Goal: Task Accomplishment & Management: Manage account settings

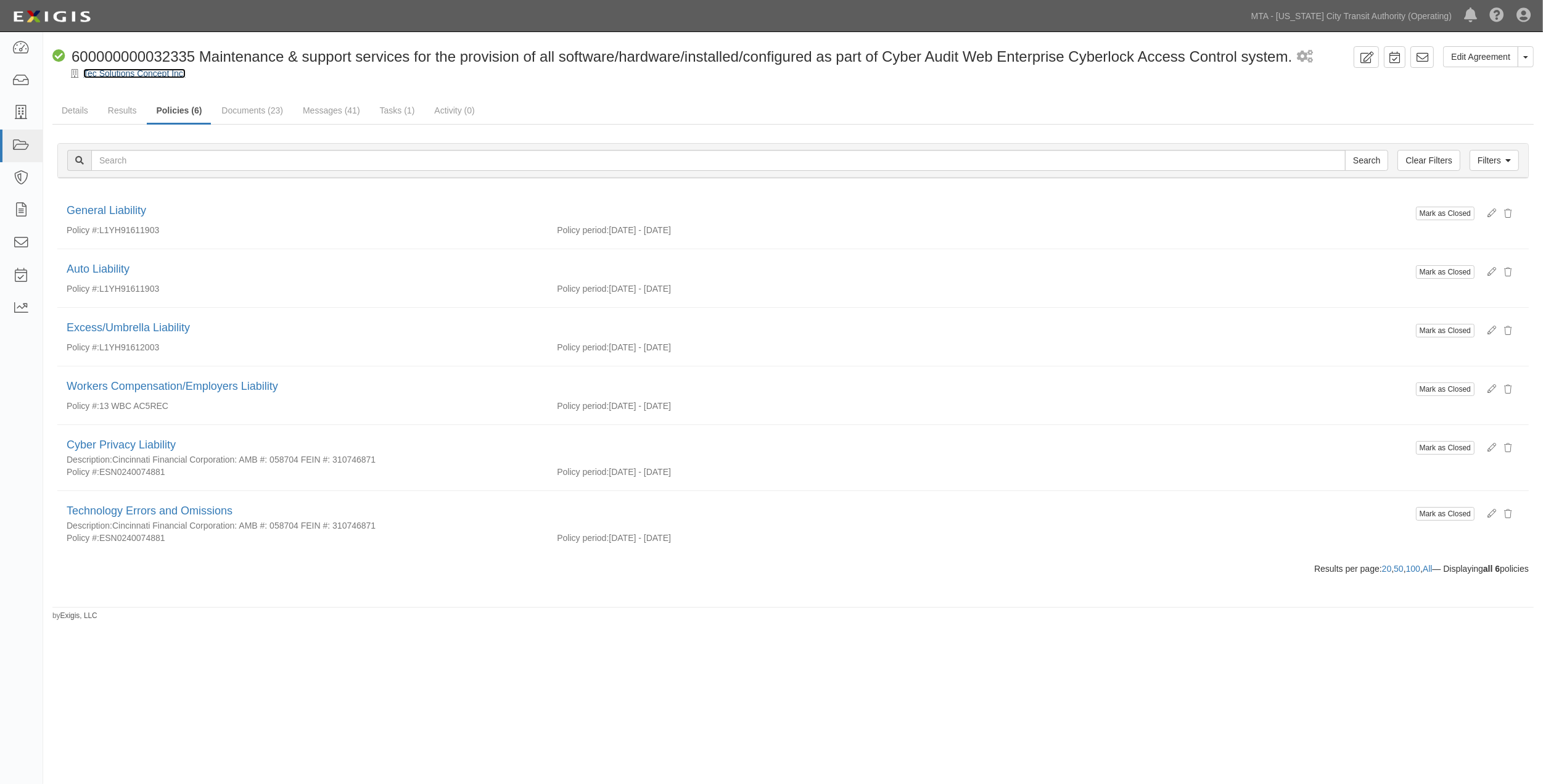
click at [123, 76] on link "Tec Solutions Concept Inc." at bounding box center [134, 74] width 102 height 10
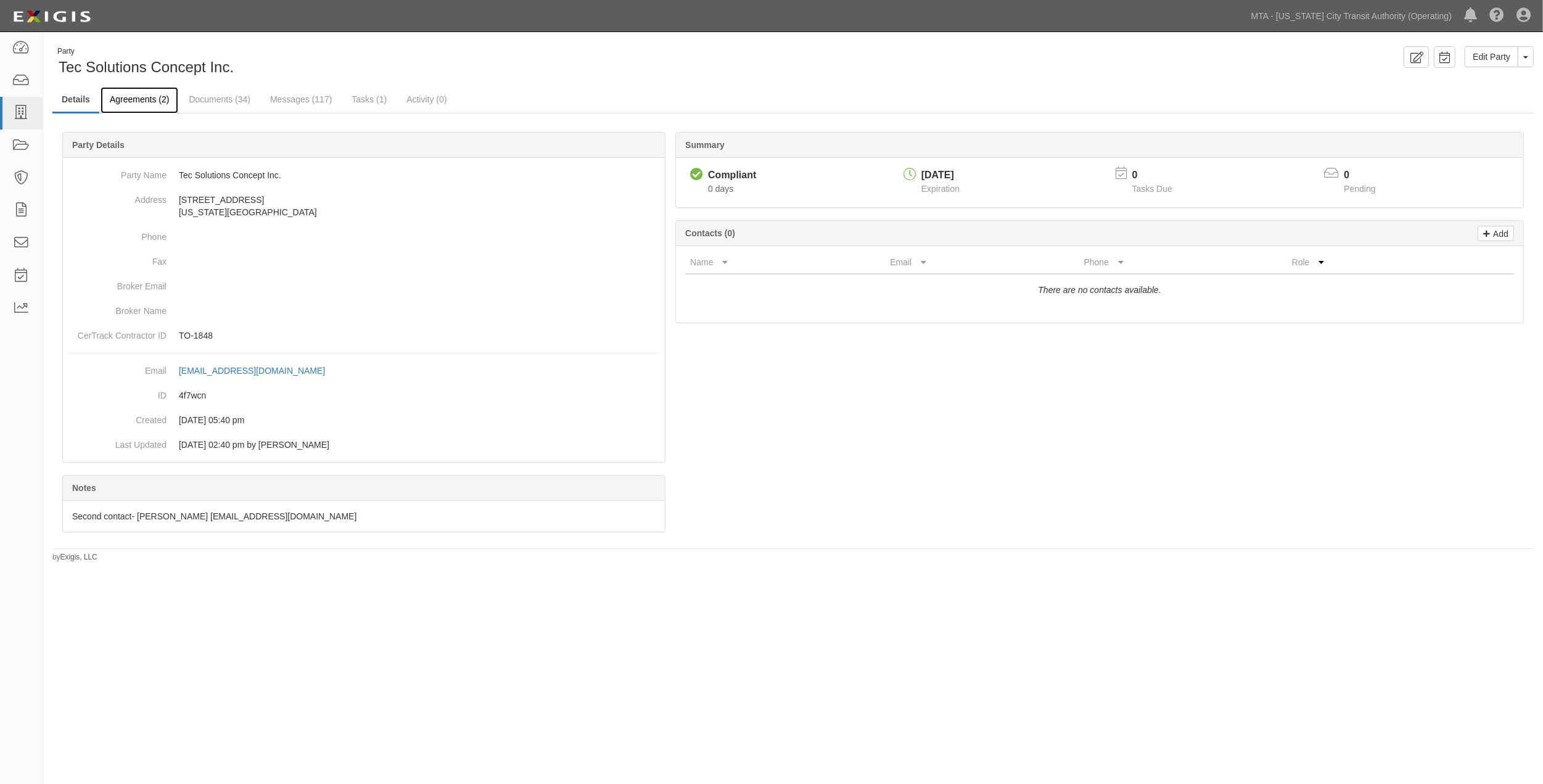
click at [116, 97] on link "Agreements (2)" at bounding box center [139, 100] width 78 height 26
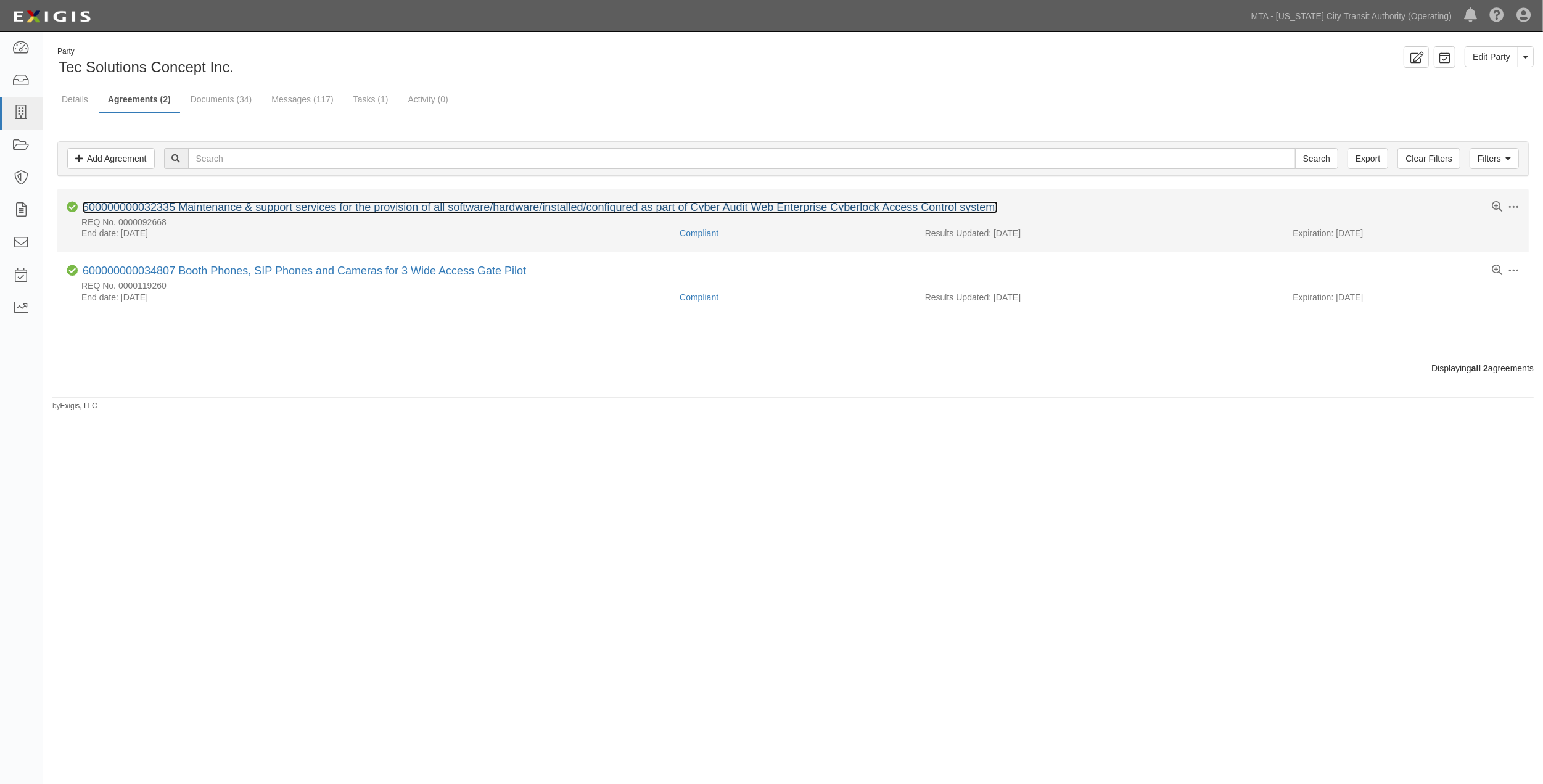
click at [301, 207] on link "600000000032335 Maintenance & support services for the provision of all softwar…" at bounding box center [540, 207] width 915 height 13
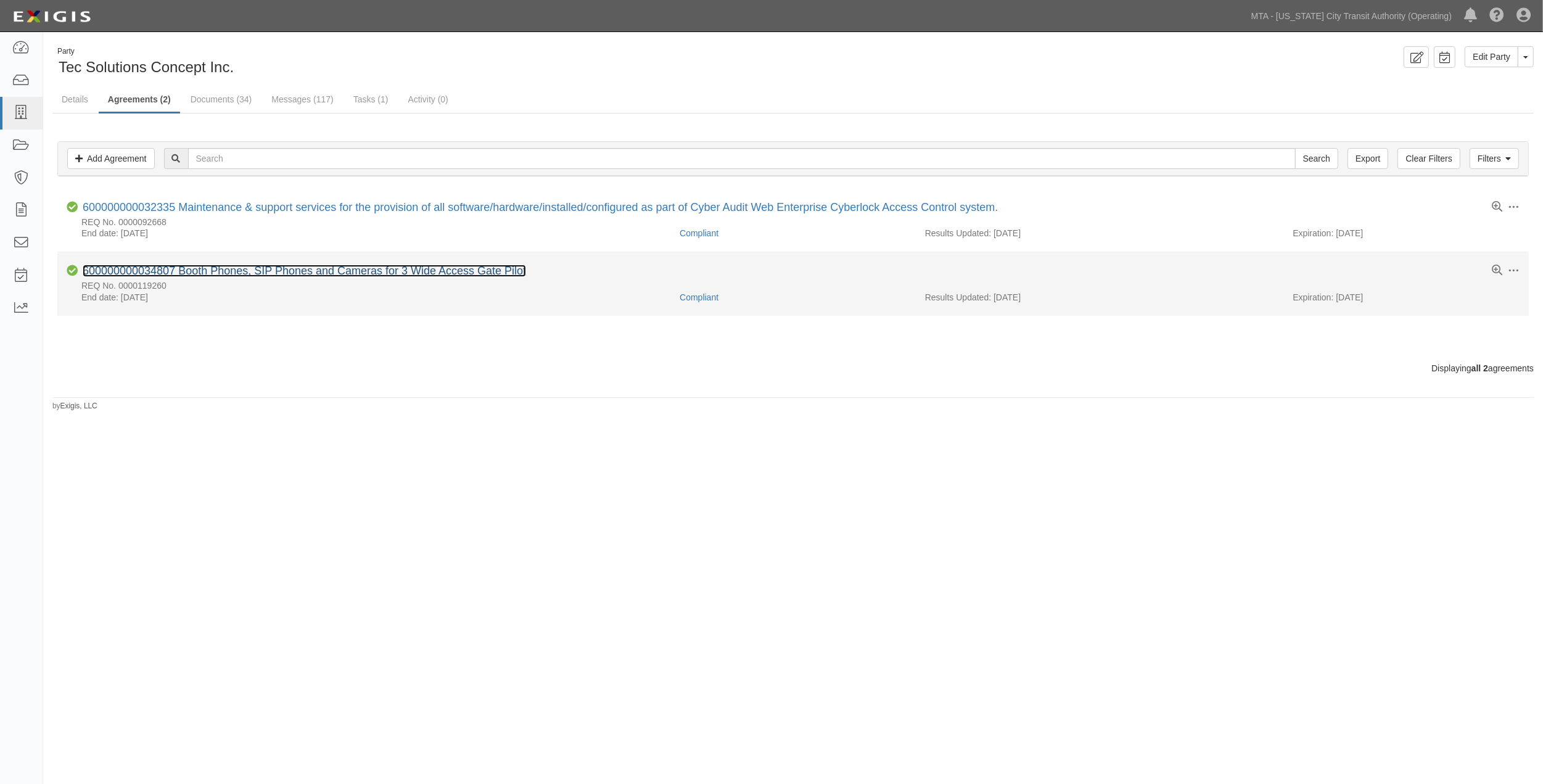
click at [237, 272] on link "600000000034807 Booth Phones, SIP Phones and Cameras for 3 Wide Access Gate Pil…" at bounding box center [305, 271] width 444 height 13
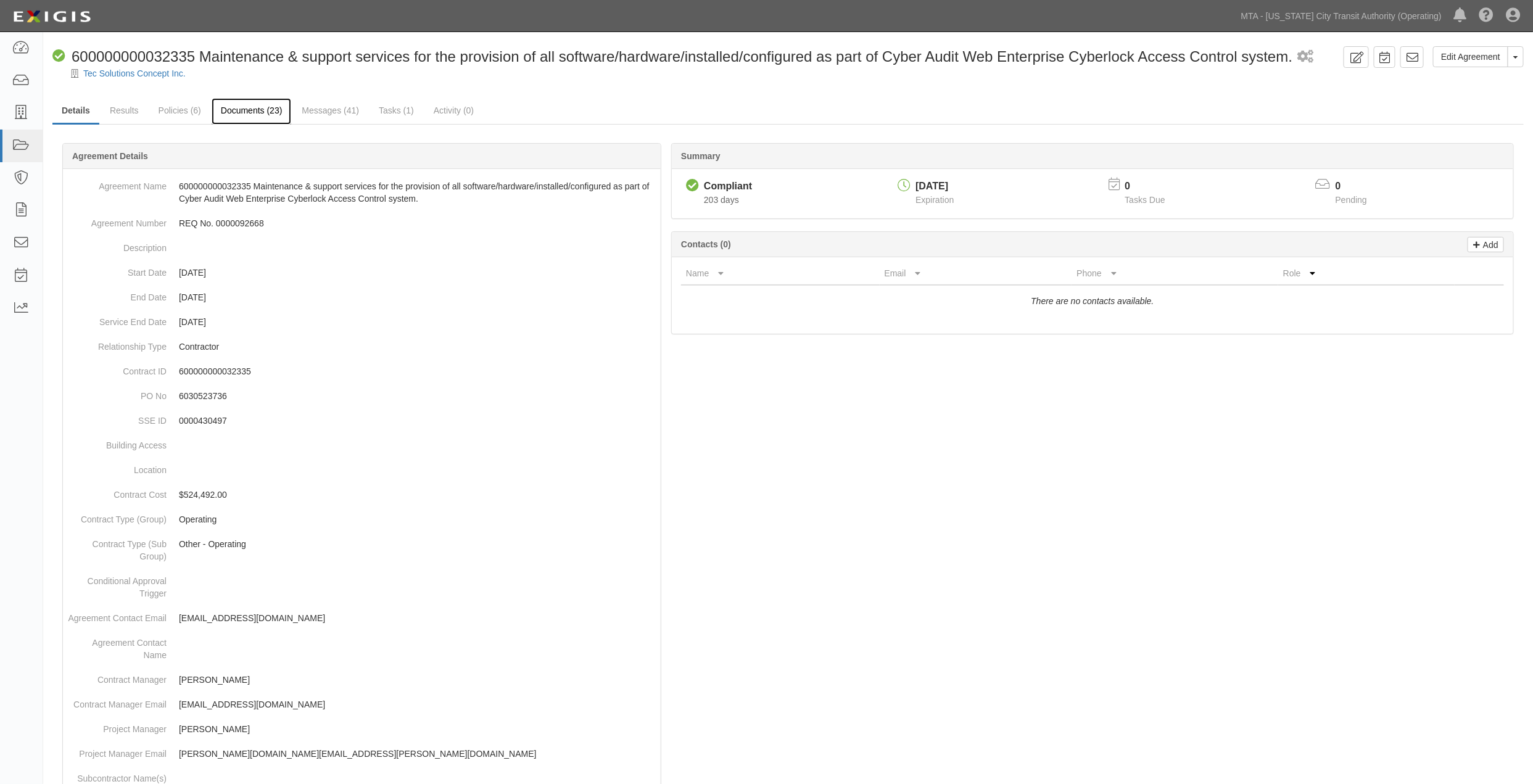
click at [245, 108] on link "Documents (23)" at bounding box center [252, 111] width 80 height 26
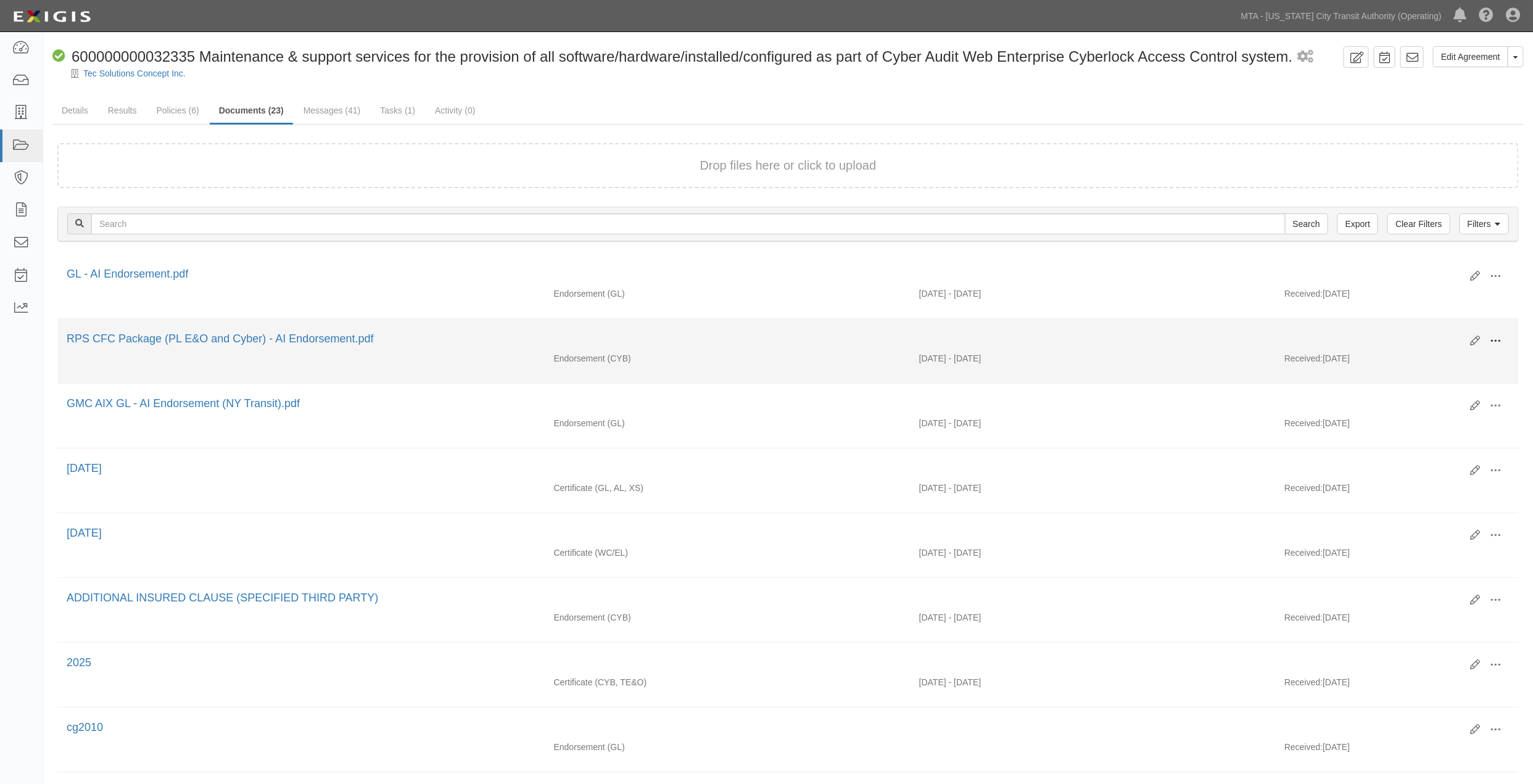
click at [1495, 342] on span at bounding box center [1497, 341] width 11 height 11
click at [1413, 358] on link "View" at bounding box center [1436, 359] width 97 height 22
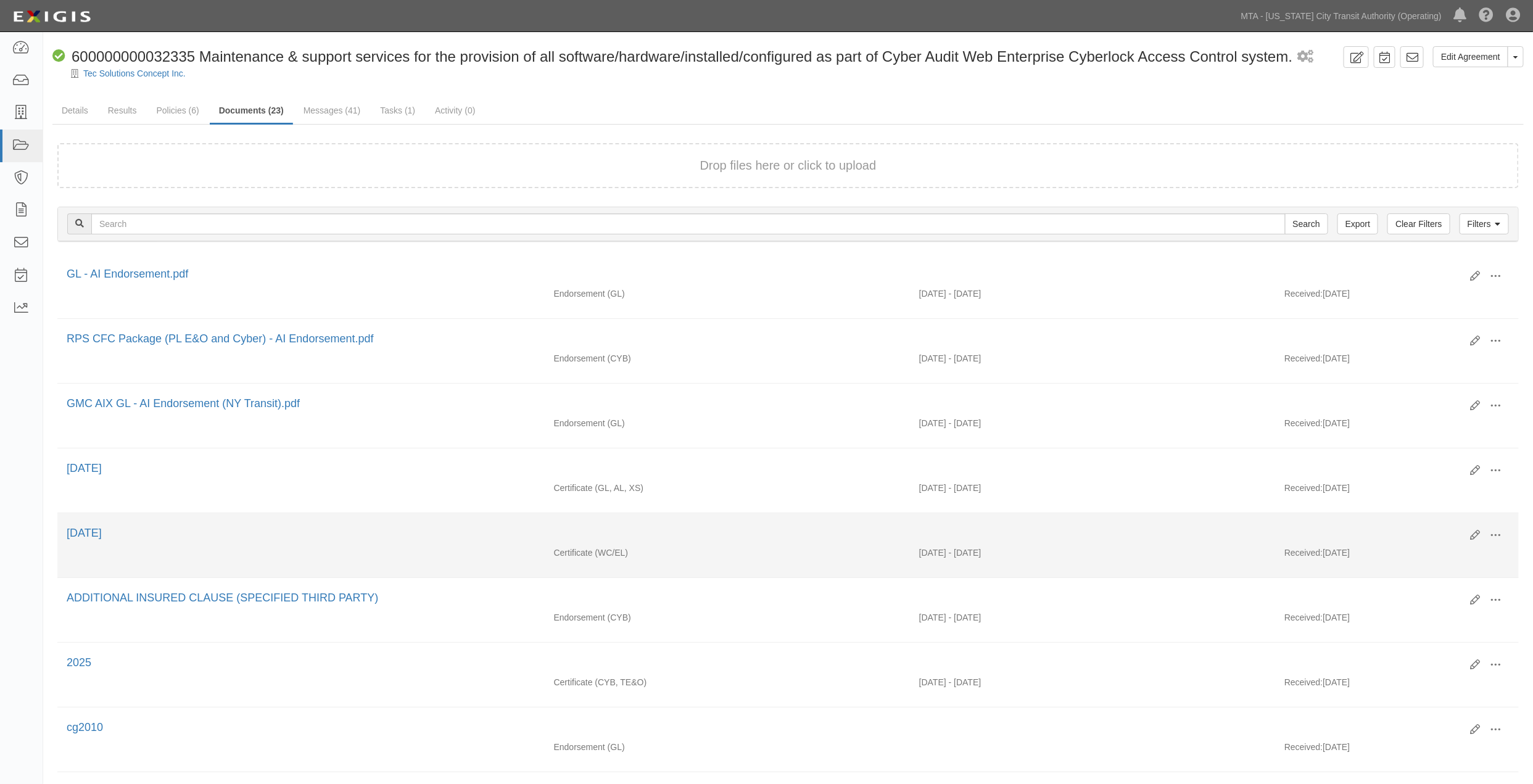
click at [875, 532] on div "12.10.25" at bounding box center [764, 533] width 1394 height 16
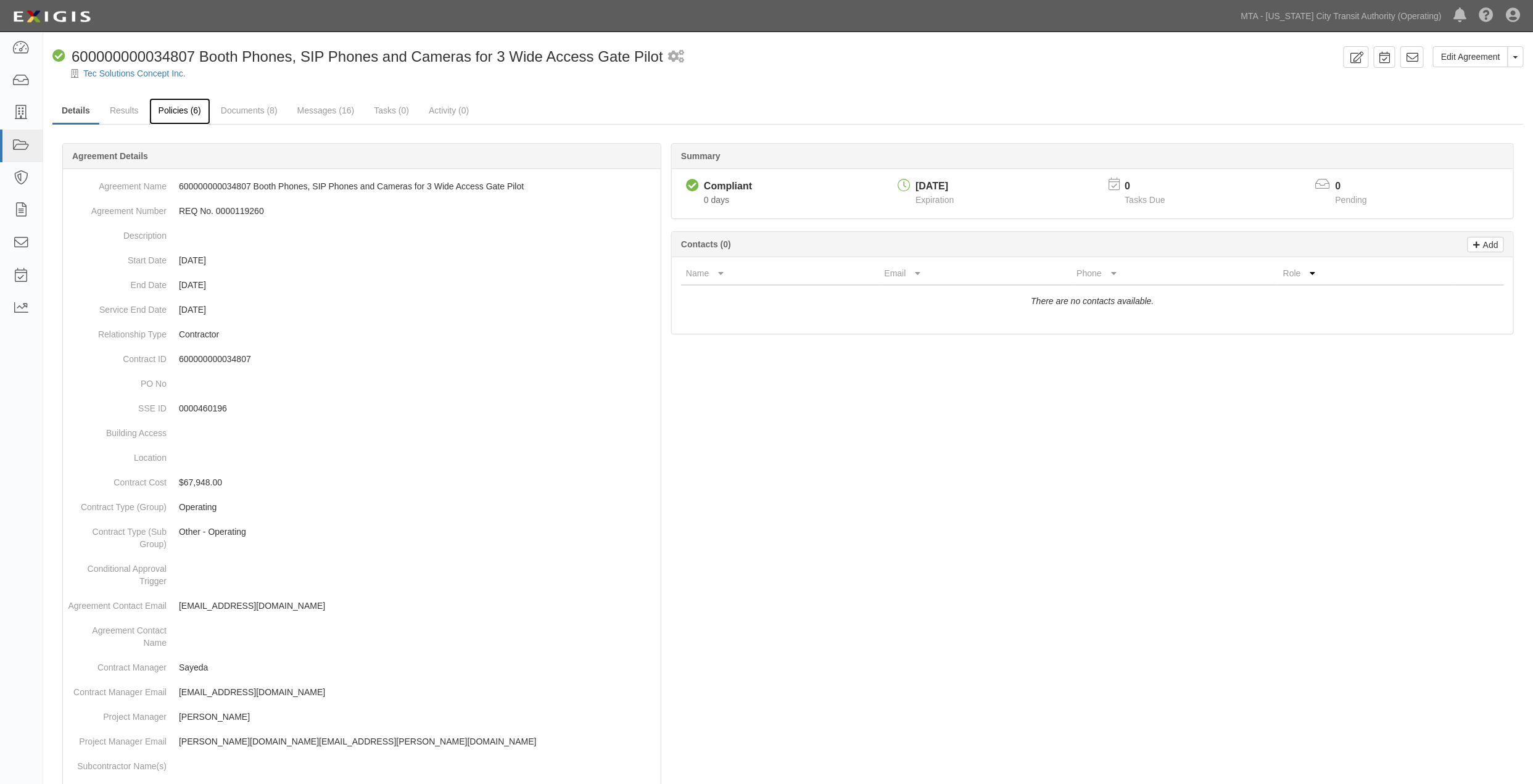
click at [180, 110] on link "Policies (6)" at bounding box center [180, 111] width 61 height 26
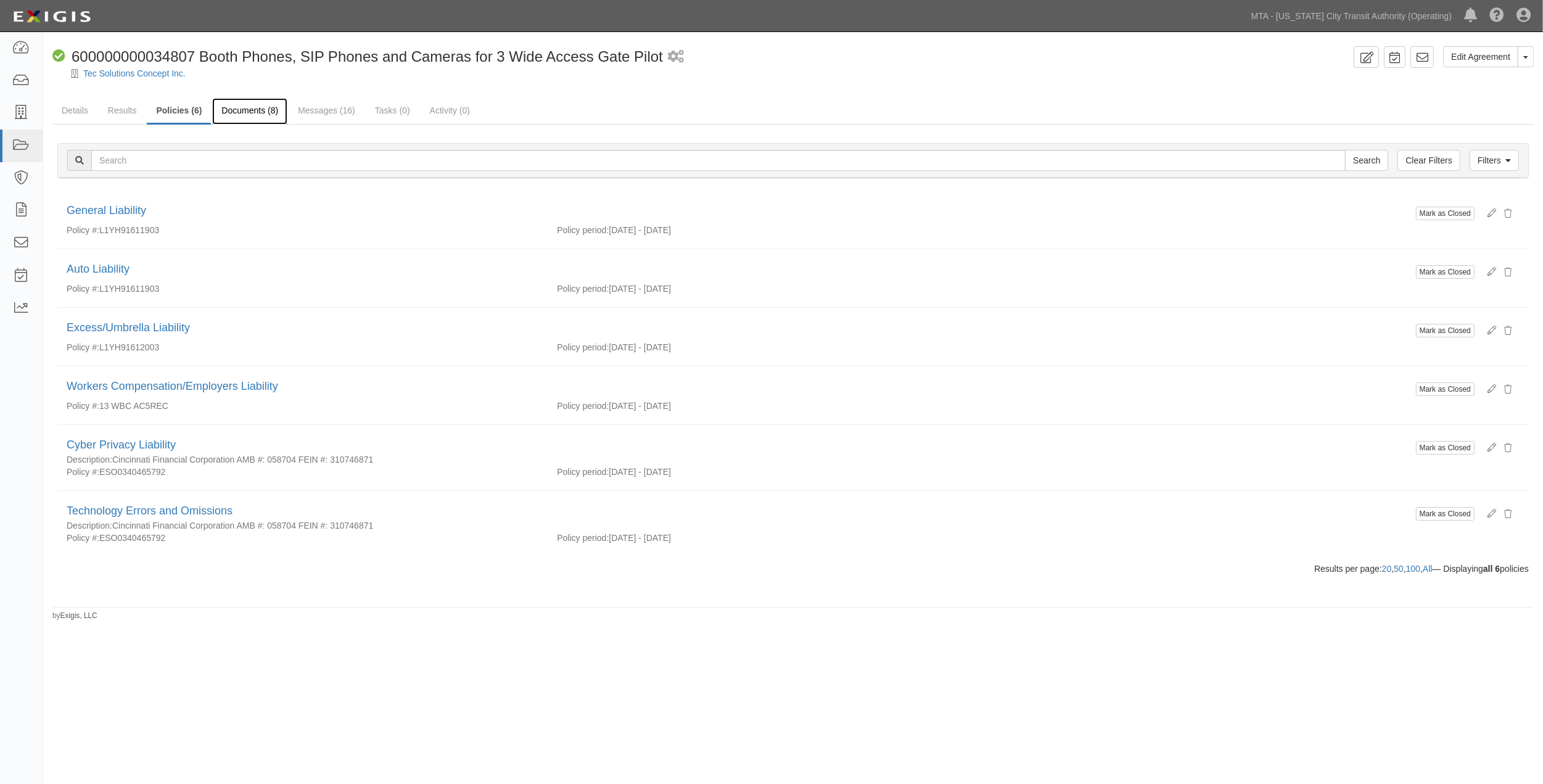
click at [259, 106] on link "Documents (8)" at bounding box center [250, 111] width 75 height 26
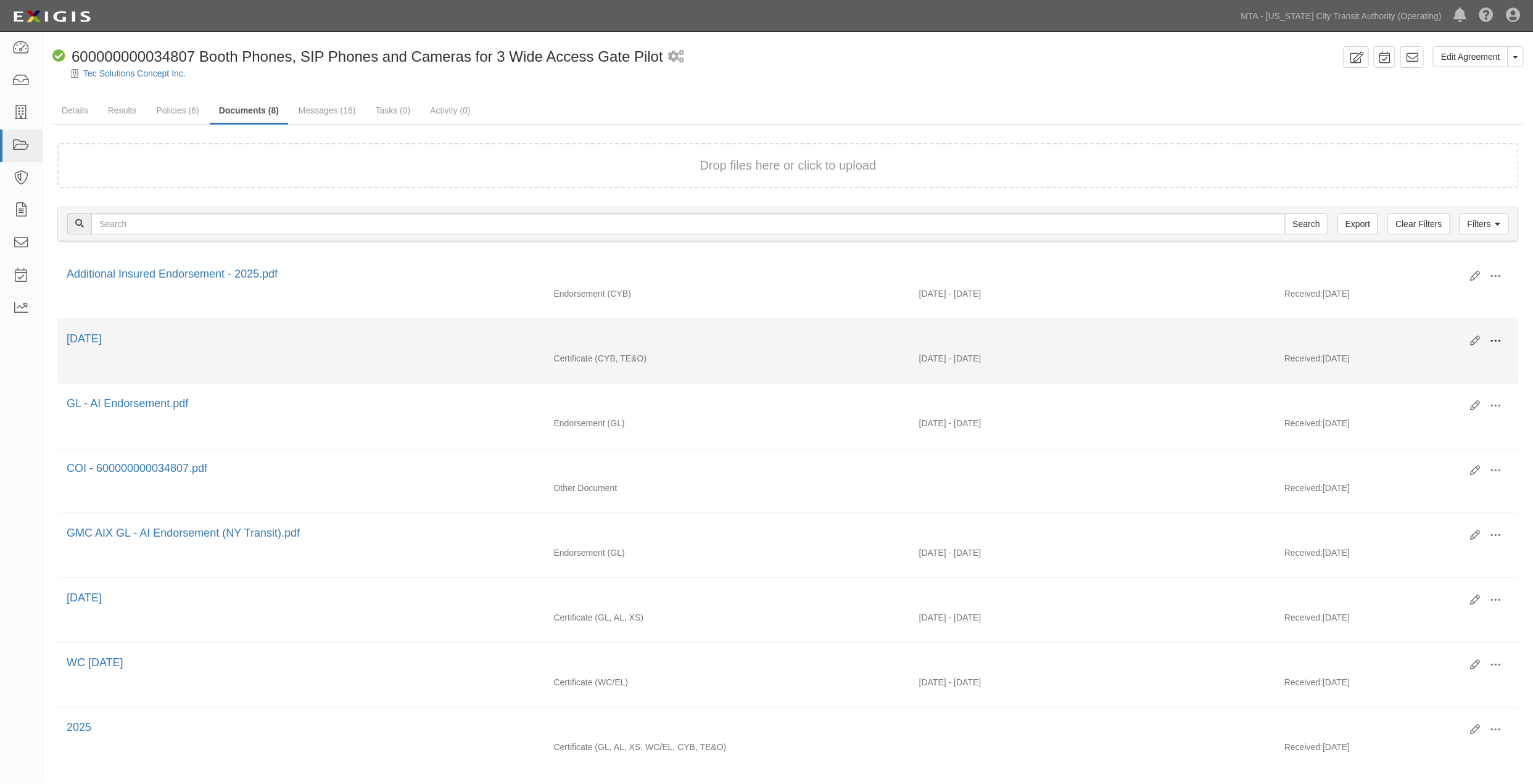
click at [1496, 340] on span at bounding box center [1497, 341] width 11 height 11
click at [1413, 359] on link "View" at bounding box center [1436, 359] width 97 height 22
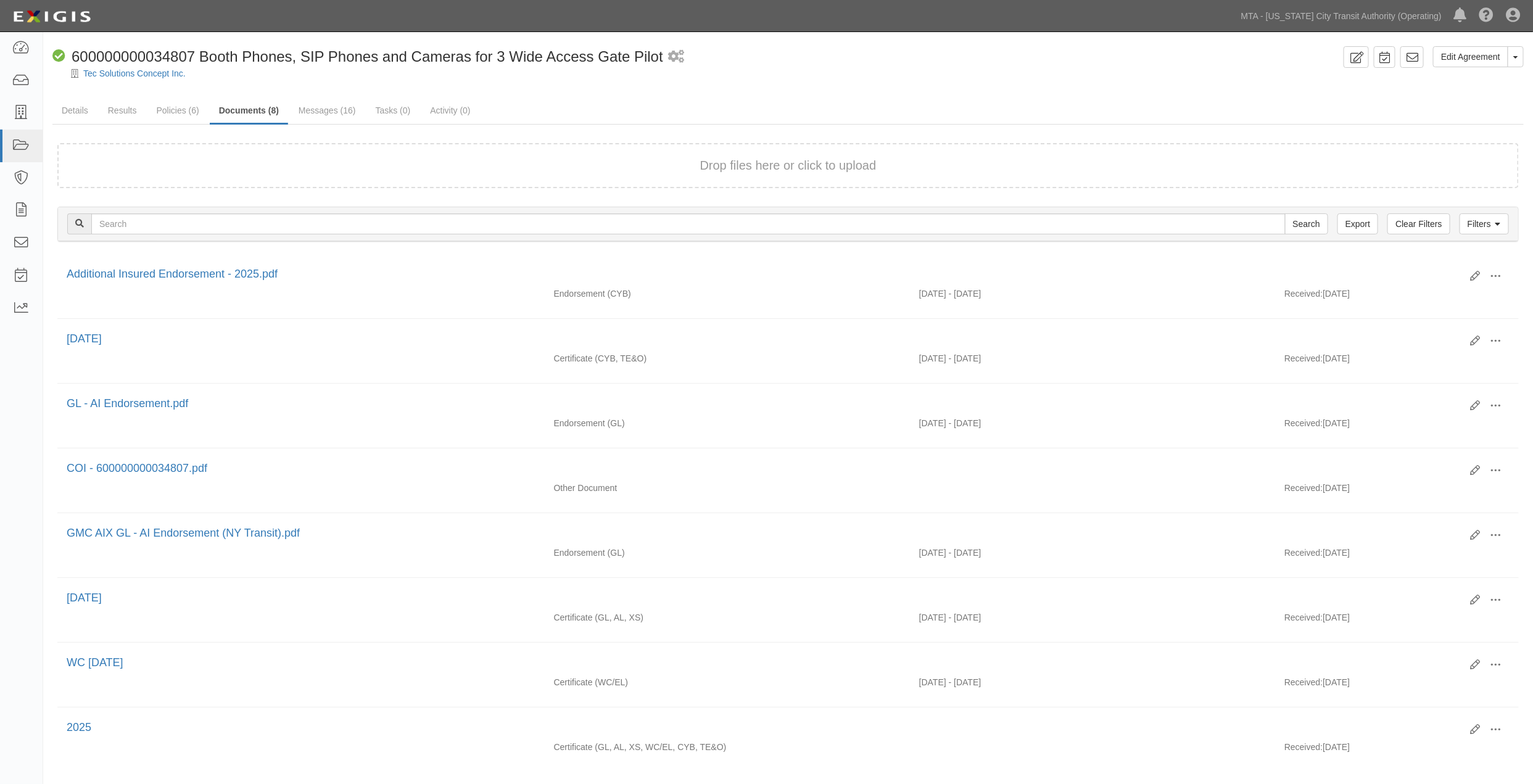
click at [979, 80] on div at bounding box center [788, 84] width 1490 height 9
click at [325, 110] on link "Messages (16)" at bounding box center [327, 111] width 76 height 26
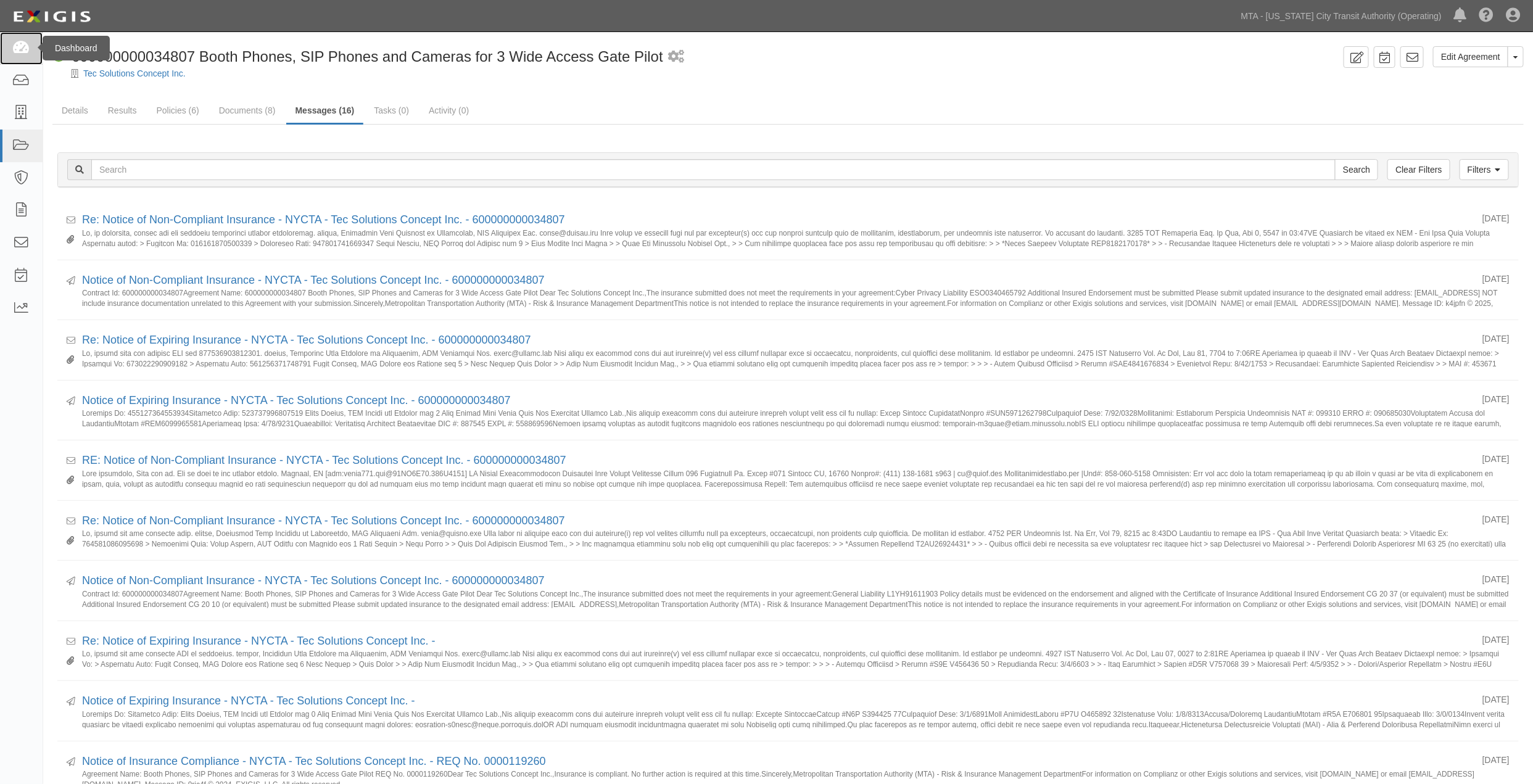
click at [16, 48] on icon at bounding box center [21, 48] width 17 height 14
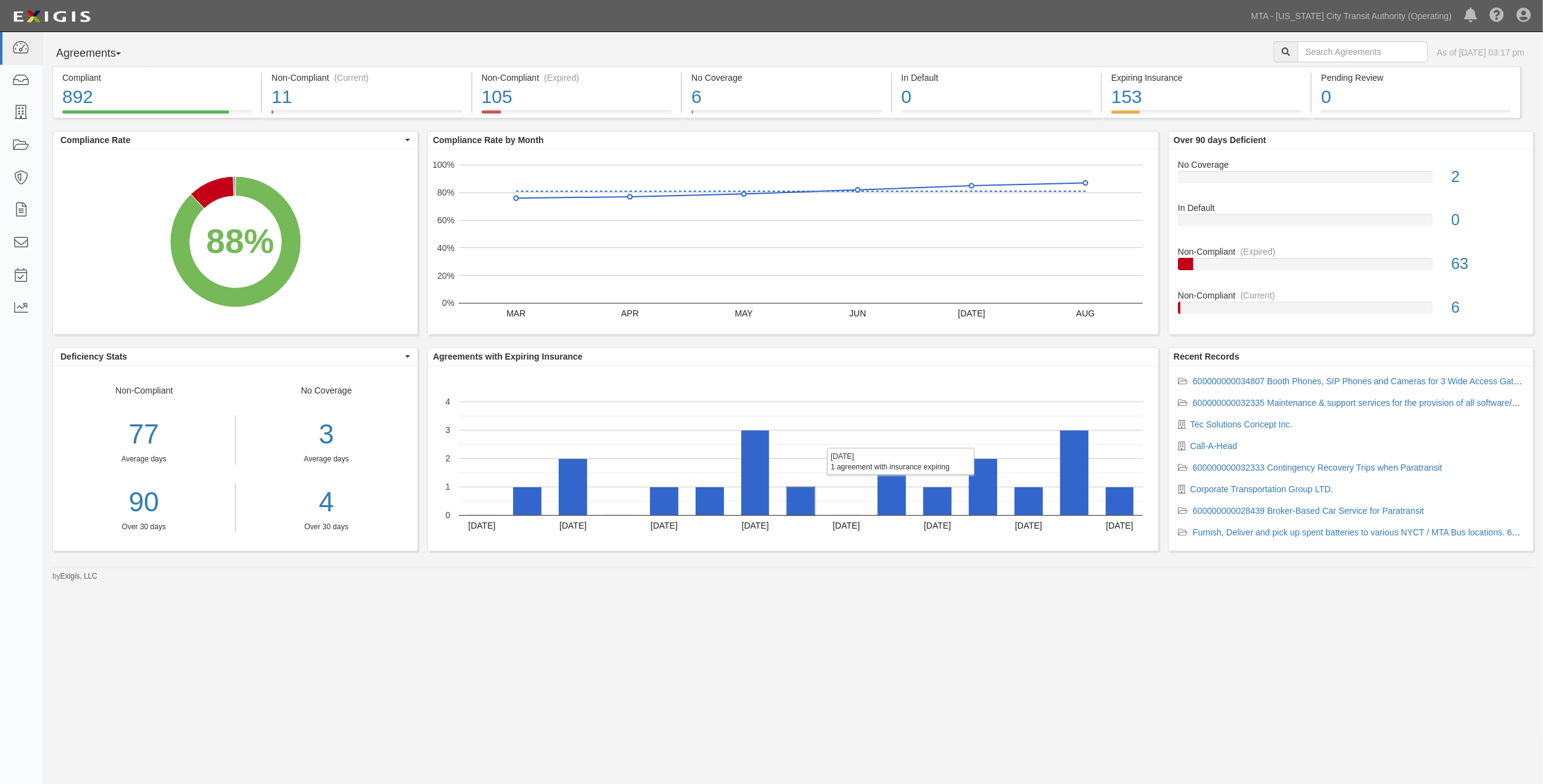
click at [802, 508] on rect "A chart." at bounding box center [801, 501] width 28 height 28
click at [892, 503] on rect "A chart." at bounding box center [891, 486] width 28 height 56
click at [631, 108] on div "105" at bounding box center [577, 97] width 190 height 26
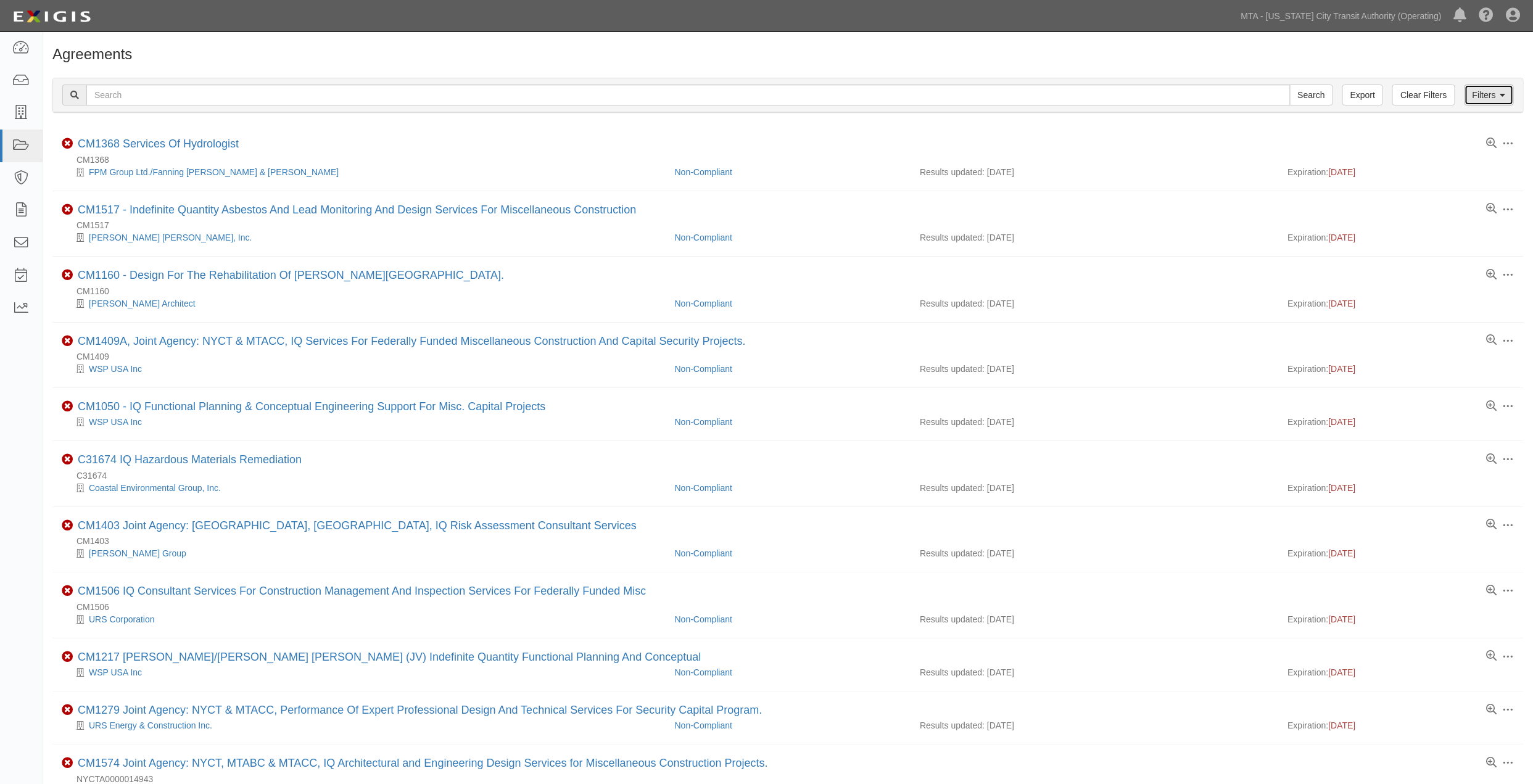
click at [1509, 96] on link "Filters" at bounding box center [1489, 94] width 50 height 21
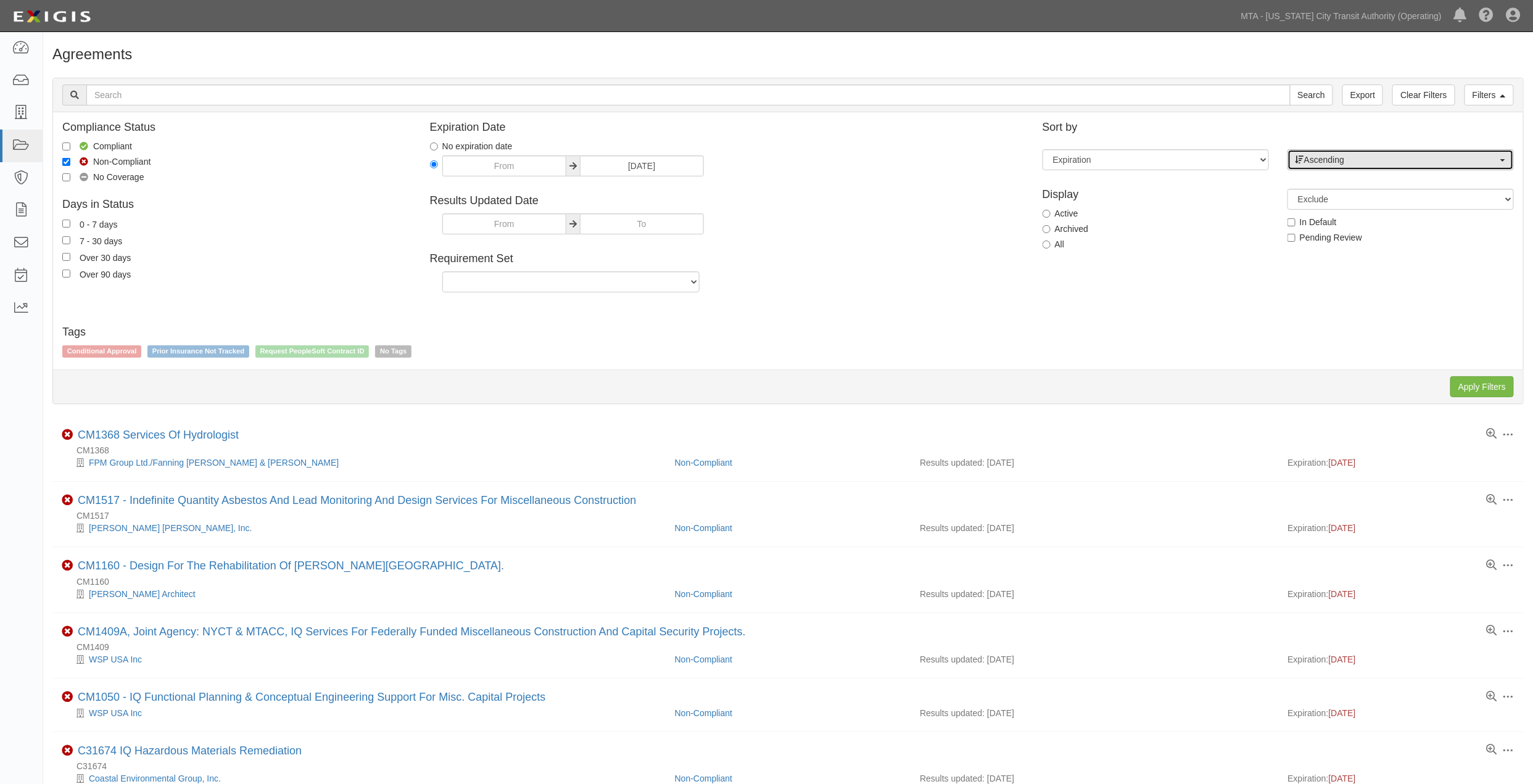
click at [1347, 164] on span "Ascending" at bounding box center [1397, 160] width 202 height 13
click at [1334, 204] on span "Descending" at bounding box center [1334, 199] width 46 height 13
select select "desc"
click at [1473, 386] on input "Apply Filters" at bounding box center [1482, 386] width 63 height 21
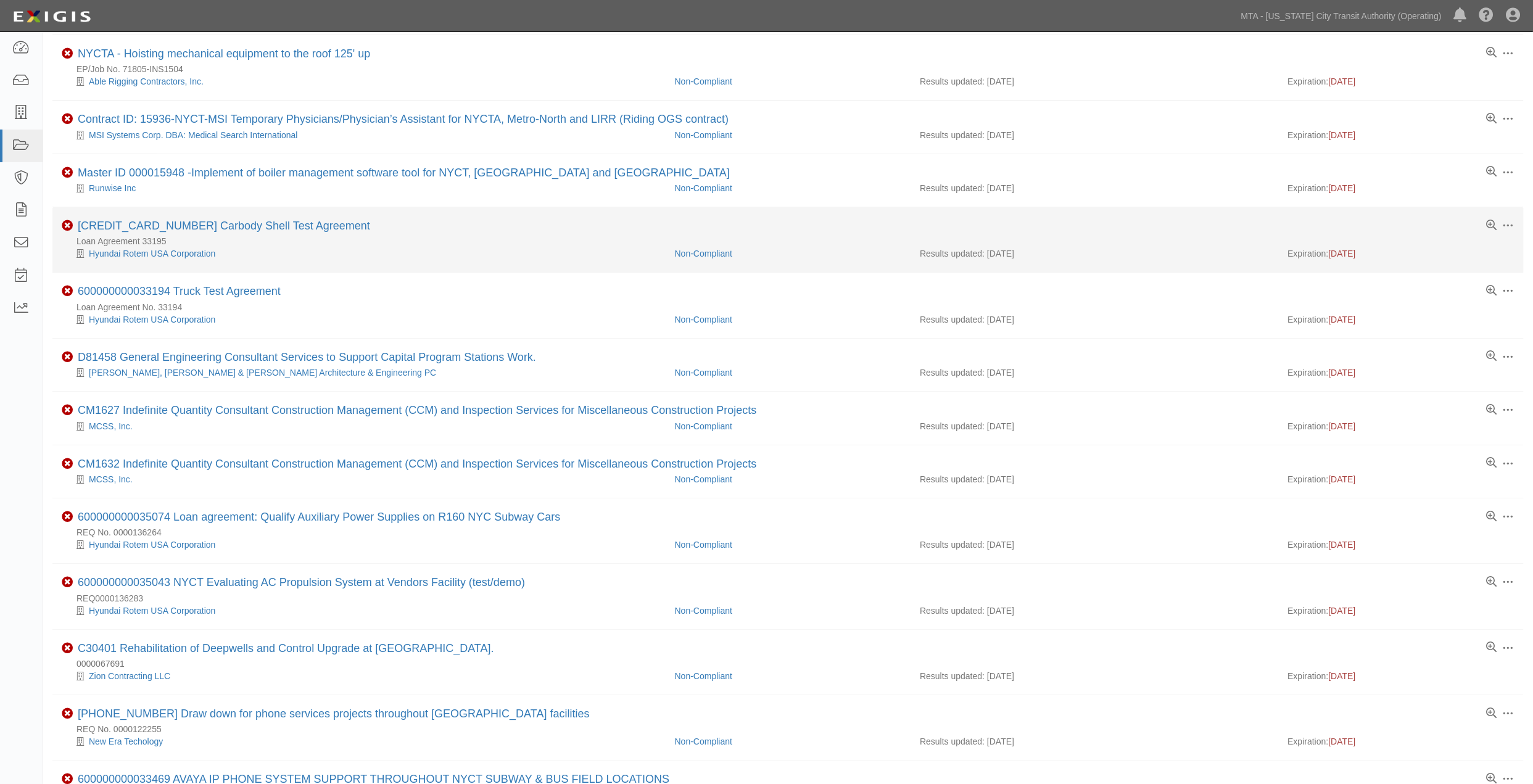
scroll to position [274, 0]
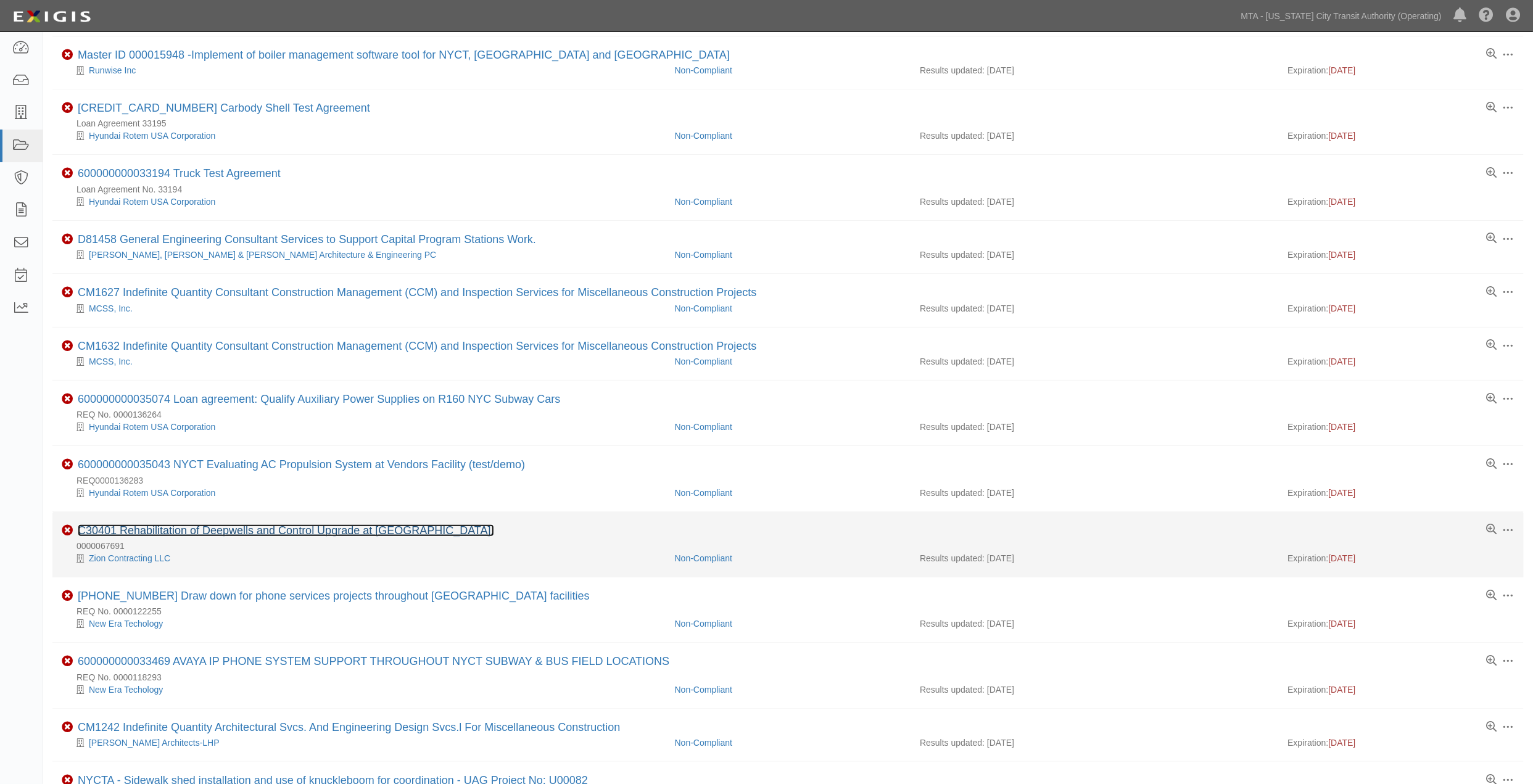
click at [479, 536] on link "C30401 Rehabilitation of Deepwells and Control Upgrade at [GEOGRAPHIC_DATA]." at bounding box center [286, 530] width 417 height 13
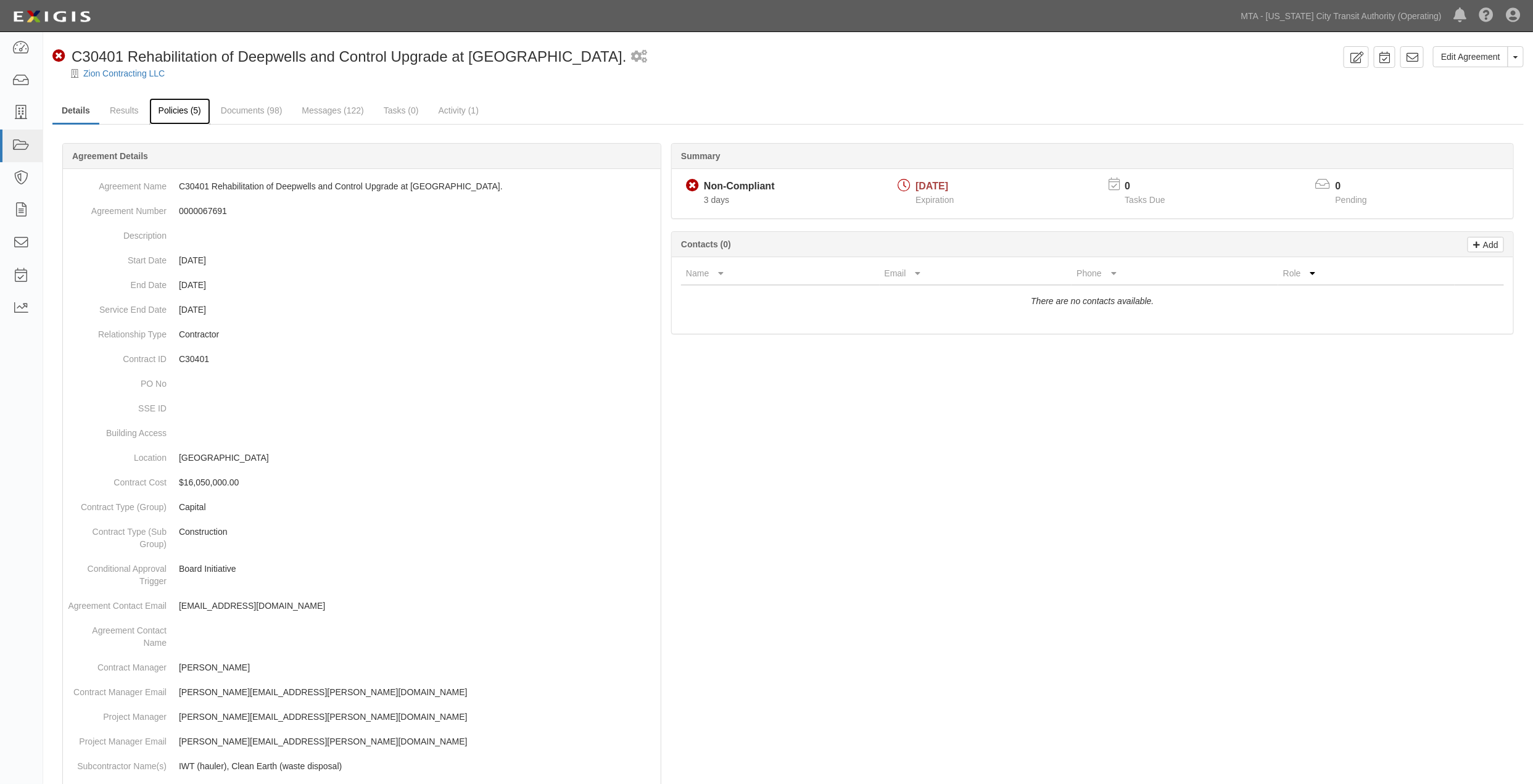
click at [194, 112] on link "Policies (5)" at bounding box center [180, 111] width 61 height 26
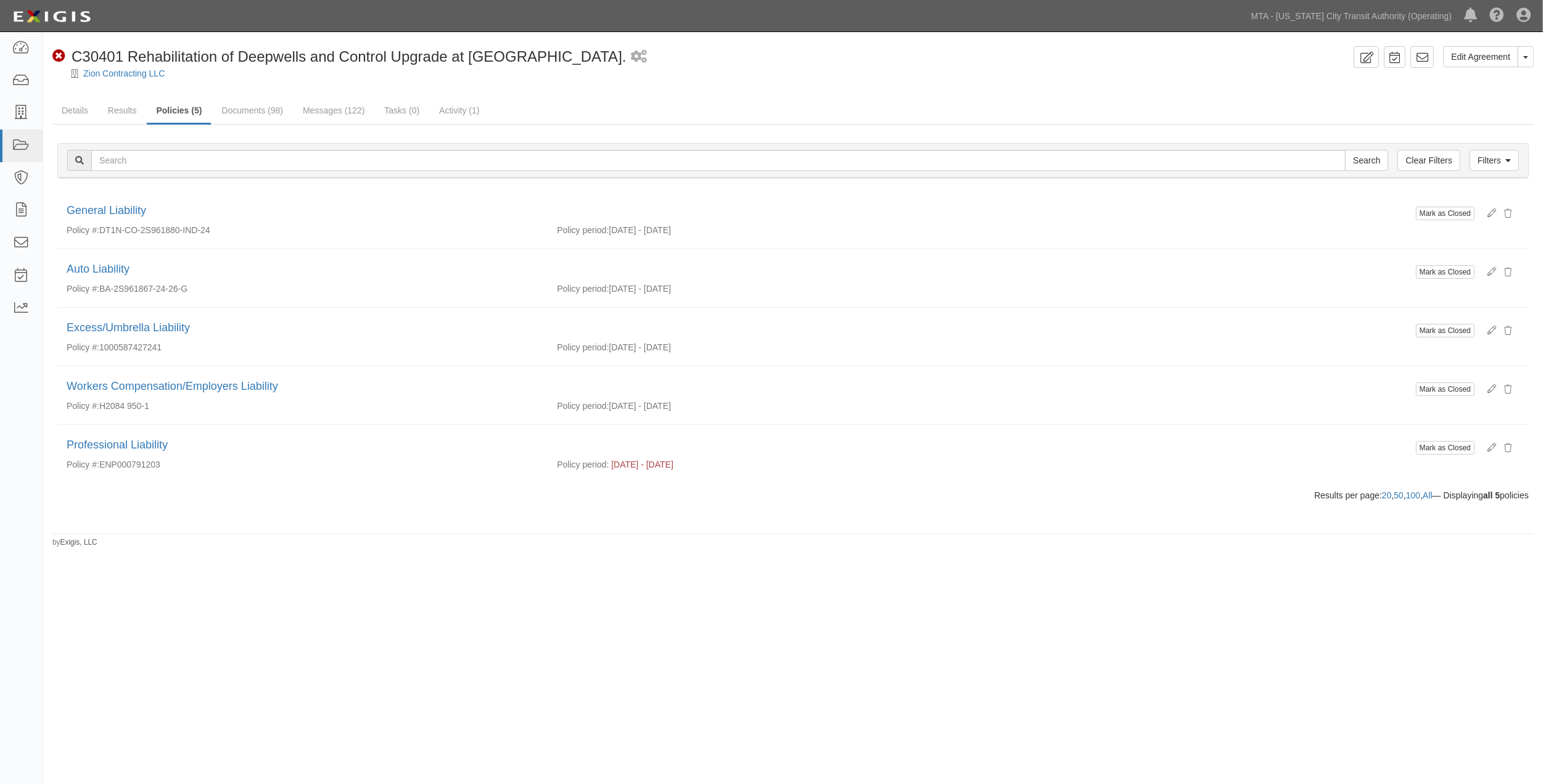
click at [454, 649] on div "Edit Agreement Toggle Agreement Dropdown View Audit Trail Archive Agreement Sen…" at bounding box center [772, 389] width 1543 height 705
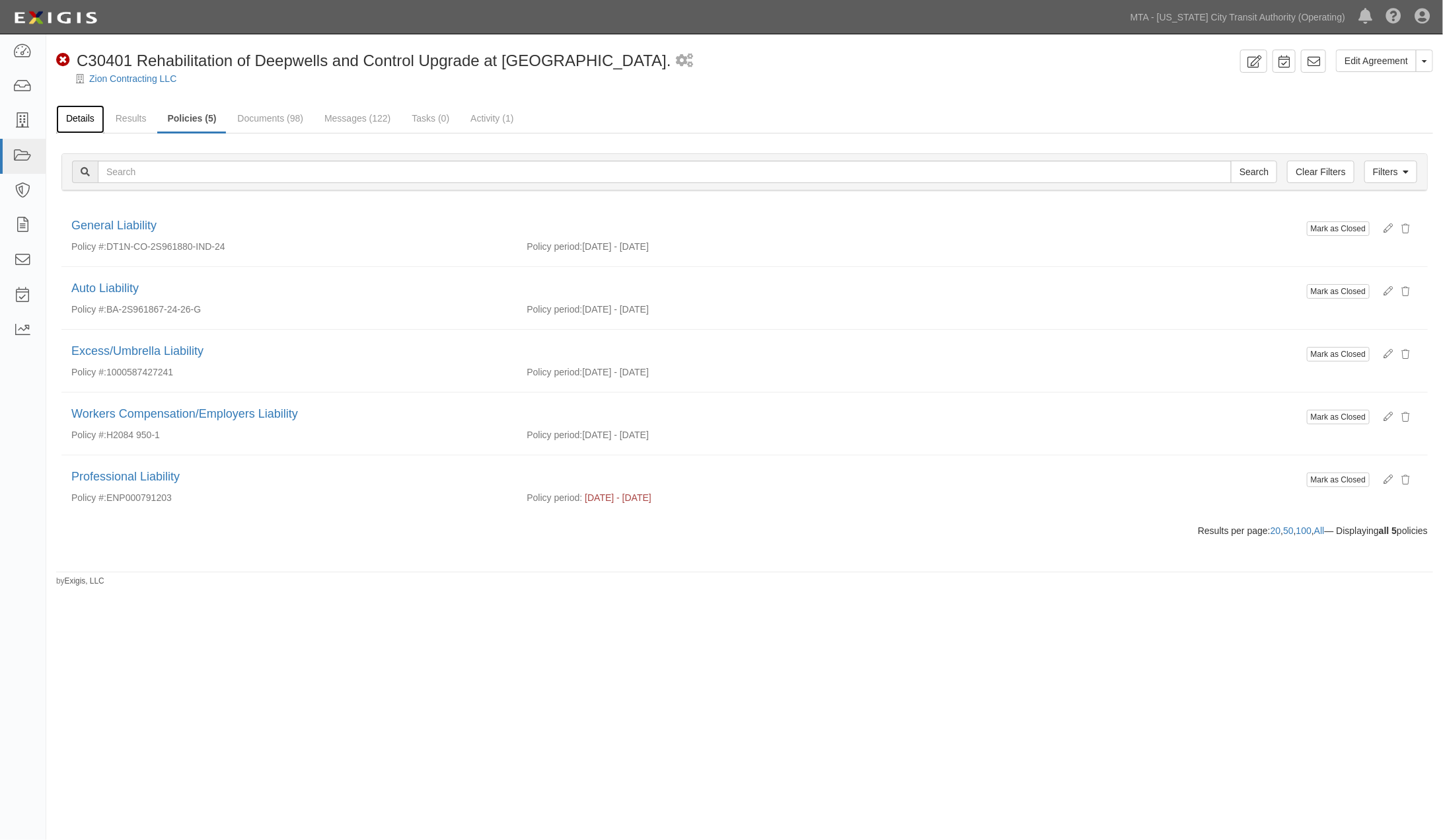
click at [87, 114] on link "Details" at bounding box center [80, 119] width 48 height 28
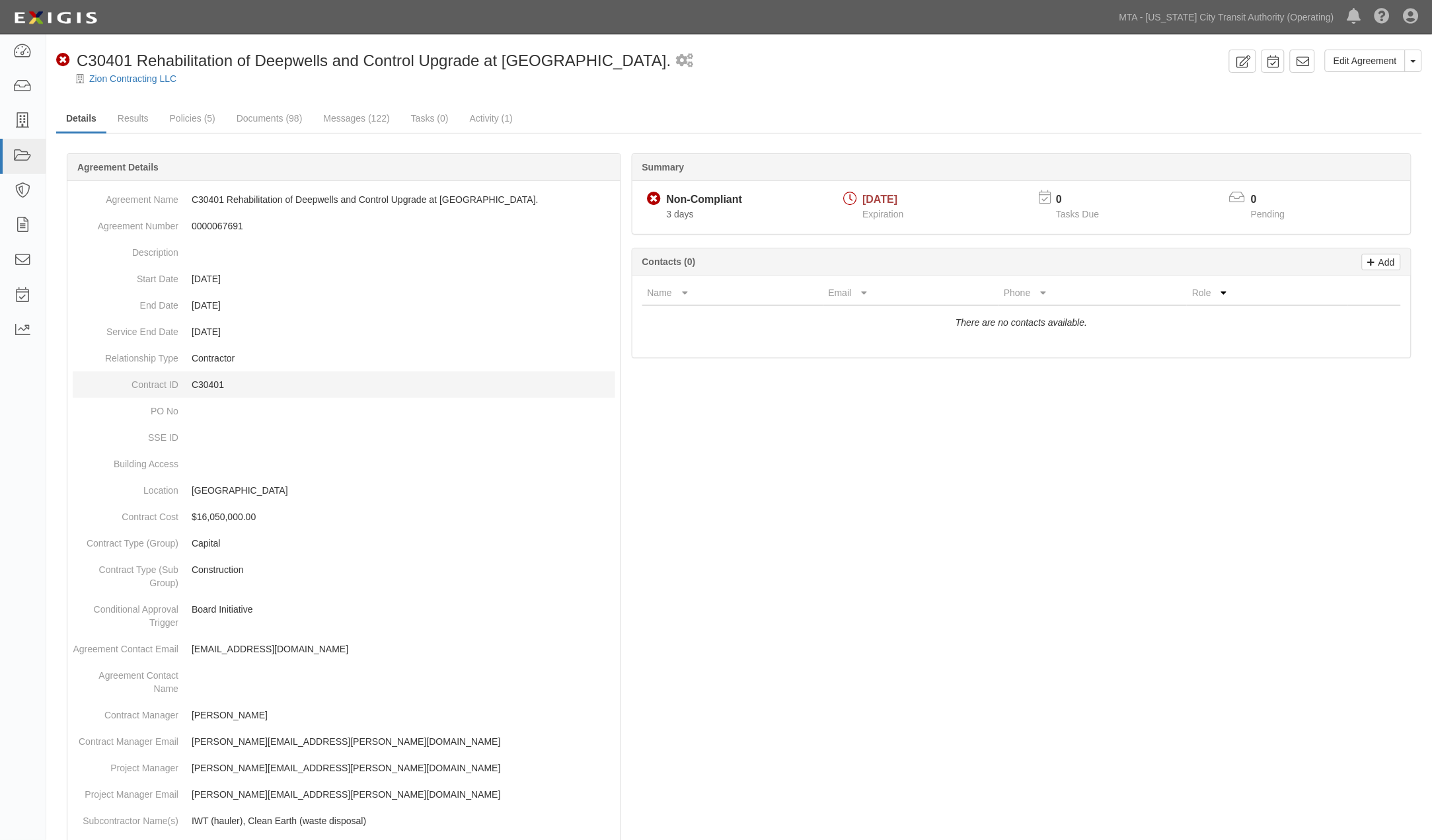
click at [205, 387] on p "C30401" at bounding box center [403, 384] width 423 height 13
copy p "C30401"
click at [199, 122] on link "Policies (5)" at bounding box center [193, 119] width 65 height 28
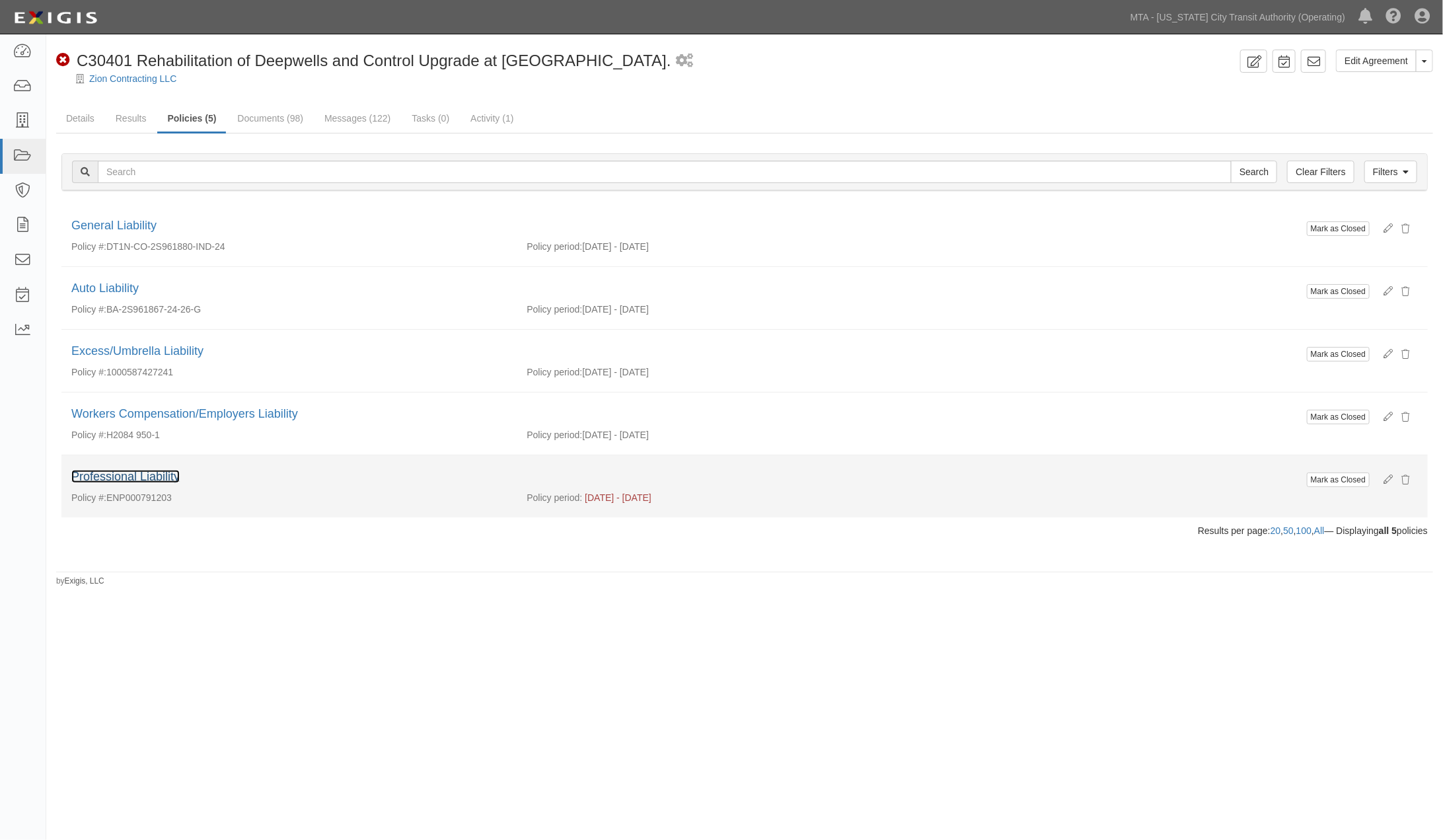
click at [146, 476] on link "Professional Liability" at bounding box center [125, 477] width 108 height 13
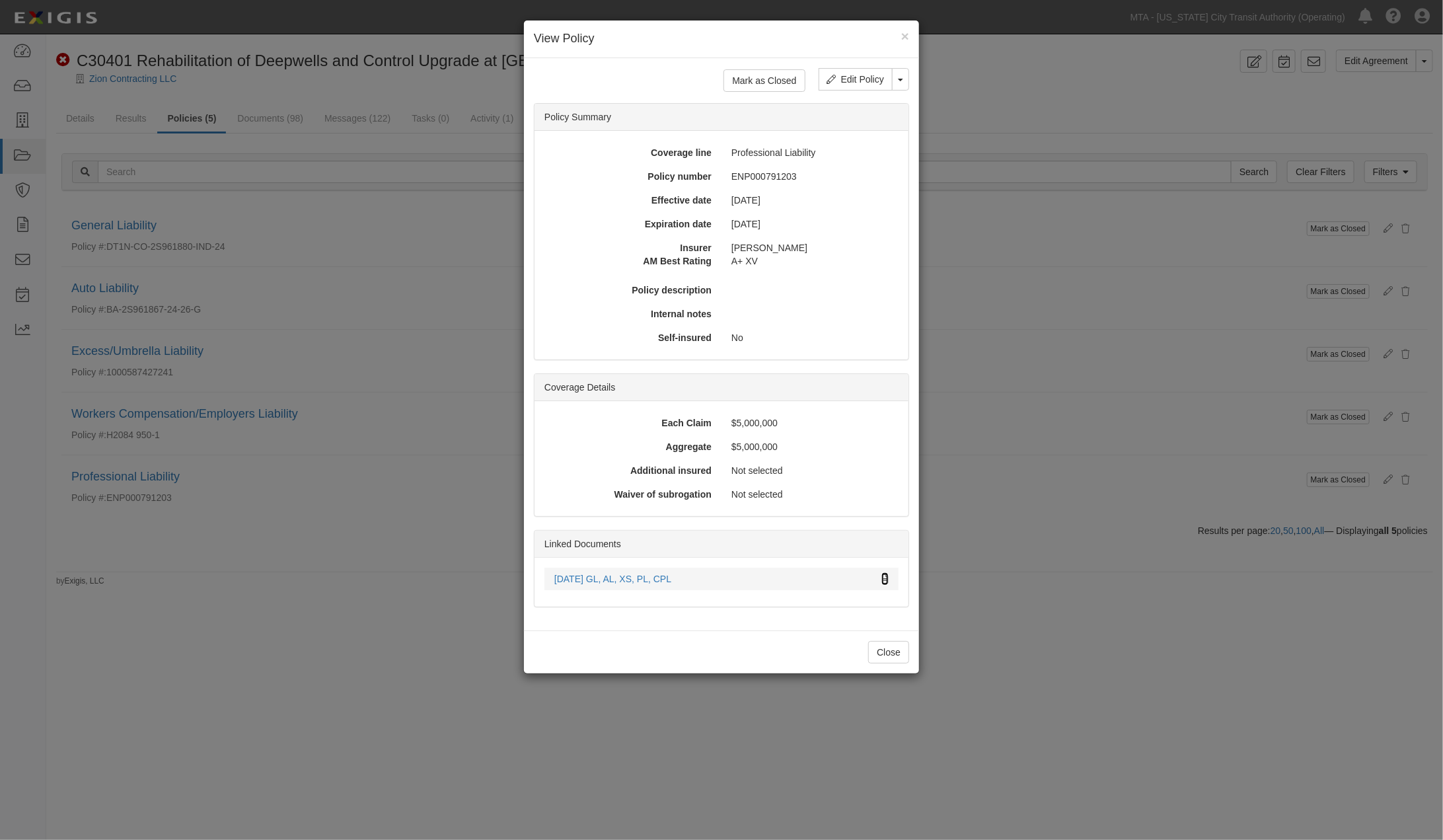
click at [882, 576] on icon at bounding box center [884, 580] width 7 height 9
click at [883, 737] on div "× View Policy Mark as Closed Edit Policy Toggle Dropdown Delete Policy Policy S…" at bounding box center [722, 420] width 1443 height 840
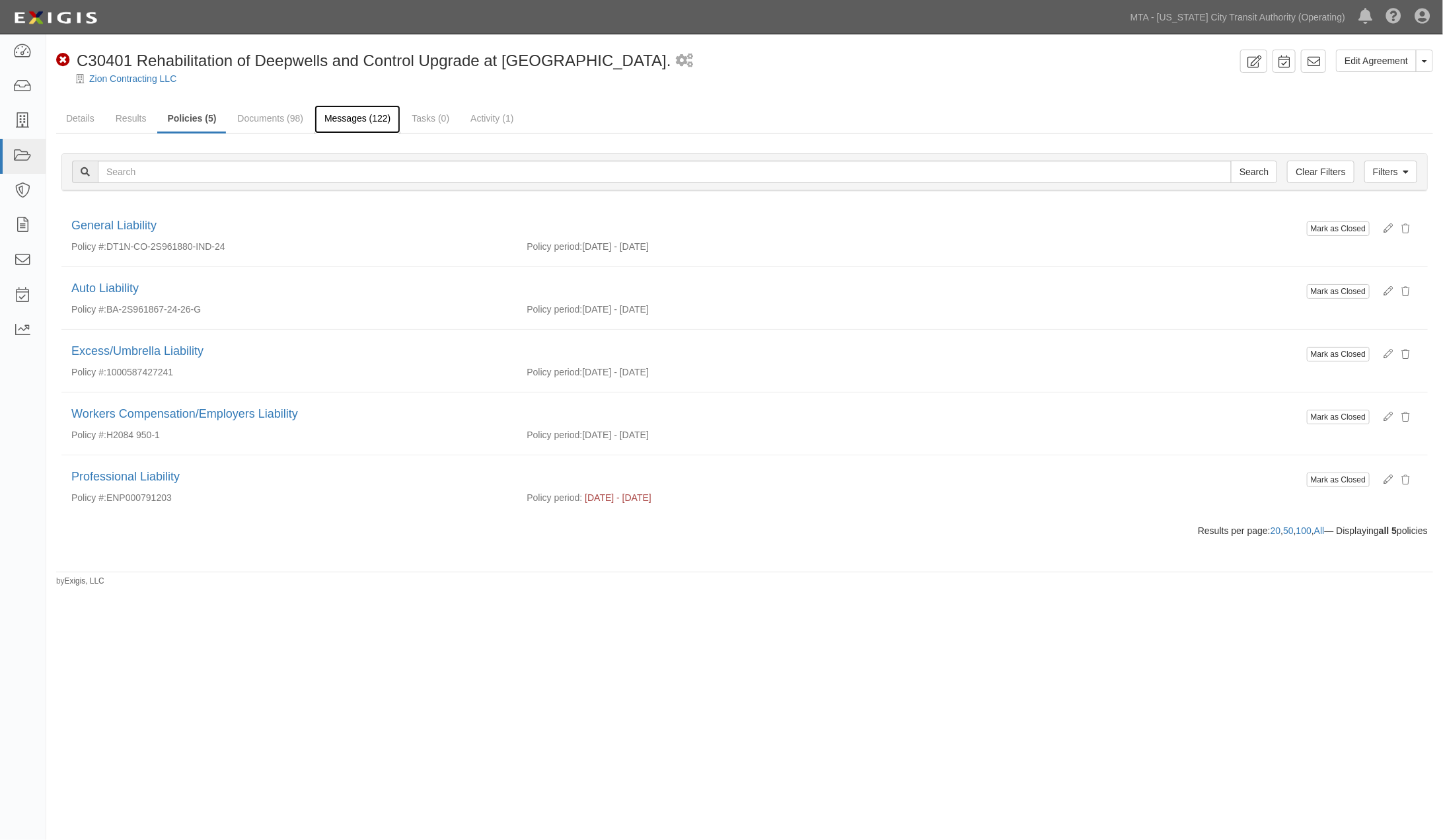
click at [351, 115] on link "Messages (122)" at bounding box center [357, 119] width 86 height 28
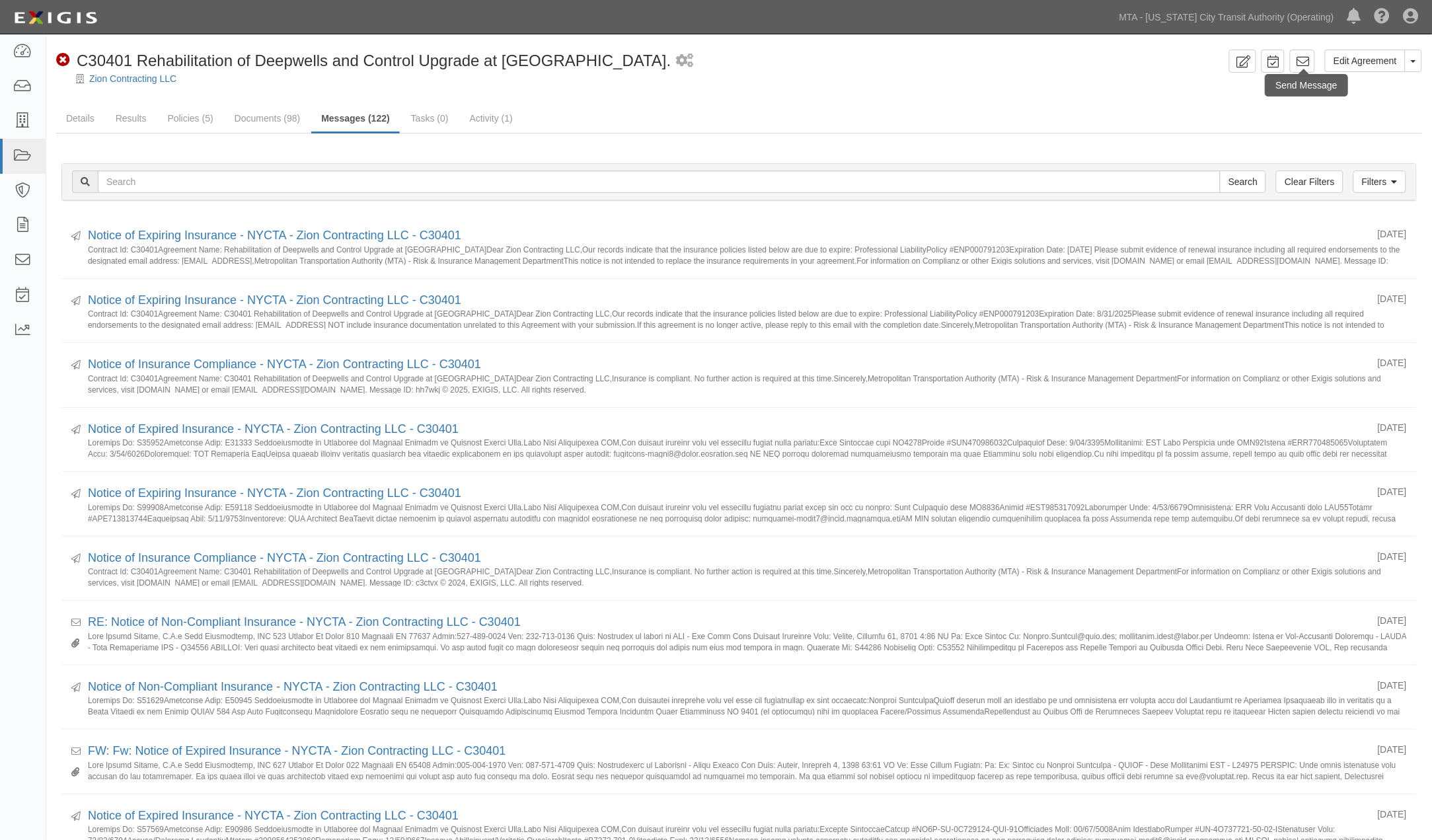
click at [1303, 74] on div "Send Message" at bounding box center [1307, 85] width 83 height 22
click at [1297, 56] on icon at bounding box center [1303, 61] width 13 height 13
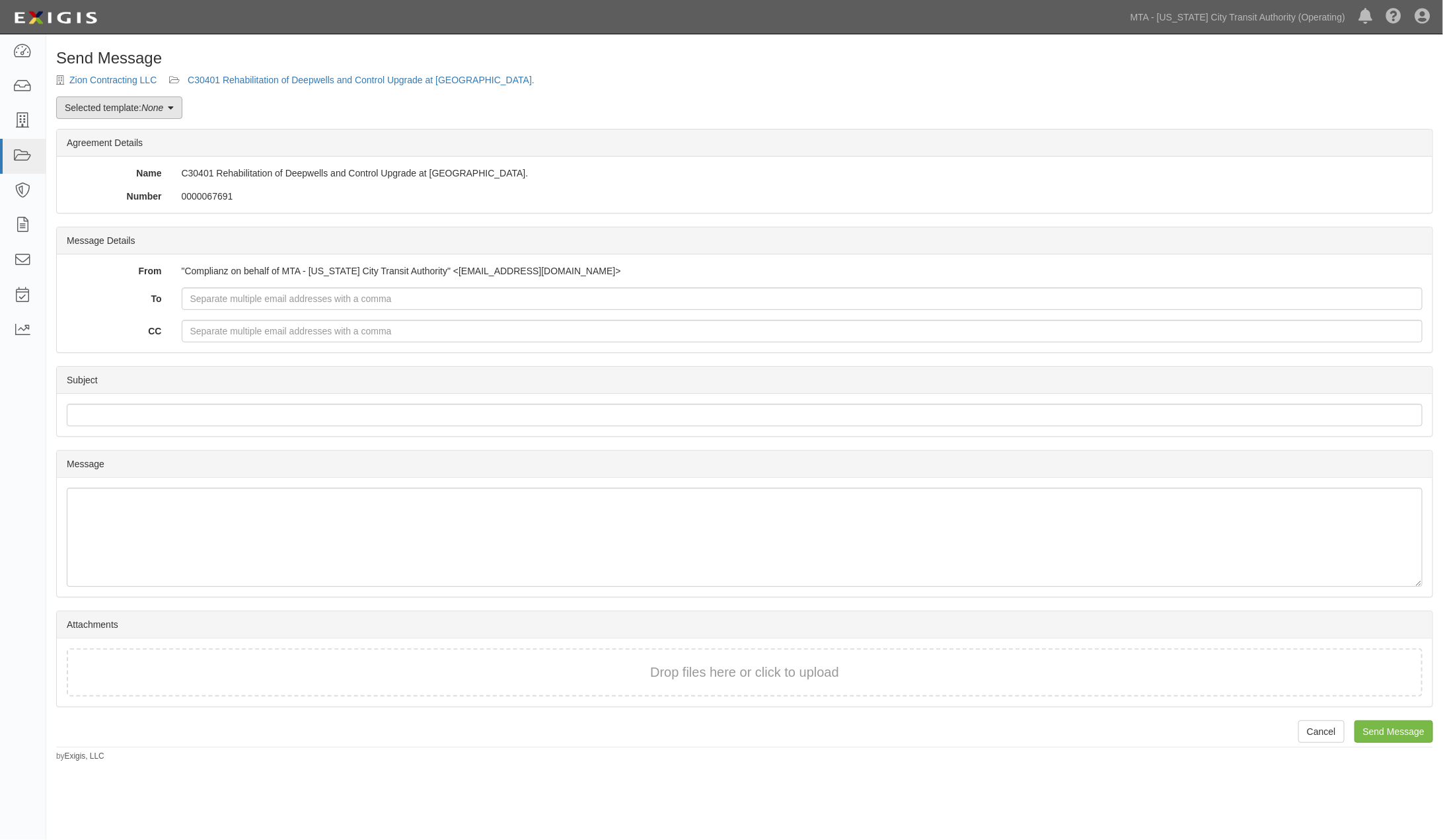
click at [124, 110] on link "Selected template: None" at bounding box center [118, 107] width 126 height 22
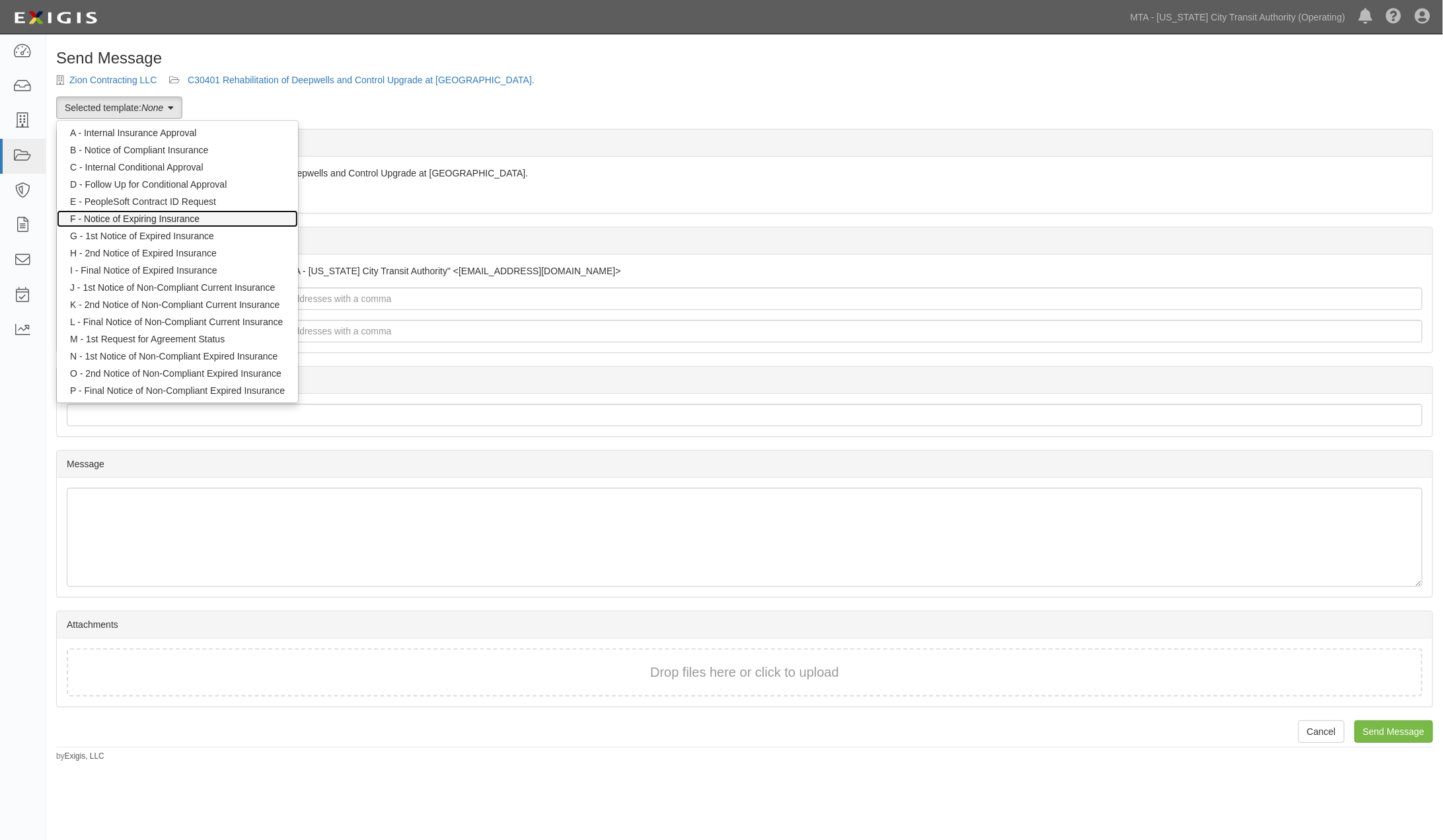
click at [122, 214] on link "F - Notice of Expiring Insurance" at bounding box center [177, 219] width 241 height 18
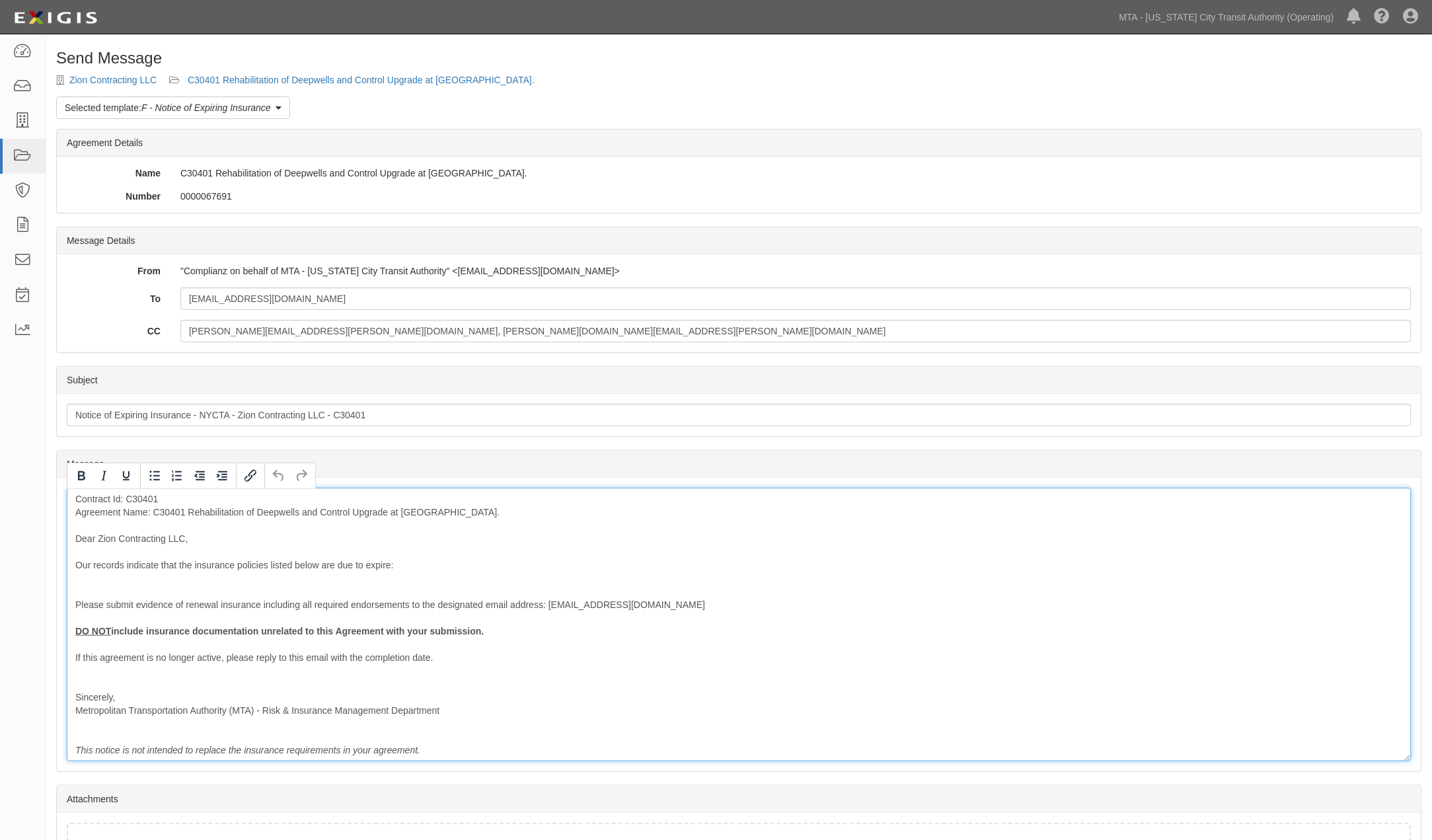
click at [867, 562] on div "Contract Id: C30401 Agreement Name: C30401 Rehabilitation of Deepwells and Cont…" at bounding box center [739, 624] width 1345 height 273
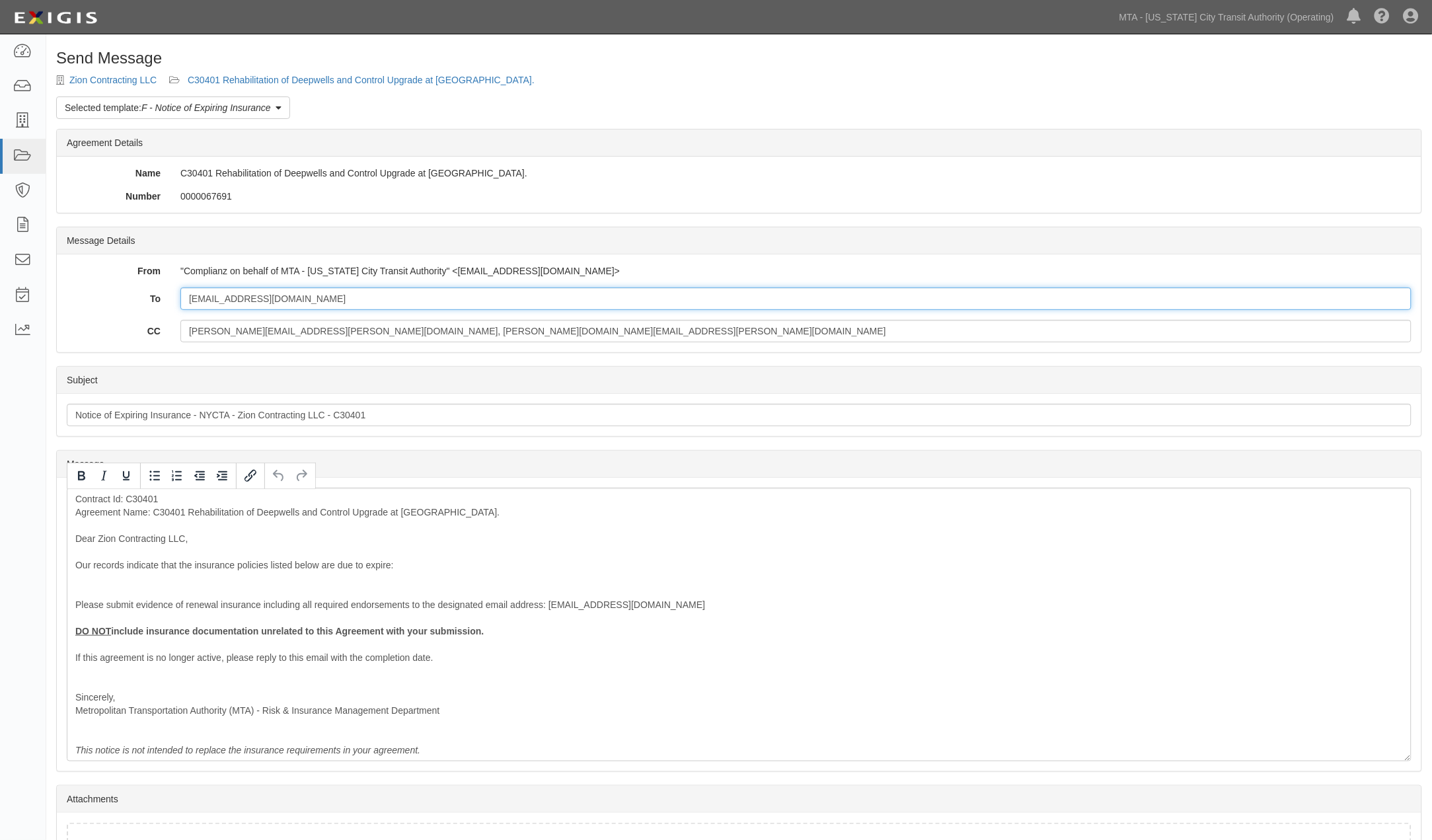
click at [423, 298] on input "[EMAIL_ADDRESS][DOMAIN_NAME]" at bounding box center [796, 298] width 1231 height 22
paste input "[EMAIL_ADDRESS][DOMAIN_NAME]"
type input "[EMAIL_ADDRESS][DOMAIN_NAME]; [EMAIL_ADDRESS][DOMAIN_NAME]"
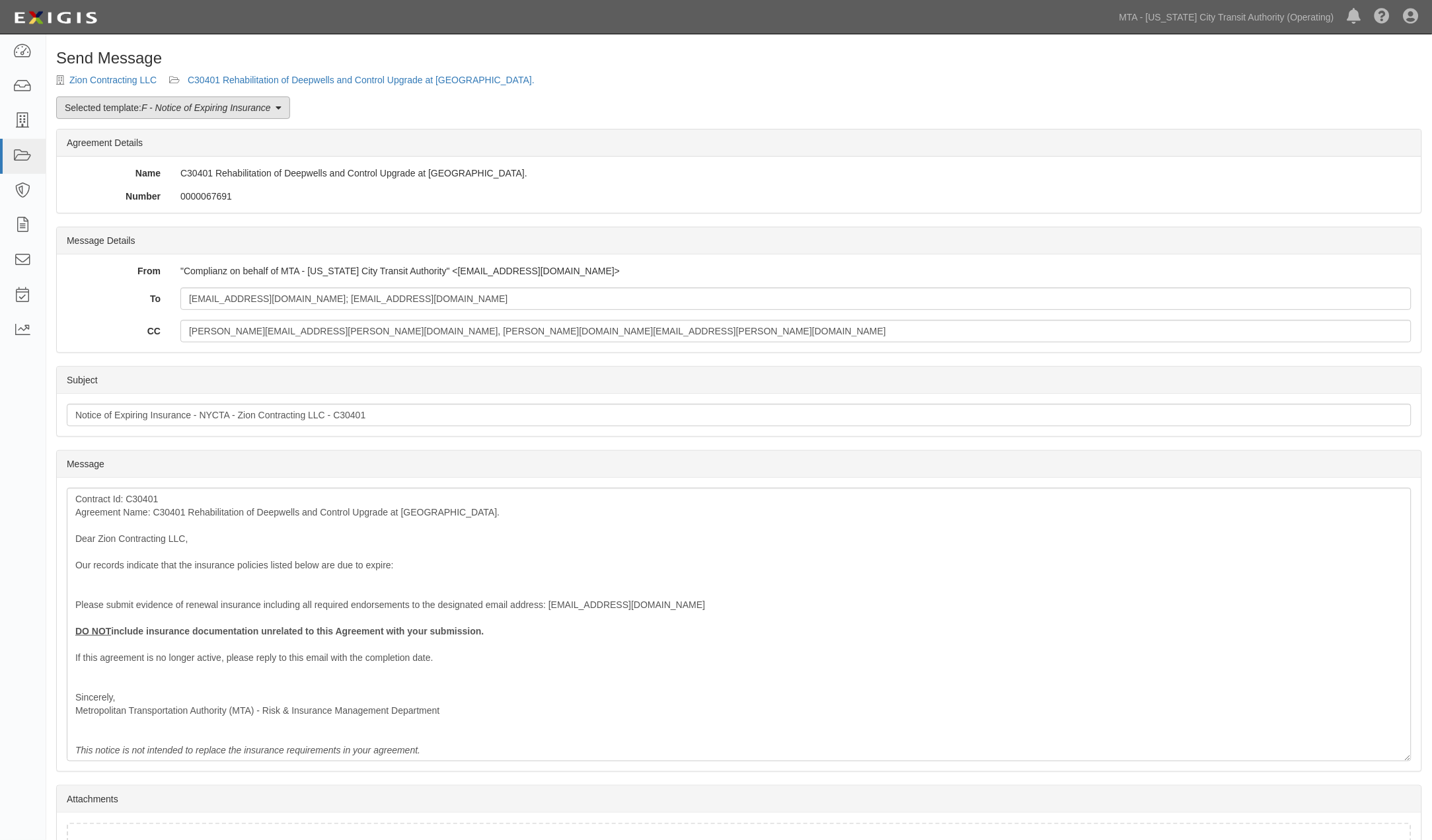
click at [151, 110] on em "F - Notice of Expiring Insurance" at bounding box center [206, 108] width 129 height 11
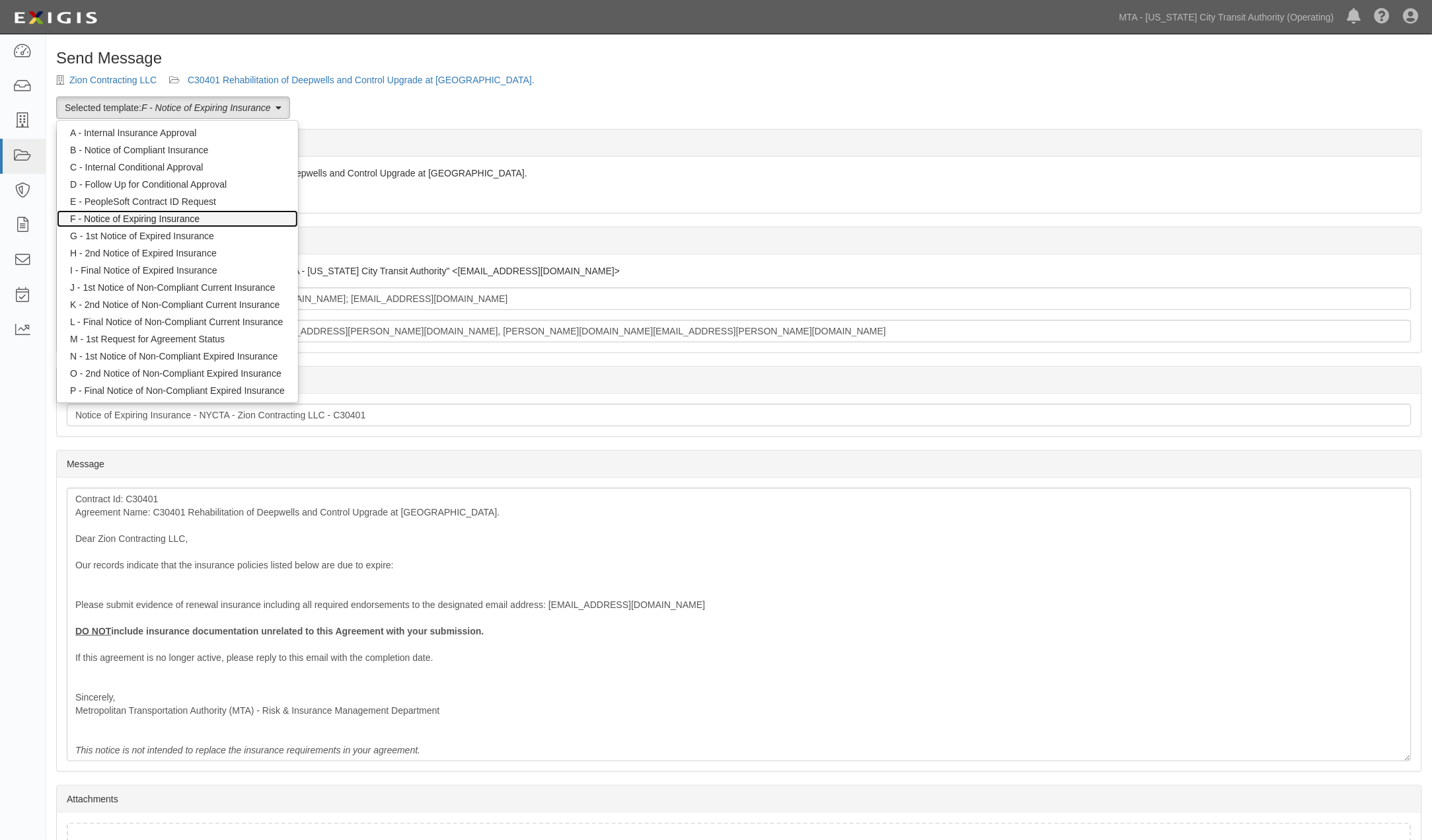
click at [141, 219] on link "F - Notice of Expiring Insurance" at bounding box center [177, 219] width 241 height 18
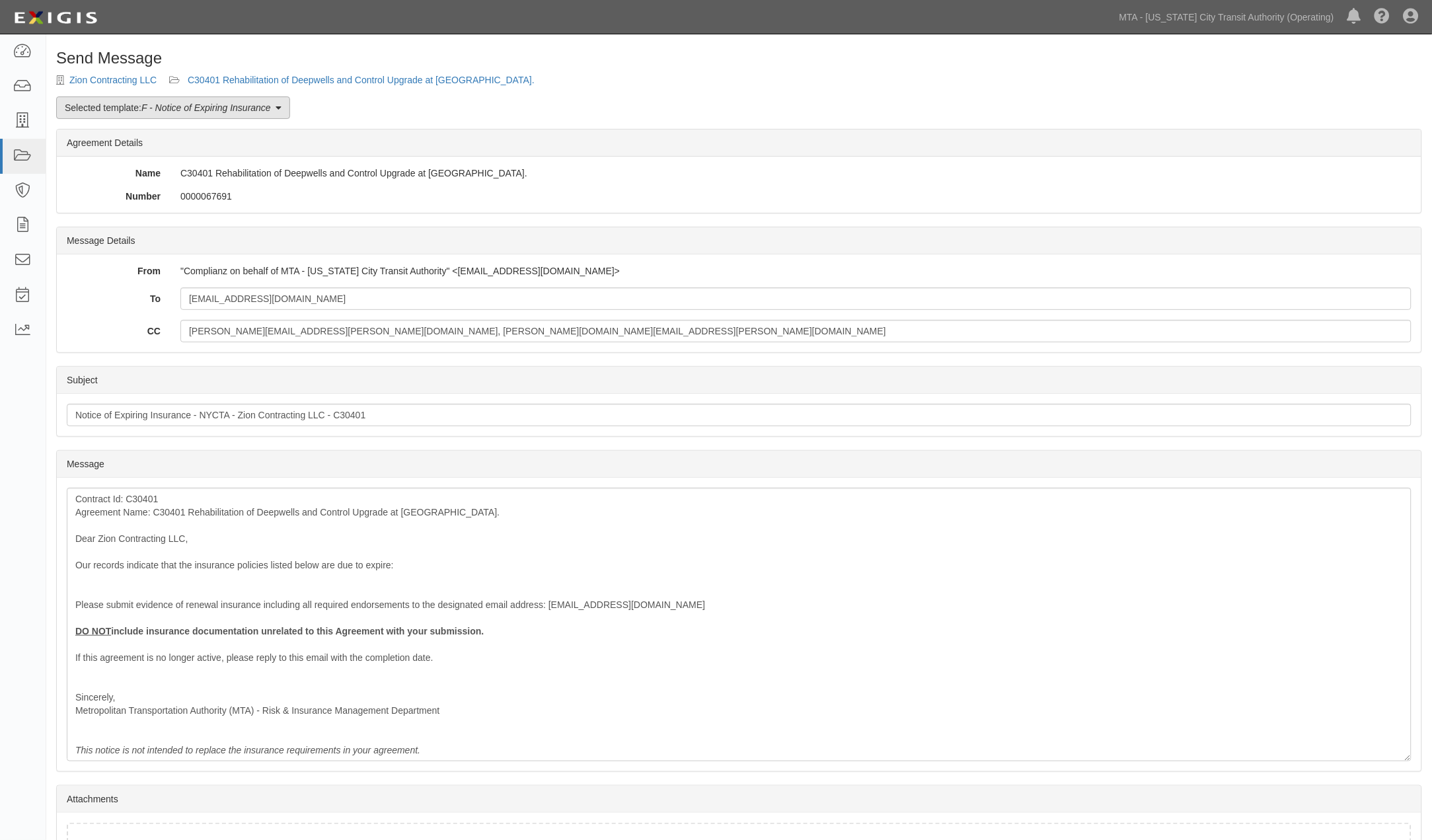
click at [176, 102] on em "F - Notice of Expiring Insurance" at bounding box center [206, 108] width 129 height 11
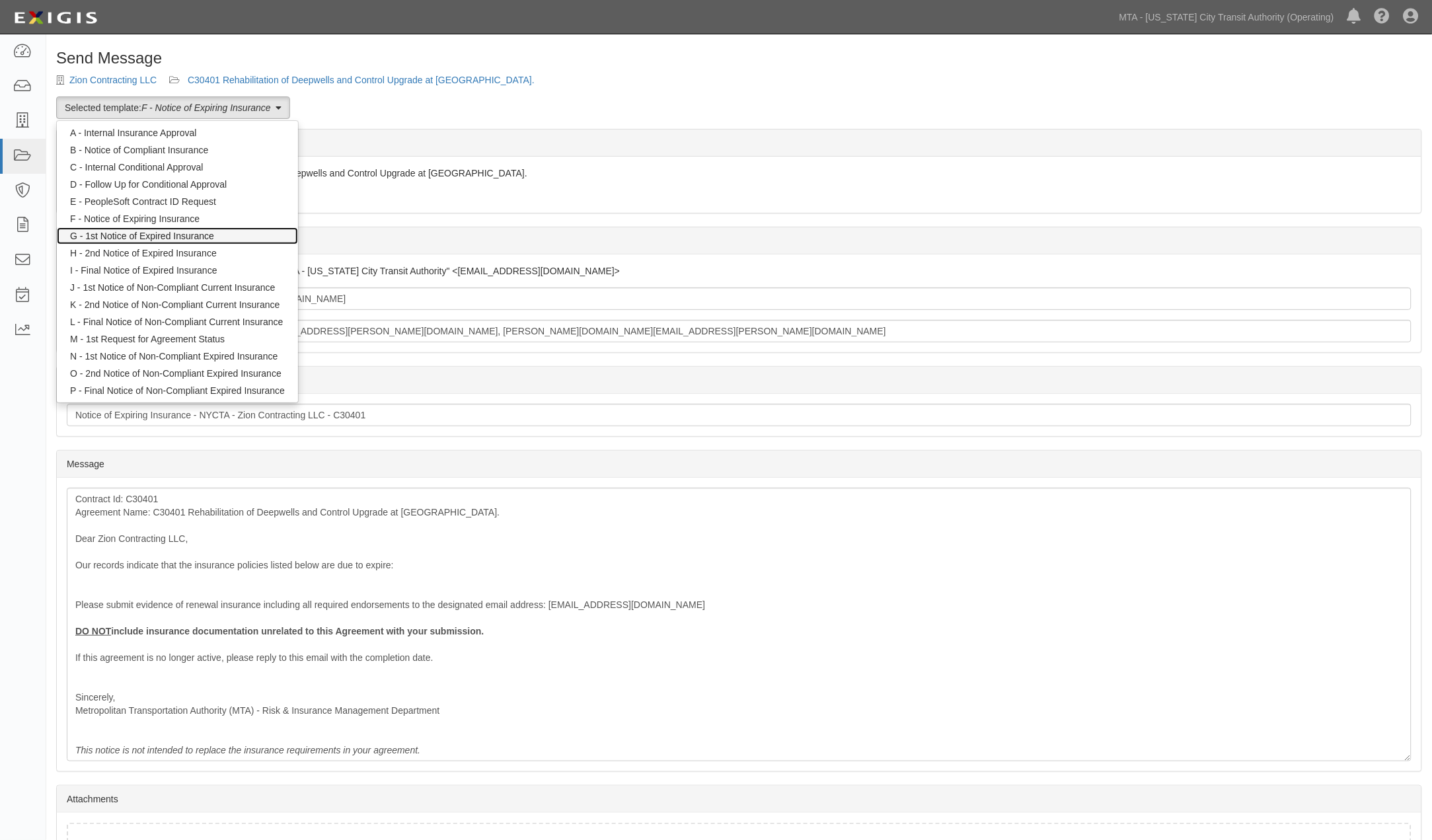
click at [127, 234] on link "G - 1st Notice of Expired Insurance" at bounding box center [177, 236] width 241 height 18
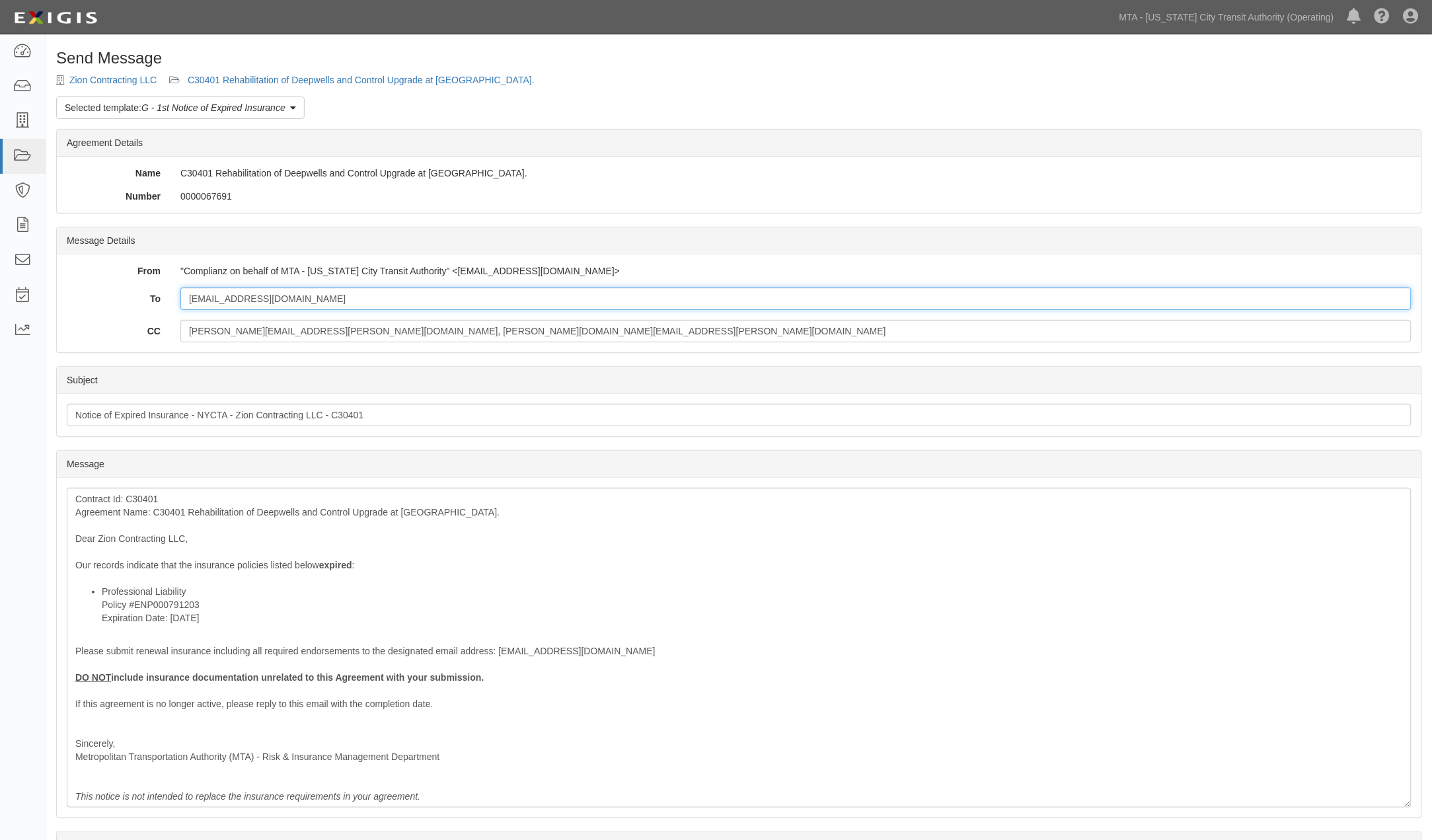
click at [411, 293] on input "[EMAIL_ADDRESS][DOMAIN_NAME]" at bounding box center [796, 298] width 1231 height 22
paste input "[EMAIL_ADDRESS][DOMAIN_NAME]"
type input "hduarte@zioncontracting.com; service@greatins.com"
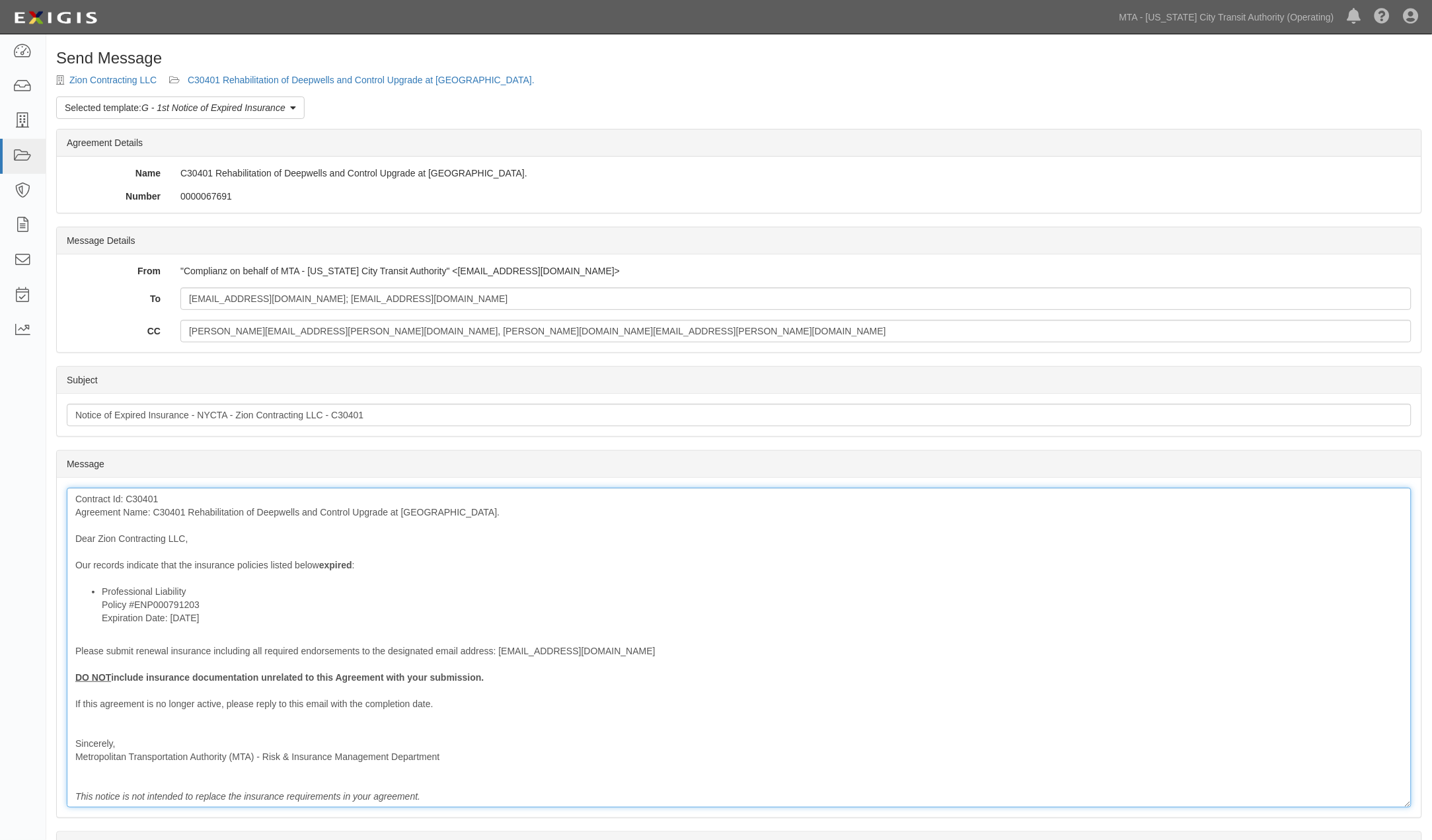
click at [254, 559] on div "Contract Id: C30401 Agreement Name: C30401 Rehabilitation of Deepwells and Cont…" at bounding box center [739, 647] width 1345 height 320
click at [454, 578] on div "Contract Id: C30401 Agreement Name: C30401 Rehabilitation of Deepwells and Cont…" at bounding box center [739, 647] width 1345 height 320
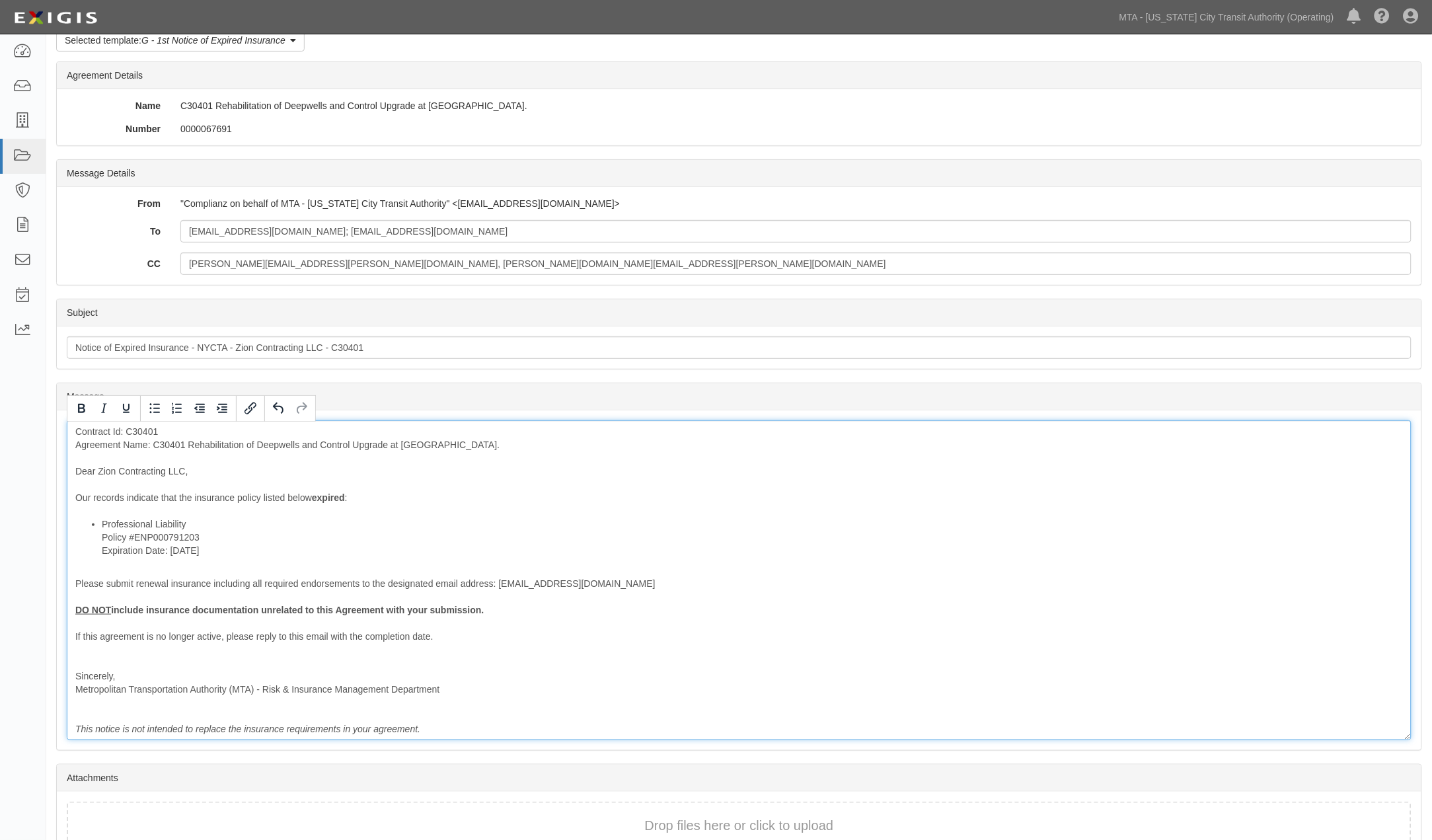
scroll to position [142, 0]
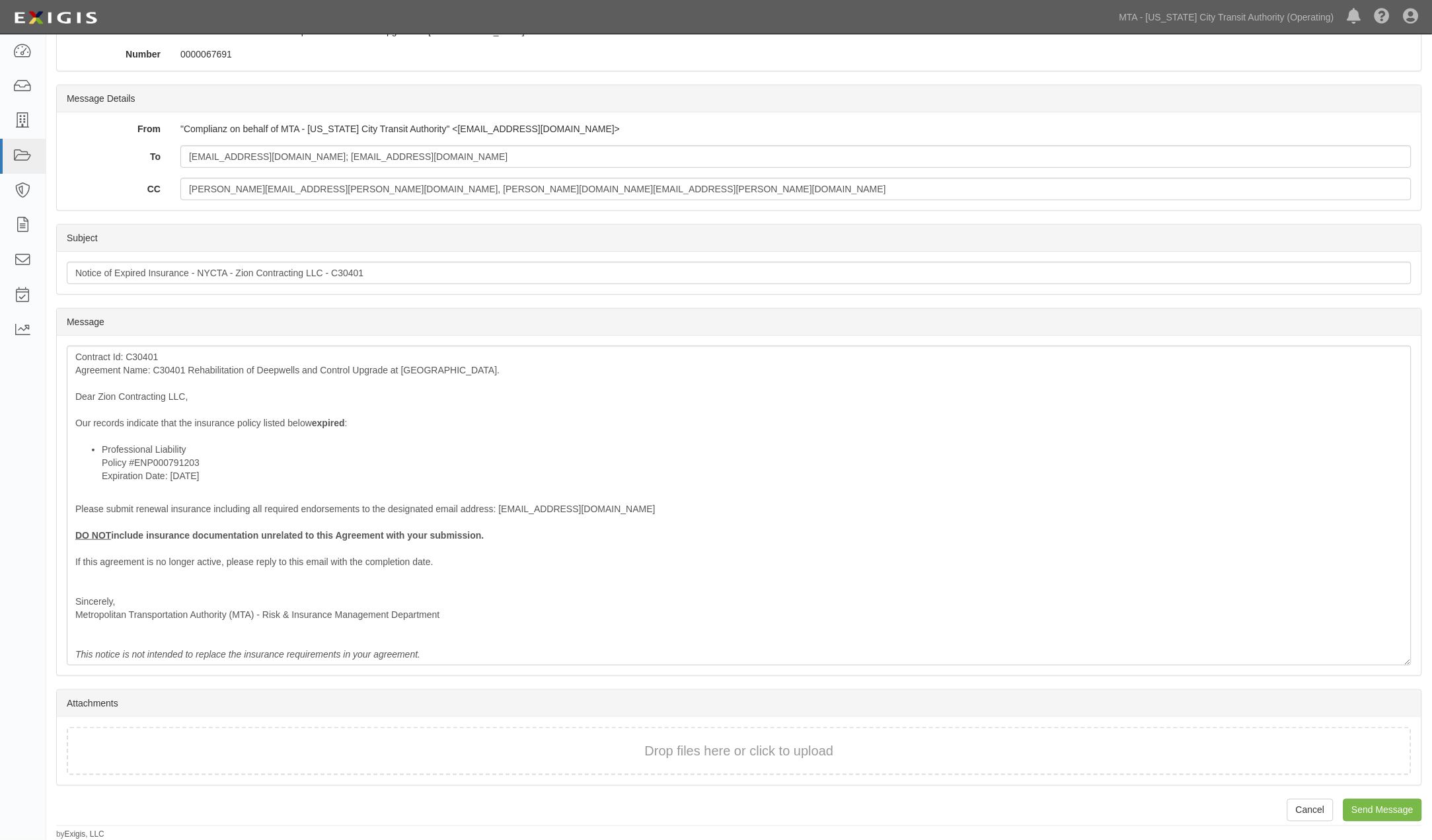
click at [1389, 822] on div "Send Message Zion Contracting LLC C30401 Rehabilitation of Deepwells and Contro…" at bounding box center [739, 374] width 1386 height 933
click at [1386, 809] on input "Send Message" at bounding box center [1383, 810] width 79 height 22
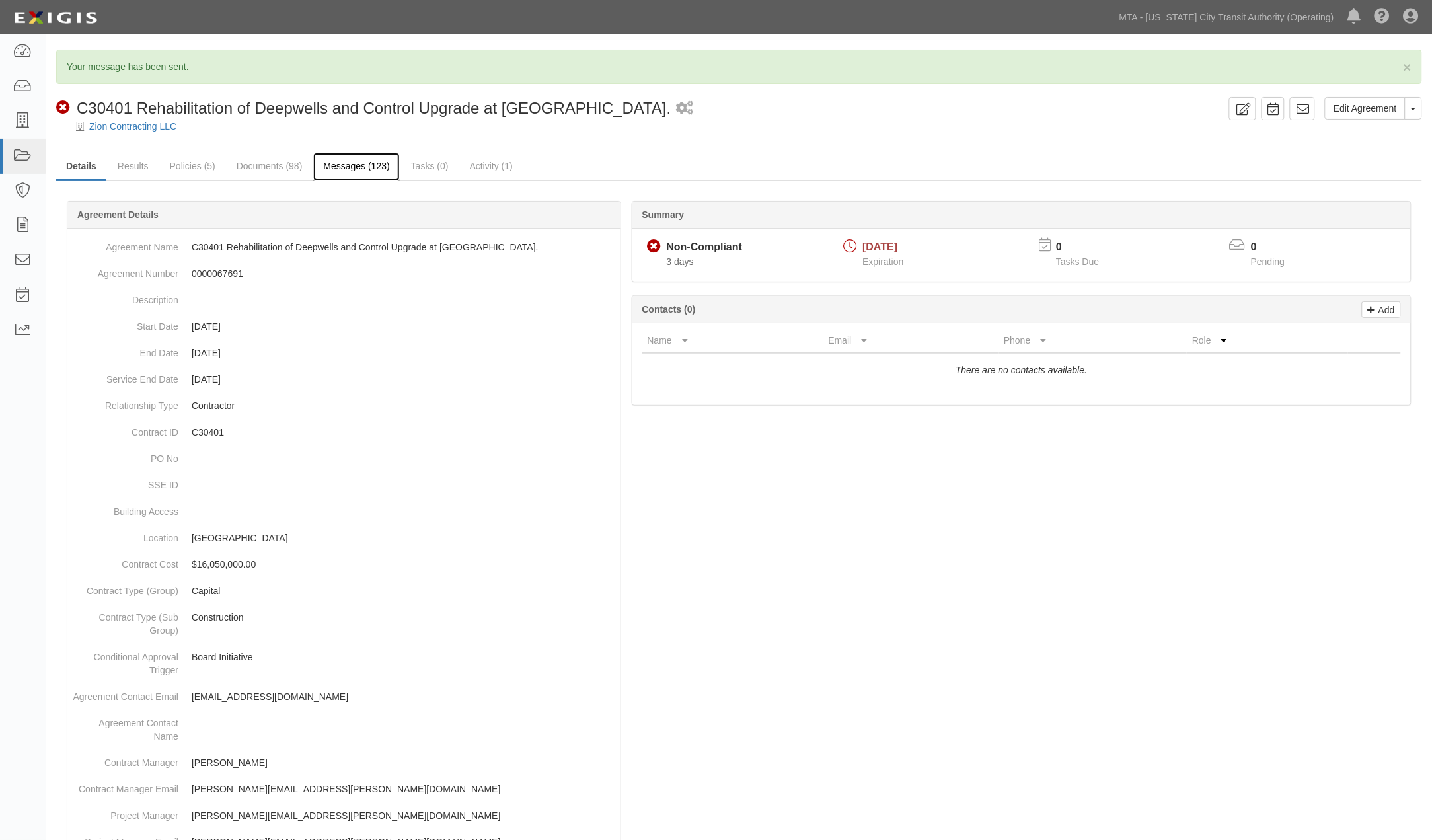
click at [359, 162] on link "Messages (123)" at bounding box center [356, 167] width 86 height 28
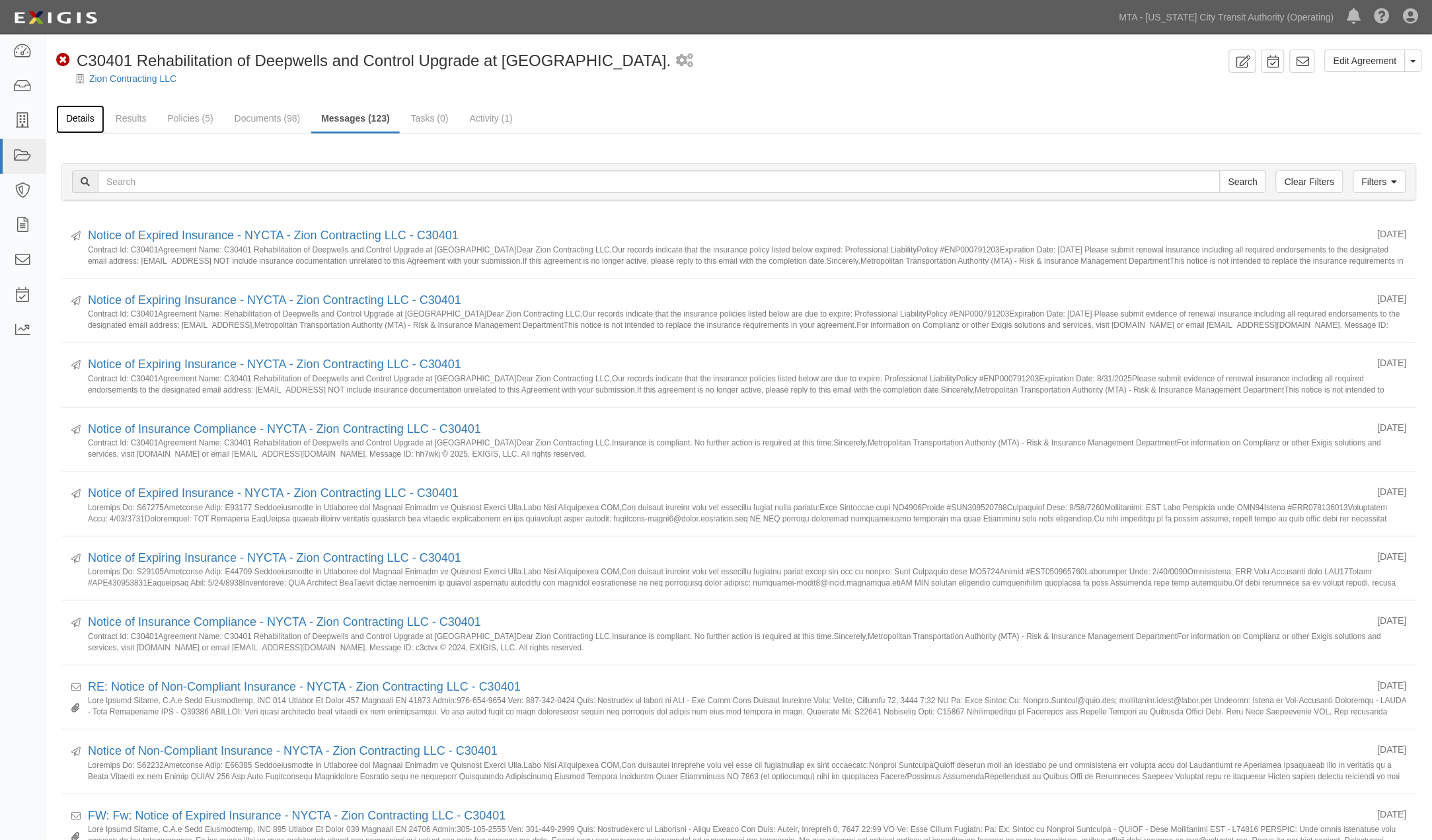
click at [82, 115] on link "Details" at bounding box center [80, 119] width 48 height 28
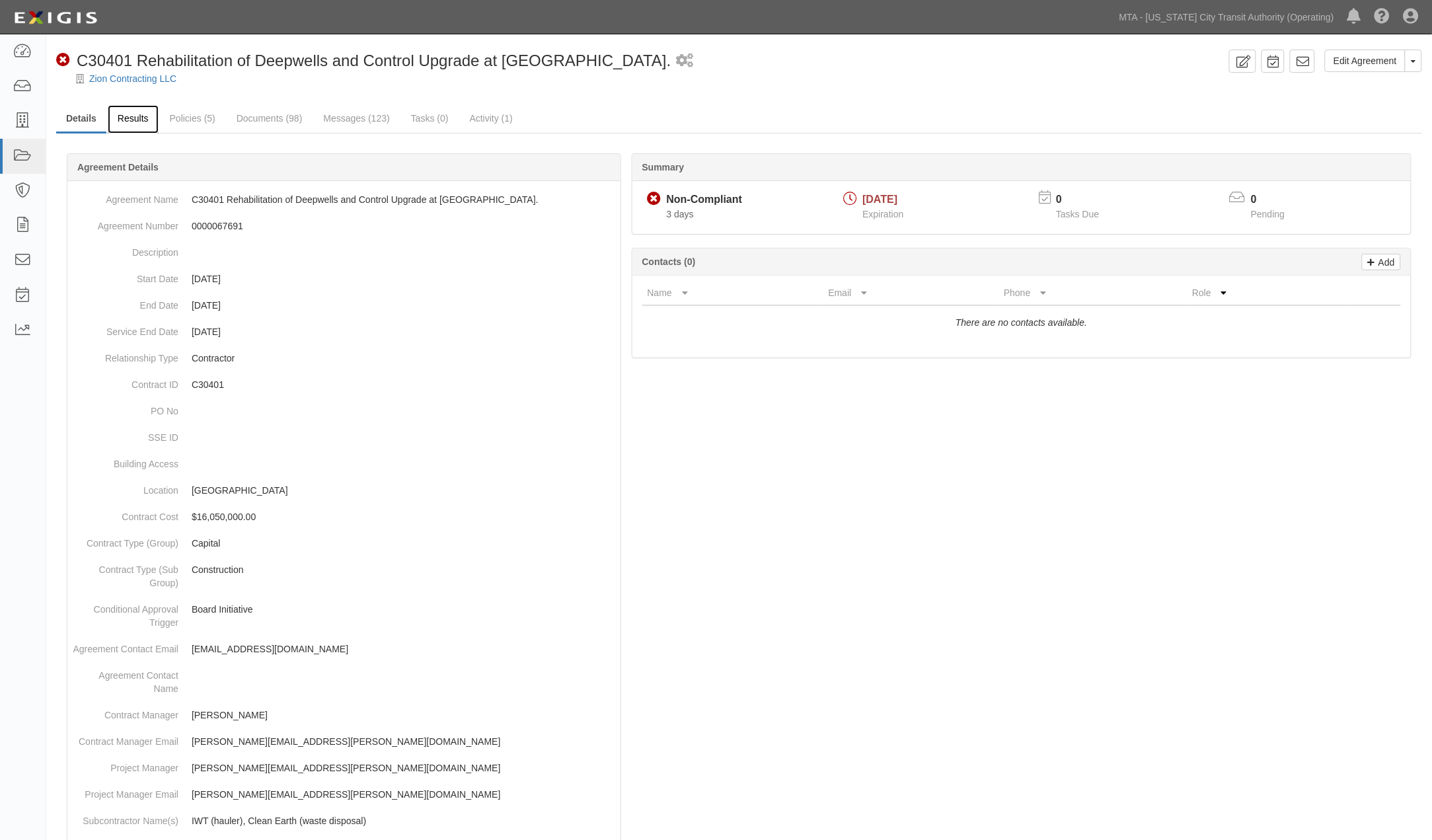
click at [121, 116] on link "Results" at bounding box center [133, 119] width 51 height 28
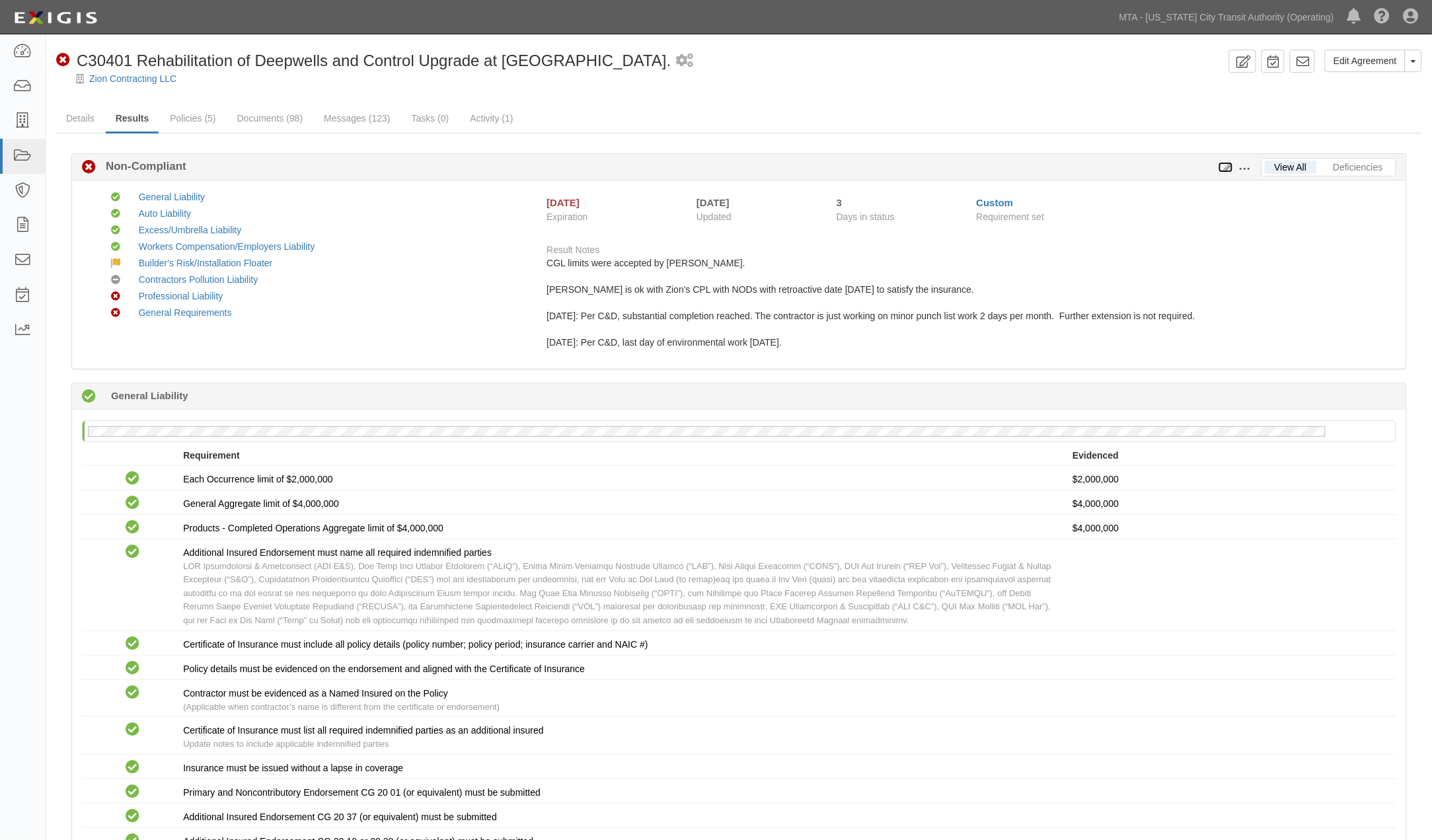
click at [1230, 165] on icon at bounding box center [1226, 168] width 15 height 9
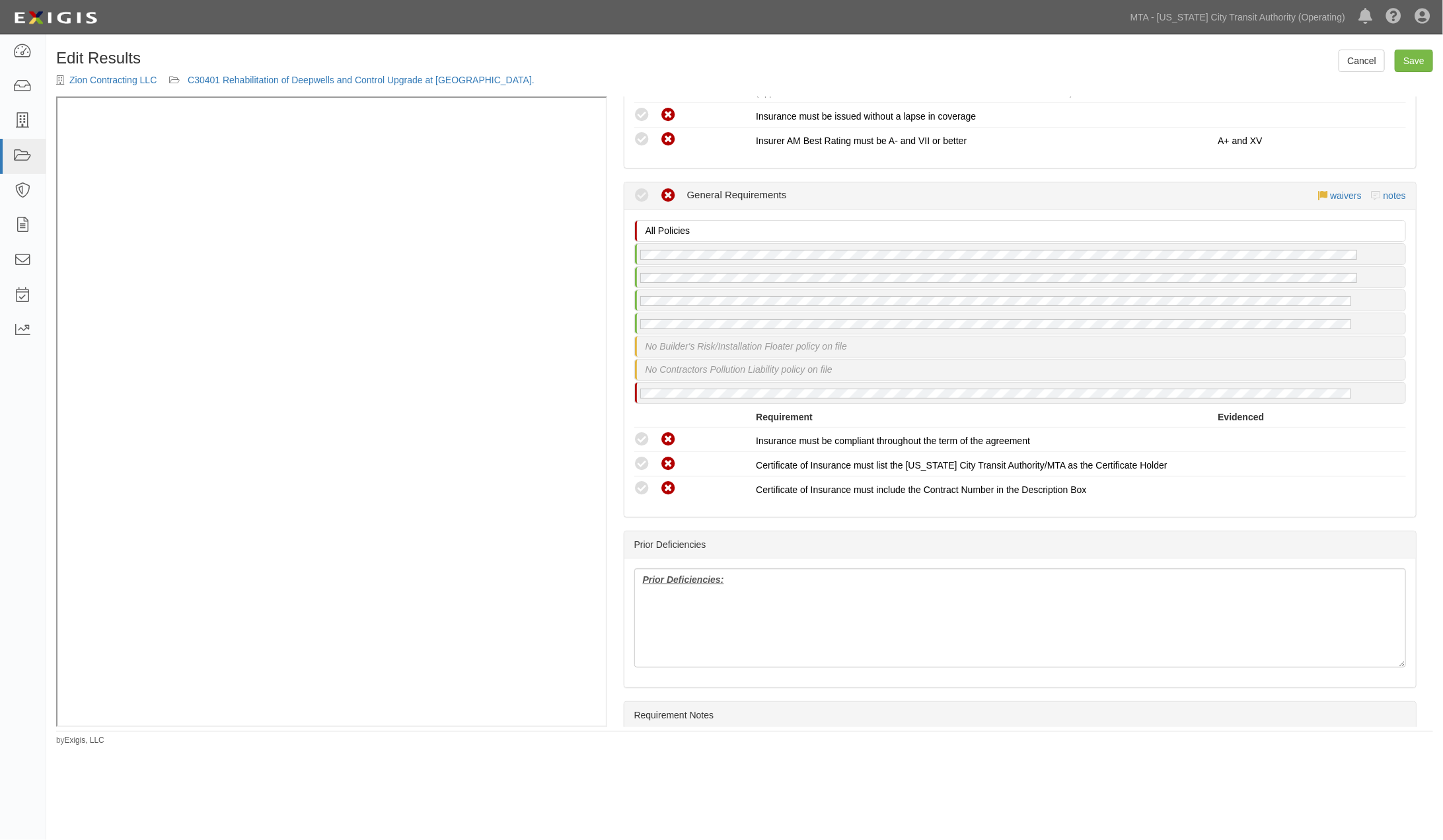
scroll to position [3597, 0]
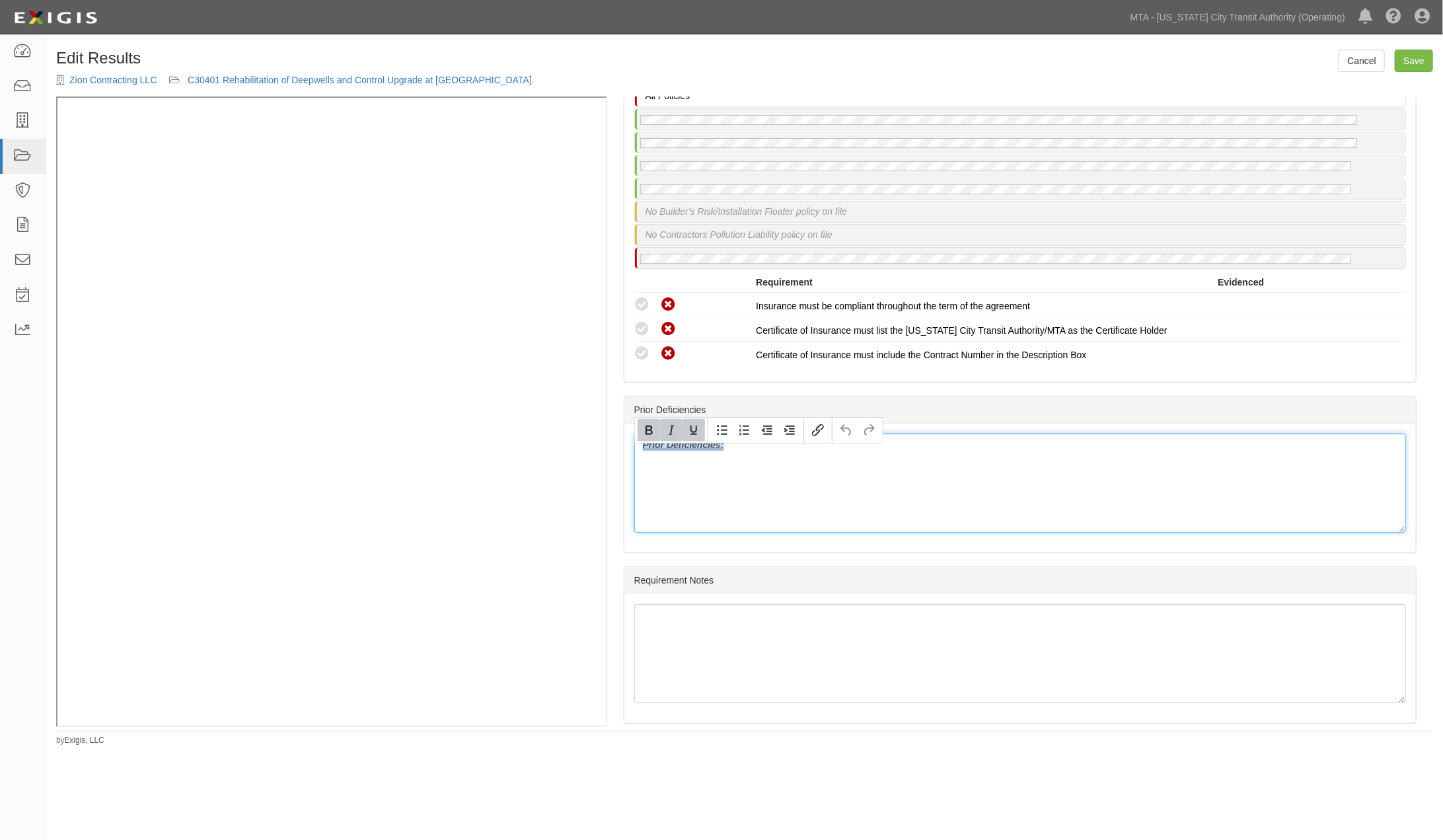
drag, startPoint x: 746, startPoint y: 450, endPoint x: 605, endPoint y: 450, distance: 141.0
click at [538, 310] on div "(BR) Endorsement; 4/9/2025; Email on BR.pdf (GL) Endorsement; 11/18/2024; Desig…" at bounding box center [744, 411] width 1377 height 629
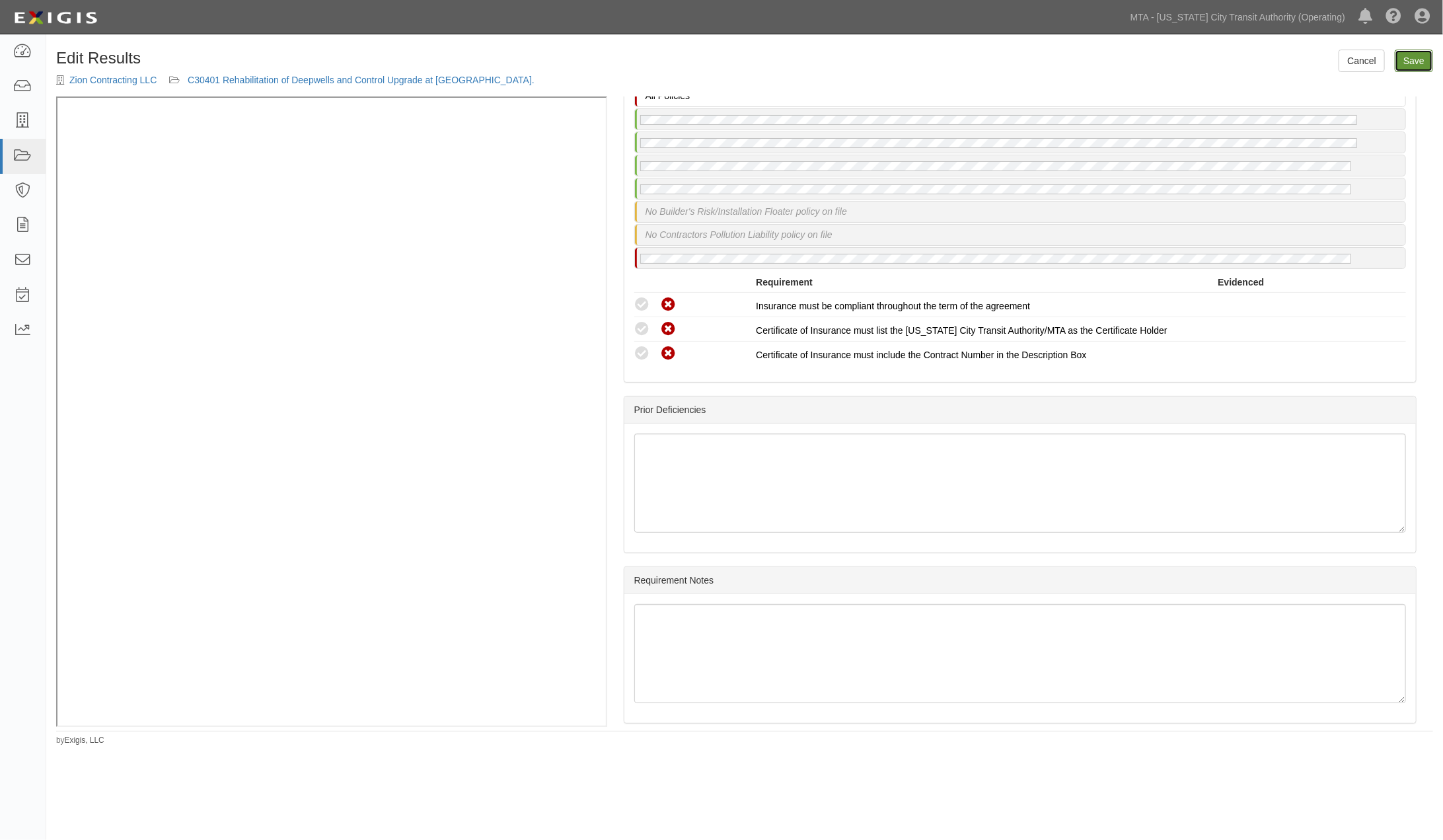
click at [1411, 61] on link "Save" at bounding box center [1413, 61] width 38 height 22
radio input "true"
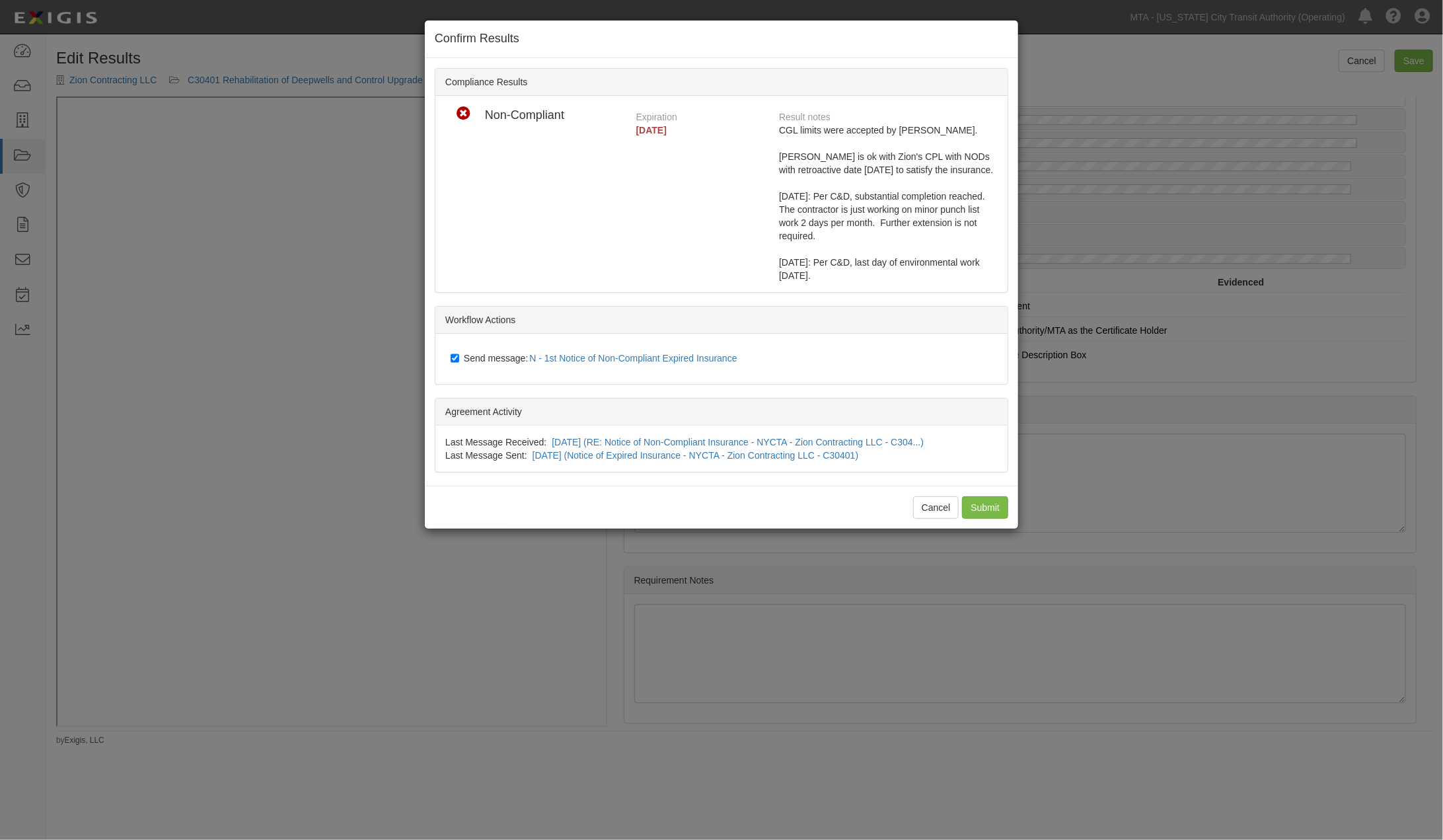
click at [485, 353] on span "Send message: N - 1st Notice of Non-Compliant Expired Insurance" at bounding box center [603, 358] width 279 height 11
click at [459, 353] on input "Send message: N - 1st Notice of Non-Compliant Expired Insurance" at bounding box center [454, 358] width 9 height 11
checkbox input "false"
click at [987, 501] on input "Submit" at bounding box center [985, 507] width 46 height 22
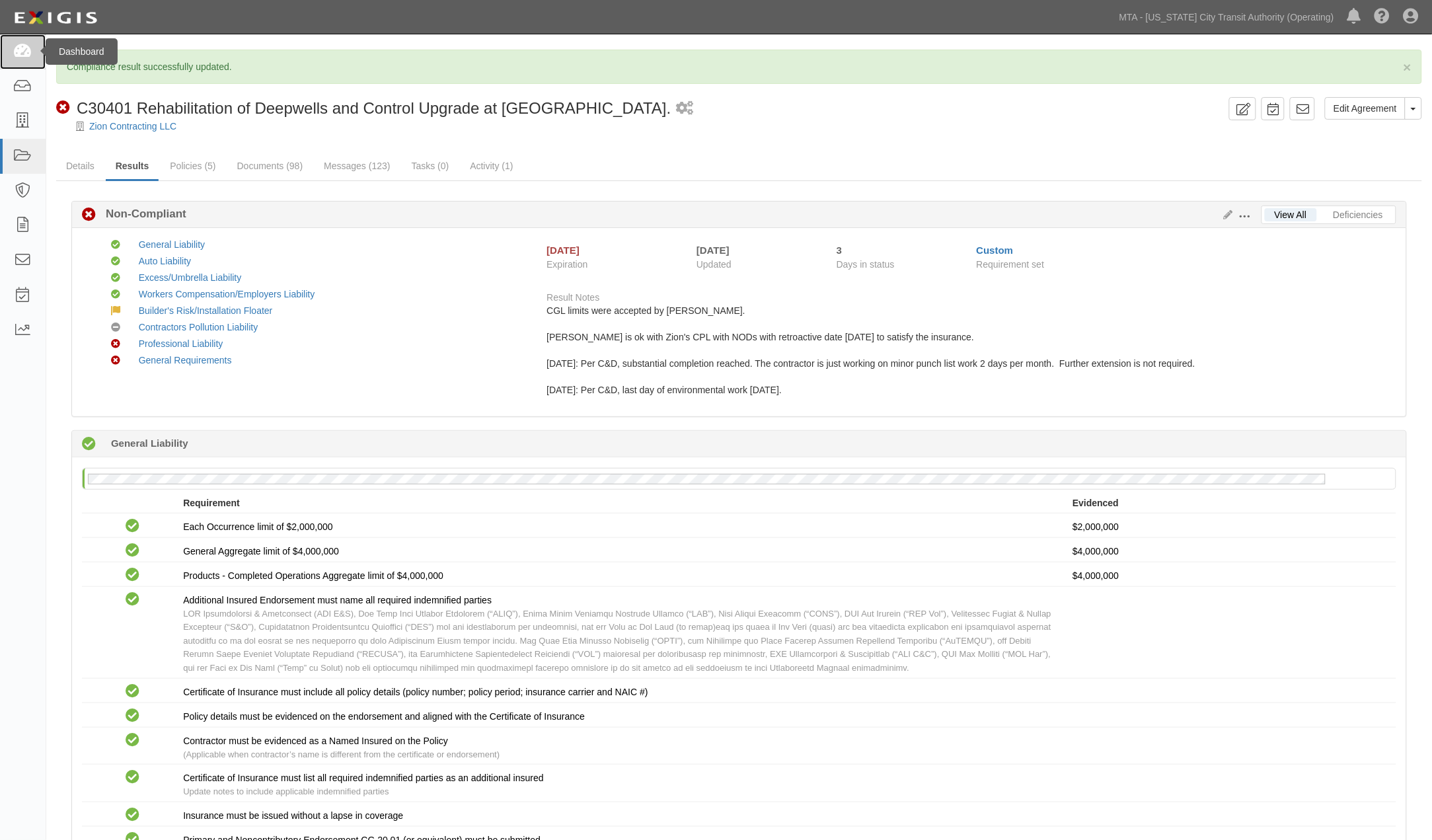
click at [18, 48] on icon at bounding box center [22, 52] width 18 height 15
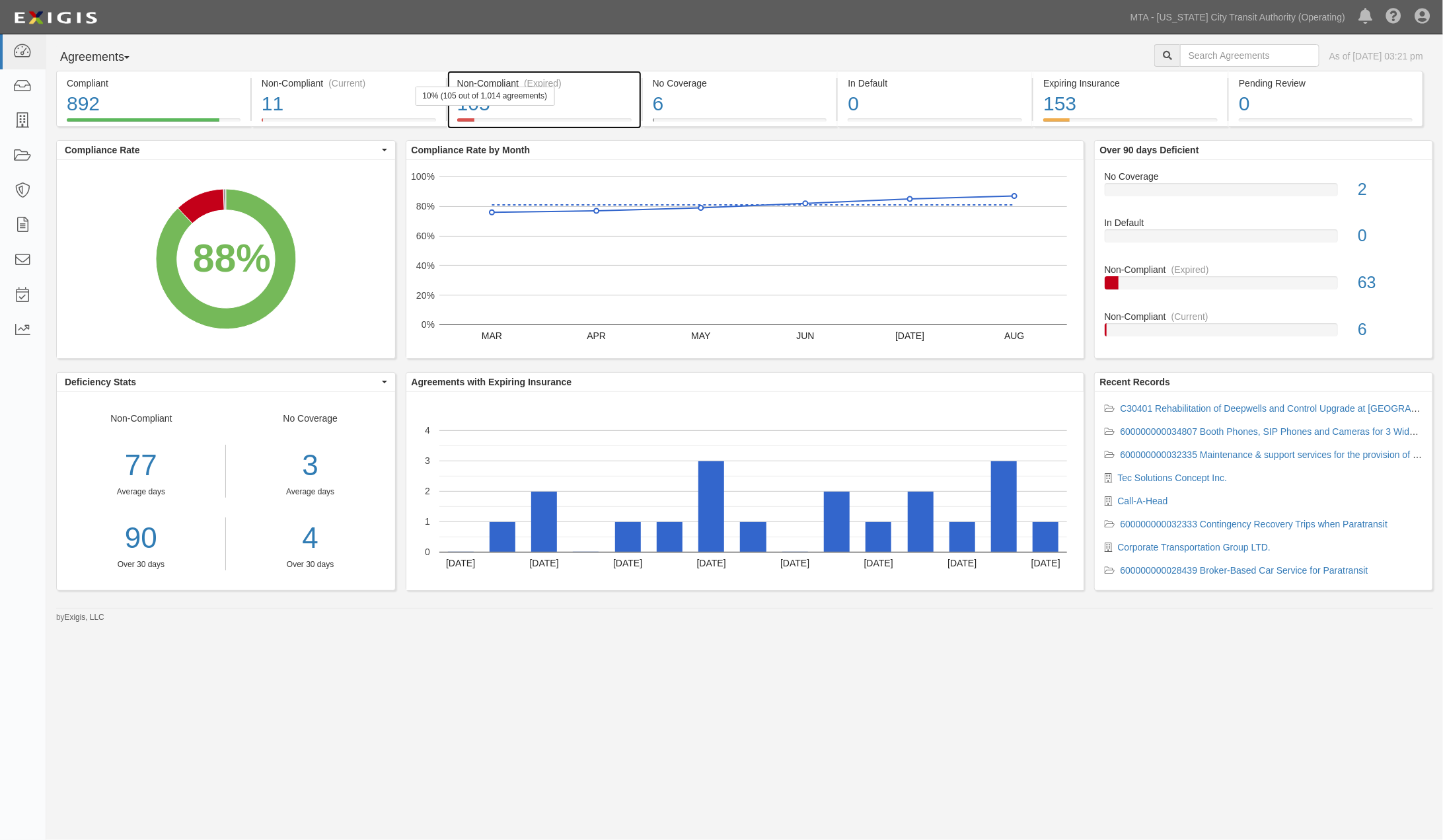
click at [604, 102] on div "105" at bounding box center [544, 104] width 174 height 28
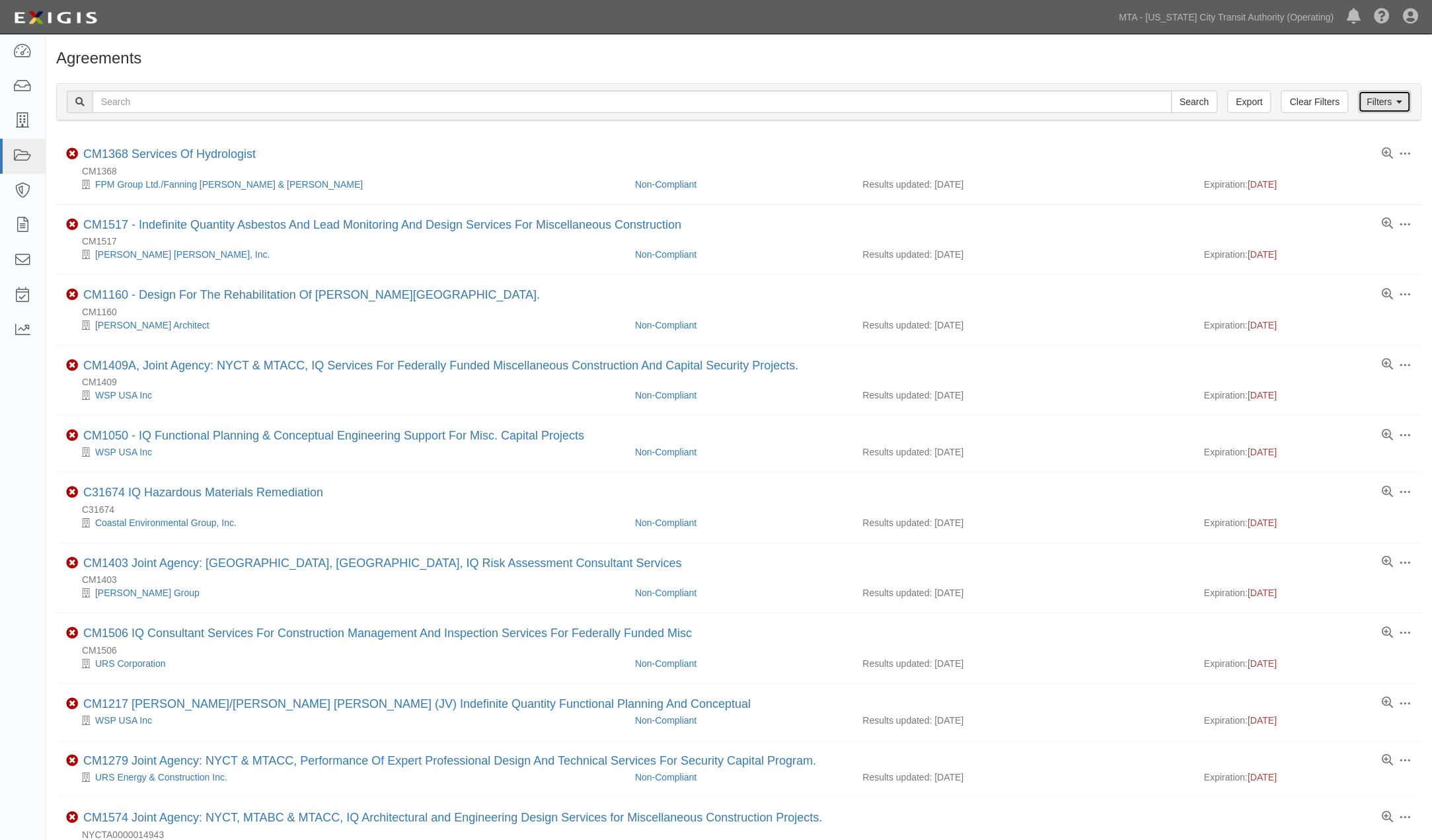
click at [1377, 97] on link "Filters" at bounding box center [1385, 101] width 53 height 22
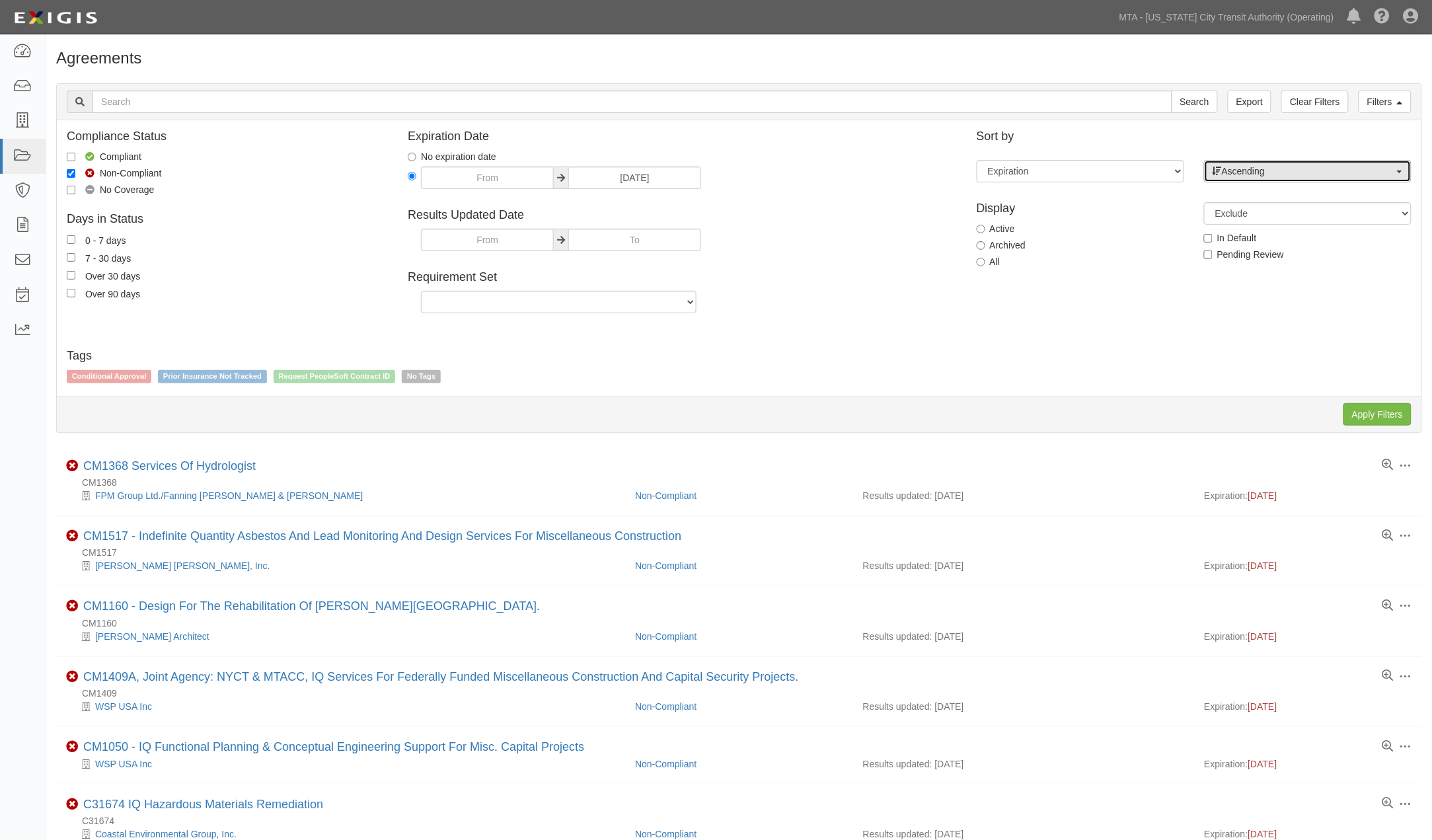
click at [1237, 173] on span "Ascending" at bounding box center [1303, 171] width 182 height 13
click at [1238, 213] on span "Descending" at bounding box center [1254, 213] width 49 height 13
select select "desc"
click at [1363, 414] on input "Apply Filters" at bounding box center [1377, 414] width 68 height 22
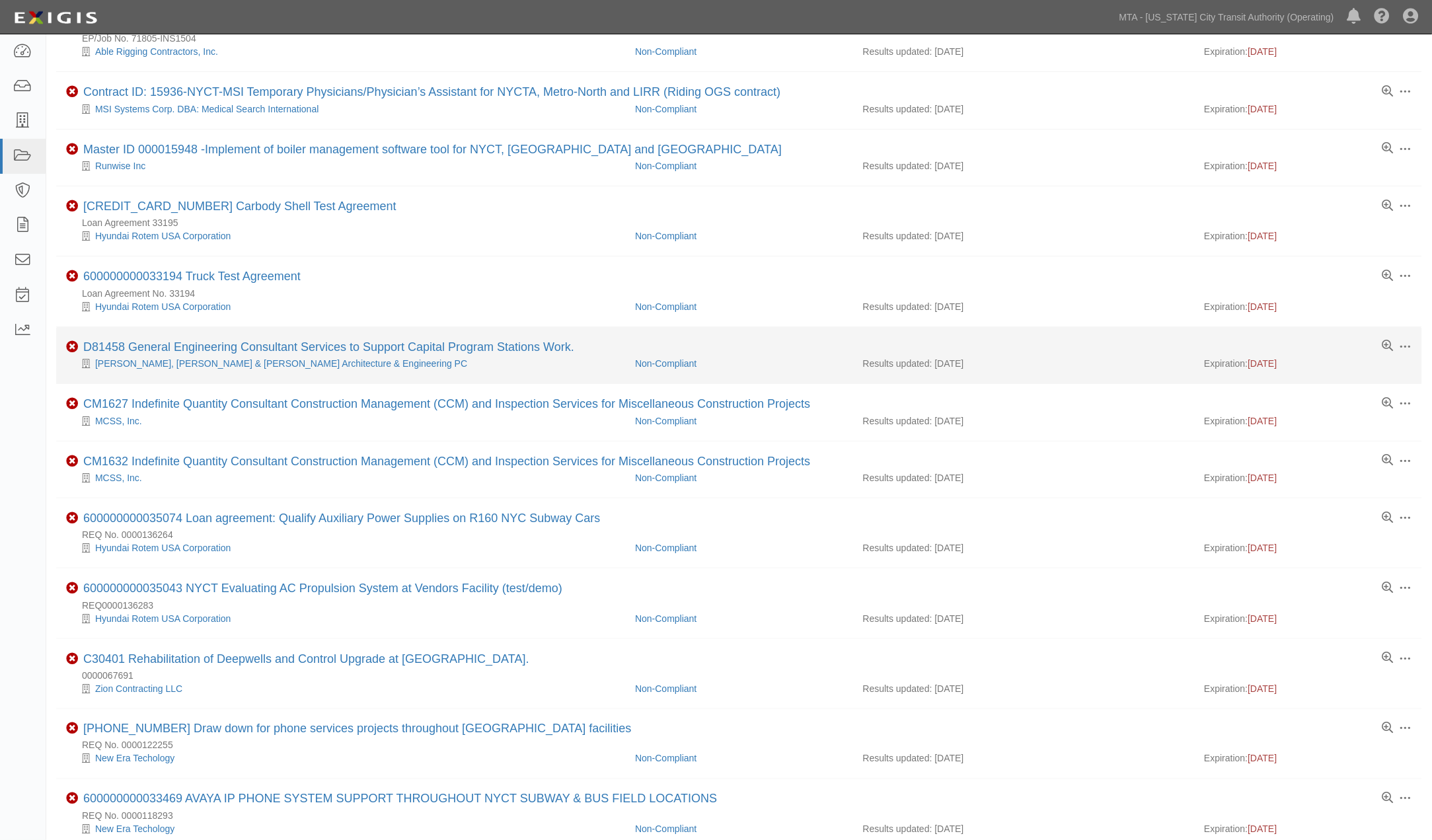
scroll to position [220, 0]
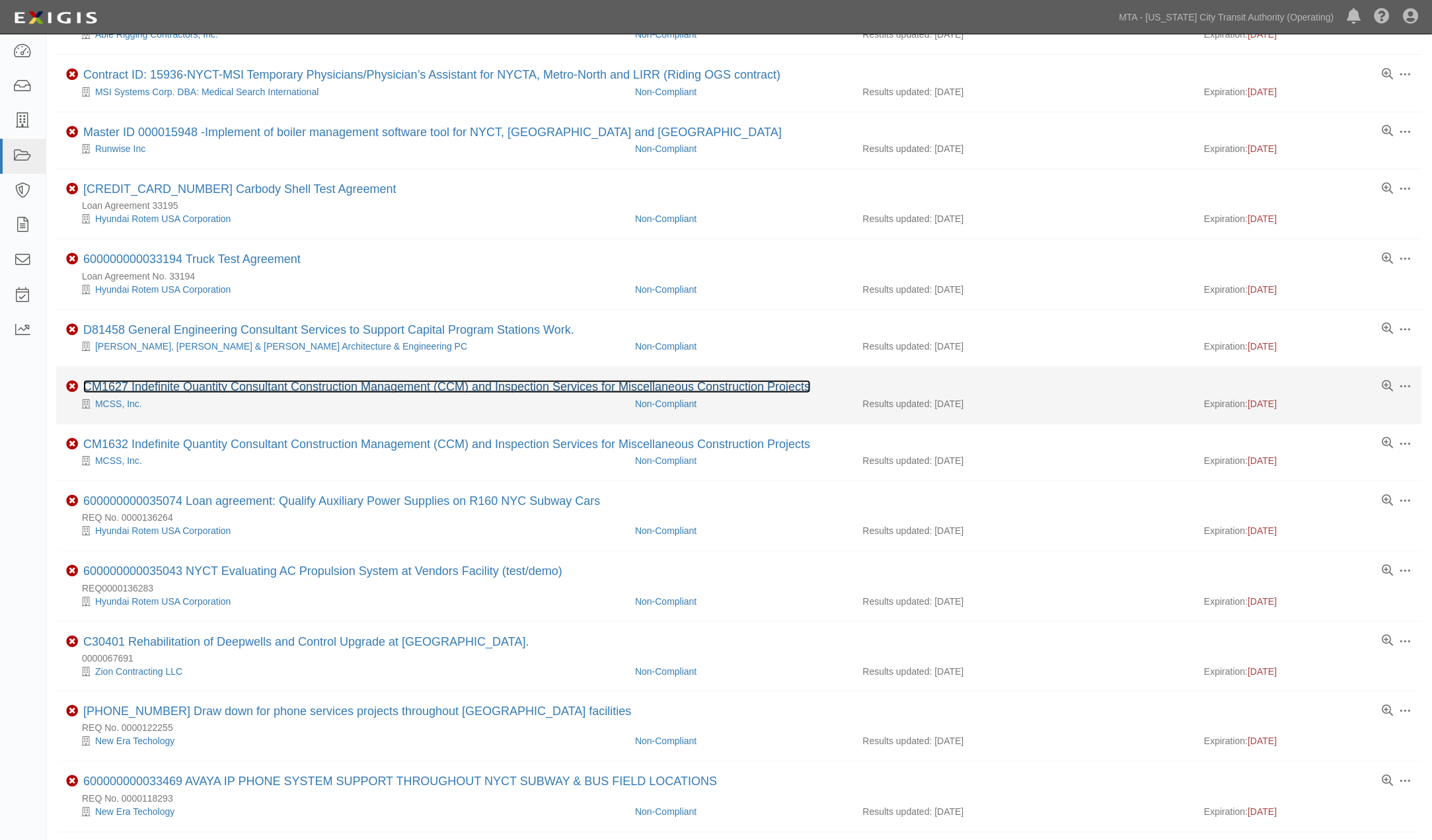
click at [635, 390] on link "CM1627 Indefinite Quantity Consultant Construction Management (CCM) and Inspect…" at bounding box center [447, 386] width 728 height 13
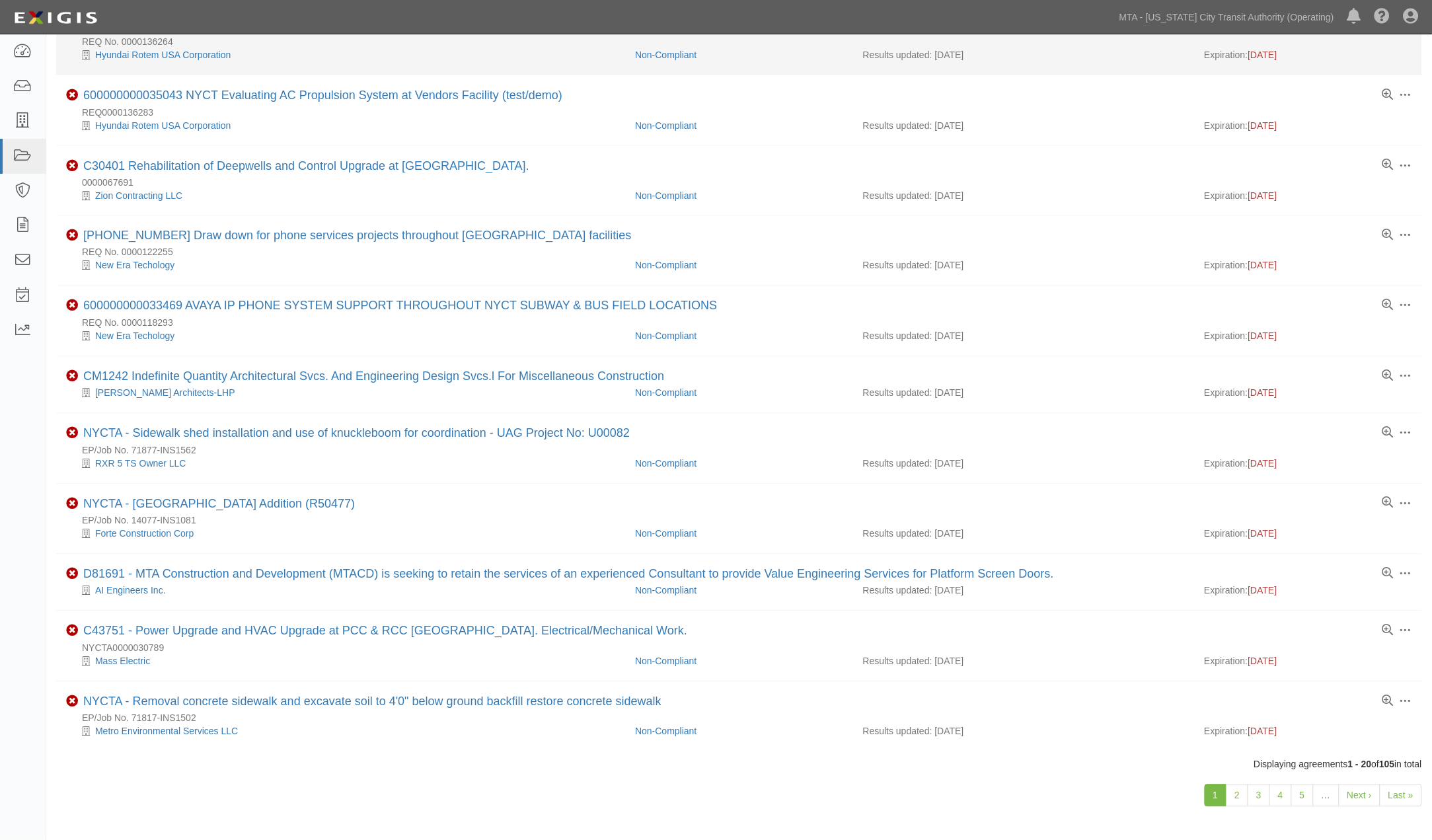
scroll to position [731, 0]
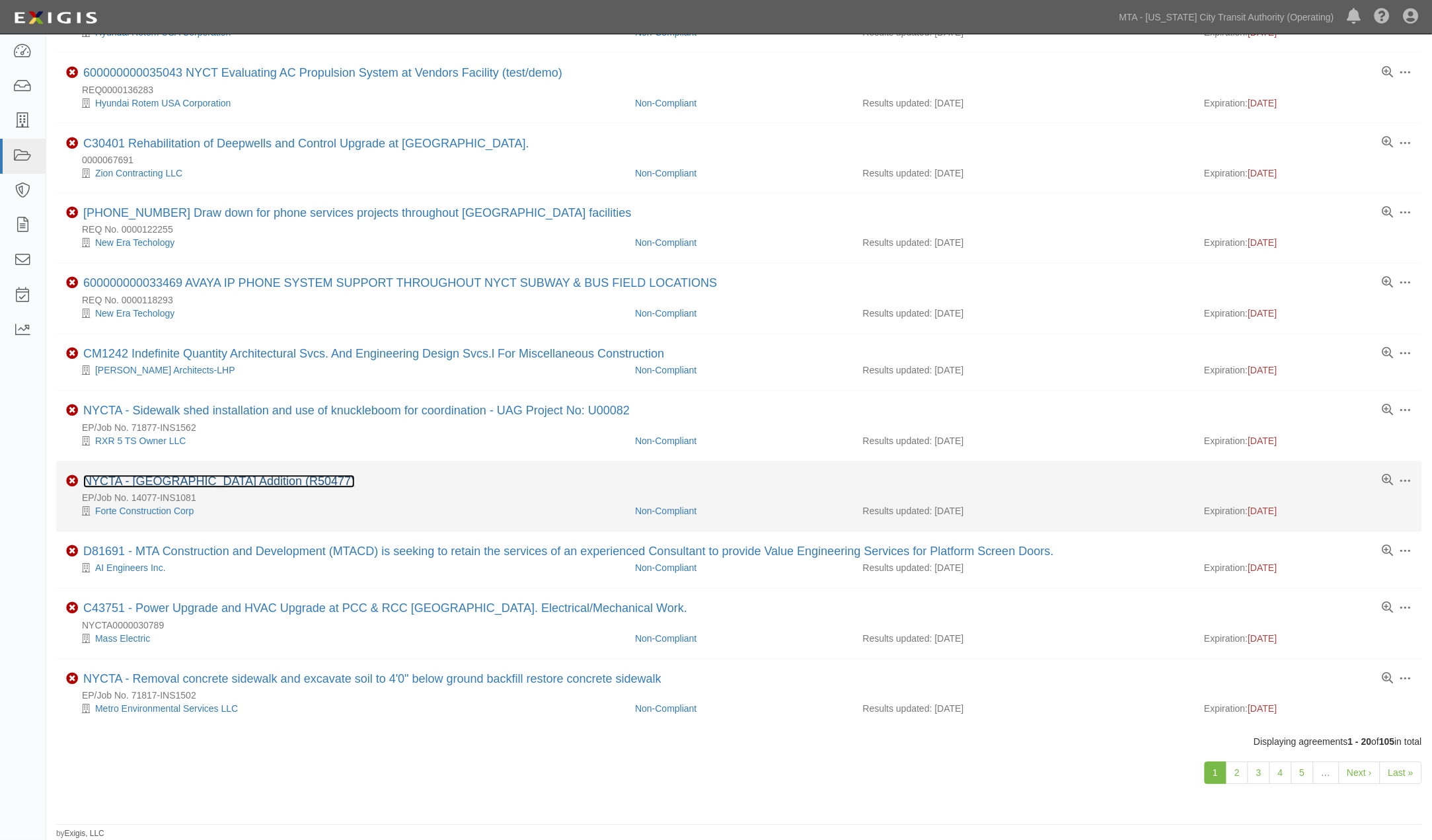
click at [355, 477] on link "NYCTA - 59th Street Columbus Circle Elevator Addition (R50477)" at bounding box center [219, 482] width 271 height 13
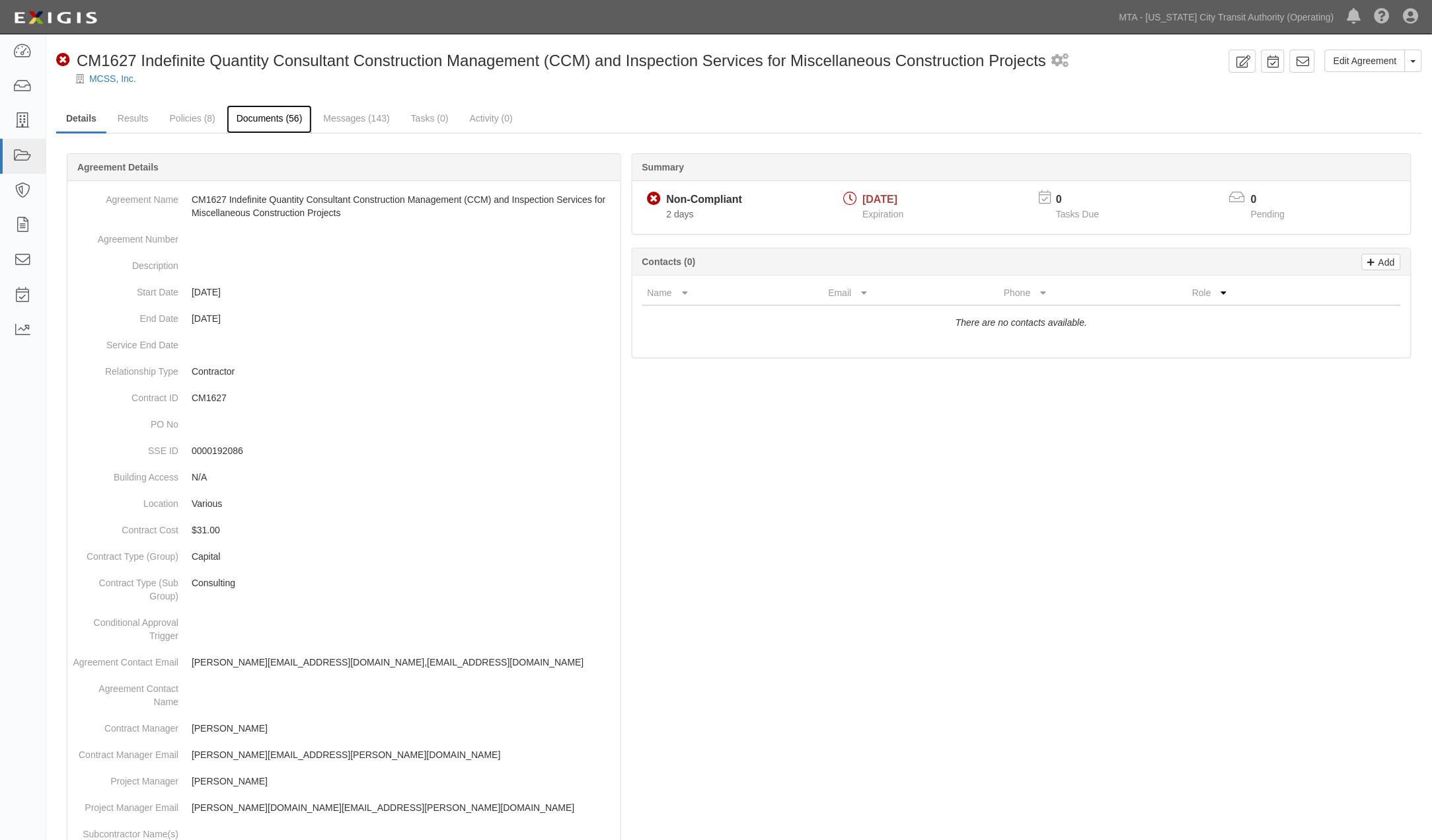
click at [258, 123] on link "Documents (56)" at bounding box center [270, 119] width 86 height 28
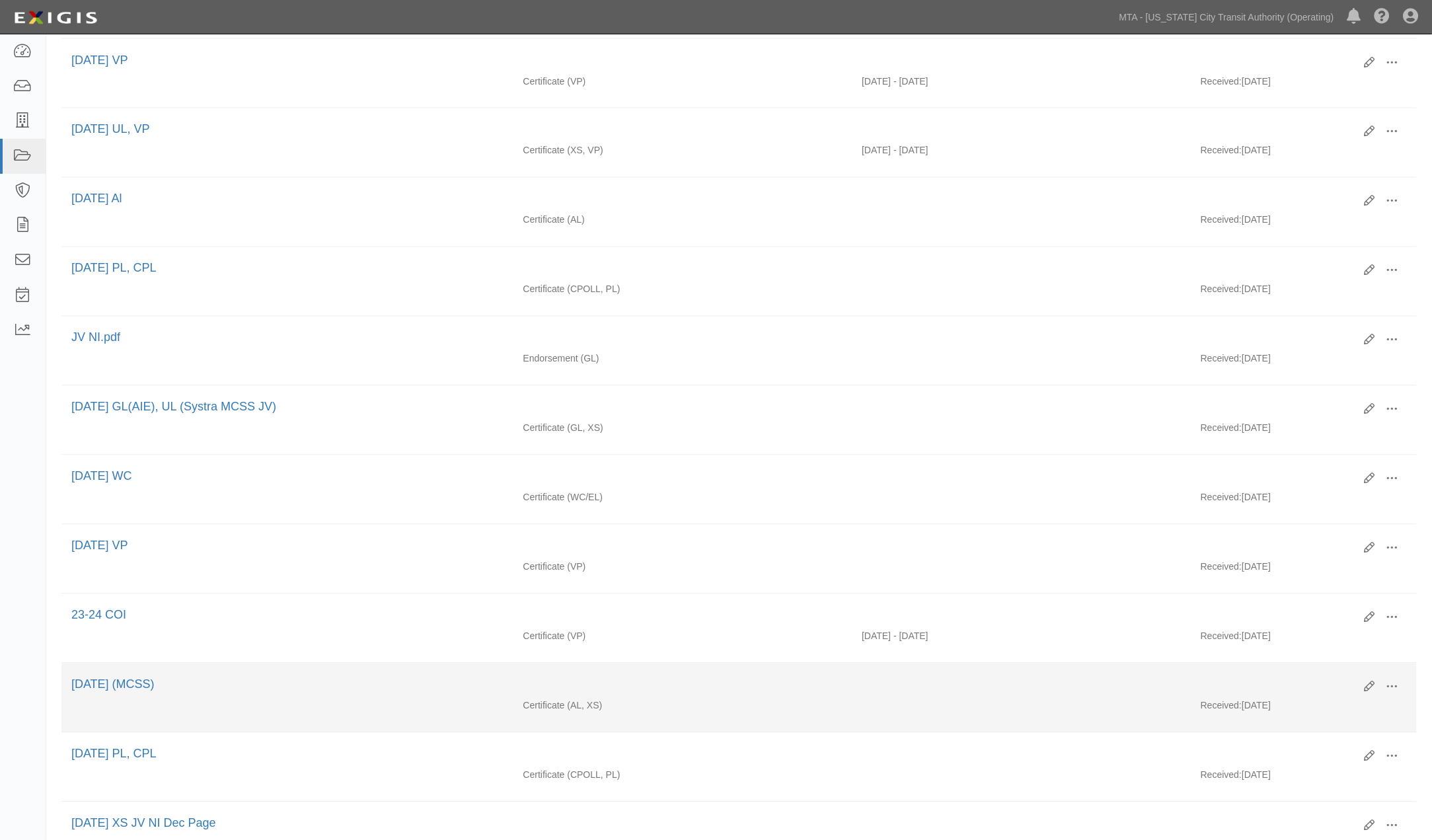
scroll to position [983, 0]
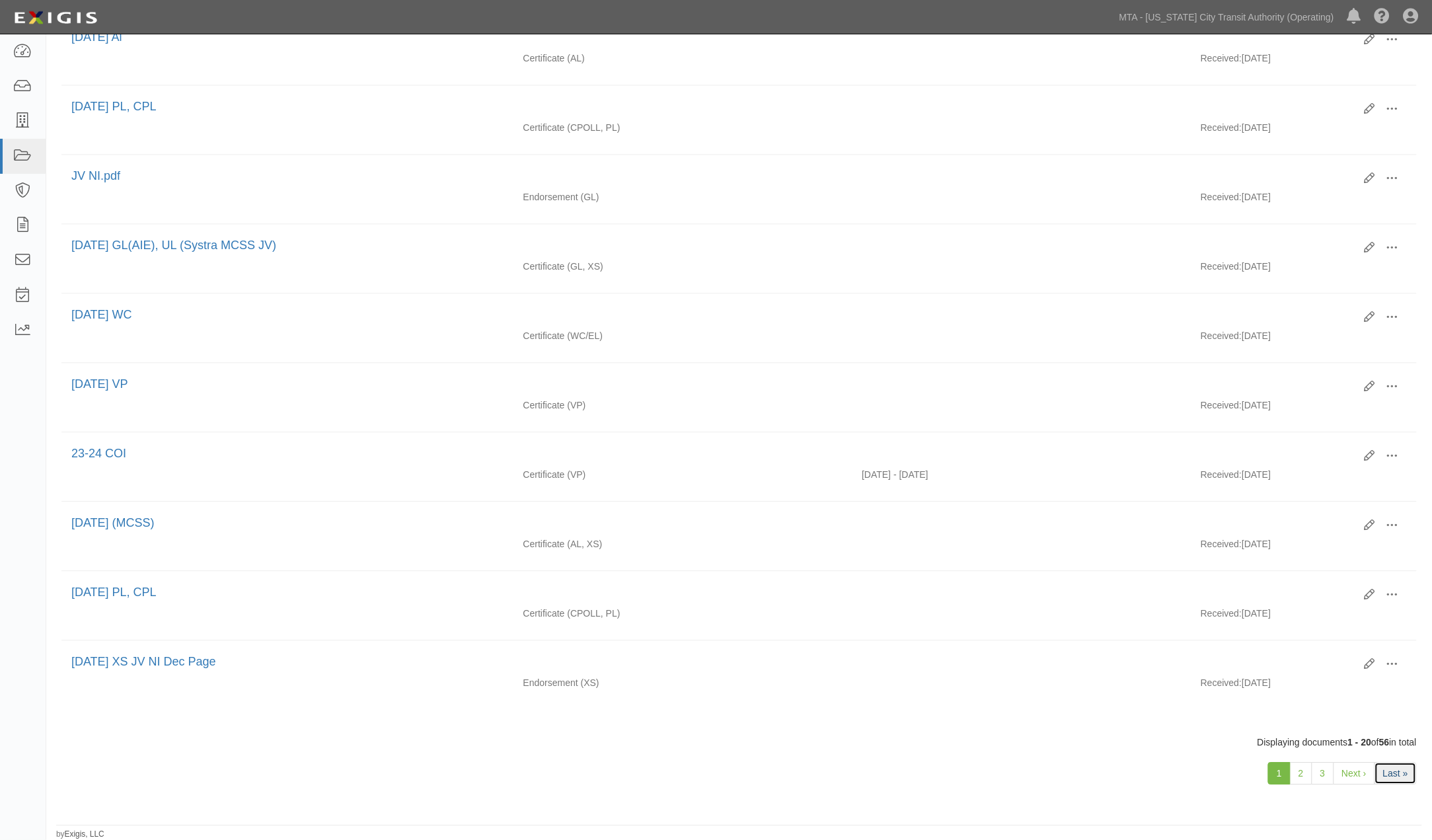
click at [1395, 774] on link "Last »" at bounding box center [1396, 773] width 42 height 22
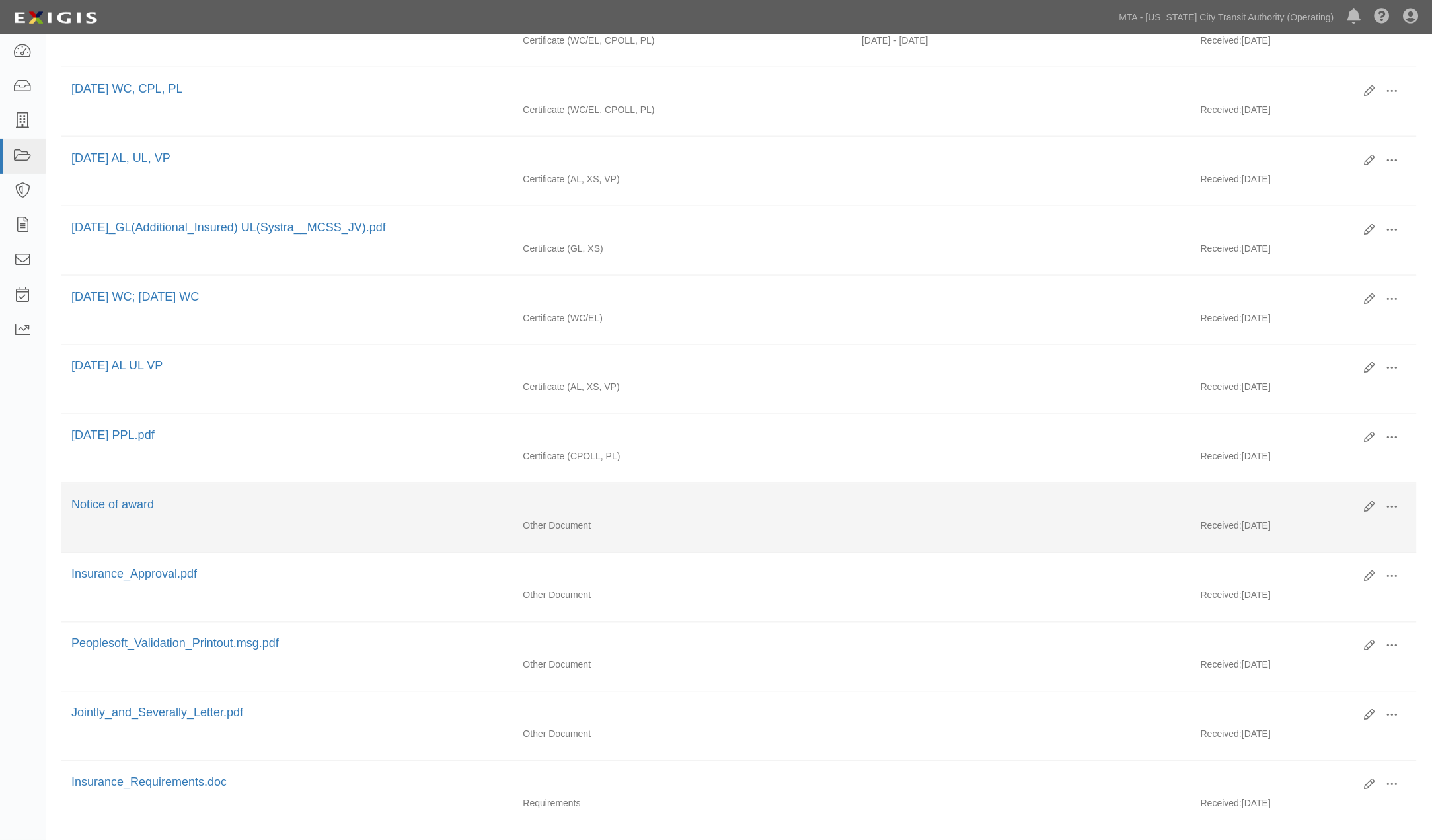
scroll to position [587, 0]
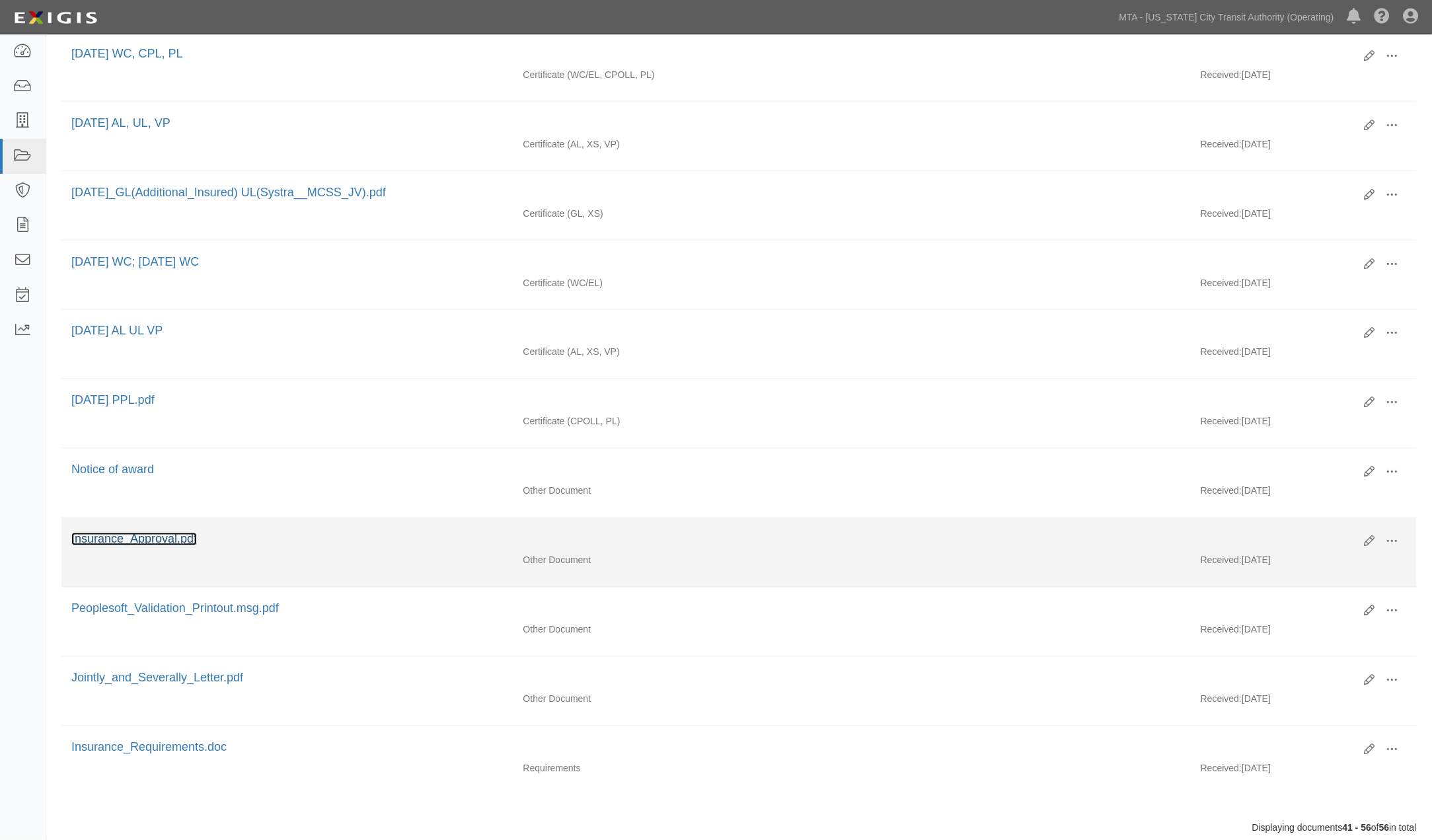
click at [166, 546] on link "Insurance_Approval.pdf" at bounding box center [134, 539] width 126 height 13
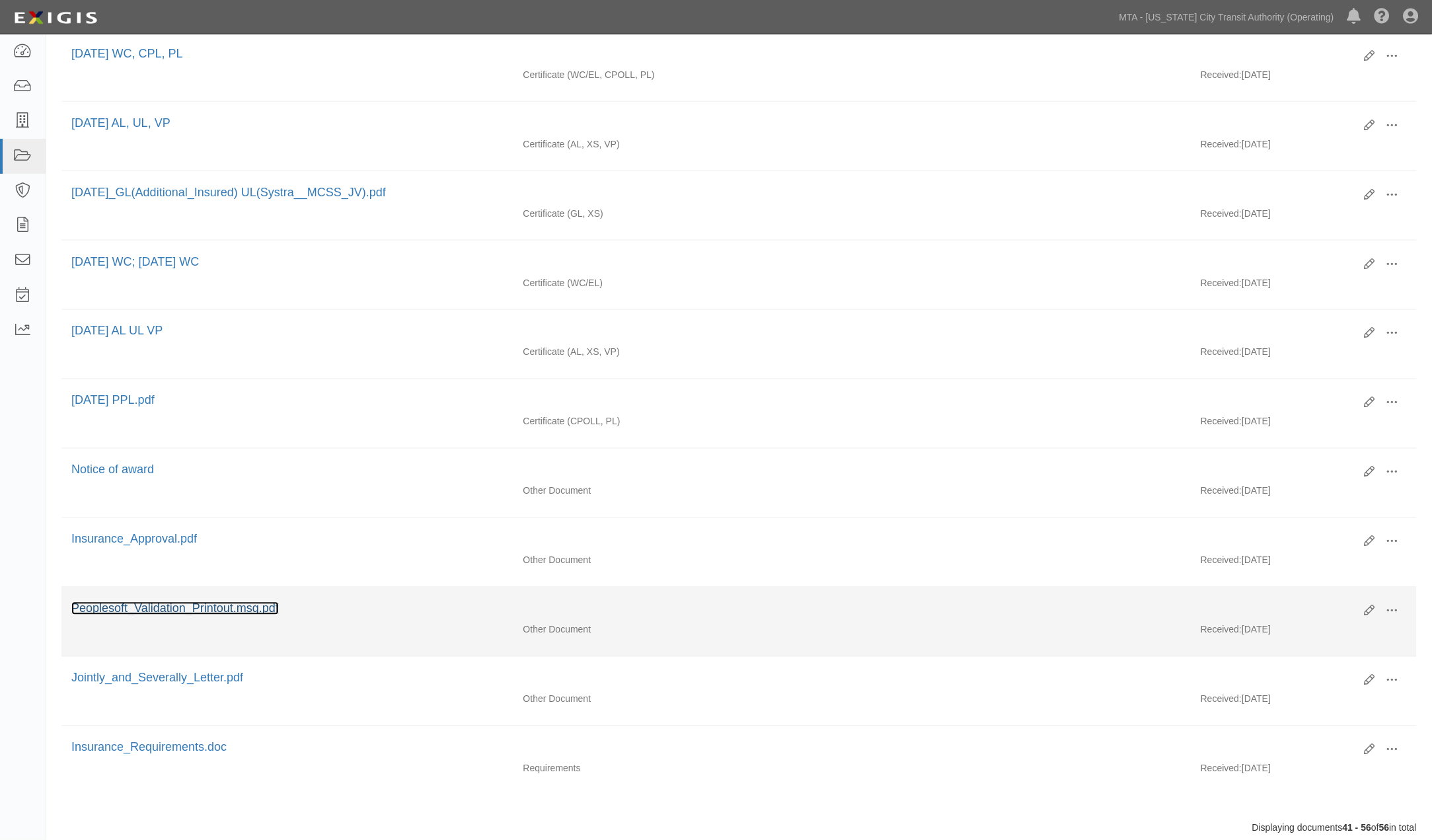
click at [236, 615] on link "Peoplesoft_Validation_Printout.msg.pdf" at bounding box center [175, 608] width 207 height 13
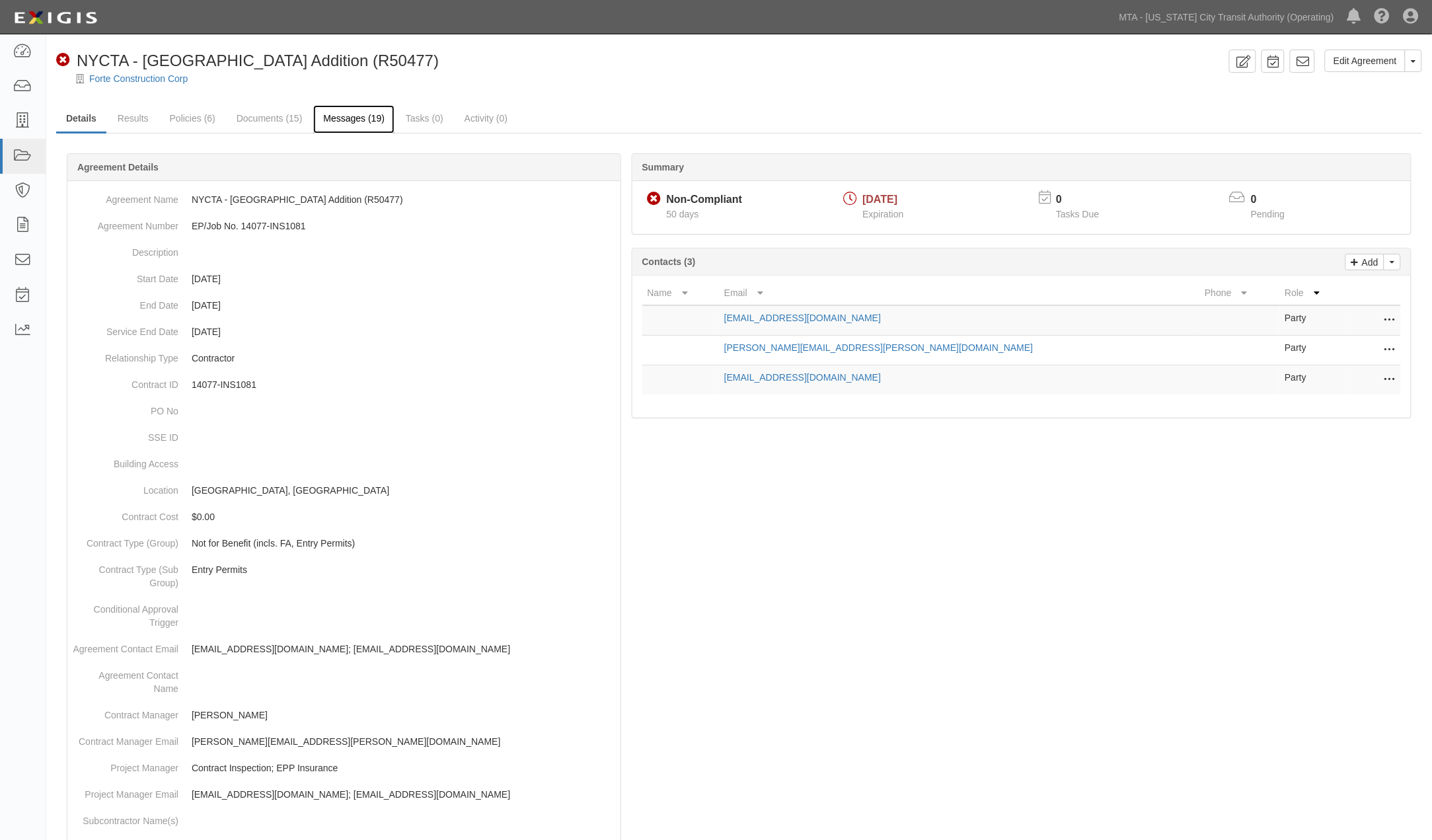
click at [339, 121] on link "Messages (19)" at bounding box center [353, 119] width 81 height 28
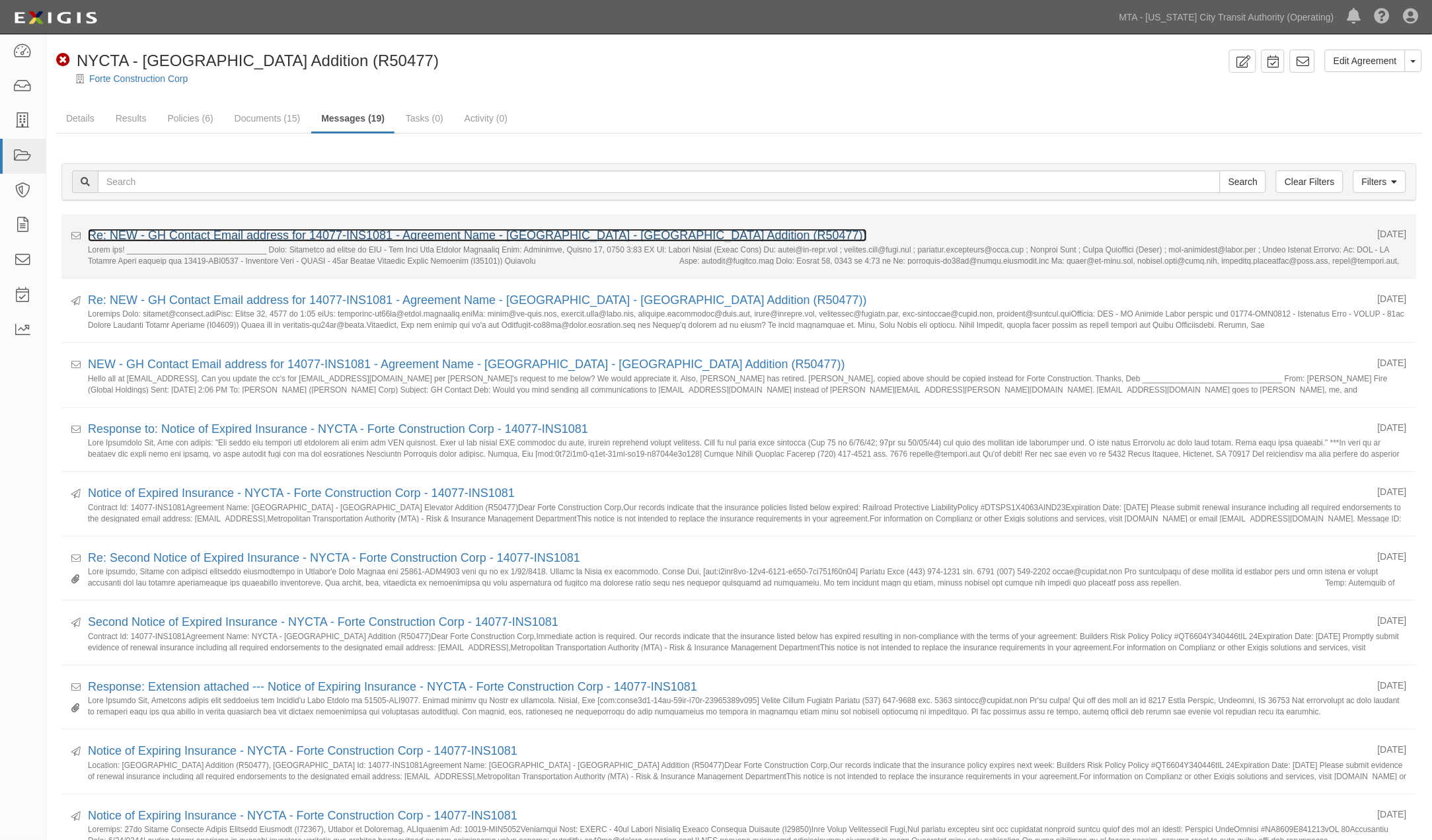
click at [261, 235] on link "Re: NEW - GH Contact Email address for 14077-INS1081 - Agreement Name - NYCTA -…" at bounding box center [477, 236] width 779 height 13
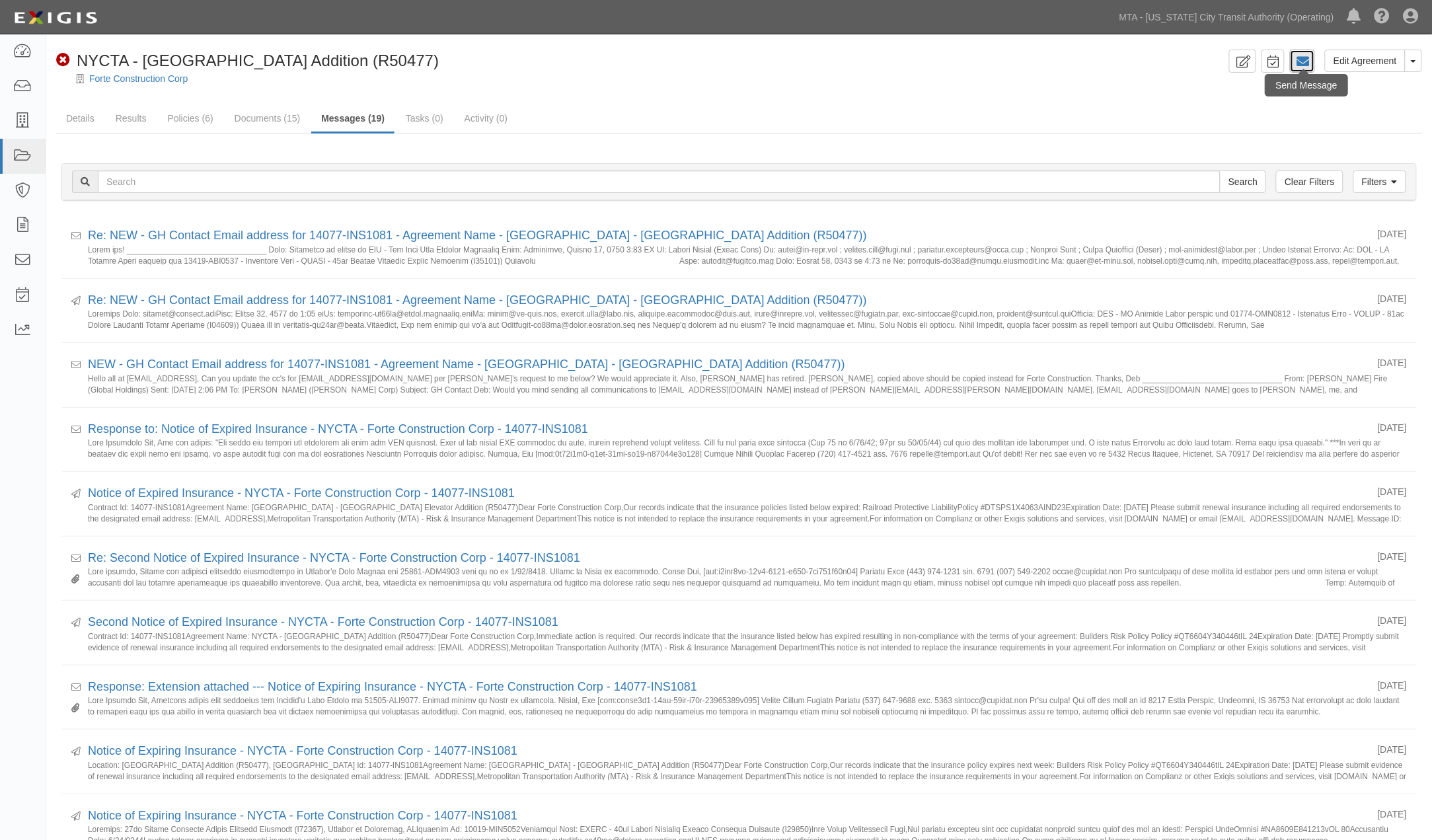
click at [1309, 61] on icon at bounding box center [1303, 61] width 13 height 13
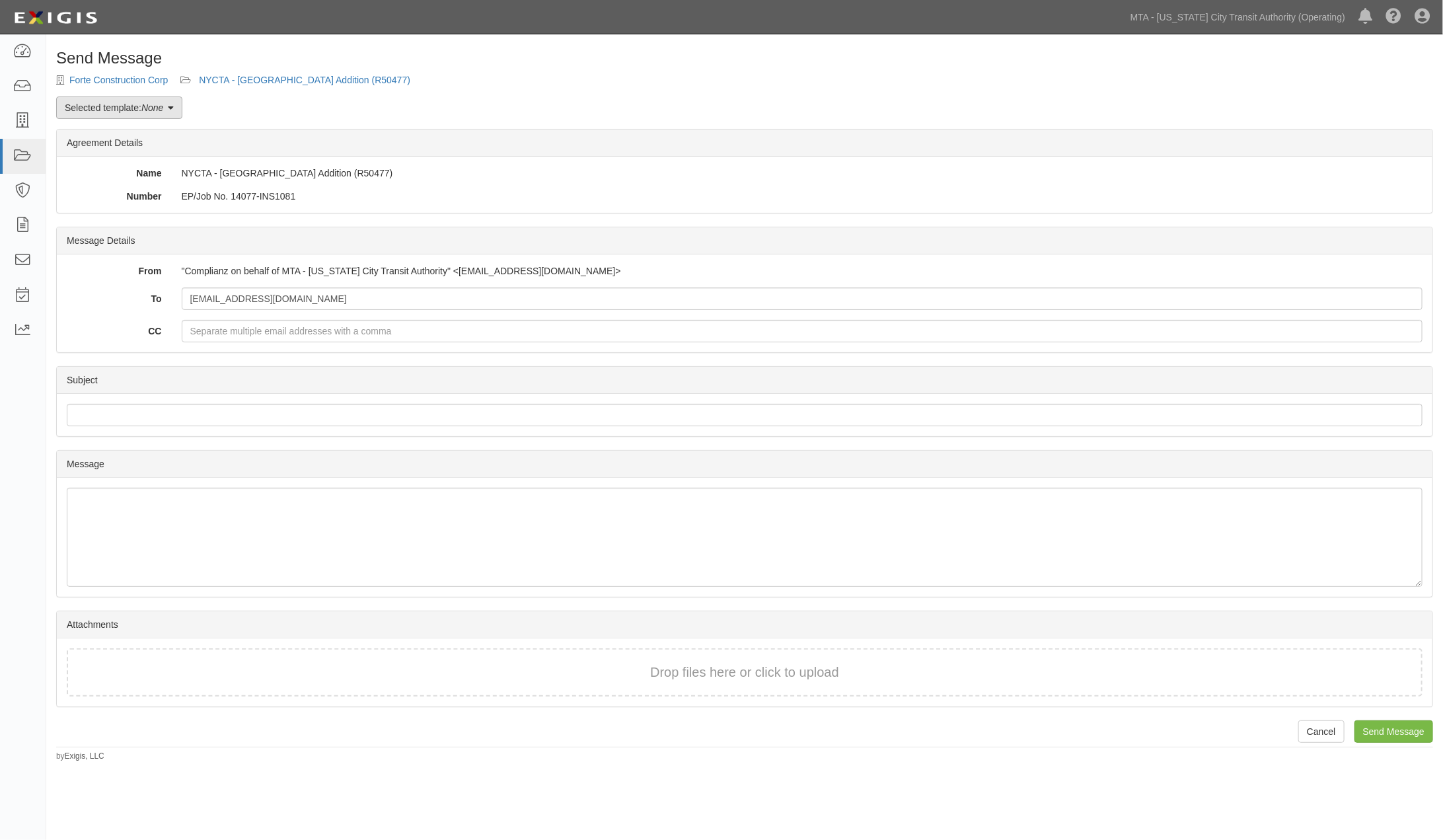
click at [108, 102] on link "Selected template: None" at bounding box center [118, 107] width 126 height 22
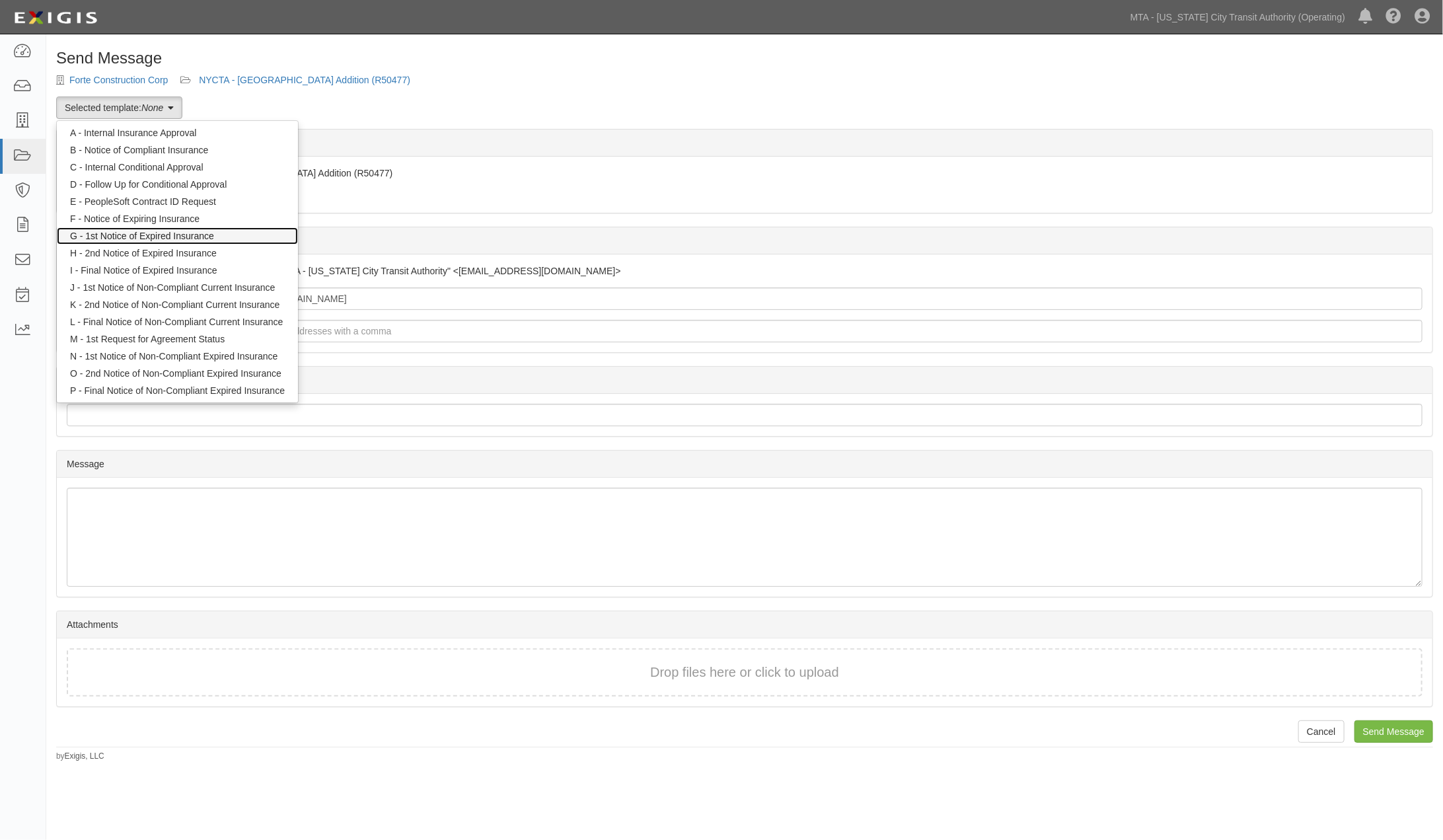
click at [114, 234] on link "G - 1st Notice of Expired Insurance" at bounding box center [177, 236] width 241 height 18
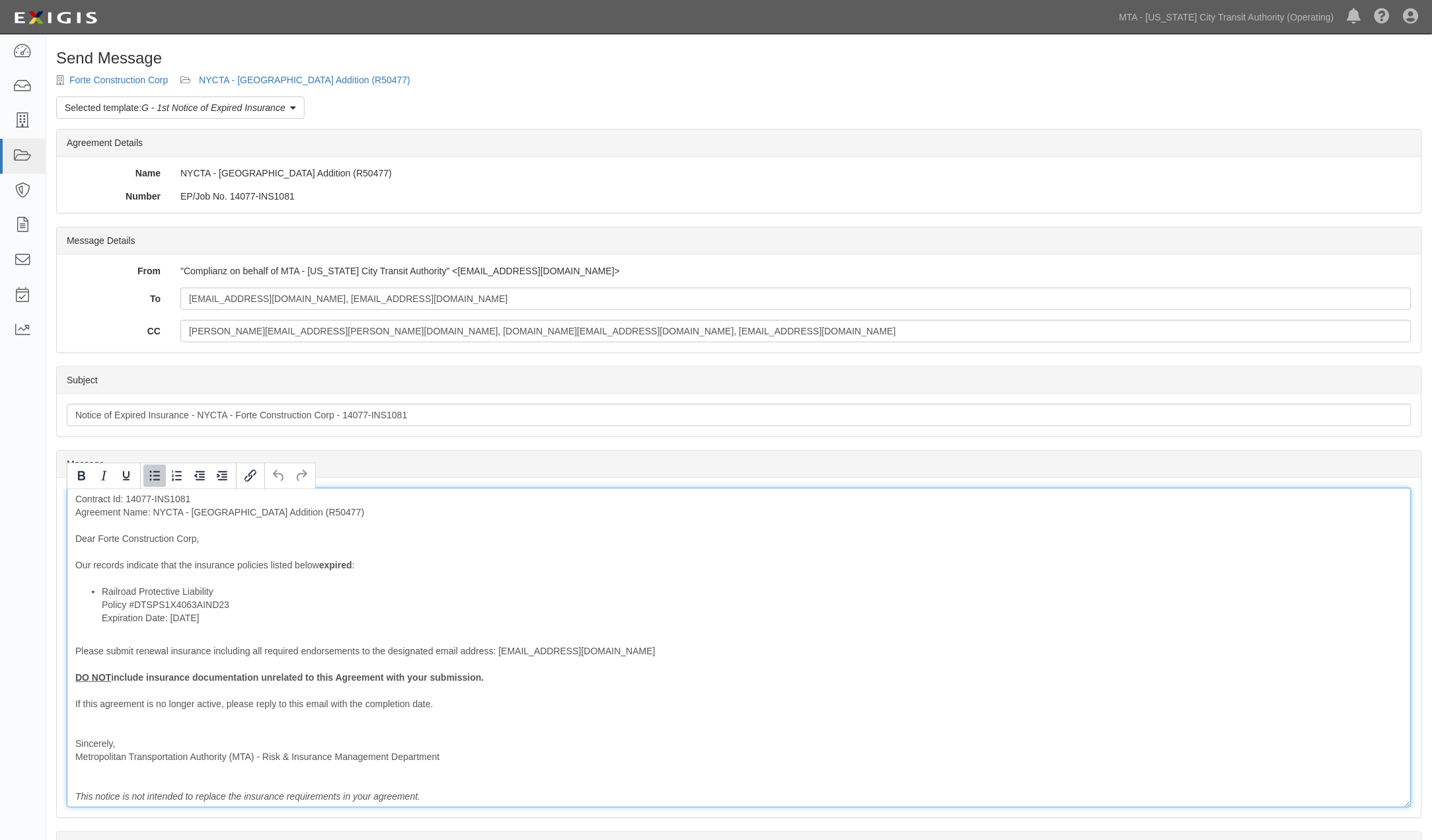
click at [223, 592] on li "Railroad Protective Liability Policy #DTSPS1X4063AIND23 Expiration Date: [DATE]" at bounding box center [752, 604] width 1301 height 40
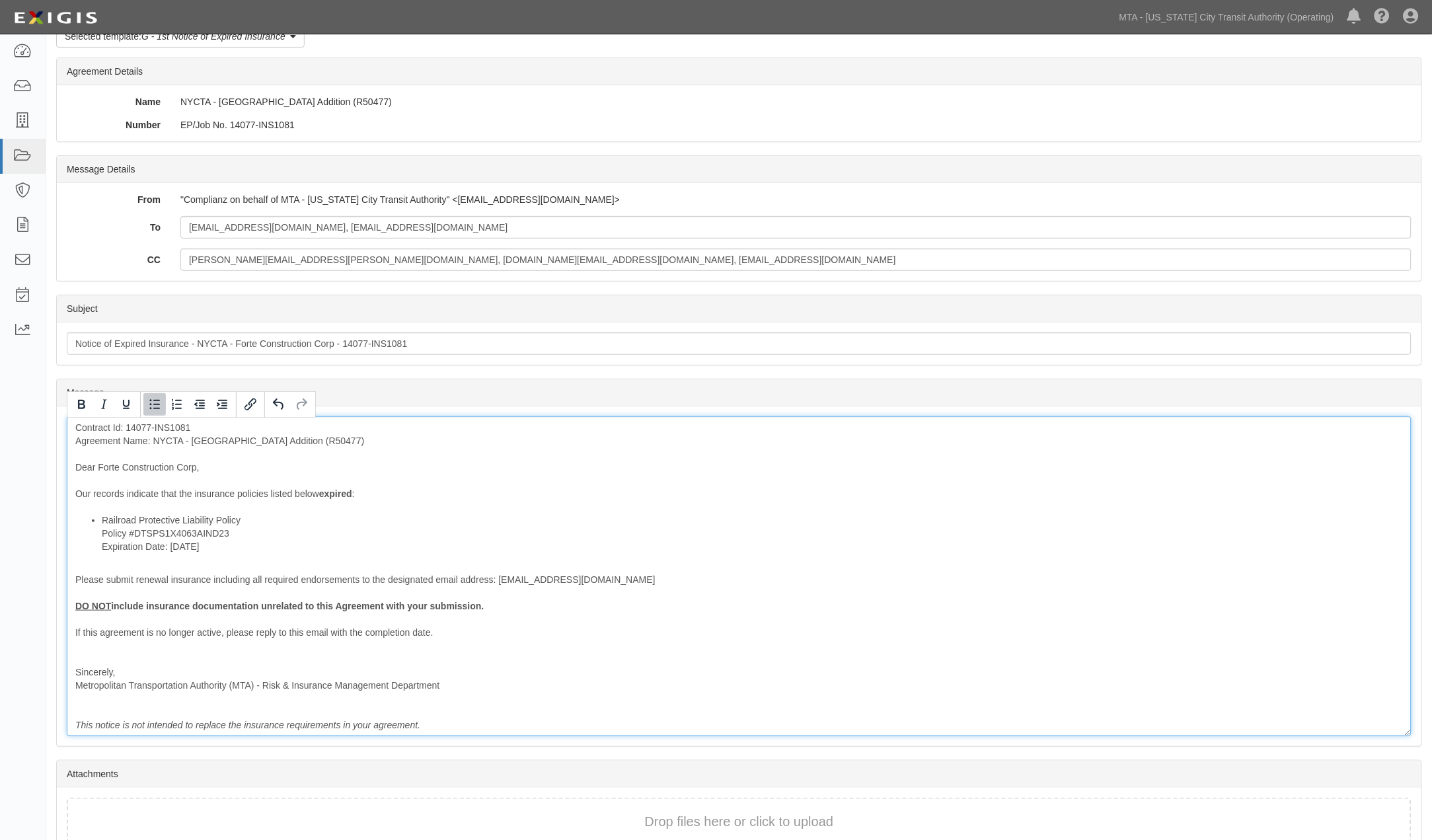
scroll to position [142, 0]
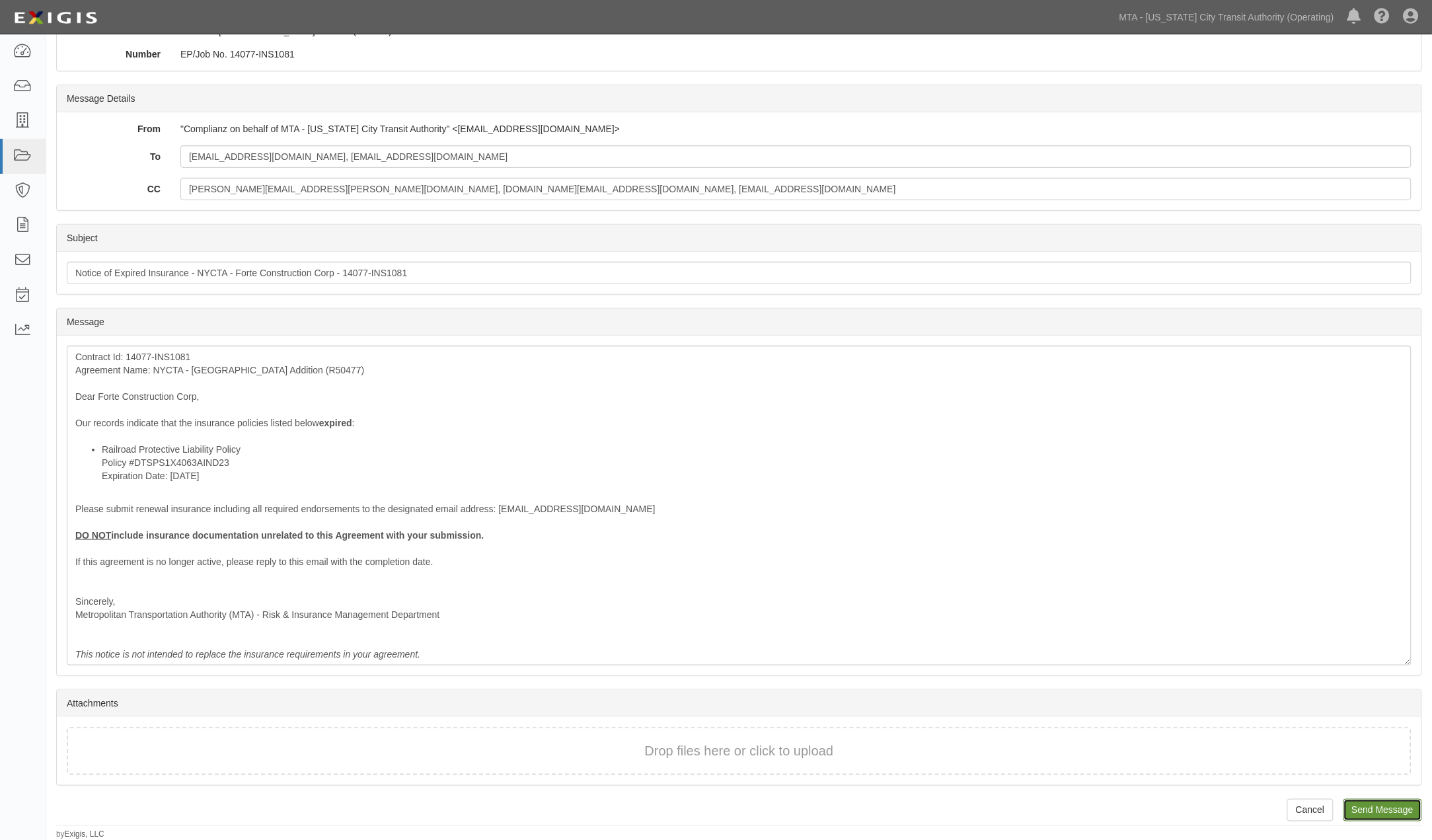
click at [1360, 811] on input "Send Message" at bounding box center [1383, 810] width 79 height 22
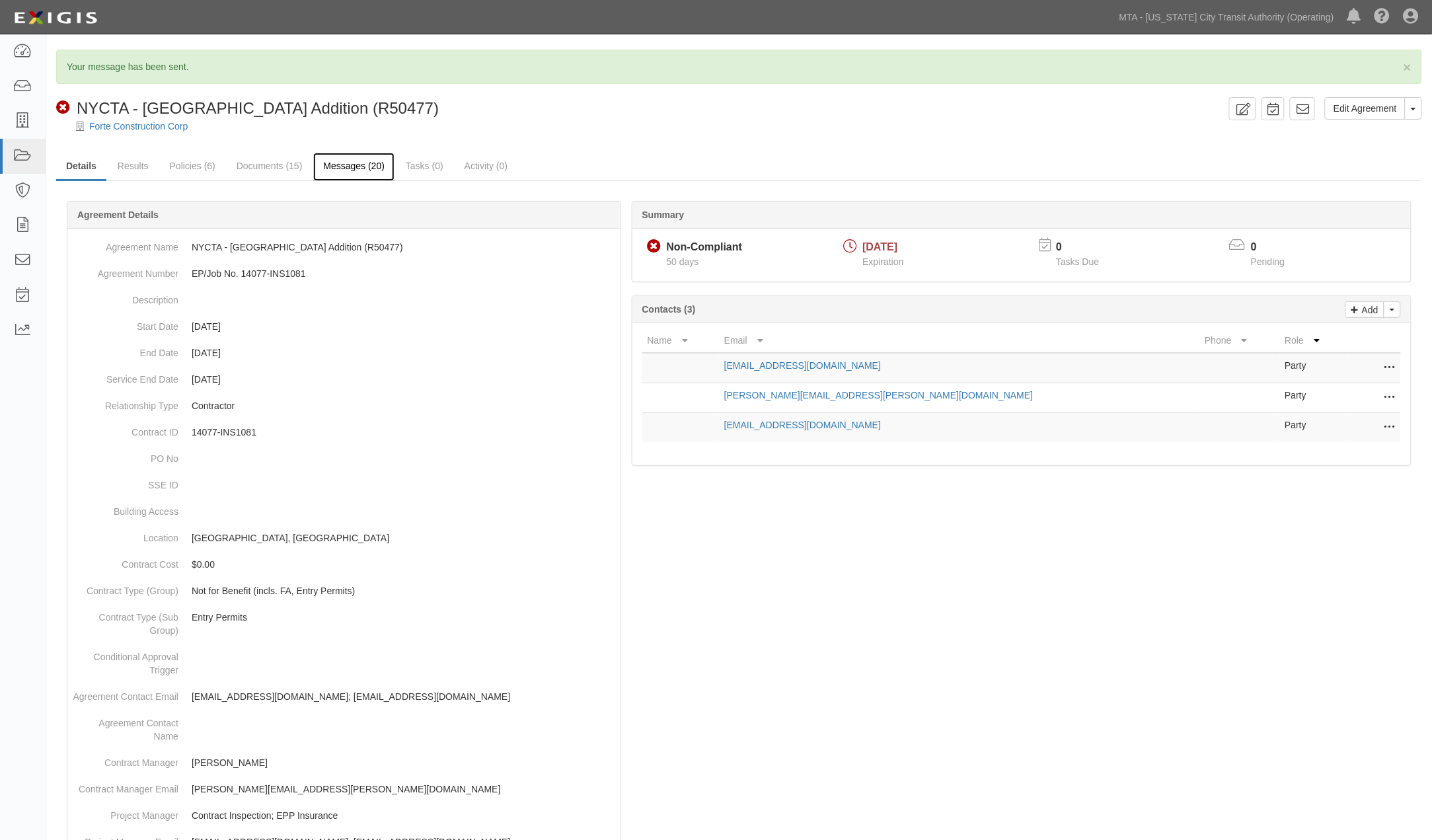
click at [362, 166] on link "Messages (20)" at bounding box center [353, 167] width 81 height 28
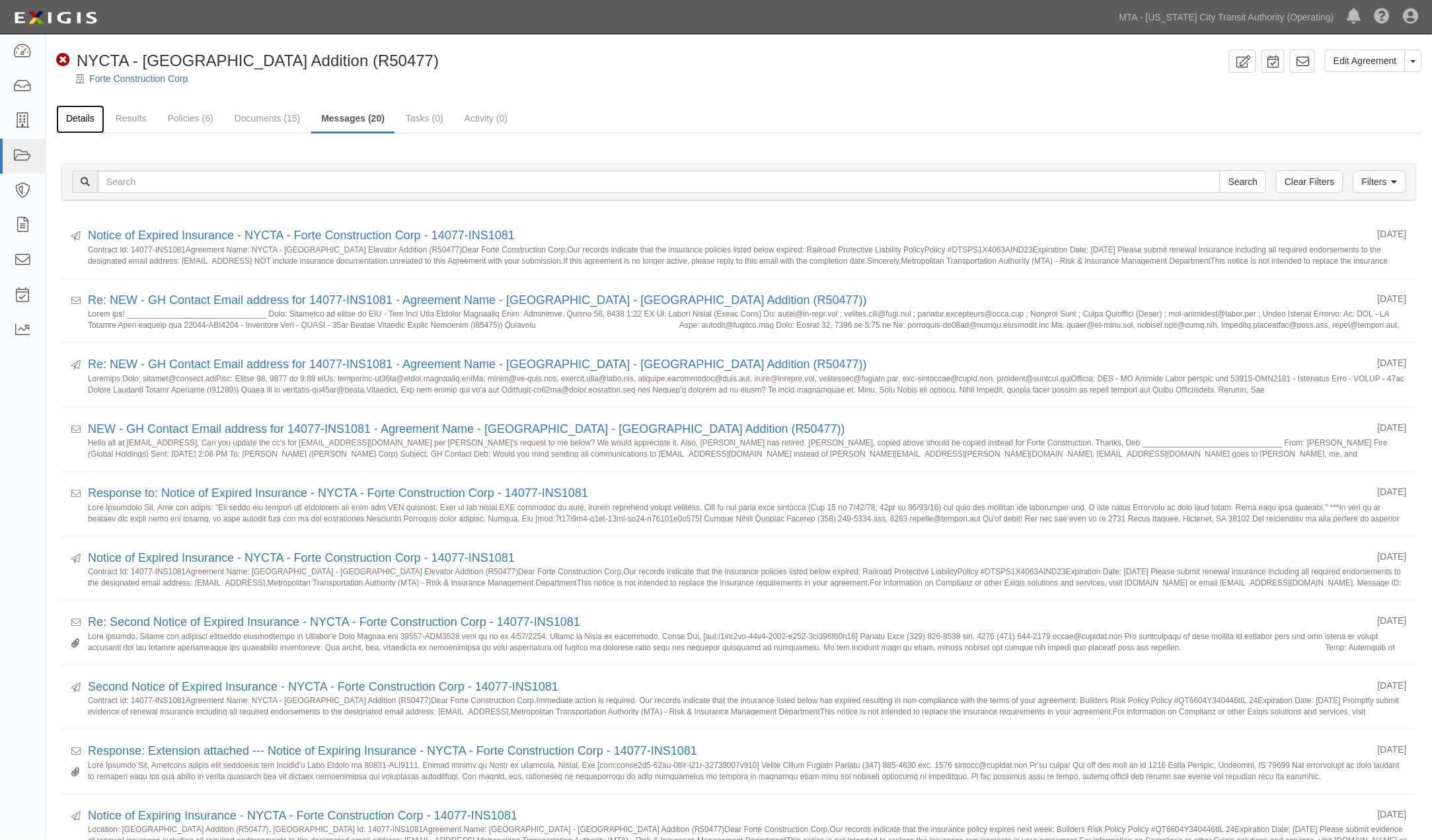
click at [79, 123] on link "Details" at bounding box center [80, 119] width 48 height 28
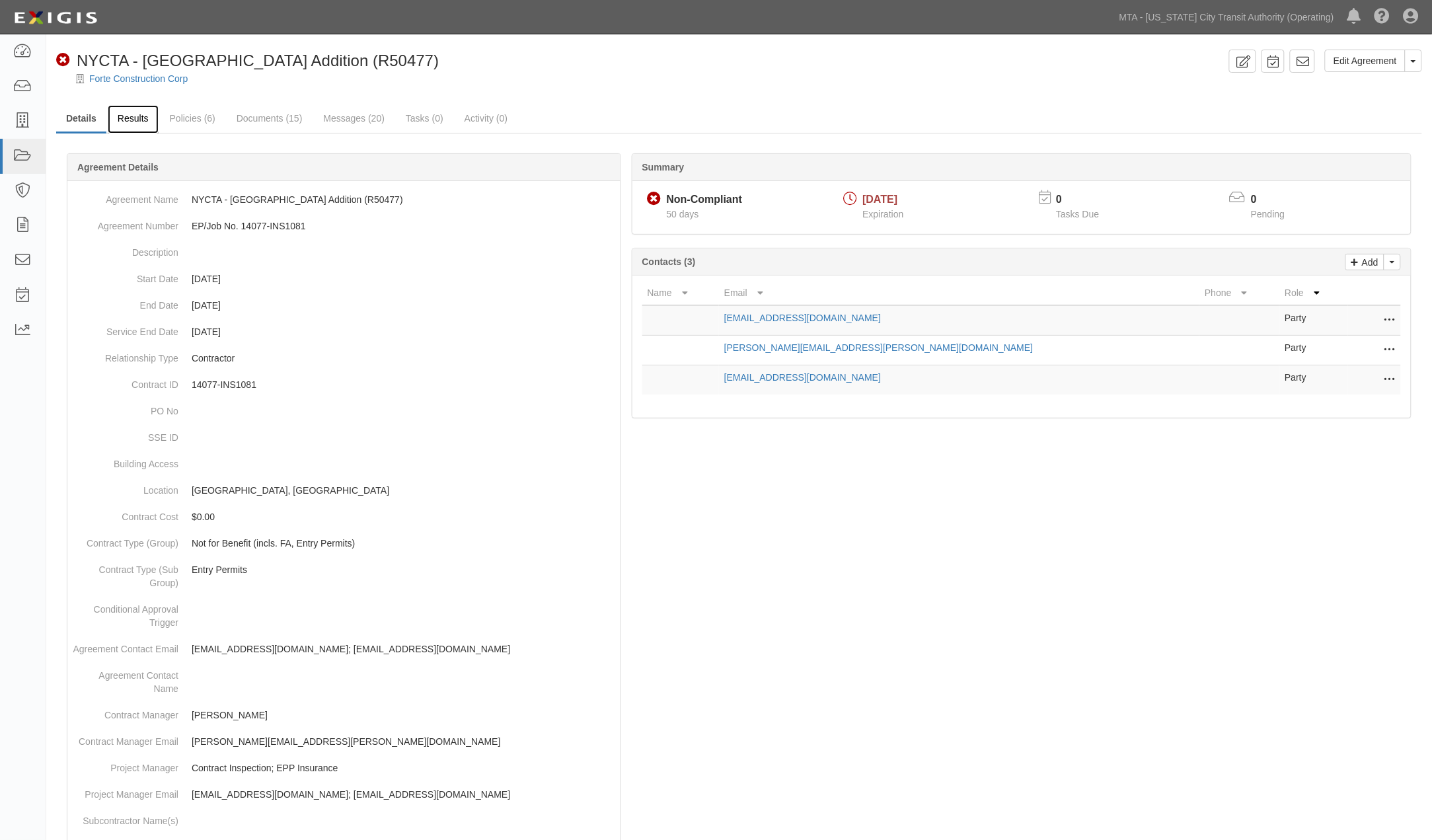
click at [123, 120] on link "Results" at bounding box center [133, 119] width 51 height 28
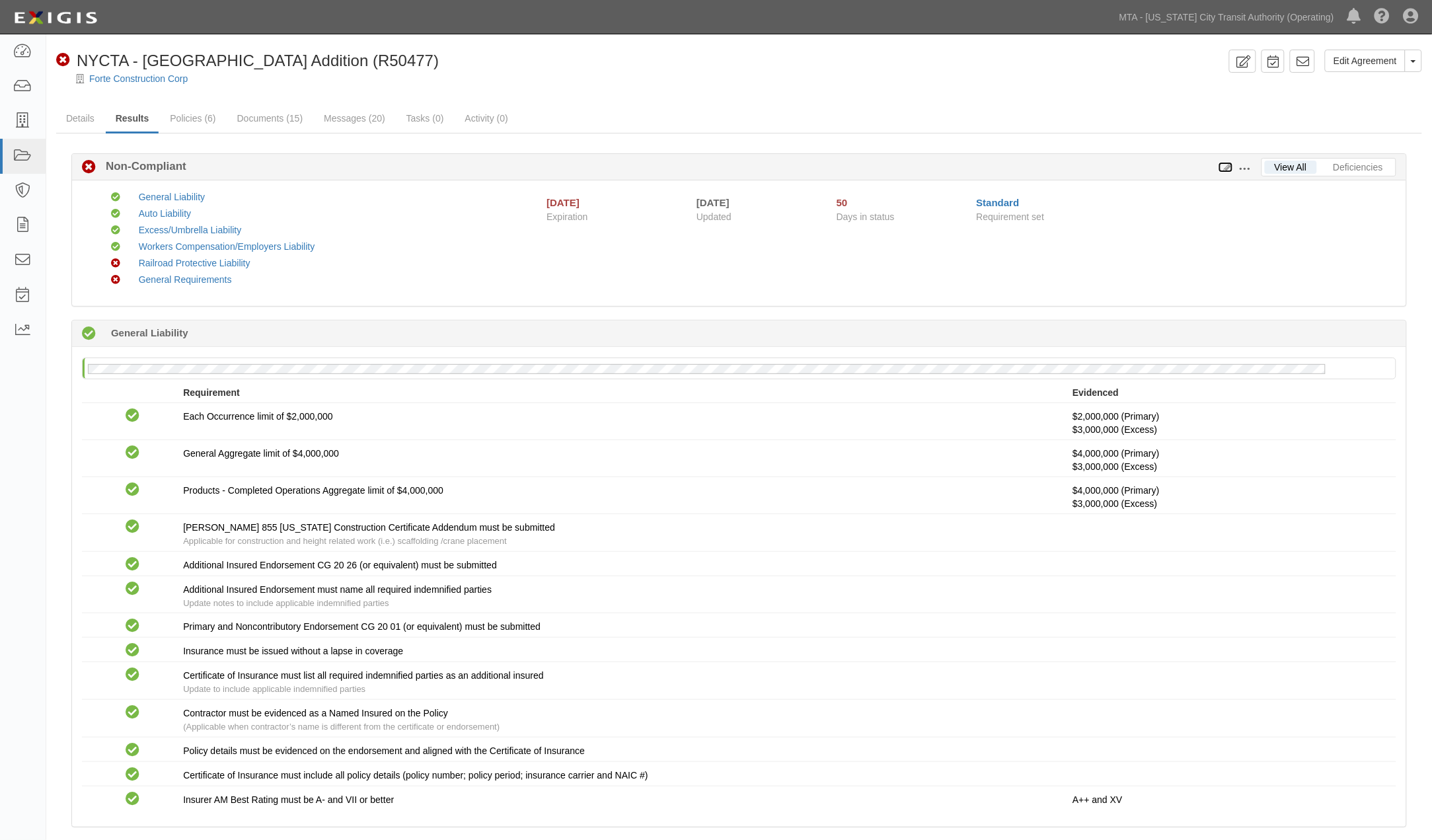
click at [1230, 166] on icon at bounding box center [1226, 168] width 15 height 9
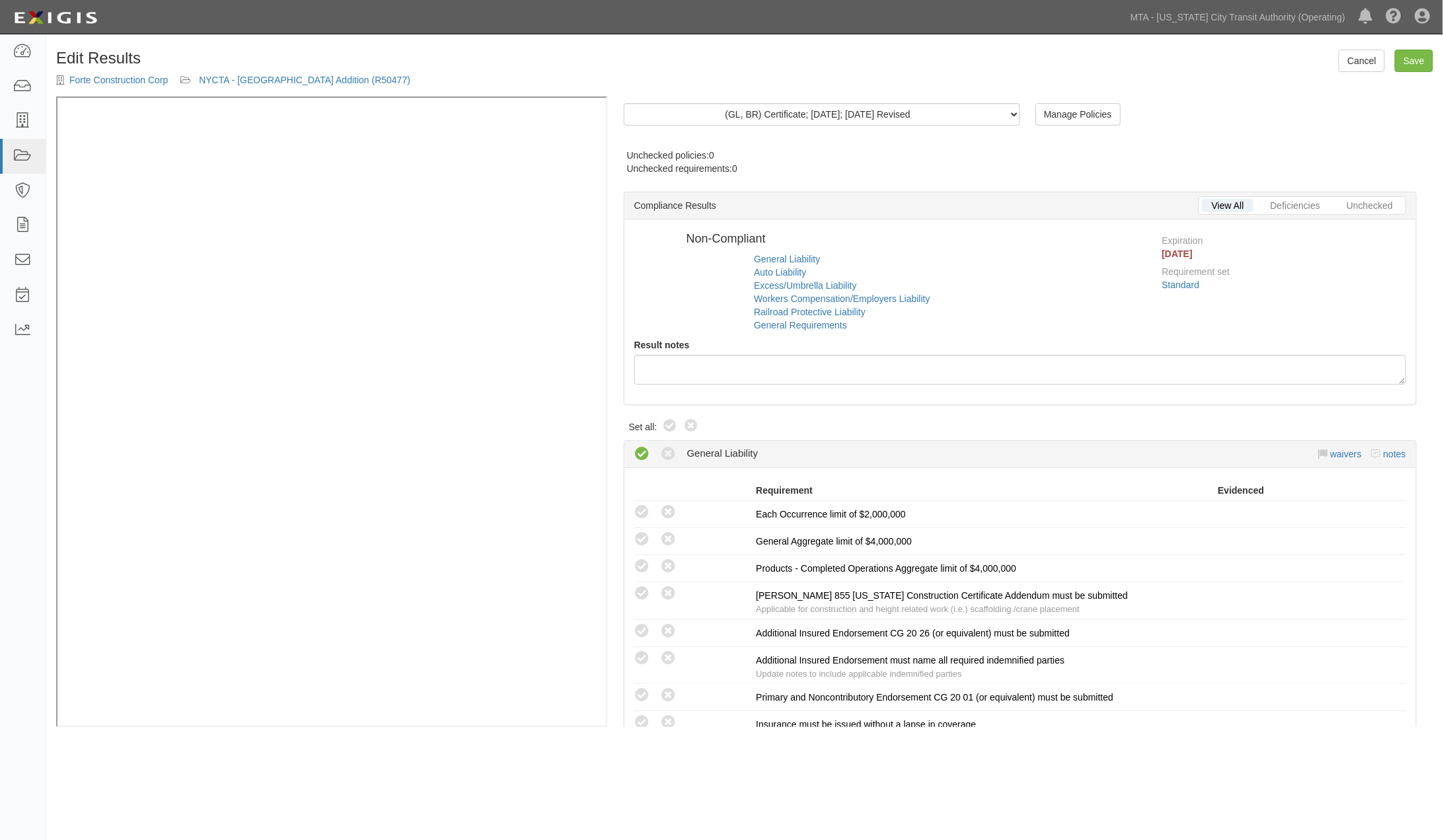
radio input "false"
radio input "true"
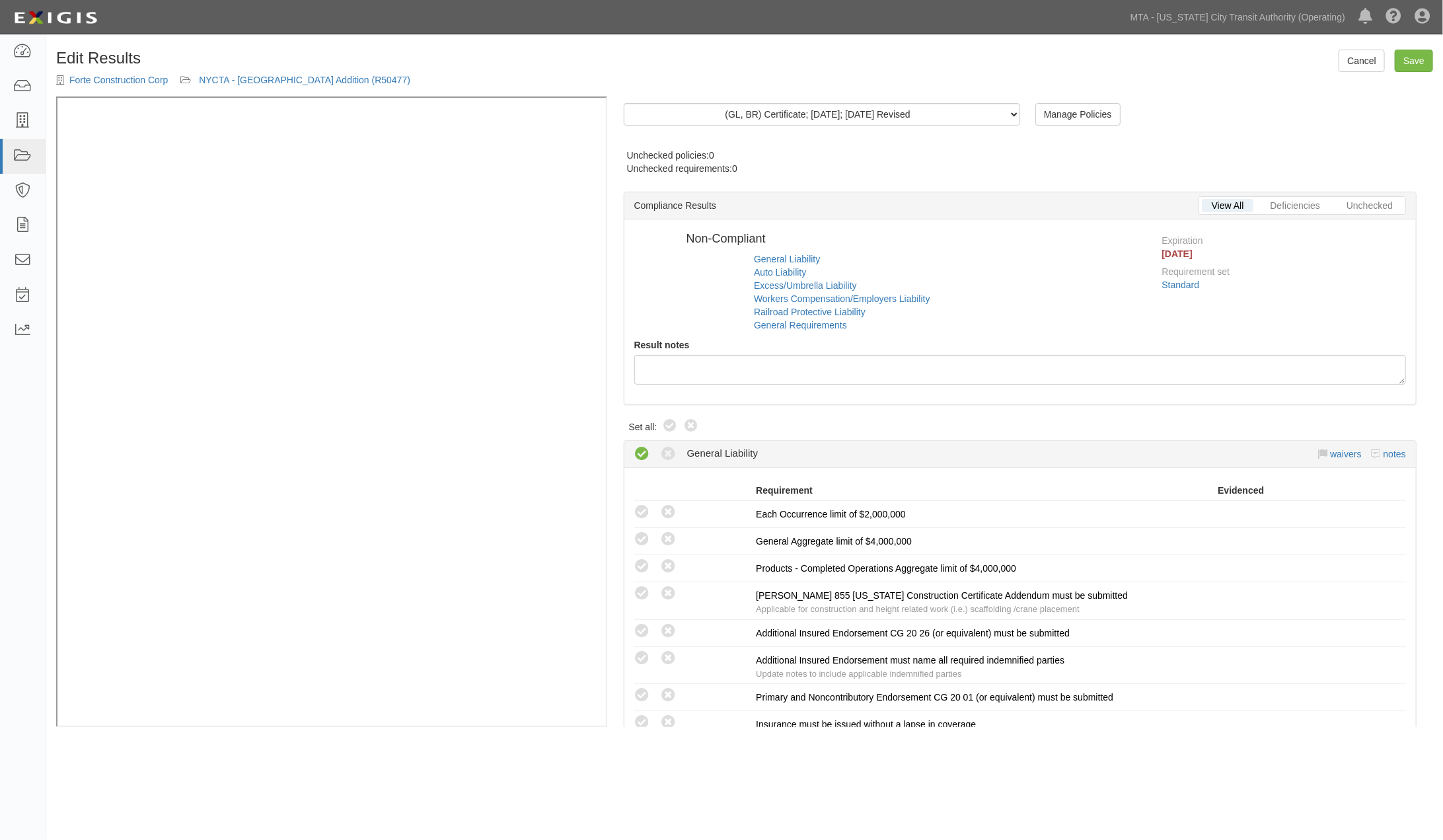
radio input "true"
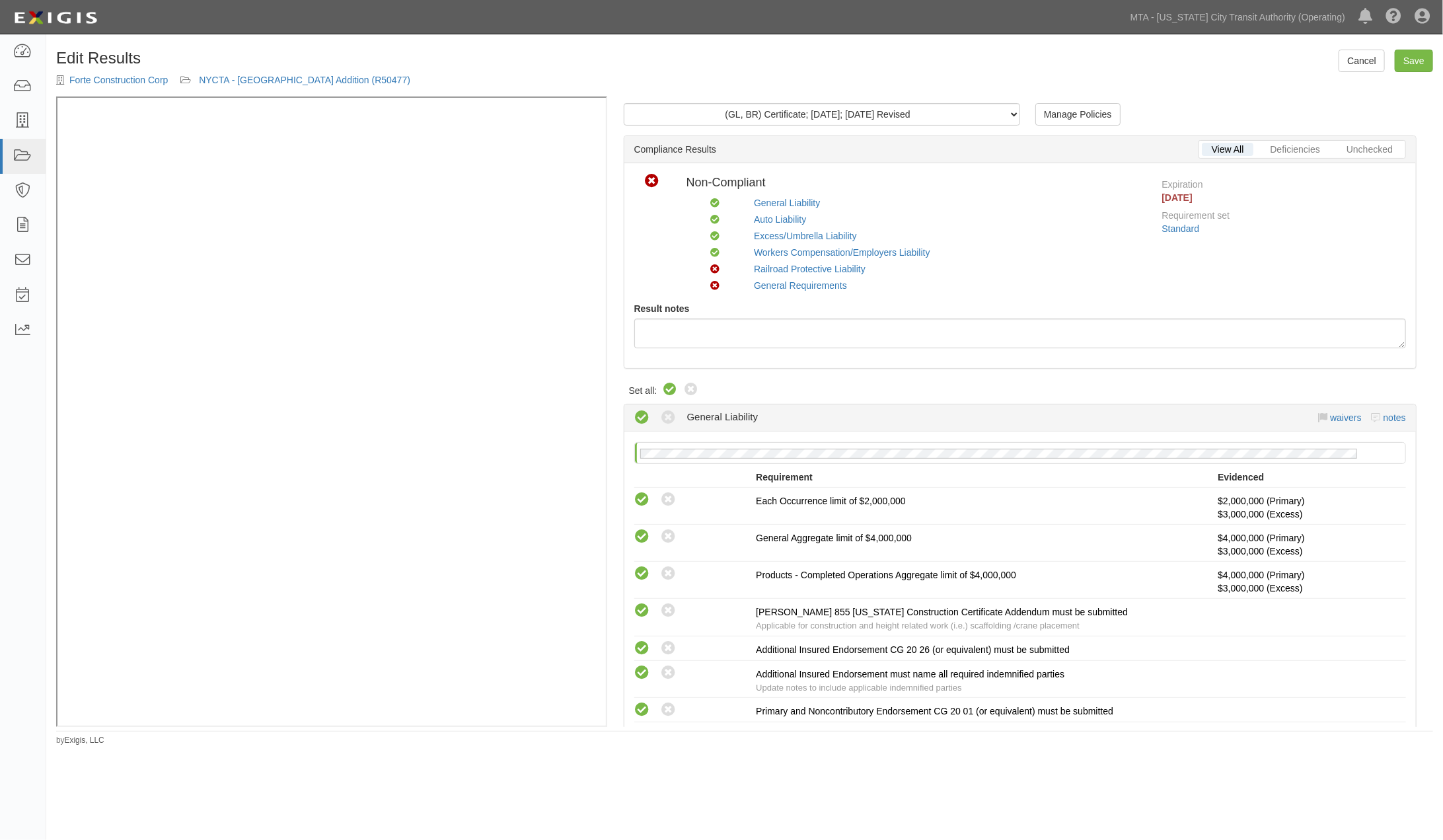
click at [670, 386] on icon at bounding box center [670, 390] width 16 height 16
radio input "true"
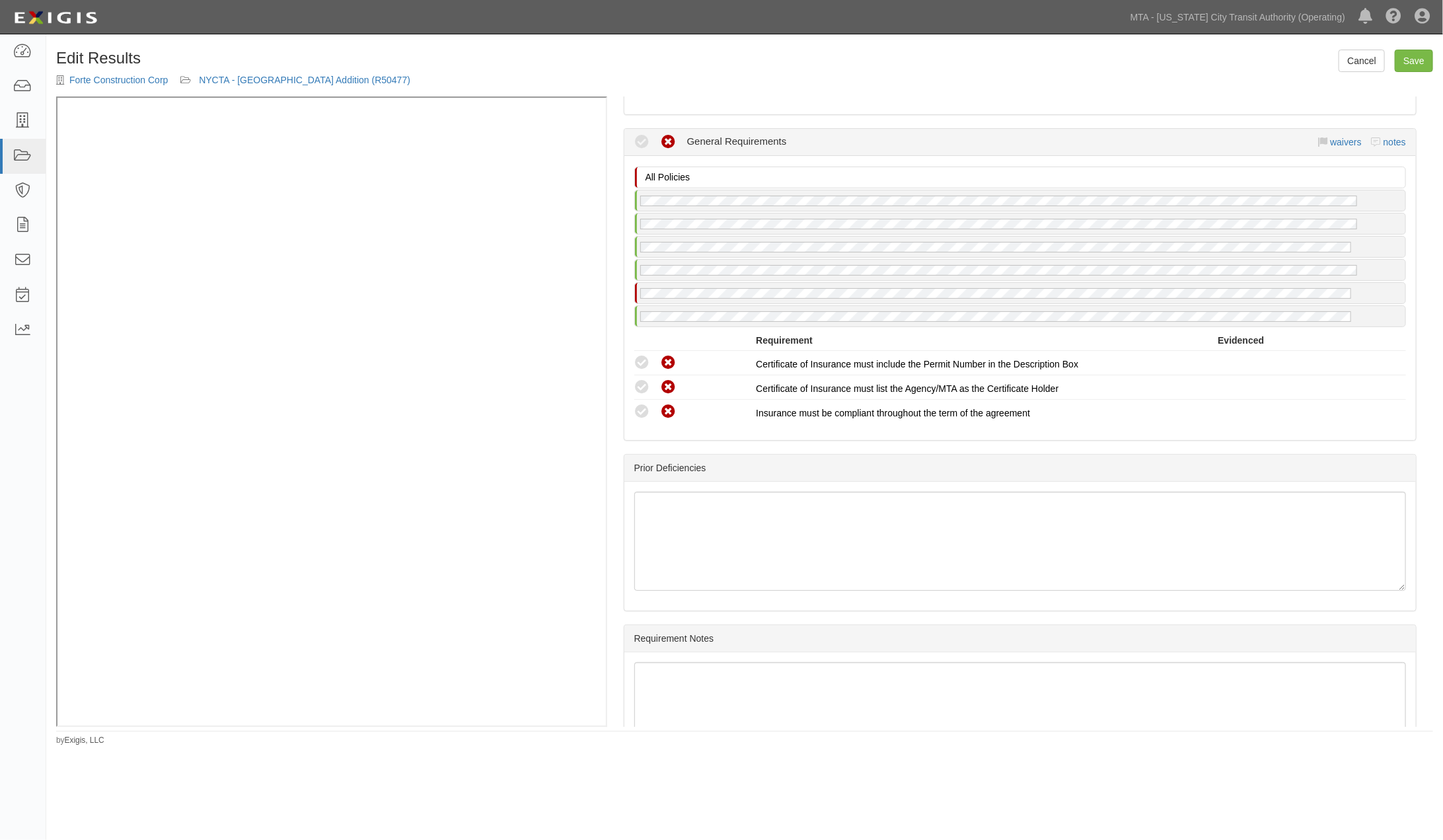
scroll to position [2136, 0]
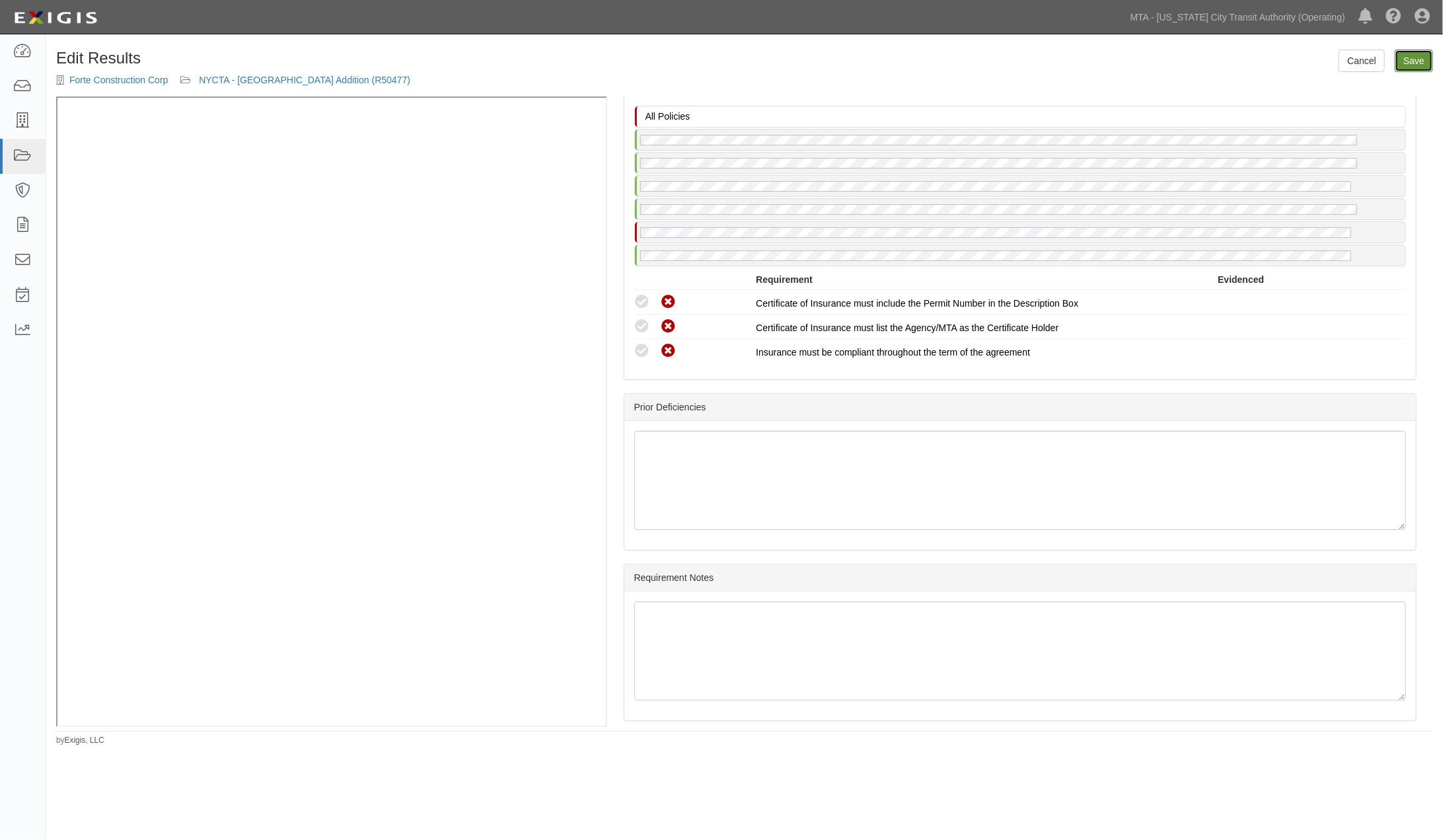
click at [1413, 58] on link "Save" at bounding box center [1413, 61] width 38 height 22
radio input "true"
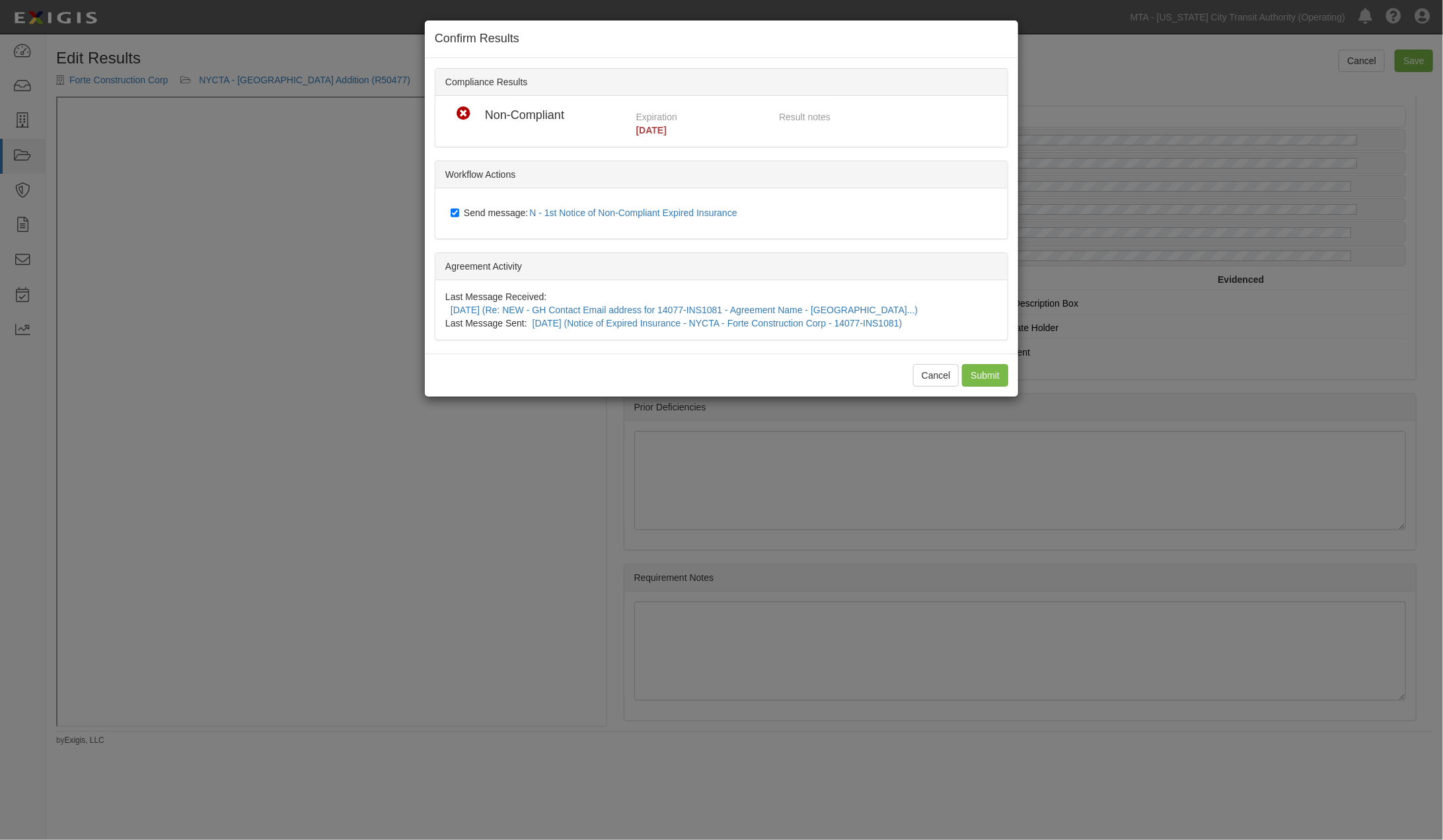
click at [497, 213] on span "Send message: N - 1st Notice of Non-Compliant Expired Insurance" at bounding box center [603, 213] width 279 height 11
click at [459, 213] on input "Send message: N - 1st Notice of Non-Compliant Expired Insurance" at bounding box center [454, 213] width 9 height 11
checkbox input "false"
click at [979, 364] on input "Submit" at bounding box center [985, 375] width 46 height 22
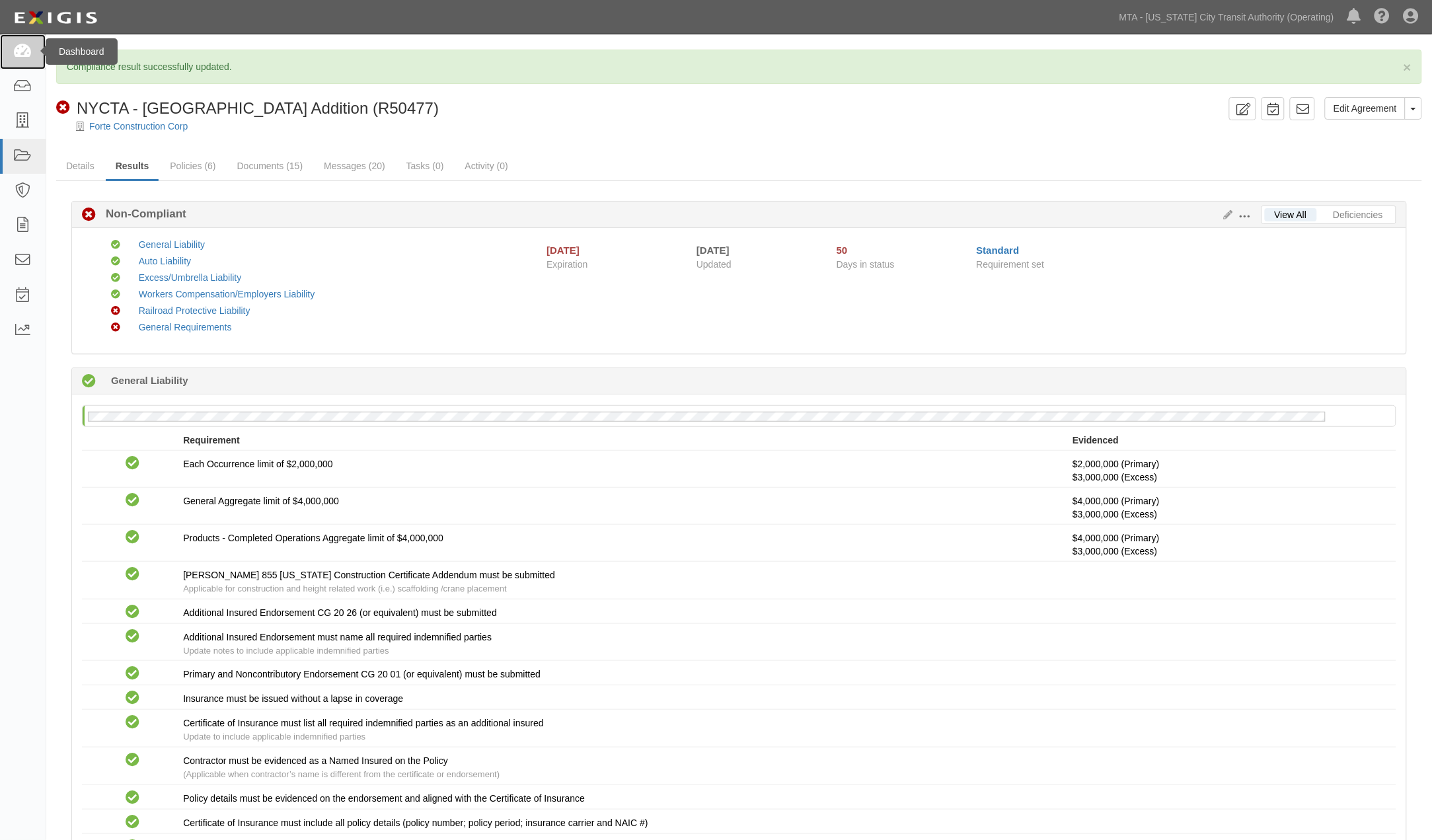
click at [18, 59] on link at bounding box center [23, 52] width 46 height 35
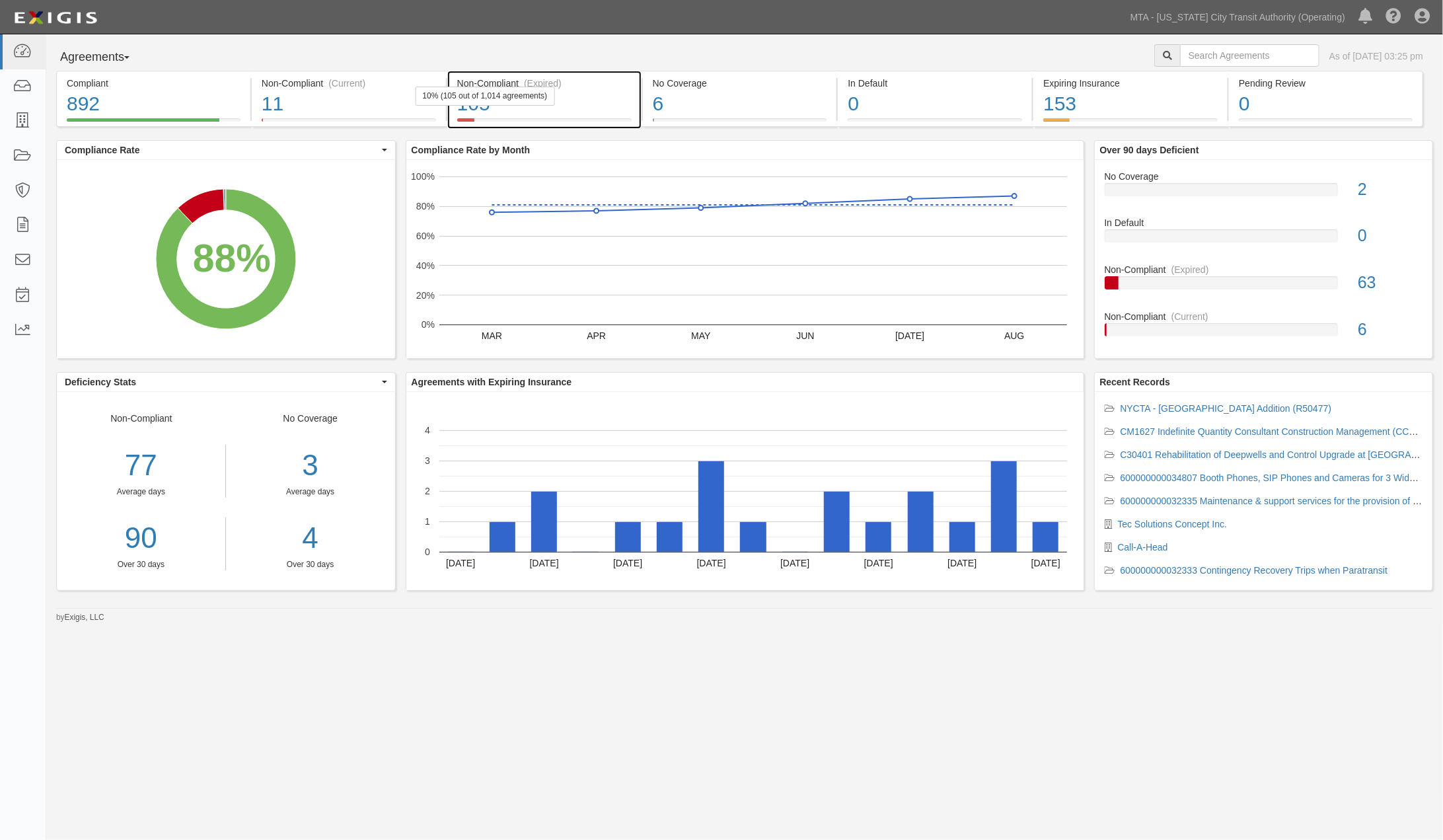
click at [606, 102] on div "105" at bounding box center [544, 104] width 174 height 28
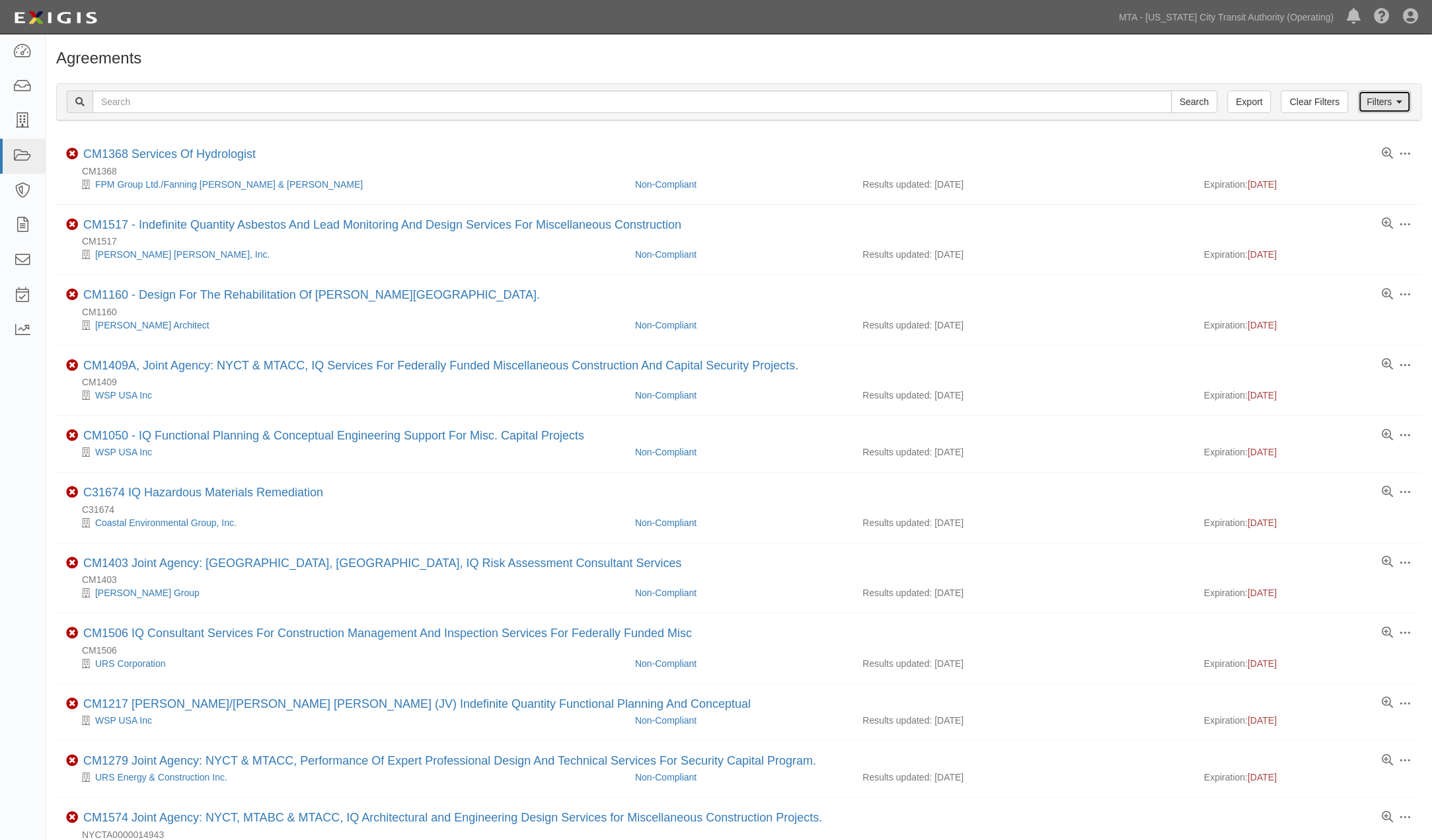
click at [1403, 102] on icon at bounding box center [1400, 102] width 6 height 9
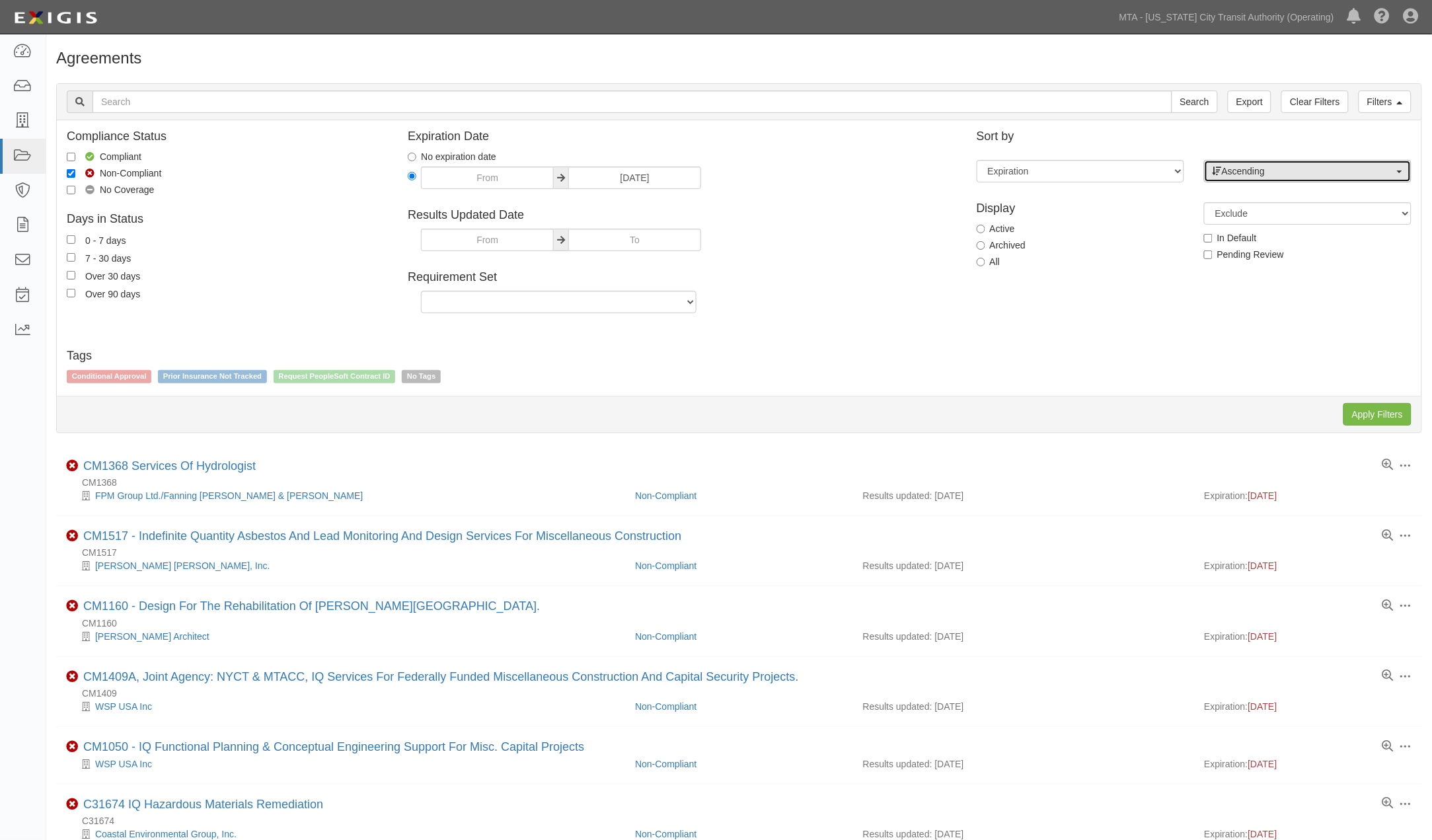
click at [1299, 167] on span "Ascending" at bounding box center [1303, 171] width 182 height 13
click at [1286, 213] on link "Descending" at bounding box center [1307, 213] width 206 height 18
select select "desc"
click at [1388, 415] on input "Apply Filters" at bounding box center [1377, 414] width 68 height 22
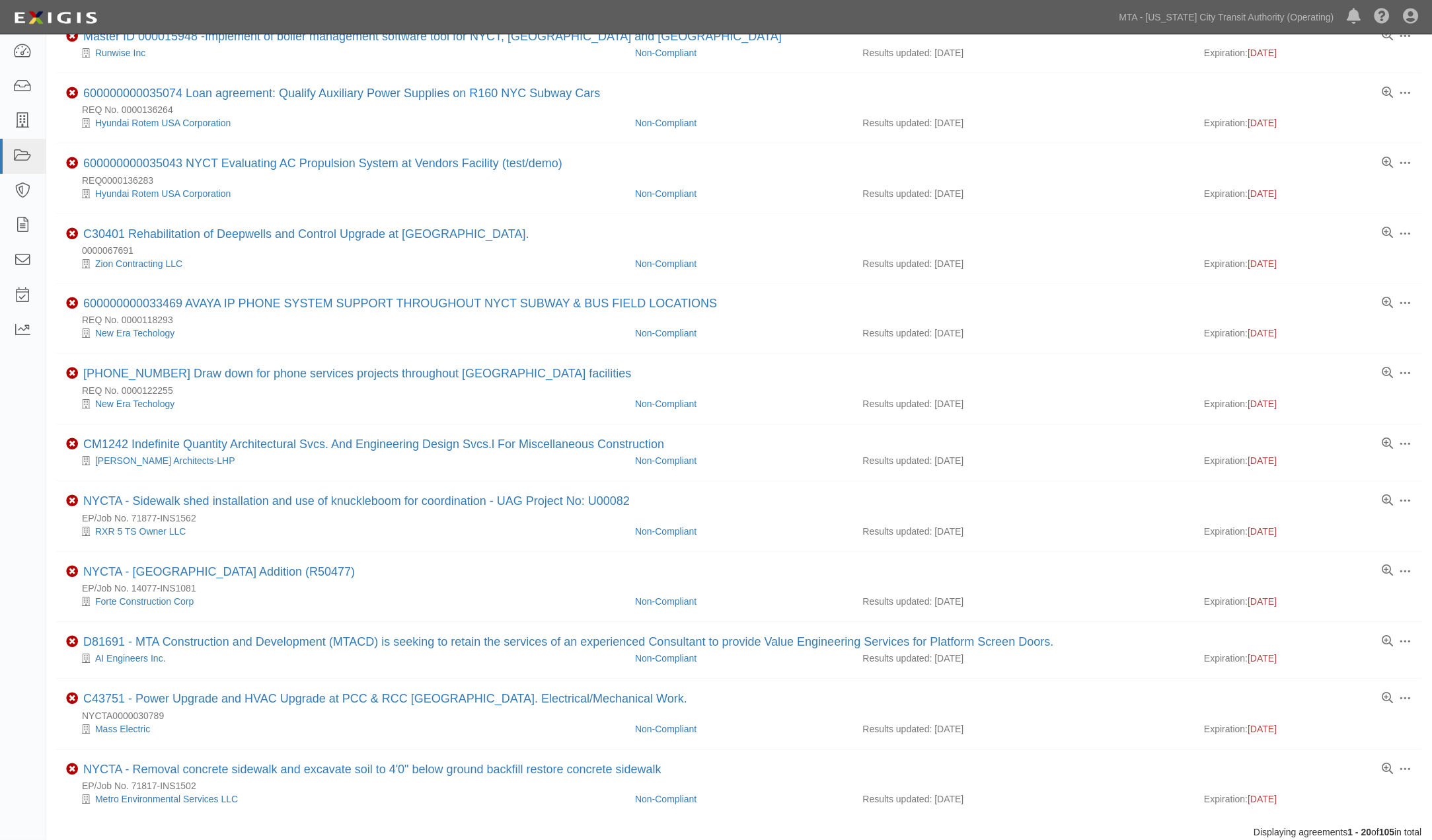
scroll to position [661, 0]
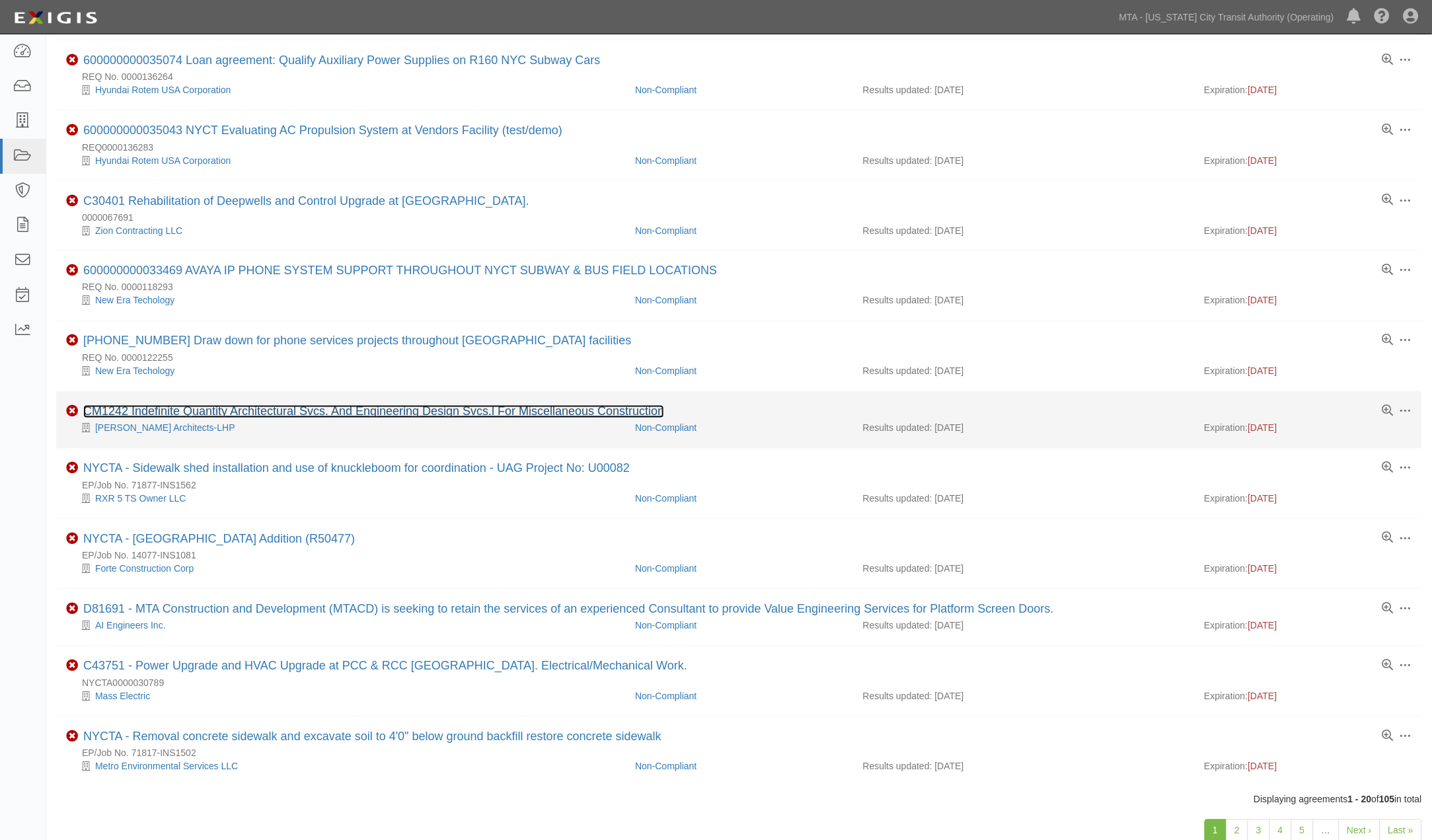
click at [311, 414] on link "CM1242 Indefinite Quantity Architectural Svcs. And Engineering Design Svcs.l Fo…" at bounding box center [374, 412] width 581 height 13
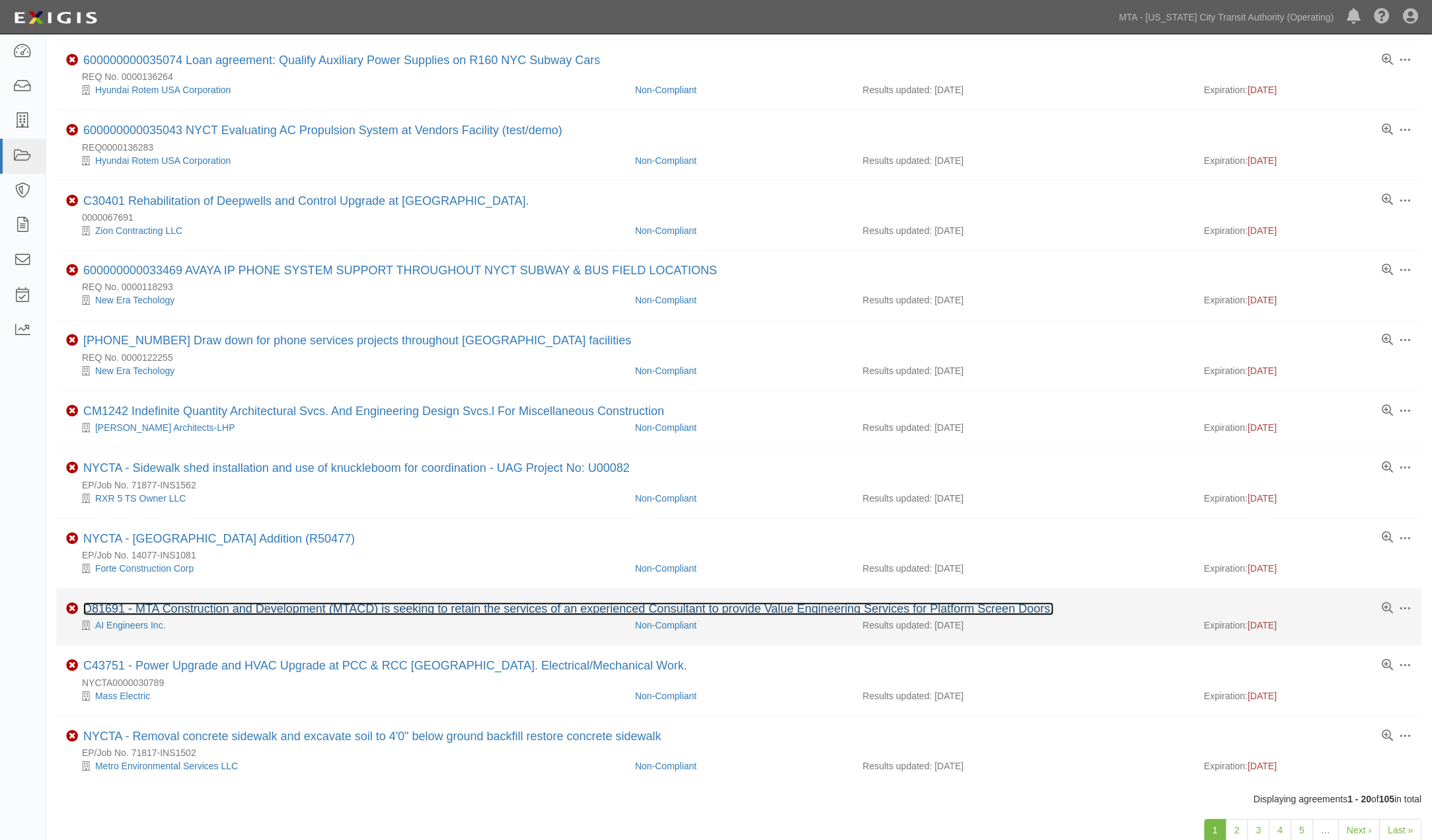
click at [499, 616] on link "D81691 - MTA Construction and Development (MTACD) is seeking to retain the serv…" at bounding box center [569, 609] width 971 height 13
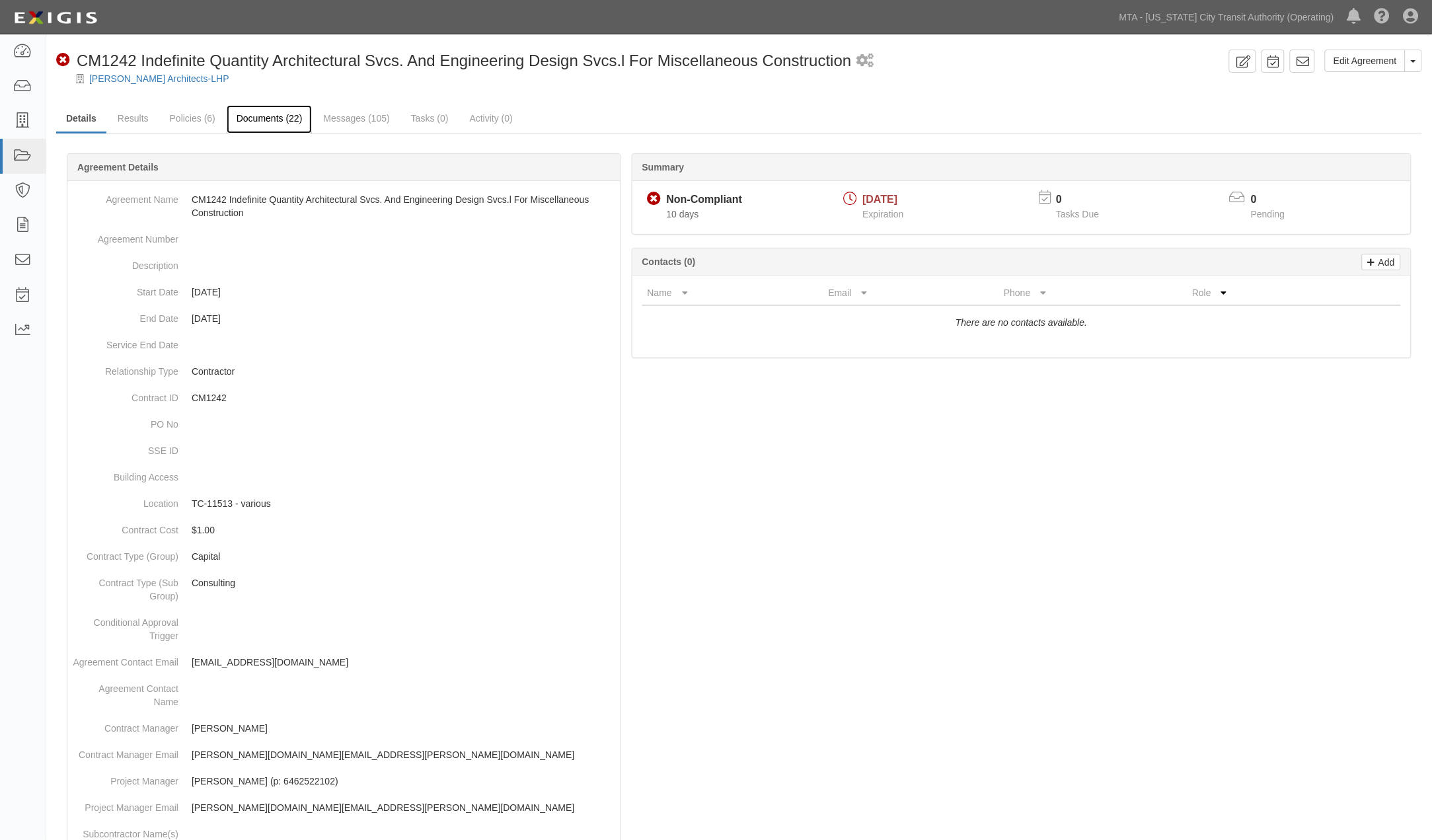
click at [267, 120] on link "Documents (22)" at bounding box center [270, 119] width 86 height 28
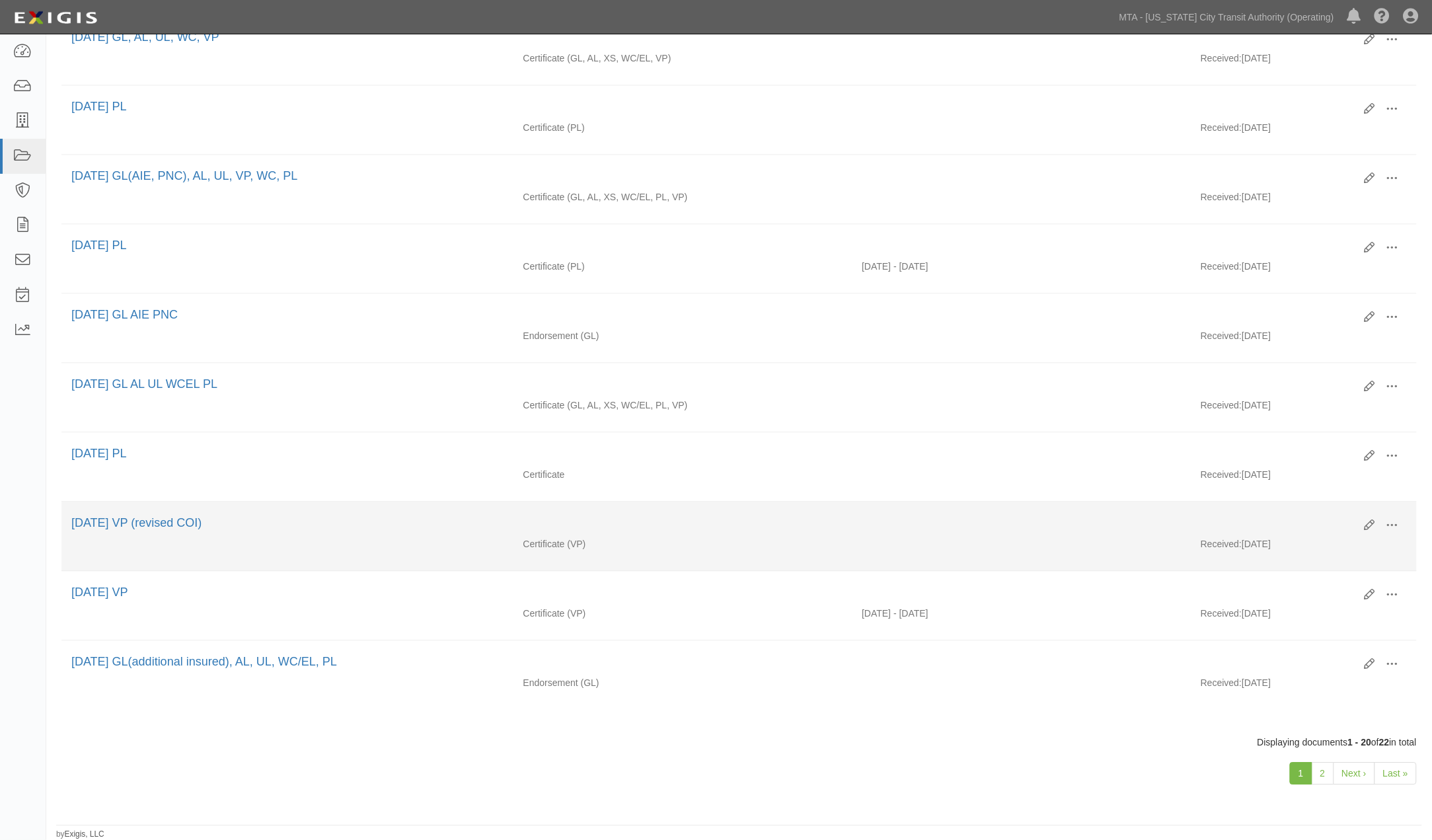
scroll to position [983, 0]
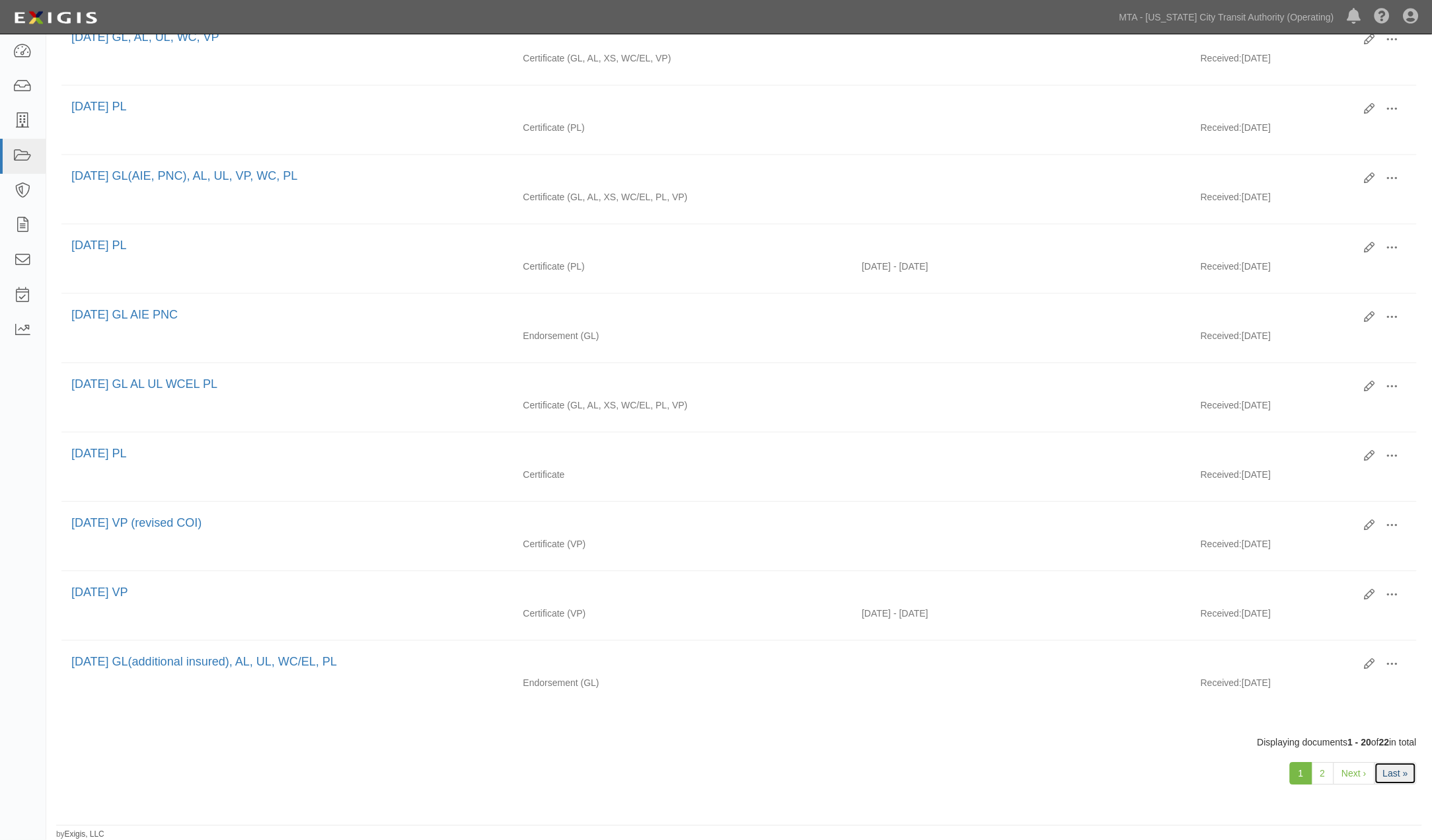
click at [1392, 772] on link "Last »" at bounding box center [1396, 773] width 42 height 22
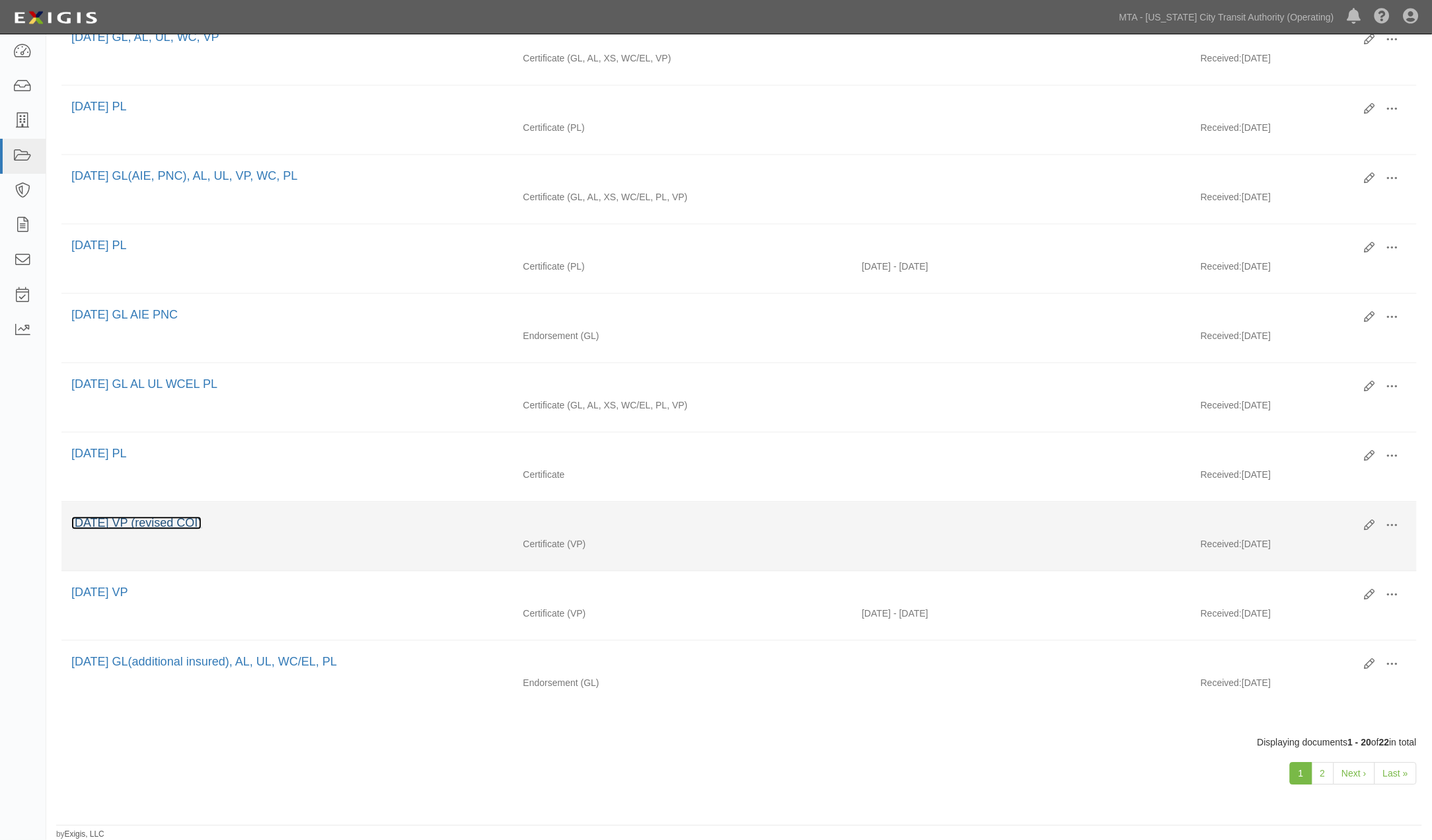
click at [139, 520] on link "4.14.20 VP (revised COI)" at bounding box center [136, 523] width 130 height 13
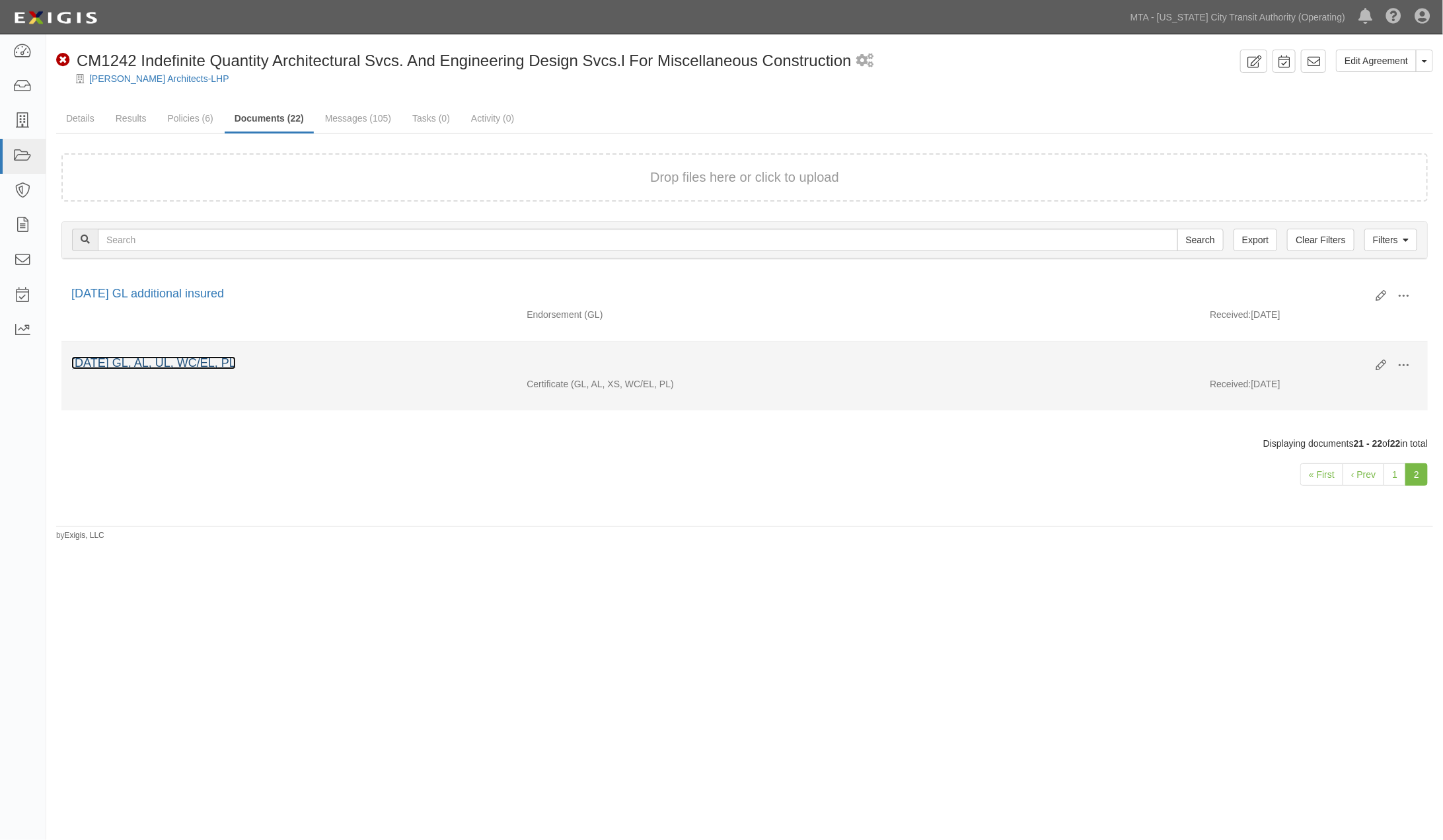
click at [184, 362] on link "[DATE] GL, AL, UL, WC/EL, PL" at bounding box center [153, 363] width 164 height 13
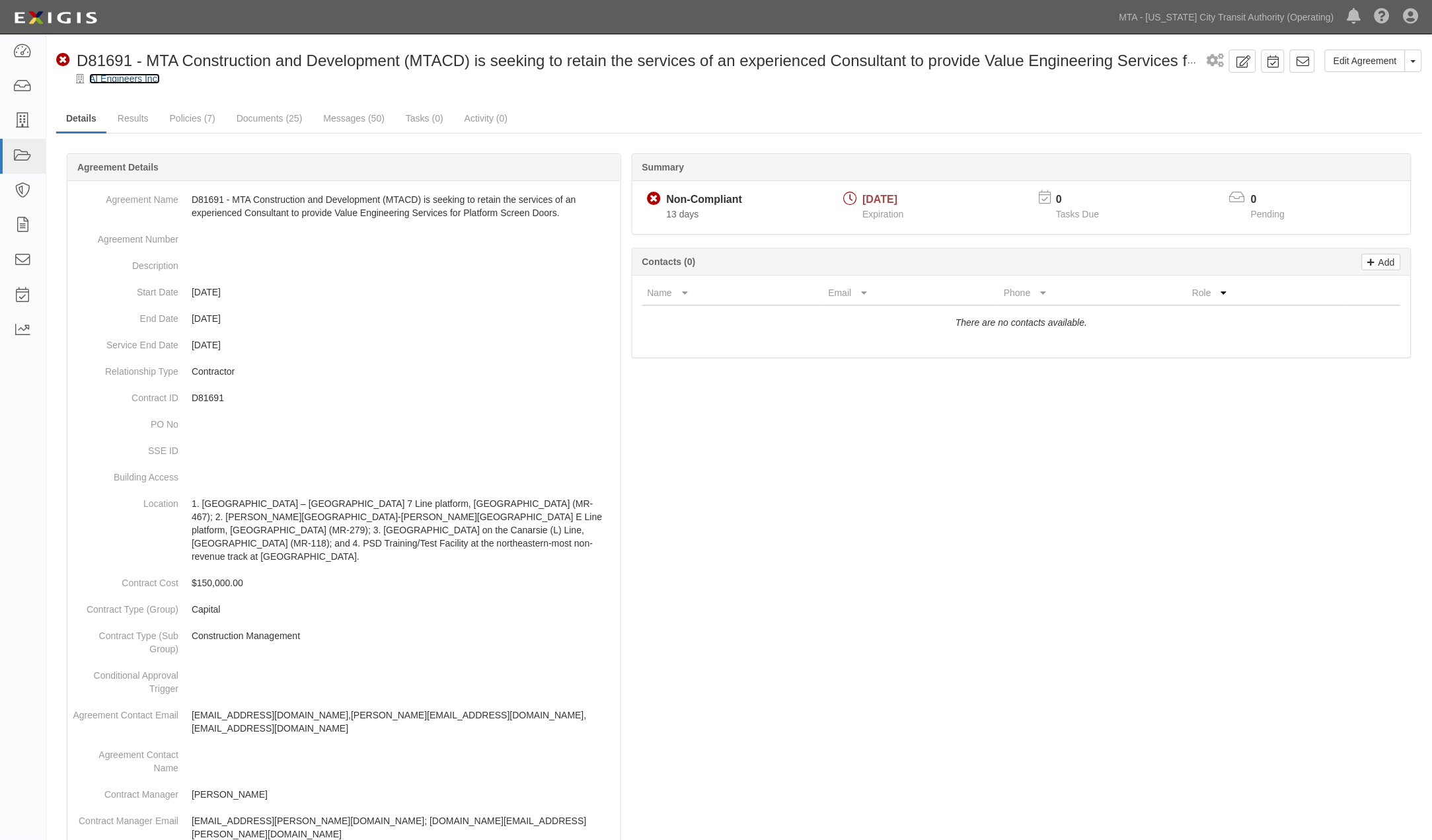
click at [135, 83] on link "AI Engineers Inc." at bounding box center [125, 79] width 71 height 11
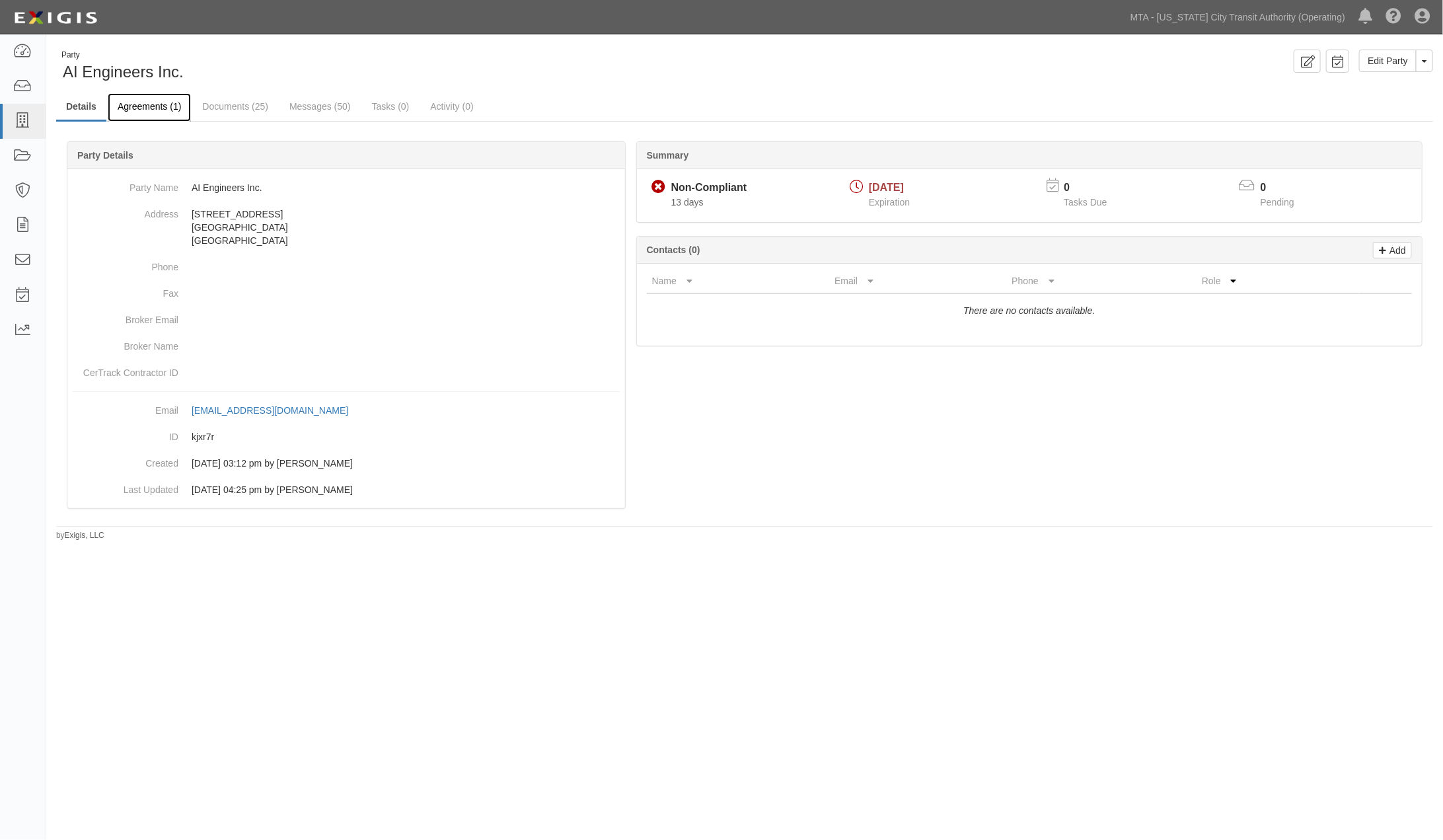
click at [147, 106] on link "Agreements (1)" at bounding box center [149, 107] width 83 height 28
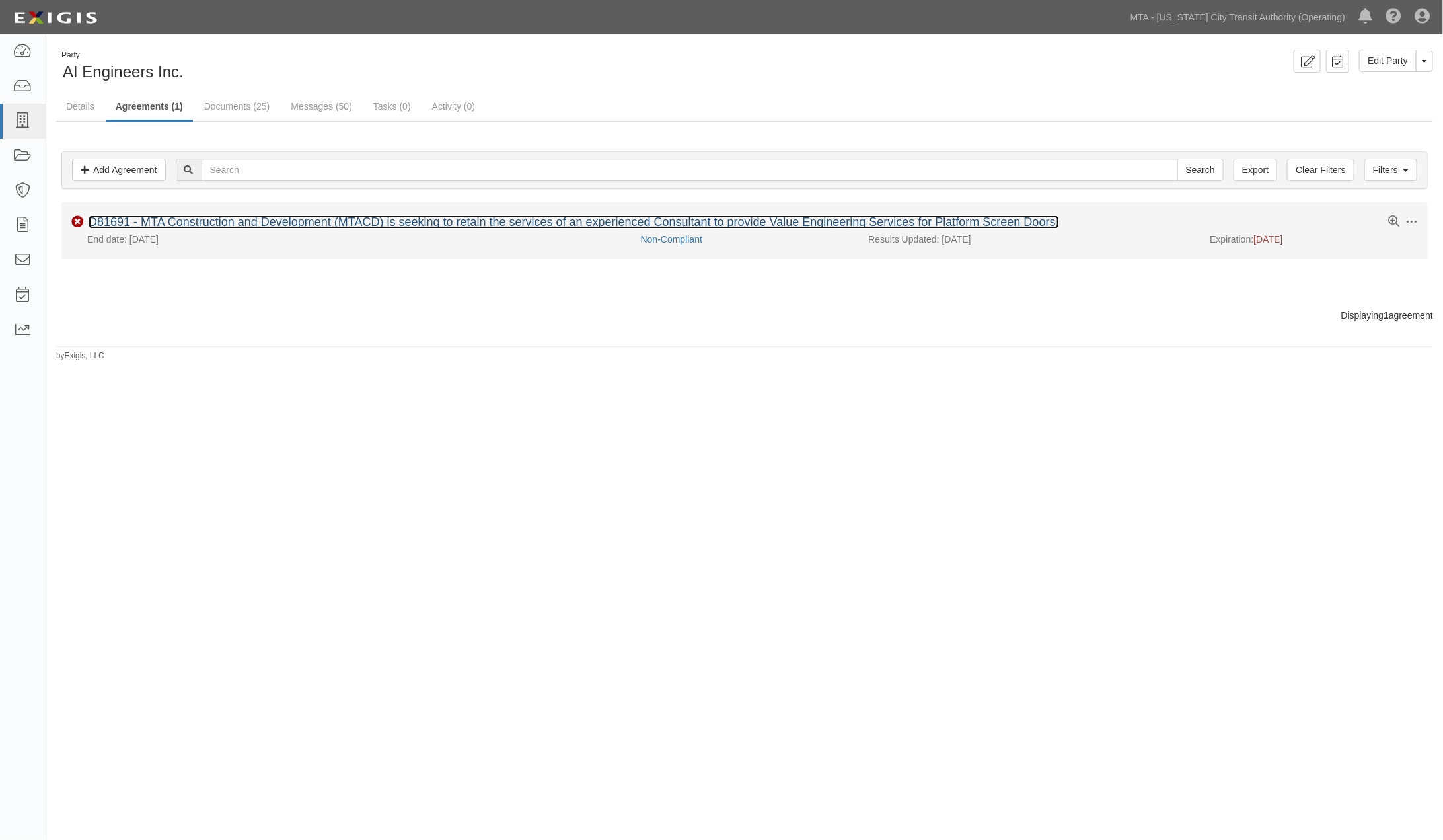
click at [172, 222] on link "D81691 - MTA Construction and Development (MTACD) is seeking to retain the serv…" at bounding box center [574, 222] width 971 height 13
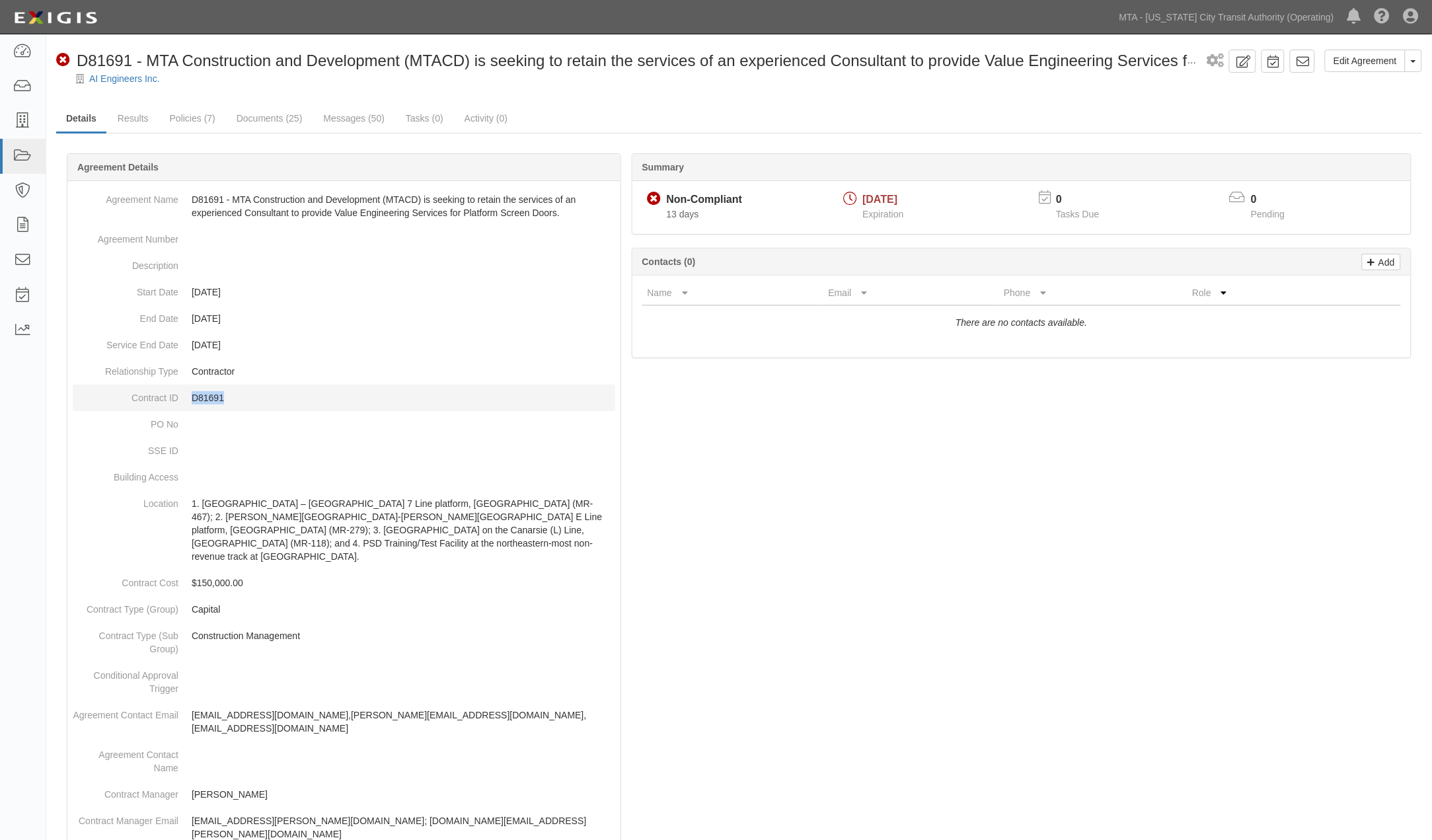
drag, startPoint x: 240, startPoint y: 398, endPoint x: 193, endPoint y: 400, distance: 47.0
click at [193, 400] on p "D81691" at bounding box center [403, 398] width 423 height 13
copy p "D81691"
click at [1388, 61] on link "Edit Agreement" at bounding box center [1365, 61] width 81 height 22
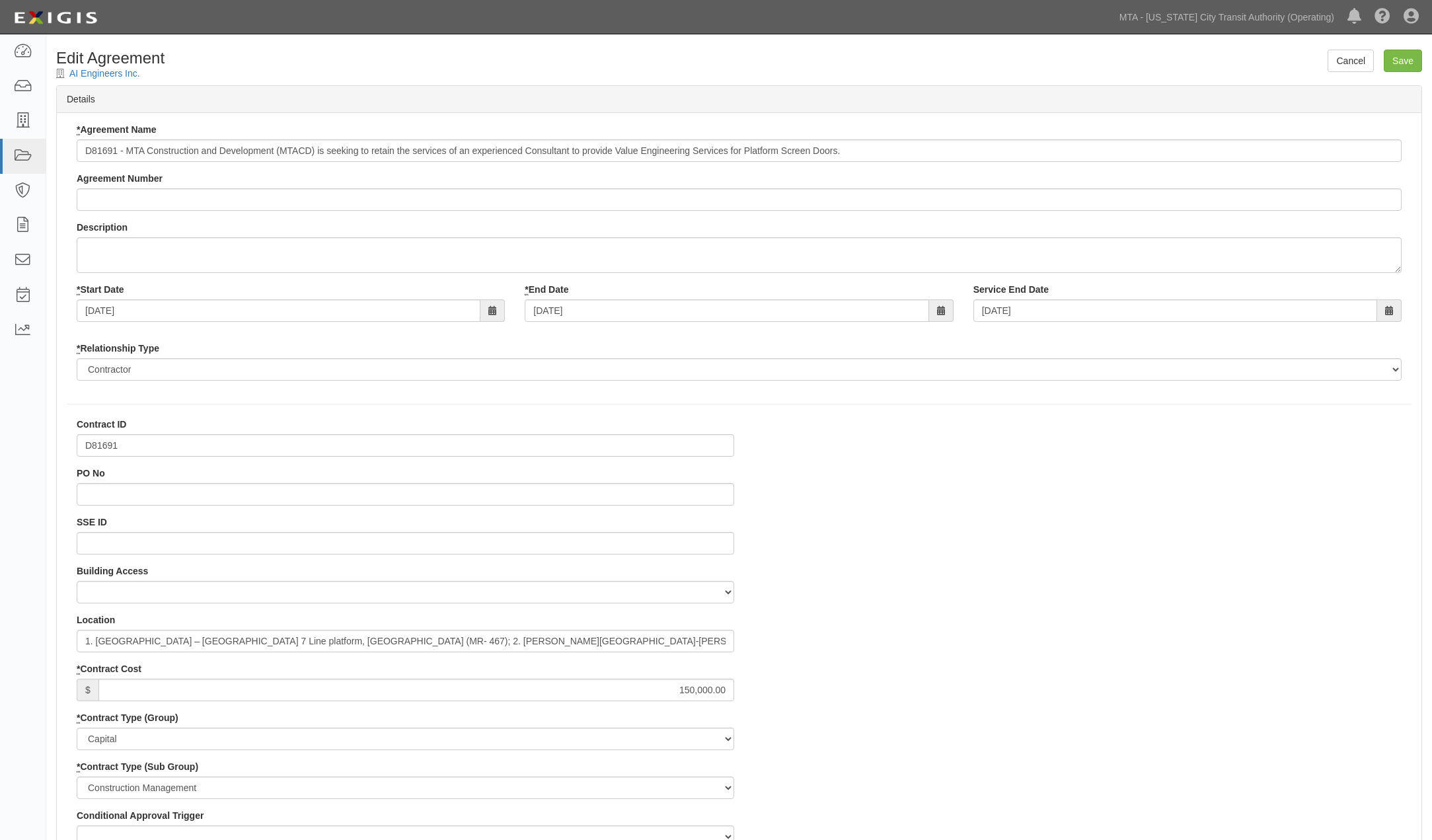
select select
click at [161, 639] on input "1. [GEOGRAPHIC_DATA] – [GEOGRAPHIC_DATA] 7 Line platform, [GEOGRAPHIC_DATA] (MR…" at bounding box center [405, 640] width 658 height 22
drag, startPoint x: 96, startPoint y: 639, endPoint x: 65, endPoint y: 639, distance: 31.0
drag, startPoint x: 196, startPoint y: 642, endPoint x: 179, endPoint y: 643, distance: 17.0
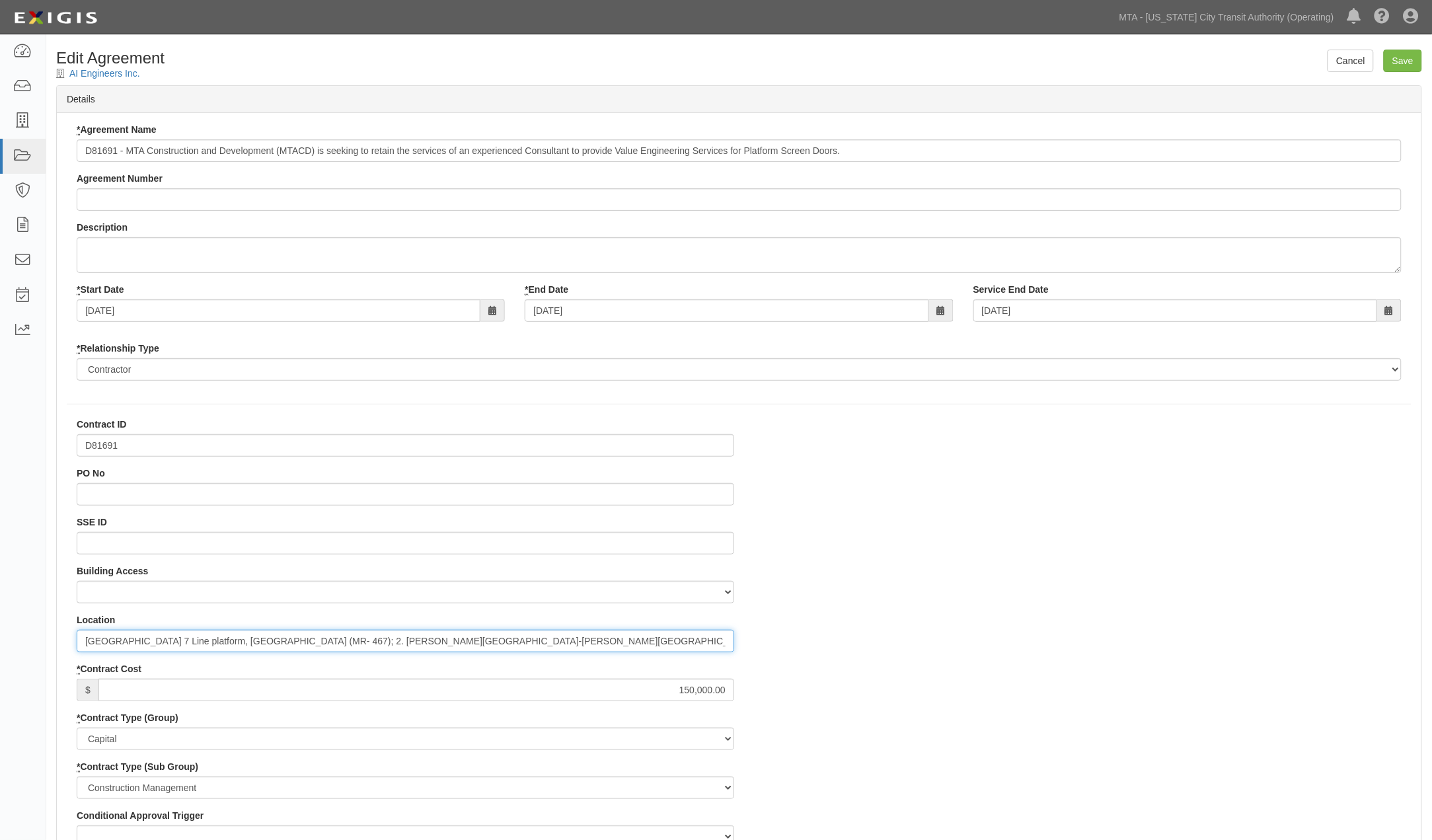
click at [179, 643] on input "[GEOGRAPHIC_DATA] 7 Line platform, [GEOGRAPHIC_DATA] (MR- 467); 2. [PERSON_NAME…" at bounding box center [405, 640] width 658 height 22
drag, startPoint x: 343, startPoint y: 643, endPoint x: 242, endPoint y: 641, distance: 101.0
click at [242, 641] on input "Times Square 42nd St 7 Line platform, Borough of Manhattan (MR- 467); 2. Sutphi…" at bounding box center [405, 640] width 658 height 22
click at [302, 643] on input "Times Square 42nd St 7 Line platform (MR- 467); 2. Sutphin Boulevard-Archer Ave…" at bounding box center [405, 640] width 658 height 22
click at [367, 642] on input "Times Square 42nd St 7 Line platform (MR- 467); Sutphin Boulevard-Archer Avenue…" at bounding box center [405, 640] width 658 height 22
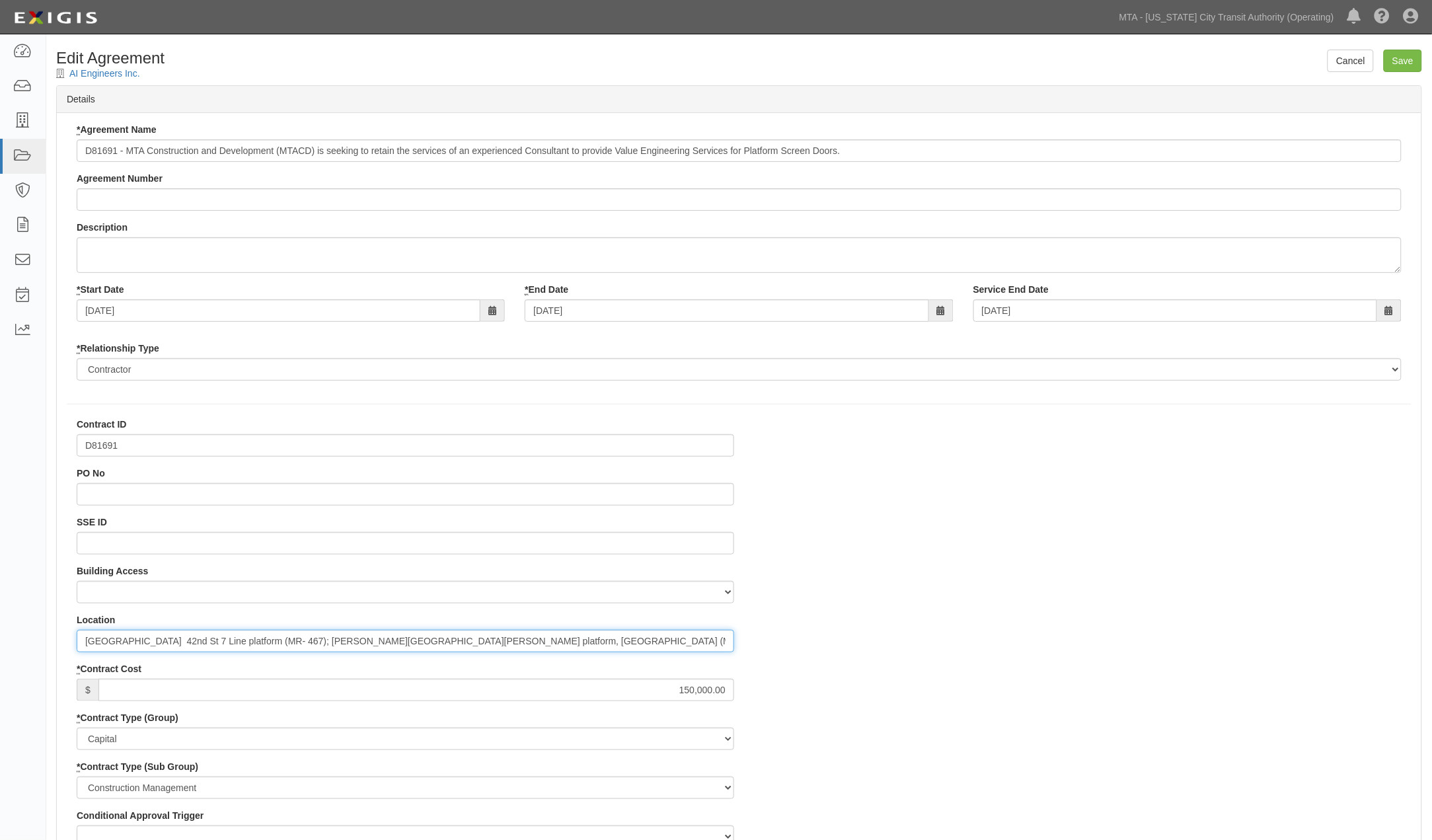
click at [407, 643] on input "Times Square 42nd St 7 Line platform (MR- 467); Sutphin Blvd-Archer Avenue E Li…" at bounding box center [405, 640] width 658 height 22
drag, startPoint x: 459, startPoint y: 642, endPoint x: 543, endPoint y: 641, distance: 84.0
click at [543, 641] on input "Times Square 42nd St 7 Line platform (MR- 467); Sutphin Blvd-Archer Ave E Line …" at bounding box center [405, 640] width 658 height 22
click at [518, 639] on input "Times Square 42nd St 7 Line platform (MR- 467); Sutphin Blvd-Archer Ave E Line …" at bounding box center [405, 640] width 658 height 22
click at [553, 642] on input "Times Square 42nd St 7 Line platform (MR- 467); Sutphin Blvd-Archer Ave E Line …" at bounding box center [405, 640] width 658 height 22
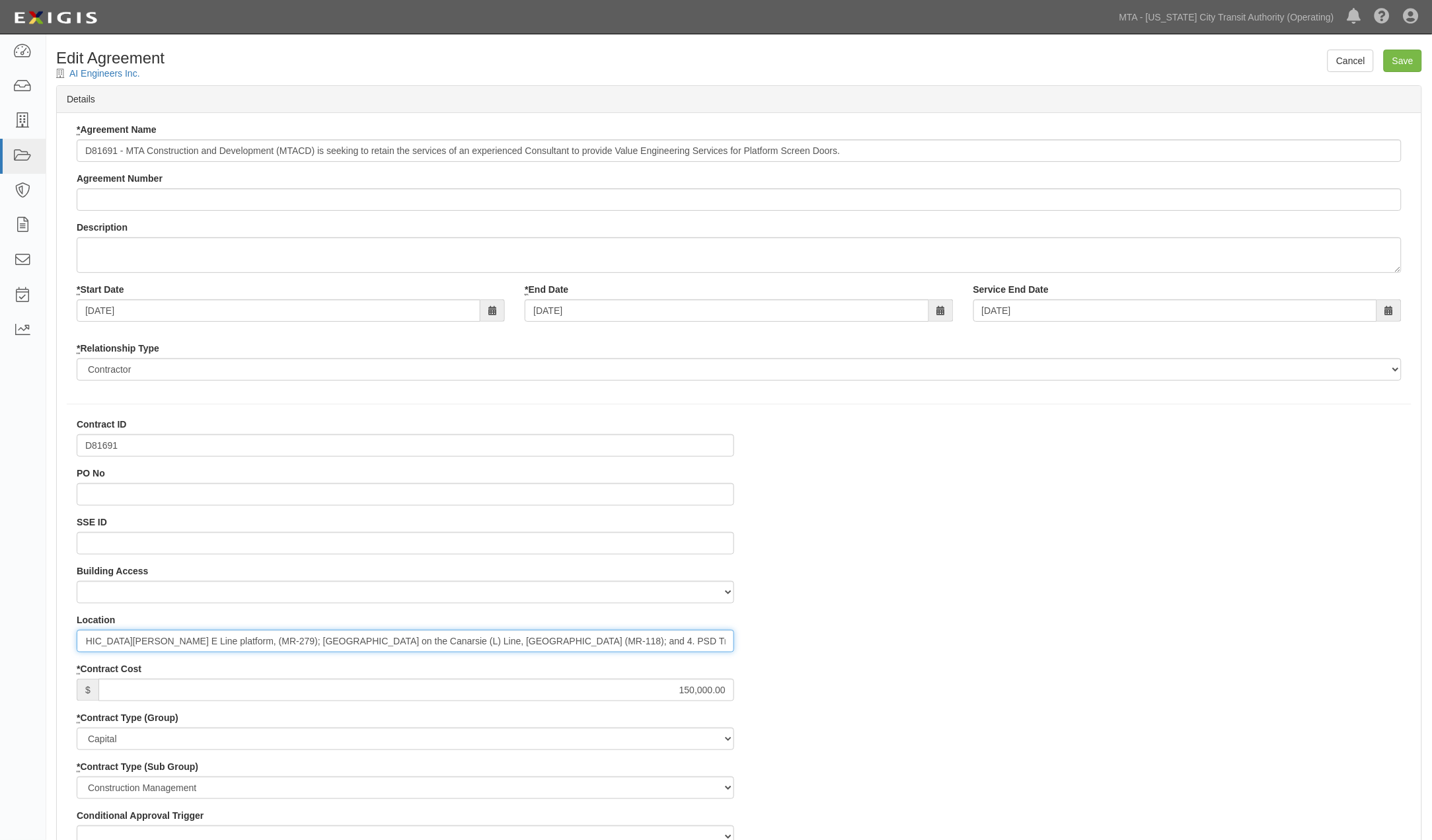
scroll to position [0, 521]
drag, startPoint x: 672, startPoint y: 643, endPoint x: 248, endPoint y: 658, distance: 424.3
drag, startPoint x: 322, startPoint y: 641, endPoint x: 312, endPoint y: 641, distance: 10.0
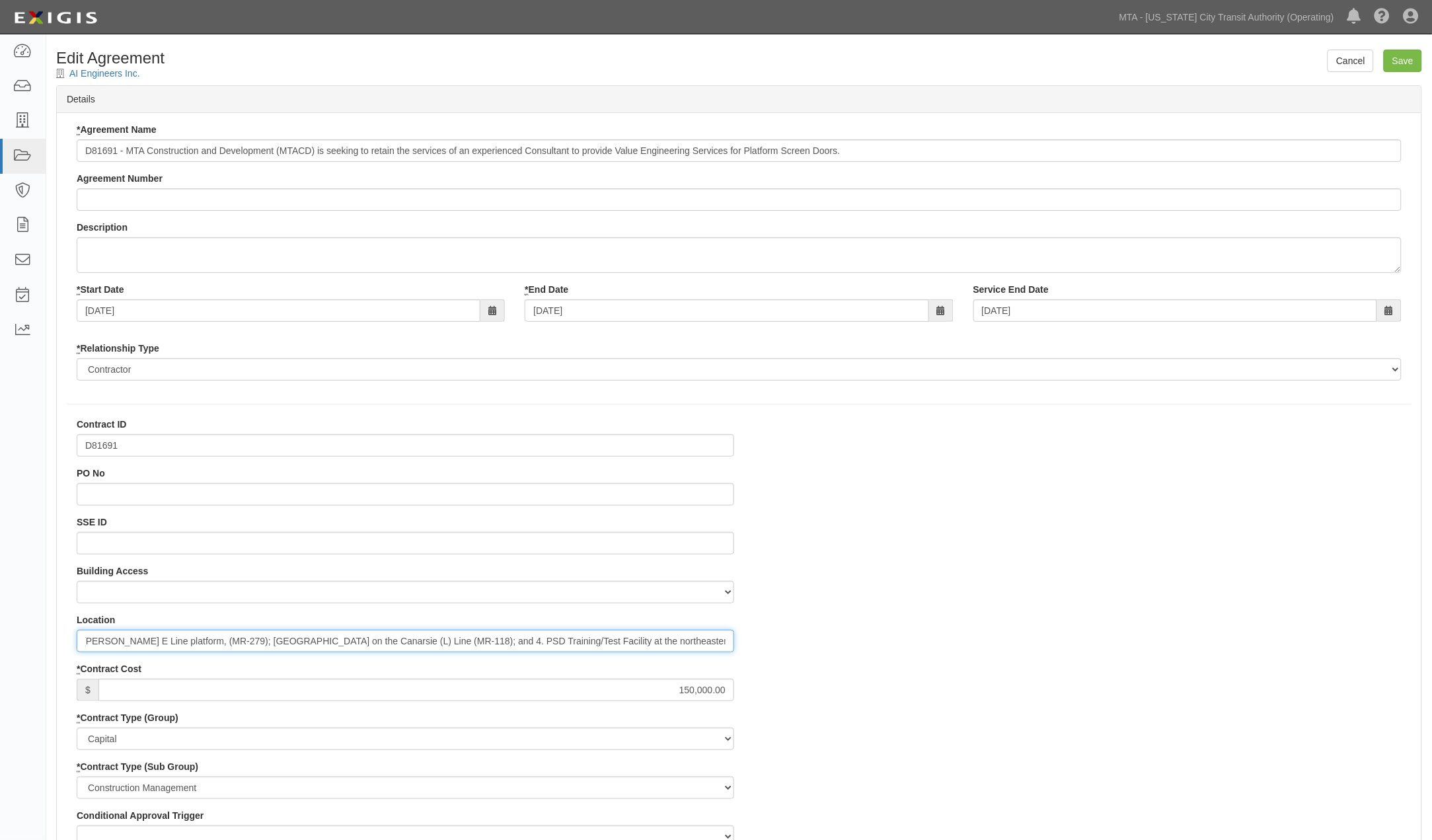
click at [312, 641] on input "Times Square 42nd St 7 Line platform (MR- 467); Sutphin Blvd-Archer Ave E Line …" at bounding box center [405, 640] width 658 height 22
click at [640, 641] on input "Times Square 42nd St 7 Line platform (MR- 467); Sutphin Blvd-Archer Ave E Line …" at bounding box center [405, 640] width 658 height 22
click at [691, 650] on input "Times Square 42nd St 7 Line platform (MR- 467); Sutphin Blvd-Archer Ave E Line …" at bounding box center [405, 640] width 658 height 22
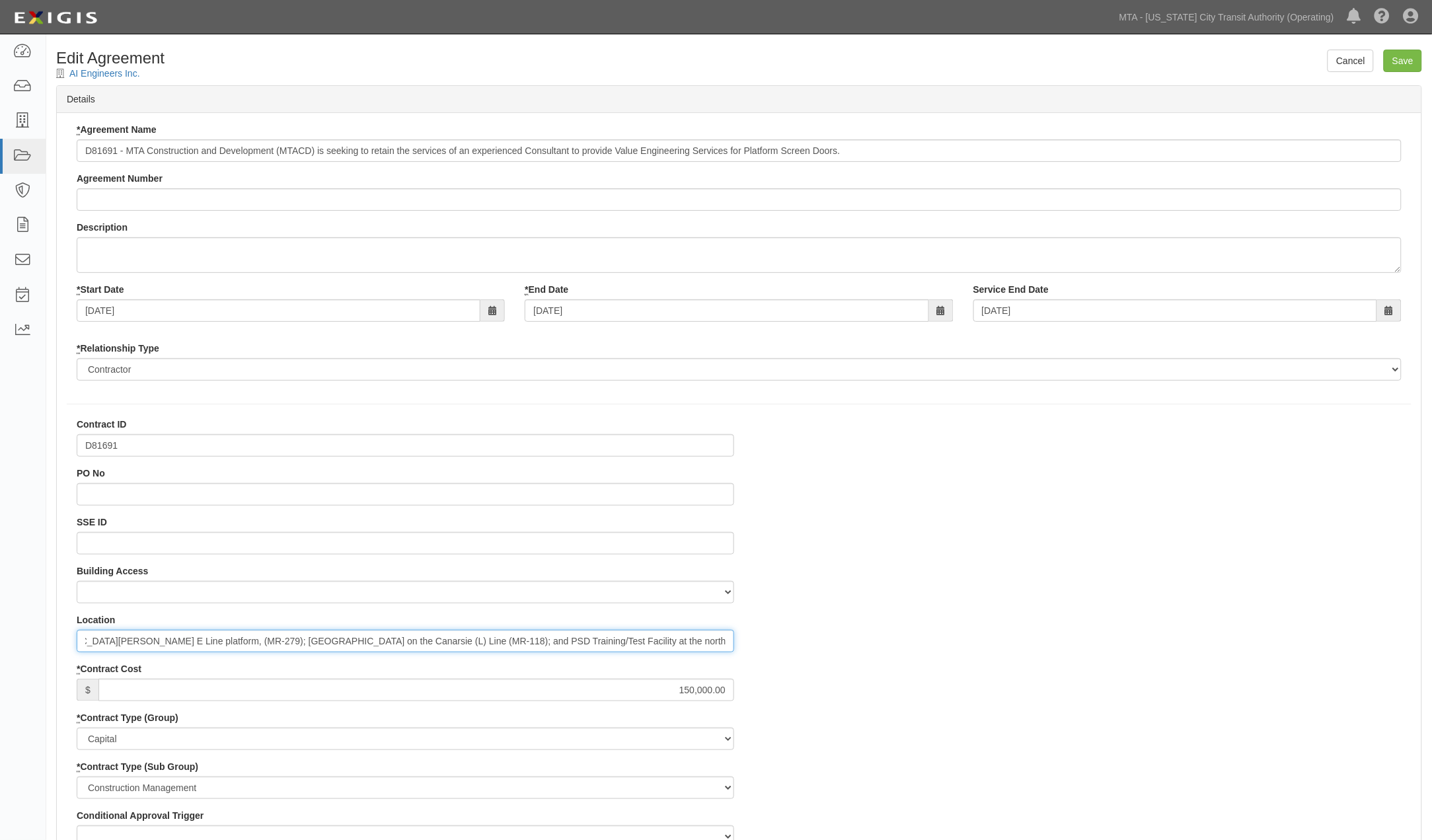
scroll to position [0, 383]
type input "Times Square 42nd St 7 Line platform (MR- 467); Sutphin Blvd-Archer Ave E Line …"
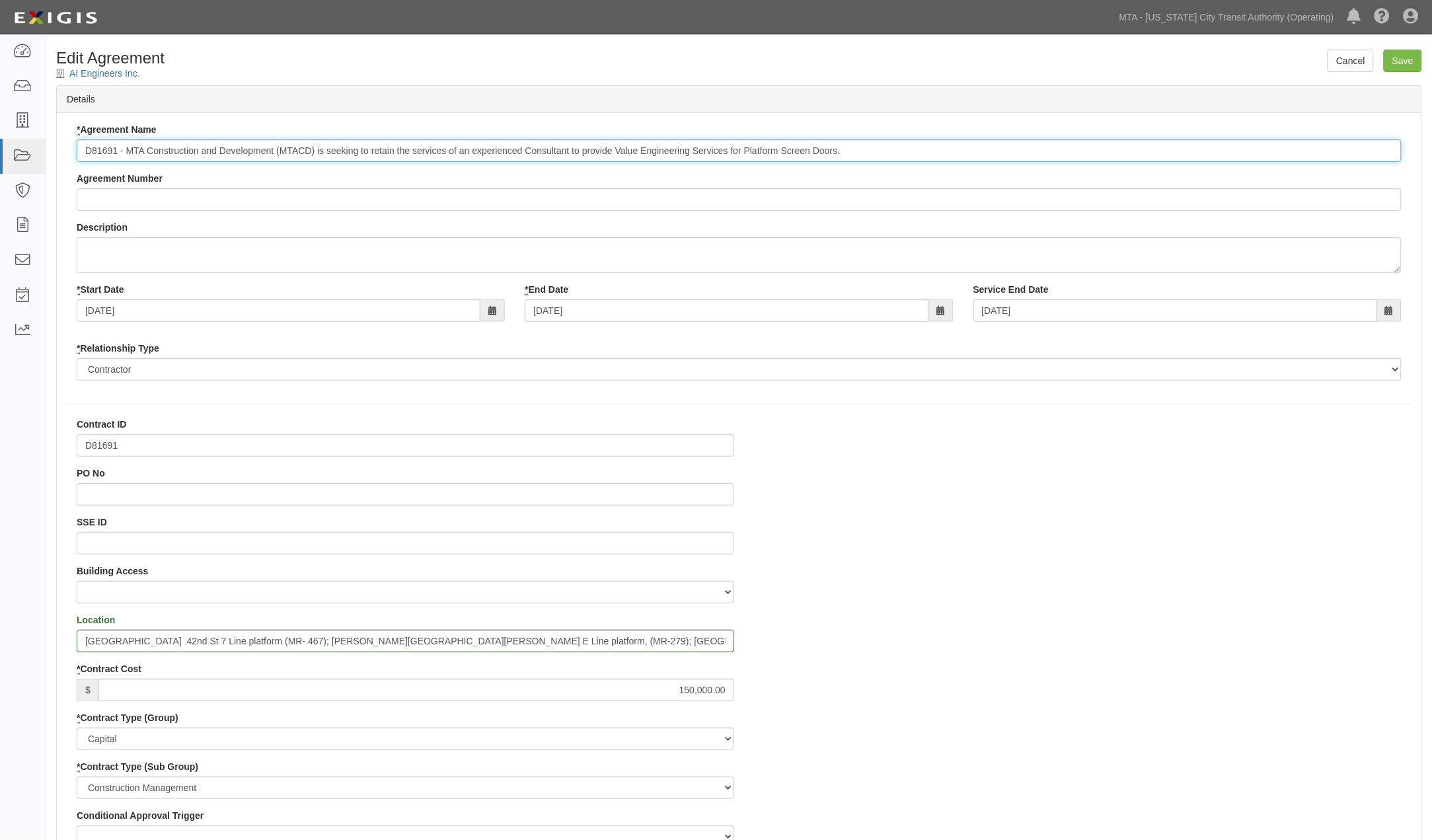
drag, startPoint x: 476, startPoint y: 153, endPoint x: 126, endPoint y: 162, distance: 350.1
click at [126, 162] on div "* Agreement Name D81691 - MTA Construction and Development (MTACD) is seeking t…" at bounding box center [739, 257] width 1345 height 268
type input "D81691 - Experienced Consultant to provide Value Engineering Services for Platf…"
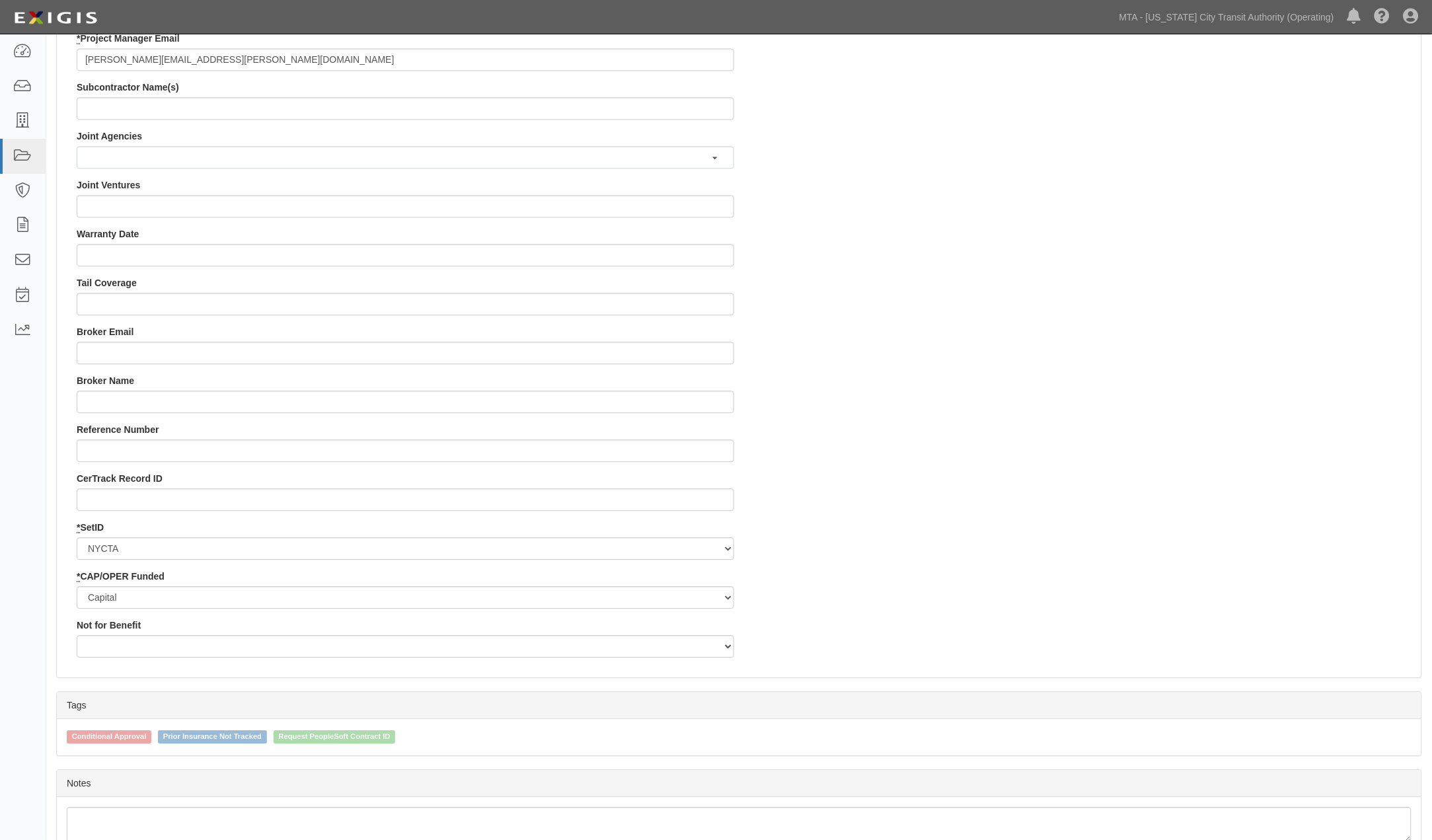
scroll to position [1148, 0]
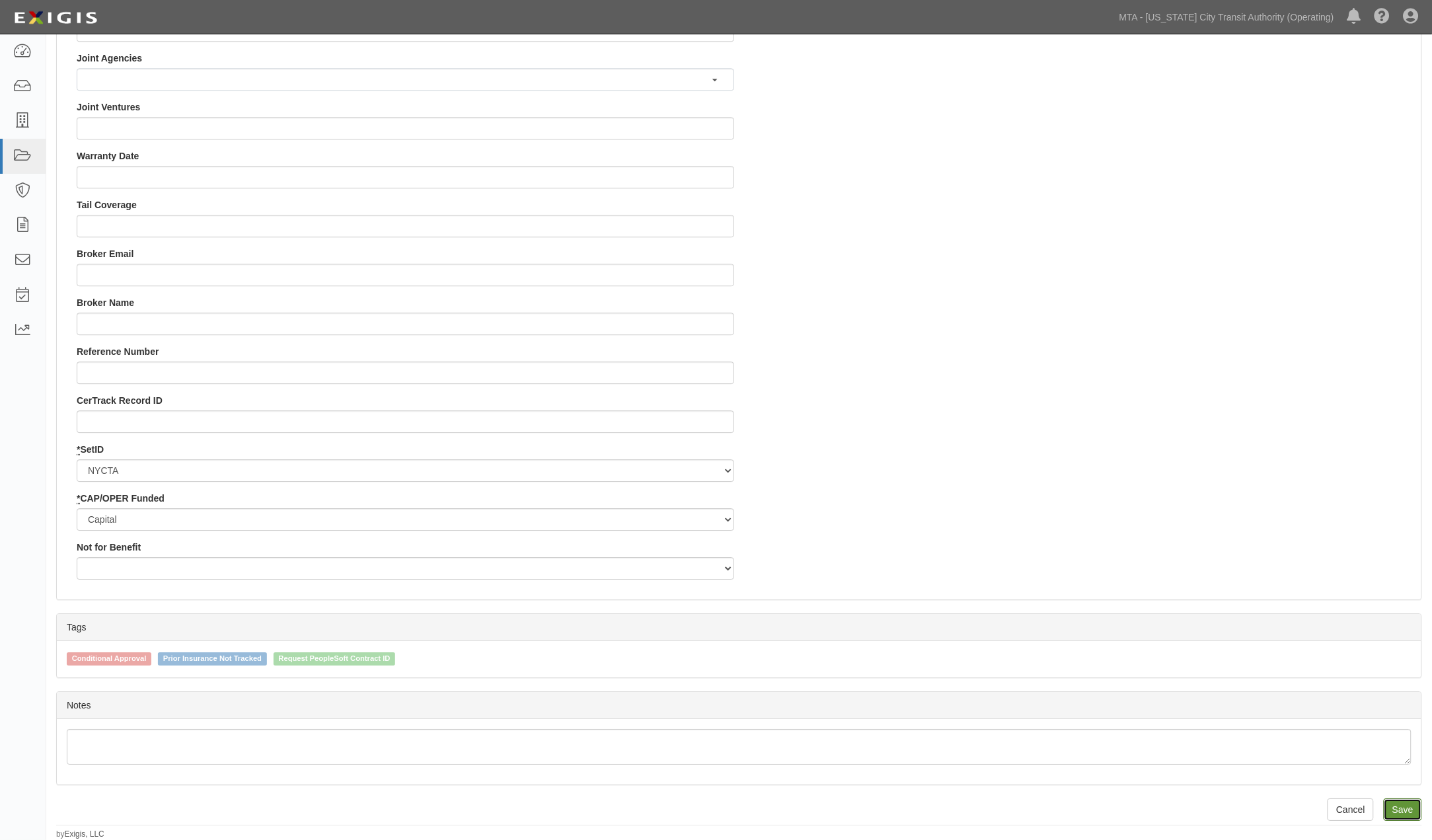
click at [1396, 808] on input "Save" at bounding box center [1403, 809] width 38 height 22
type input "150000.00"
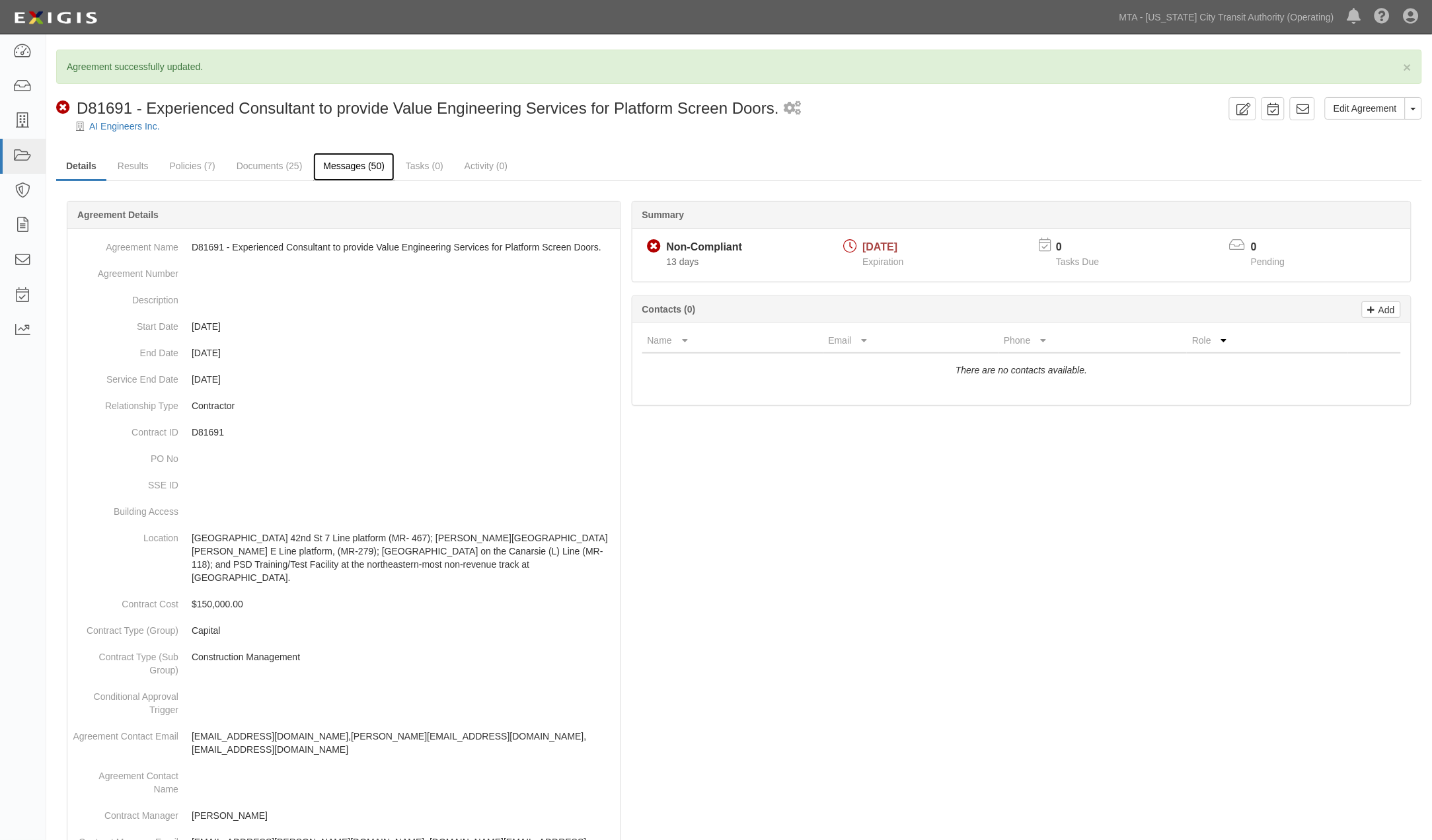
click at [351, 167] on link "Messages (50)" at bounding box center [353, 167] width 81 height 28
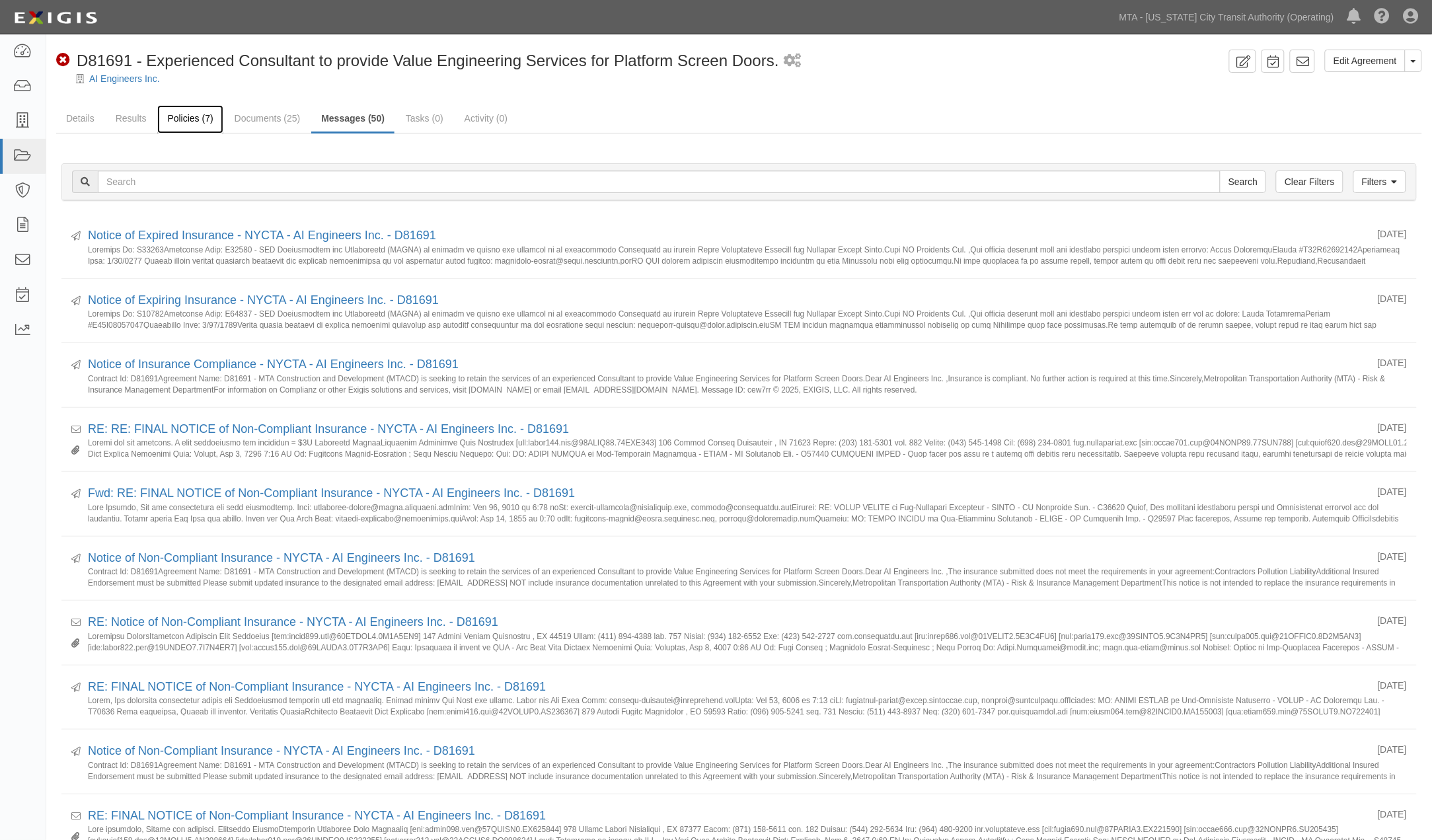
click at [180, 115] on link "Policies (7)" at bounding box center [190, 119] width 65 height 28
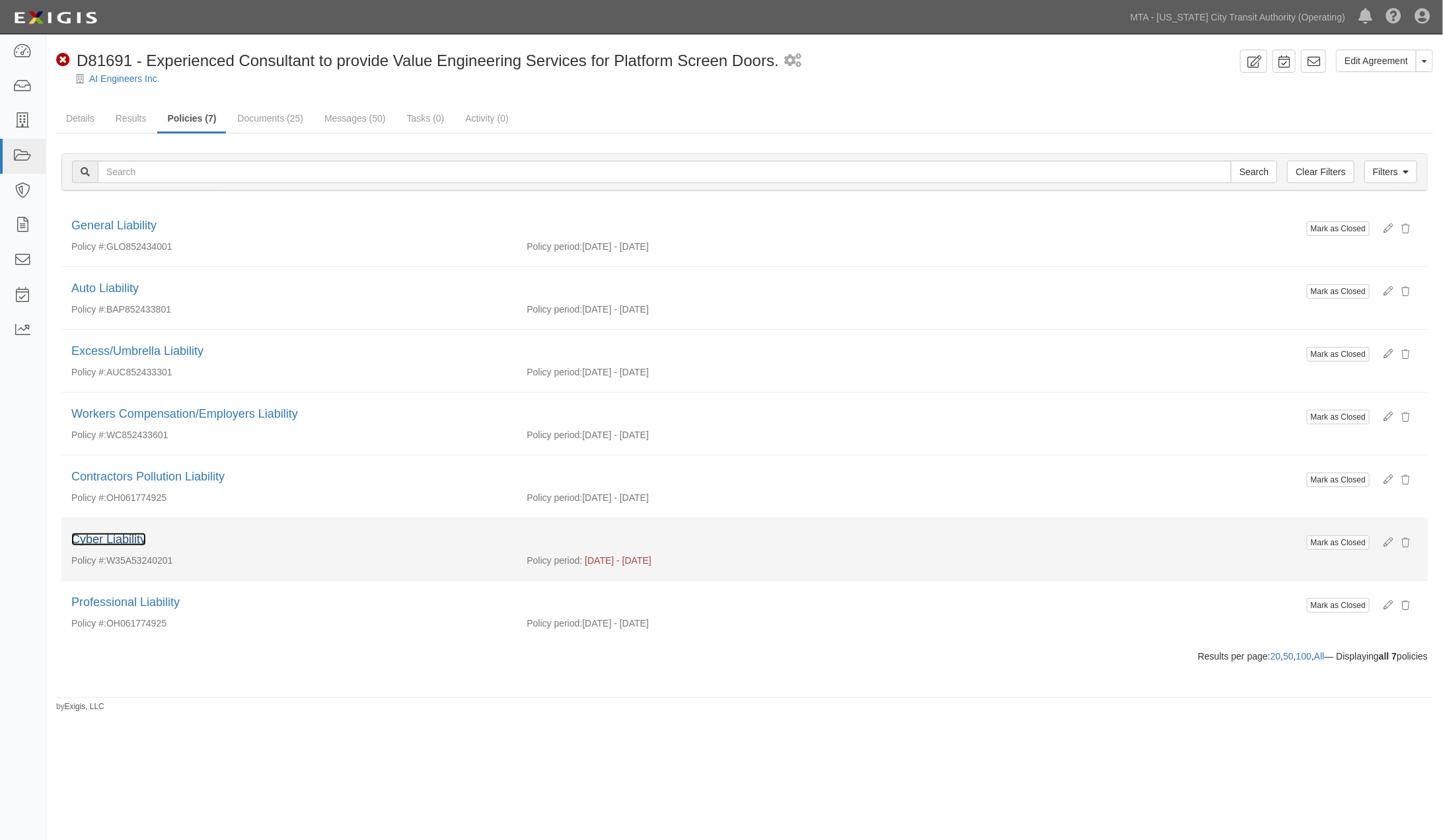
click at [132, 537] on link "Cyber Liability" at bounding box center [108, 539] width 75 height 13
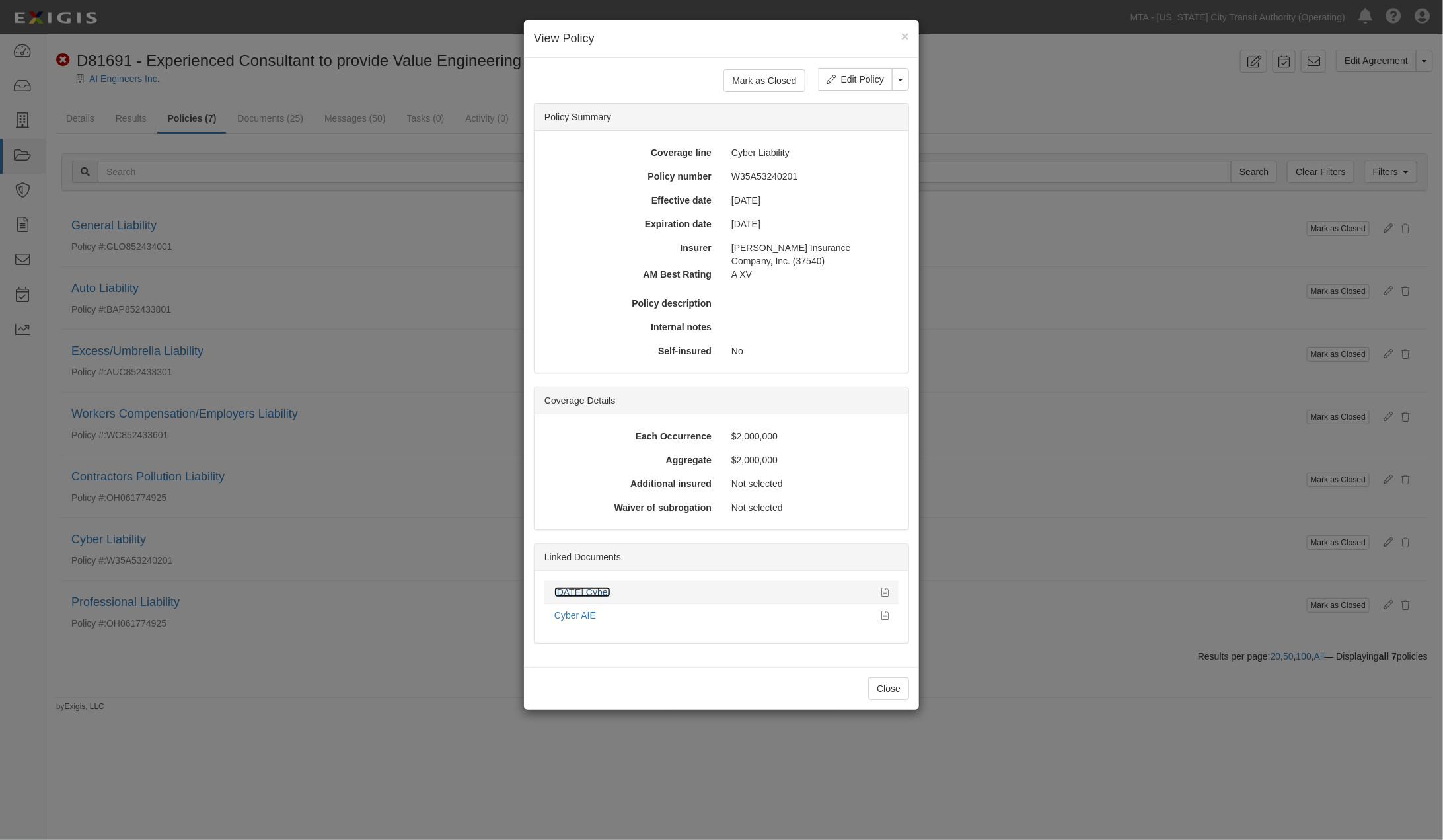
click at [602, 592] on link "[DATE] Cyber" at bounding box center [582, 592] width 56 height 11
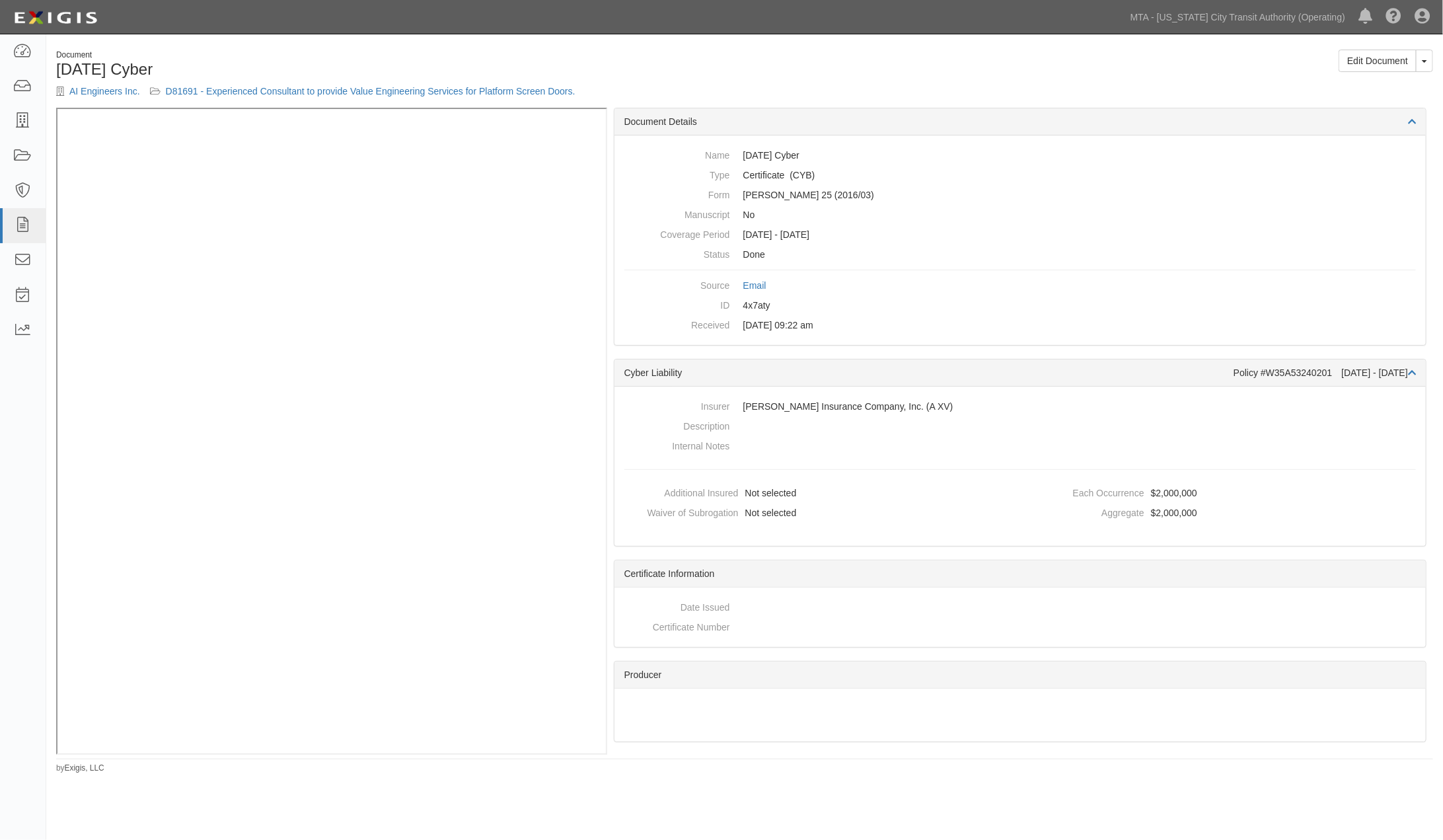
click at [450, 67] on h1 "[DATE] Cyber" at bounding box center [395, 69] width 678 height 18
click at [366, 90] on link "D81691 - Experienced Consultant to provide Value Engineering Services for Platf…" at bounding box center [370, 92] width 410 height 11
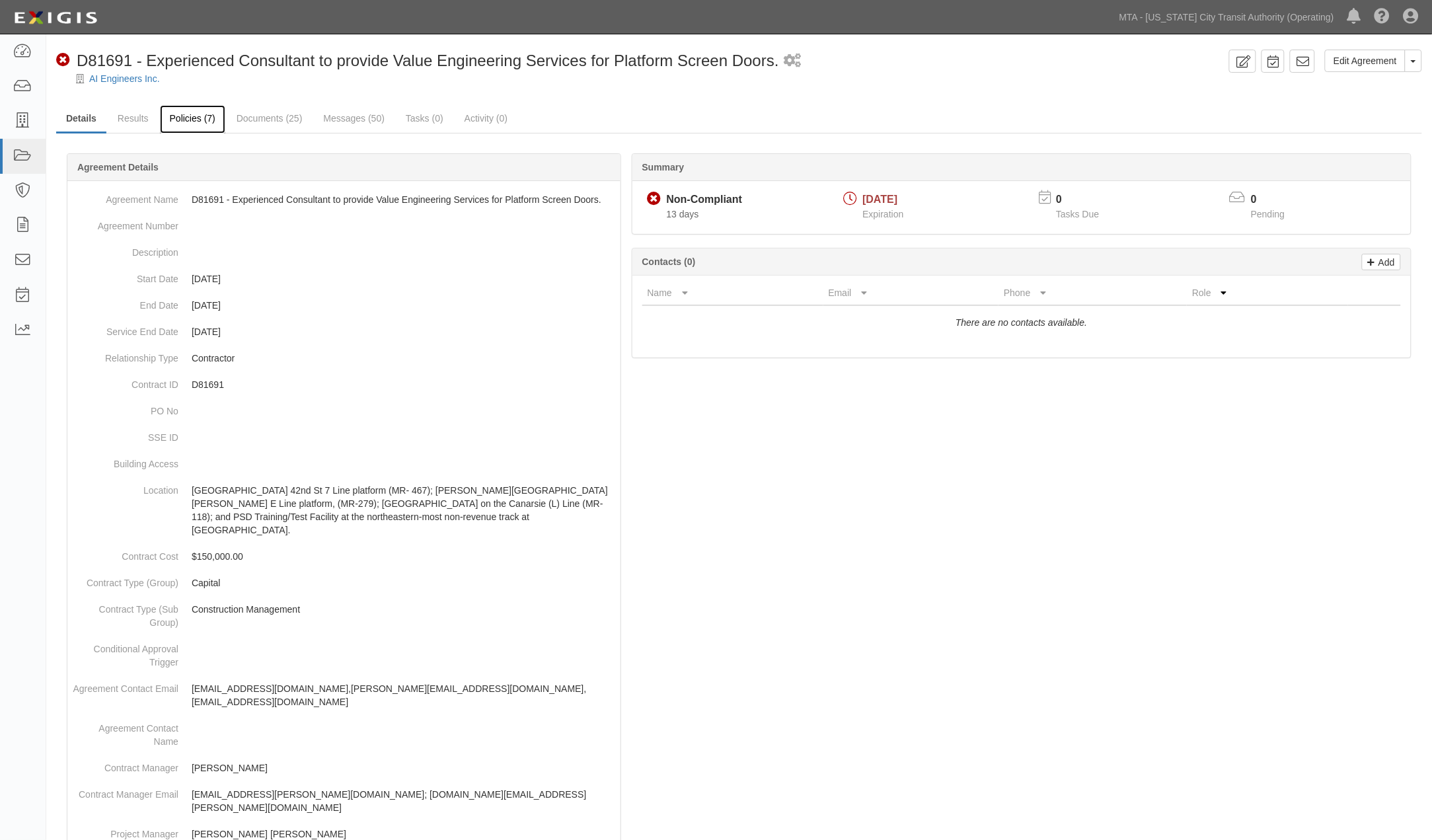
click at [197, 114] on link "Policies (7)" at bounding box center [193, 119] width 65 height 28
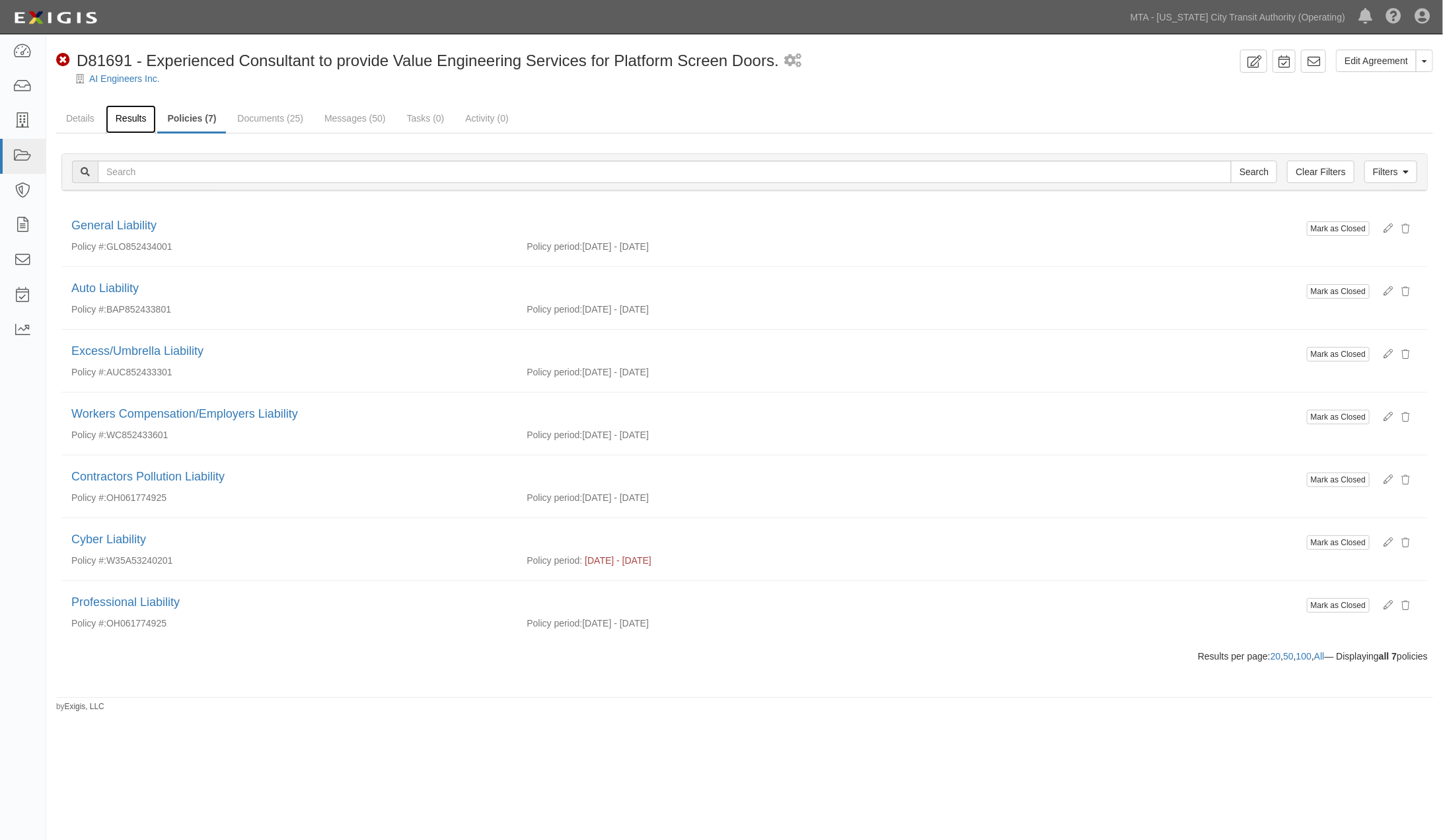
click at [141, 108] on link "Results" at bounding box center [131, 119] width 51 height 28
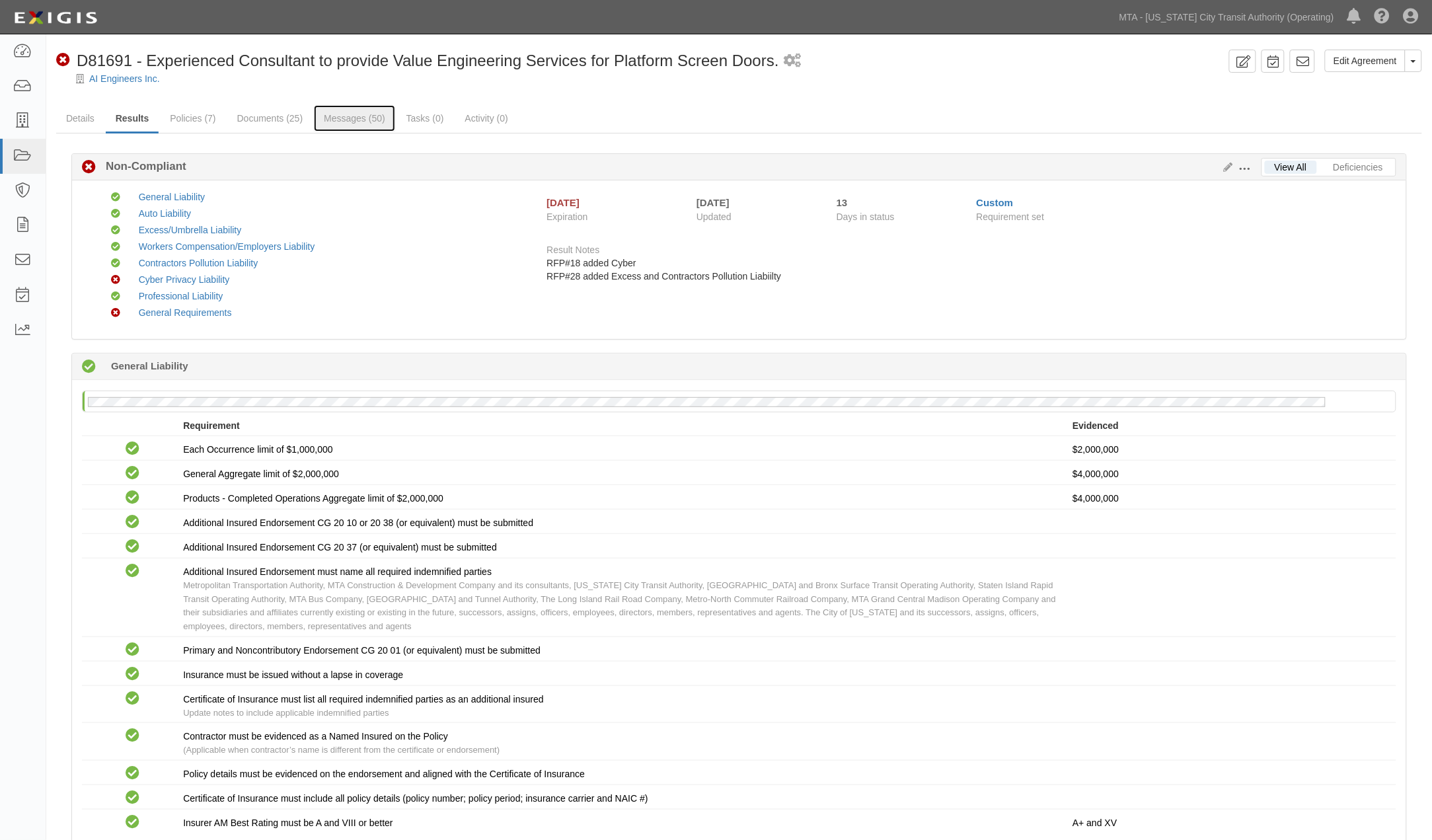
click at [342, 112] on link "Messages (50)" at bounding box center [354, 118] width 81 height 26
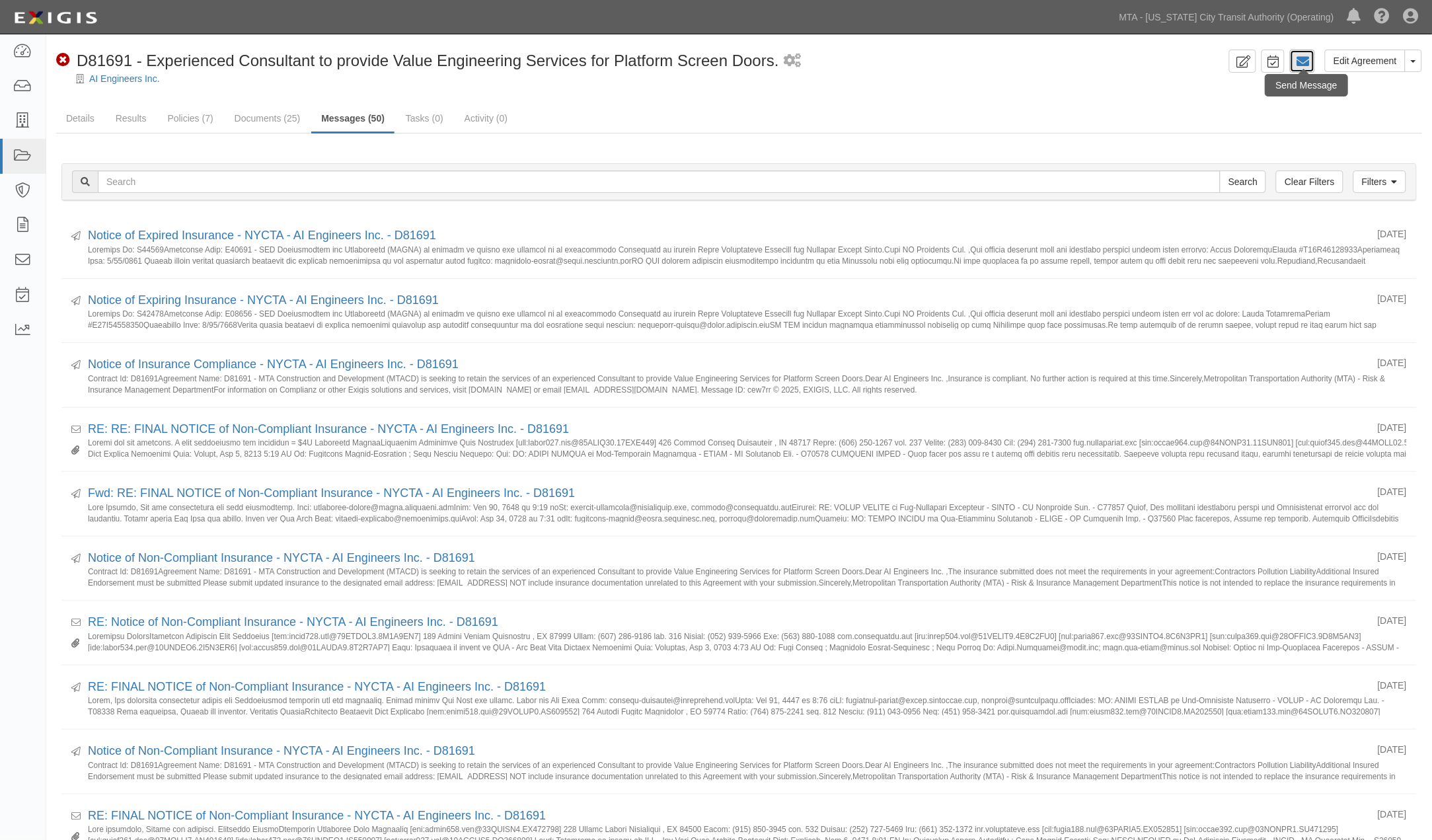
click at [1307, 59] on icon at bounding box center [1303, 61] width 13 height 13
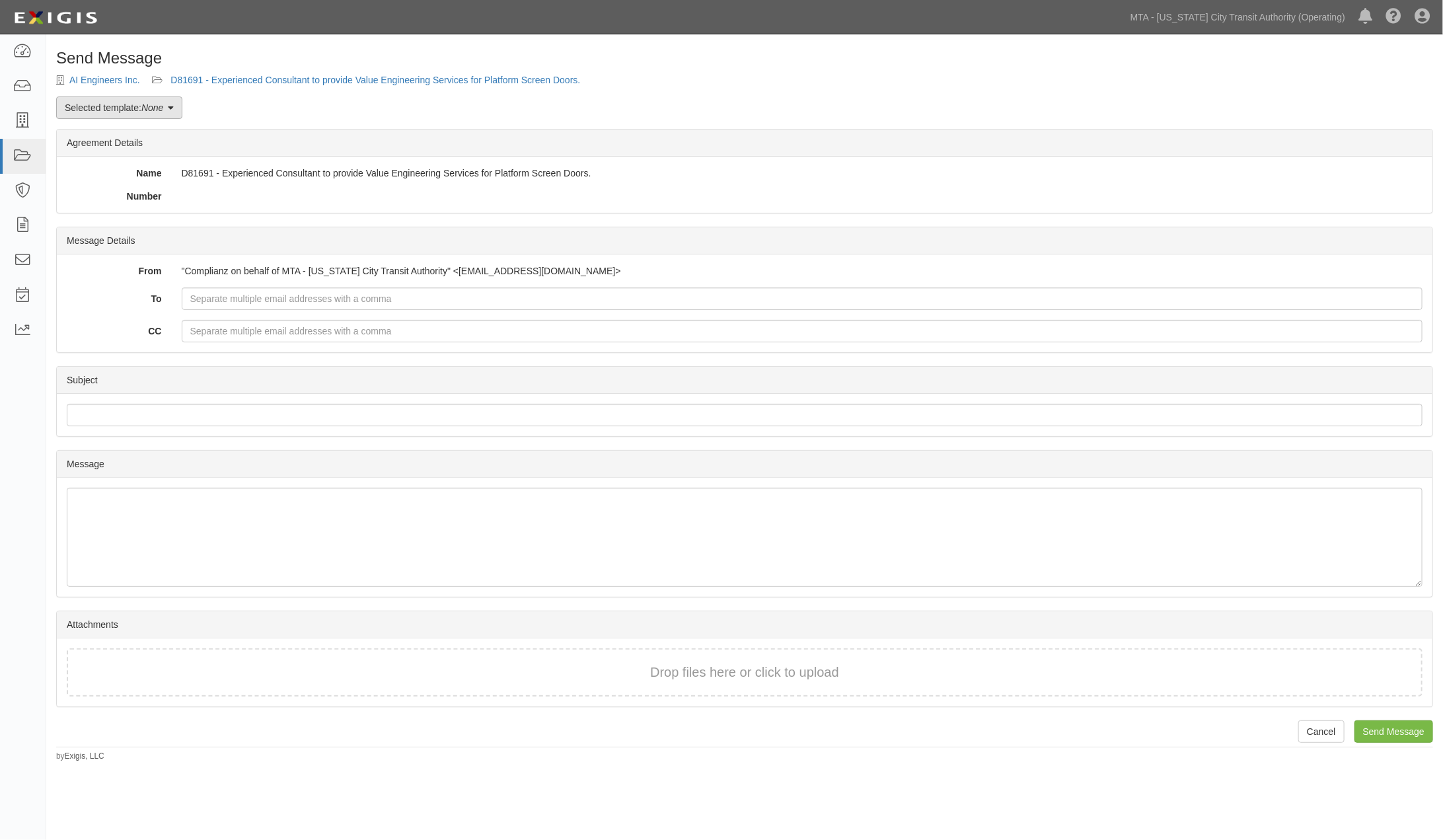
click at [108, 106] on link "Selected template: None" at bounding box center [118, 107] width 126 height 22
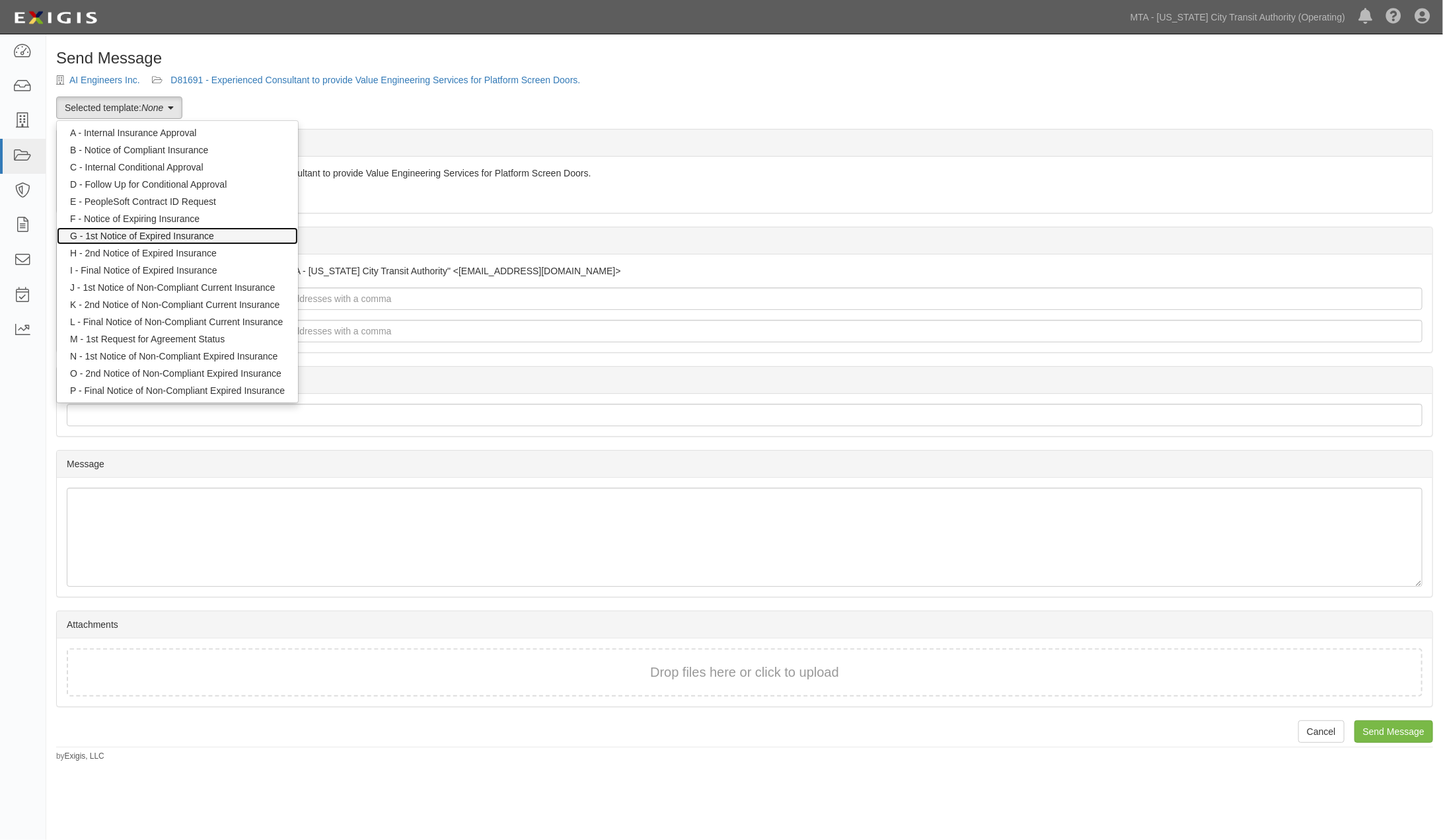
click at [129, 234] on link "G - 1st Notice of Expired Insurance" at bounding box center [177, 236] width 241 height 18
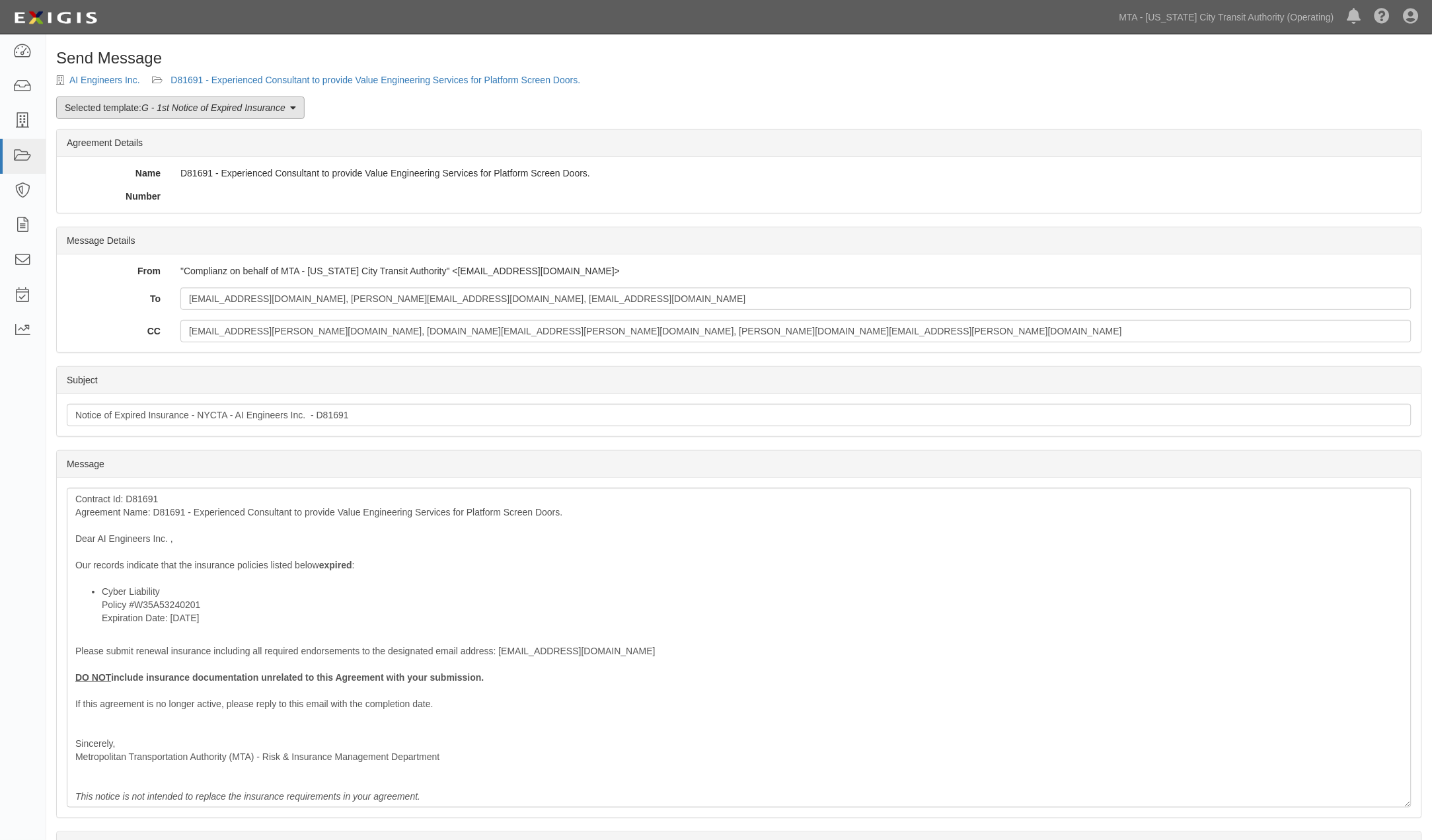
click at [199, 108] on em "G - 1st Notice of Expired Insurance" at bounding box center [213, 108] width 144 height 11
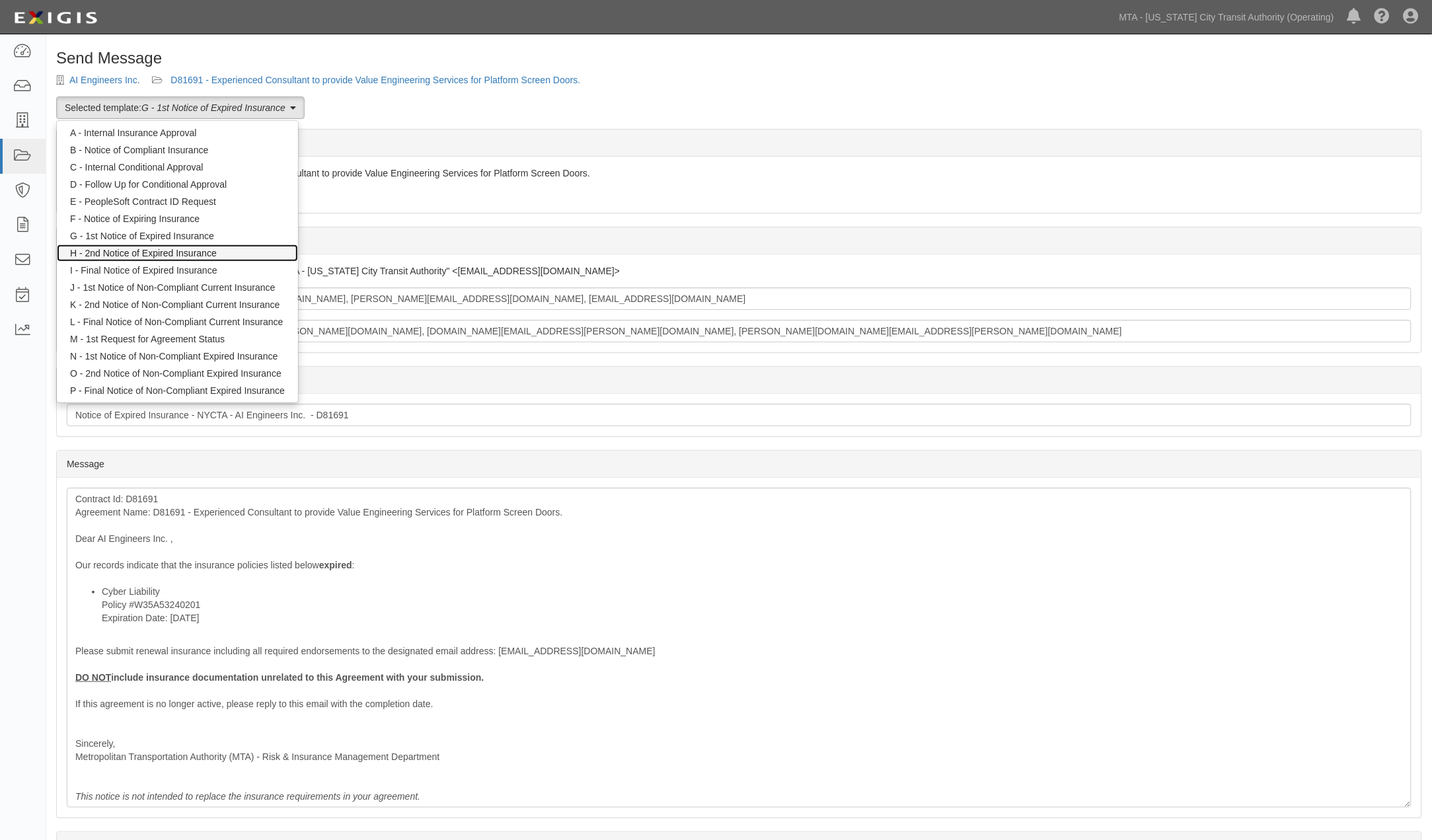
click at [158, 252] on link "H - 2nd Notice of Expired Insurance" at bounding box center [177, 253] width 241 height 18
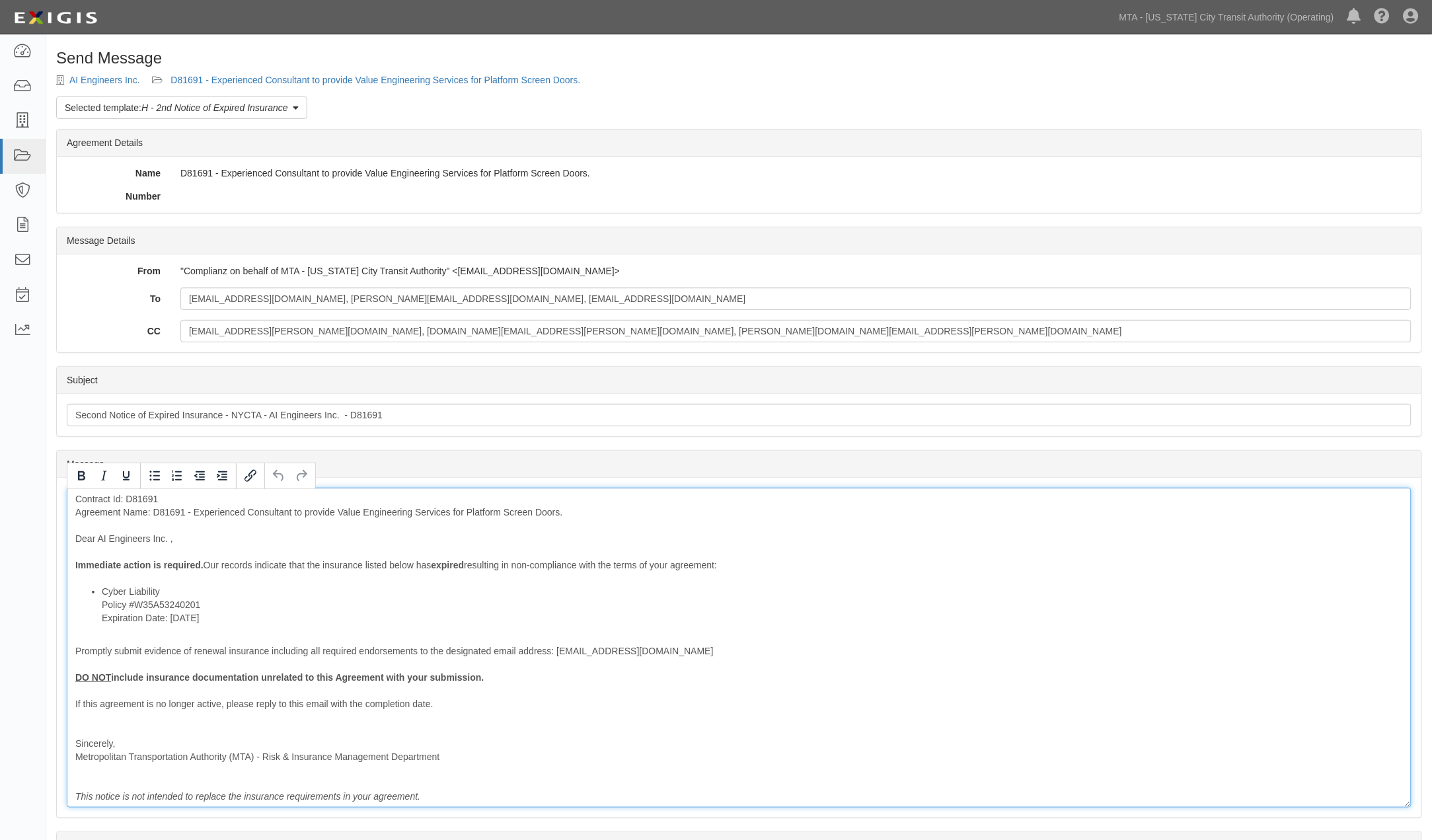
click at [172, 544] on div "Contract Id: D81691 Agreement Name: D81691 - Experienced Consultant to provide …" at bounding box center [739, 647] width 1345 height 320
click at [325, 615] on li "Cyber Liability Policy #W35A53240201 Expiration Date: [DATE]" at bounding box center [752, 604] width 1301 height 40
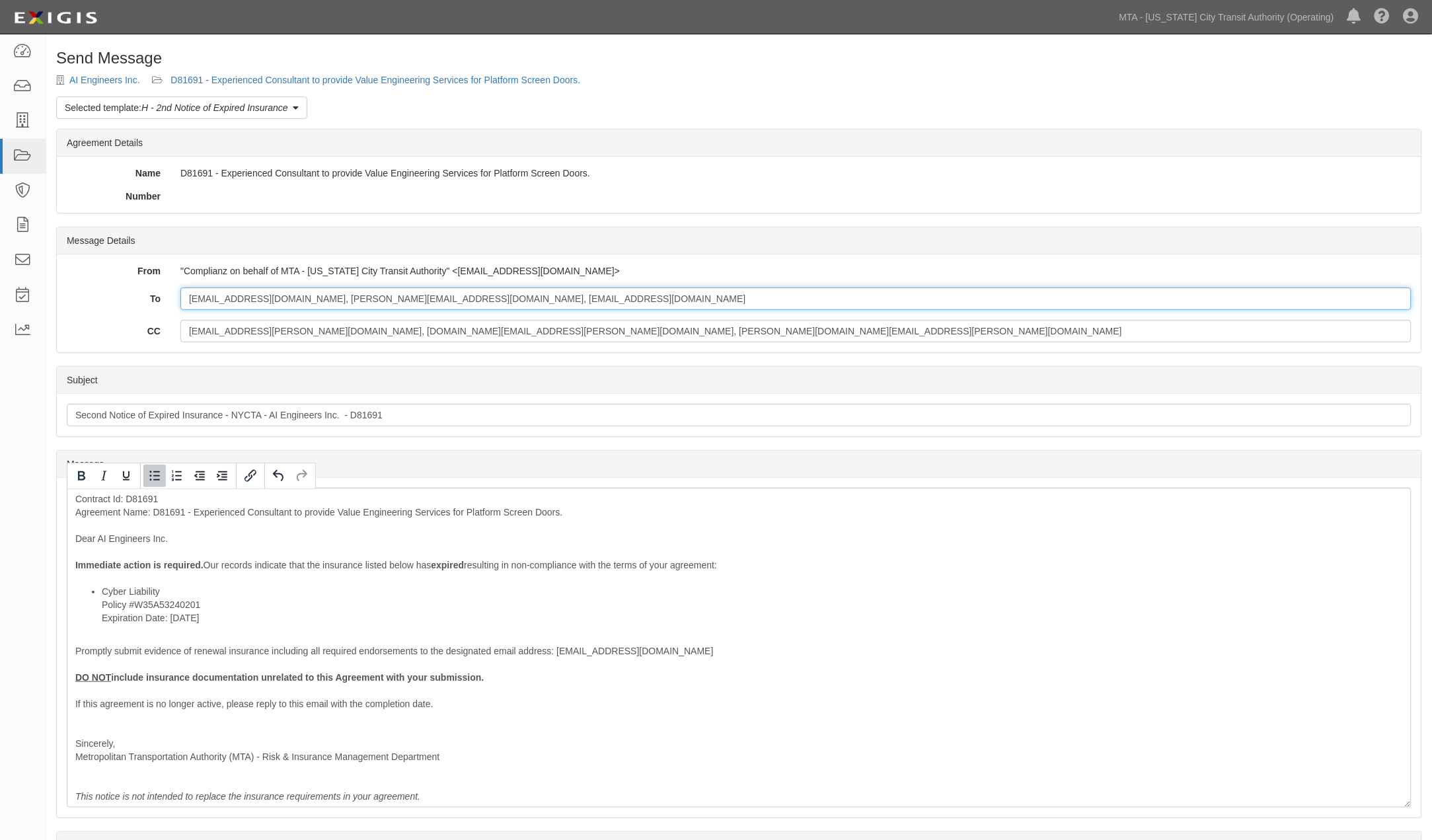
click at [595, 294] on input "ebiegen@aiengineers.com, slesick-hernandez@aiengineers.com, ebiegen@aiengineers…" at bounding box center [796, 298] width 1231 height 22
paste input "USICTcertificates@usi.com"
type input "ebiegen@aiengineers.com, slesick-hernandez@aiengineers.com, ebiegen@aiengineers…"
drag, startPoint x: 601, startPoint y: 329, endPoint x: 77, endPoint y: 330, distance: 524.0
click at [77, 330] on div "CC Kasia.Robertson@mtacd.org, cristalin.guillen@mtacd.org, orin.ben-jacob@mtacd…" at bounding box center [739, 330] width 1365 height 22
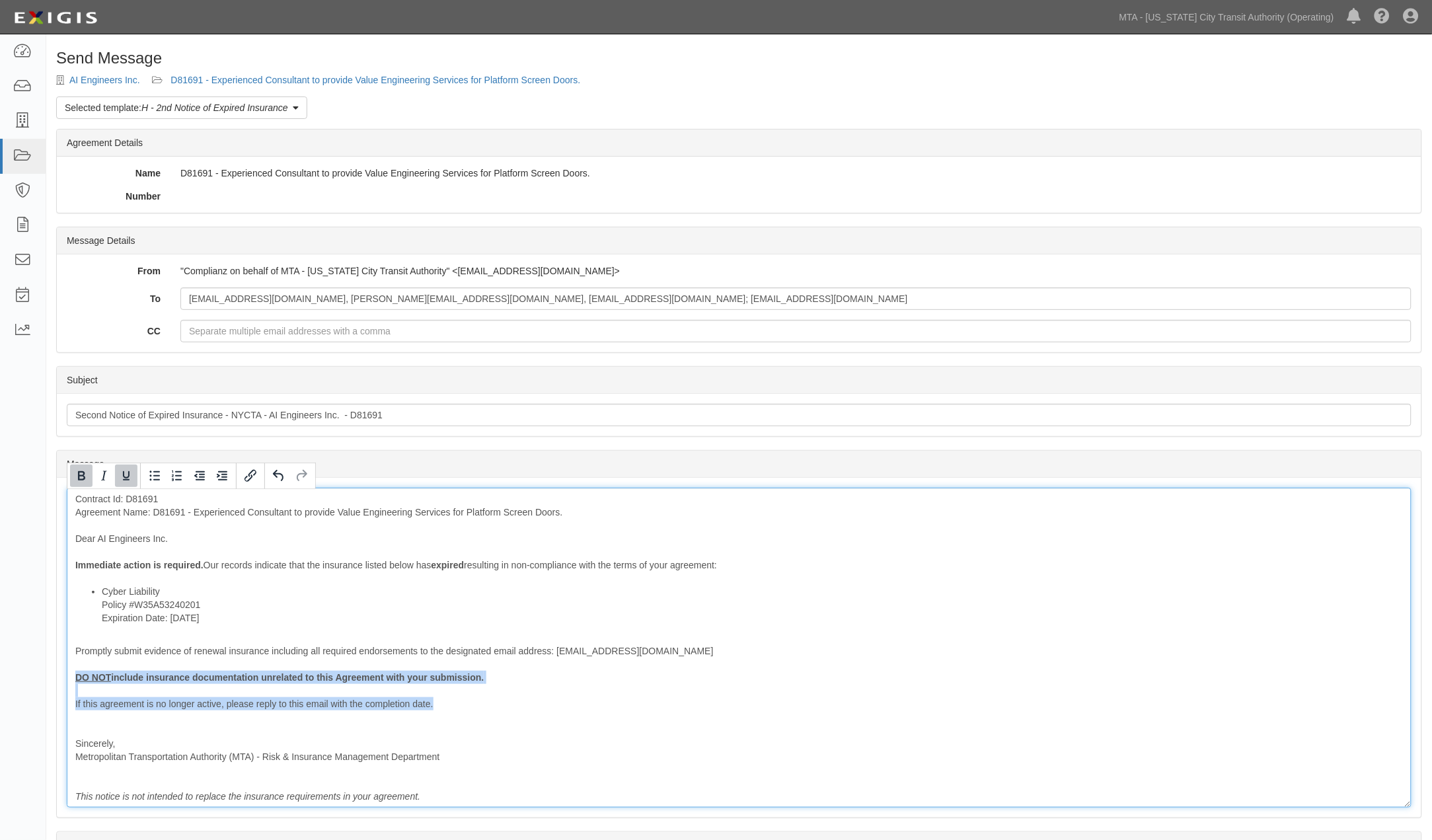
drag, startPoint x: 467, startPoint y: 703, endPoint x: 49, endPoint y: 679, distance: 418.7
click at [49, 679] on div "Send Message AI Engineers Inc. D81691 - Experienced Consultant to provide Value…" at bounding box center [739, 516] width 1386 height 933
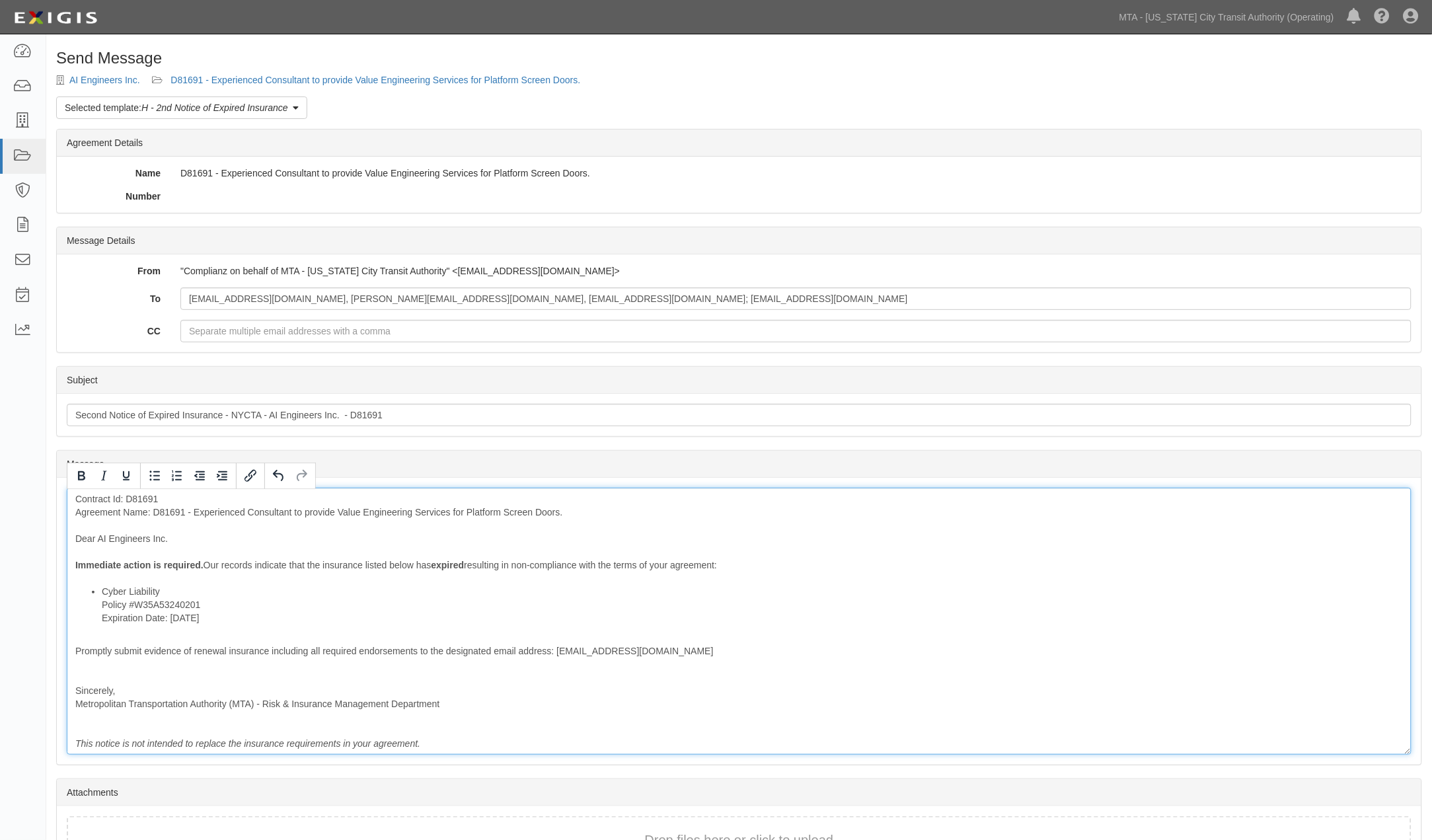
click at [238, 672] on div "Contract Id: D81691 Agreement Name: D81691 - Experienced Consultant to provide …" at bounding box center [739, 621] width 1345 height 267
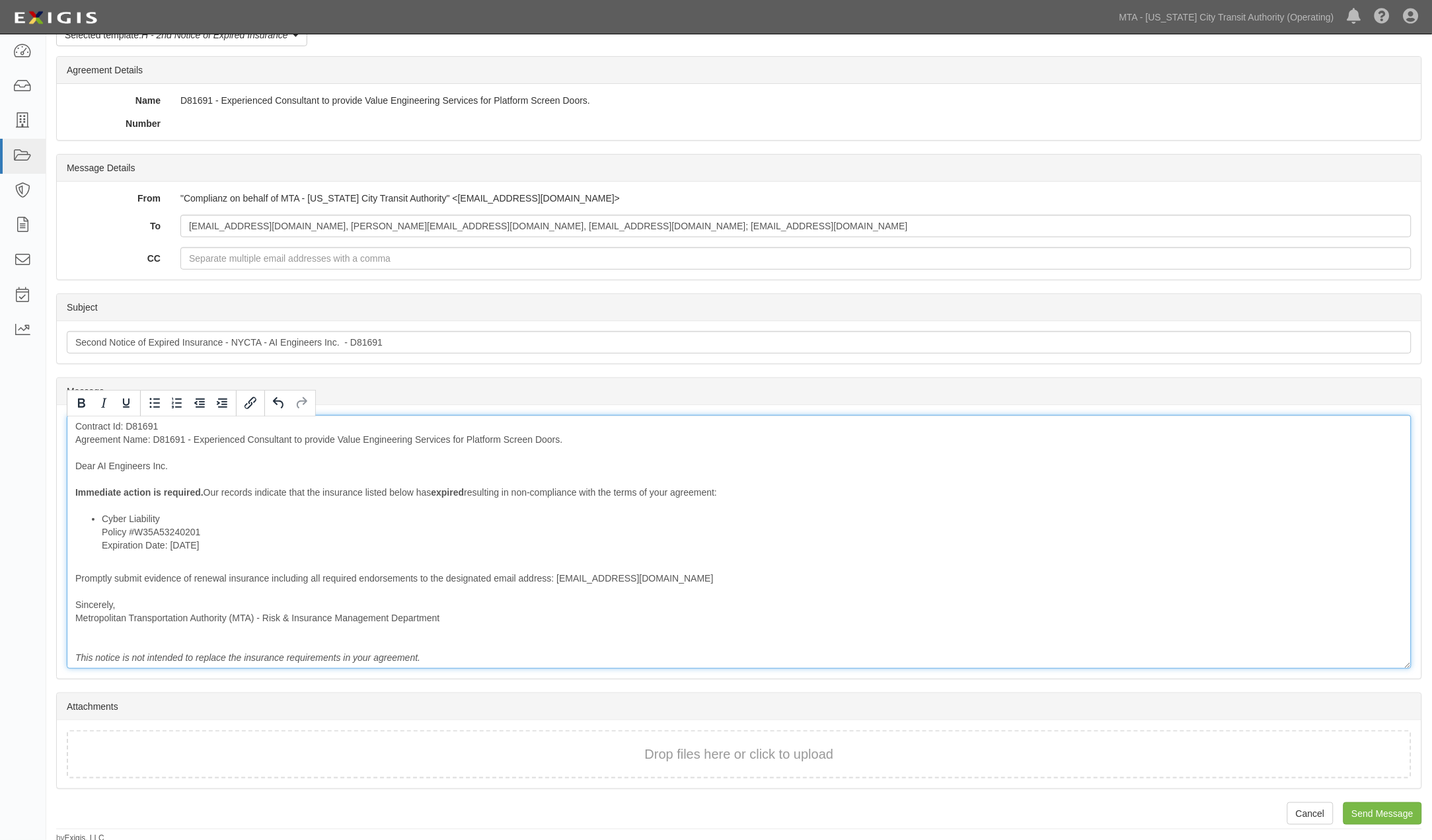
scroll to position [76, 0]
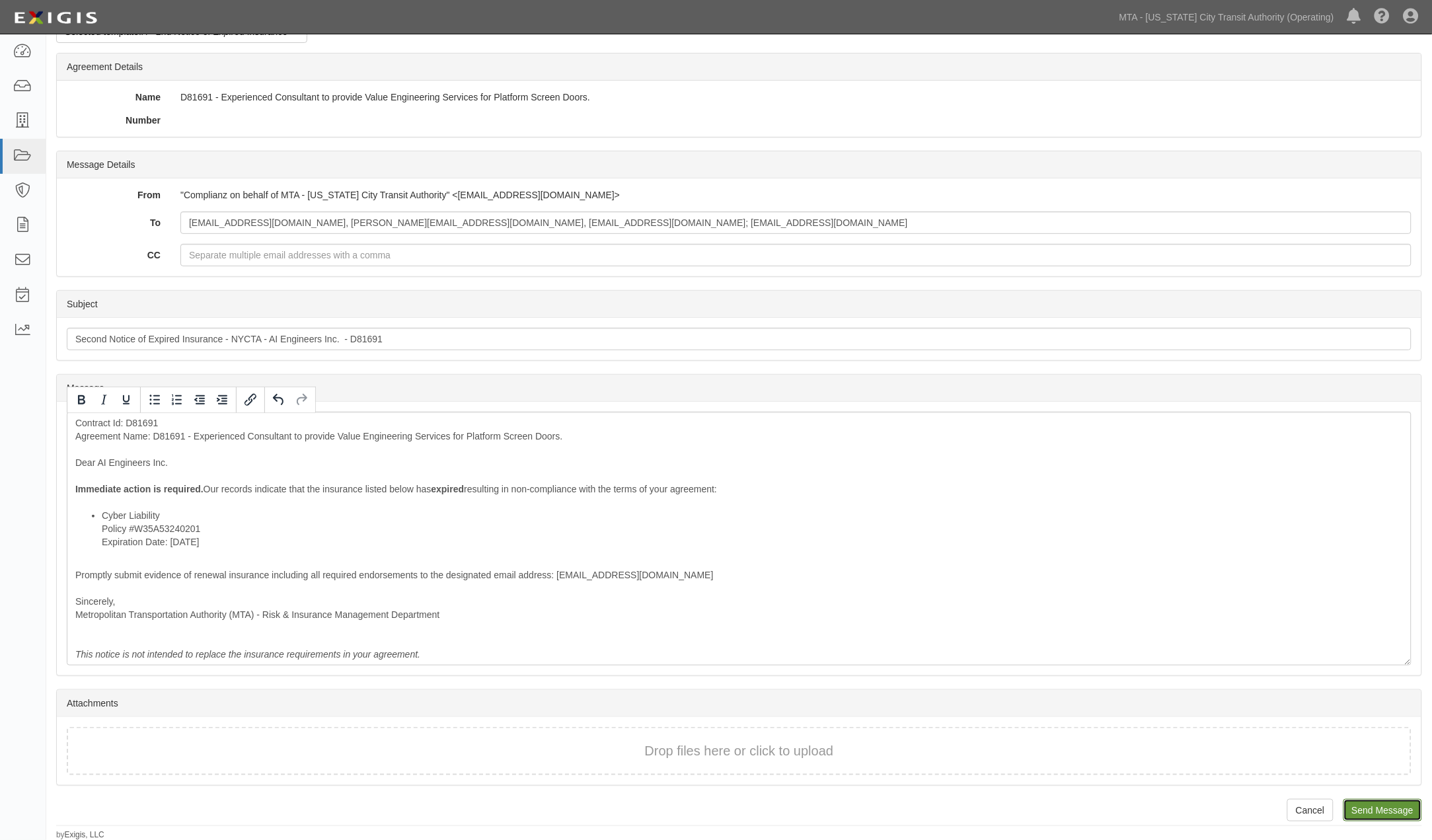
click at [1358, 808] on input "Send Message" at bounding box center [1383, 810] width 79 height 22
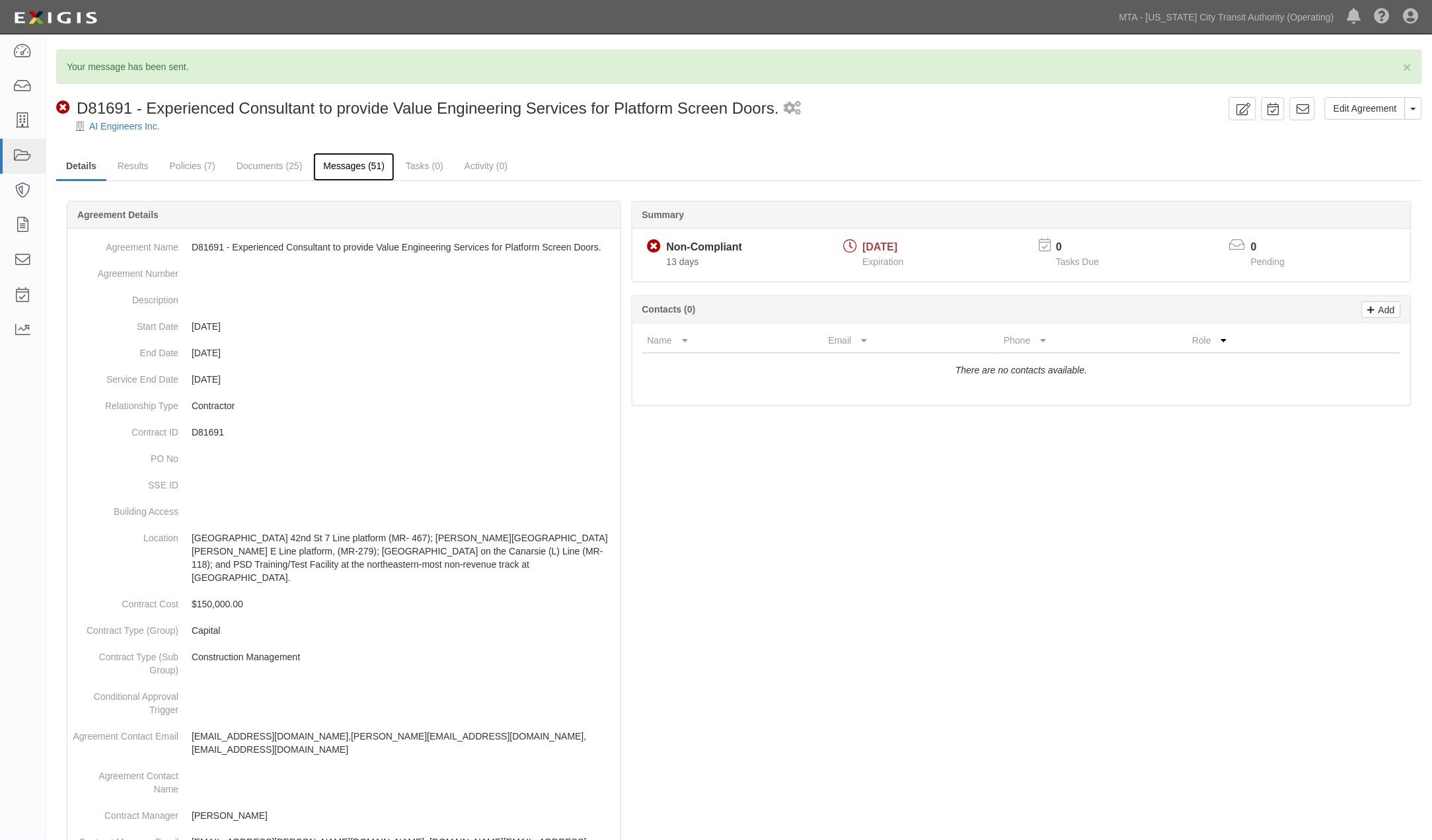
click at [362, 165] on link "Messages (51)" at bounding box center [353, 167] width 81 height 28
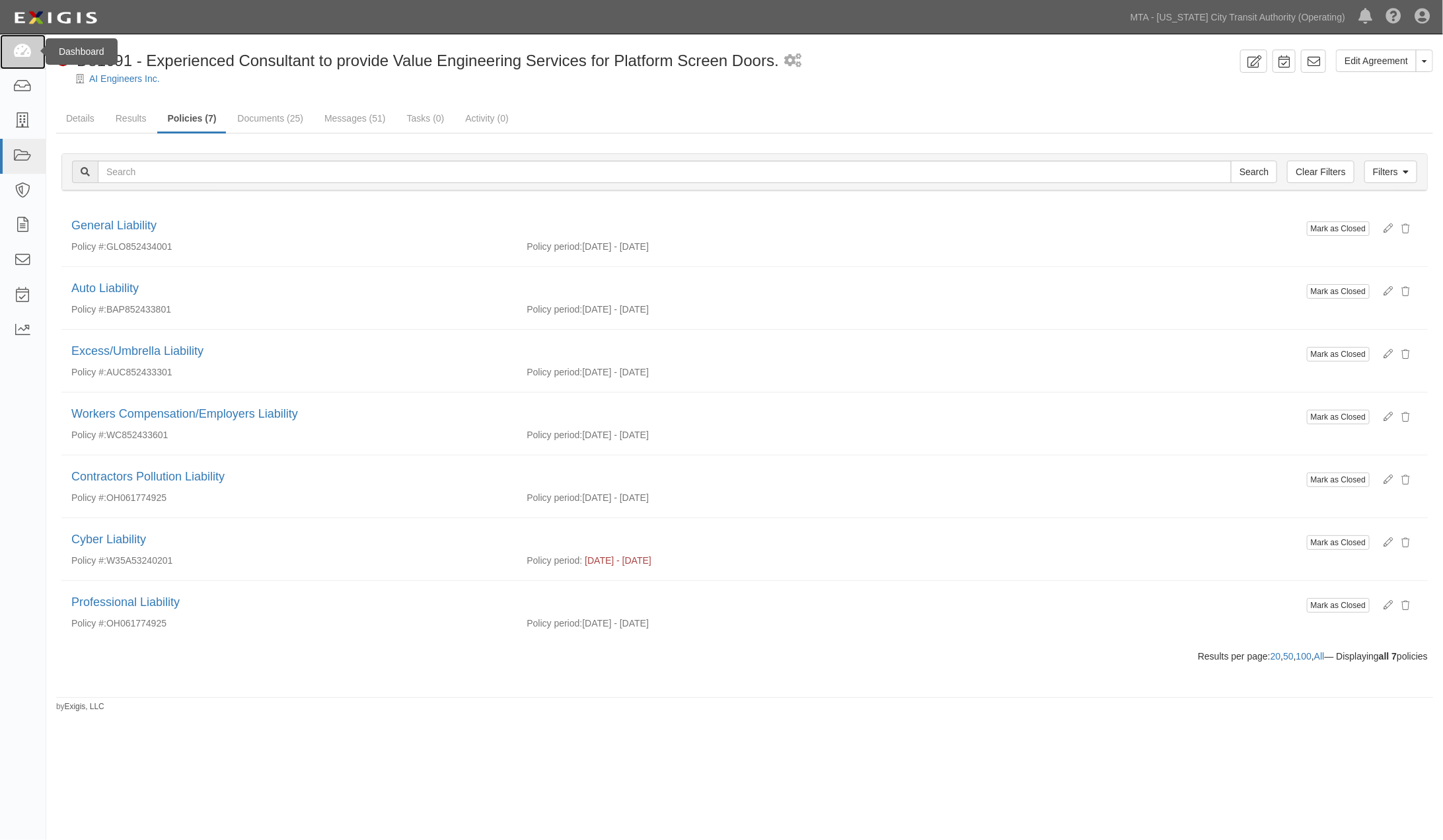
click at [28, 49] on icon at bounding box center [22, 52] width 18 height 15
click at [122, 116] on link "Results" at bounding box center [131, 119] width 51 height 28
click at [260, 114] on link "Documents (25)" at bounding box center [271, 119] width 86 height 28
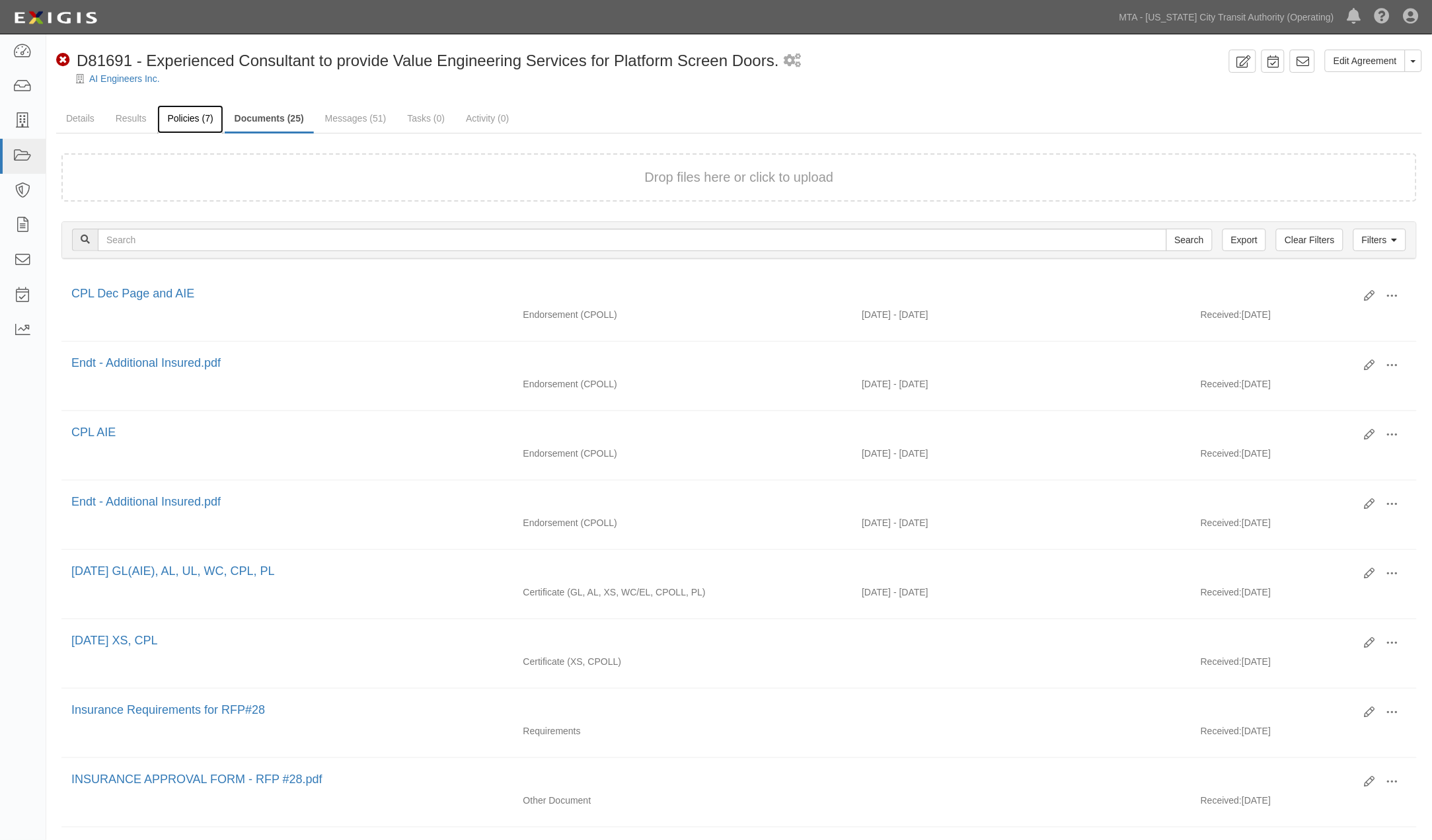
click at [191, 123] on link "Policies (7)" at bounding box center [190, 119] width 65 height 28
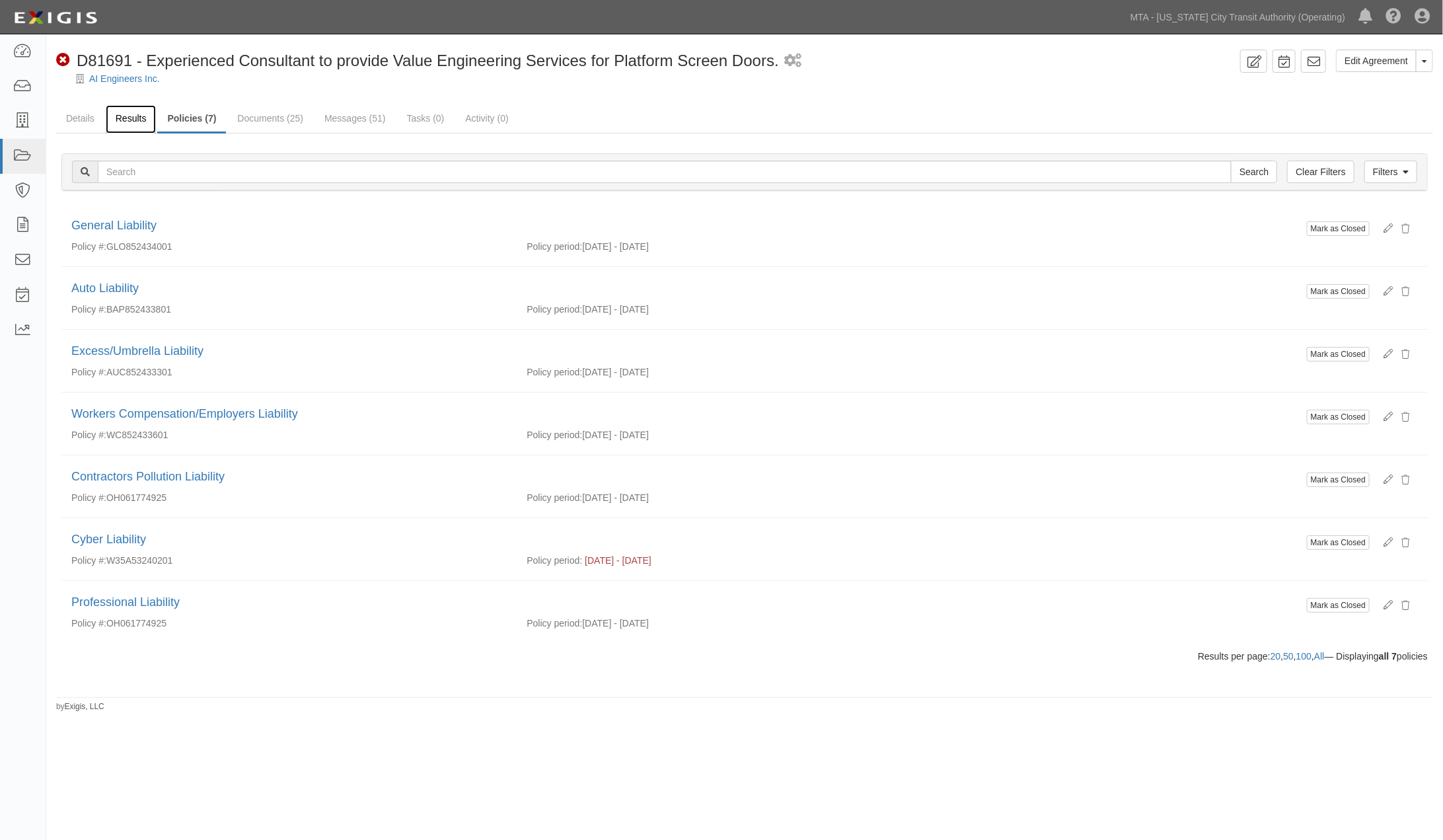
click at [122, 115] on link "Results" at bounding box center [131, 119] width 51 height 28
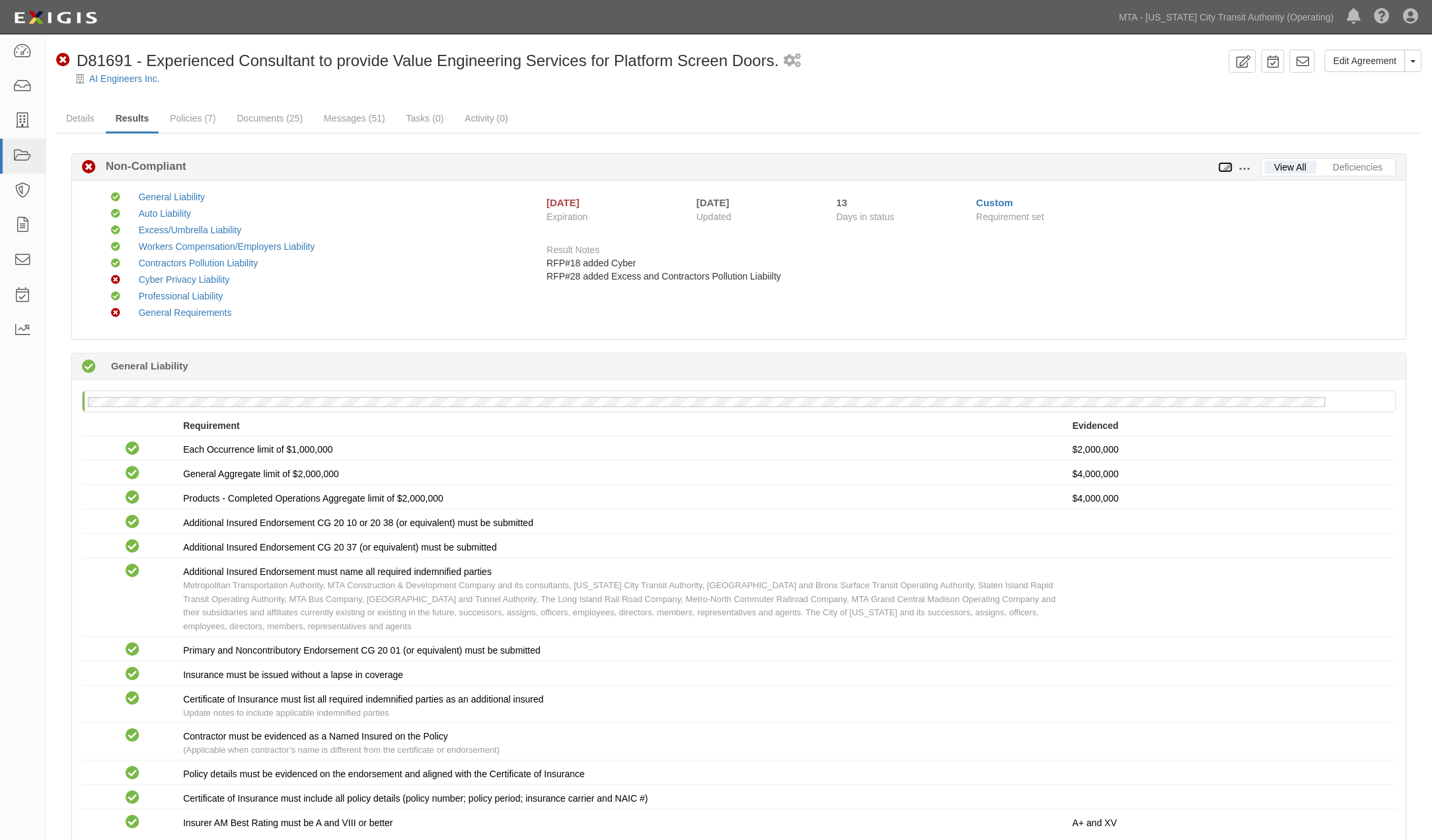
click at [1229, 166] on icon at bounding box center [1226, 168] width 15 height 9
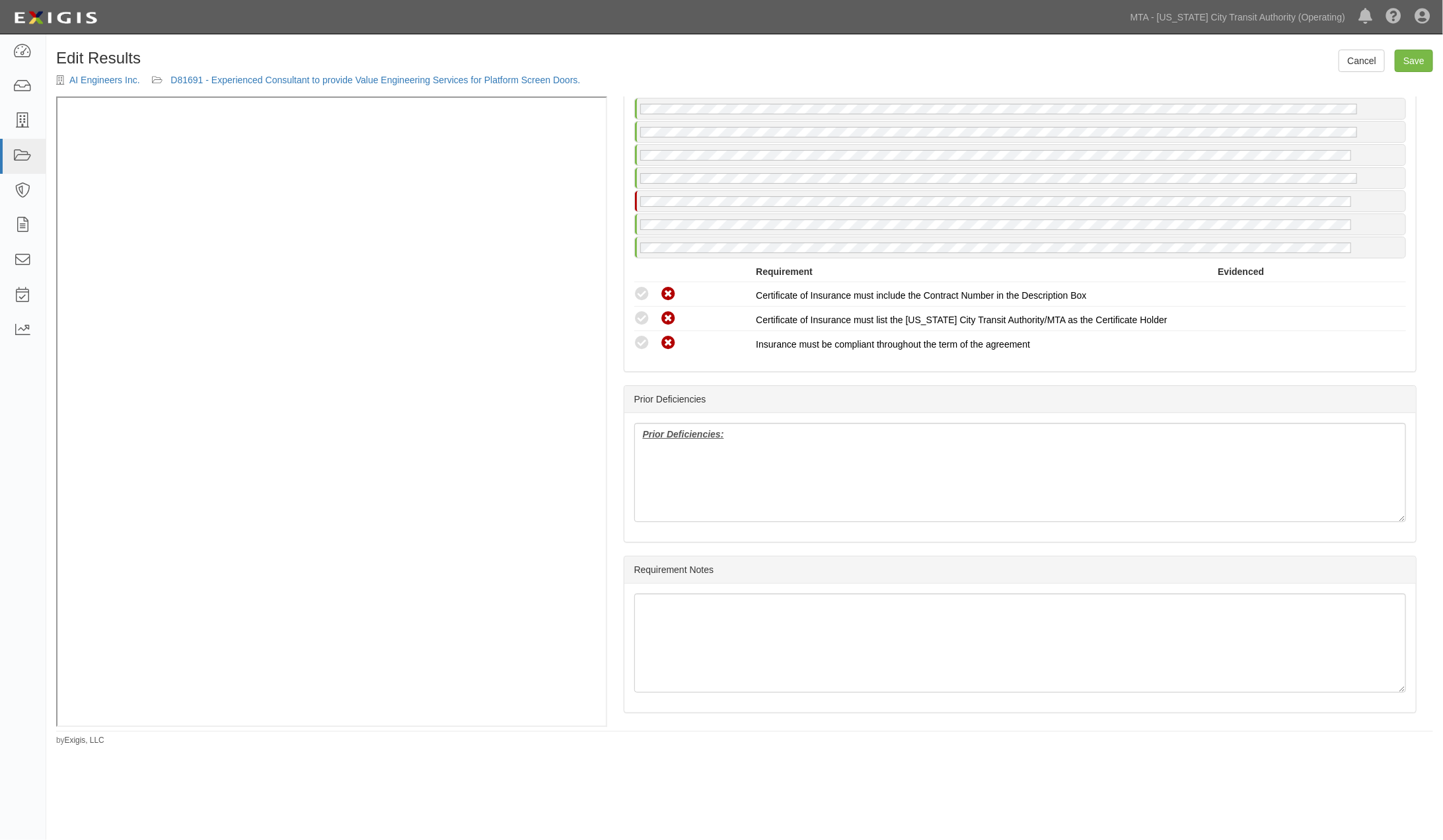
scroll to position [3009, 0]
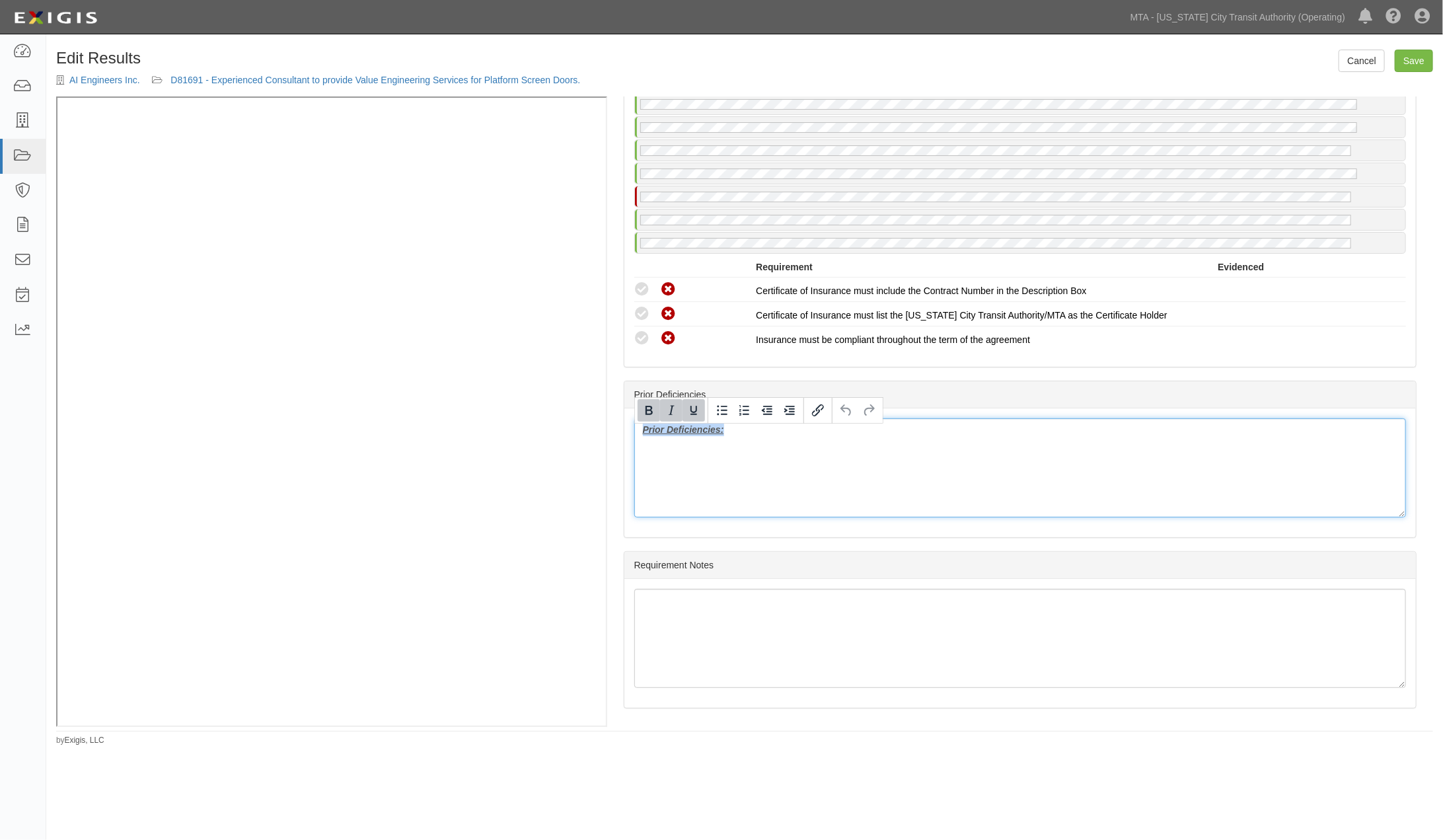
drag, startPoint x: 650, startPoint y: 437, endPoint x: 602, endPoint y: 429, distance: 48.7
click at [474, 281] on div "(CPOLL) Endorsement; 5/2/2025; CPL Dec Page and AIE (CPOLL) Endorsement; 5/1/20…" at bounding box center [744, 411] width 1377 height 629
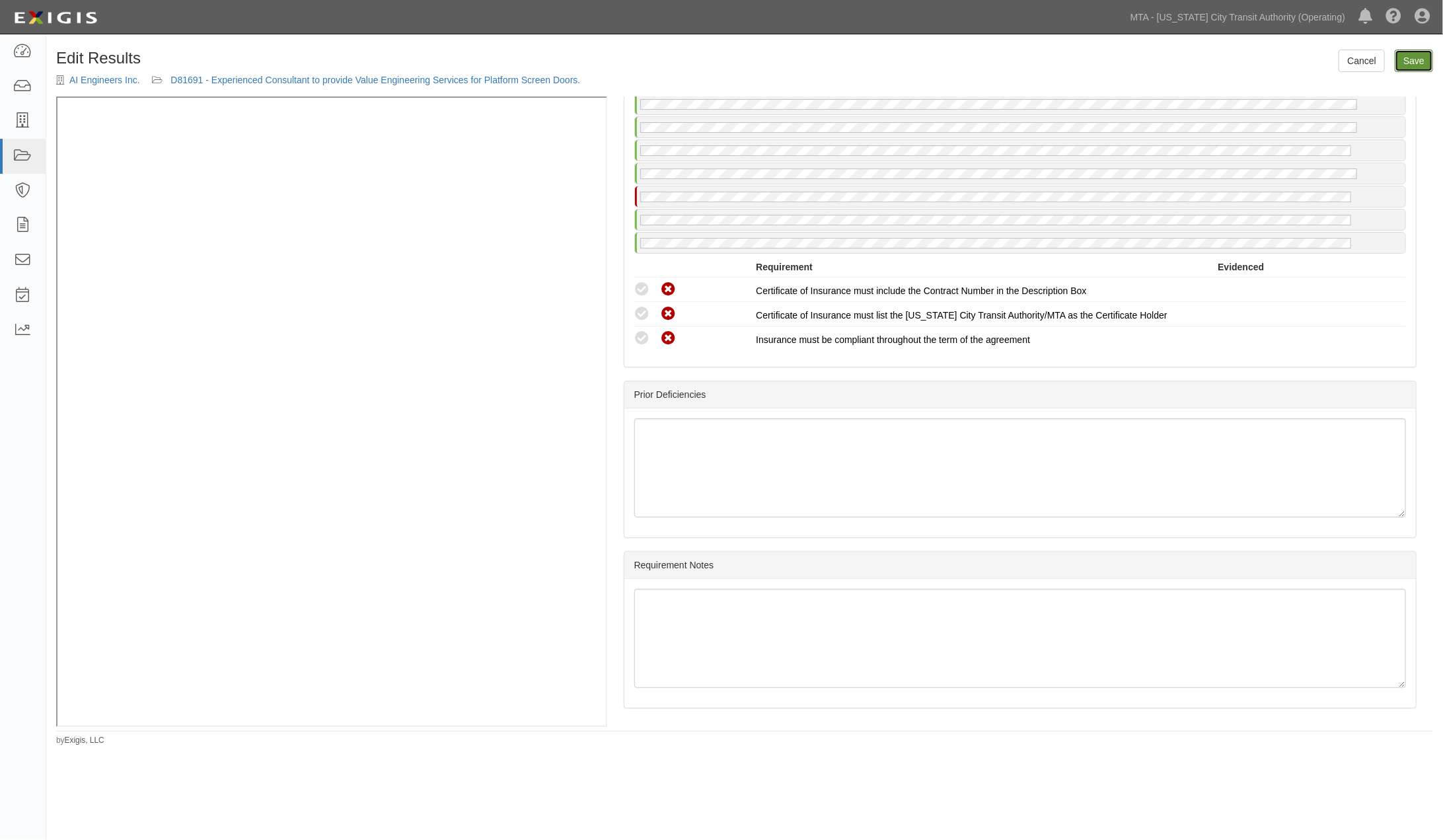
click at [1417, 59] on link "Save" at bounding box center [1413, 61] width 38 height 22
radio input "true"
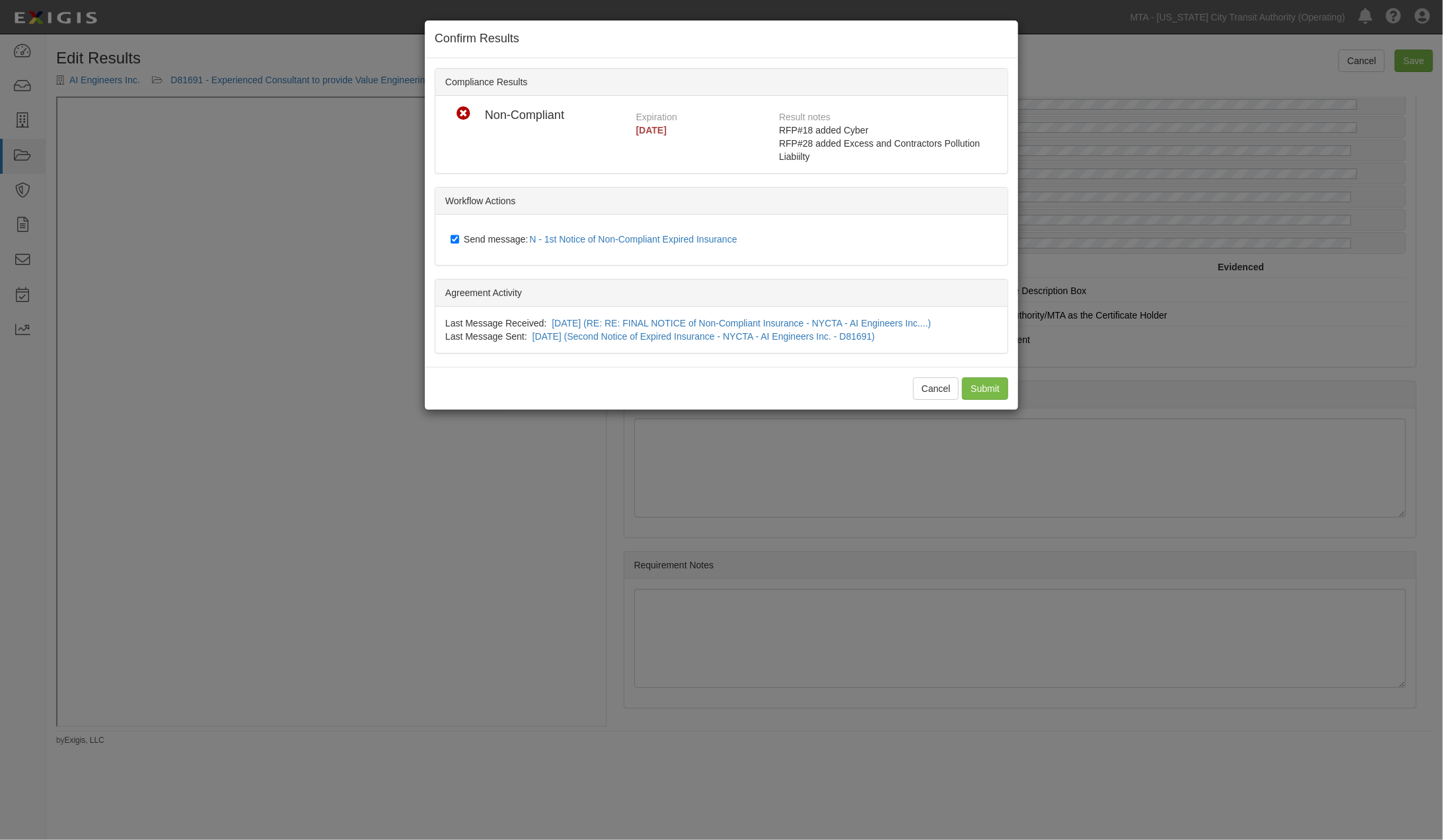
click at [509, 238] on span "Send message: N - 1st Notice of Non-Compliant Expired Insurance" at bounding box center [603, 239] width 279 height 11
click at [459, 238] on input "Send message: N - 1st Notice of Non-Compliant Expired Insurance" at bounding box center [454, 239] width 9 height 11
checkbox input "false"
click at [973, 394] on input "Submit" at bounding box center [985, 388] width 46 height 22
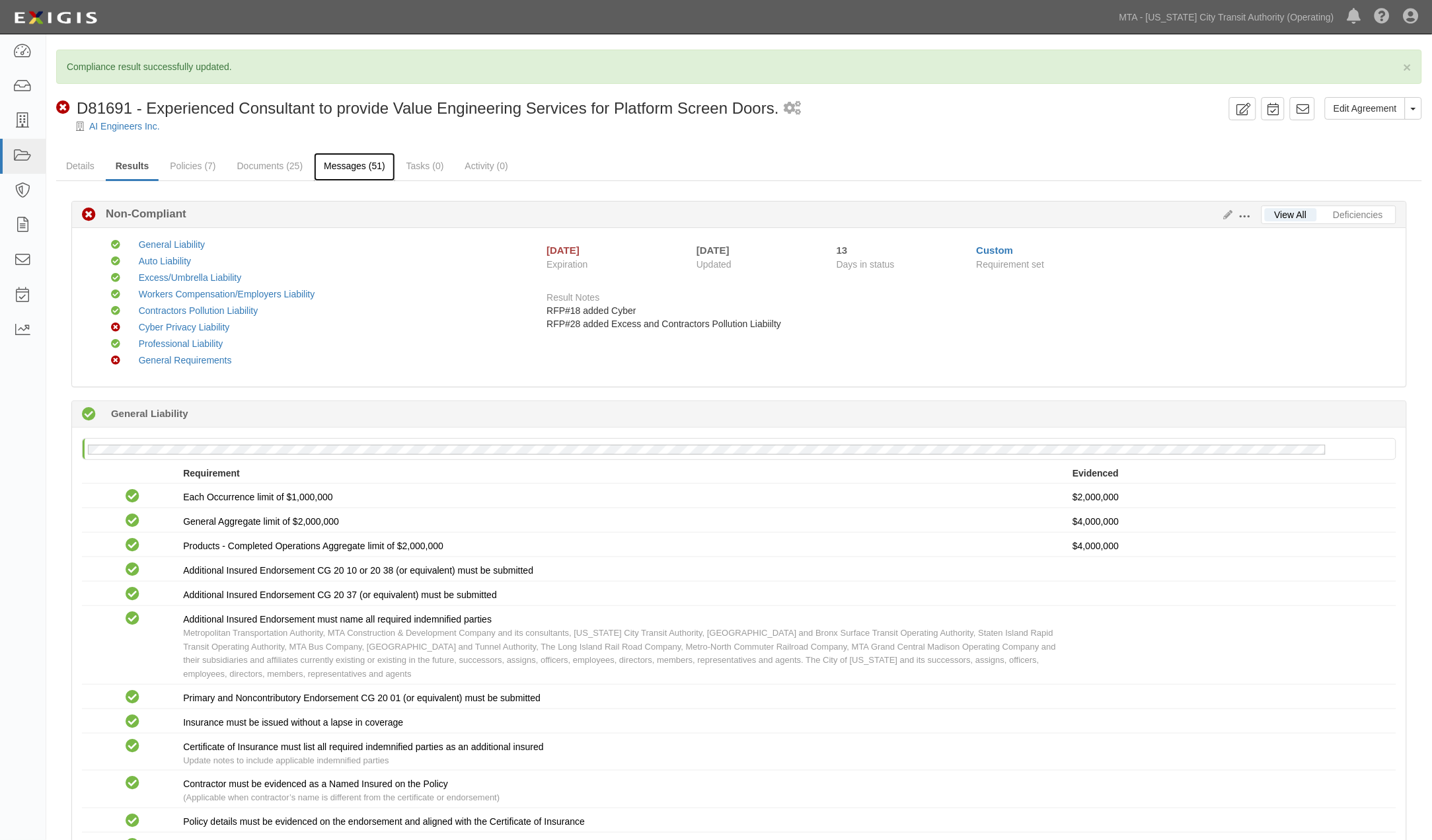
click at [335, 155] on link "Messages (51)" at bounding box center [354, 167] width 81 height 28
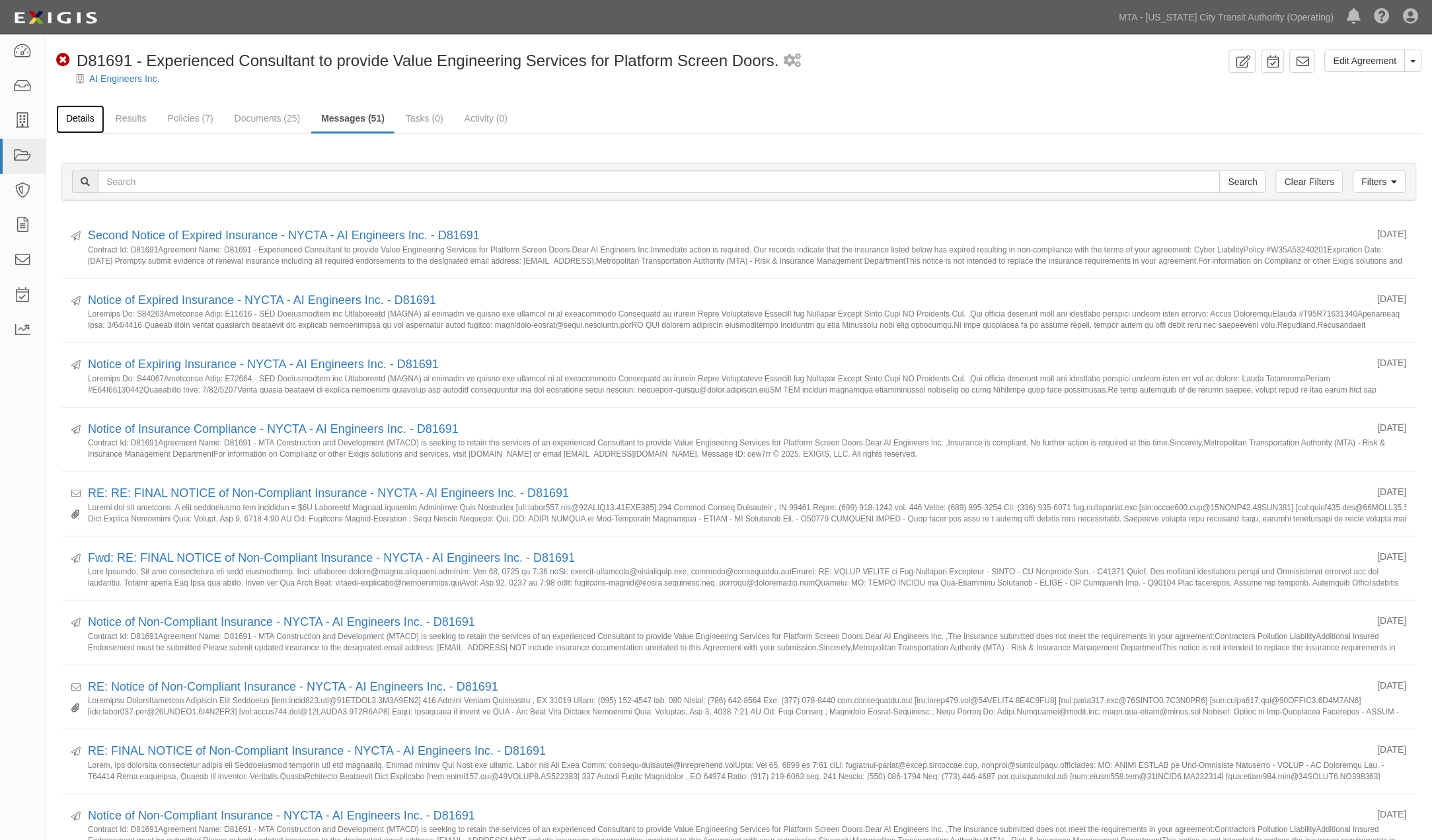
click at [88, 117] on link "Details" at bounding box center [80, 119] width 48 height 28
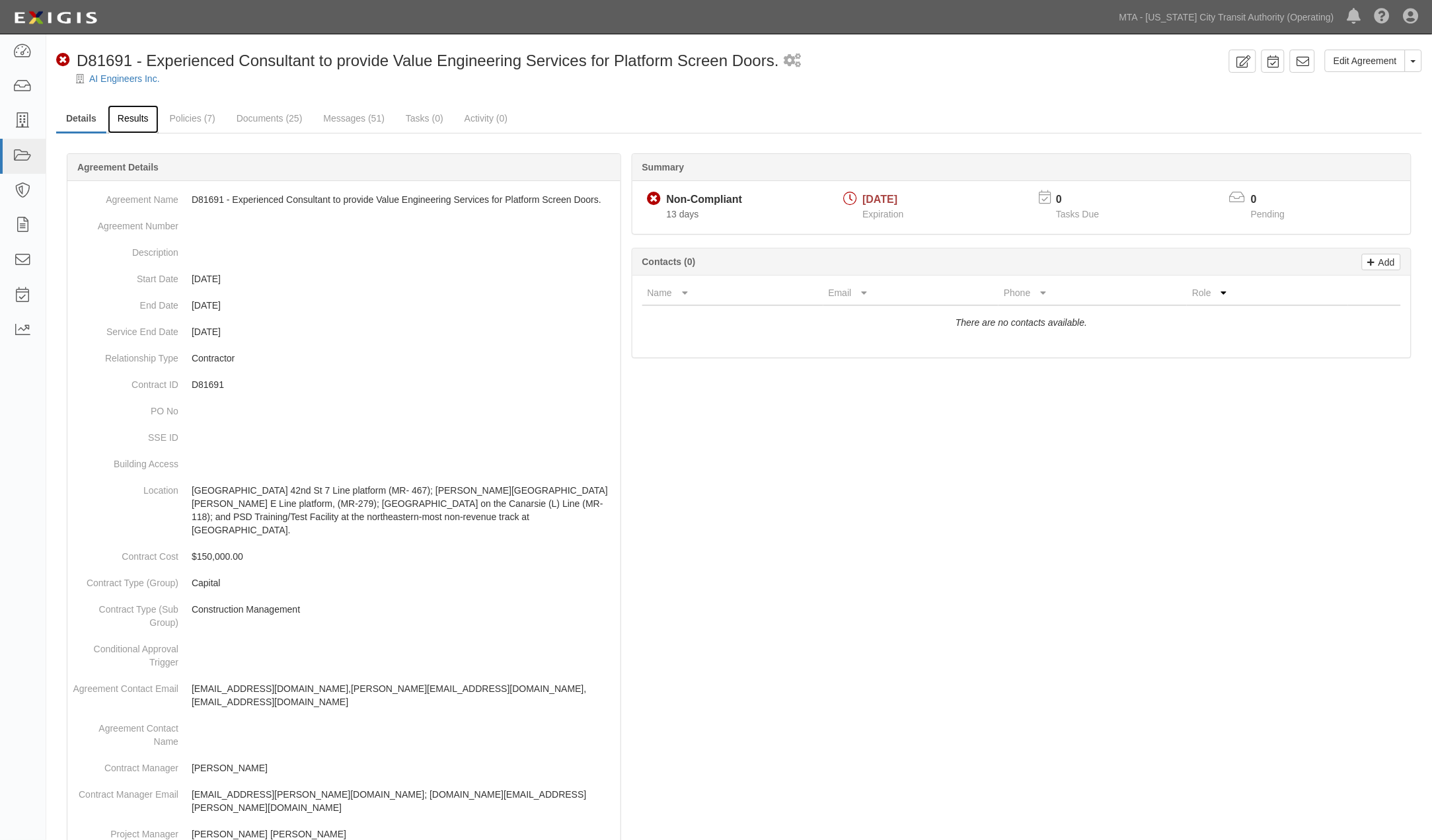
click at [129, 125] on link "Results" at bounding box center [133, 119] width 51 height 28
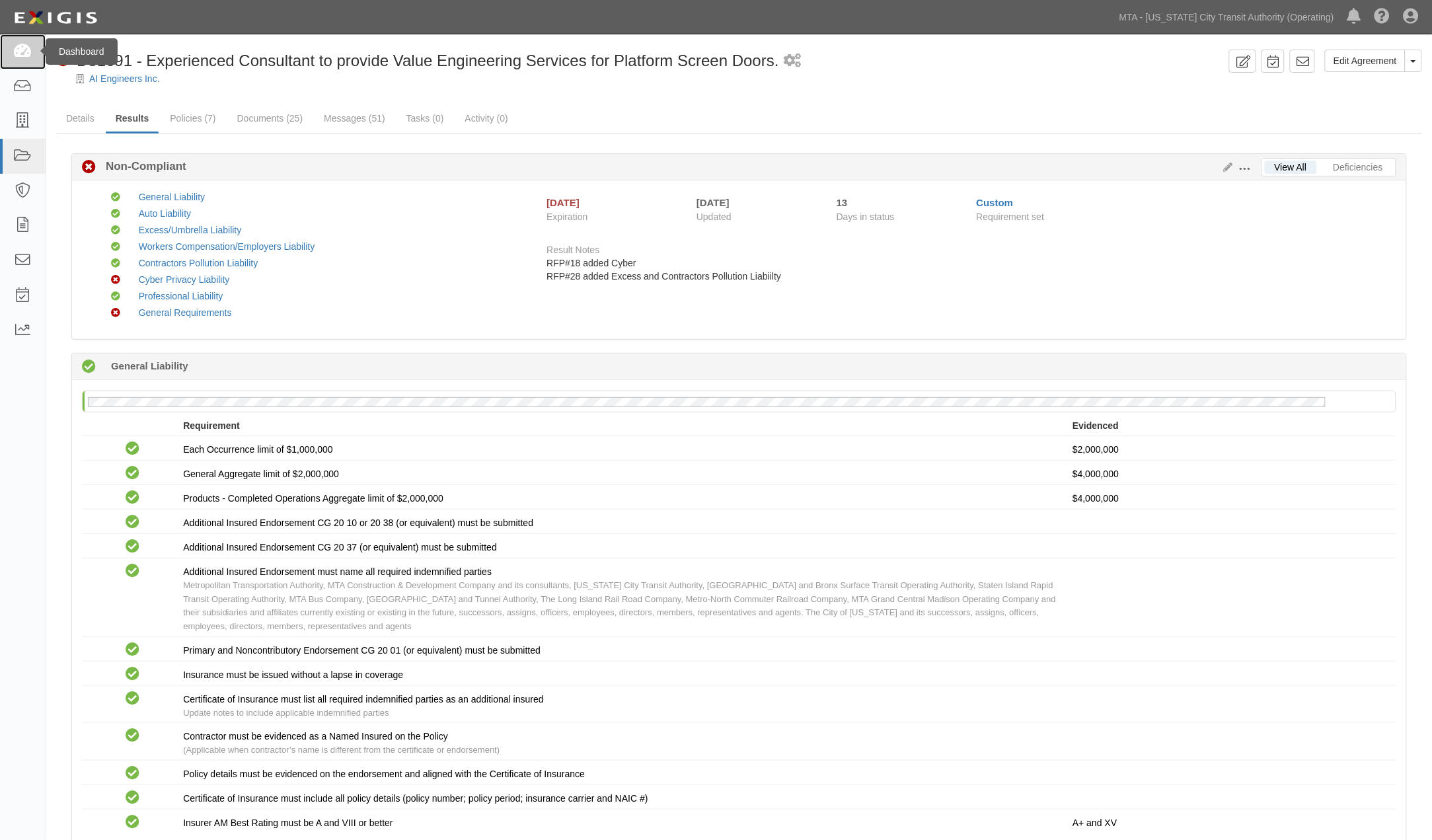
click at [32, 55] on link at bounding box center [23, 52] width 46 height 35
click at [23, 47] on icon at bounding box center [22, 52] width 18 height 15
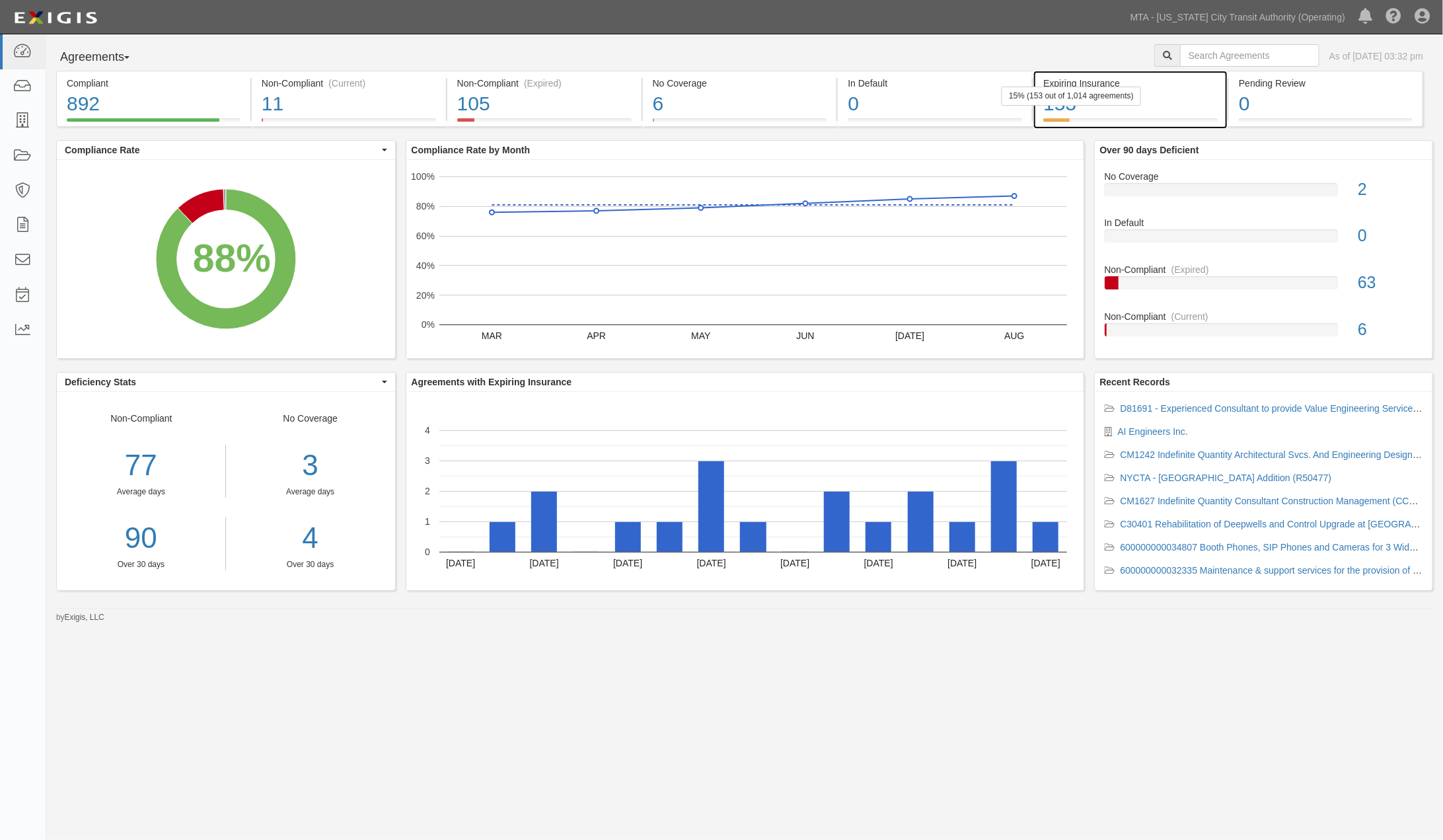
click at [1188, 111] on div "153" at bounding box center [1130, 104] width 174 height 28
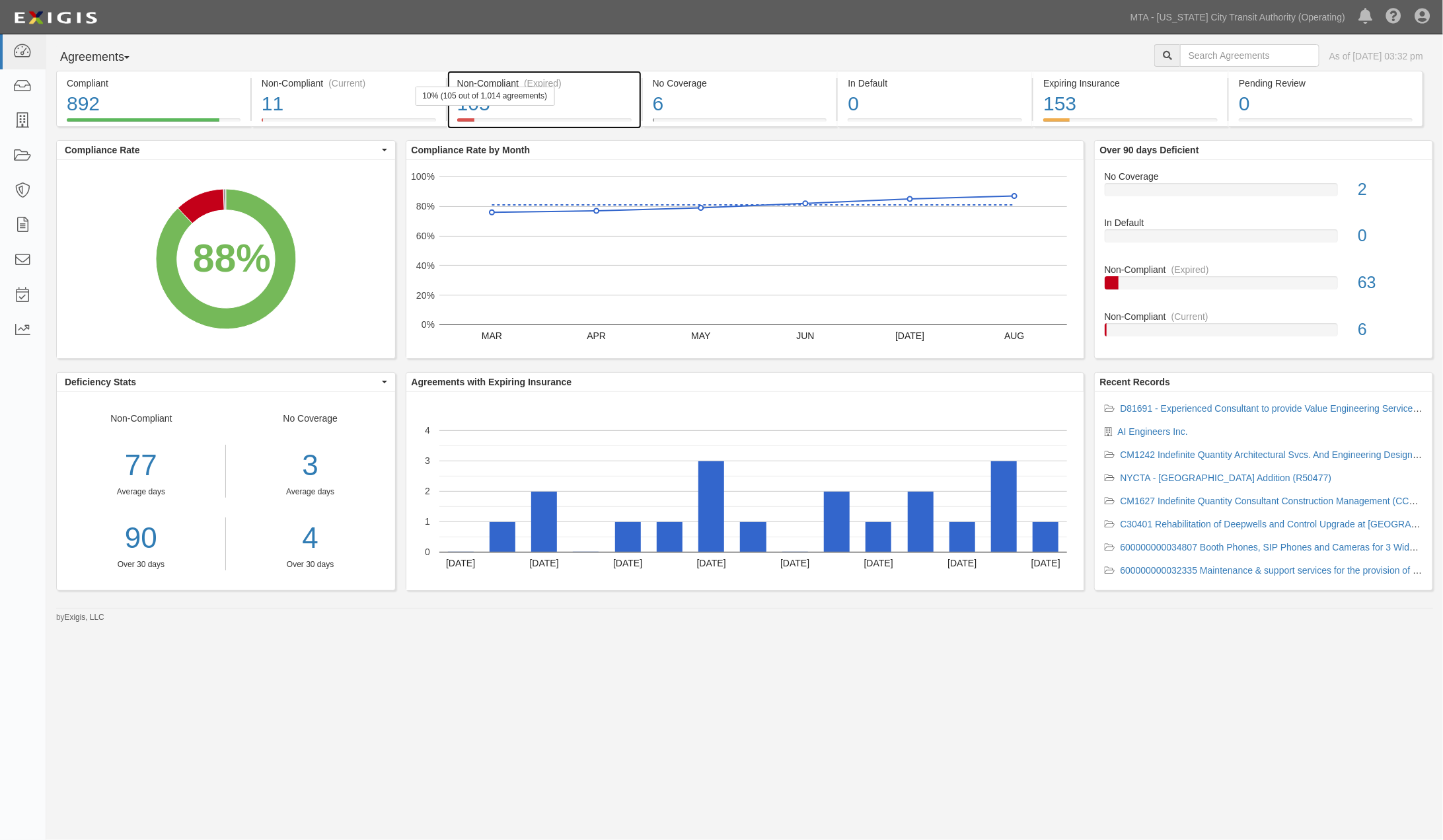
click at [590, 102] on div "105" at bounding box center [544, 104] width 174 height 28
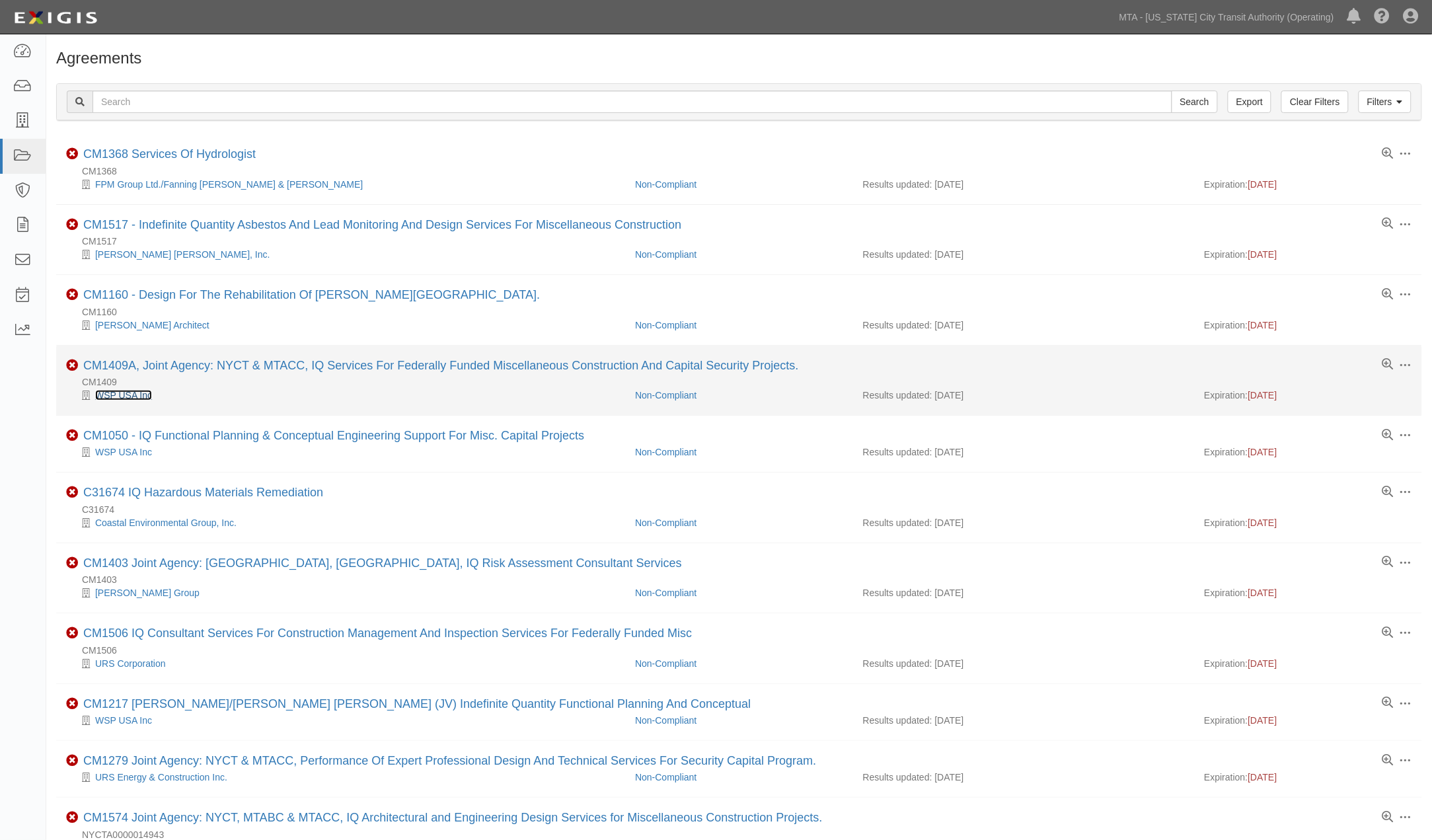
click at [114, 394] on link "WSP USA Inc" at bounding box center [123, 395] width 57 height 11
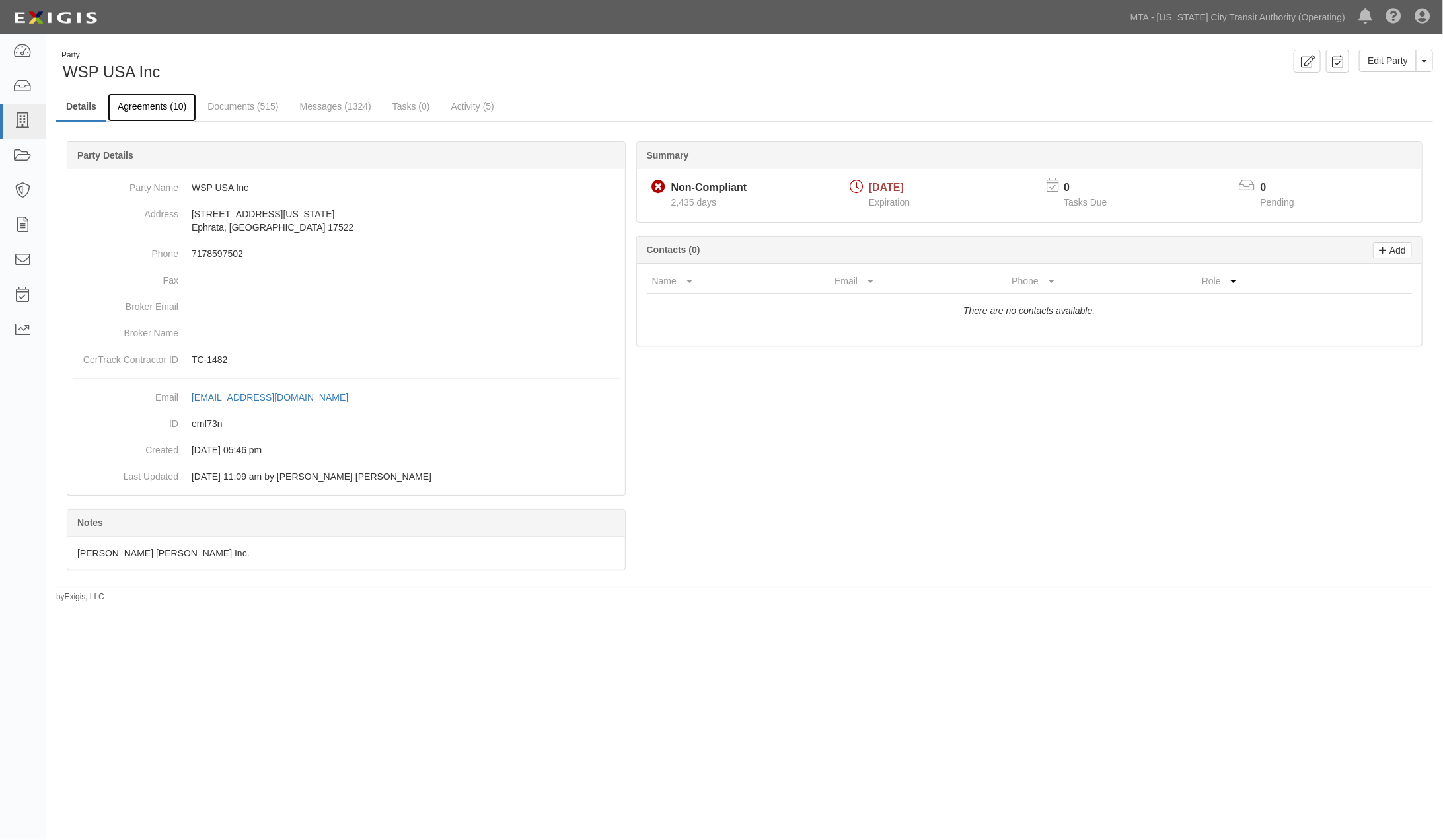
click at [145, 106] on link "Agreements (10)" at bounding box center [152, 107] width 89 height 28
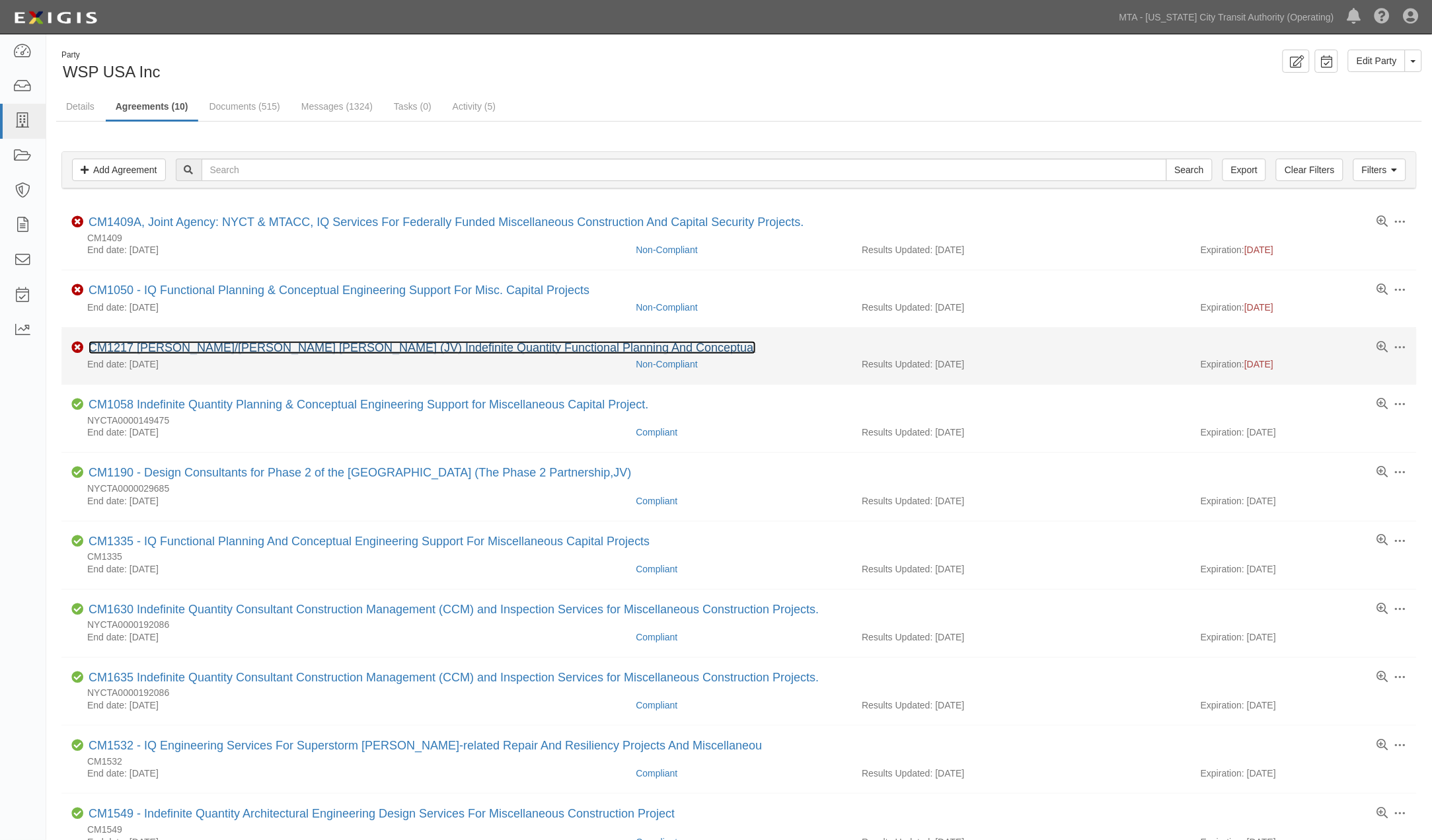
click at [251, 351] on link "CM1217 [PERSON_NAME]/[PERSON_NAME] [PERSON_NAME] (JV) Indefinite Quantity Funct…" at bounding box center [422, 348] width 667 height 13
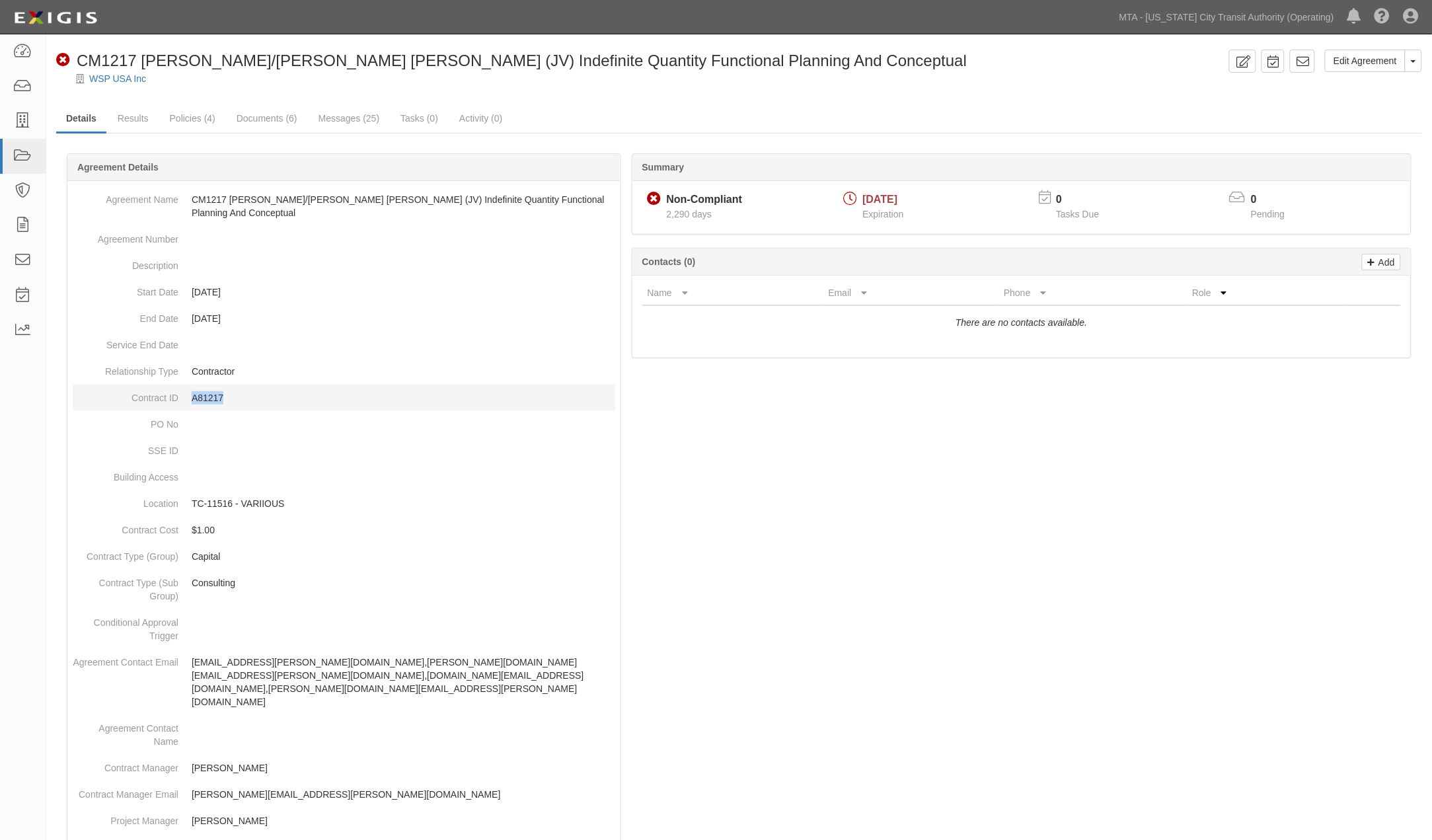
drag, startPoint x: 222, startPoint y: 398, endPoint x: 194, endPoint y: 398, distance: 28.0
click at [194, 398] on p "A81217" at bounding box center [403, 398] width 423 height 13
copy p "A81217"
click at [249, 124] on link "Documents (6)" at bounding box center [267, 119] width 81 height 28
click at [115, 78] on link "WSP USA Inc" at bounding box center [118, 79] width 57 height 11
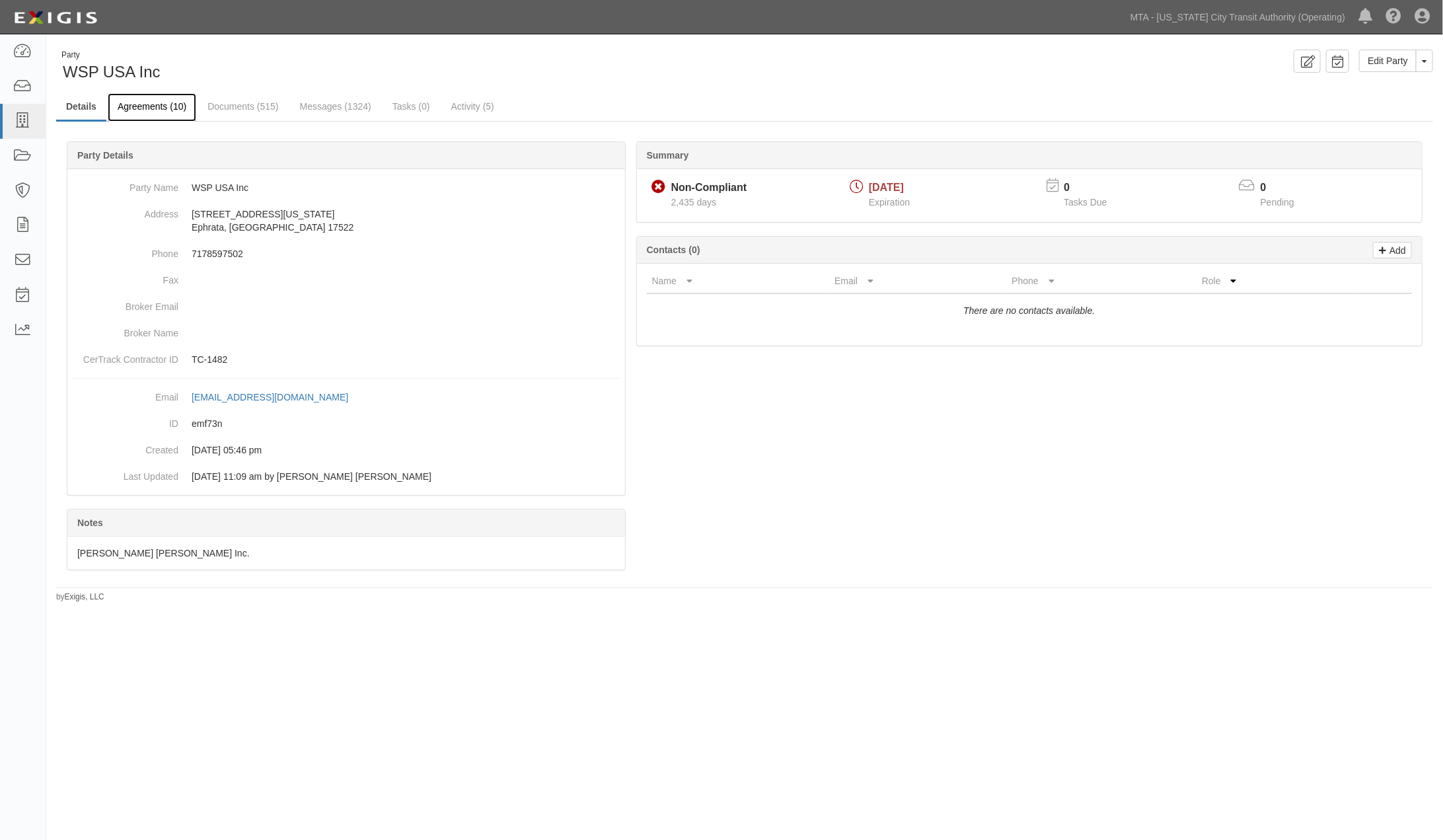
click at [151, 113] on link "Agreements (10)" at bounding box center [152, 107] width 89 height 28
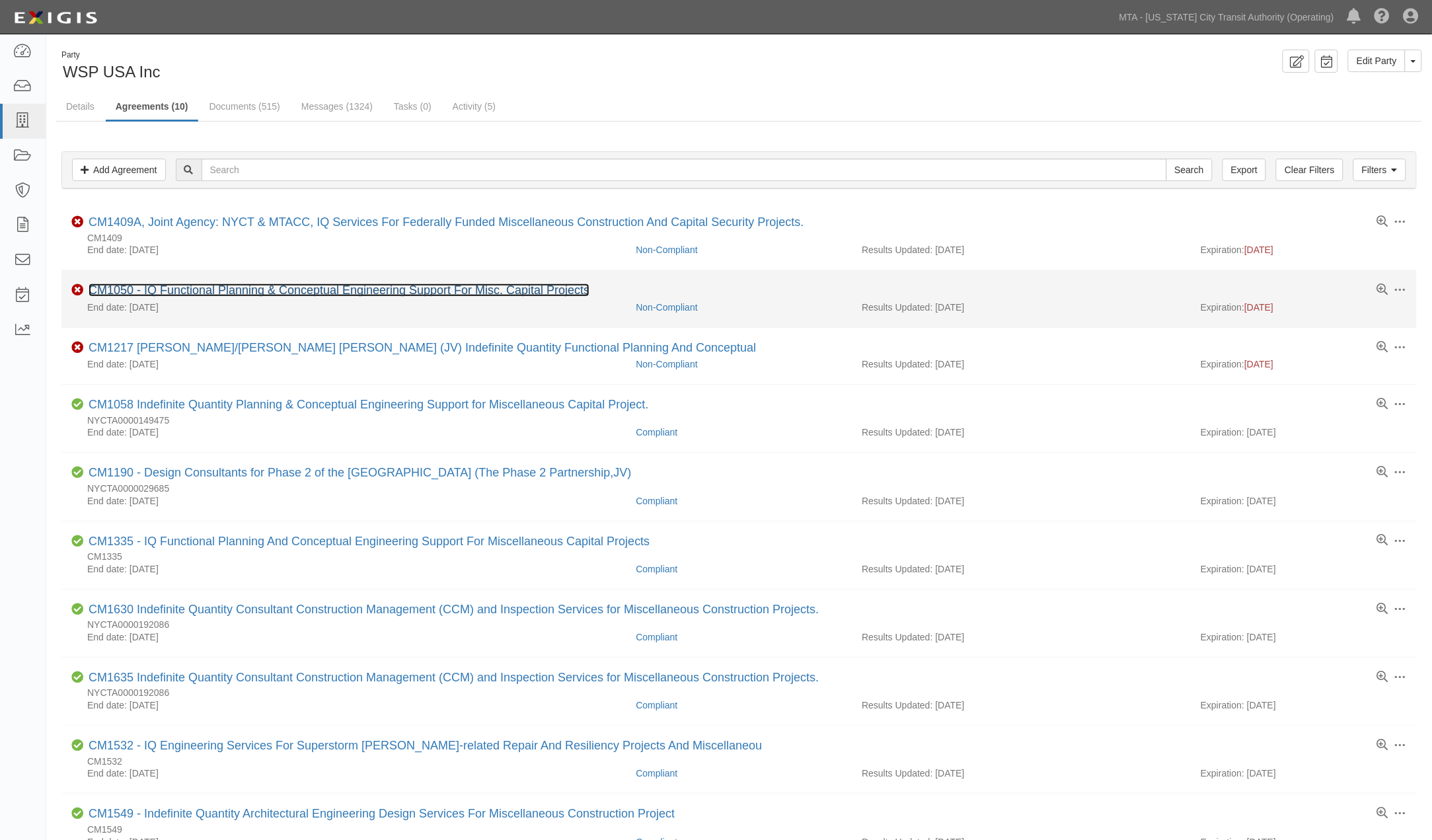
click at [210, 288] on link "CM1050 - IQ Functional Planning & Conceptual Engineering Support For Misc. Capi…" at bounding box center [339, 290] width 501 height 13
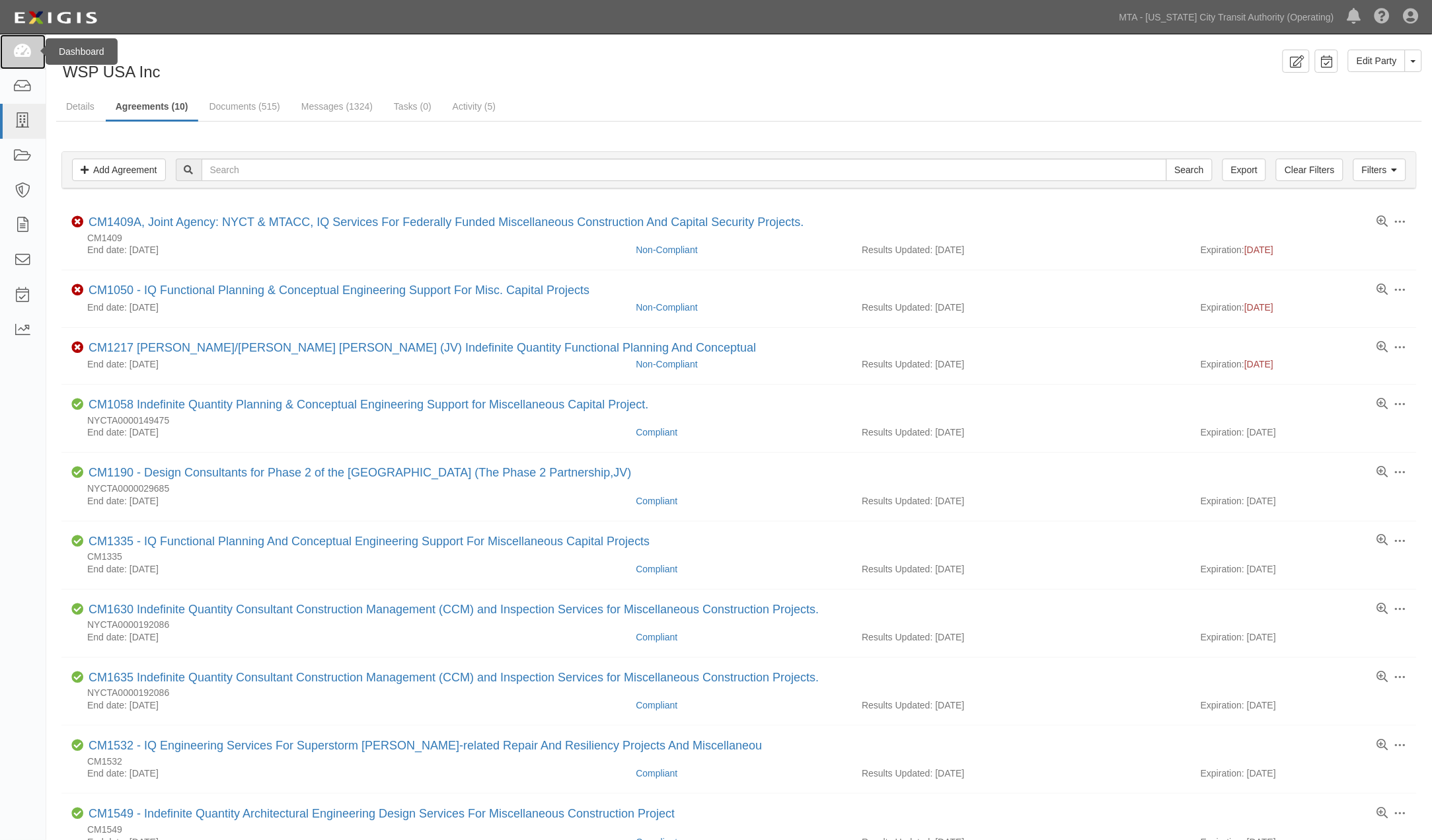
click at [25, 47] on icon at bounding box center [22, 52] width 18 height 15
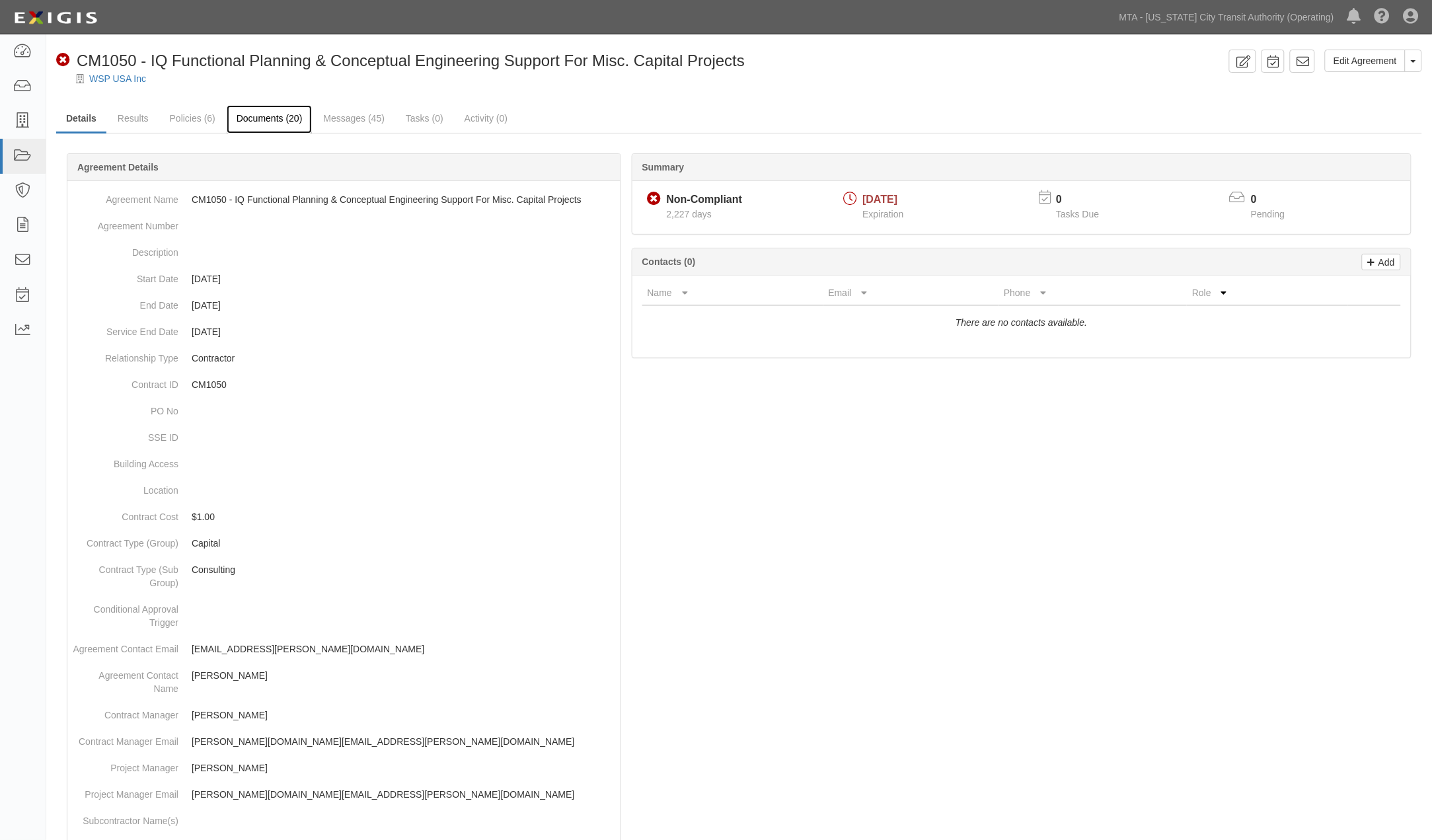
click at [257, 118] on link "Documents (20)" at bounding box center [270, 119] width 86 height 28
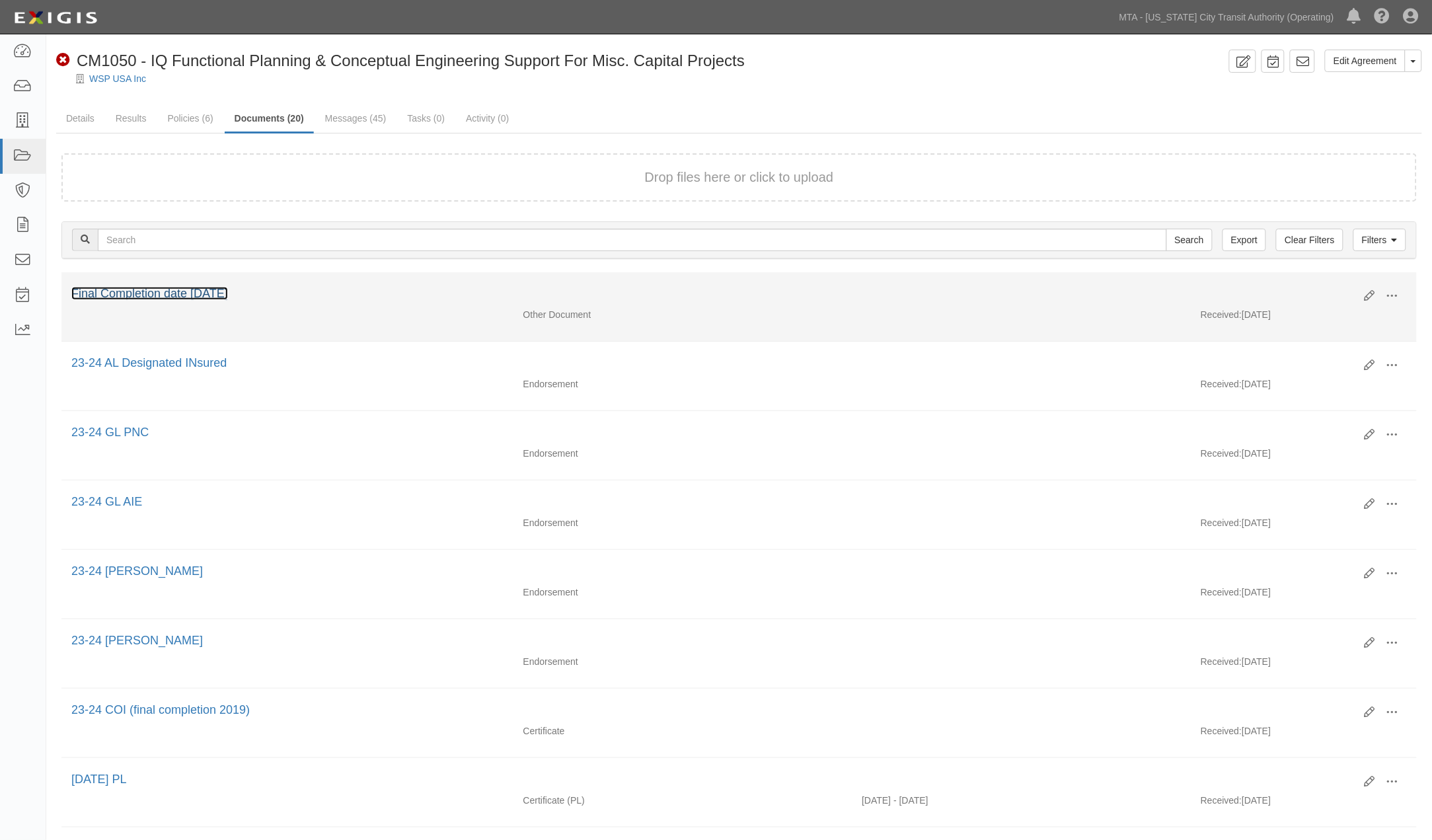
click at [143, 293] on link "Final Completion date [DATE]" at bounding box center [149, 293] width 157 height 13
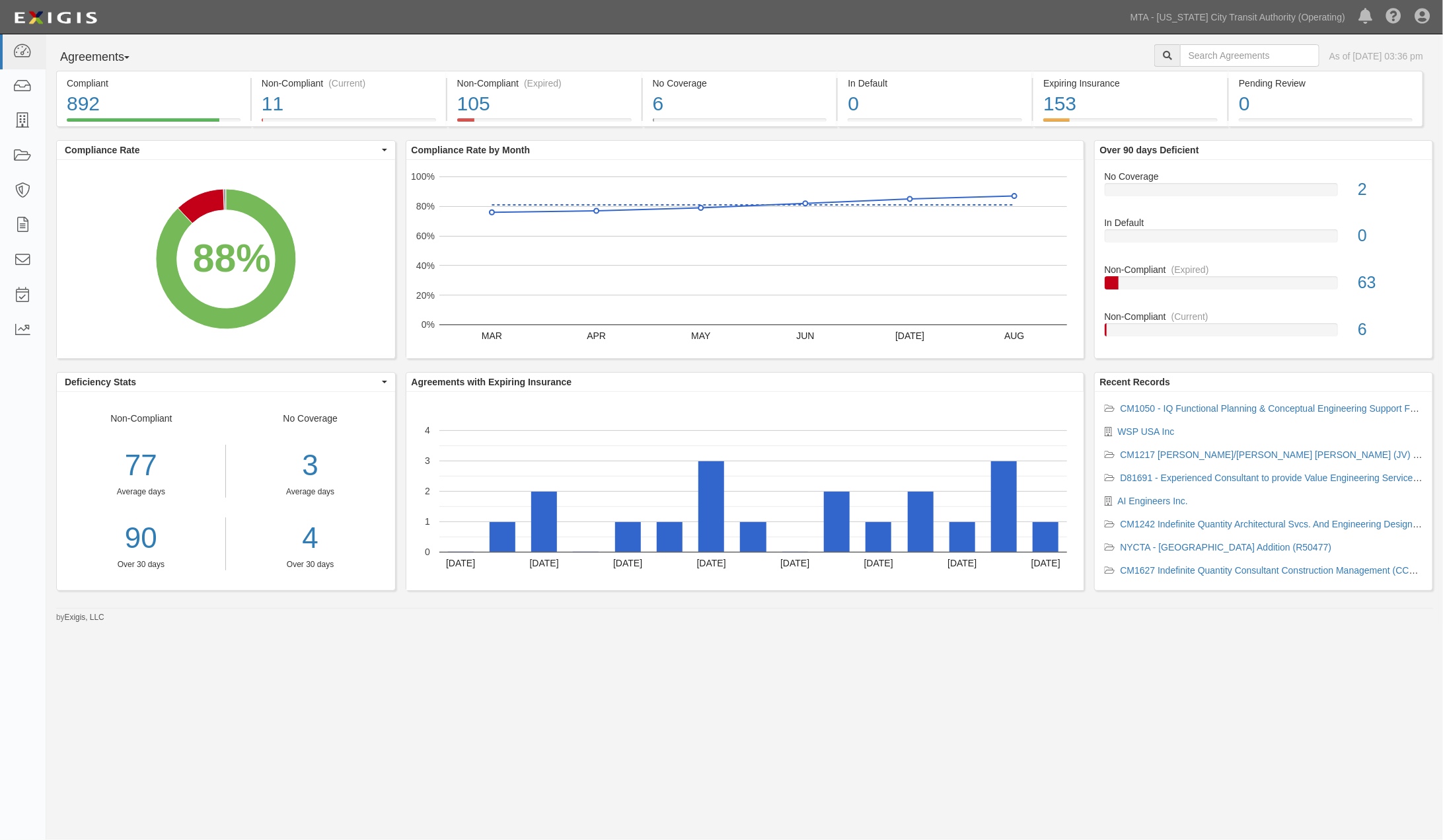
click at [520, 727] on div "Agreements Parties Agreements Coverages As of Sep 03, 2025 03:36 pm Compliant 8…" at bounding box center [722, 412] width 1443 height 756
click at [1180, 53] on input "text" at bounding box center [1249, 55] width 139 height 22
type input "W"
type input "Enstoa"
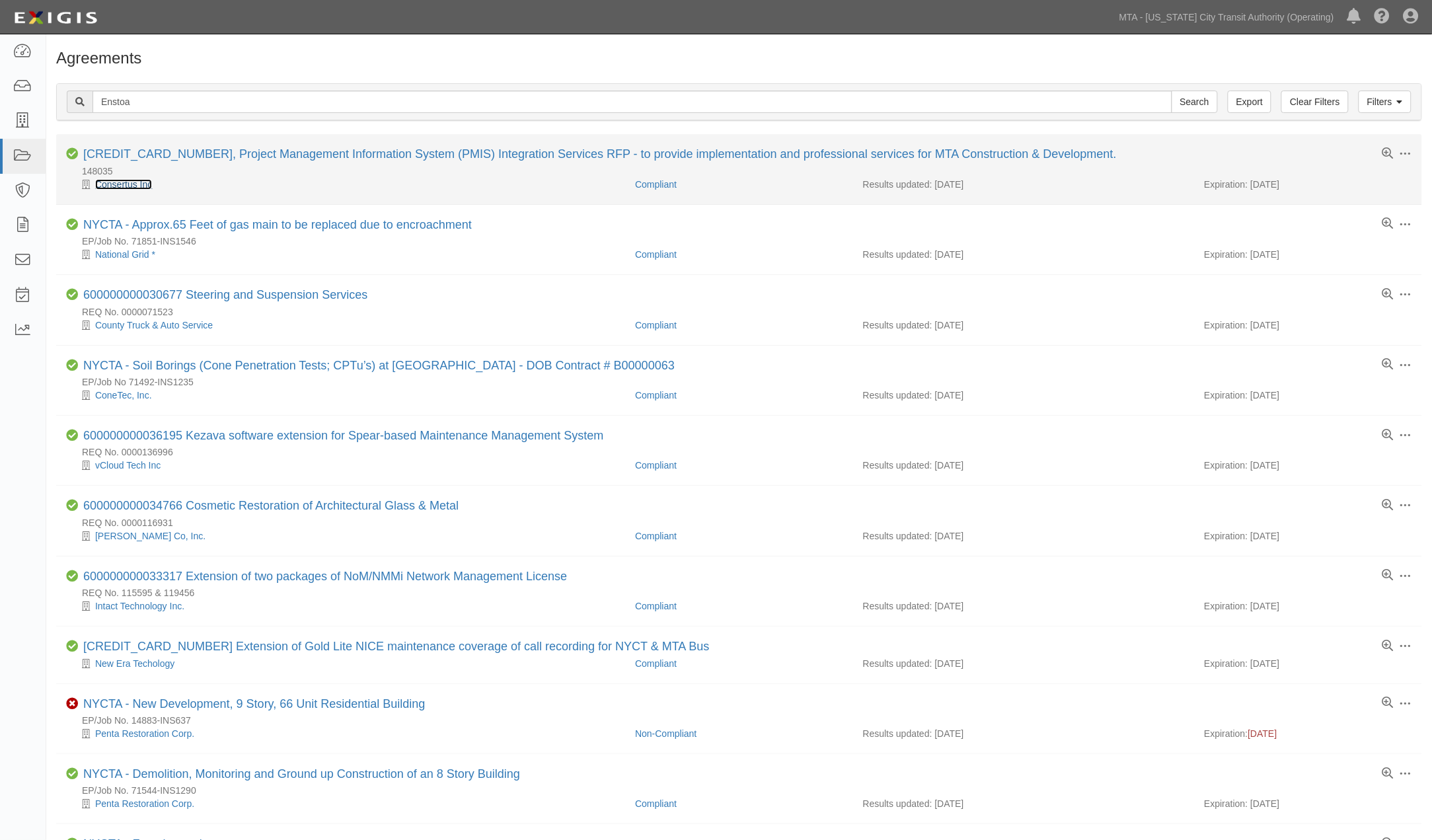
click at [131, 184] on link "Consertus Inc" at bounding box center [123, 184] width 57 height 11
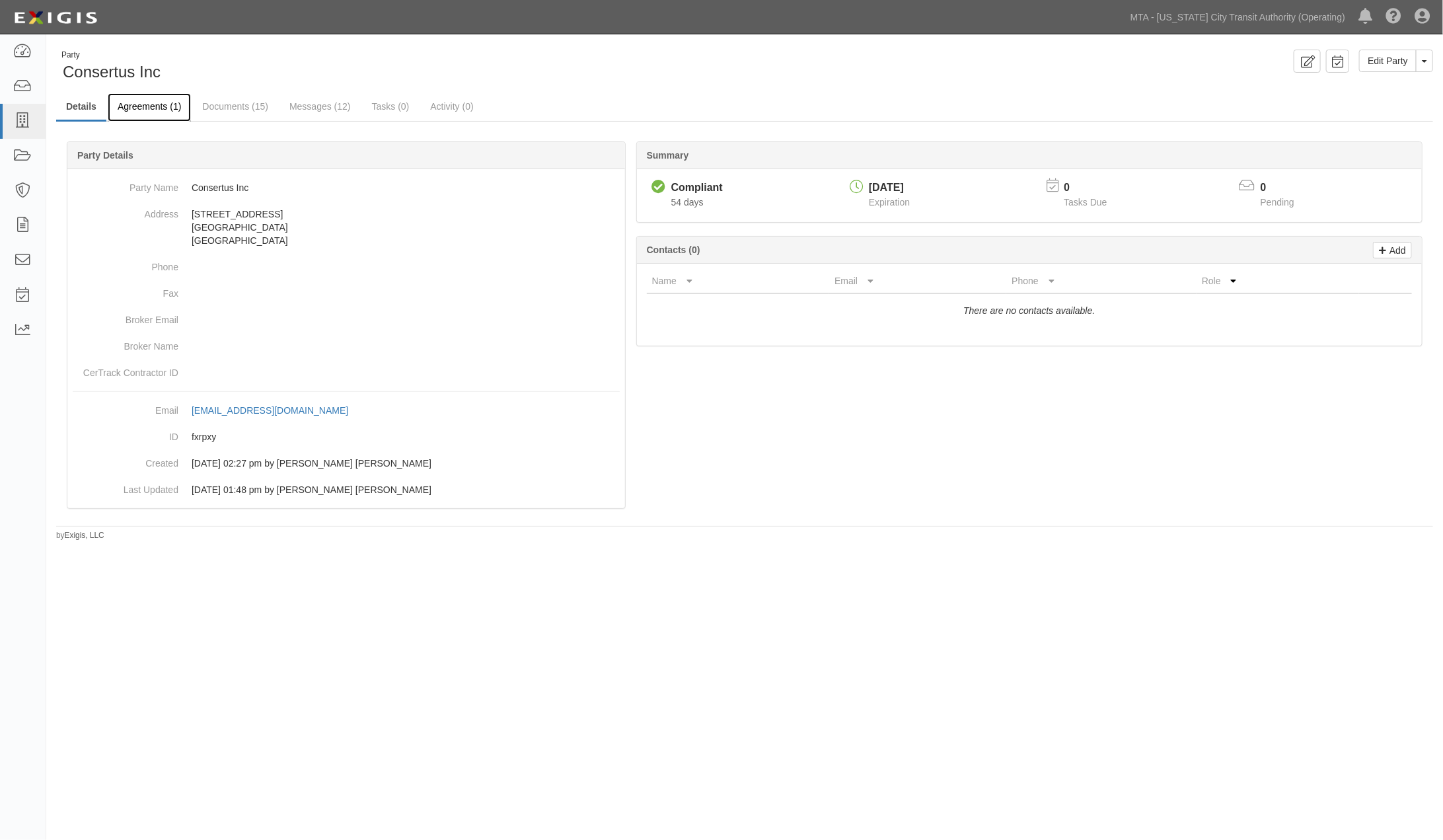
click at [168, 103] on link "Agreements (1)" at bounding box center [149, 107] width 83 height 28
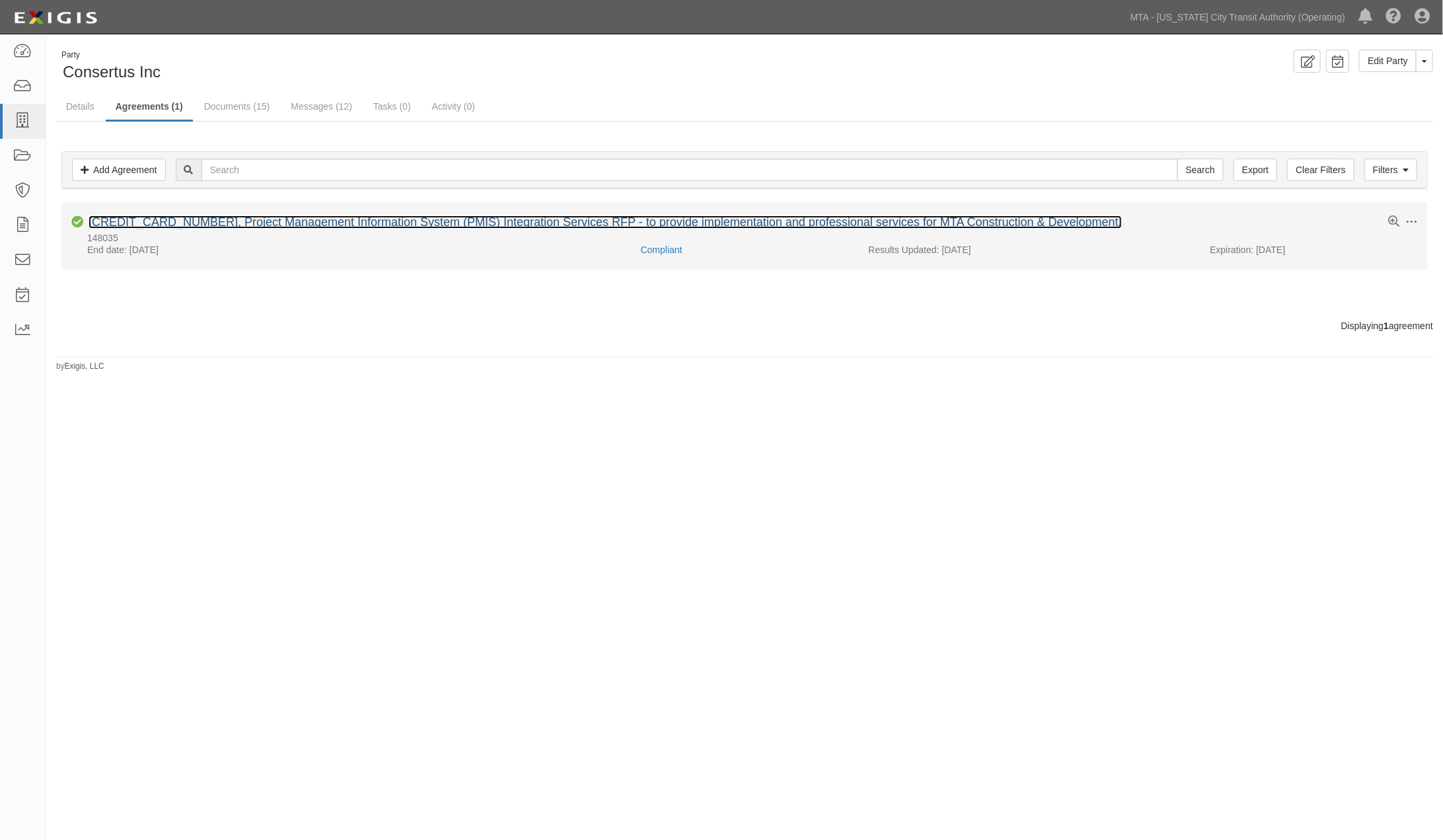
click at [244, 225] on link "[CREDIT_CARD_NUMBER], Project Management Information System (PMIS) Integration …" at bounding box center [605, 222] width 1033 height 13
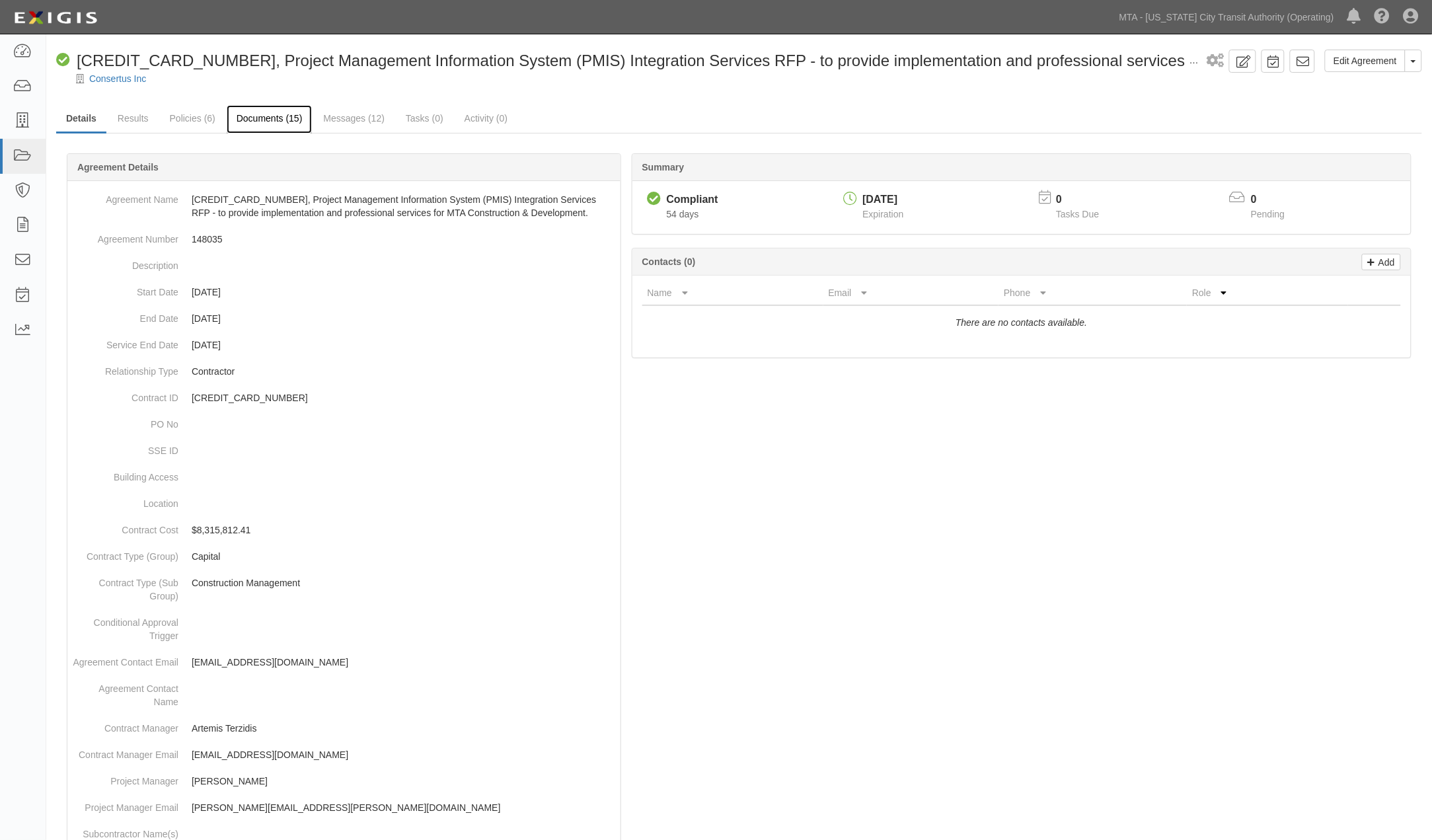
click at [263, 116] on link "Documents (15)" at bounding box center [270, 119] width 86 height 28
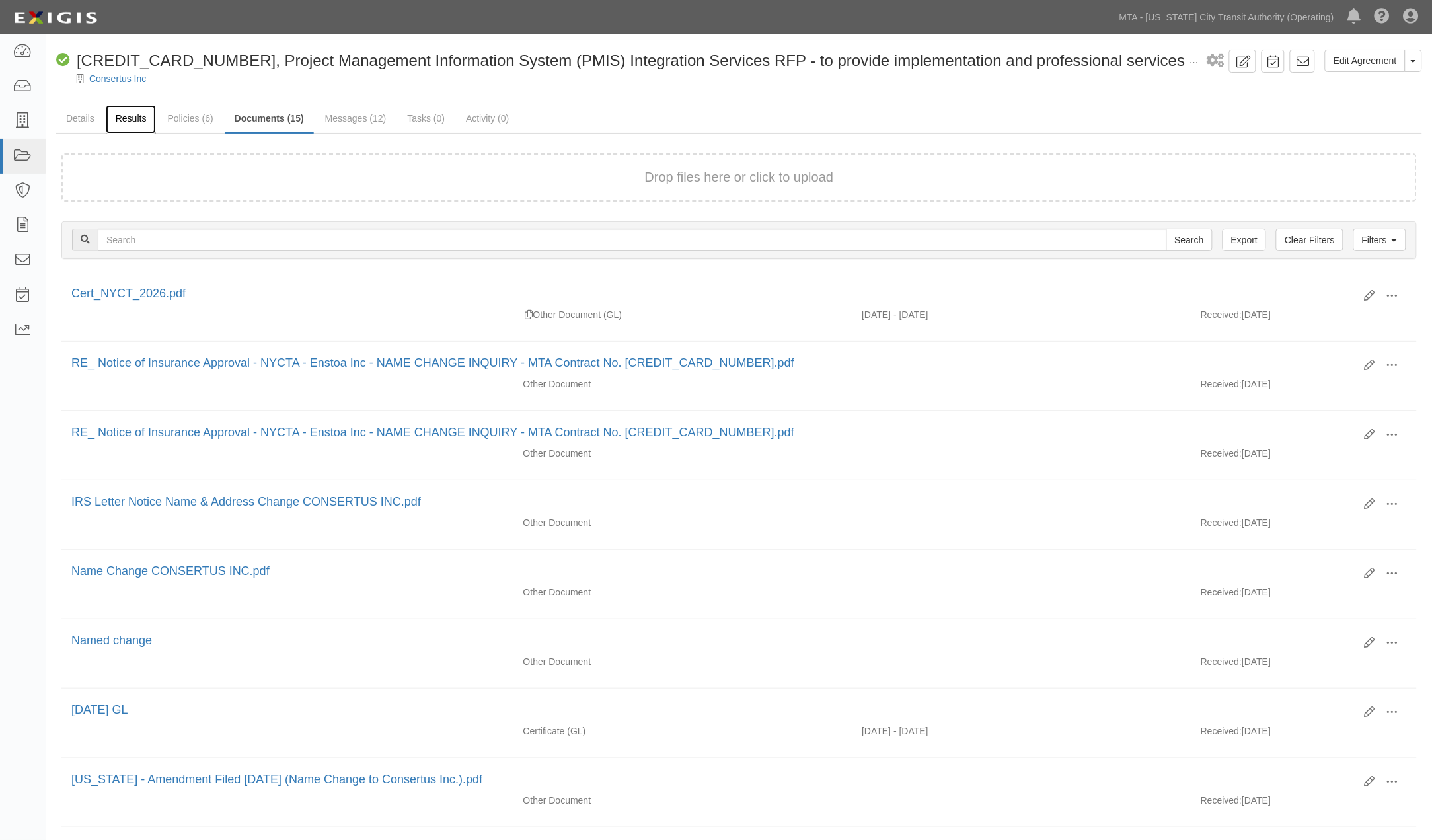
click at [140, 116] on link "Results" at bounding box center [131, 119] width 51 height 28
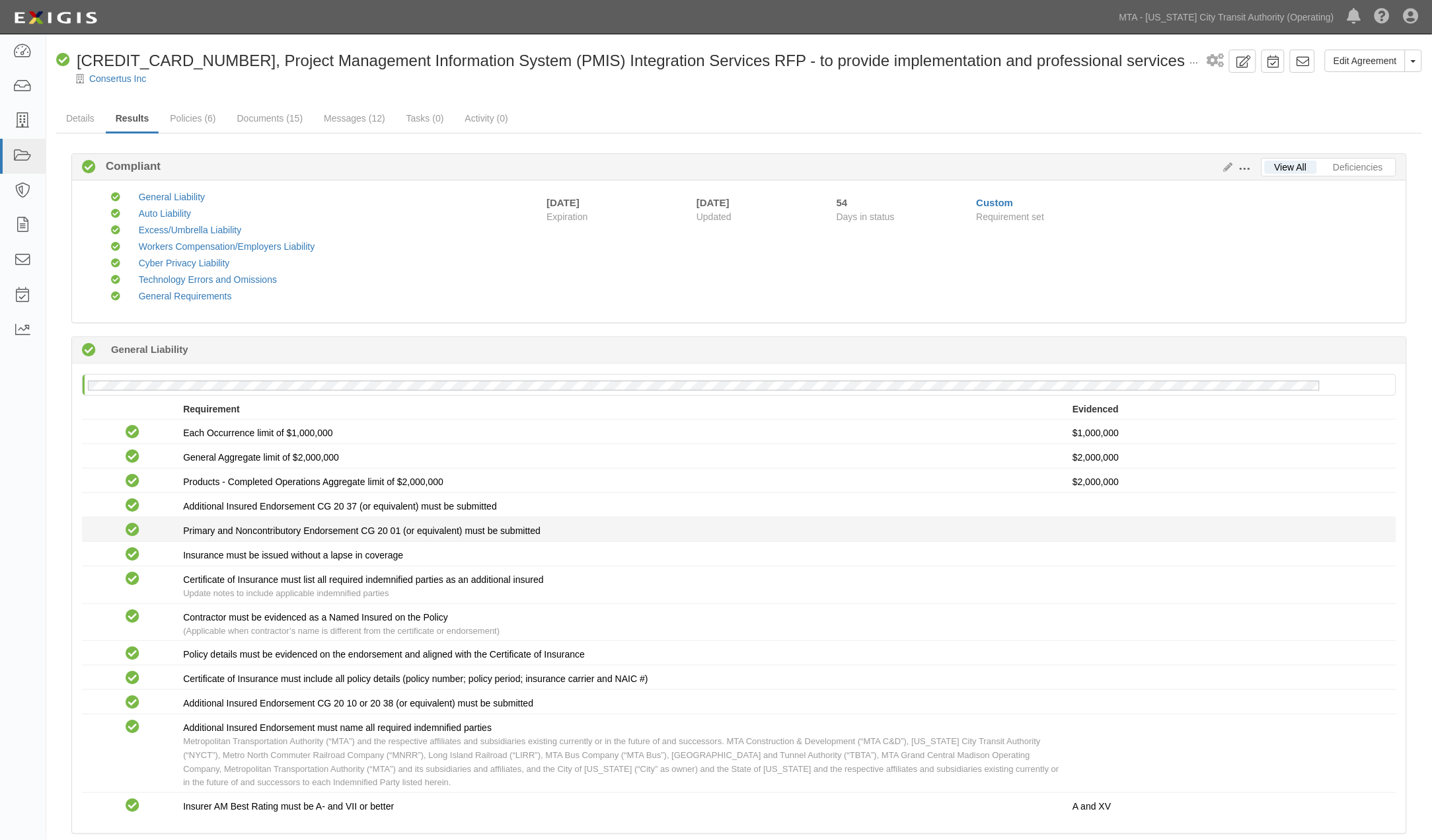
click at [791, 532] on div "Primary and Noncontributory Endorsement CG 20 01 (or equivalent) must be submit…" at bounding box center [627, 530] width 889 height 13
click at [708, 537] on div "Primary and Noncontributory Endorsement CG 20 01 (or equivalent) must be submit…" at bounding box center [627, 530] width 889 height 13
click at [283, 120] on link "Documents (15)" at bounding box center [271, 119] width 86 height 28
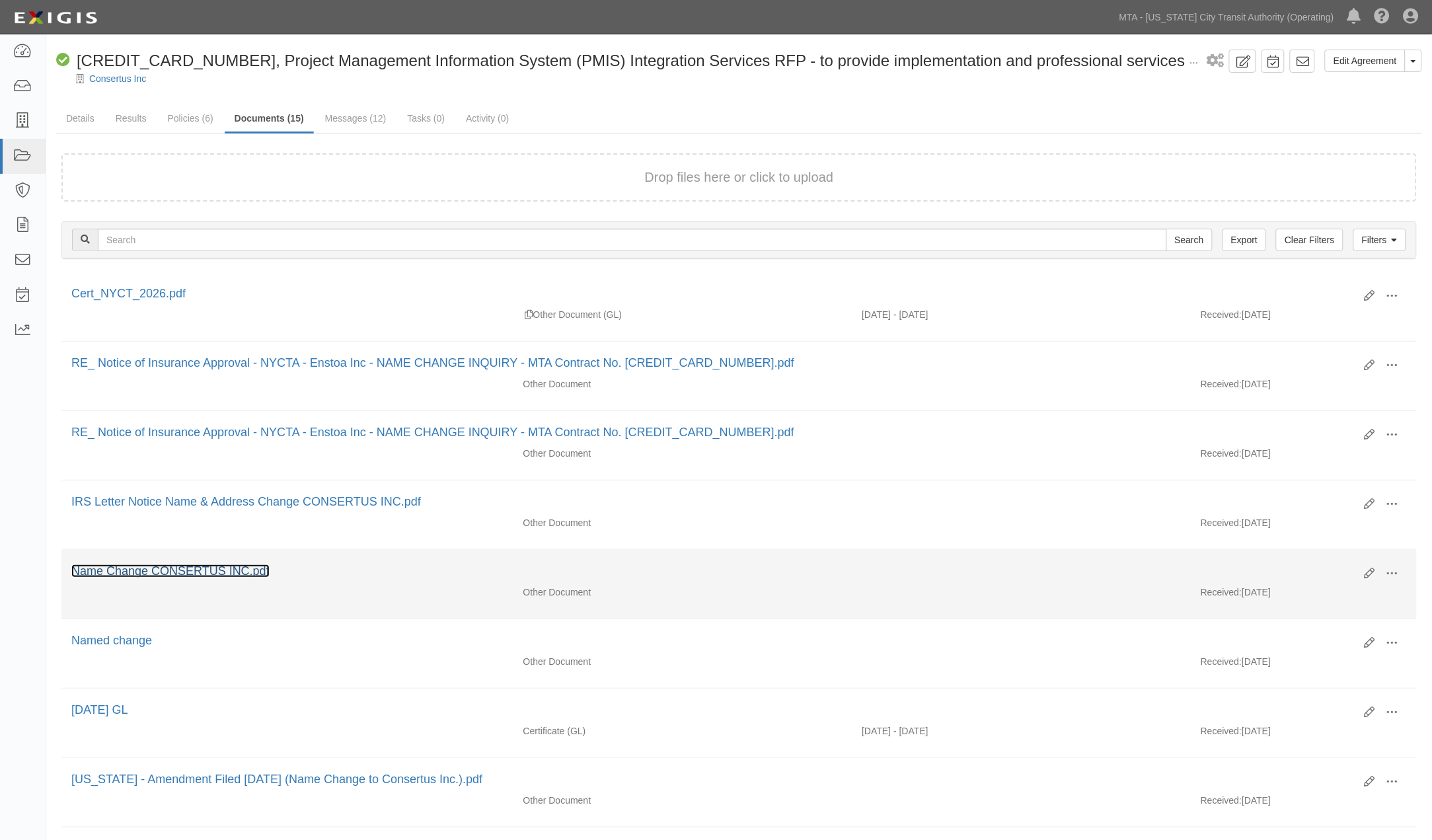
click at [199, 575] on link "Name Change CONSERTUS INC.pdf" at bounding box center [170, 571] width 198 height 13
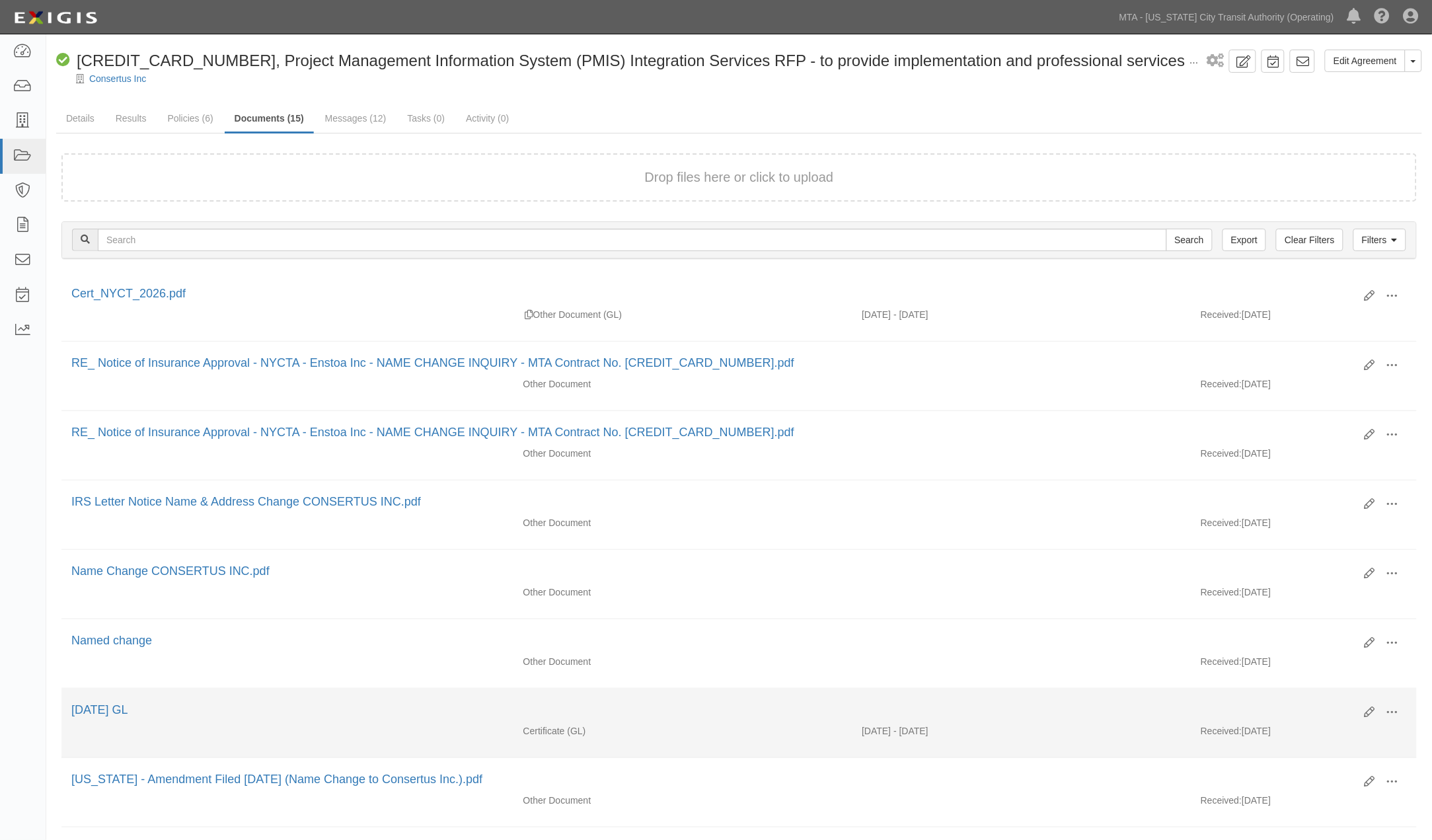
click at [811, 711] on div "5.24.26 GL" at bounding box center [713, 710] width 1283 height 18
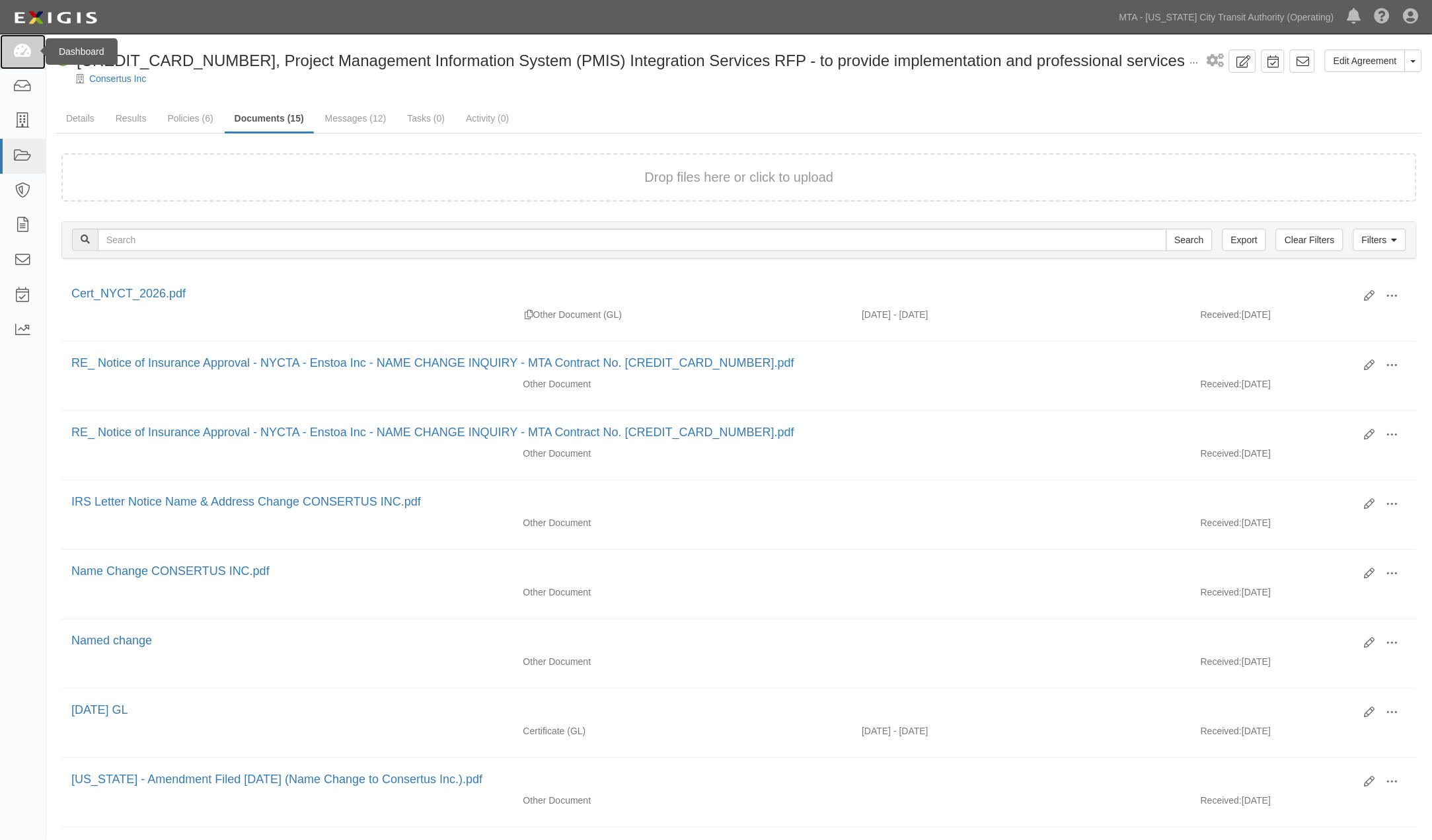
click at [29, 45] on icon at bounding box center [22, 52] width 18 height 15
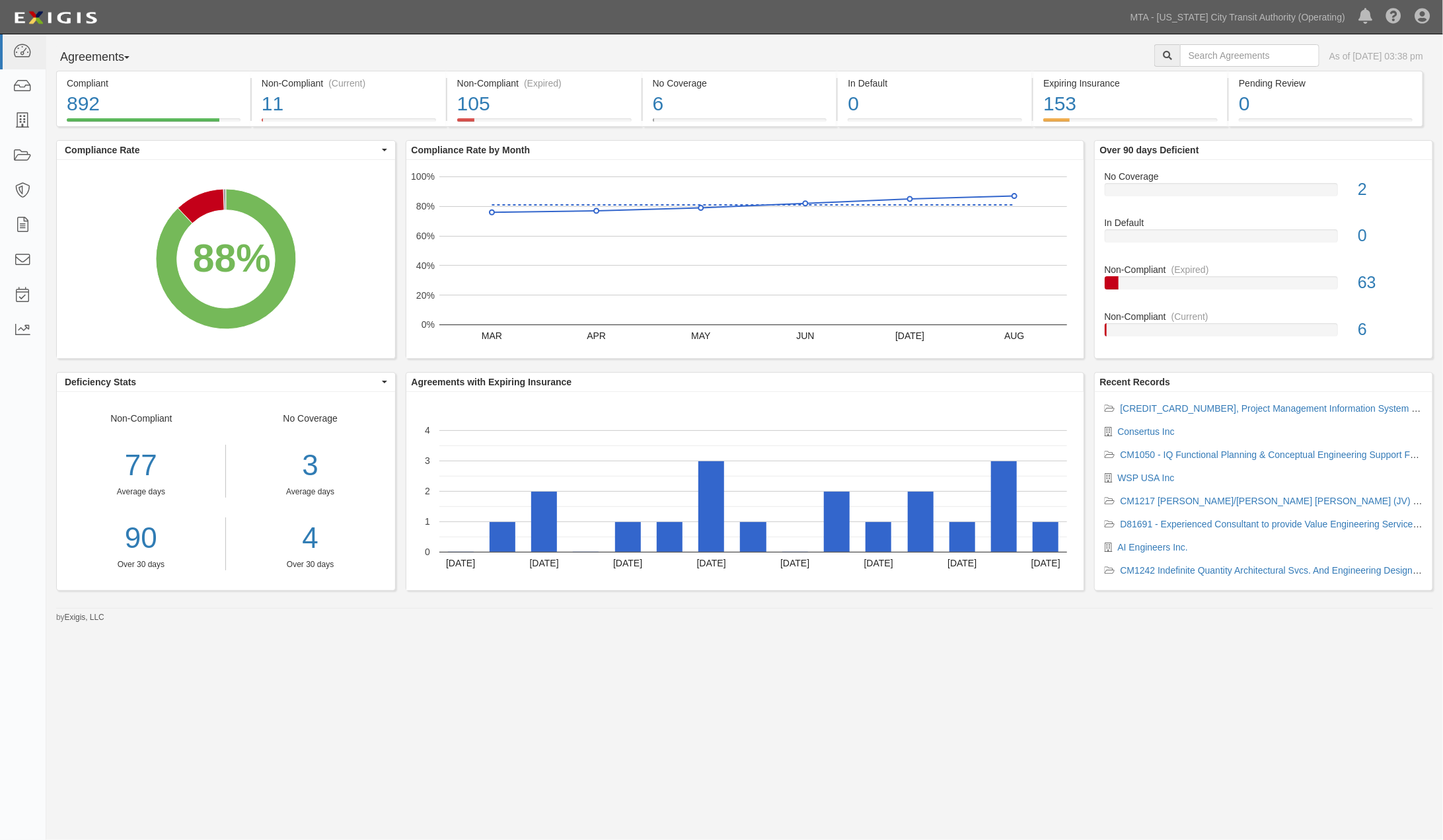
drag, startPoint x: 464, startPoint y: 57, endPoint x: 423, endPoint y: 66, distance: 42.0
click at [462, 58] on div "Agreements Parties Agreements Coverages As of Sep 03, 2025 03:38 pm" at bounding box center [744, 57] width 1397 height 26
click at [1226, 16] on link "MTA - [US_STATE] City Transit Authority (Operating)" at bounding box center [1238, 17] width 228 height 26
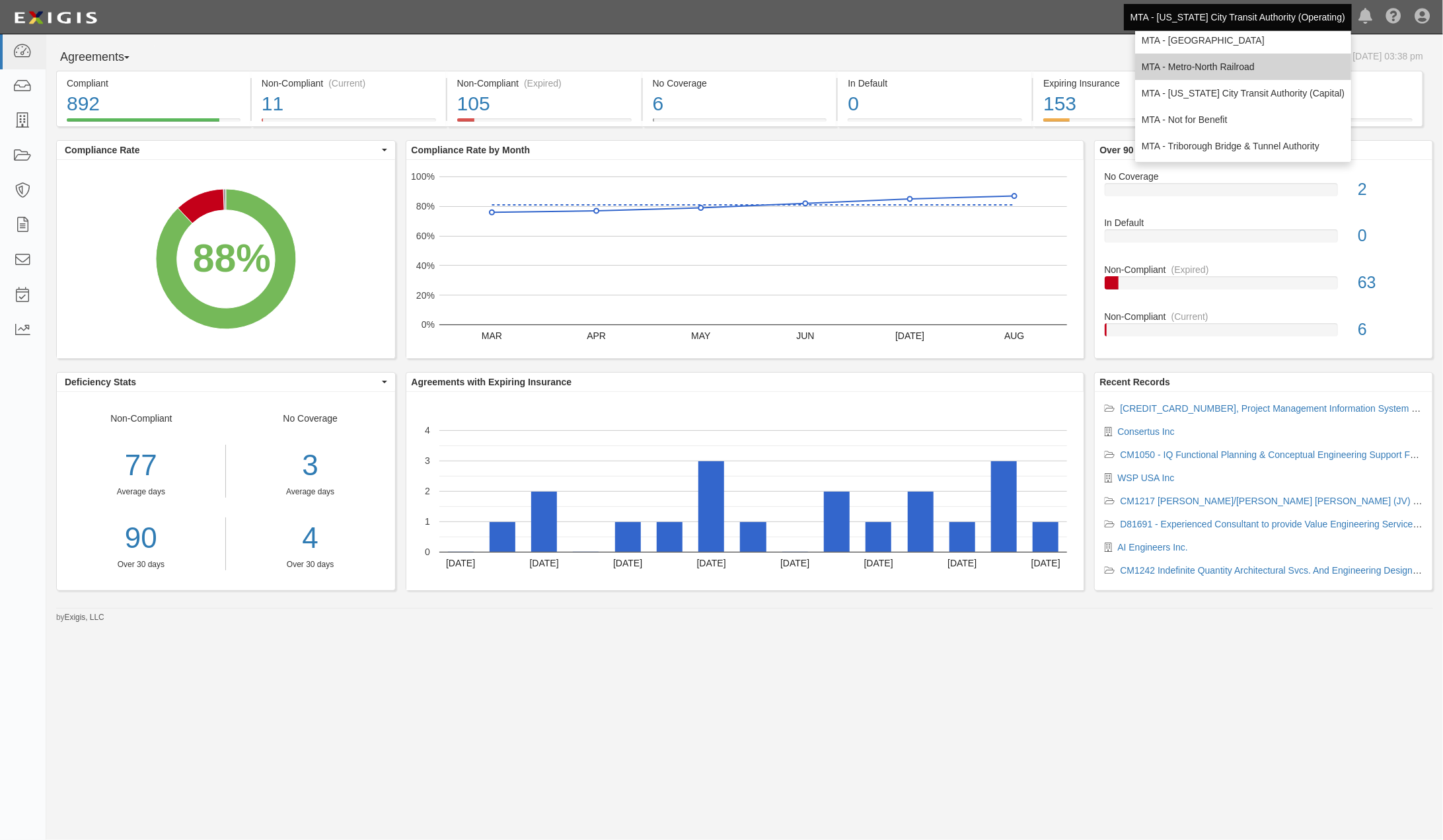
scroll to position [88, 0]
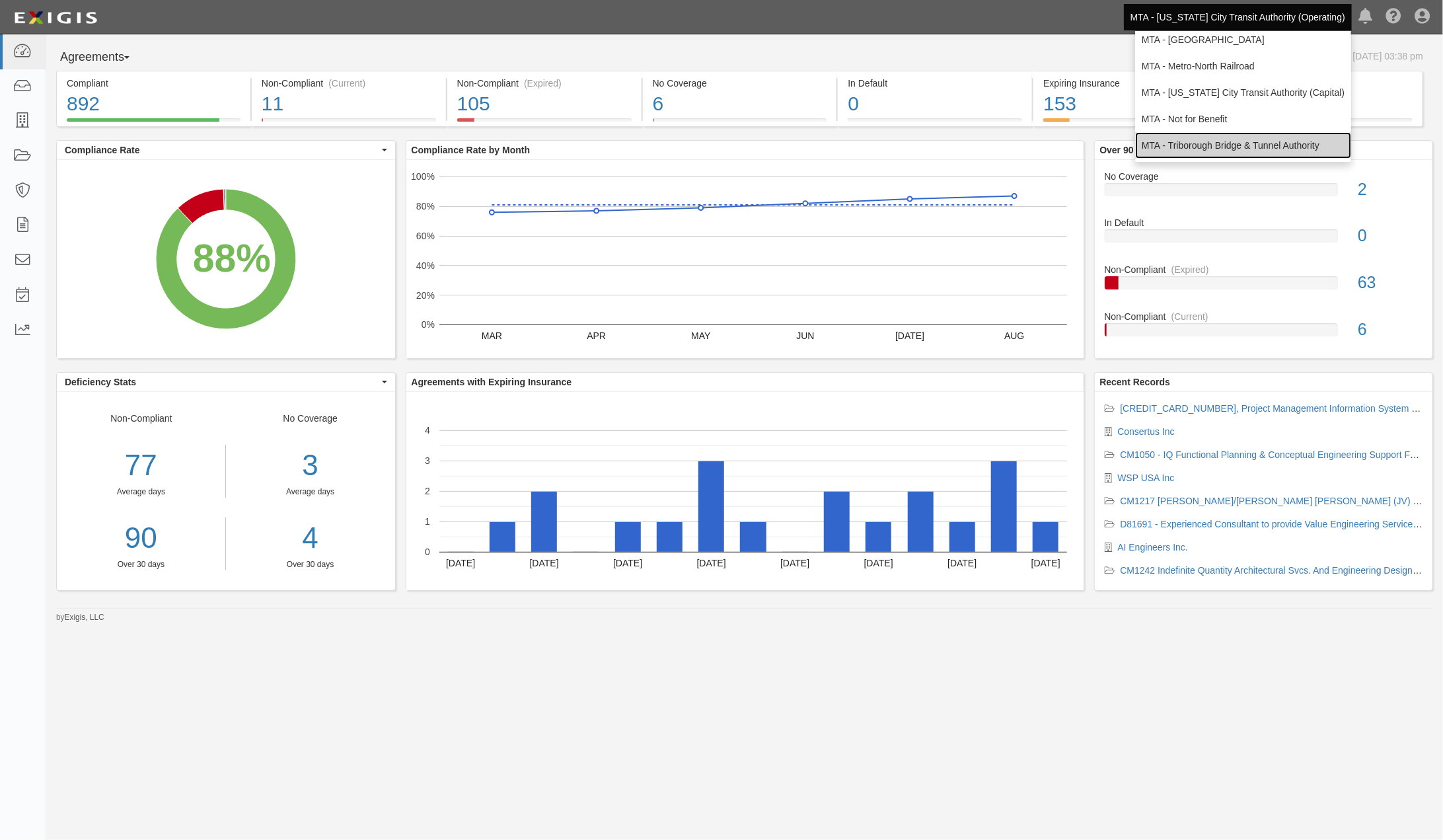
click at [1193, 135] on link "MTA - Triborough Bridge & Tunnel Authority" at bounding box center [1242, 145] width 216 height 26
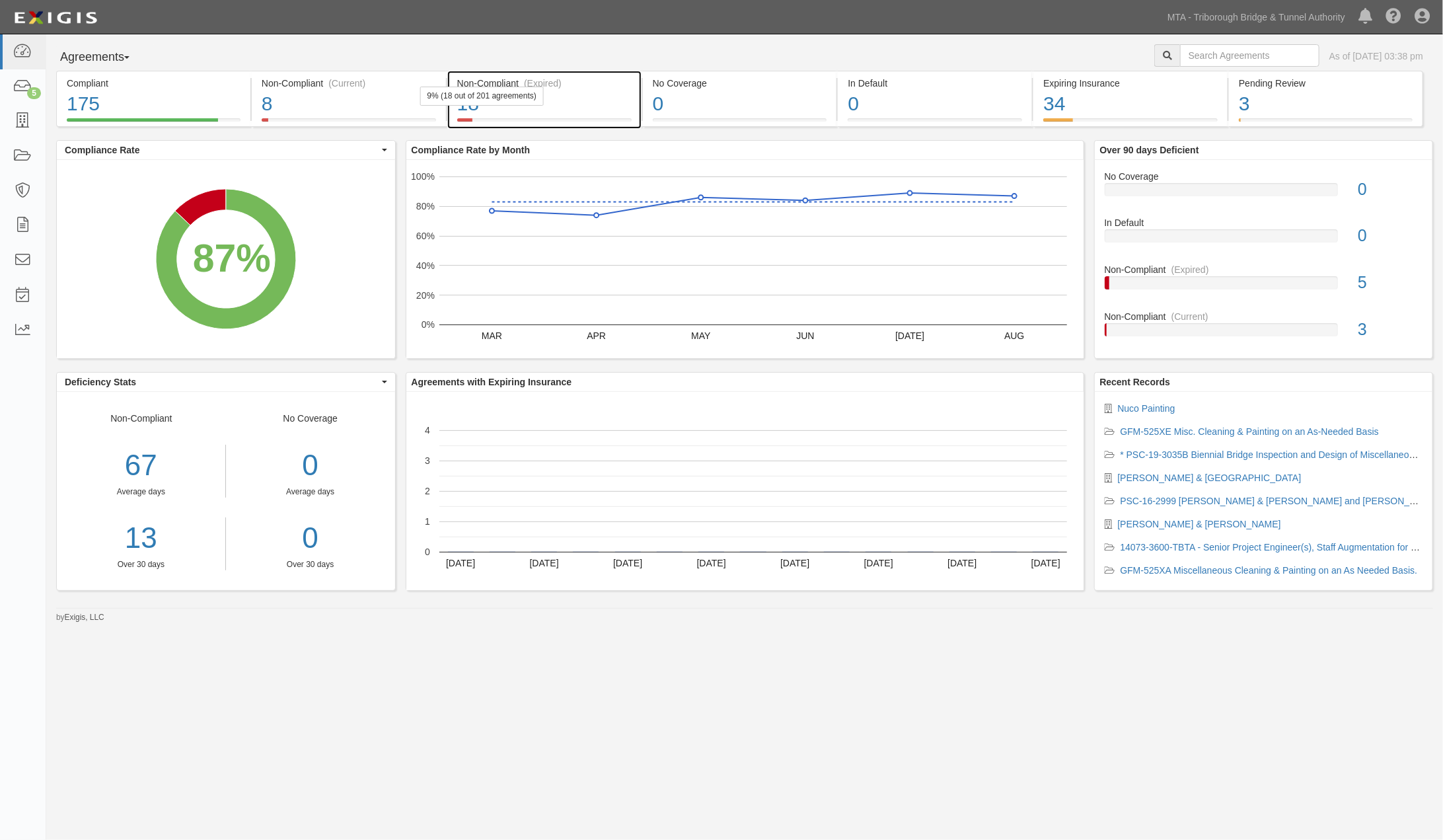
click at [593, 110] on div "18" at bounding box center [544, 104] width 174 height 28
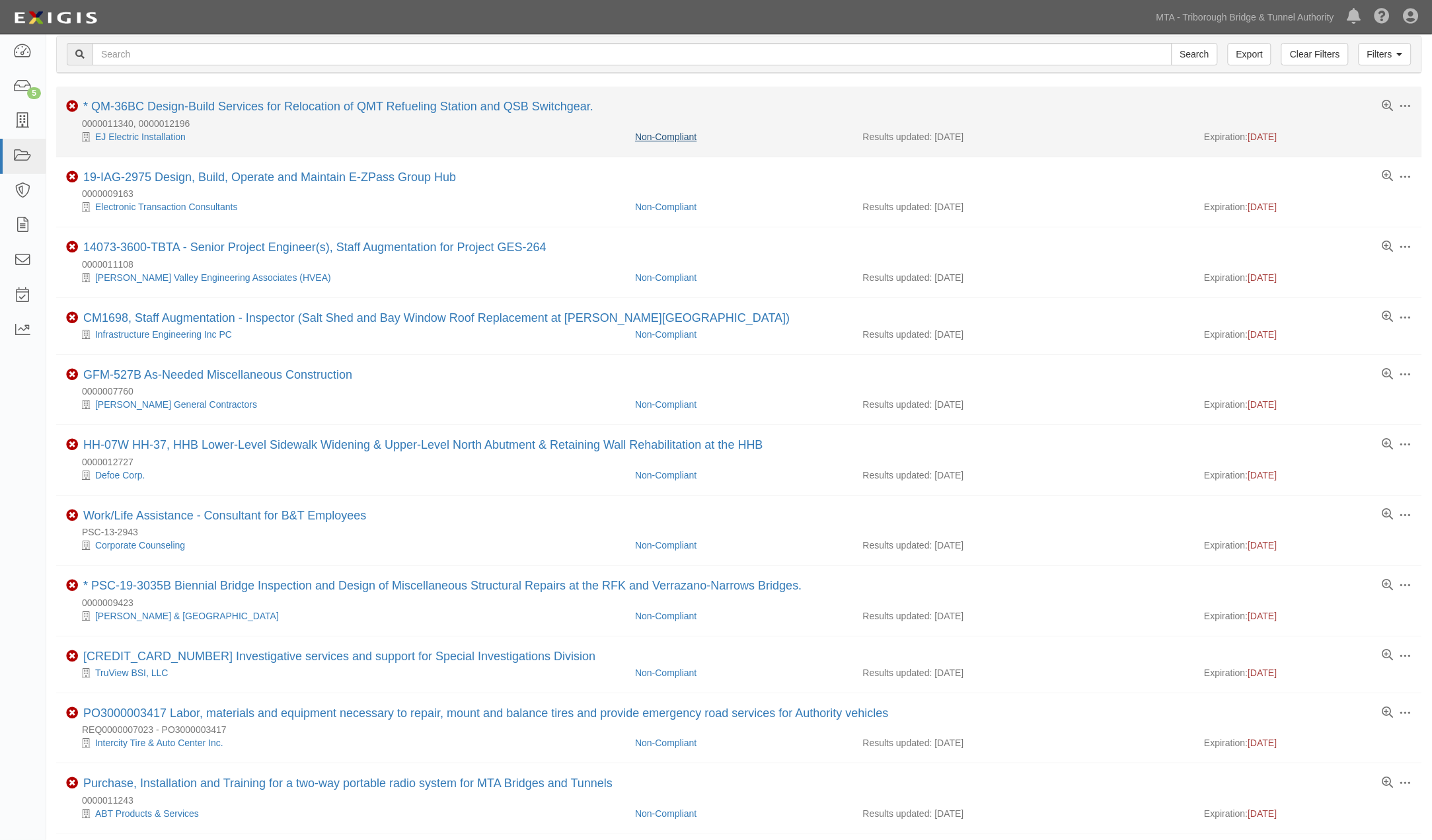
scroll to position [73, 0]
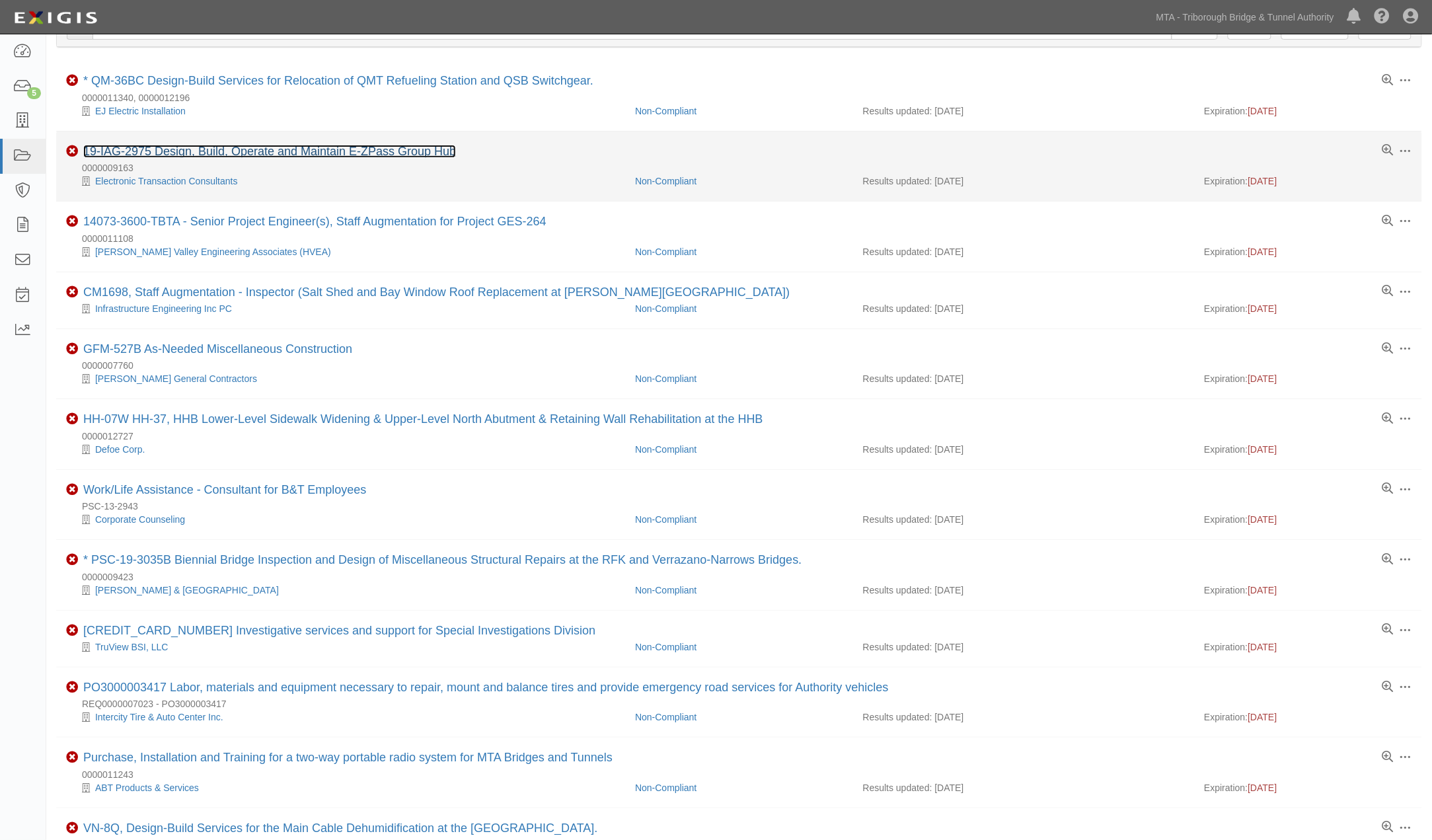
click at [351, 154] on link "19-IAG-2975 Design, Build, Operate and Maintain E-ZPass Group Hub" at bounding box center [270, 151] width 373 height 13
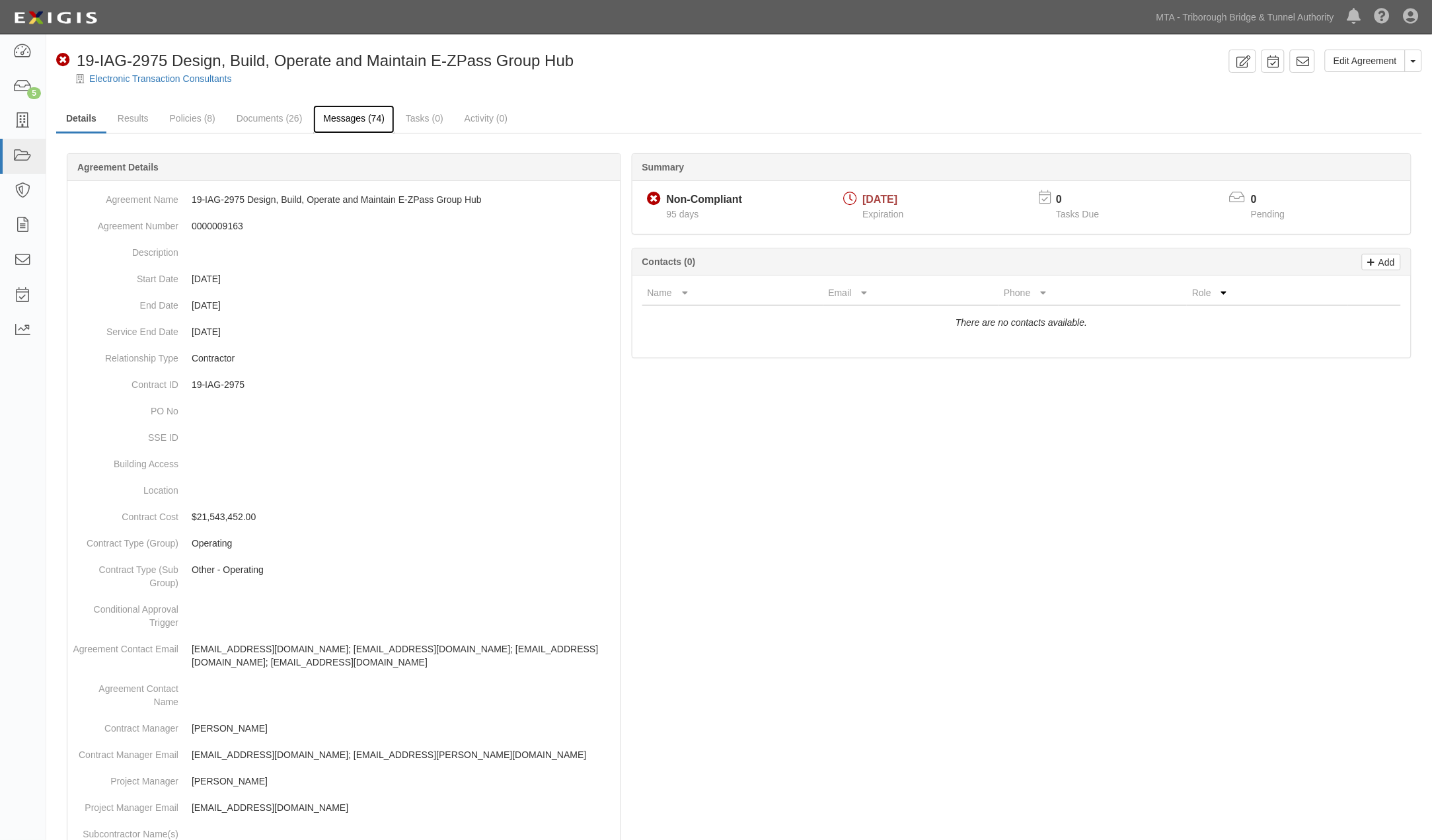
click at [324, 126] on link "Messages (74)" at bounding box center [353, 119] width 81 height 28
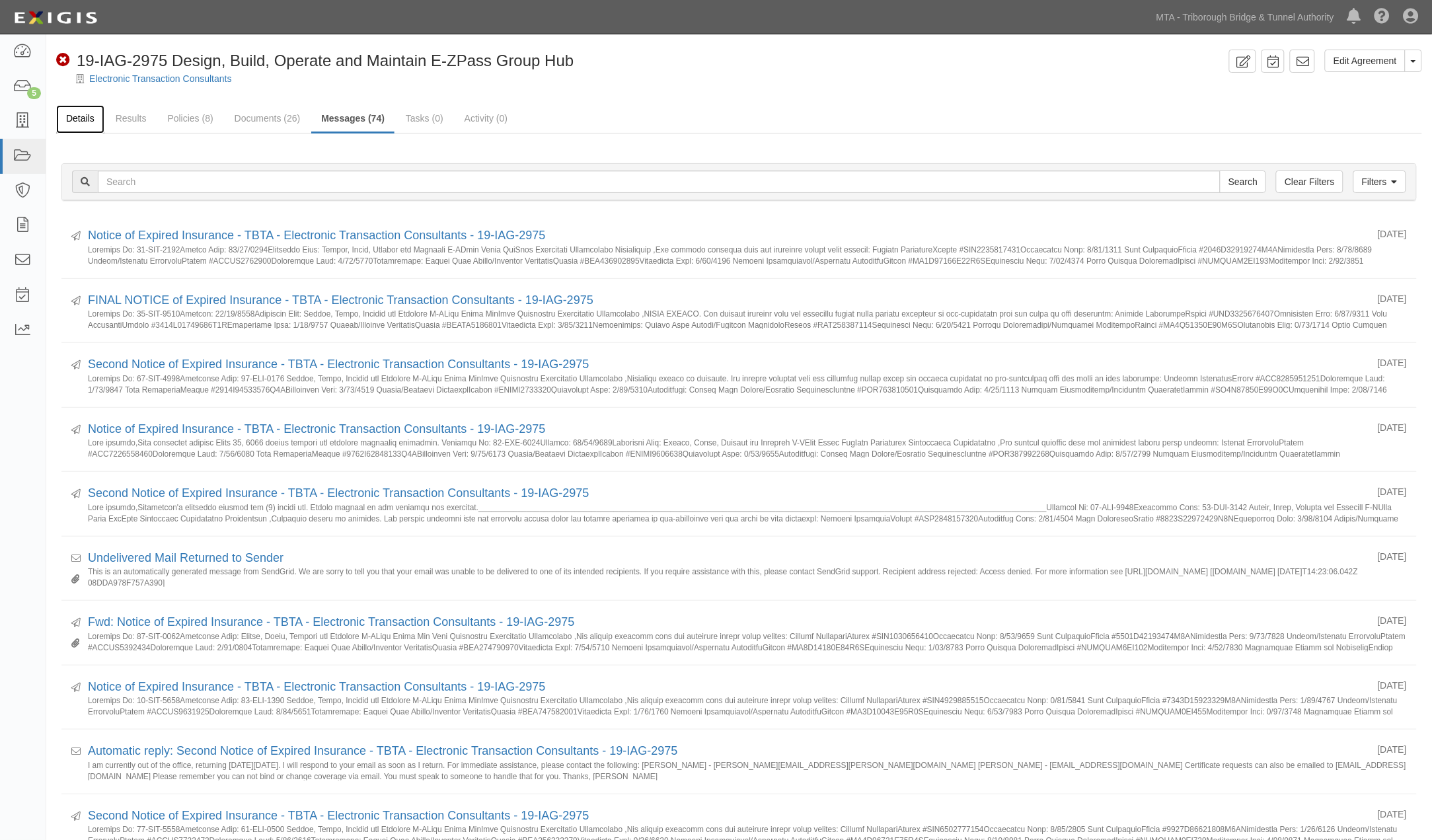
click at [82, 116] on link "Details" at bounding box center [80, 119] width 48 height 28
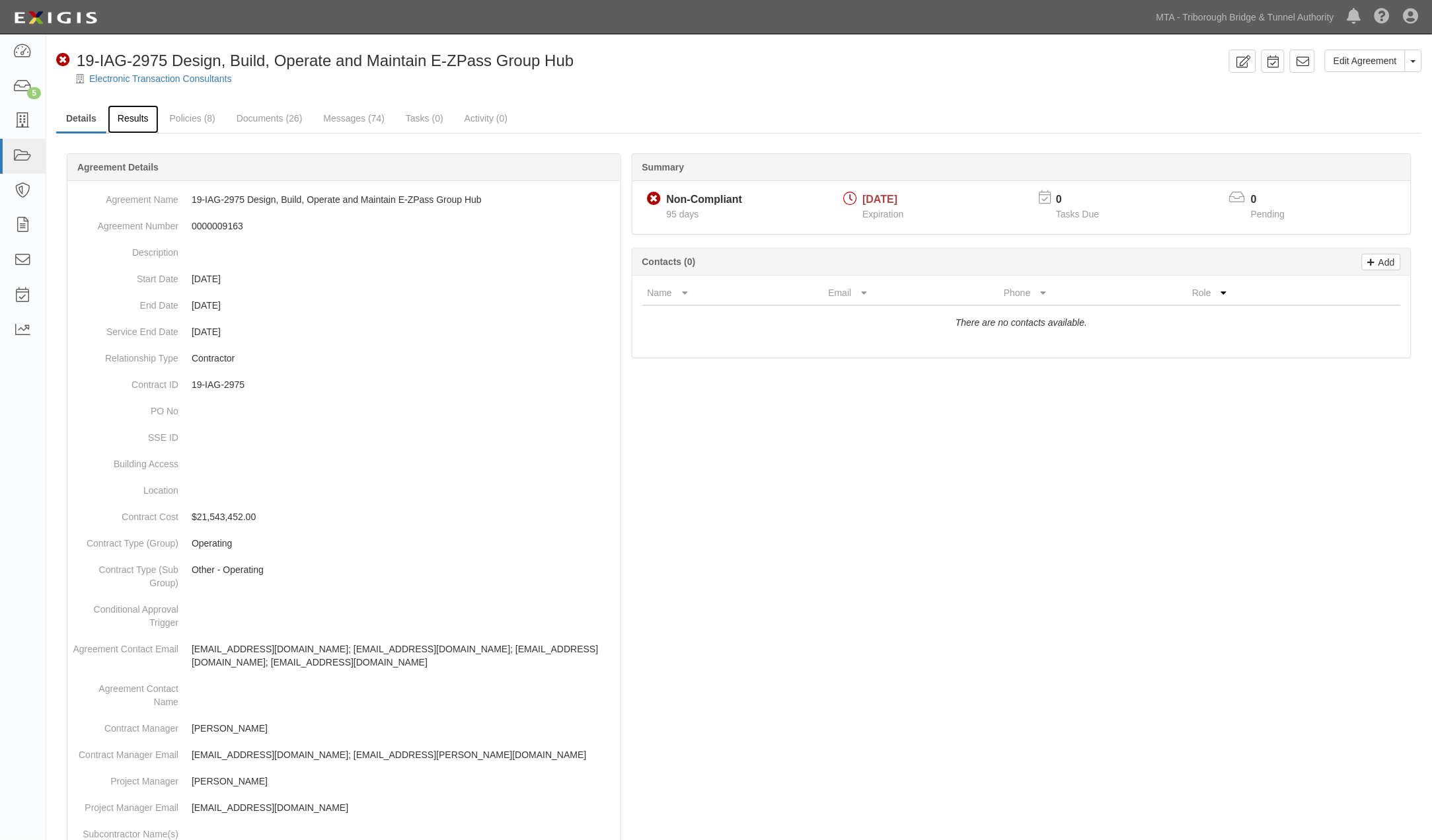
click at [129, 108] on link "Results" at bounding box center [133, 119] width 51 height 28
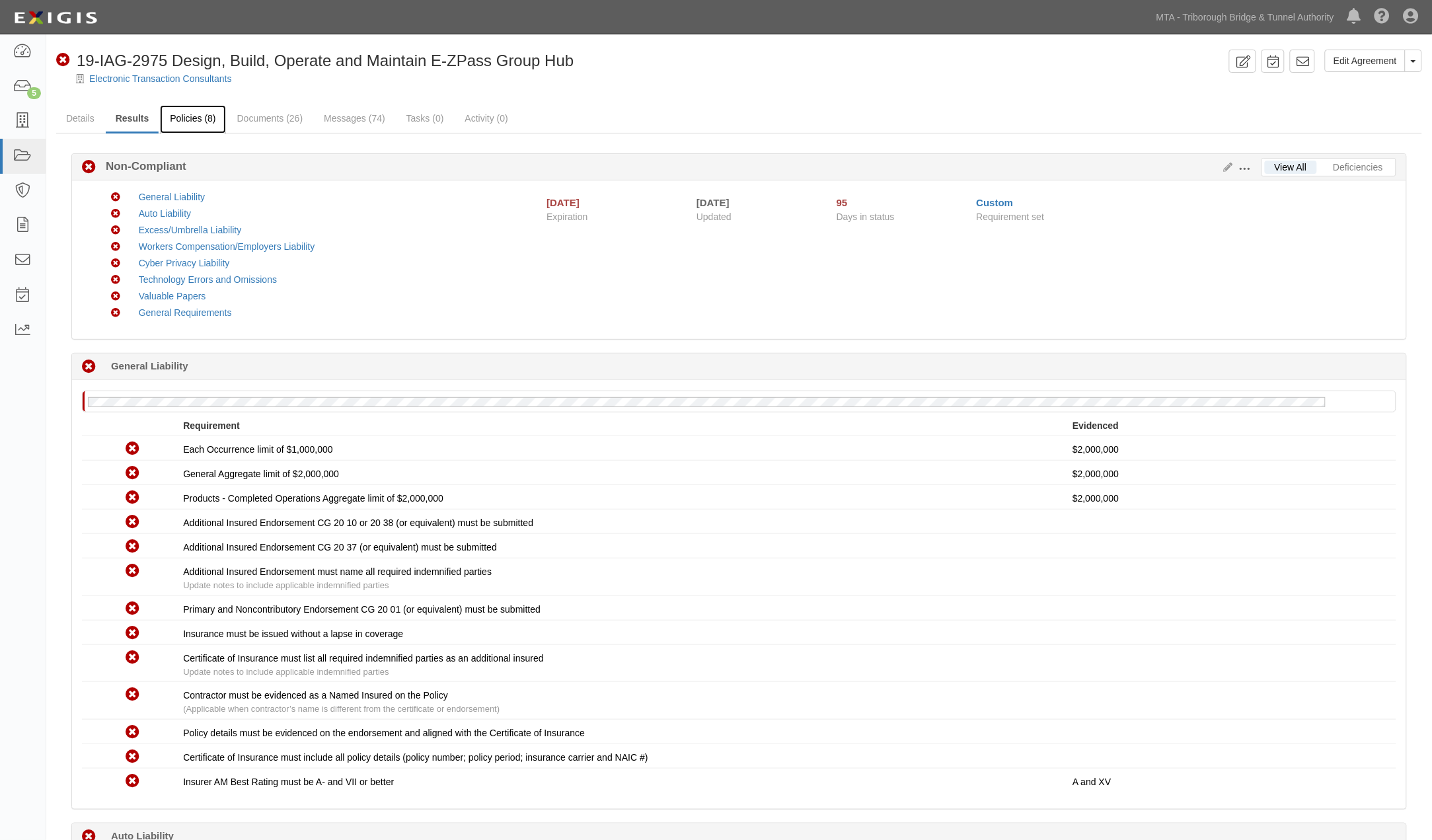
click at [179, 115] on link "Policies (8)" at bounding box center [193, 119] width 65 height 28
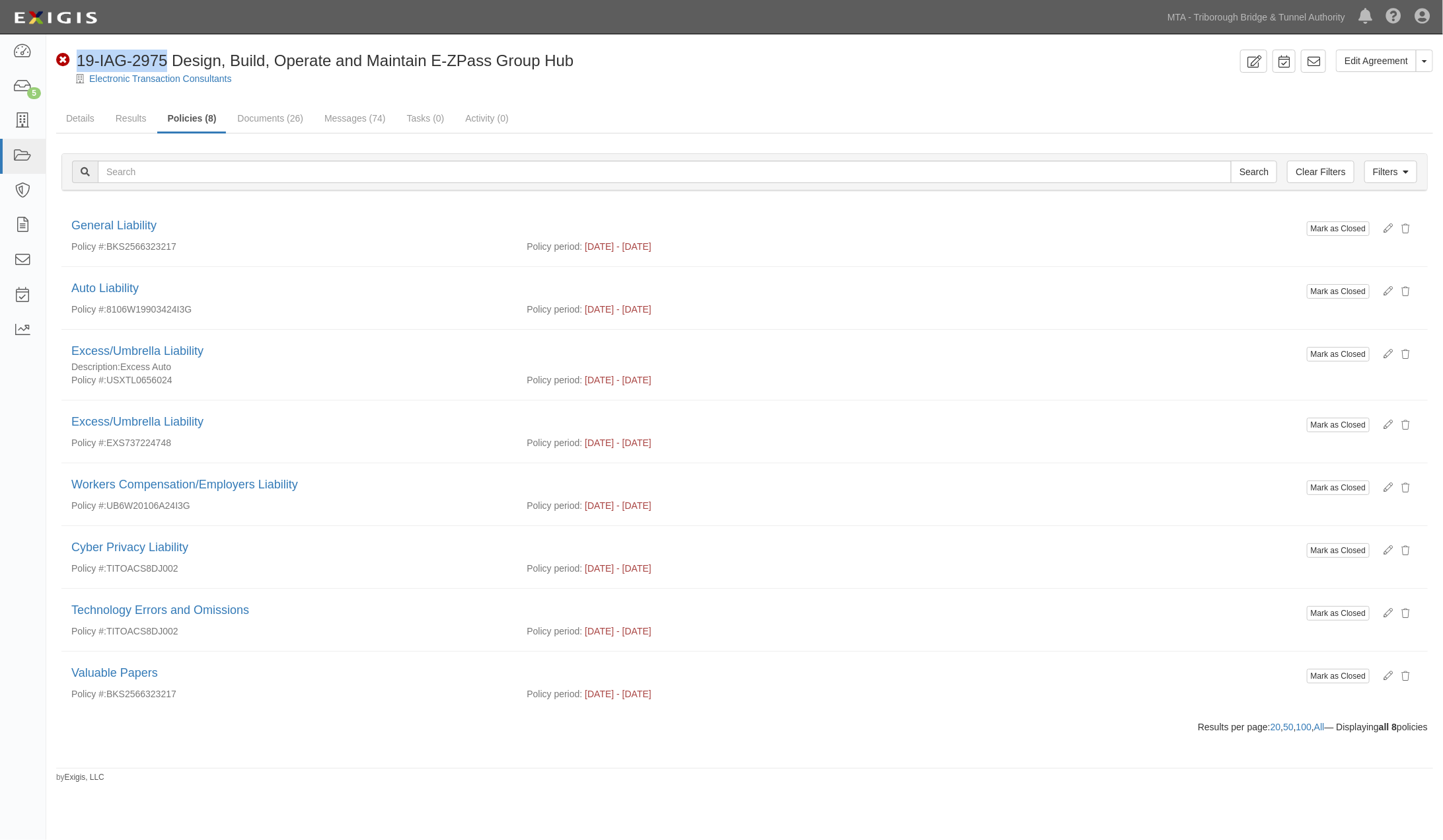
drag, startPoint x: 167, startPoint y: 61, endPoint x: 78, endPoint y: 61, distance: 89.0
click at [78, 61] on span "19-IAG-2975 Design, Build, Operate and Maintain E-ZPass Group Hub" at bounding box center [325, 61] width 497 height 18
copy span "19-IAG-2975"
click at [273, 110] on link "Documents (26)" at bounding box center [271, 119] width 86 height 28
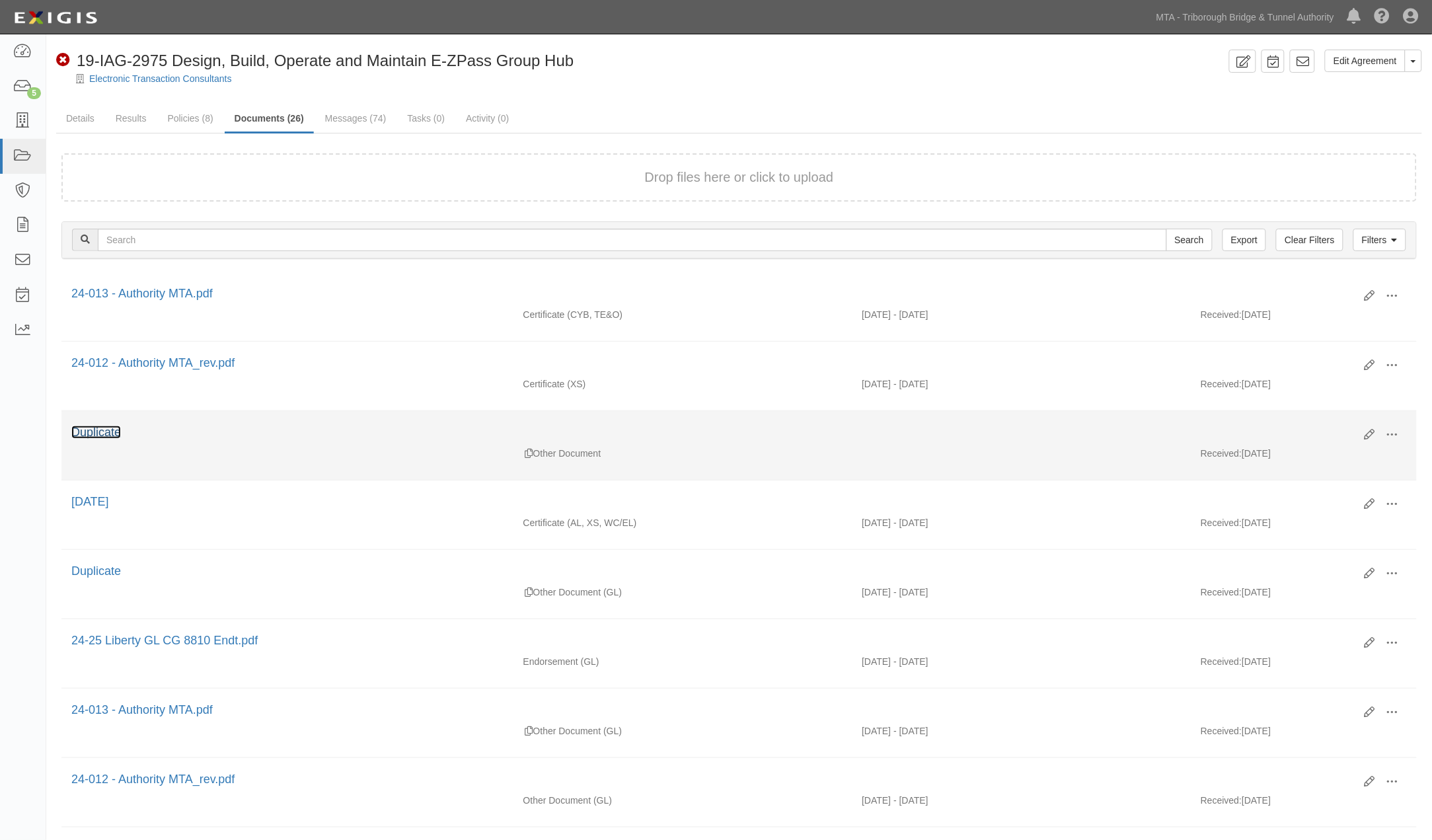
click at [96, 438] on link "Duplicate" at bounding box center [96, 432] width 50 height 13
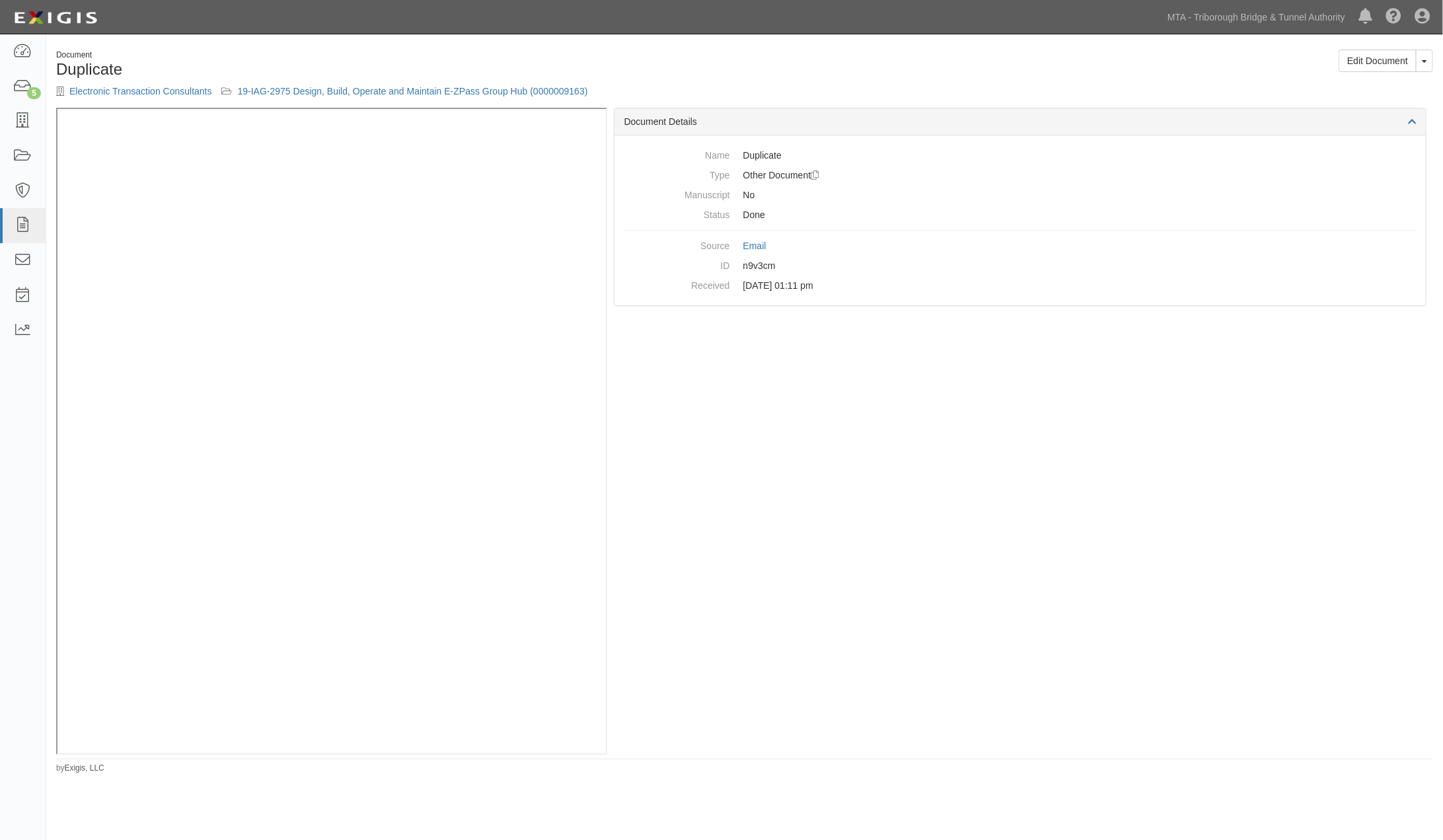
click at [600, 58] on div "Document" at bounding box center [395, 55] width 678 height 11
click at [520, 92] on link "19-IAG-2975 Design, Build, Operate and Maintain E-ZPass Group Hub (0000009163)" at bounding box center [413, 92] width 350 height 11
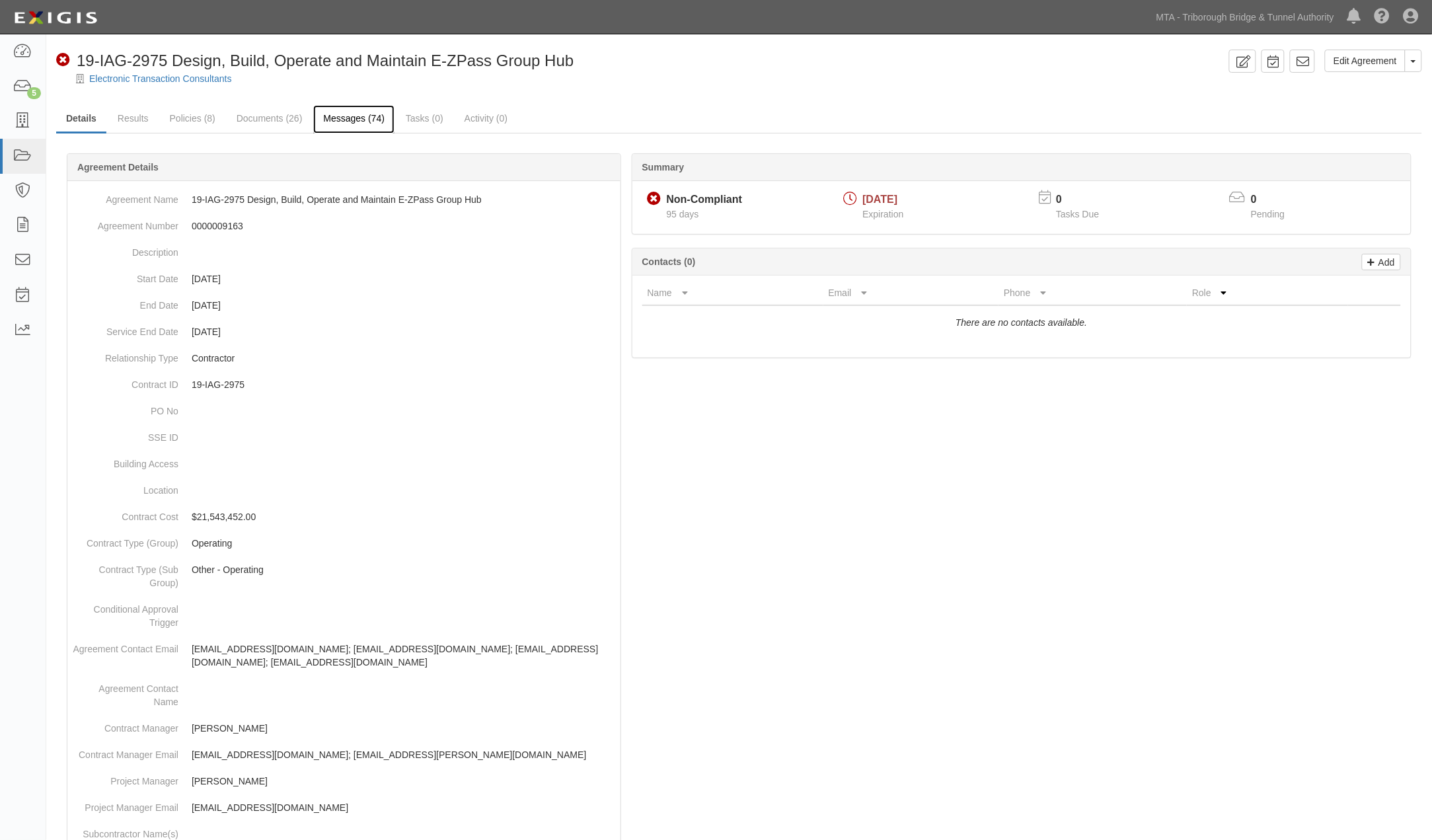
click at [360, 120] on link "Messages (74)" at bounding box center [353, 119] width 81 height 28
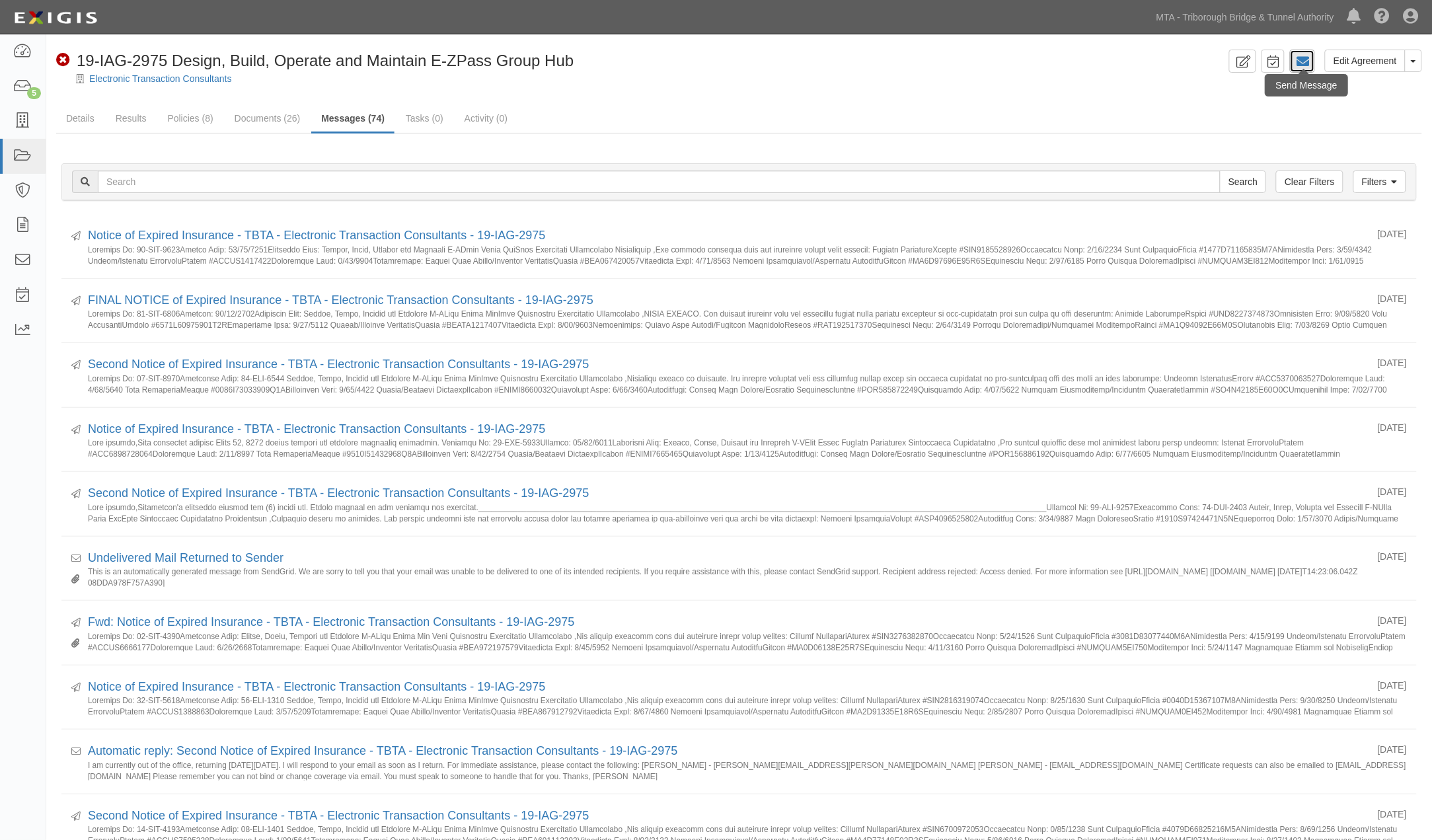
click at [1300, 62] on icon at bounding box center [1303, 61] width 13 height 13
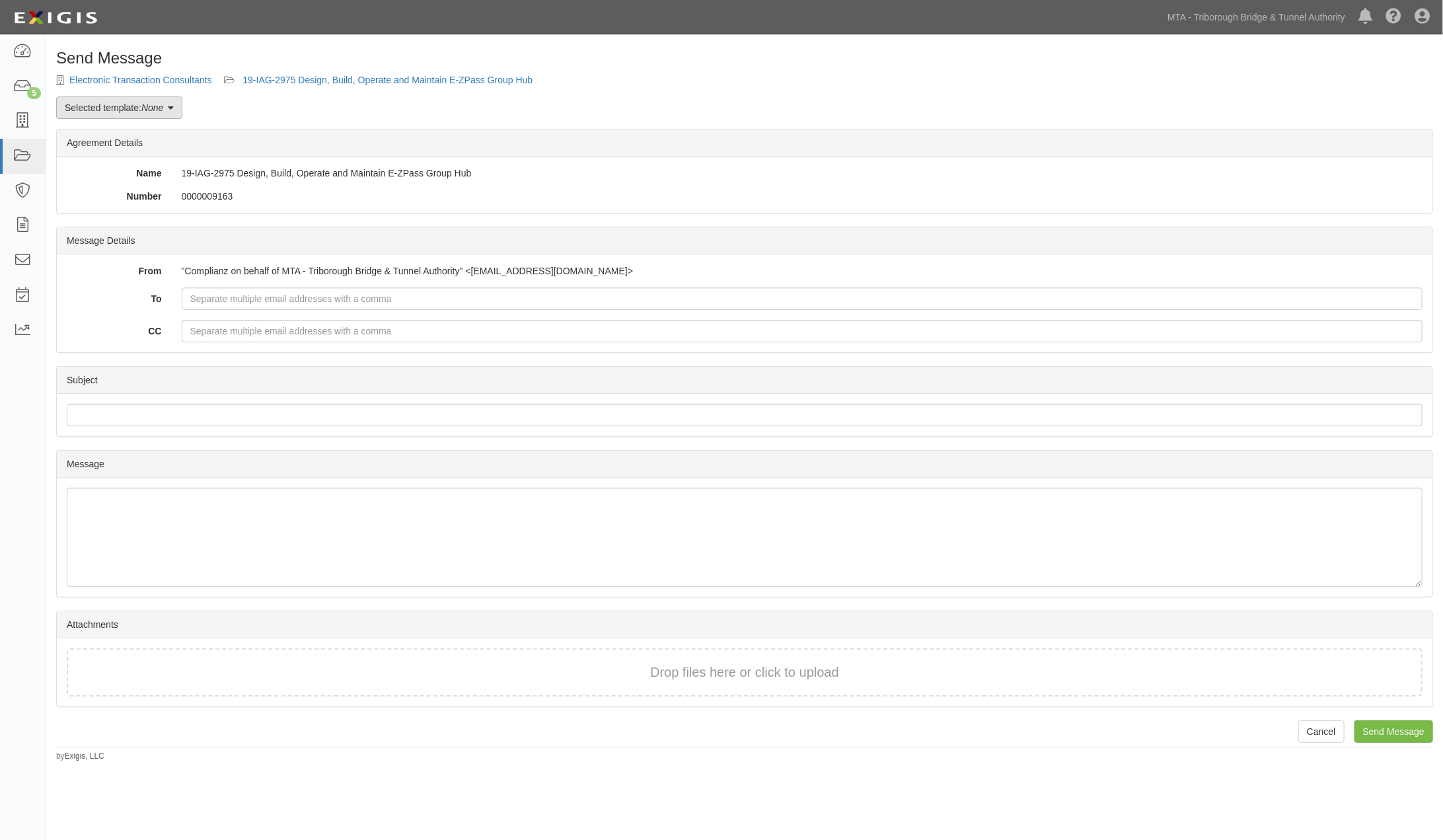
click at [168, 104] on link "Selected template: None" at bounding box center [118, 107] width 126 height 22
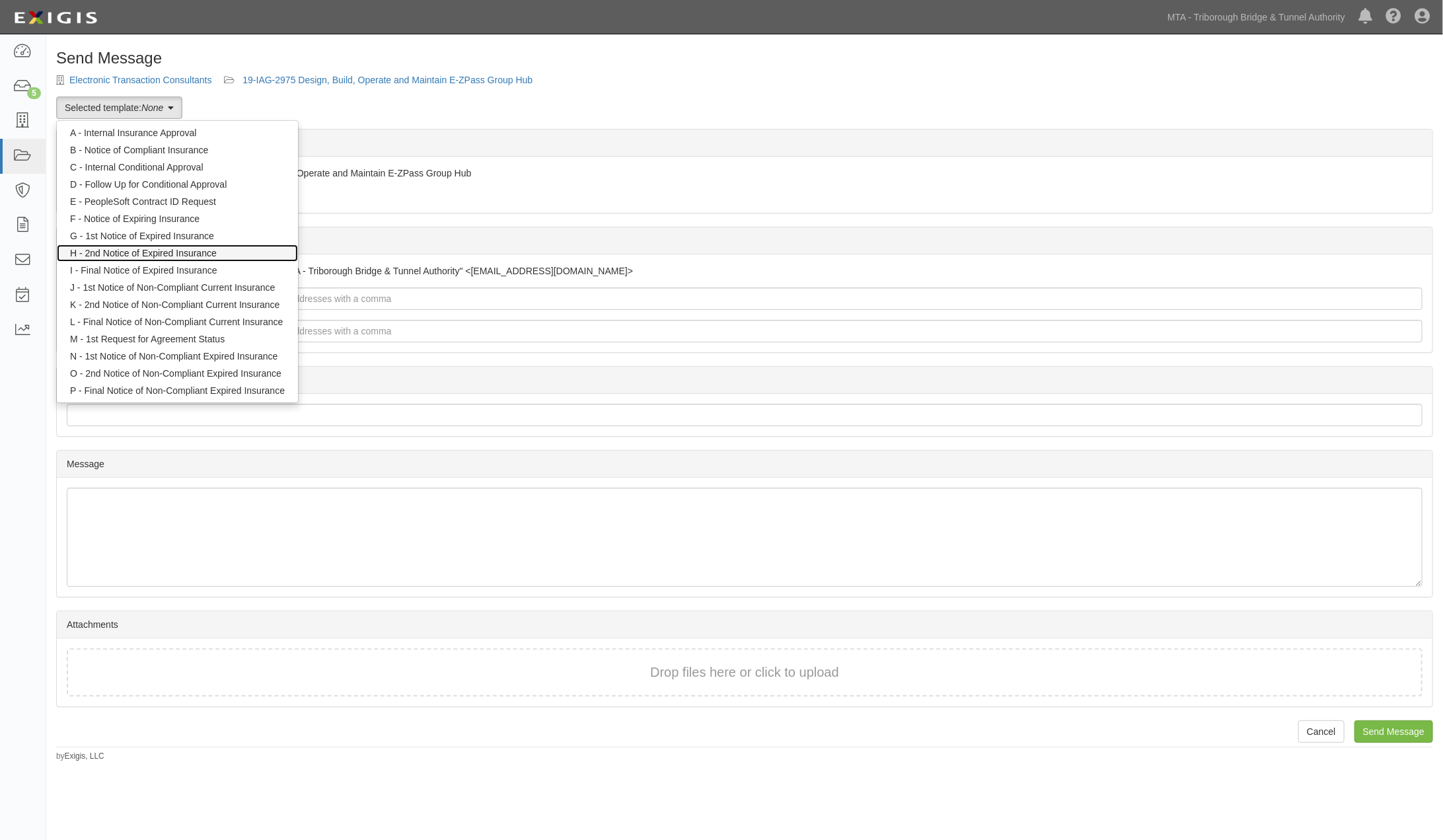
click at [162, 248] on link "H - 2nd Notice of Expired Insurance" at bounding box center [177, 253] width 241 height 18
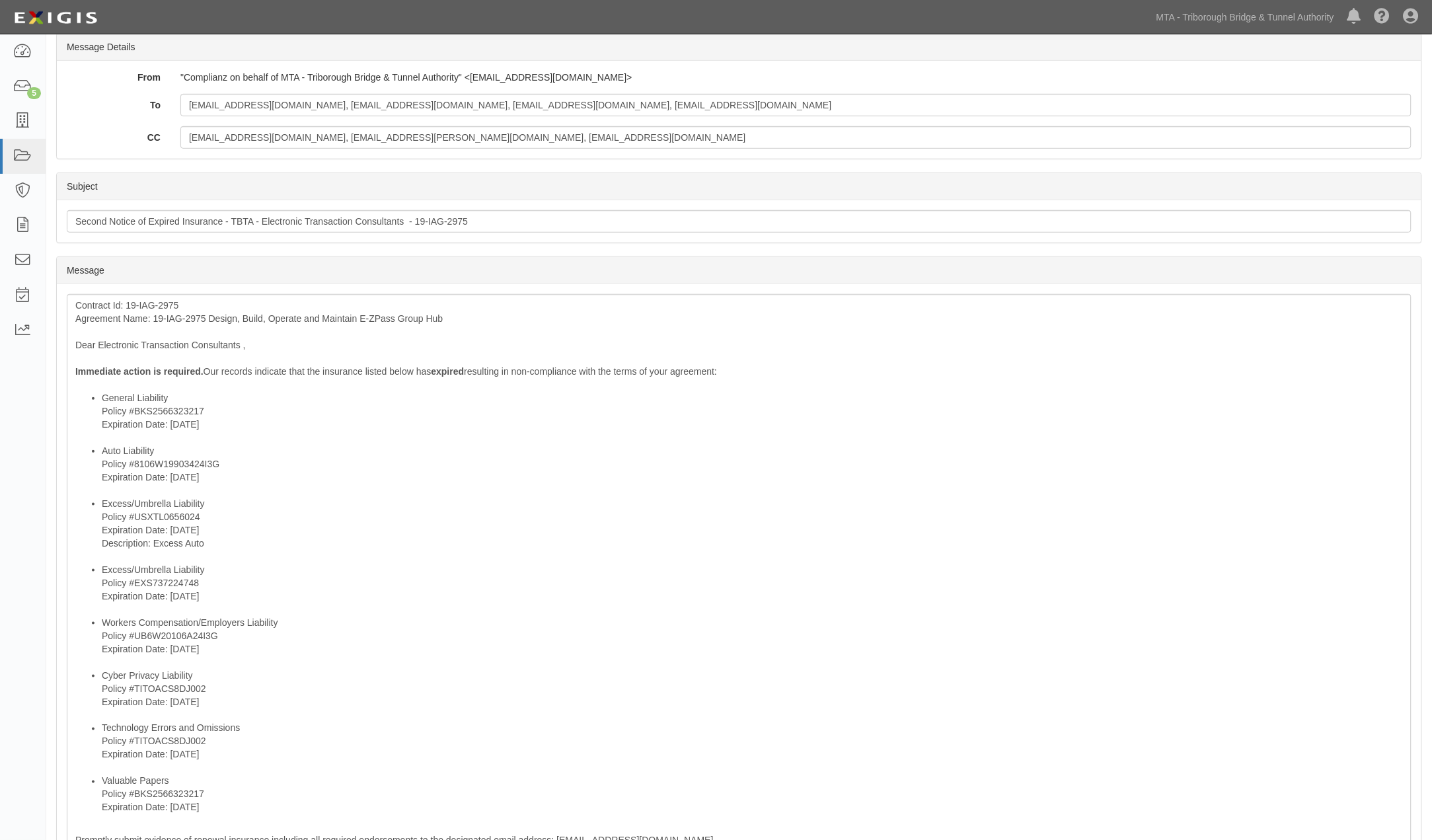
scroll to position [220, 0]
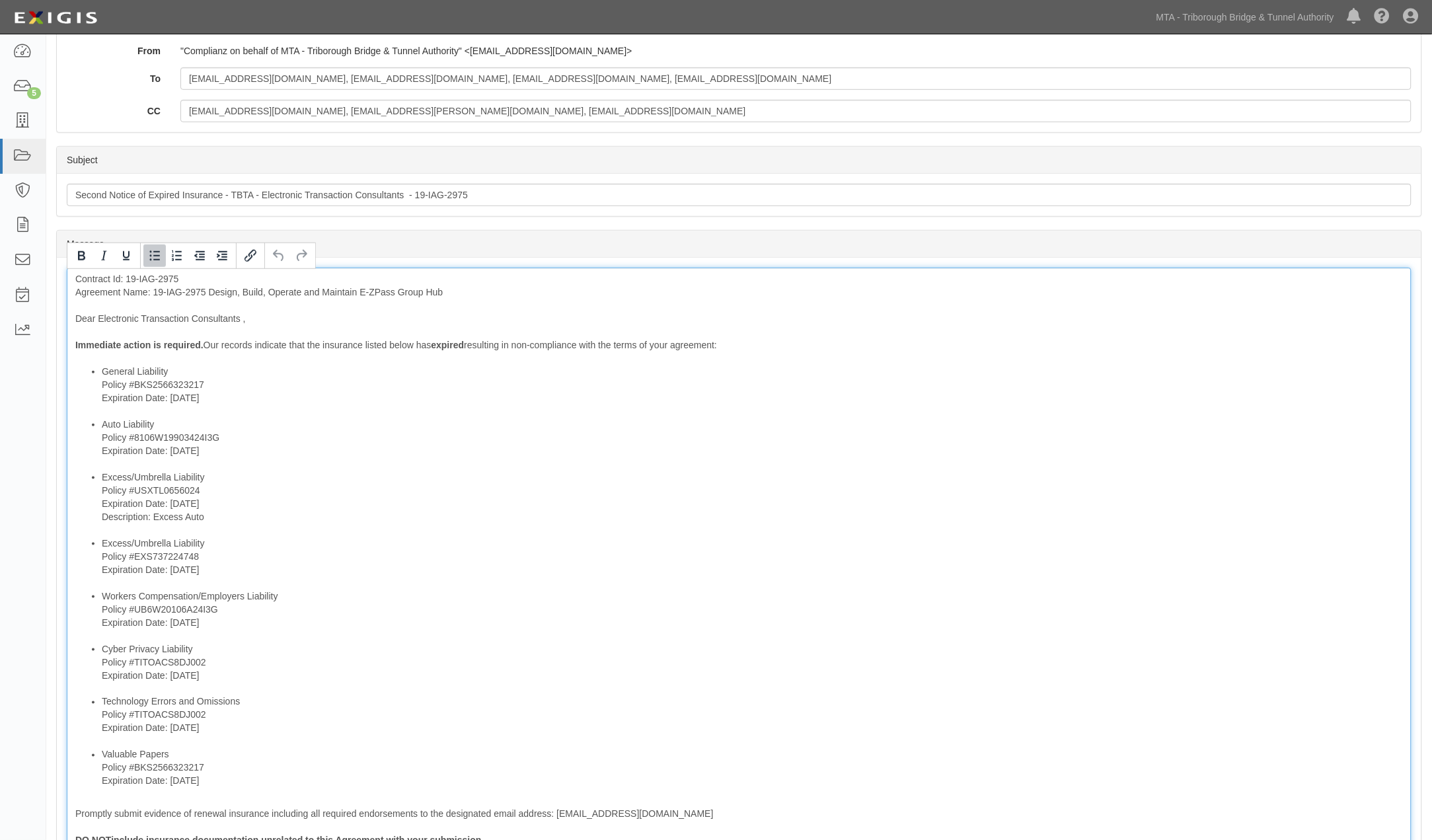
drag, startPoint x: 240, startPoint y: 394, endPoint x: 170, endPoint y: 400, distance: 70.3
click at [170, 400] on li "General Liability Policy #BKS2566323217 Expiration Date: [DATE]" at bounding box center [752, 391] width 1301 height 53
click at [265, 448] on li "Auto Liability Policy #8106W19903424I3G Expiration Date: 5/31/2025" at bounding box center [752, 444] width 1301 height 53
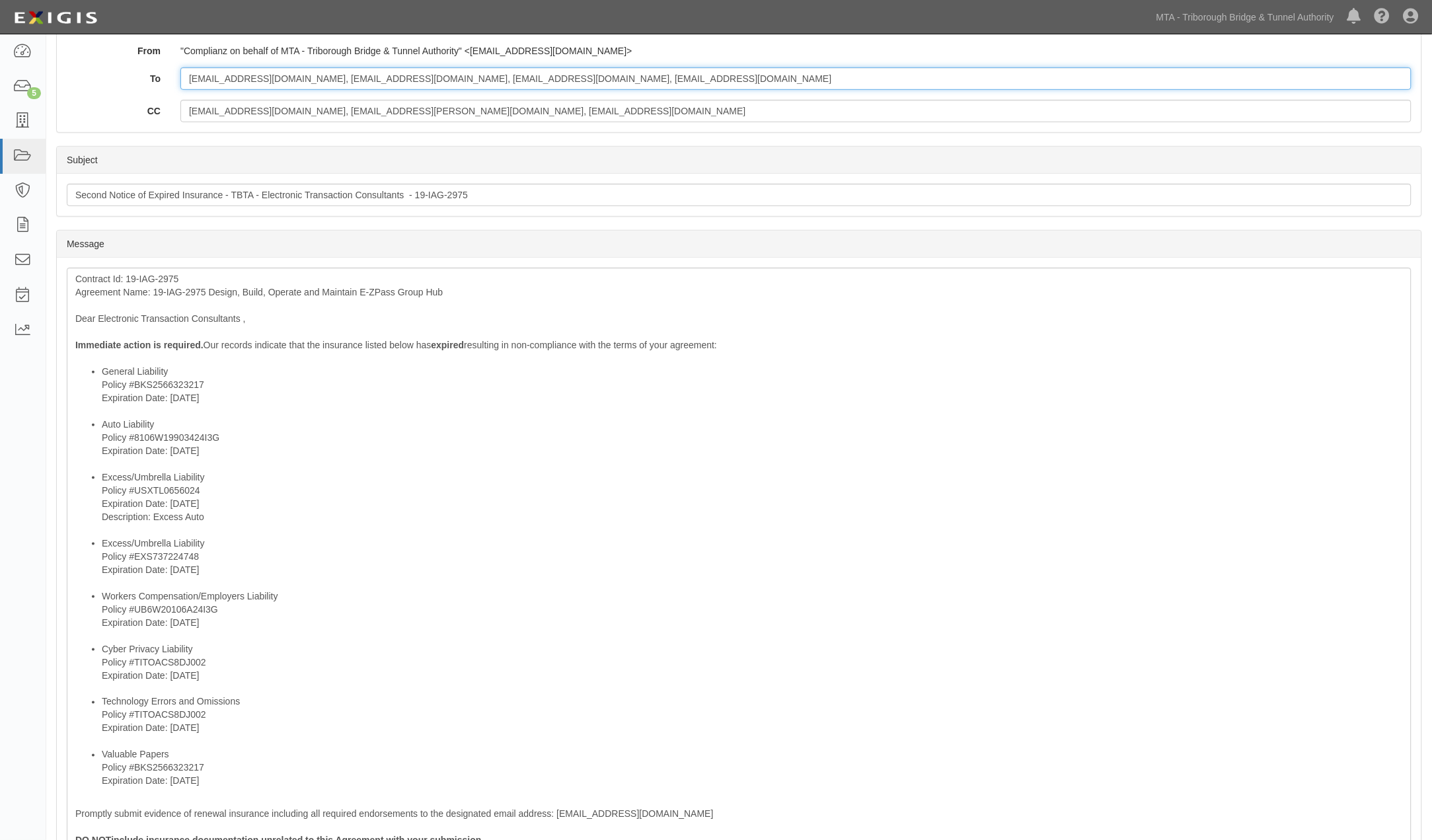
click at [683, 77] on input "tschmidt@quarterhill.com, mbergman@quarterhill.com, jburlingham@bflcanada.ca, m…" at bounding box center [796, 78] width 1231 height 22
paste input "Lshearon@cacgroup.com"
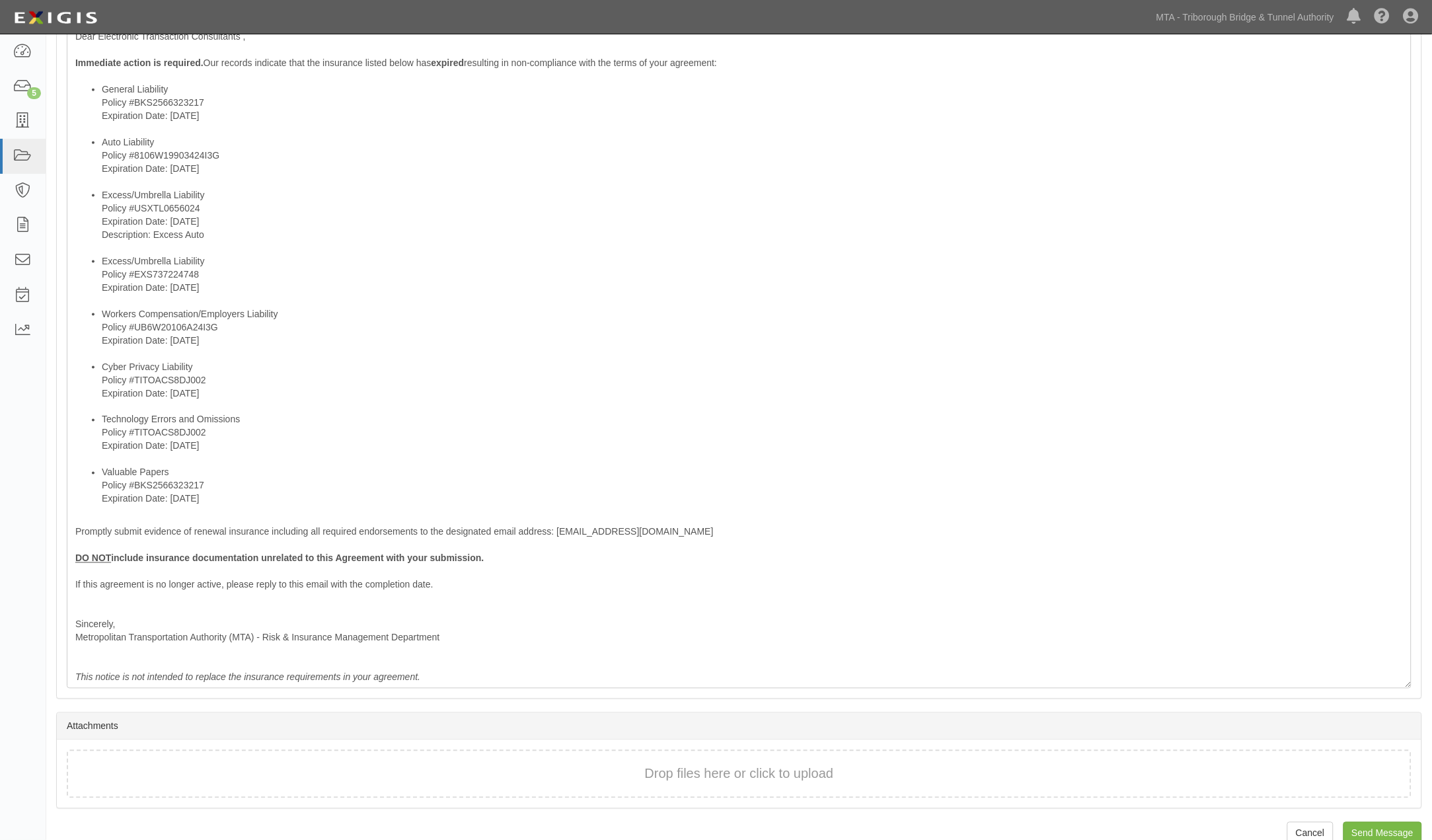
scroll to position [525, 0]
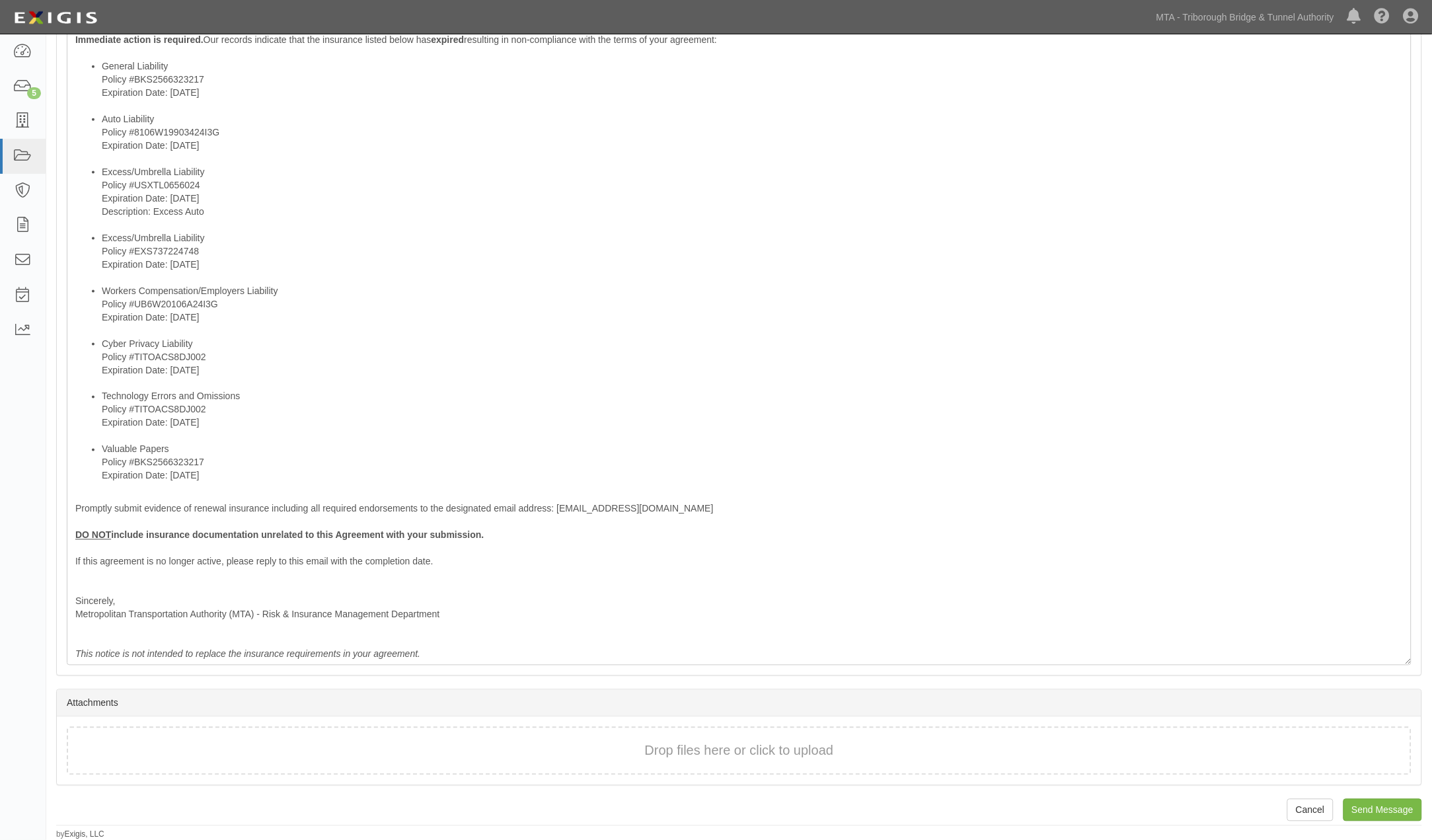
type input "tschmidt@quarterhill.com, mbergman@quarterhill.com, jburlingham@bflcanada.ca, m…"
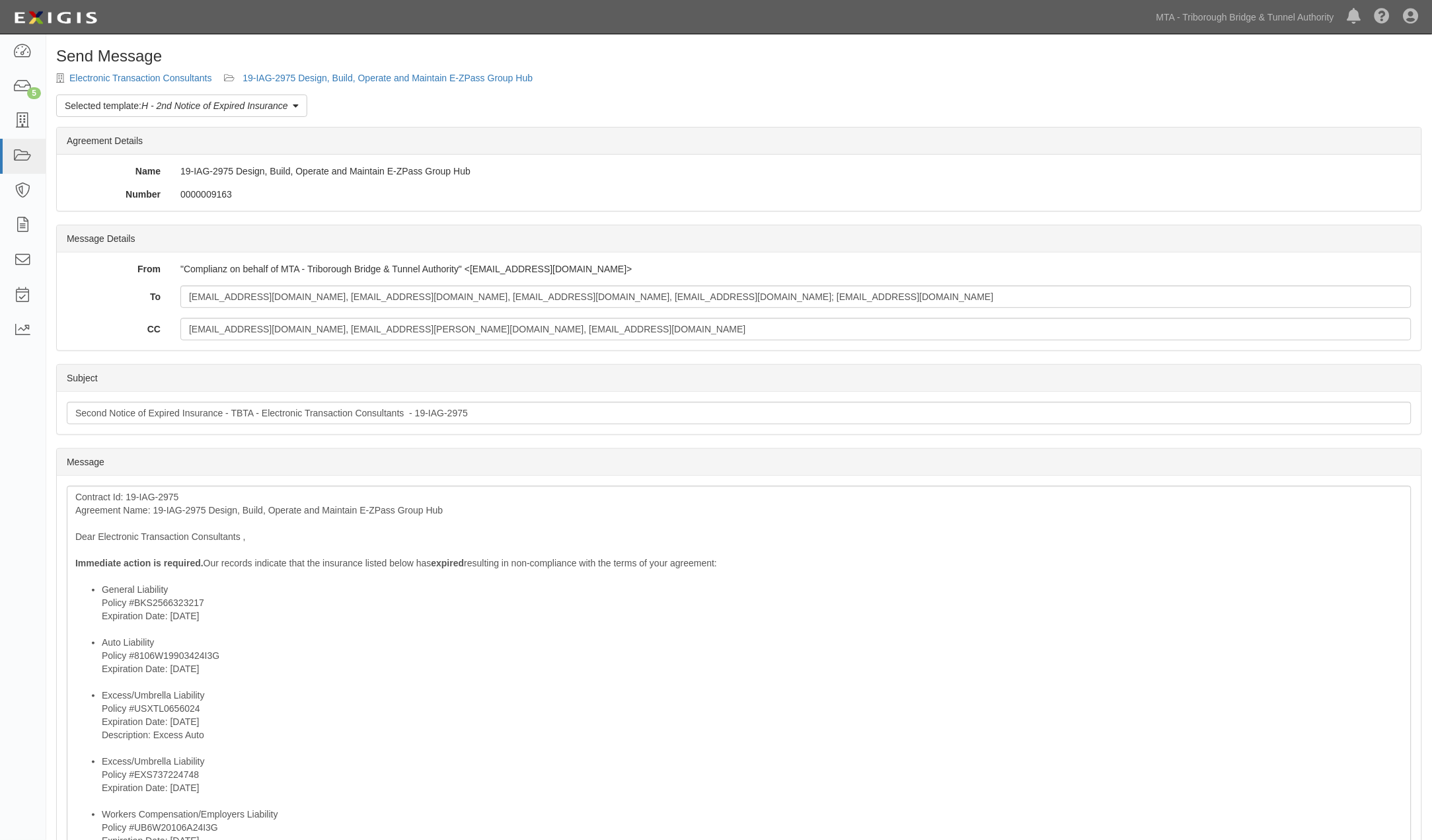
scroll to position [0, 0]
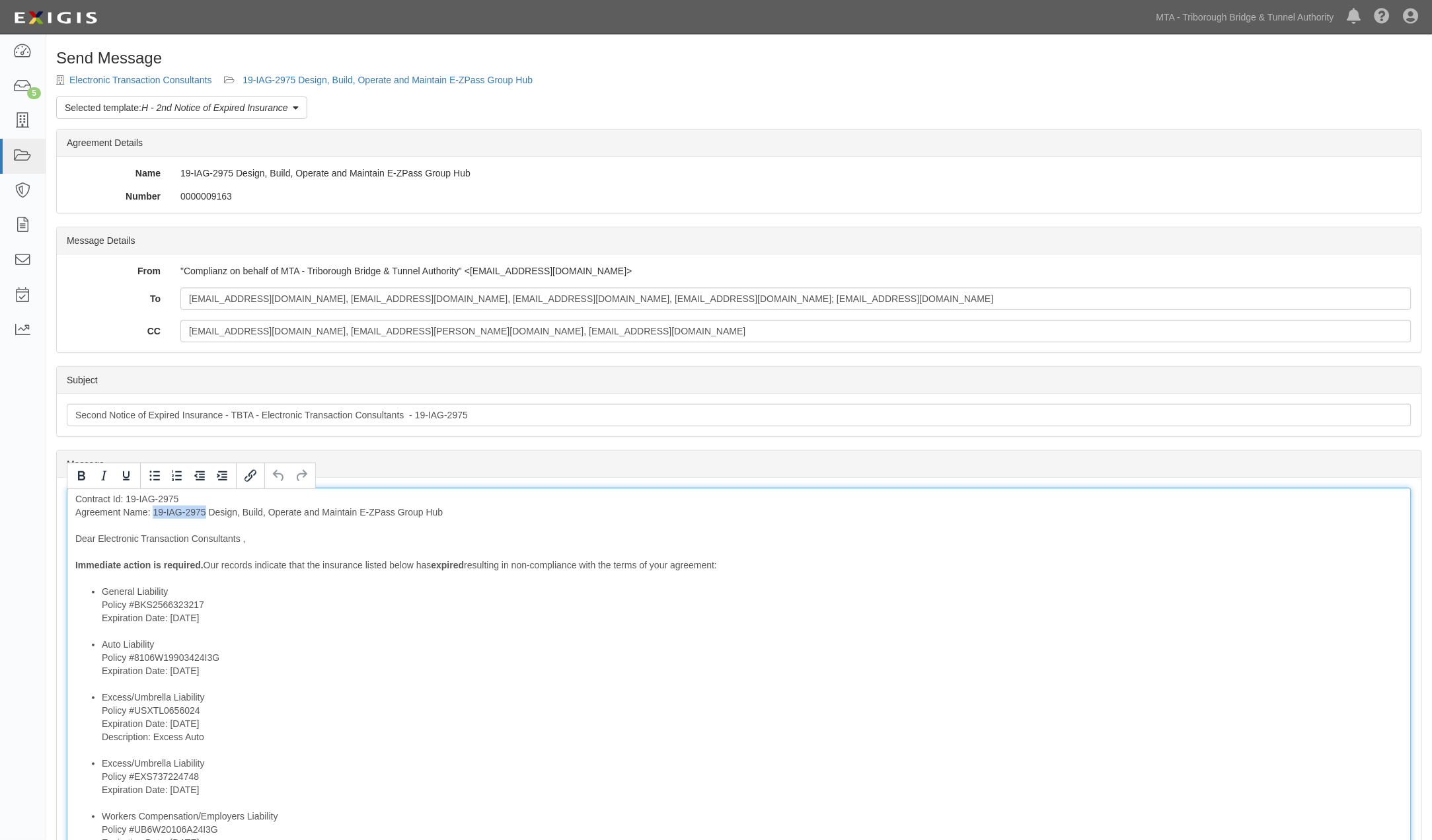
drag, startPoint x: 203, startPoint y: 511, endPoint x: 155, endPoint y: 510, distance: 48.0
click at [155, 510] on div "Contract Id: 19-IAG-2975 Agreement Name: 19-IAG-2975 Design, Build, Operate and…" at bounding box center [739, 839] width 1345 height 703
click at [232, 492] on div "Contract Id: 19-IAG-2975 Agreement Name: Design, Build, Operate and Maintain E-…" at bounding box center [739, 839] width 1345 height 703
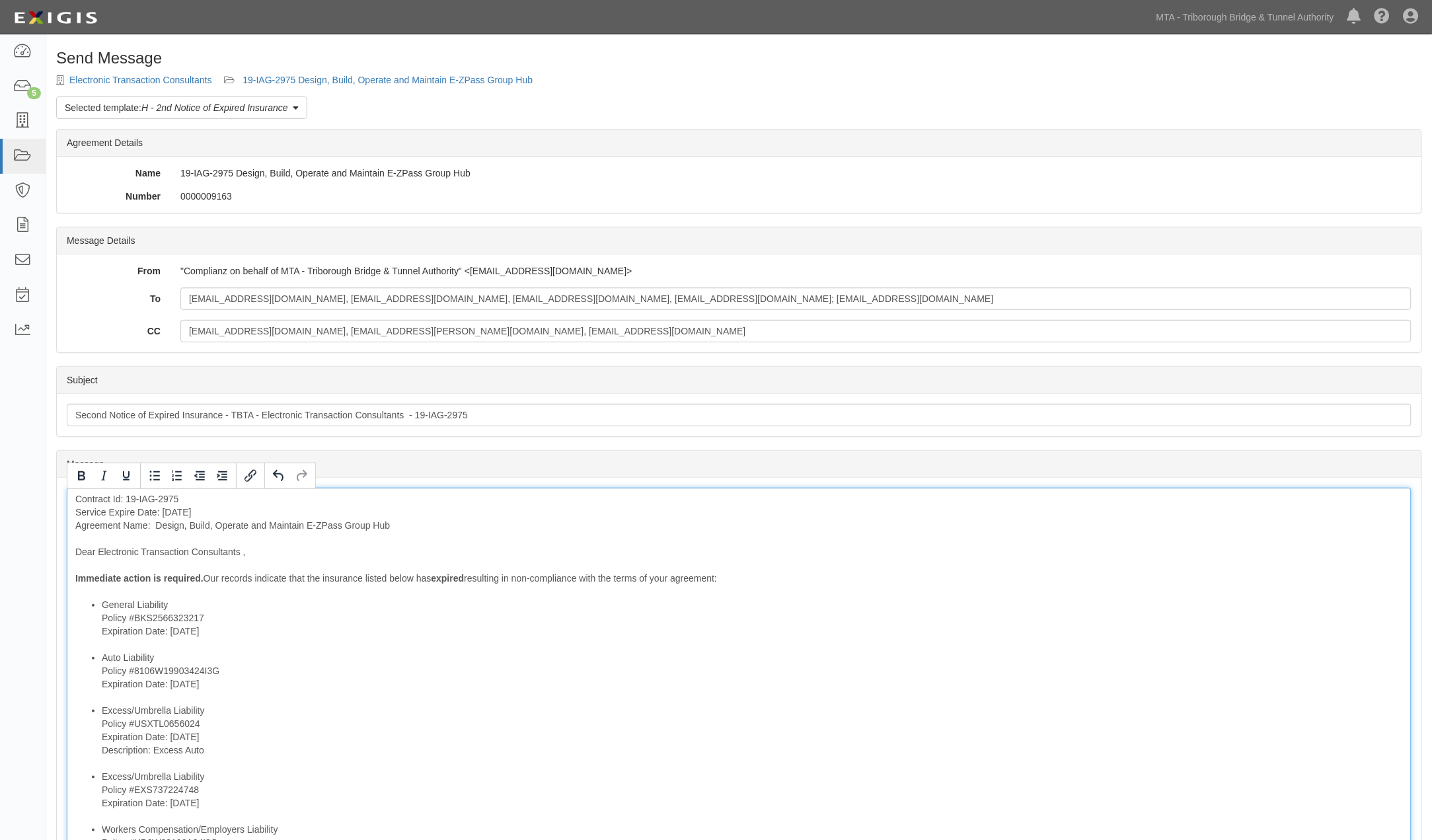
drag, startPoint x: 232, startPoint y: 510, endPoint x: 75, endPoint y: 510, distance: 157.0
click at [75, 510] on div "Contract Id: 19-IAG-2975 Service Expire Date: 04/13/2032 Agreement Name: Design…" at bounding box center [739, 845] width 1345 height 716
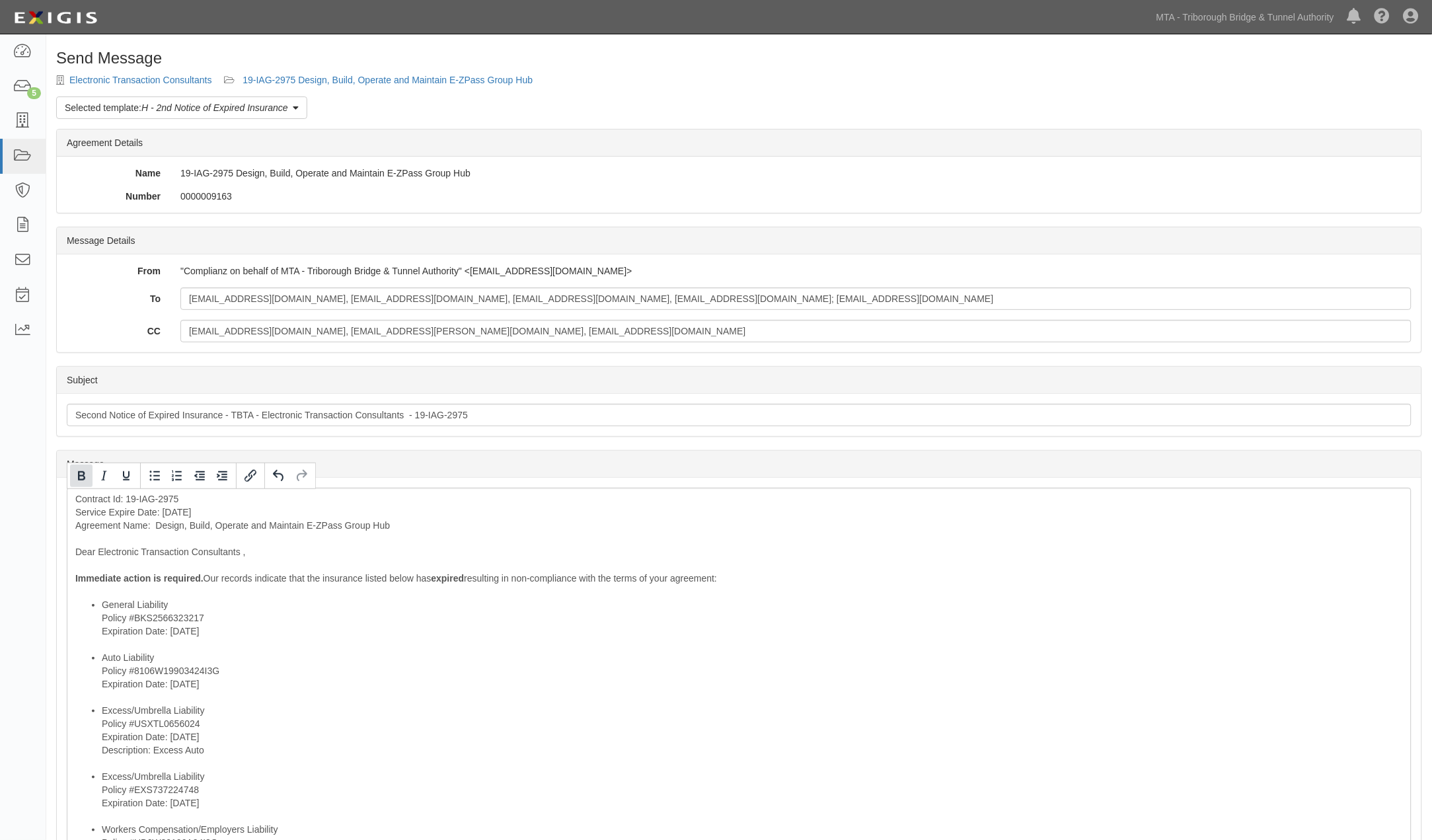
click at [83, 476] on icon "Bold" at bounding box center [81, 476] width 7 height 9
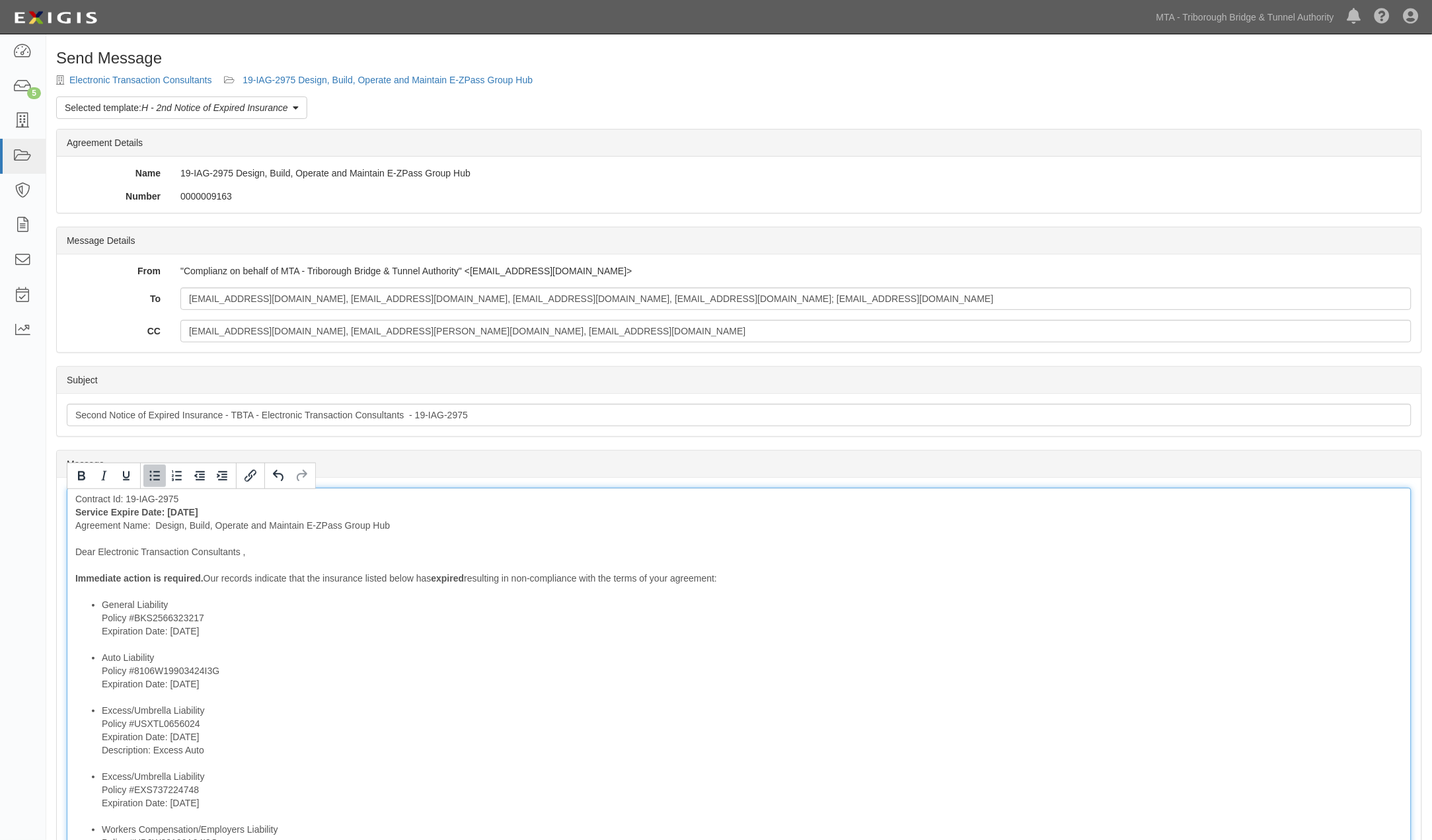
click at [537, 747] on li "Excess/Umbrella Liability Policy #USXTL0656024 Expiration Date: 5/31/2025 Descr…" at bounding box center [752, 736] width 1301 height 66
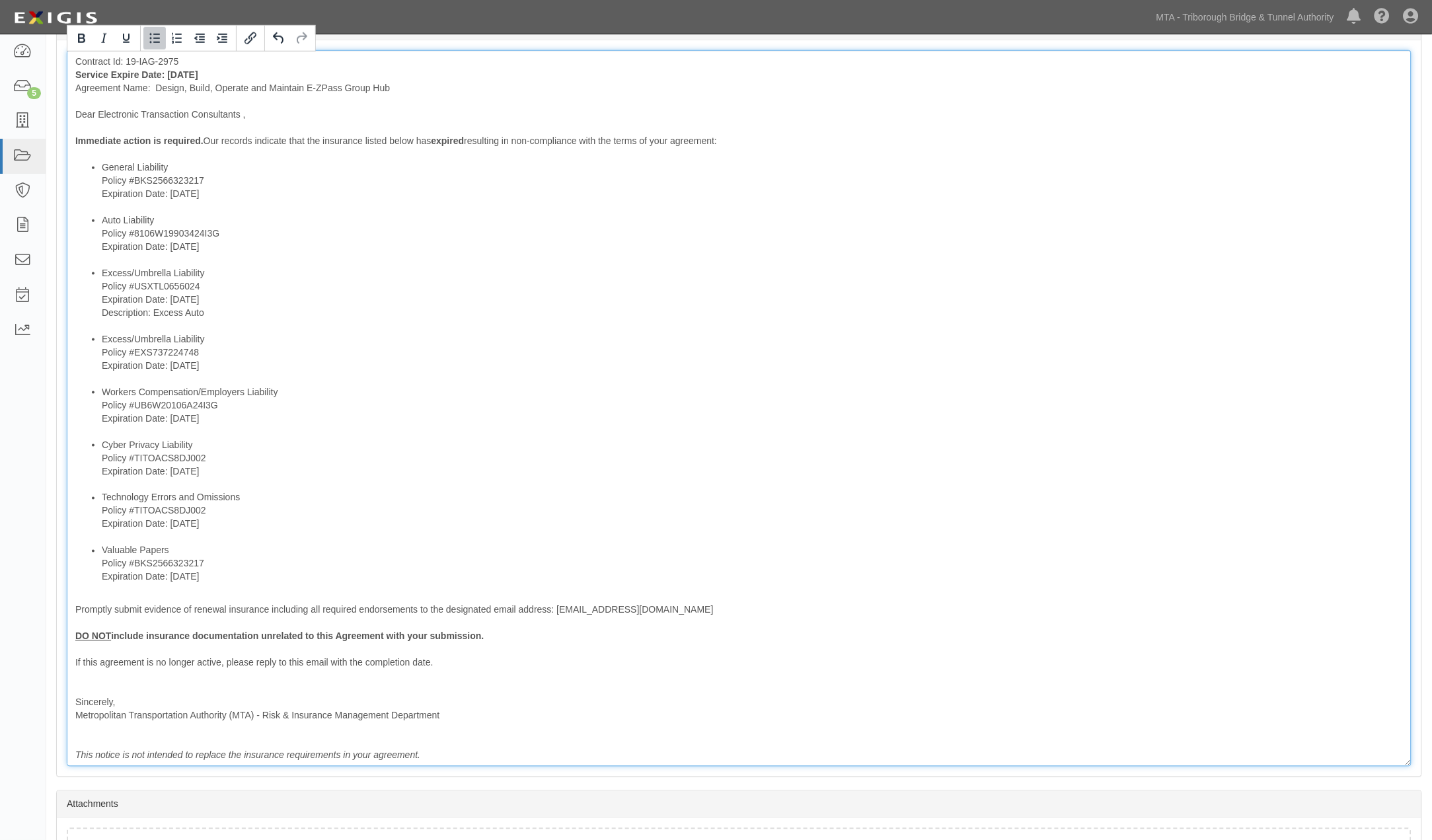
scroll to position [440, 0]
drag, startPoint x: 193, startPoint y: 606, endPoint x: 418, endPoint y: 612, distance: 225.1
click at [418, 612] on div "Contract Id: 19-IAG-2975 Service Expire Date: 04/13/2032 Agreement Name: Design…" at bounding box center [739, 406] width 1345 height 716
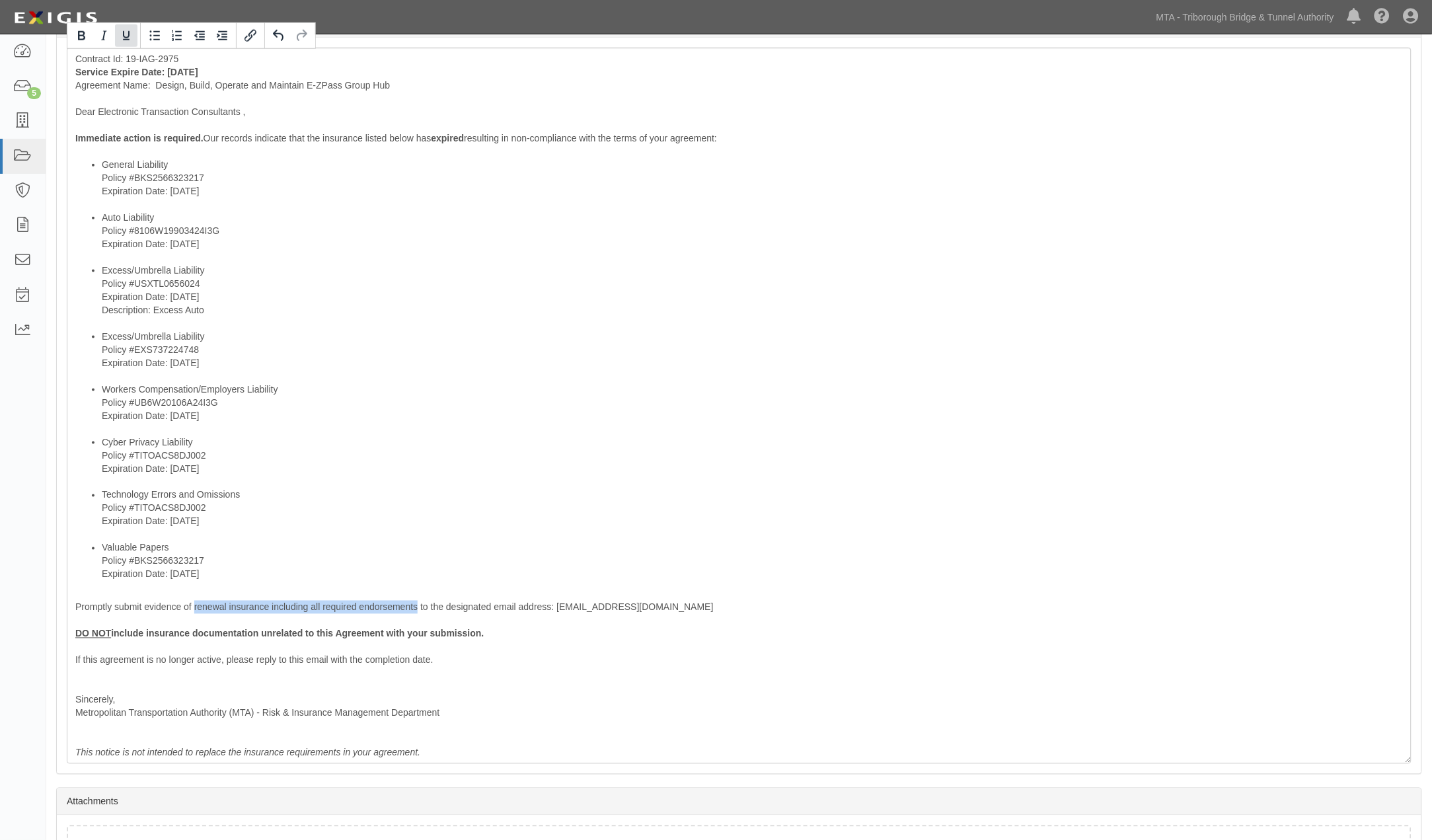
click at [121, 28] on icon "Underline" at bounding box center [127, 36] width 16 height 16
click at [76, 34] on icon "Bold" at bounding box center [81, 36] width 16 height 16
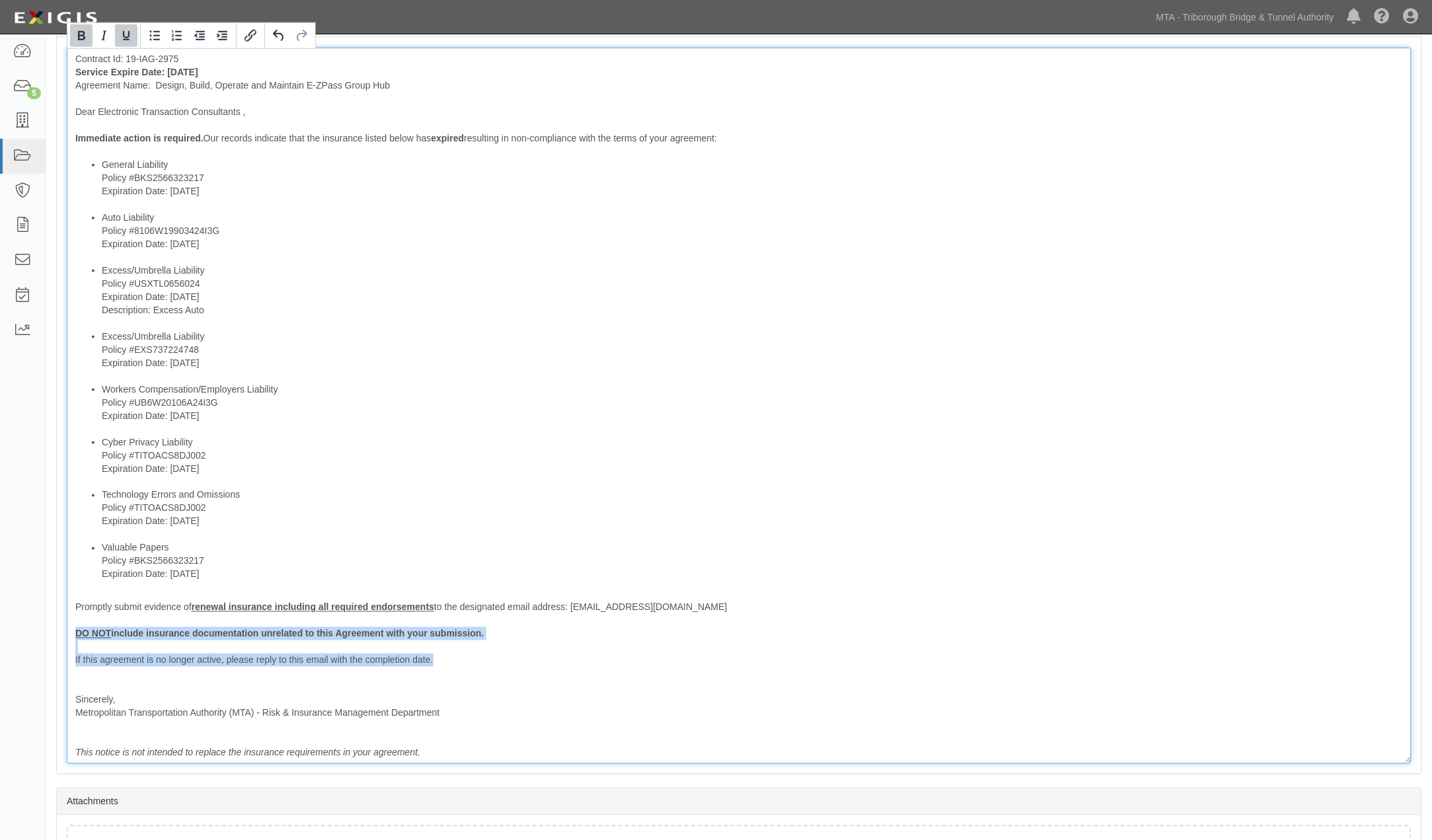
drag, startPoint x: 459, startPoint y: 663, endPoint x: 56, endPoint y: 636, distance: 403.9
click at [57, 636] on div "Message Contract Id: 19-IAG-2975 Service Expire Date: 04/13/2032 Agreement Name…" at bounding box center [739, 406] width 1365 height 736
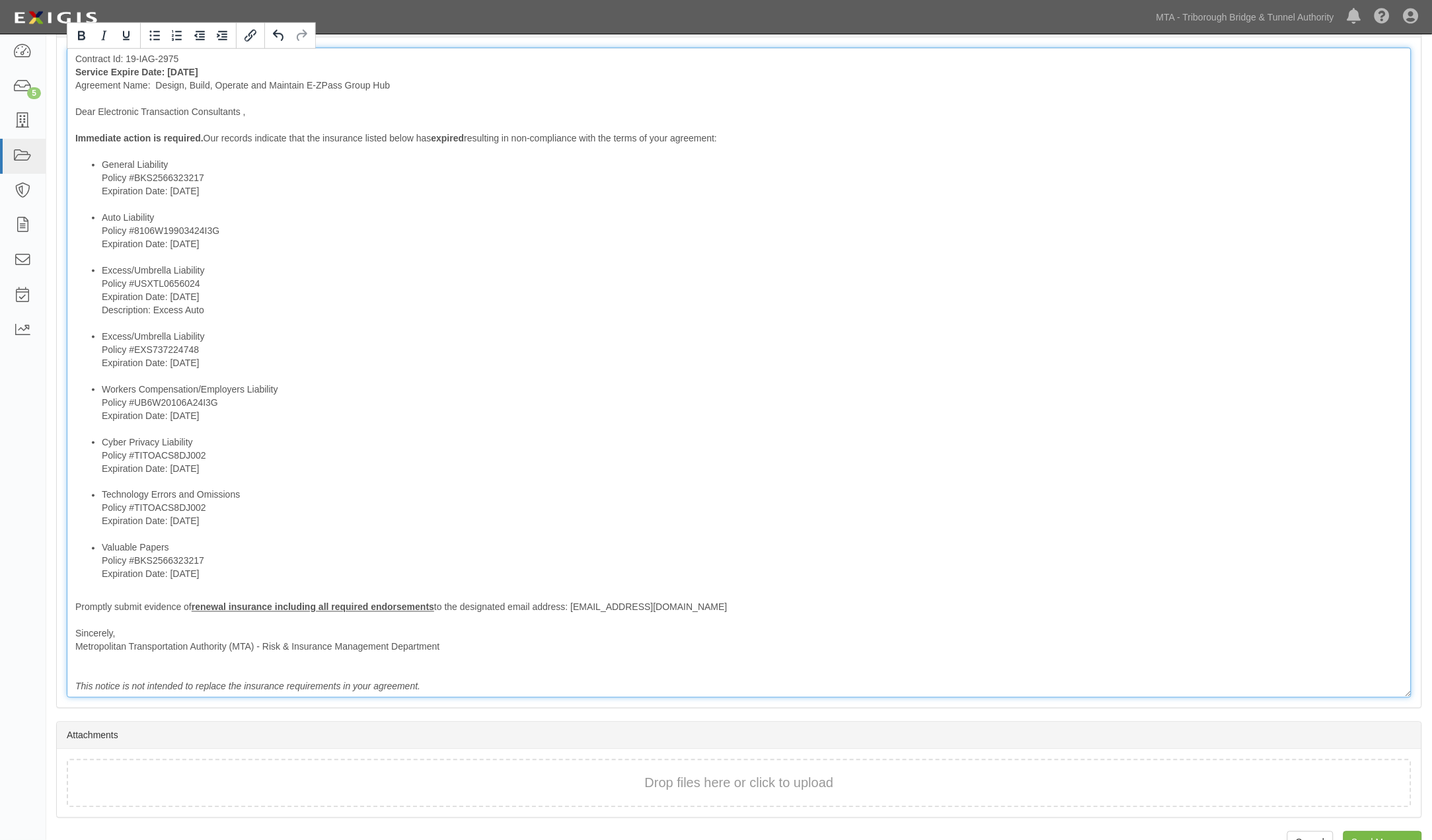
scroll to position [473, 0]
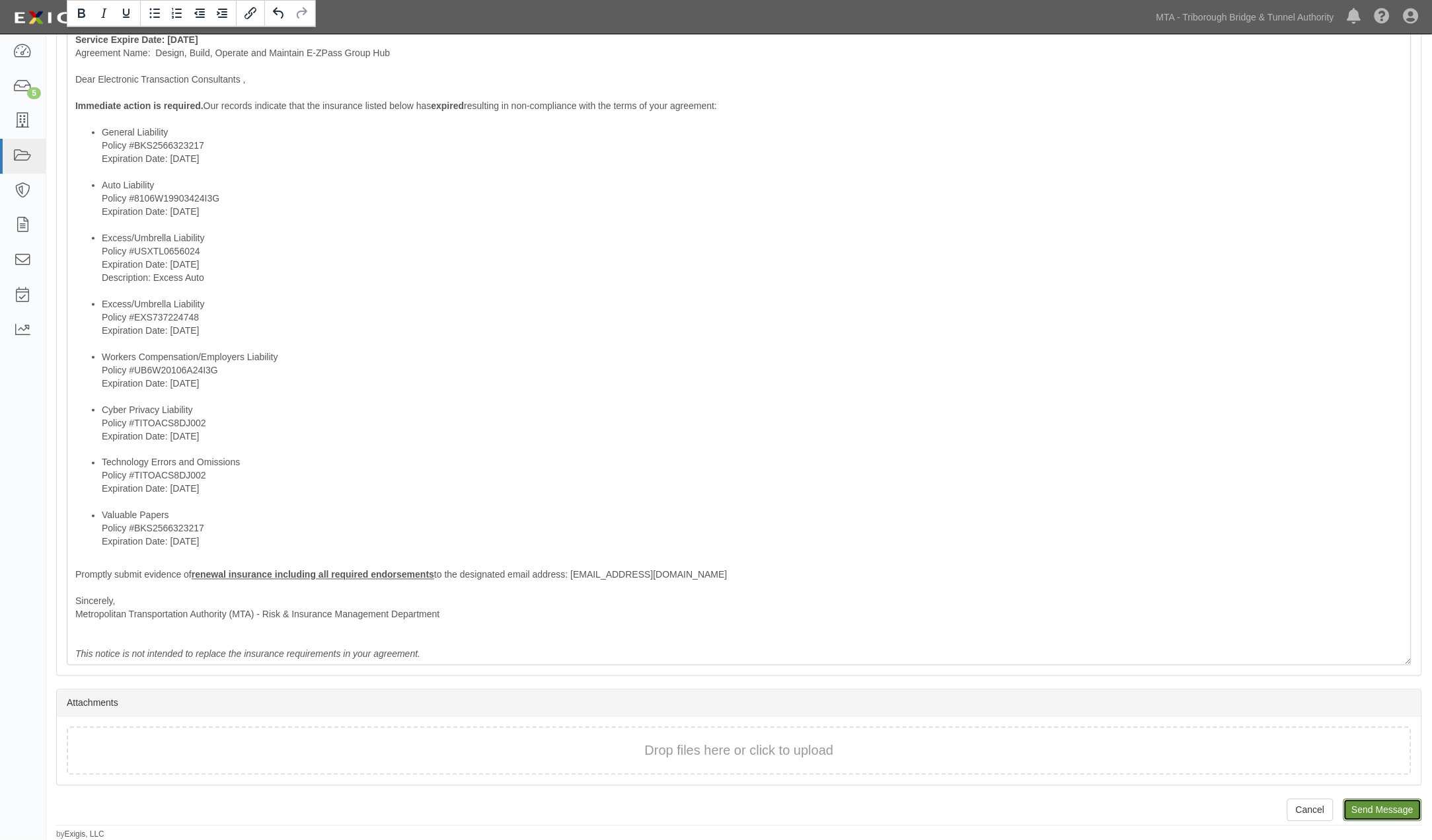
click at [1383, 806] on input "Send Message" at bounding box center [1383, 810] width 79 height 22
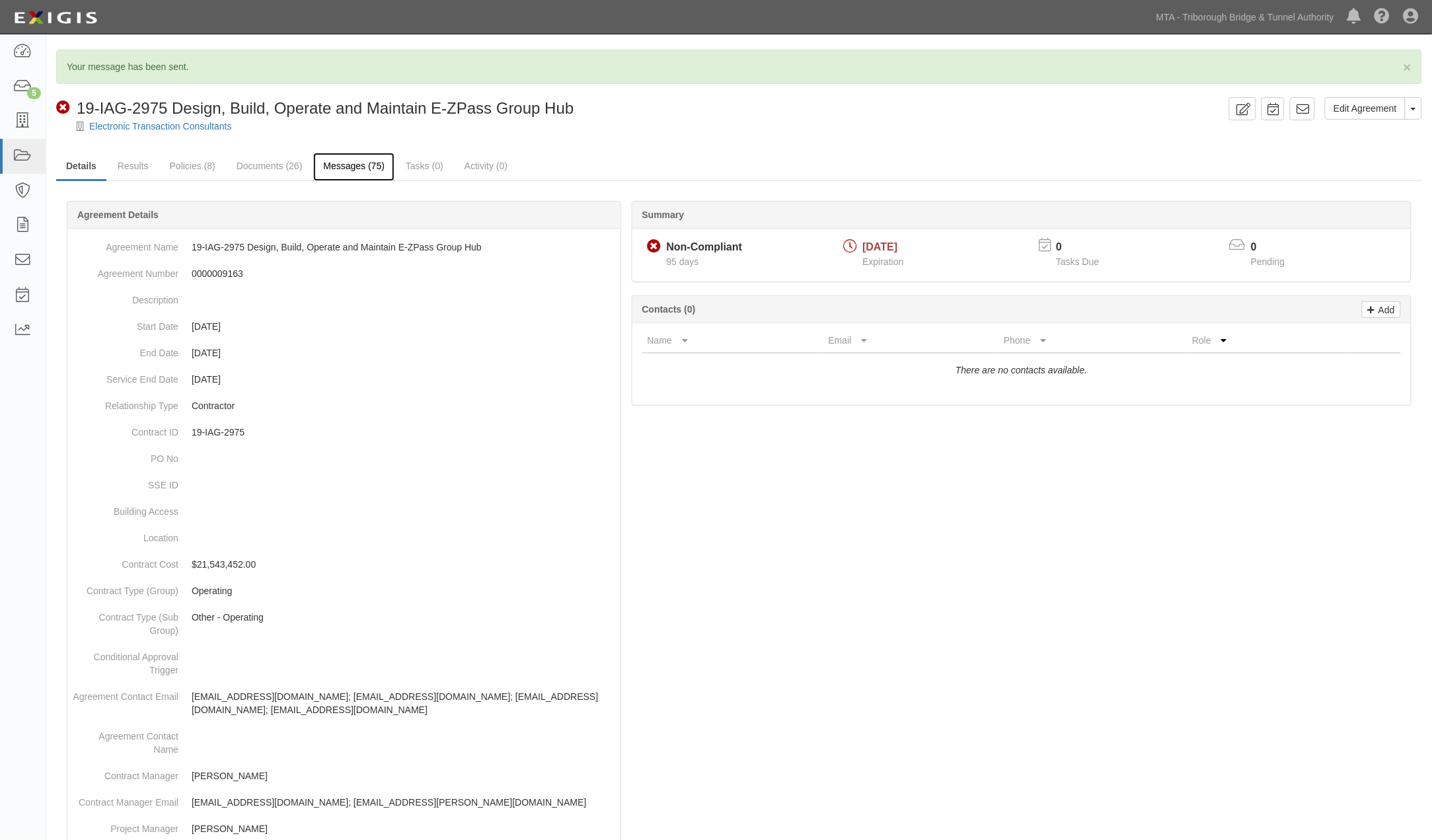
click at [361, 163] on link "Messages (75)" at bounding box center [353, 167] width 81 height 28
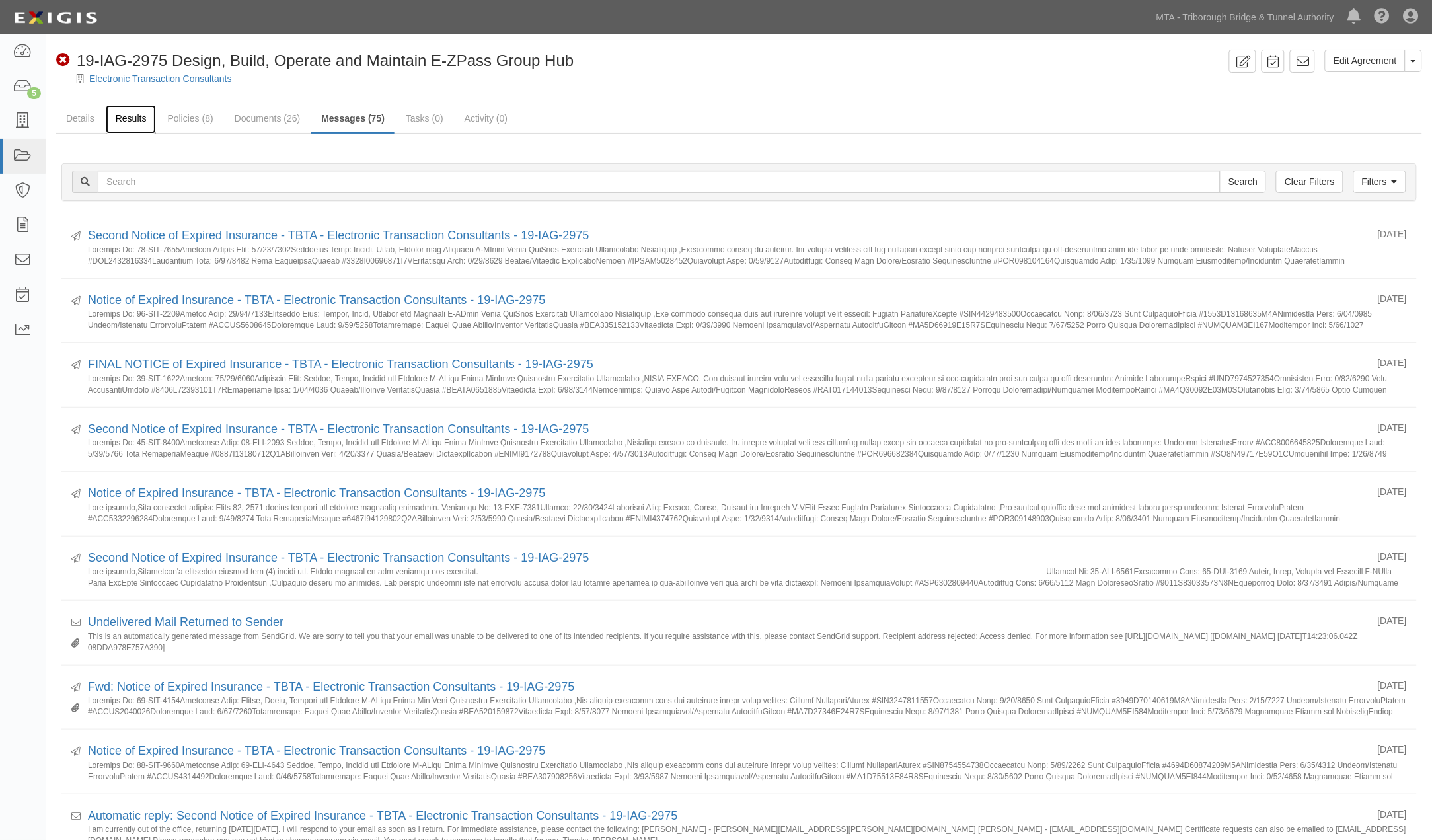
click at [132, 118] on link "Results" at bounding box center [131, 119] width 51 height 28
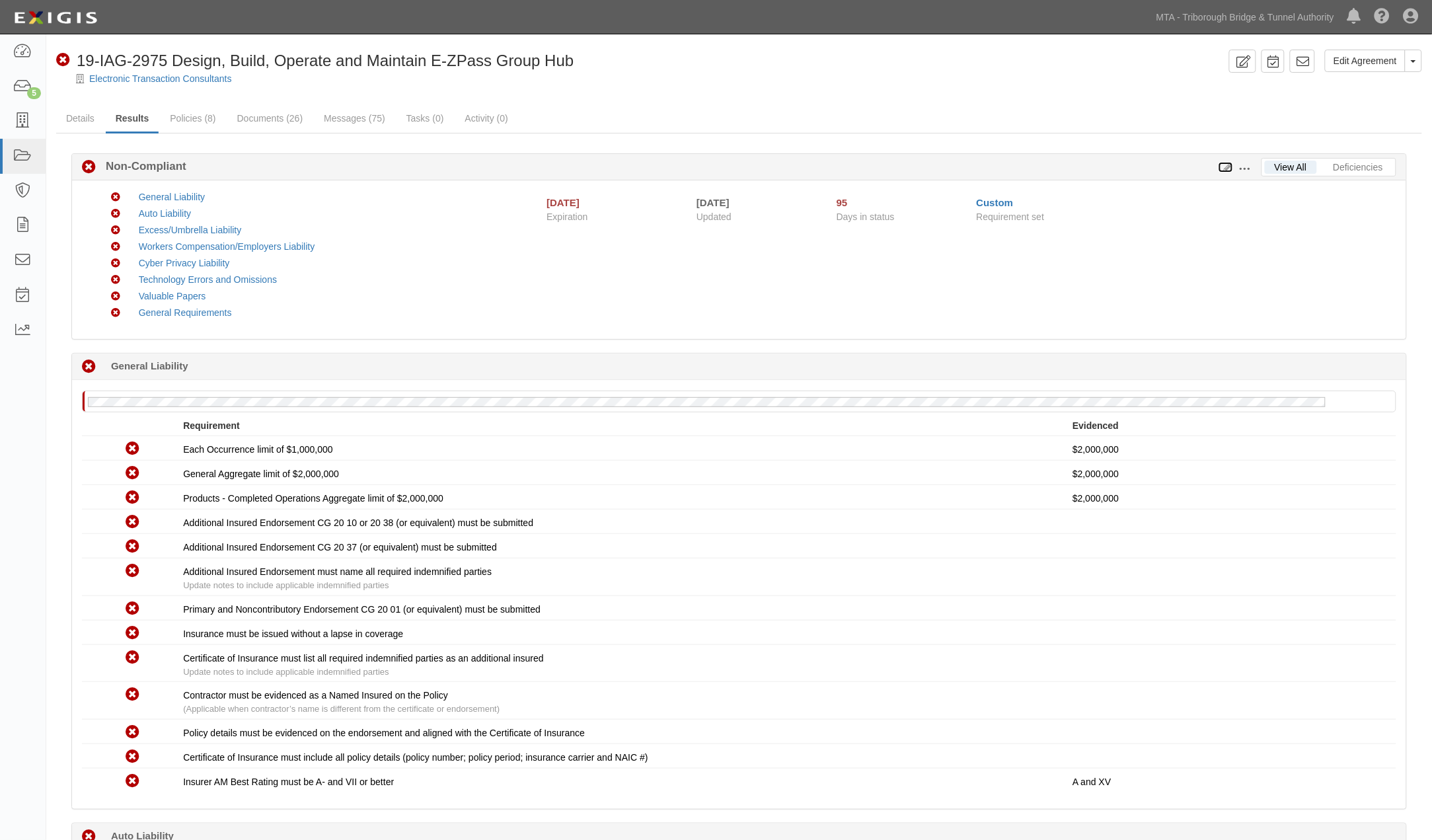
click at [1228, 165] on icon at bounding box center [1226, 168] width 15 height 9
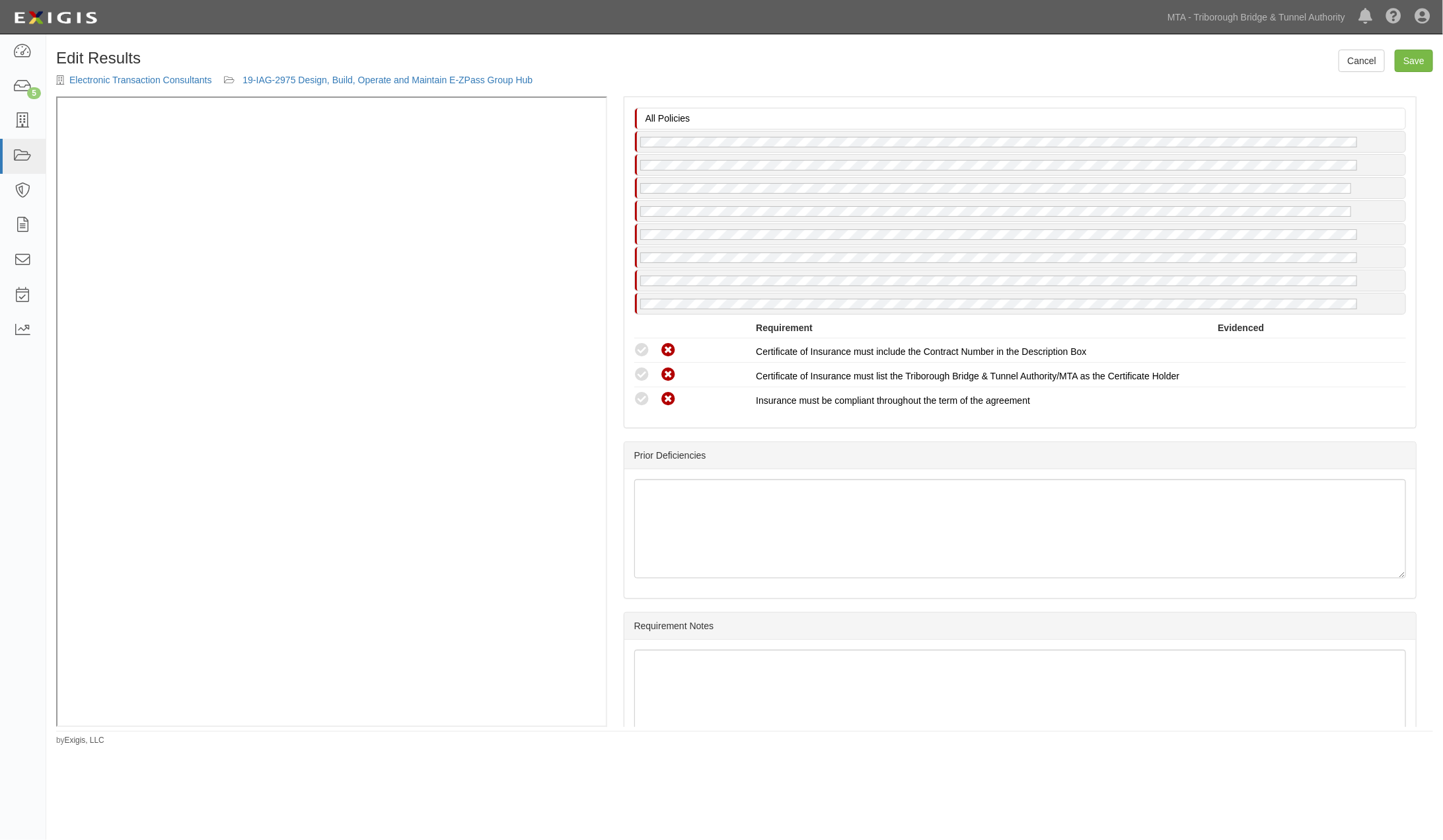
scroll to position [2855, 0]
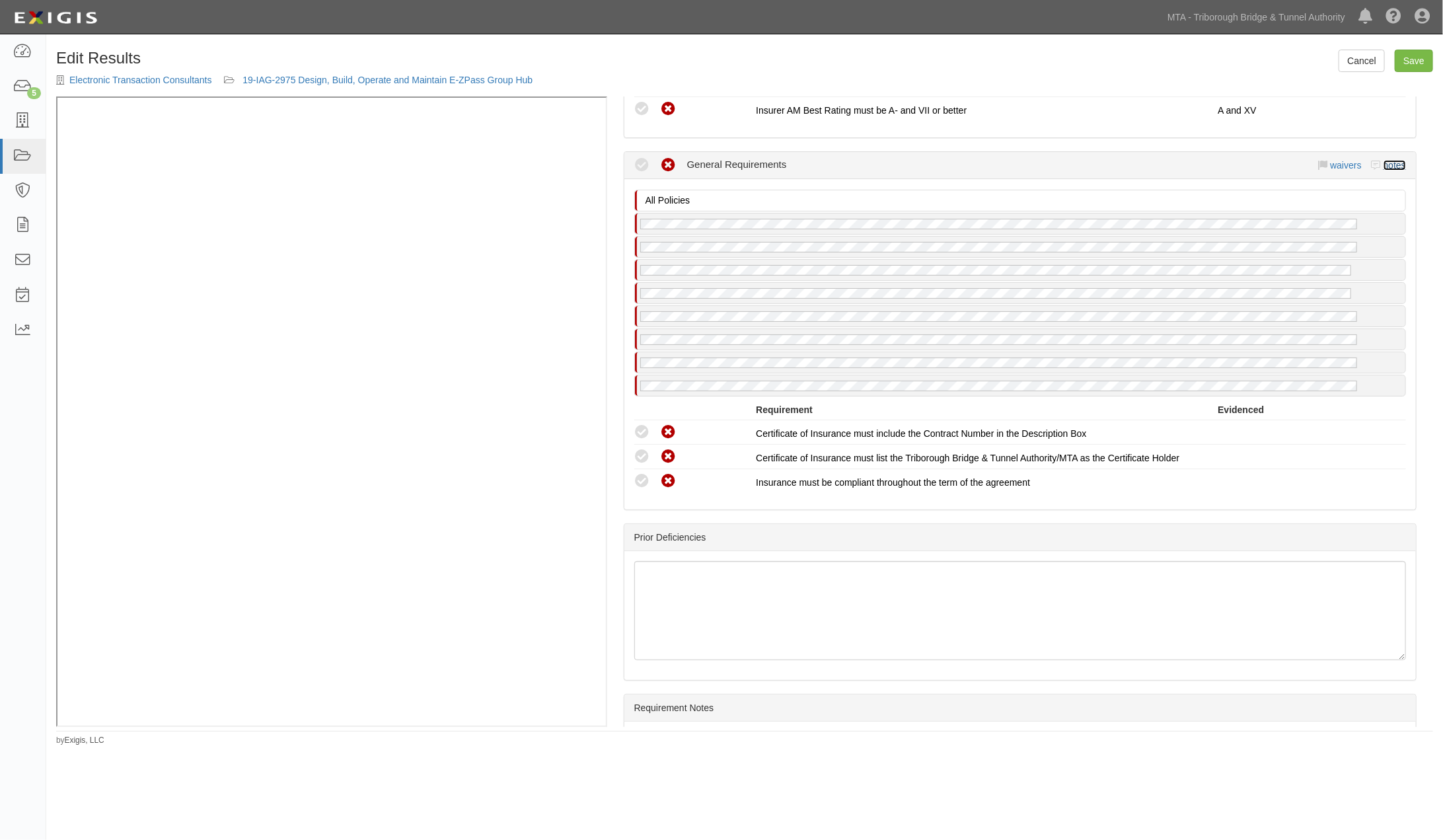
click at [1388, 166] on link "notes" at bounding box center [1395, 166] width 22 height 11
radio input "true"
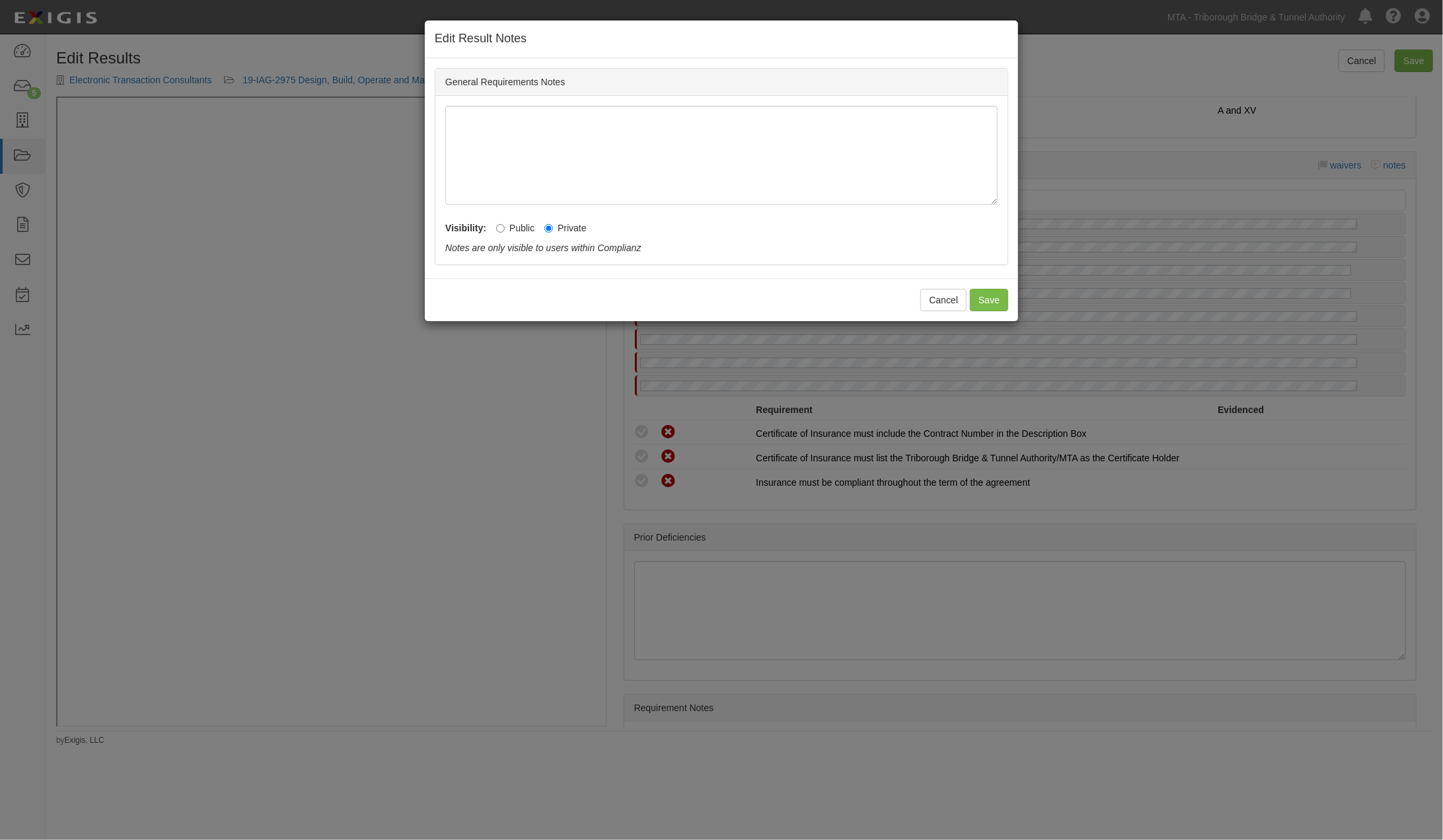
click at [530, 223] on label "Public" at bounding box center [515, 228] width 38 height 13
click at [505, 224] on input "Public" at bounding box center [500, 228] width 9 height 9
radio input "true"
click at [993, 300] on button "Save" at bounding box center [989, 300] width 38 height 22
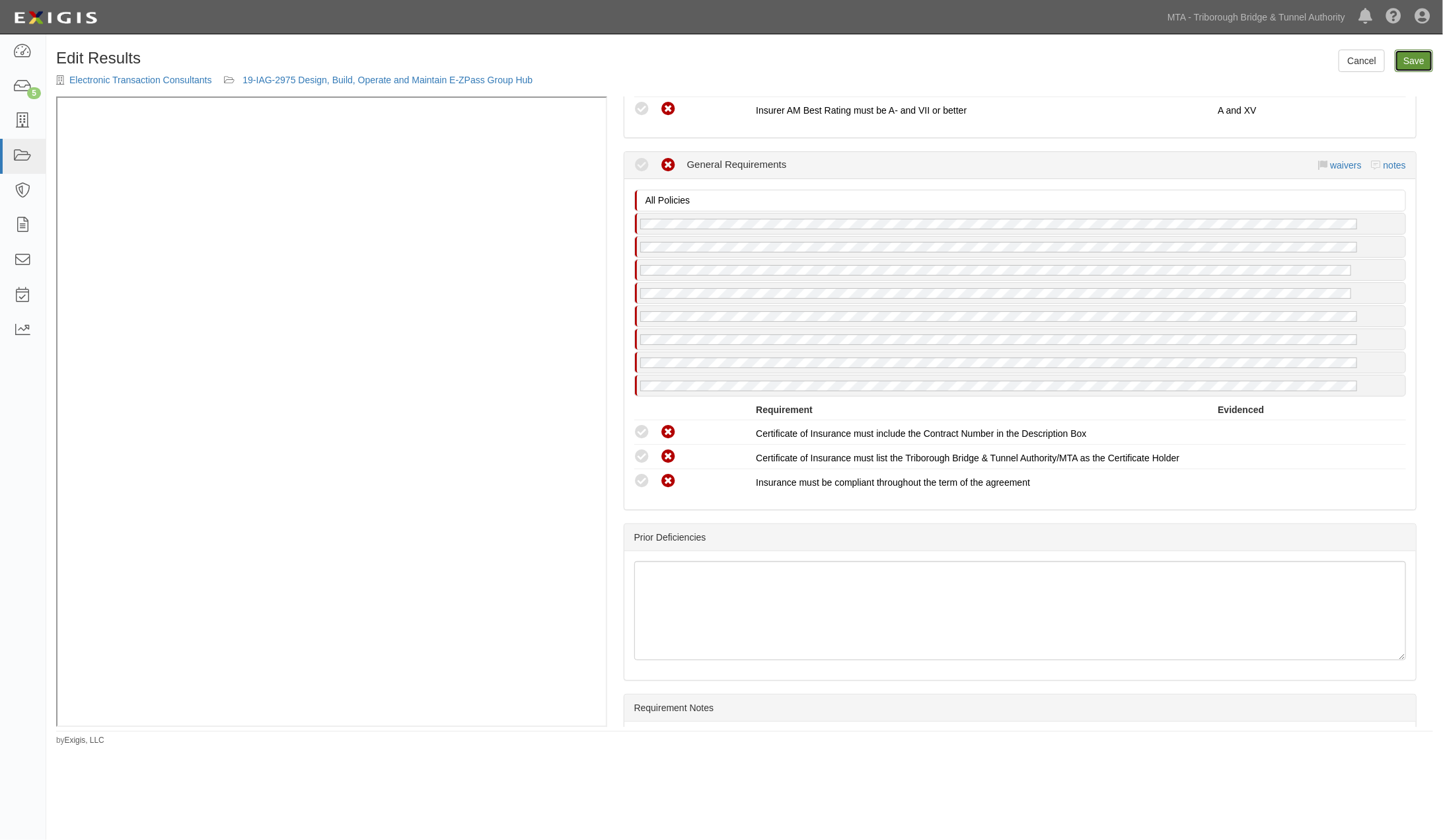
click at [1399, 69] on link "Save" at bounding box center [1413, 61] width 38 height 22
radio input "true"
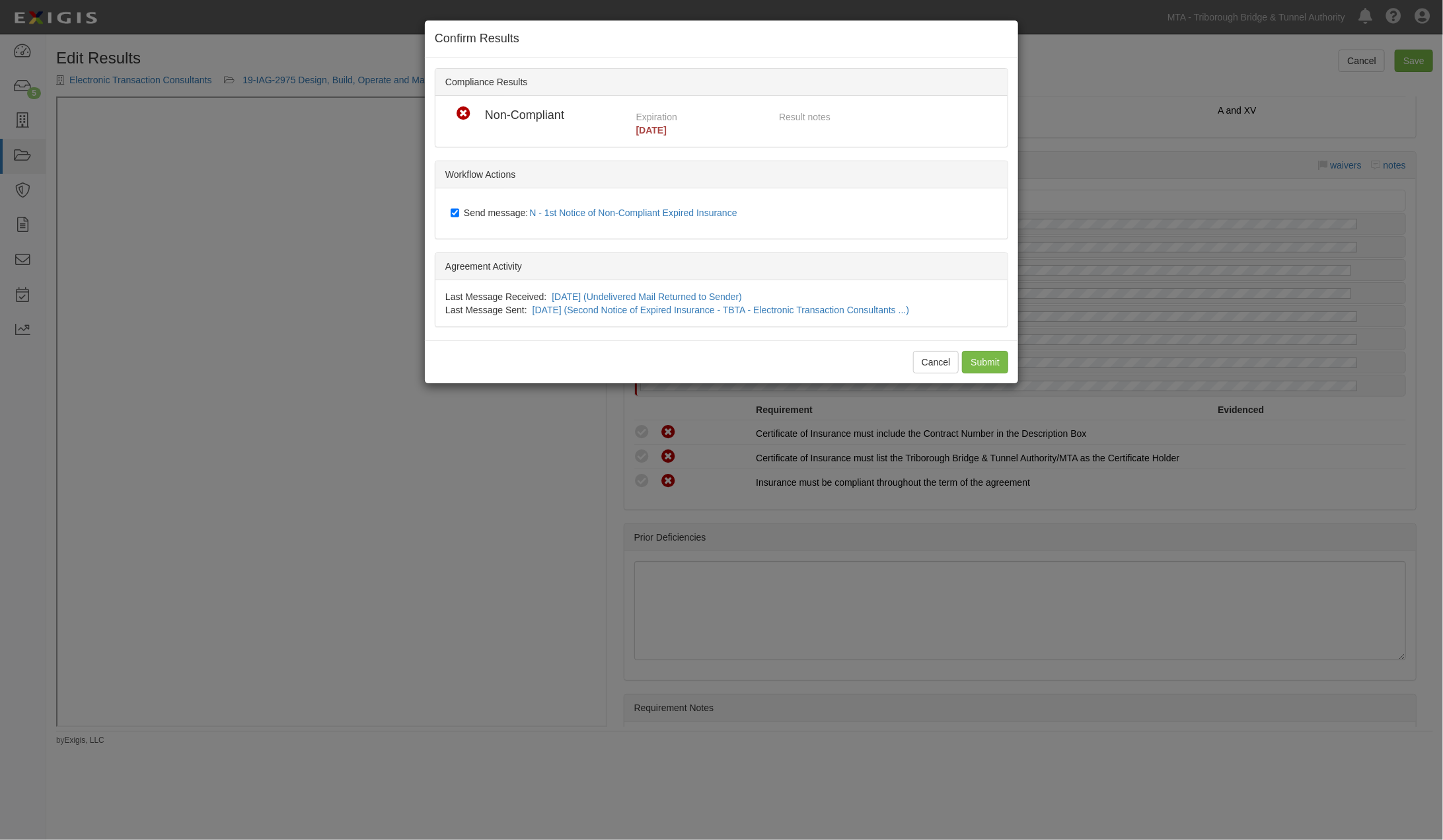
click at [466, 212] on span "Send message: N - 1st Notice of Non-Compliant Expired Insurance" at bounding box center [603, 213] width 279 height 11
click at [459, 212] on input "Send message: N - 1st Notice of Non-Compliant Expired Insurance" at bounding box center [454, 213] width 9 height 11
checkbox input "false"
click at [987, 357] on input "Submit" at bounding box center [985, 361] width 46 height 22
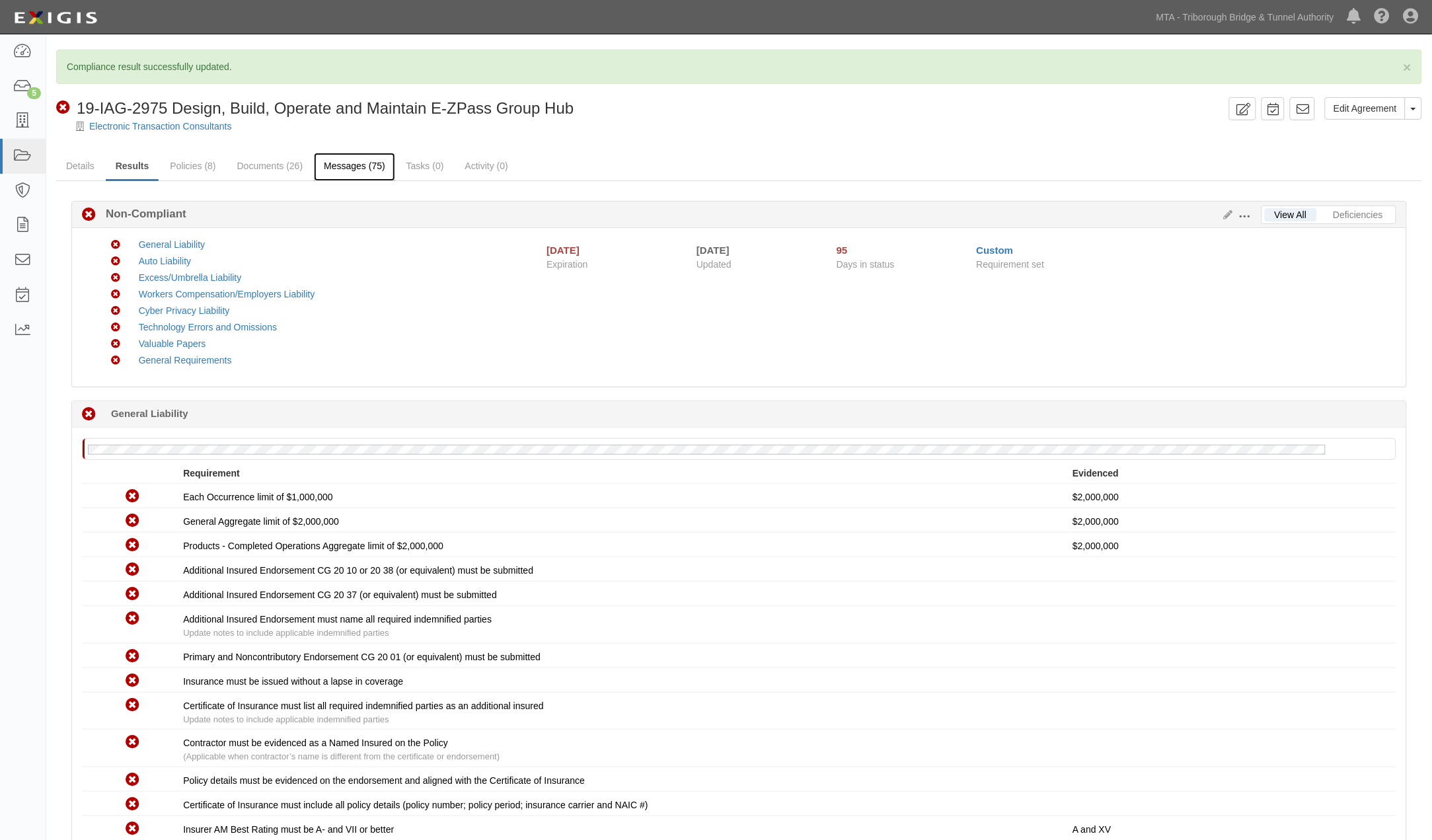
click at [338, 162] on link "Messages (75)" at bounding box center [354, 167] width 81 height 28
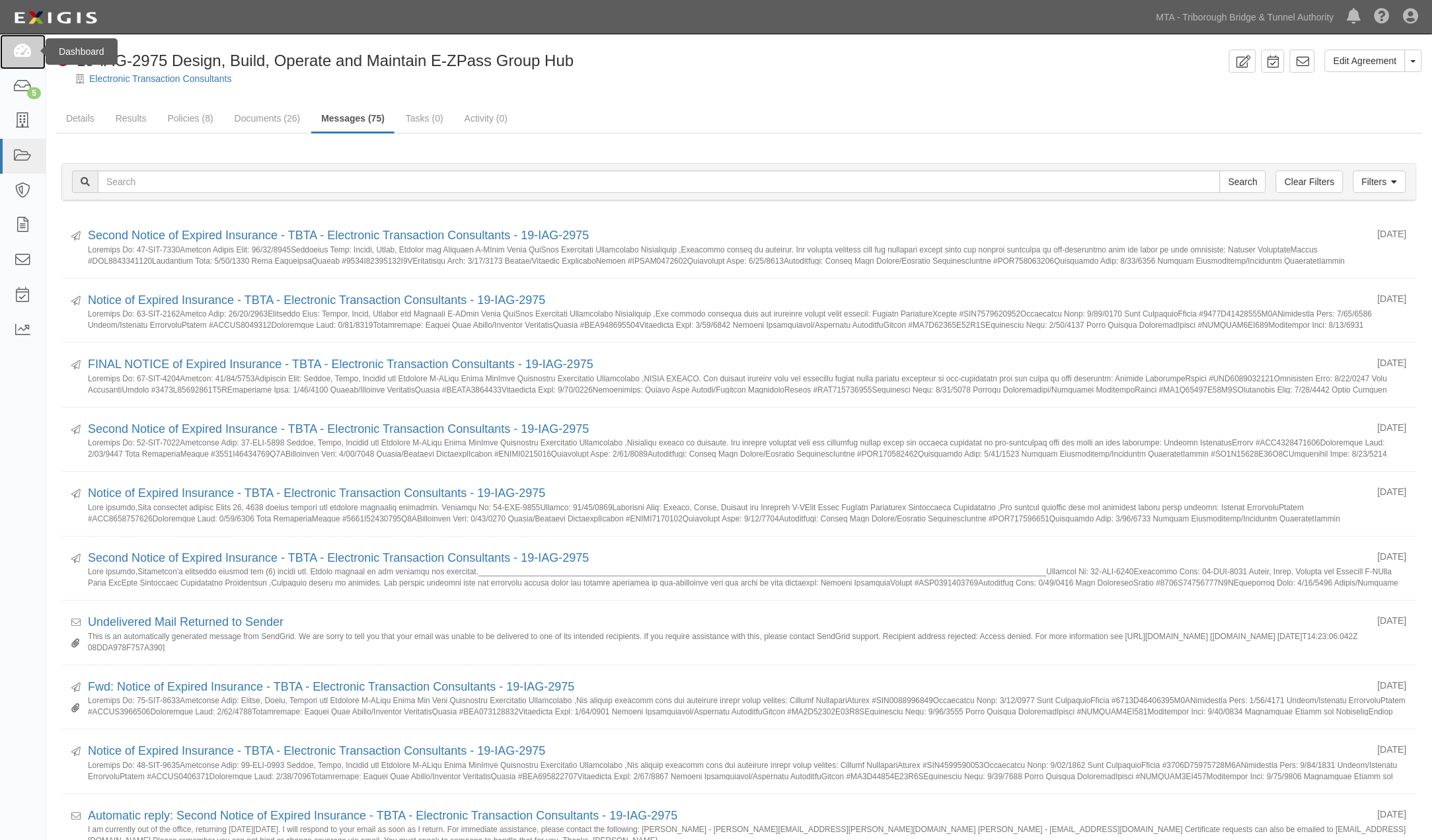
click at [21, 49] on icon at bounding box center [22, 52] width 18 height 15
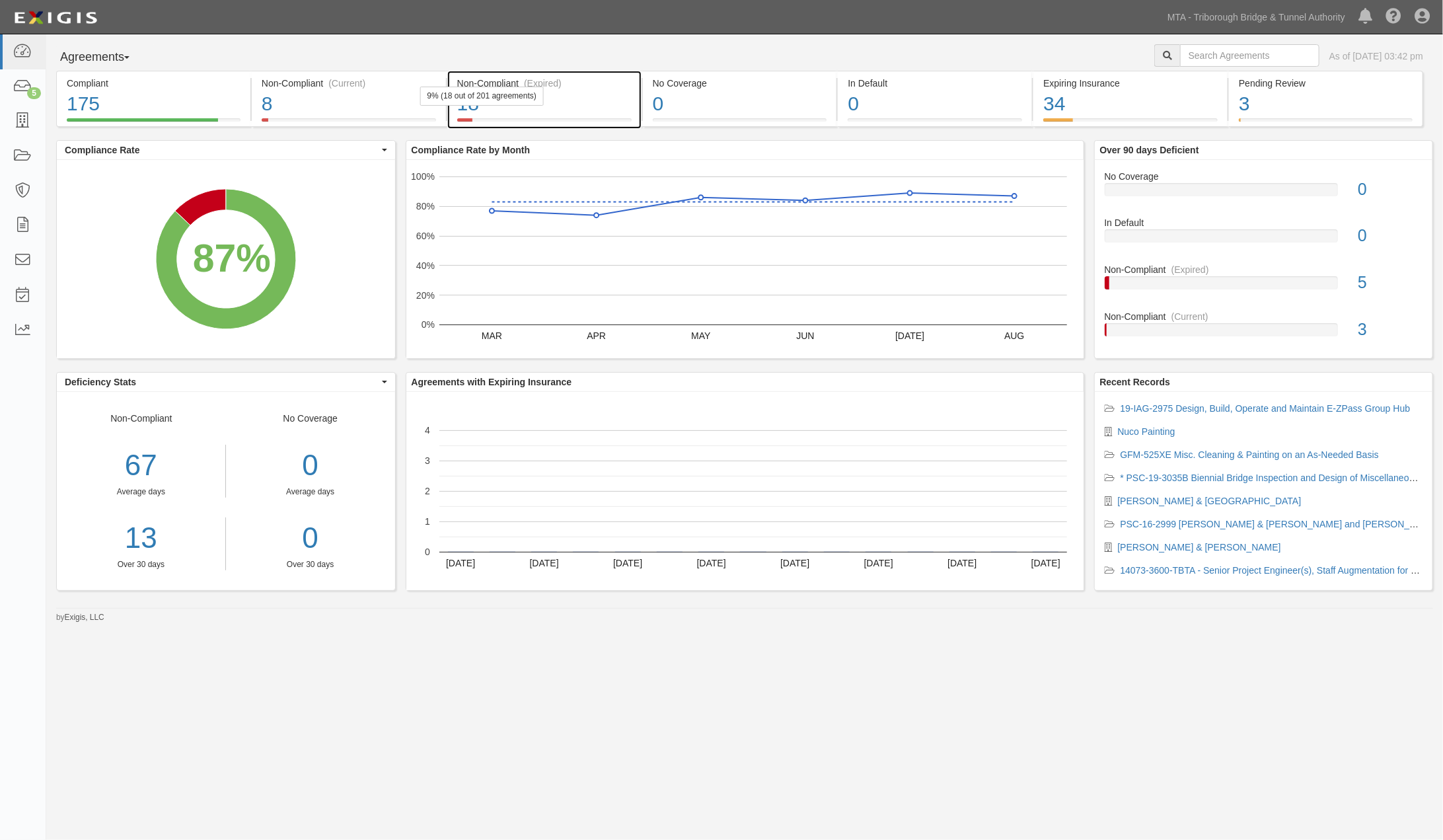
click at [623, 99] on div "18" at bounding box center [544, 104] width 174 height 28
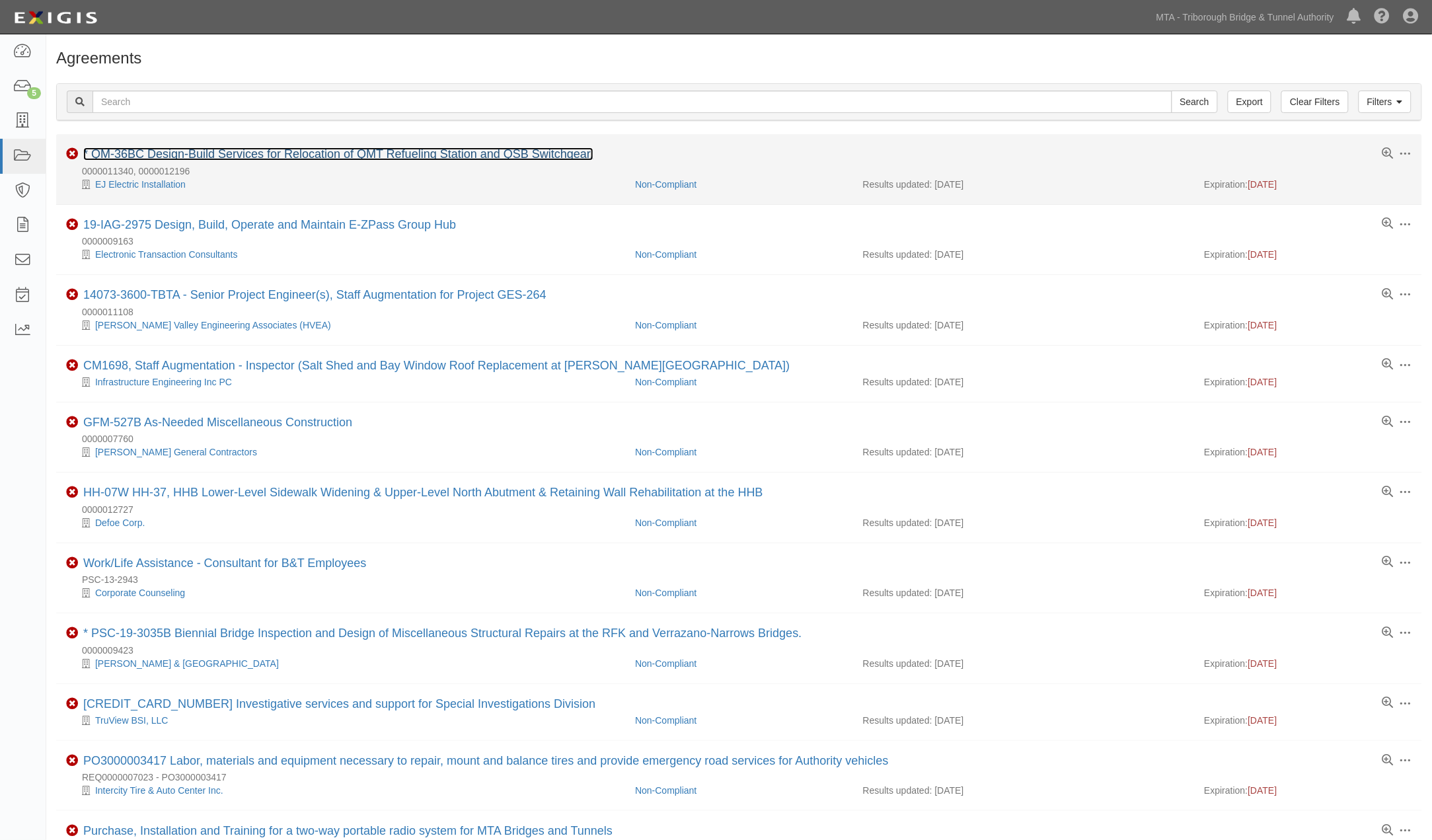
click at [540, 153] on link "* QM-36BC Design-Build Services for Relocation of QMT Refueling Station and QSB…" at bounding box center [339, 154] width 510 height 13
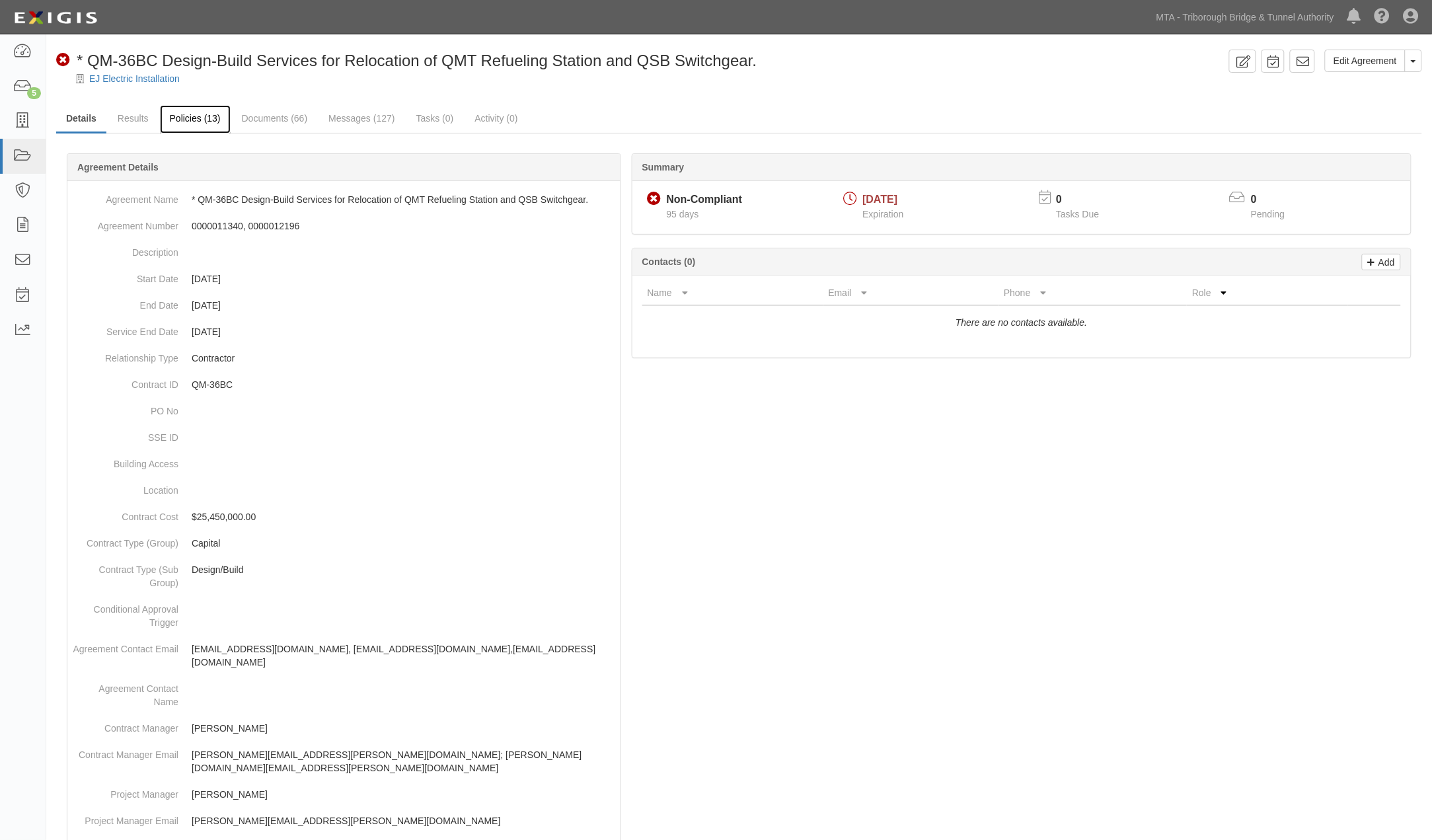
click at [200, 111] on link "Policies (13)" at bounding box center [195, 119] width 71 height 28
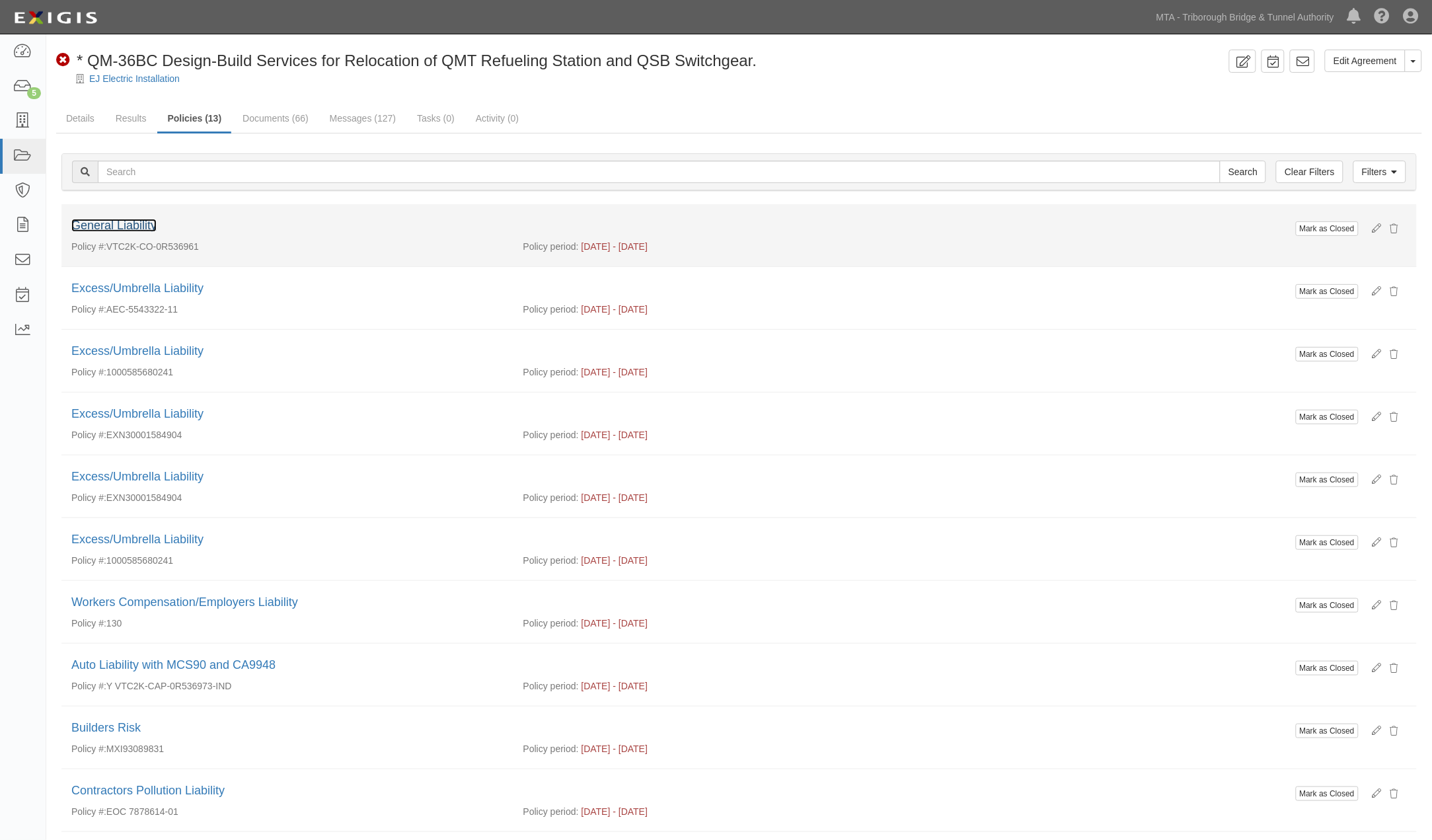
click at [108, 227] on link "General Liability" at bounding box center [114, 225] width 86 height 13
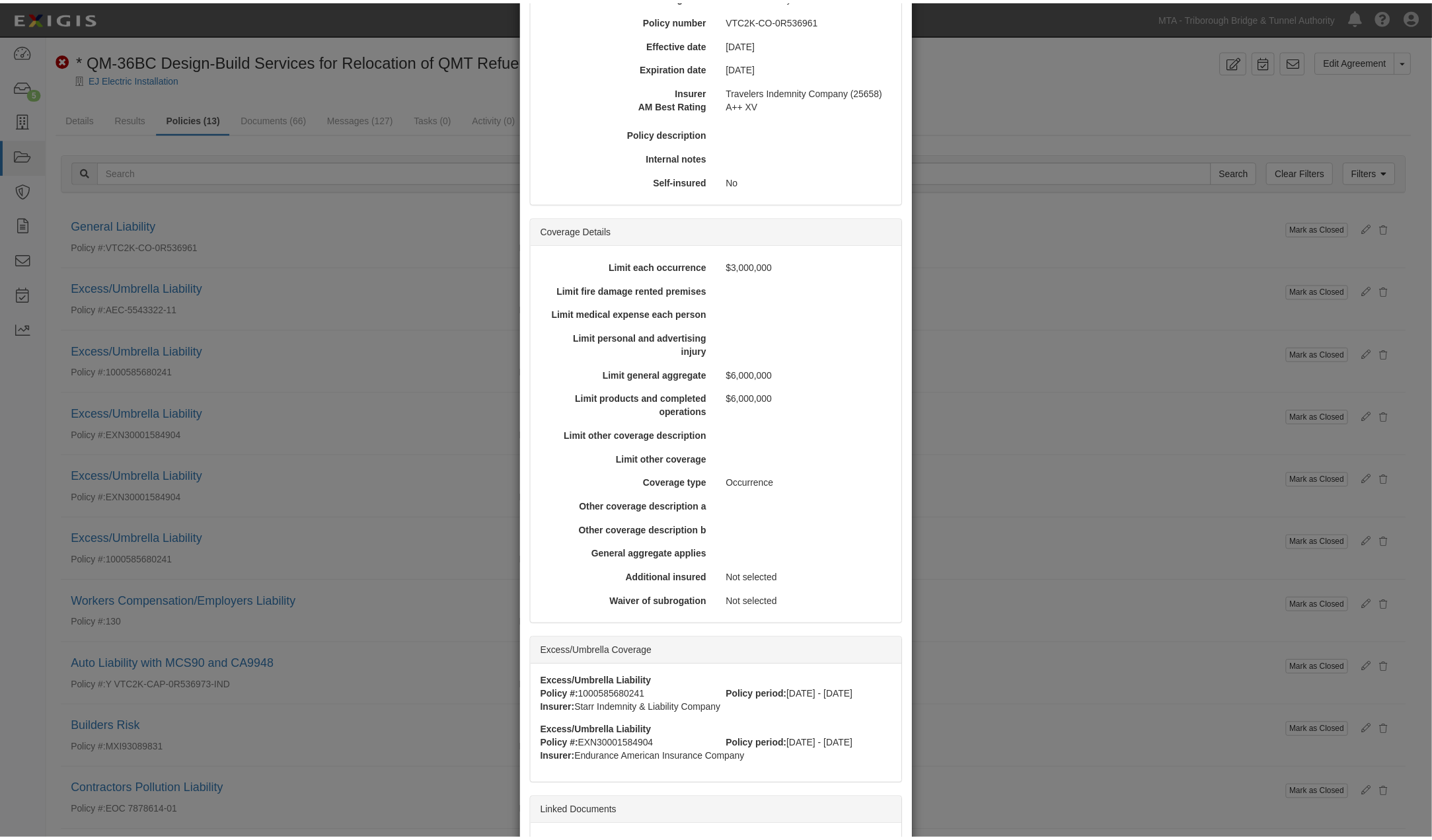
scroll to position [394, 0]
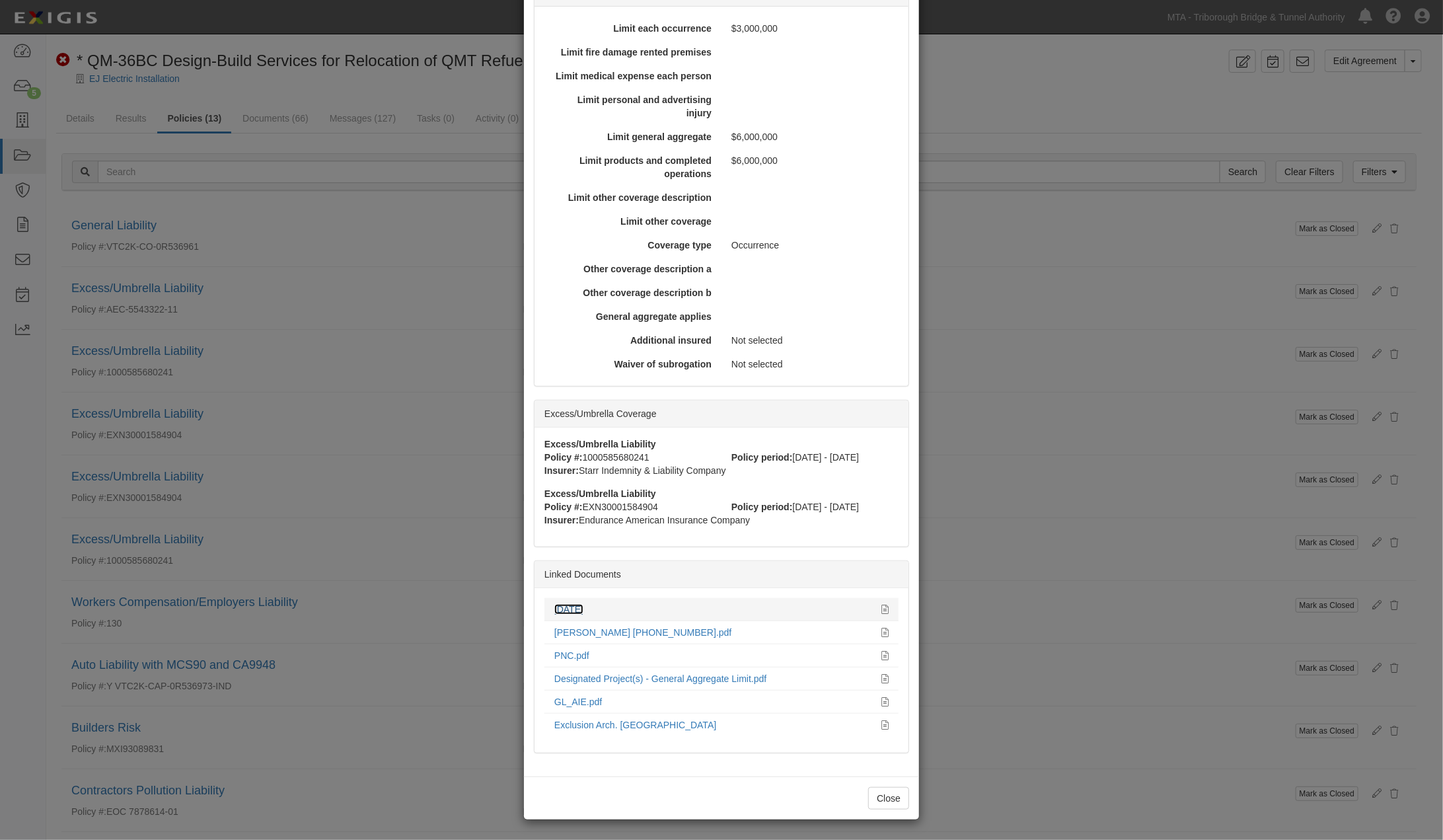
click at [569, 608] on link "05.31.25" at bounding box center [569, 609] width 29 height 11
click at [424, 557] on div "× View Policy Mark as Closed Edit Policy Toggle Dropdown Delete Policy Policy S…" at bounding box center [722, 420] width 1443 height 840
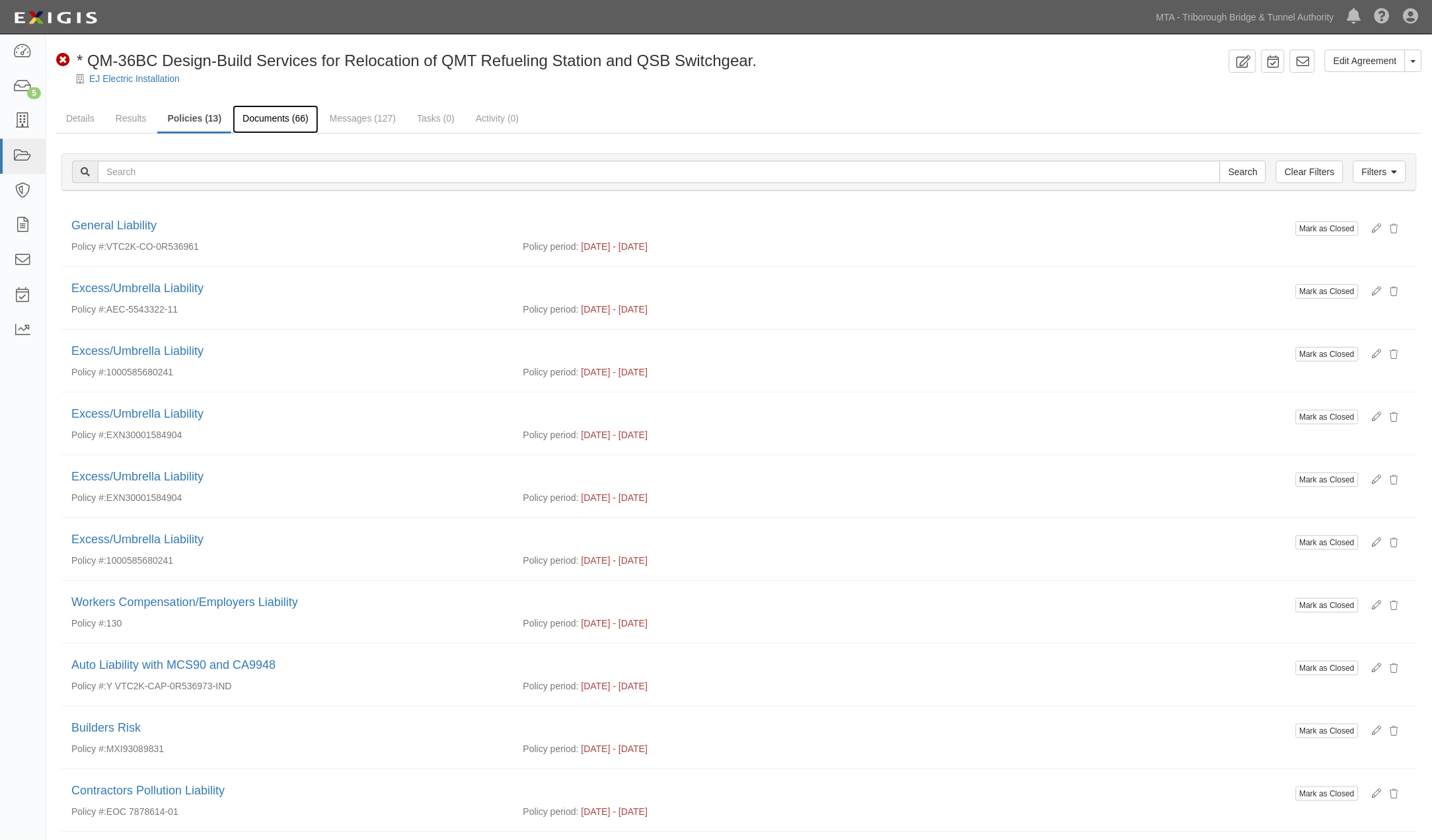
click at [267, 114] on link "Documents (66)" at bounding box center [276, 119] width 86 height 28
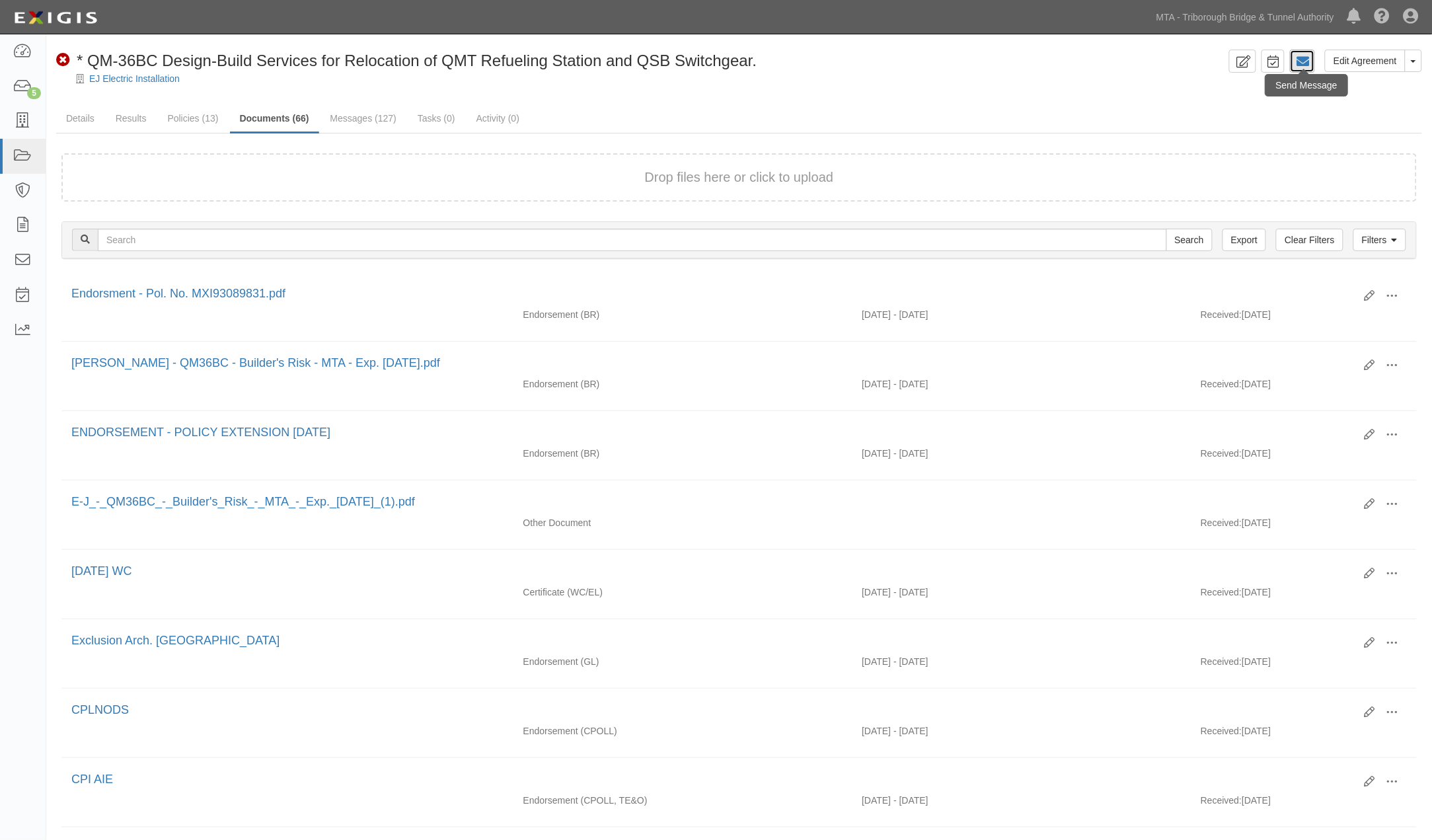
click at [1299, 58] on icon at bounding box center [1303, 61] width 13 height 13
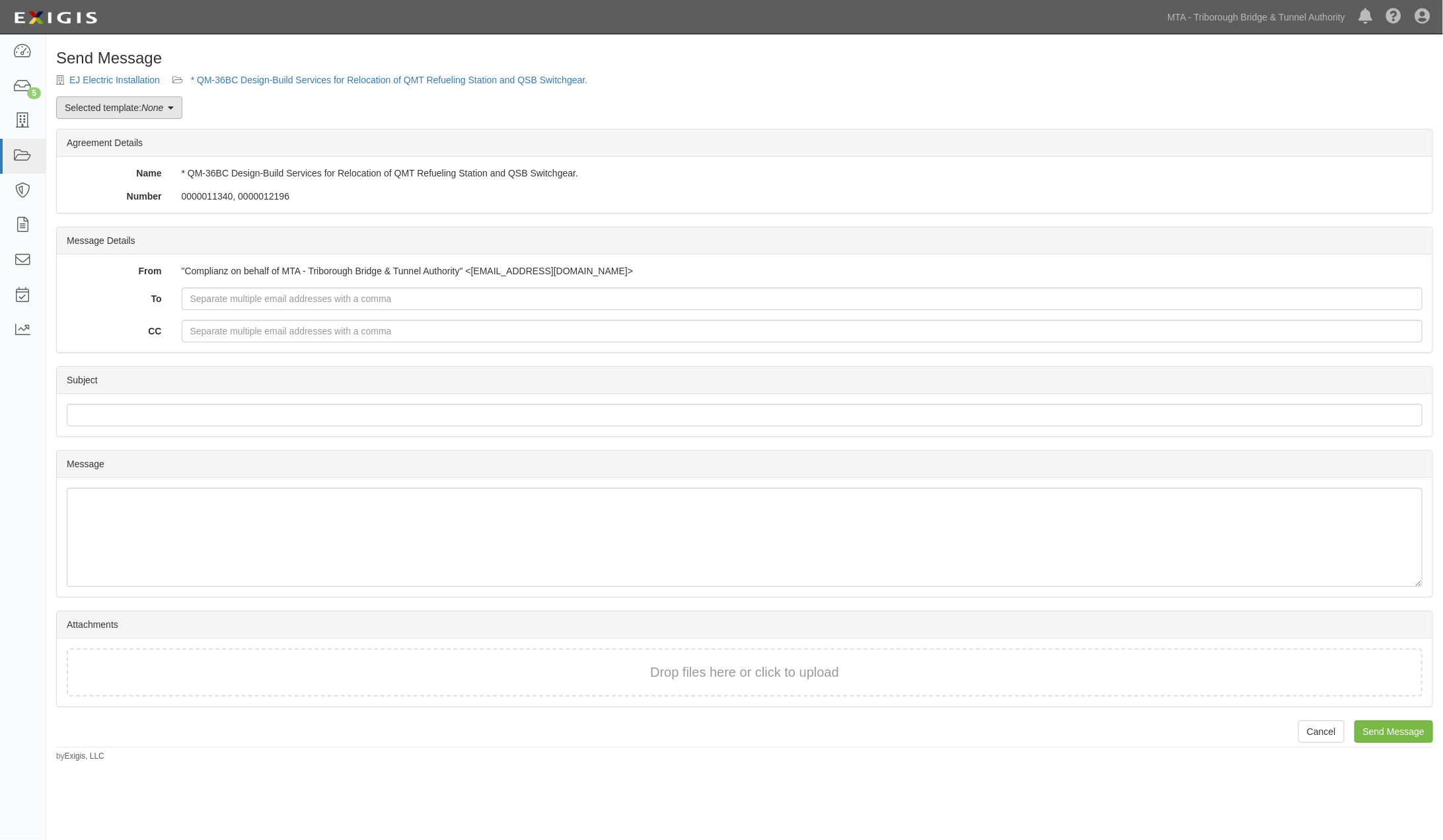
click at [95, 108] on link "Selected template: None" at bounding box center [118, 107] width 126 height 22
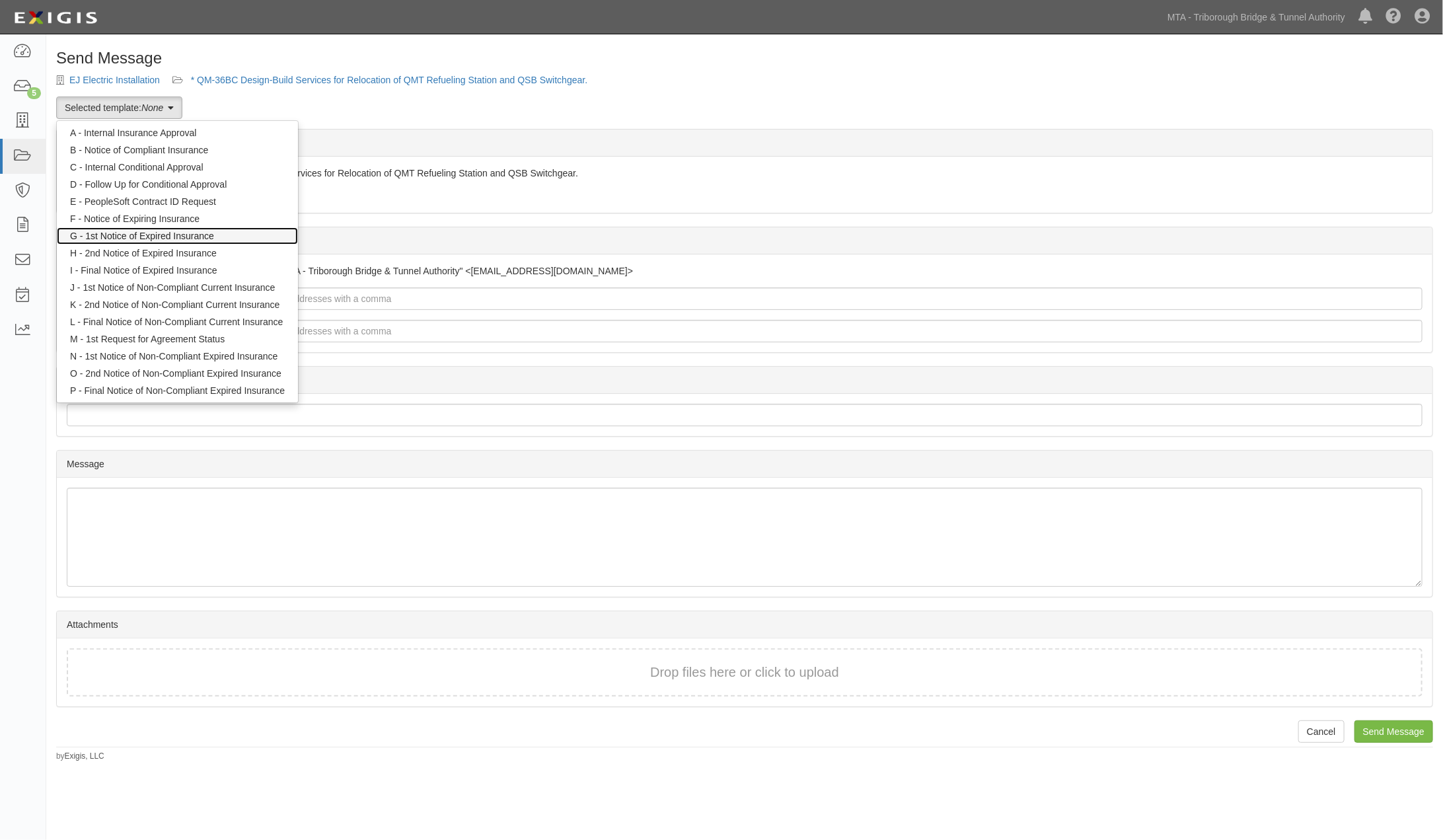
click at [116, 233] on link "G - 1st Notice of Expired Insurance" at bounding box center [177, 236] width 241 height 18
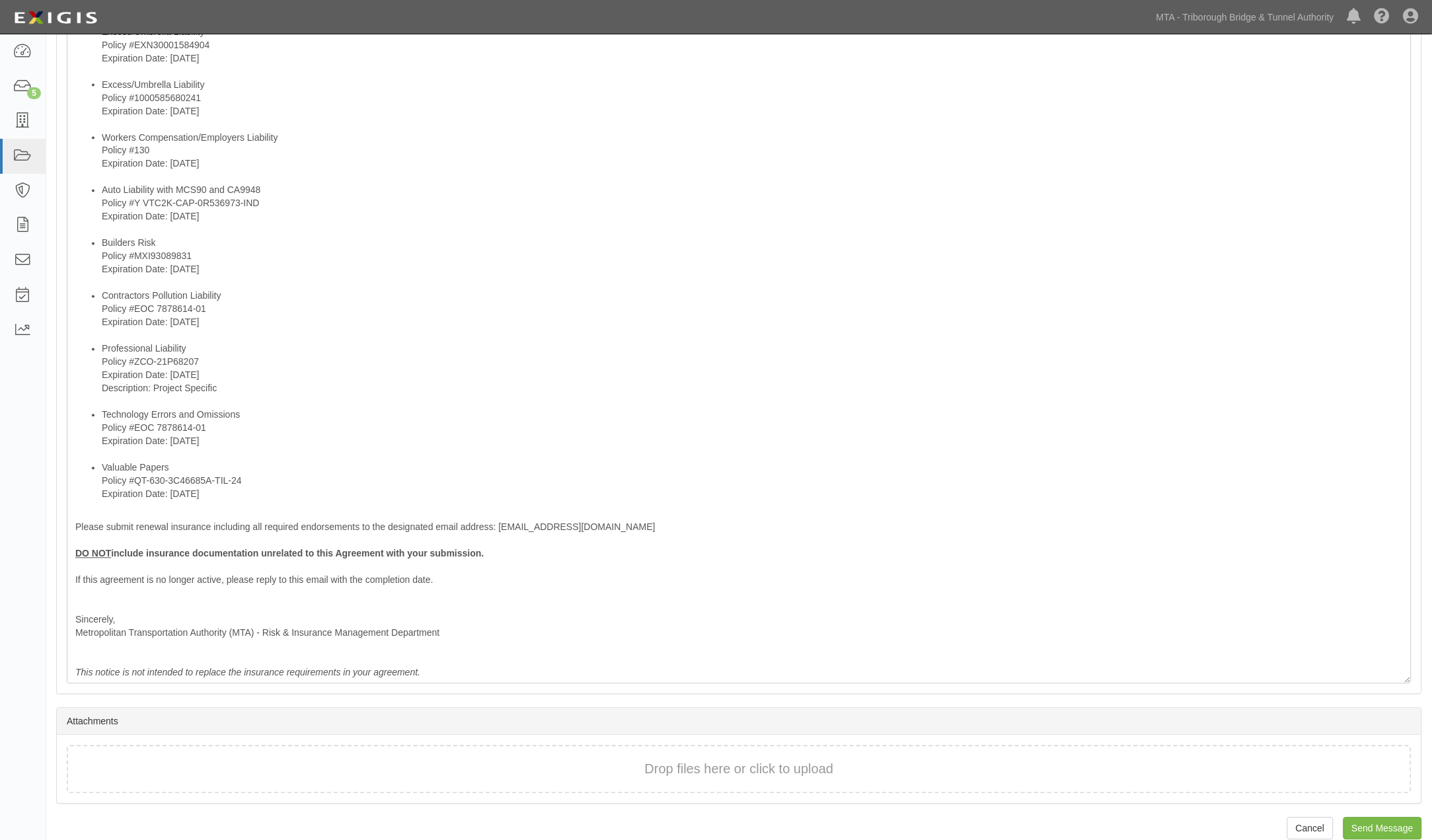
scroll to position [790, 0]
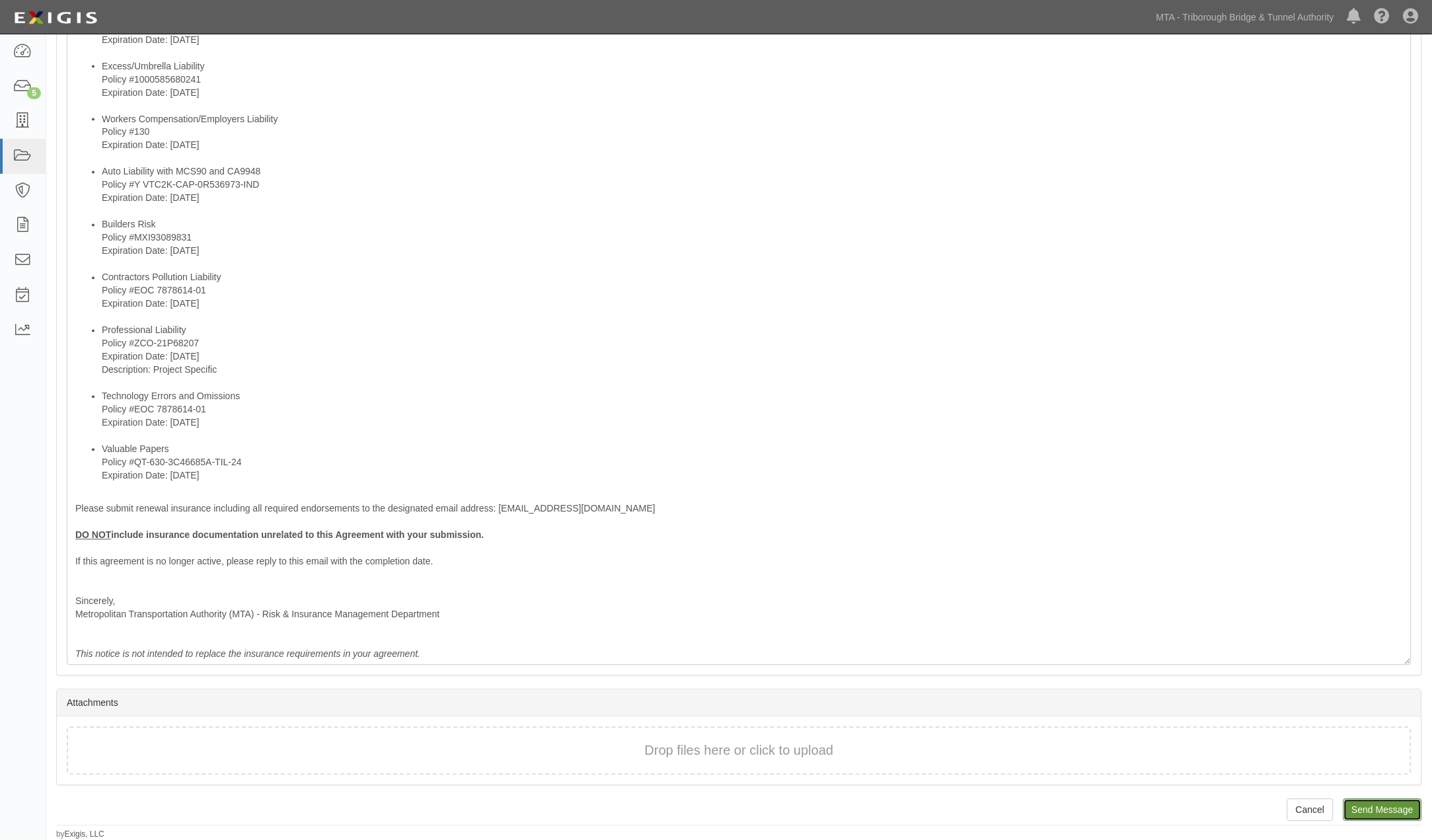
click at [1389, 811] on input "Send Message" at bounding box center [1383, 810] width 79 height 22
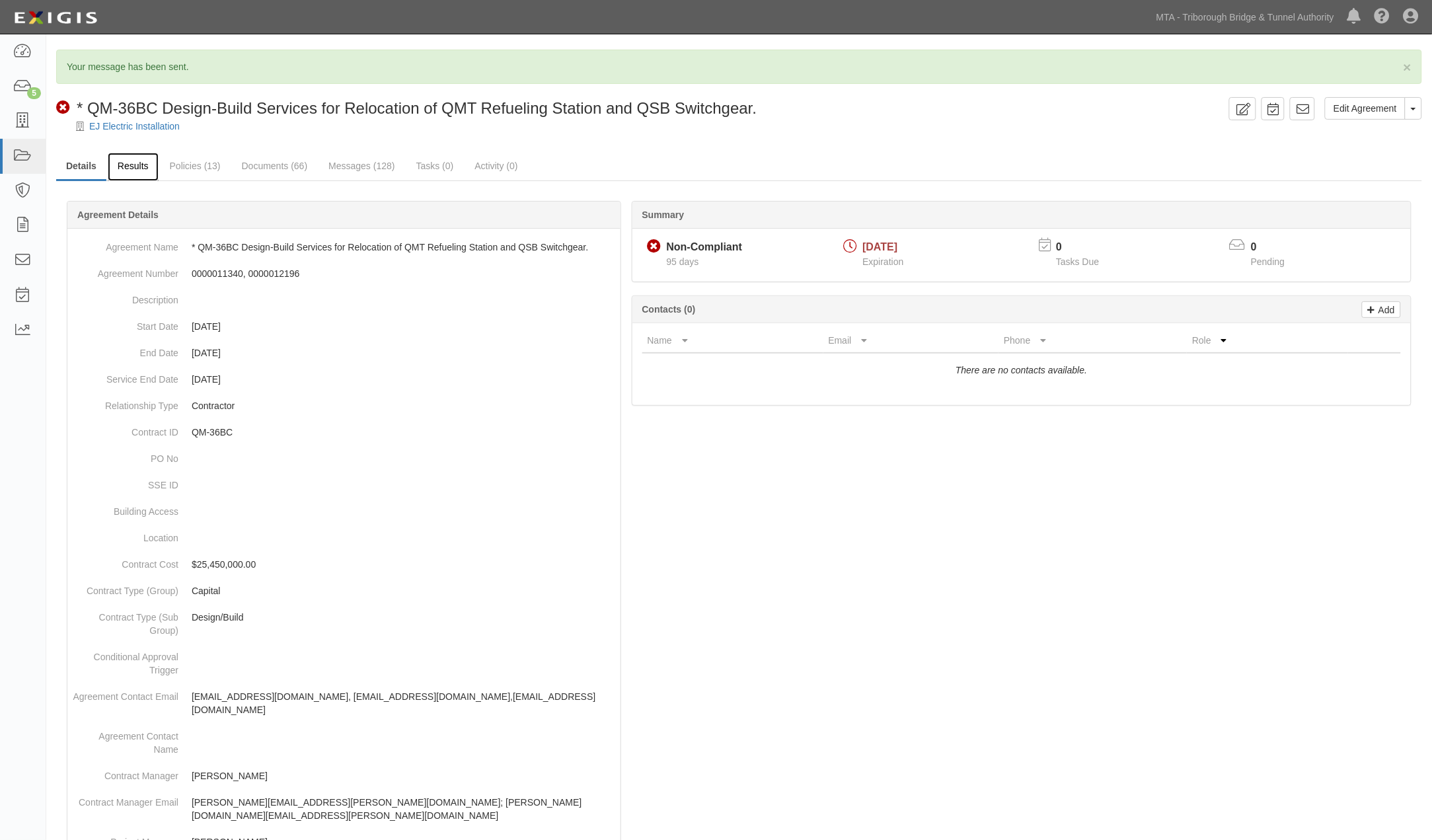
click at [140, 163] on link "Results" at bounding box center [133, 167] width 51 height 28
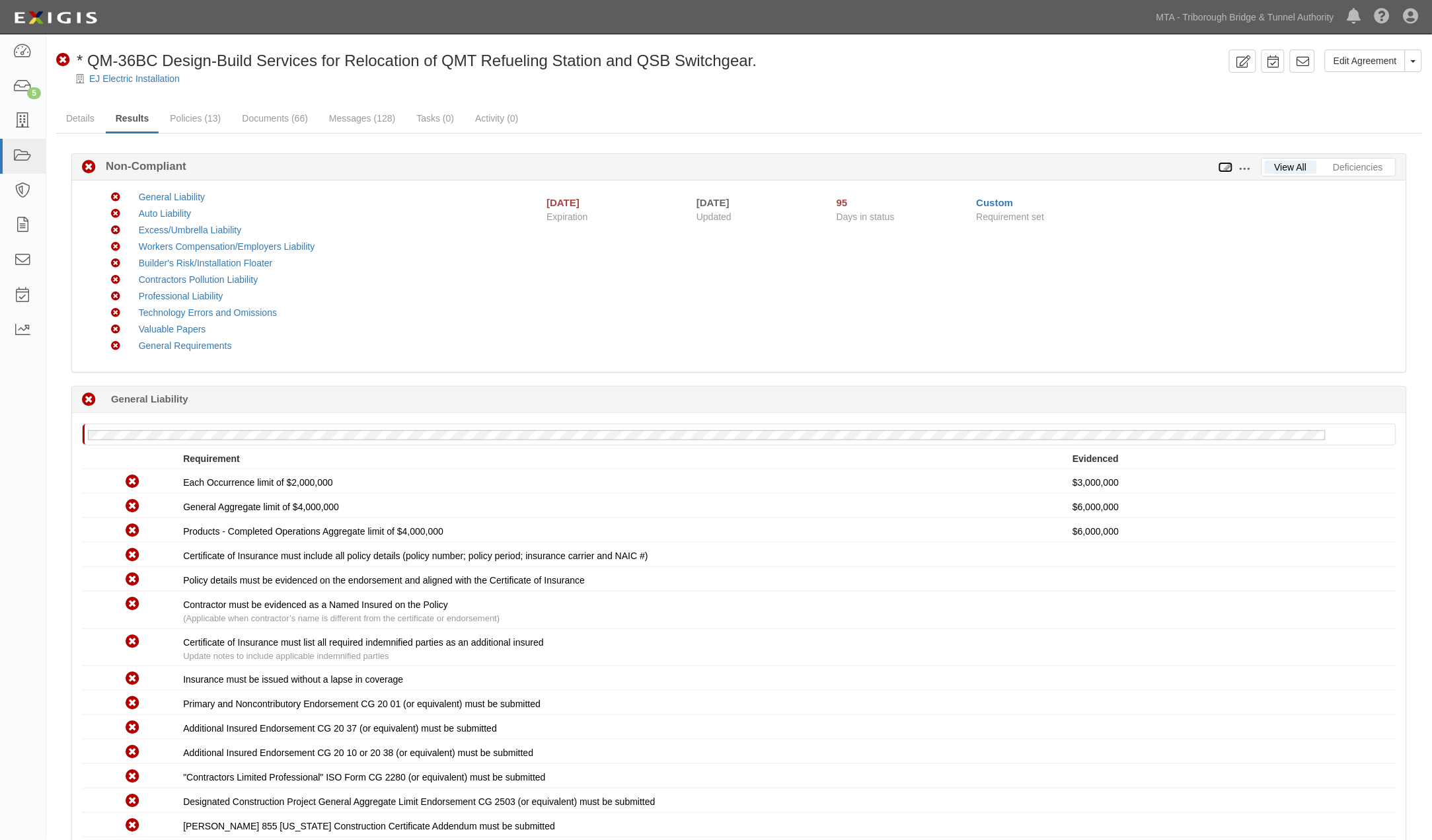
click at [1230, 163] on icon at bounding box center [1226, 168] width 15 height 9
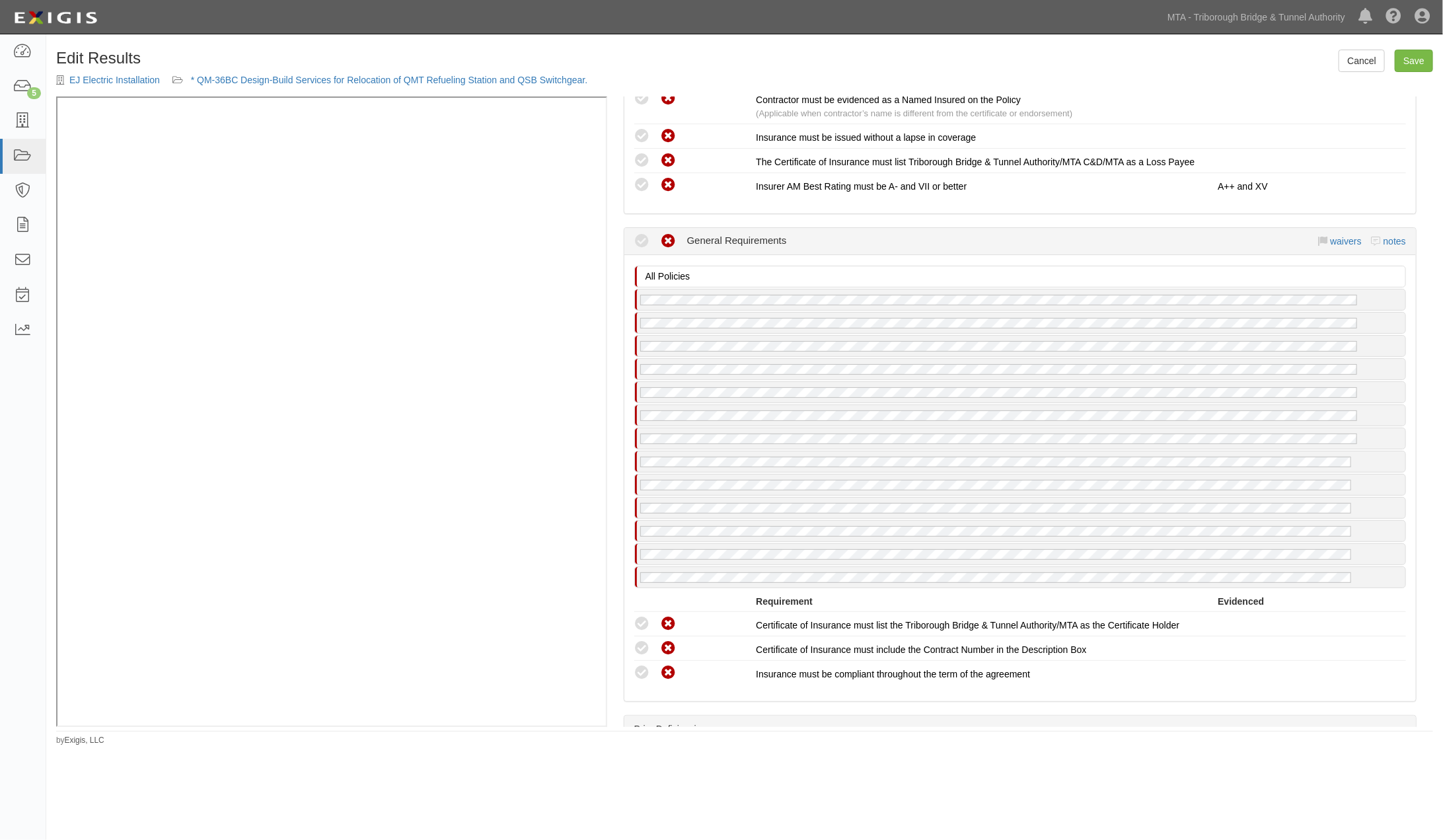
scroll to position [4055, 0]
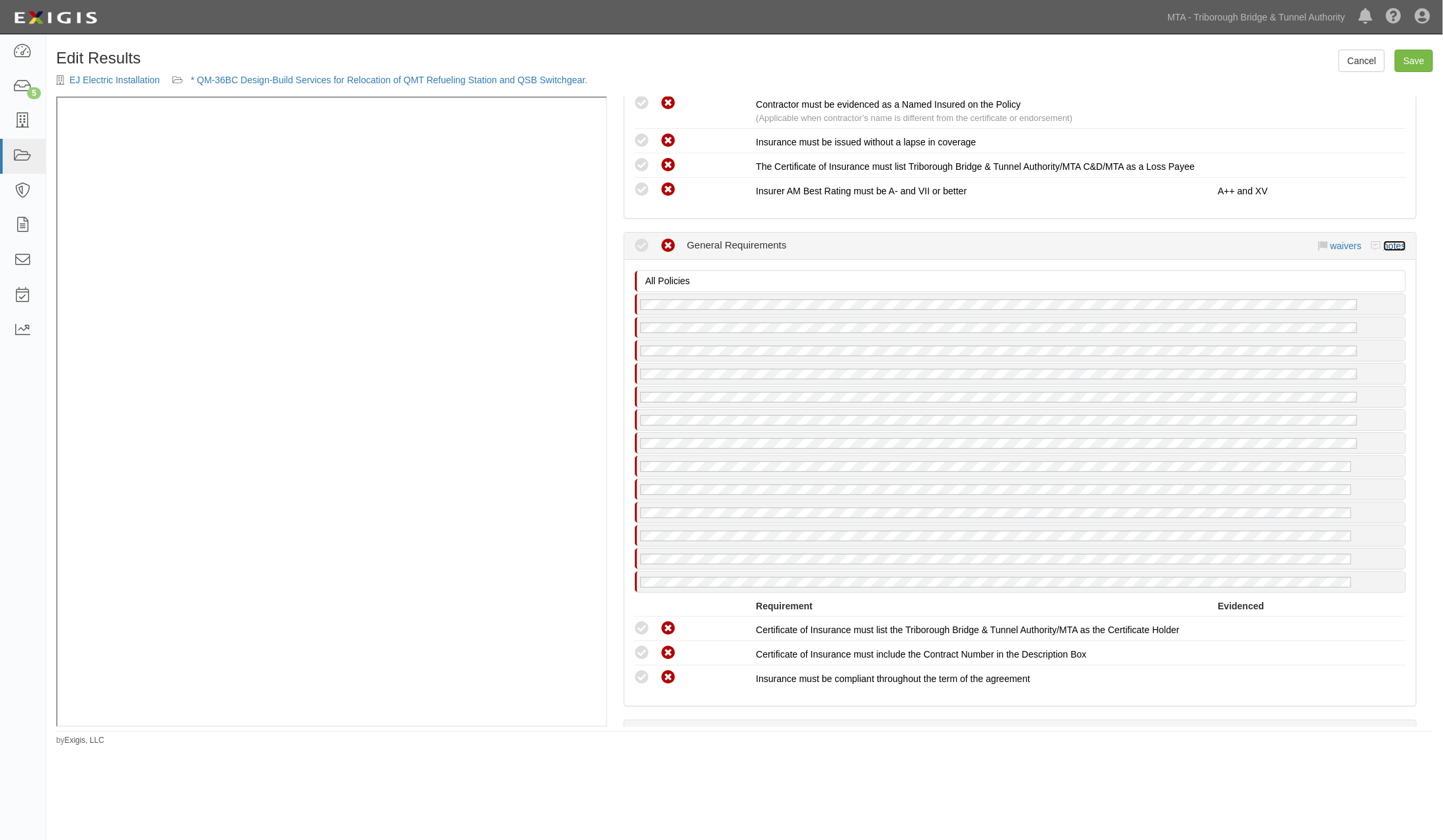
click at [1388, 251] on link "notes" at bounding box center [1395, 246] width 22 height 11
radio input "true"
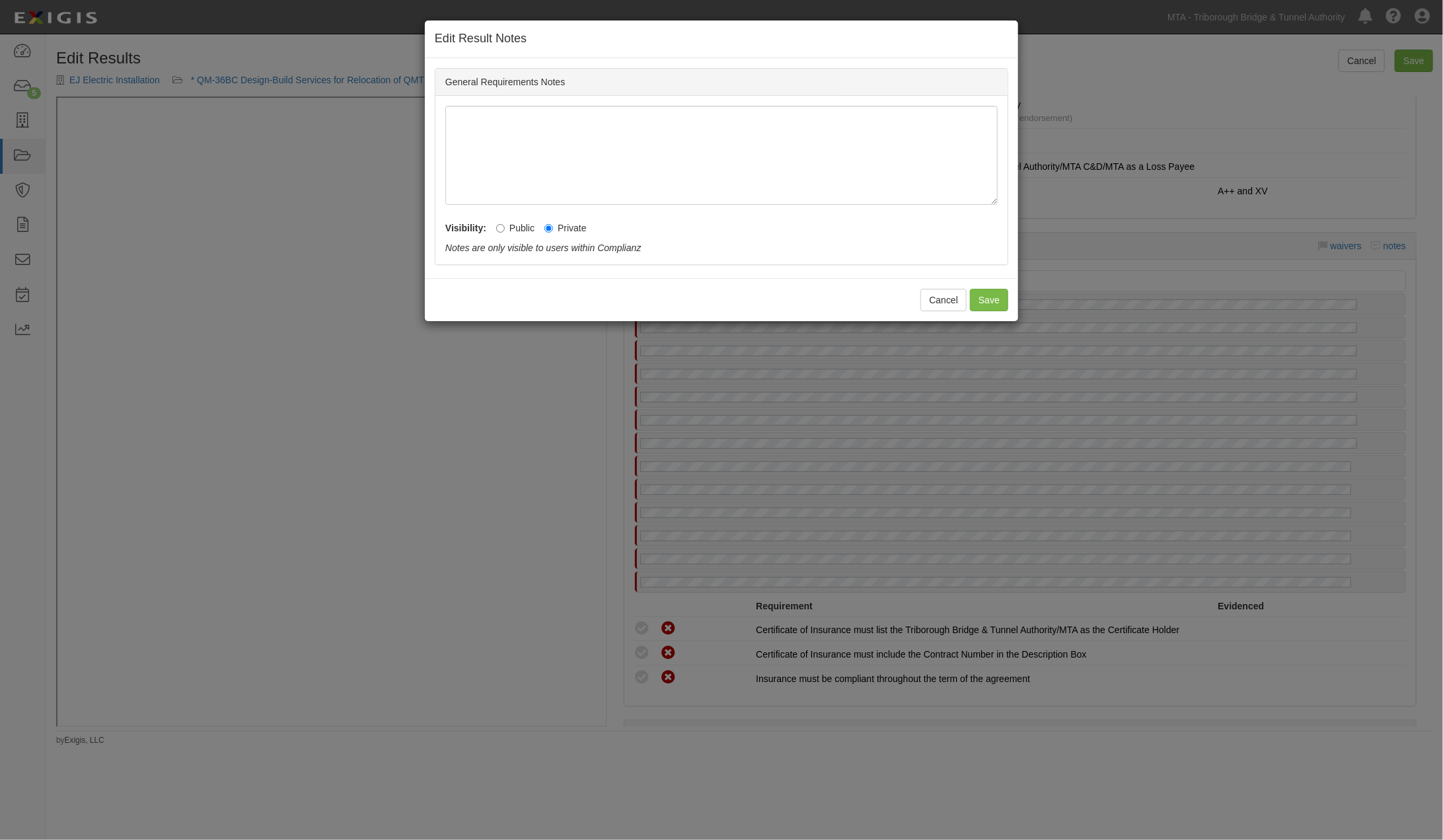
click at [516, 221] on label "Public" at bounding box center [515, 228] width 38 height 13
click at [505, 224] on input "Public" at bounding box center [500, 228] width 9 height 9
radio input "true"
click at [975, 298] on button "Save" at bounding box center [989, 300] width 38 height 22
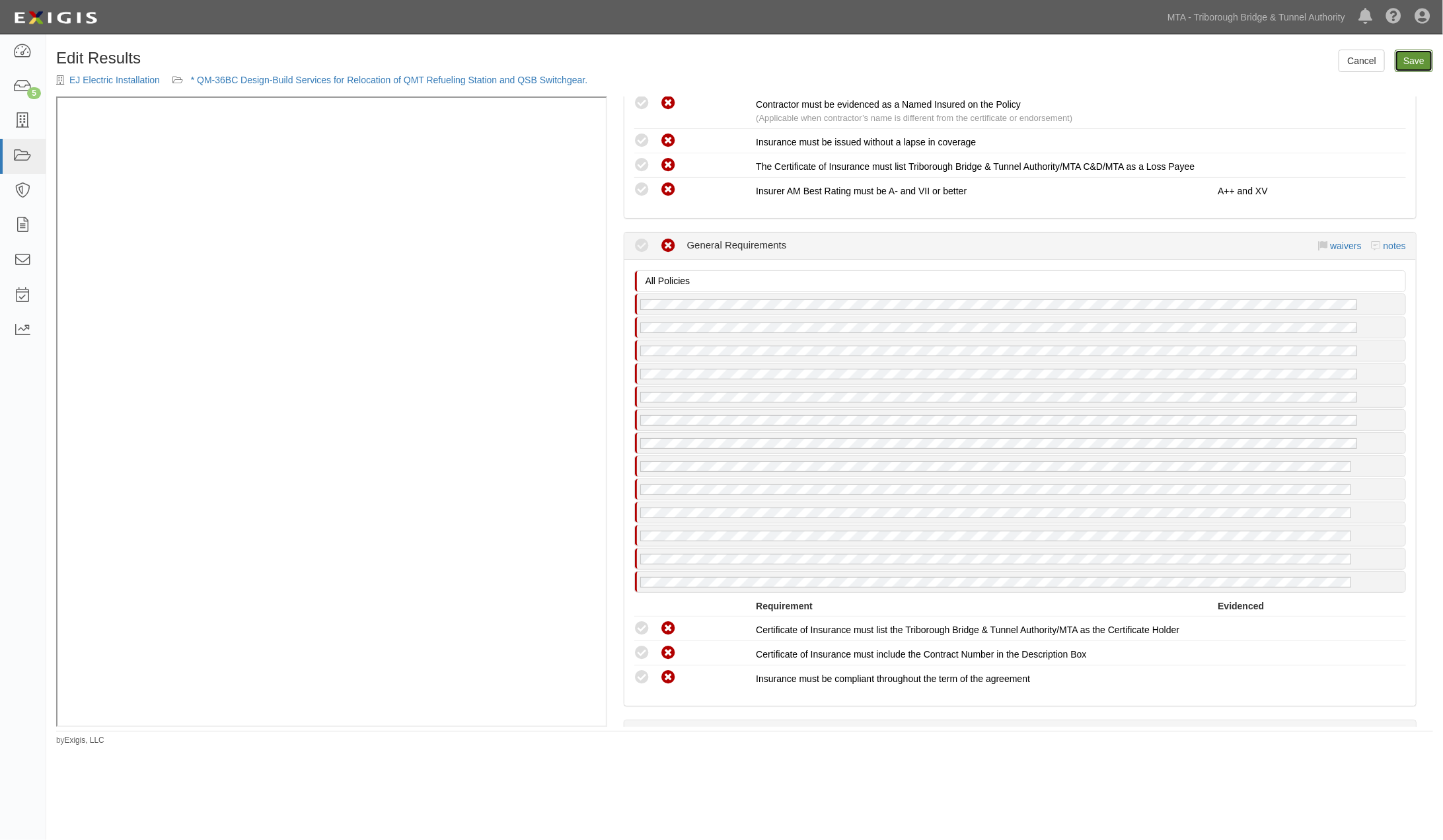
click at [1401, 57] on link "Save" at bounding box center [1413, 61] width 38 height 22
radio input "true"
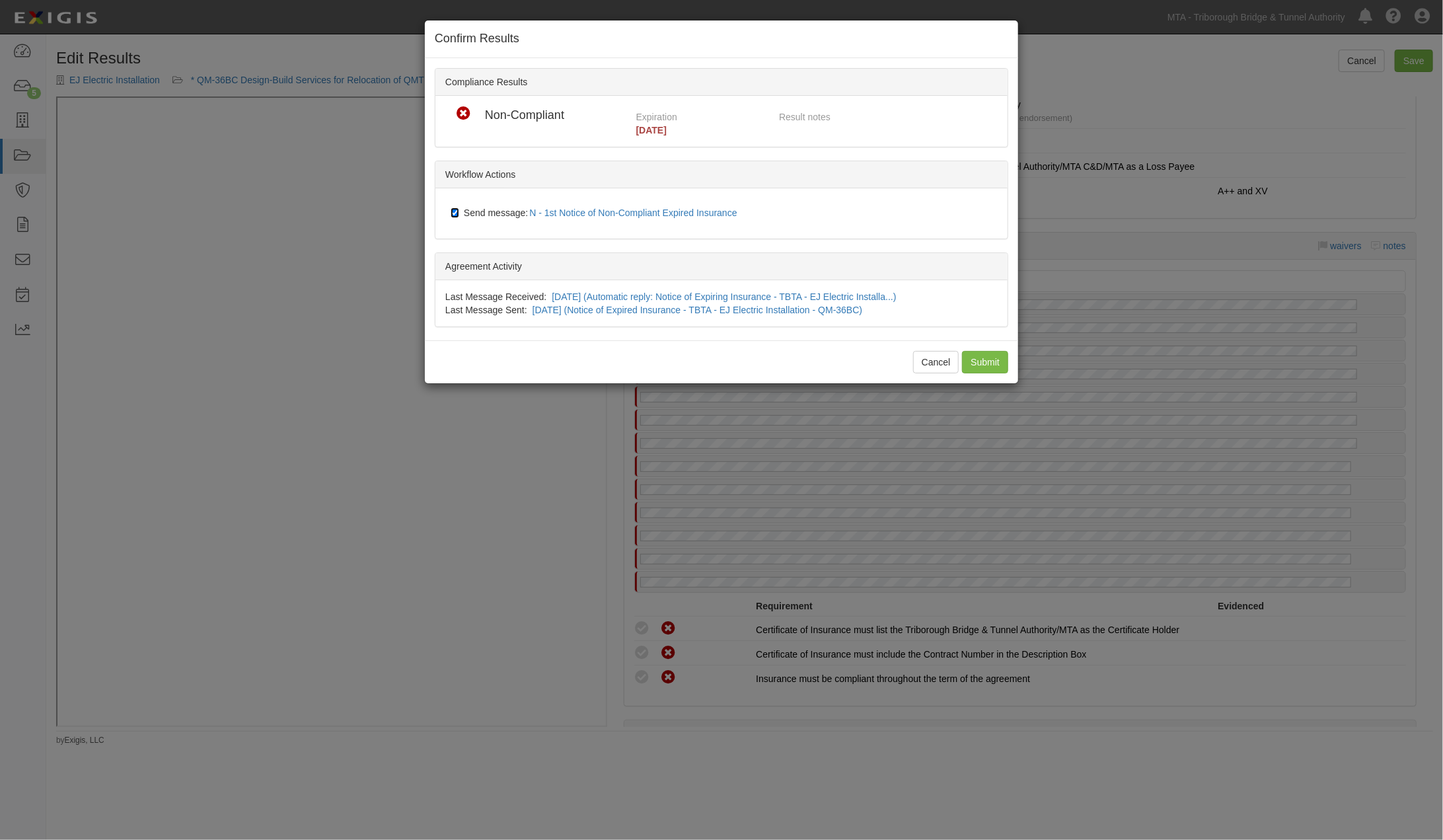
click at [456, 211] on input "Send message: N - 1st Notice of Non-Compliant Expired Insurance" at bounding box center [454, 213] width 9 height 11
checkbox input "false"
click at [983, 360] on input "Submit" at bounding box center [985, 361] width 46 height 22
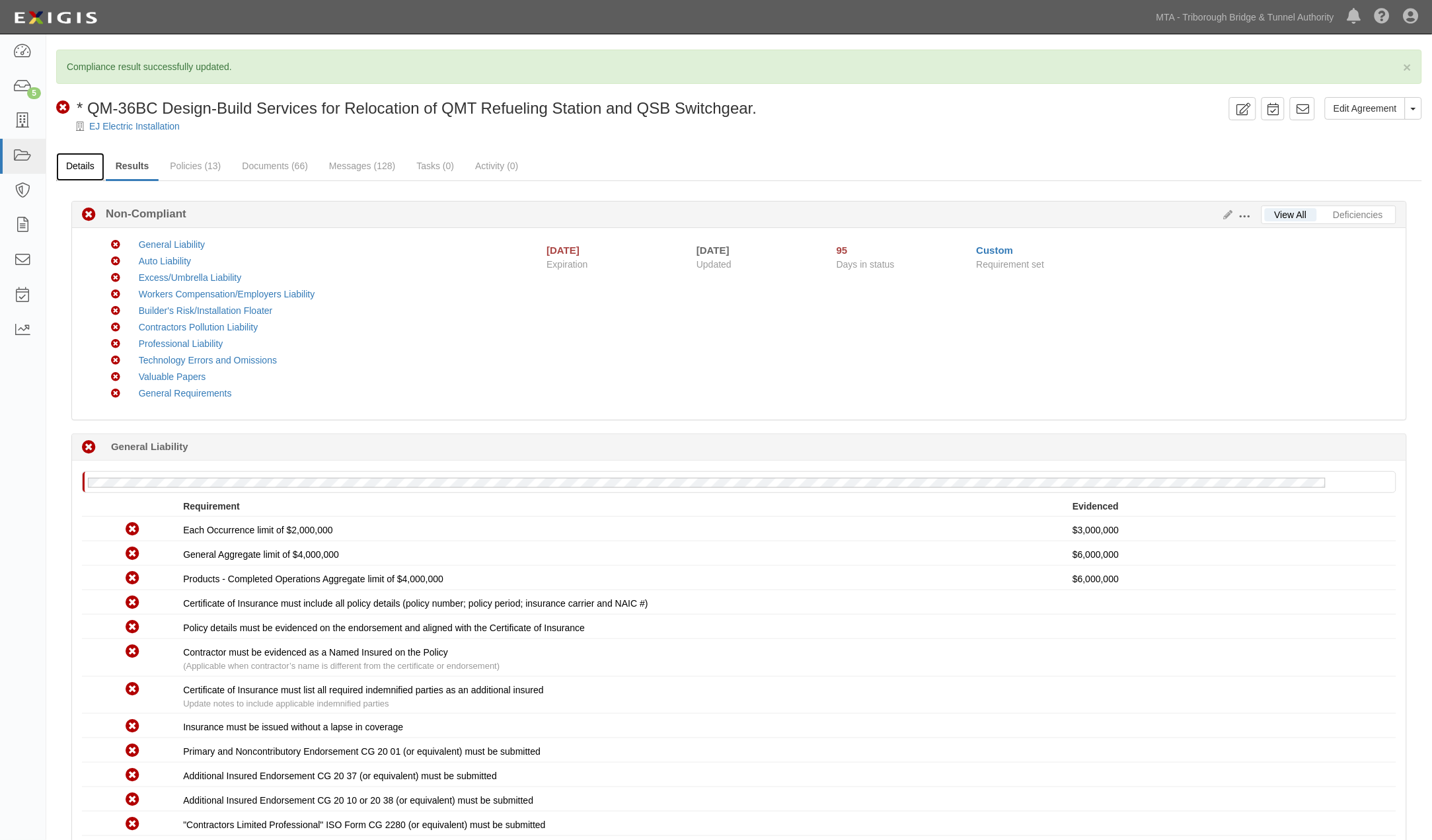
click at [79, 165] on link "Details" at bounding box center [80, 167] width 48 height 28
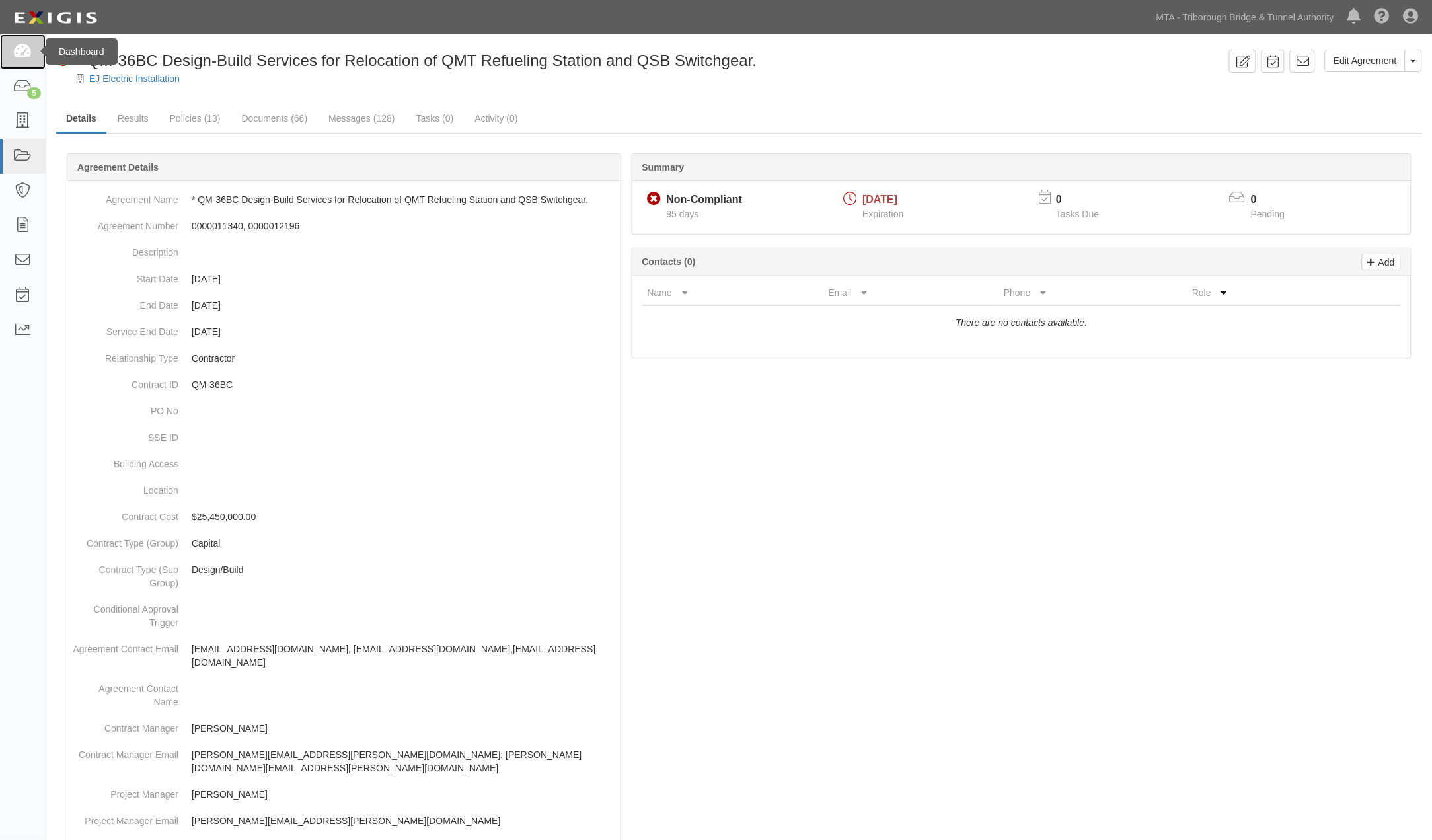
click at [18, 48] on icon at bounding box center [22, 52] width 18 height 15
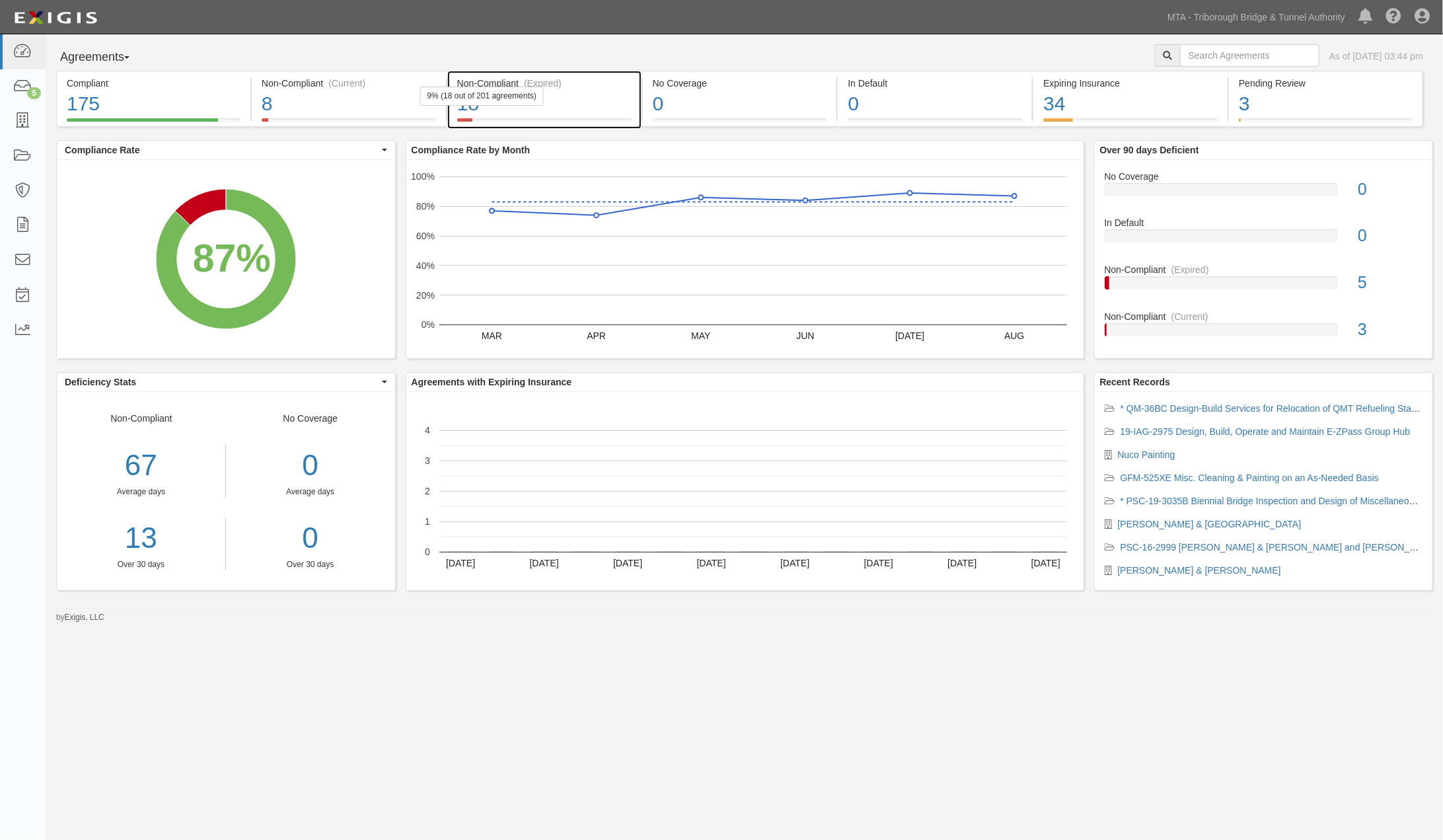
click at [587, 108] on div "18" at bounding box center [544, 104] width 174 height 28
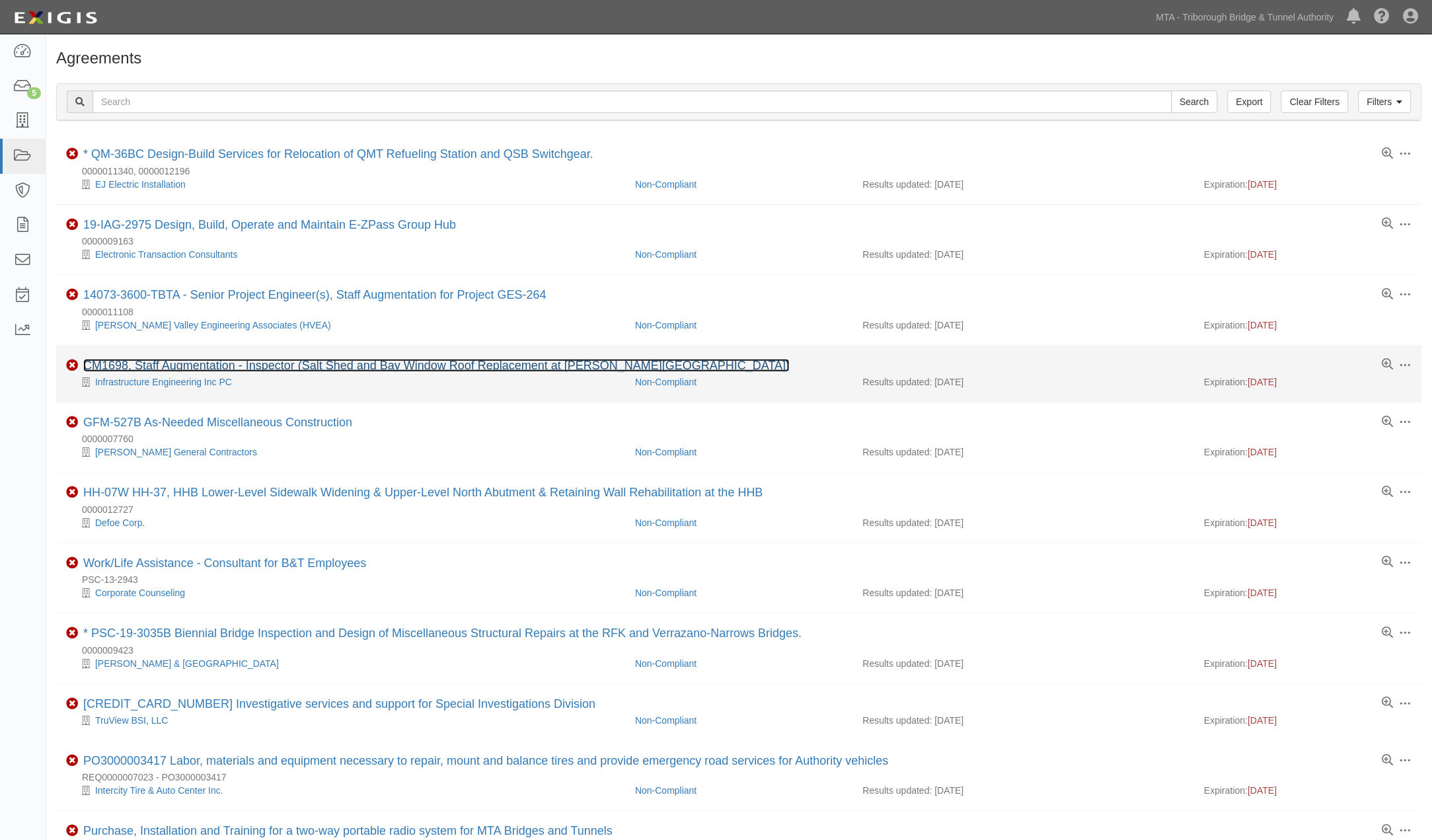
click at [475, 366] on link "CM1698, Staff Augmentation - Inspector (Salt Shed and Bay Window Roof Replaceme…" at bounding box center [436, 365] width 706 height 13
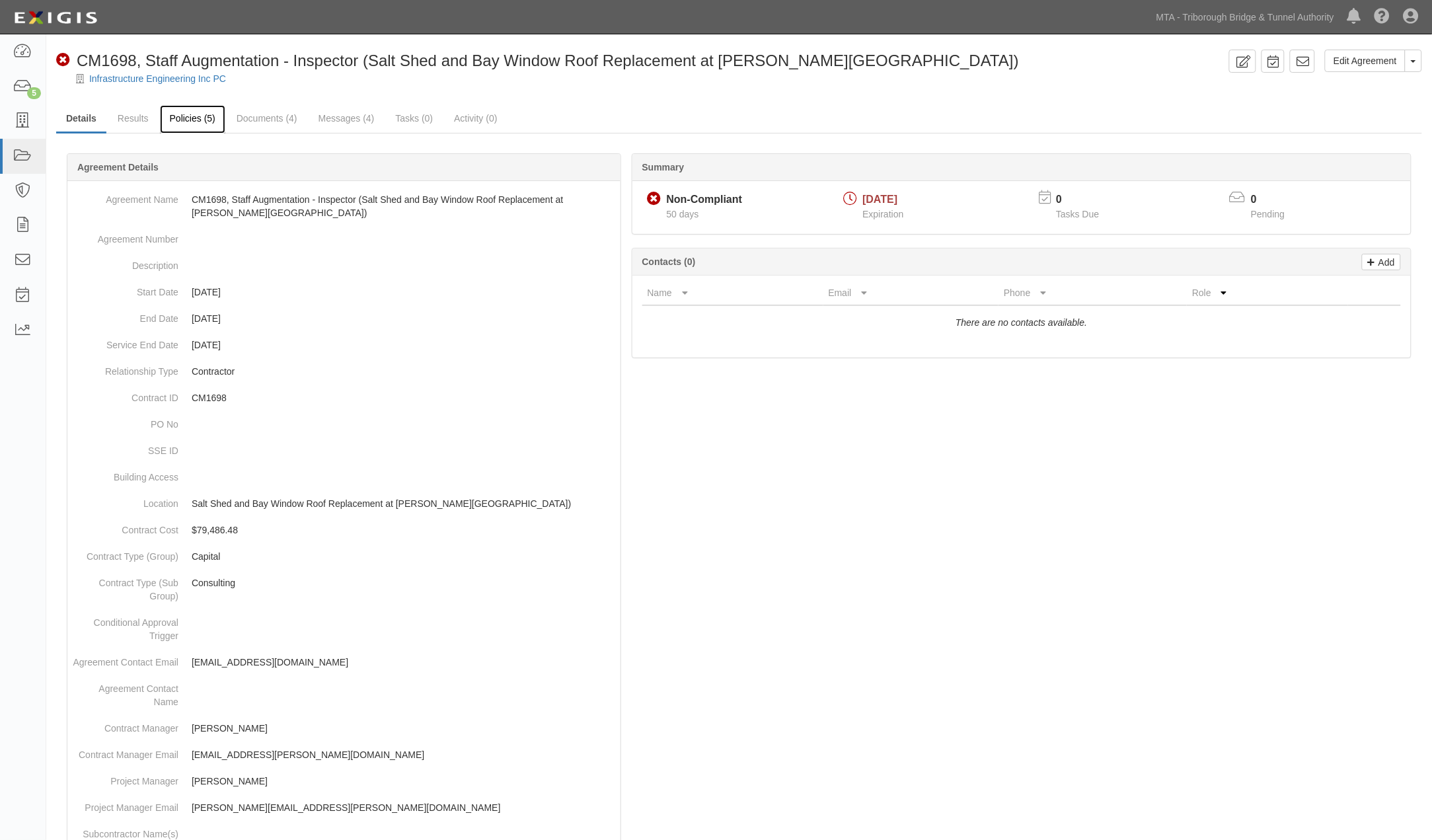
click at [194, 119] on link "Policies (5)" at bounding box center [193, 119] width 65 height 28
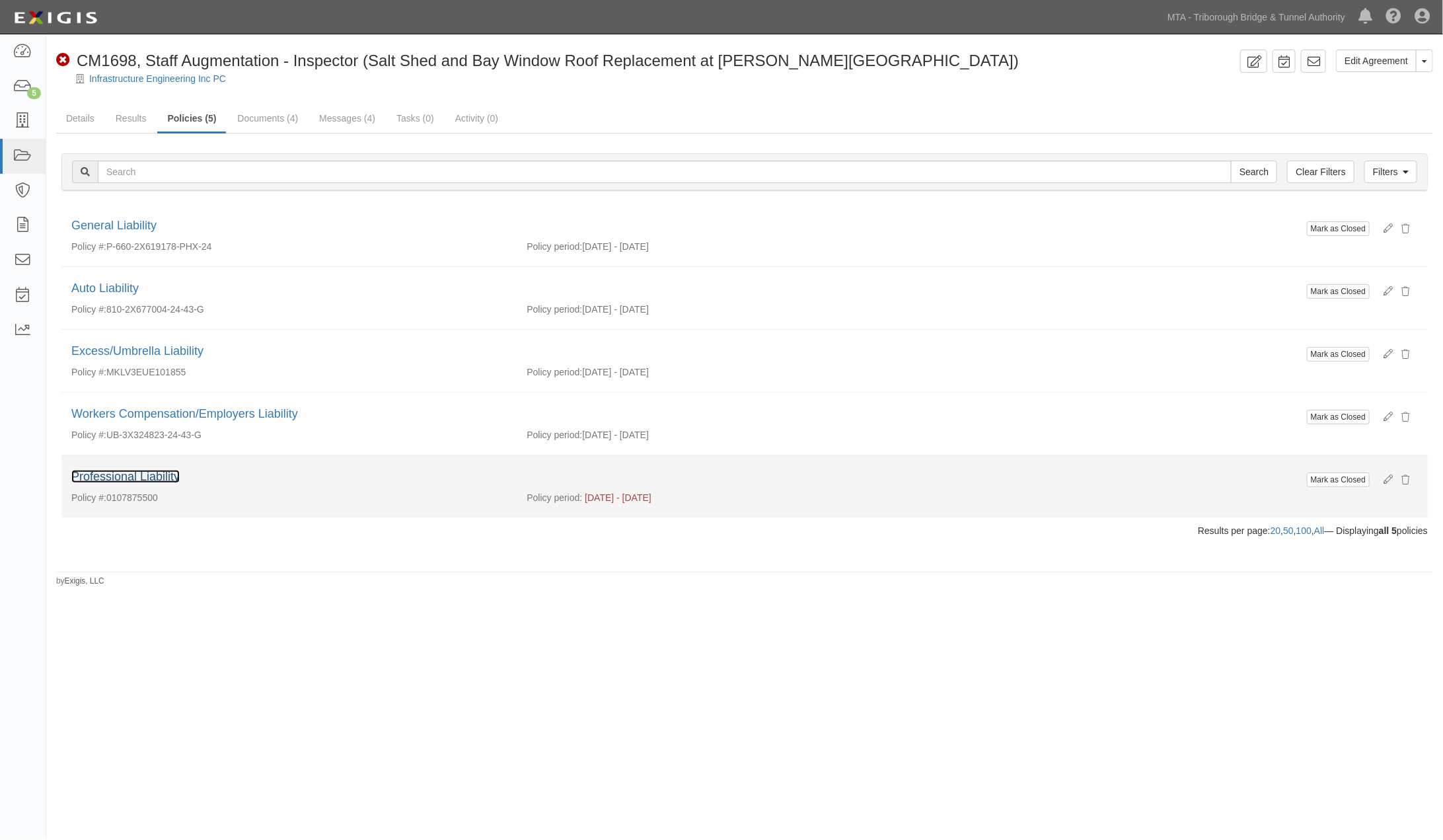
click at [129, 479] on link "Professional Liability" at bounding box center [125, 477] width 108 height 13
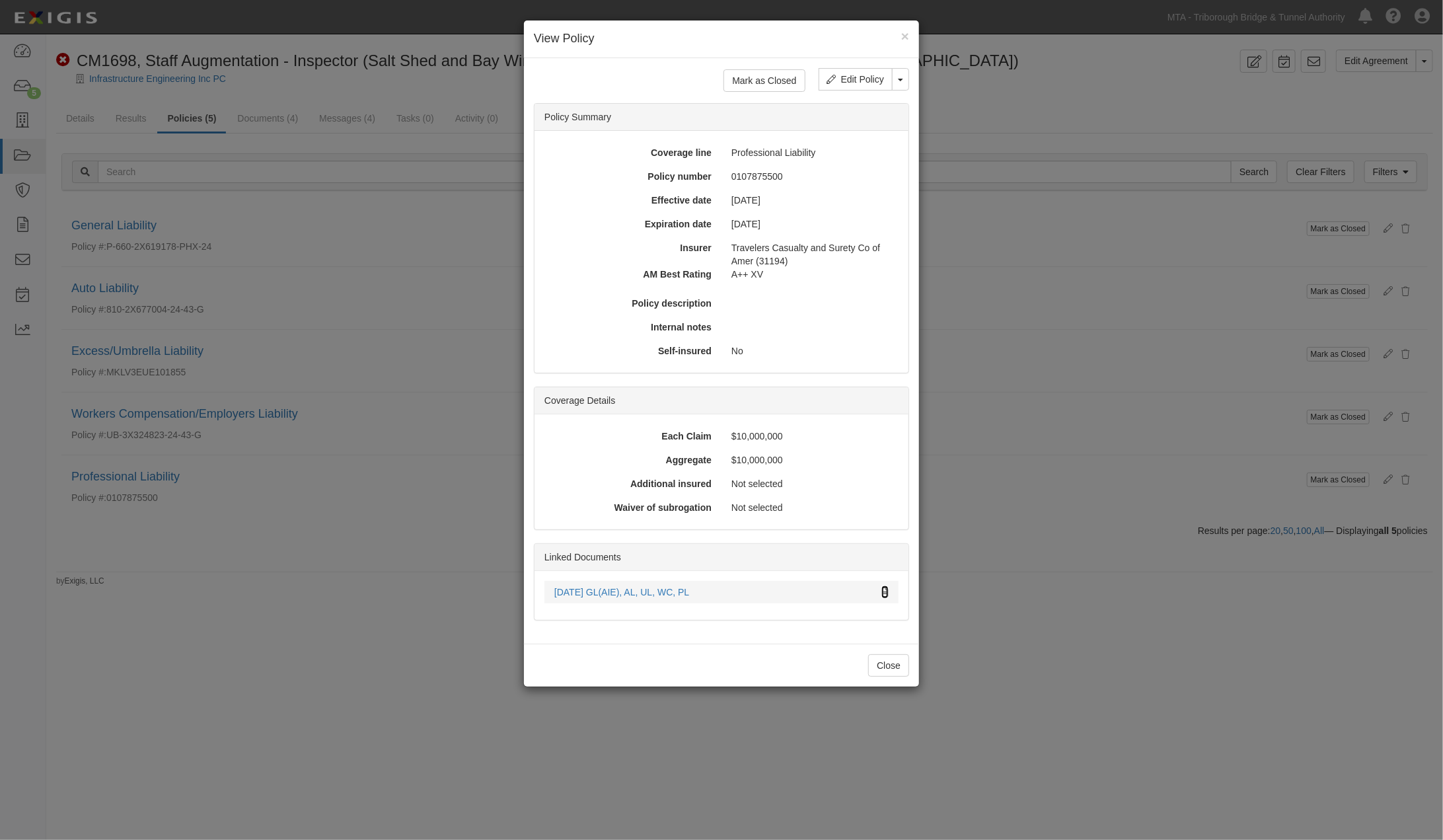
click at [882, 588] on icon at bounding box center [884, 593] width 7 height 9
click at [1129, 595] on div "× View Policy Mark as Closed Edit Policy Toggle Dropdown Delete Policy Policy S…" at bounding box center [722, 420] width 1443 height 840
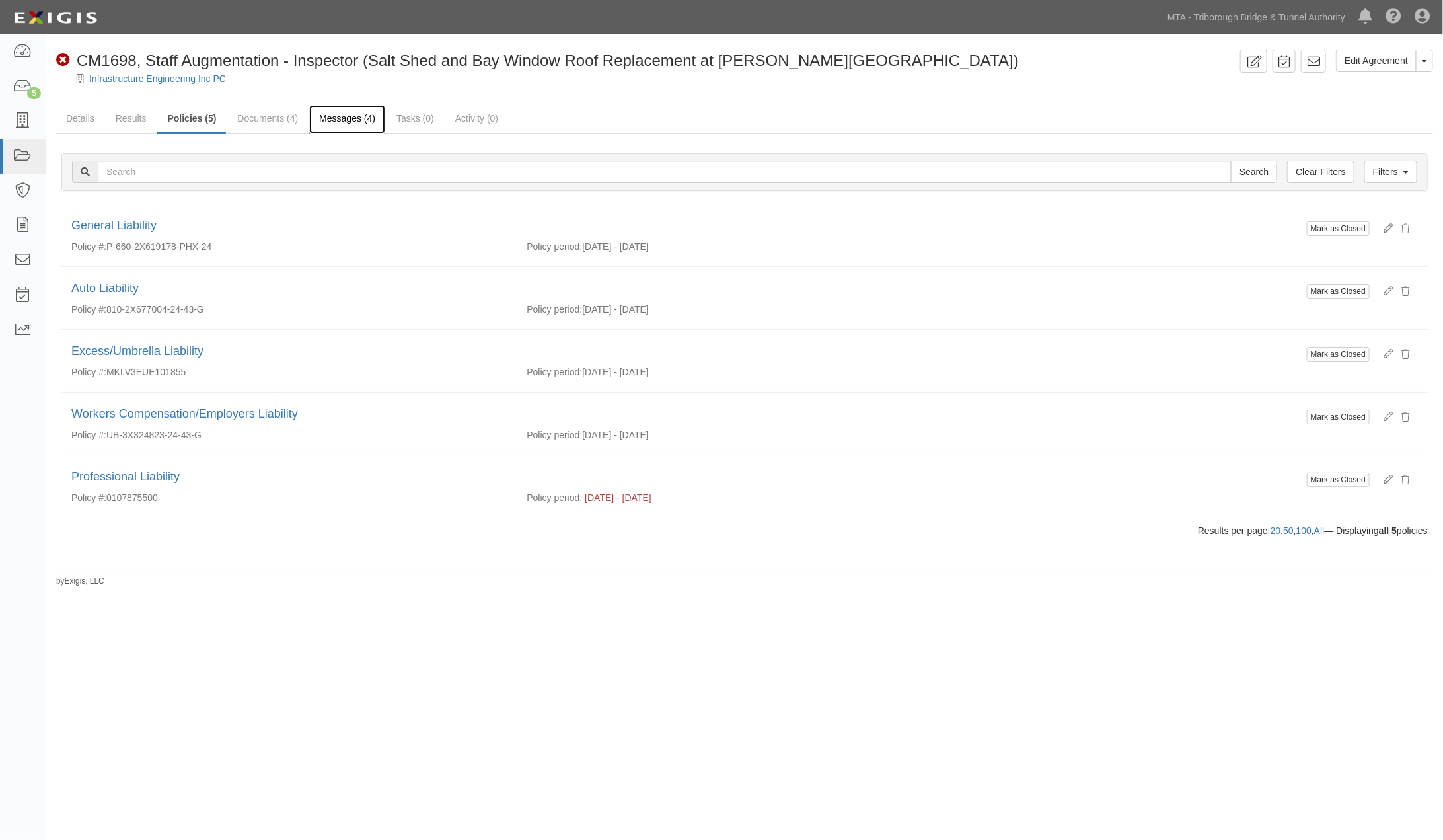
click at [332, 115] on link "Messages (4)" at bounding box center [347, 119] width 76 height 28
click at [137, 116] on link "Results" at bounding box center [131, 119] width 51 height 28
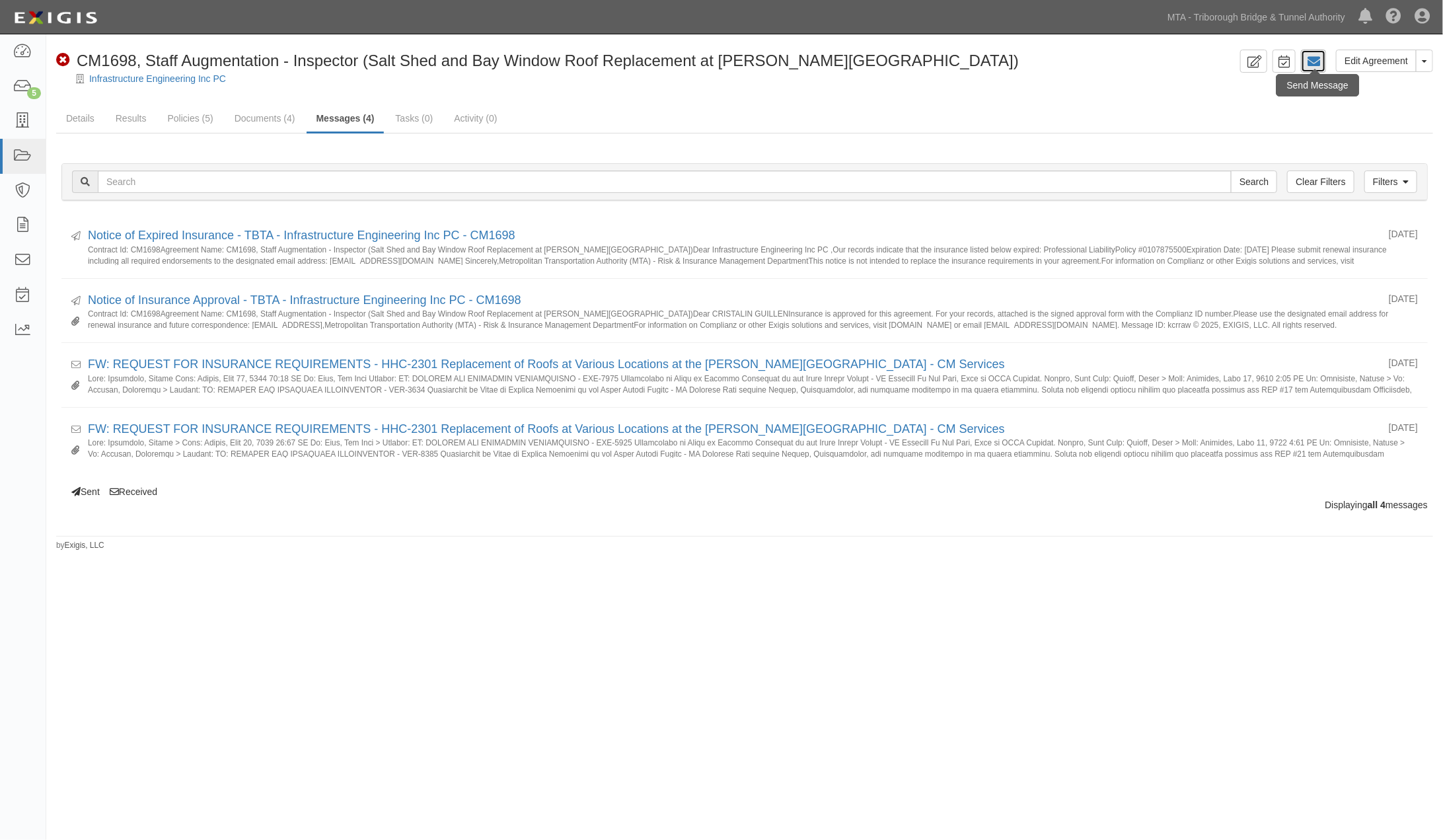
click at [1316, 64] on icon at bounding box center [1314, 61] width 13 height 13
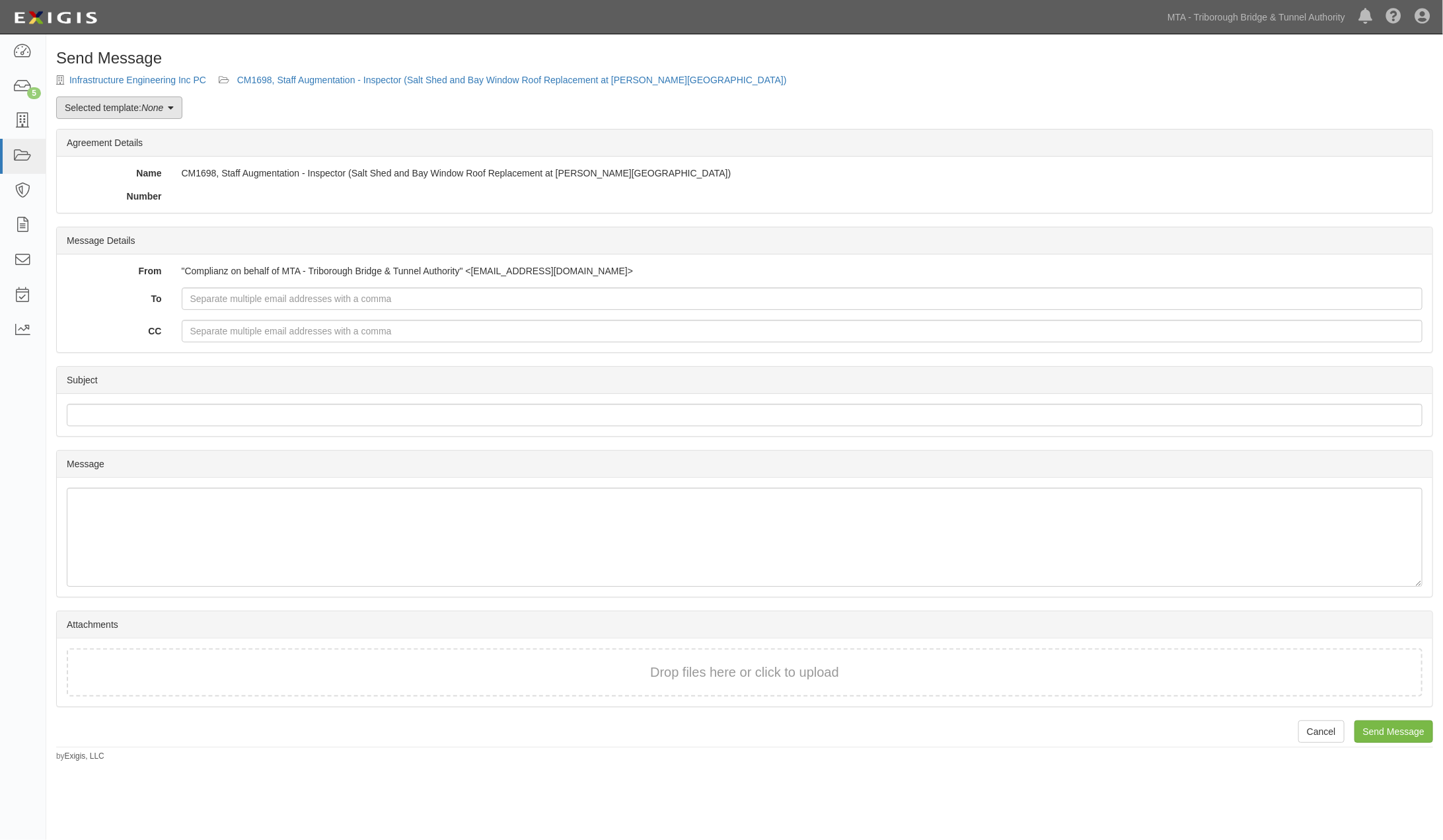
click at [143, 110] on em "None" at bounding box center [152, 108] width 22 height 11
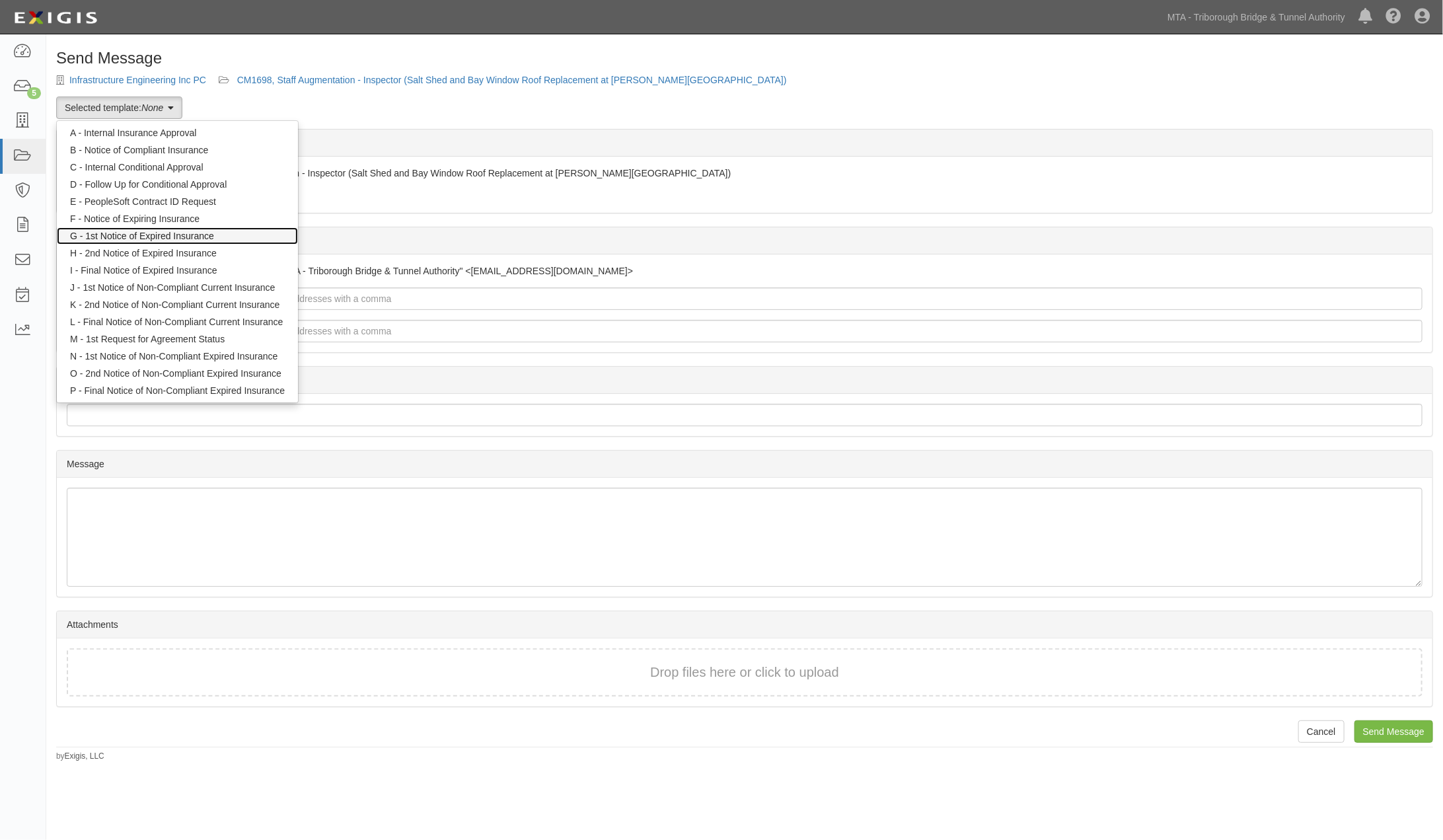
click at [137, 234] on link "G - 1st Notice of Expired Insurance" at bounding box center [177, 236] width 241 height 18
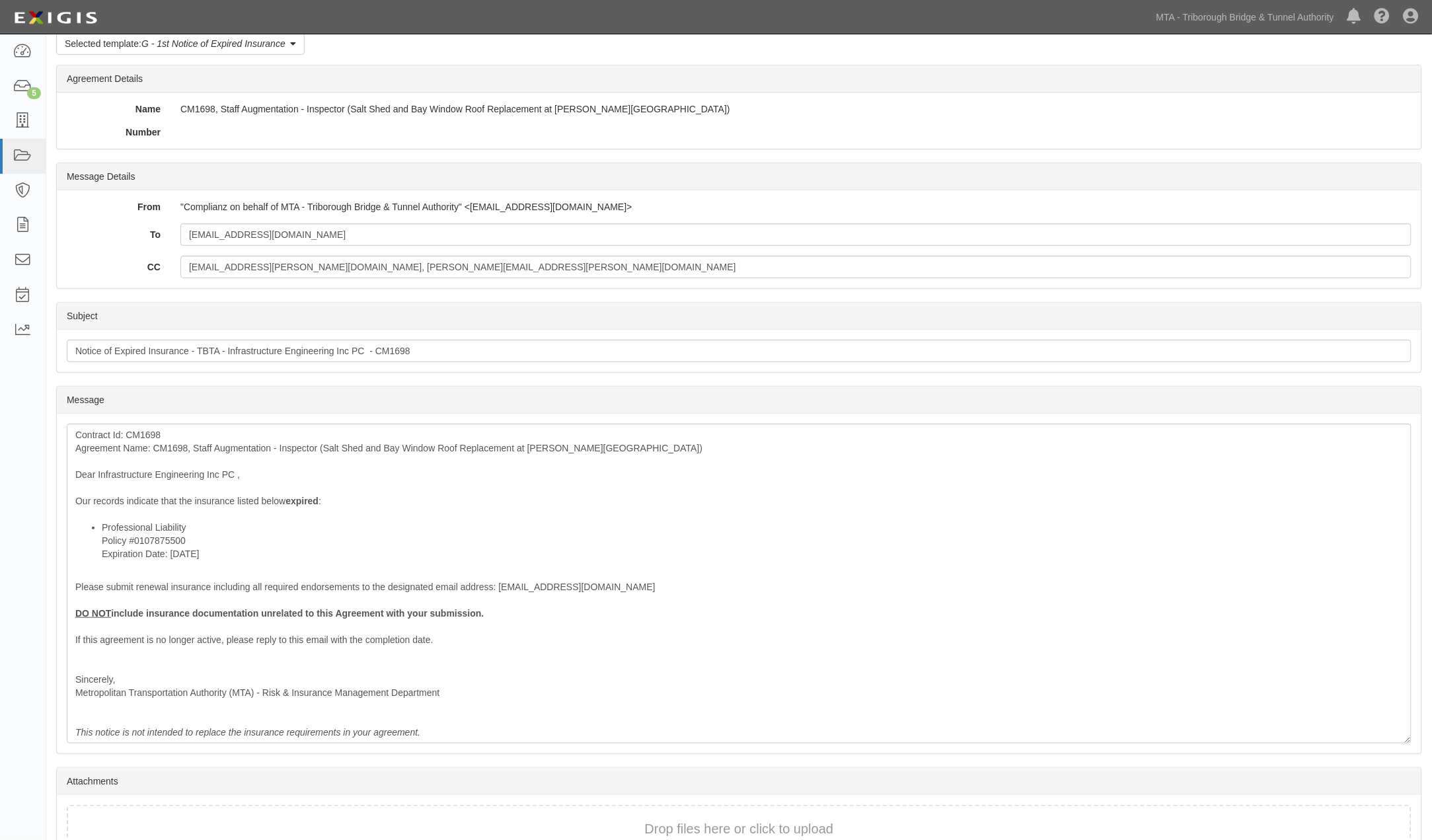
scroll to position [142, 0]
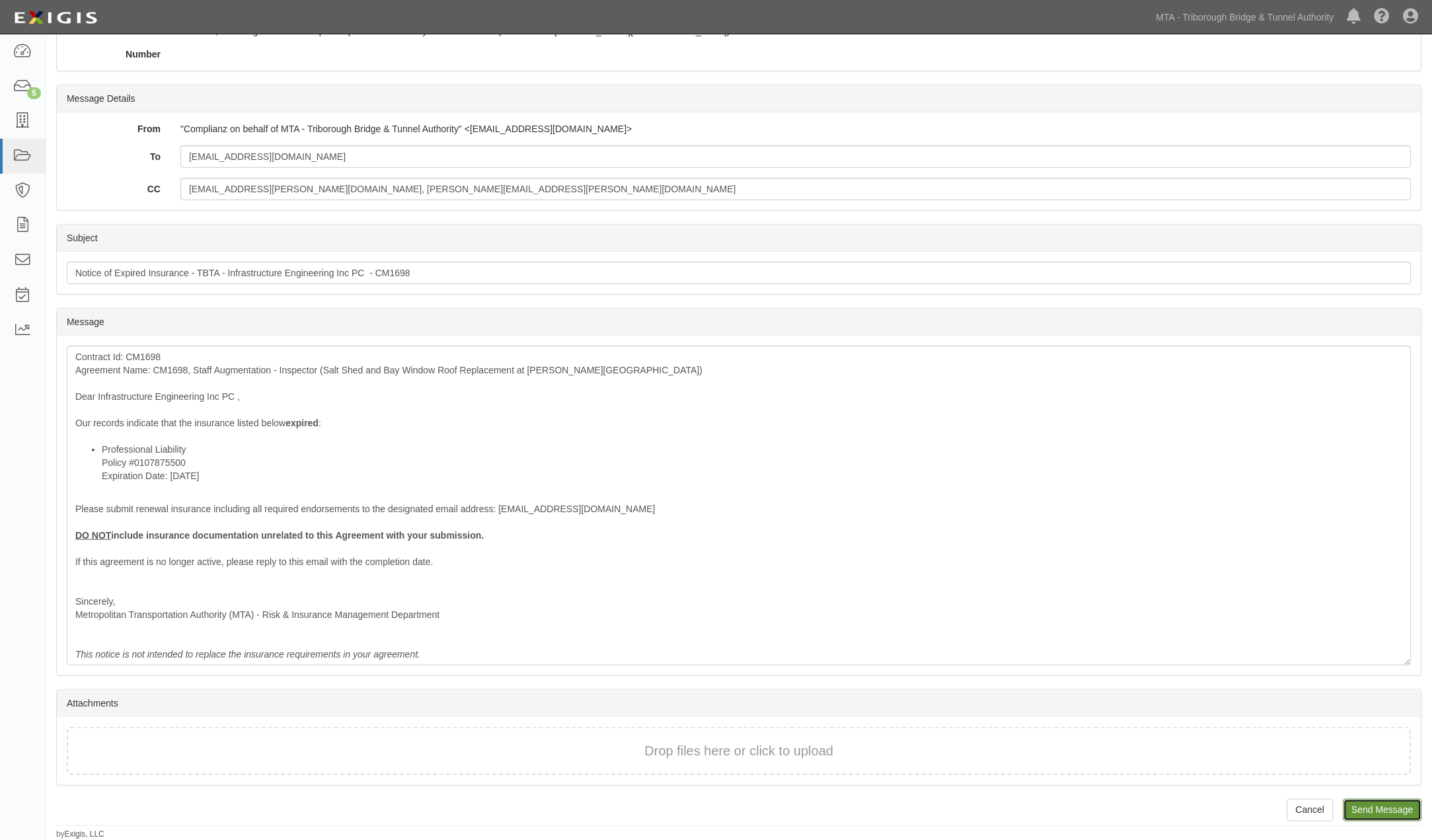
click at [1361, 807] on input "Send Message" at bounding box center [1383, 810] width 79 height 22
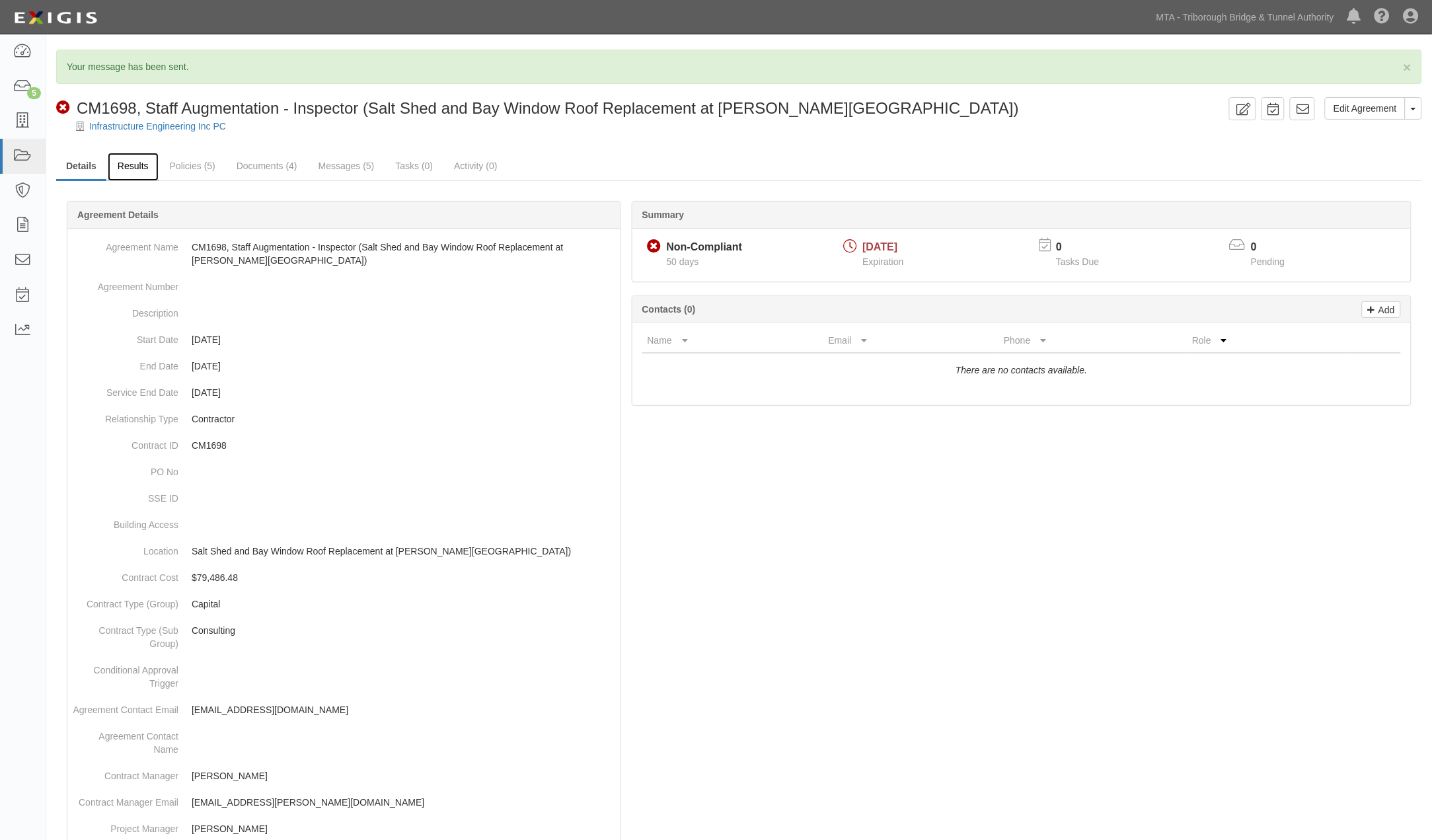
click at [130, 165] on link "Results" at bounding box center [133, 167] width 51 height 28
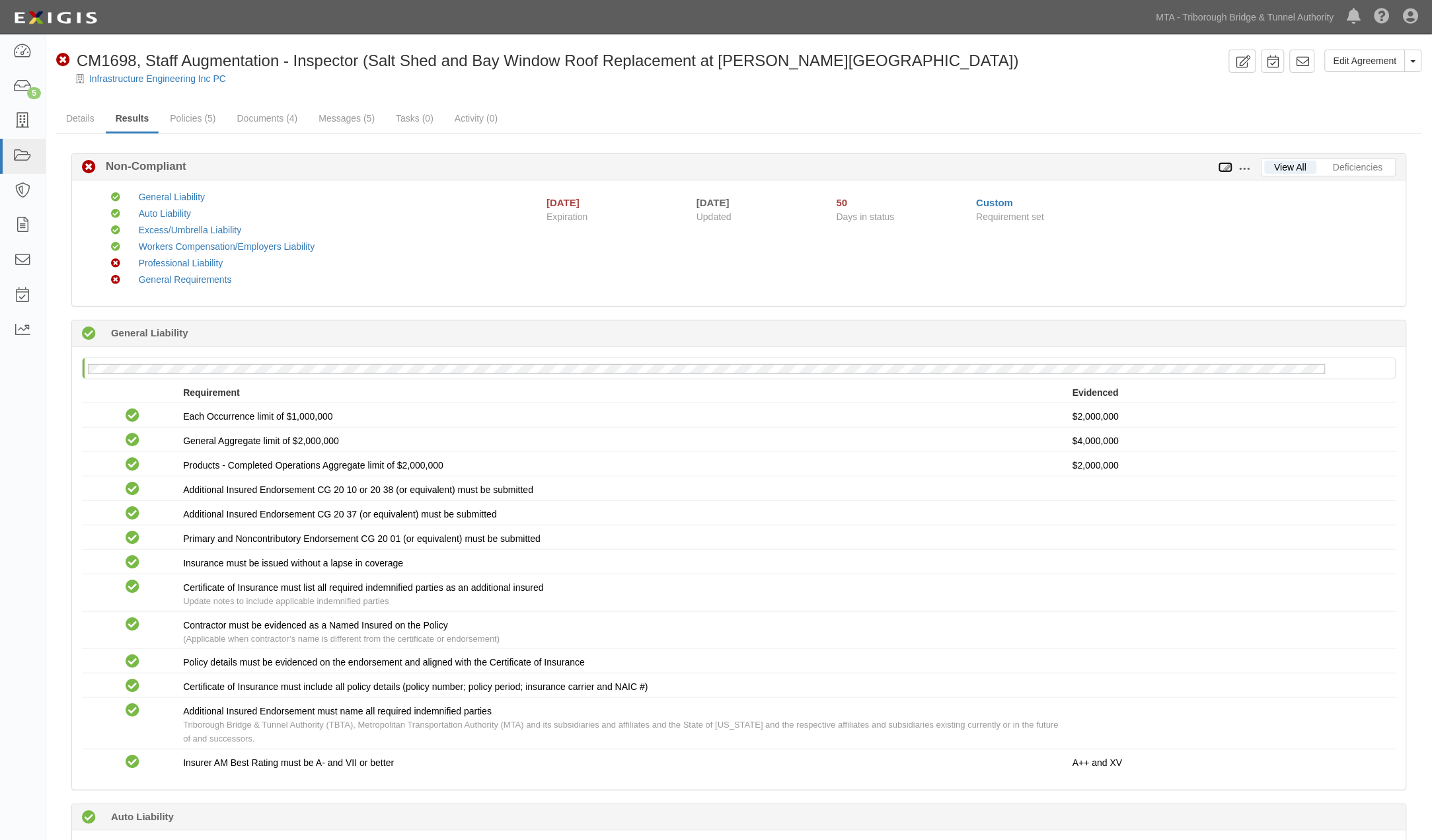
click at [1225, 168] on icon at bounding box center [1226, 168] width 15 height 9
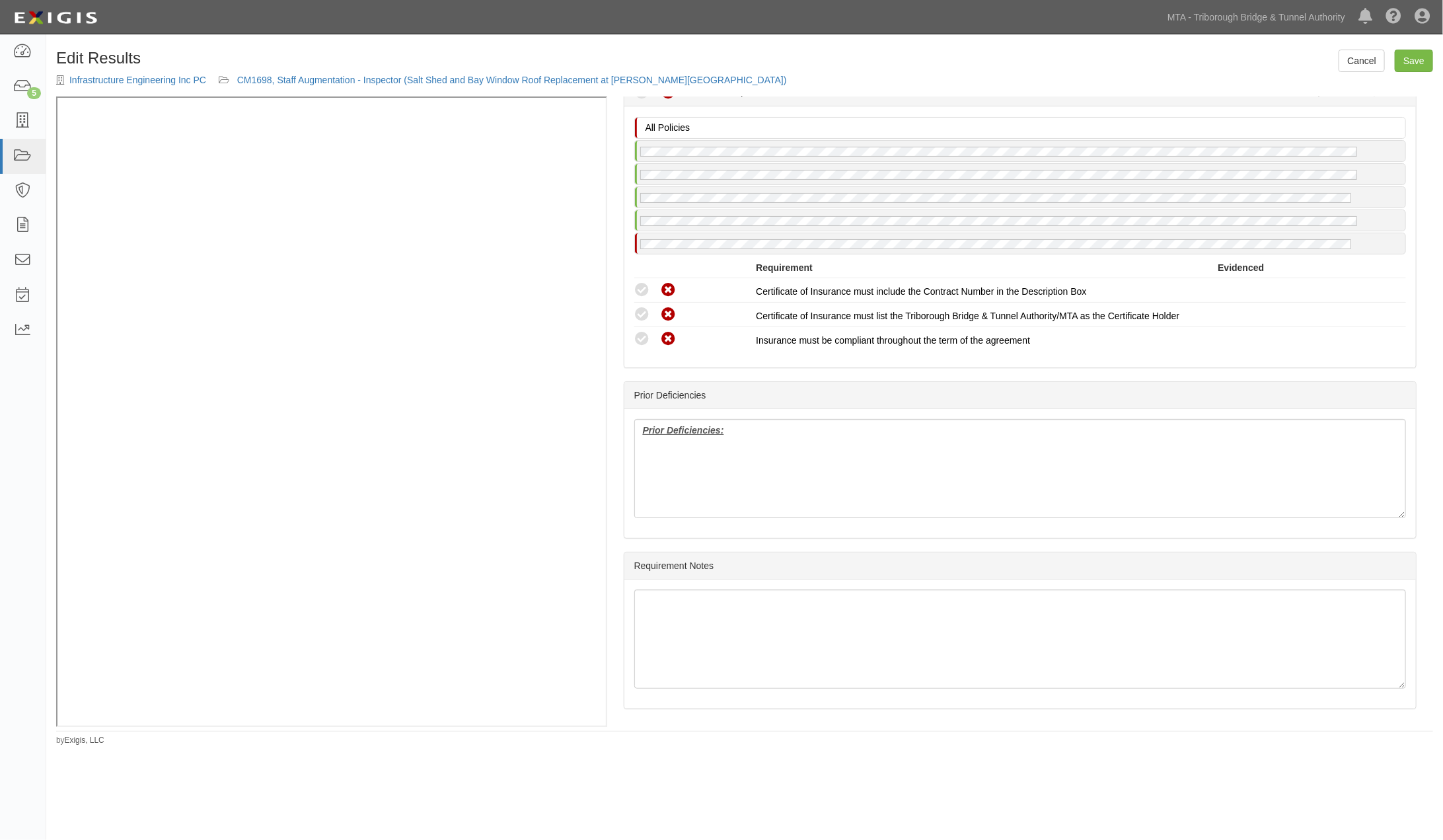
scroll to position [2103, 0]
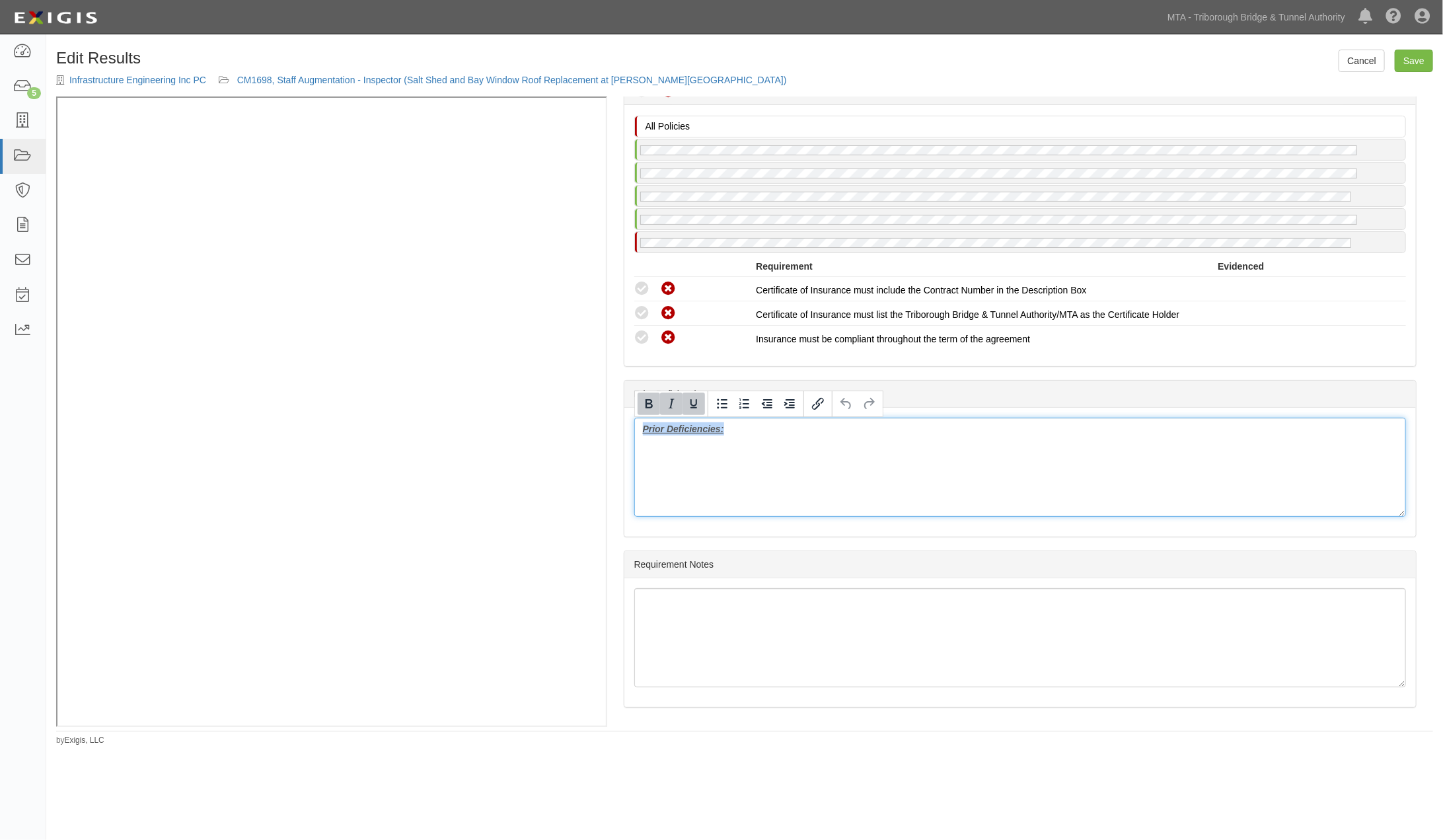
drag, startPoint x: 783, startPoint y: 438, endPoint x: 605, endPoint y: 439, distance: 178.0
click at [479, 296] on div "(GL, AL, XS, WC/EL, PL) Certificate; 7/14/2025; 11.1.25 GL(AIE), AL, UL, WC, PL…" at bounding box center [744, 411] width 1377 height 629
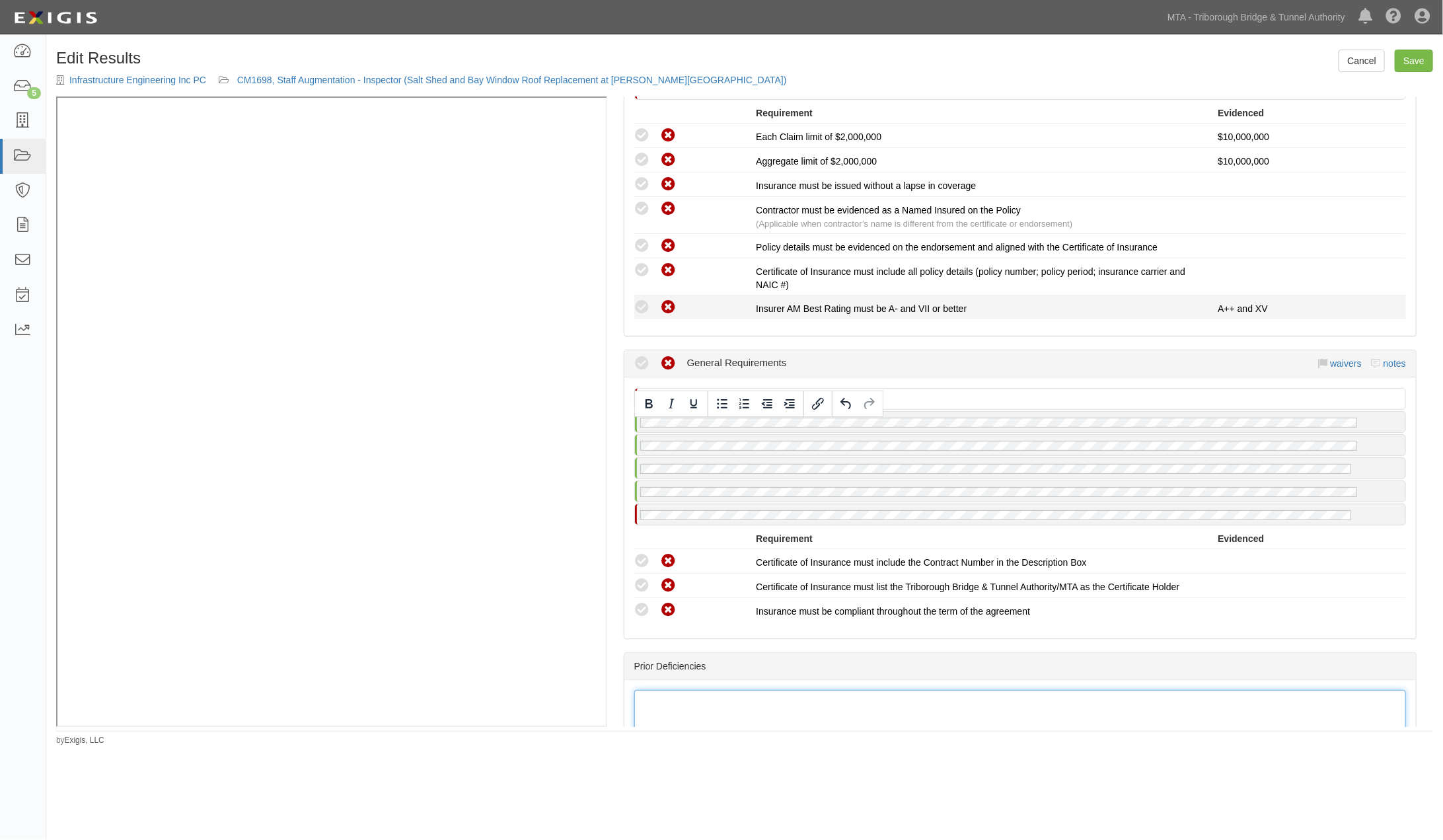
scroll to position [1809, 0]
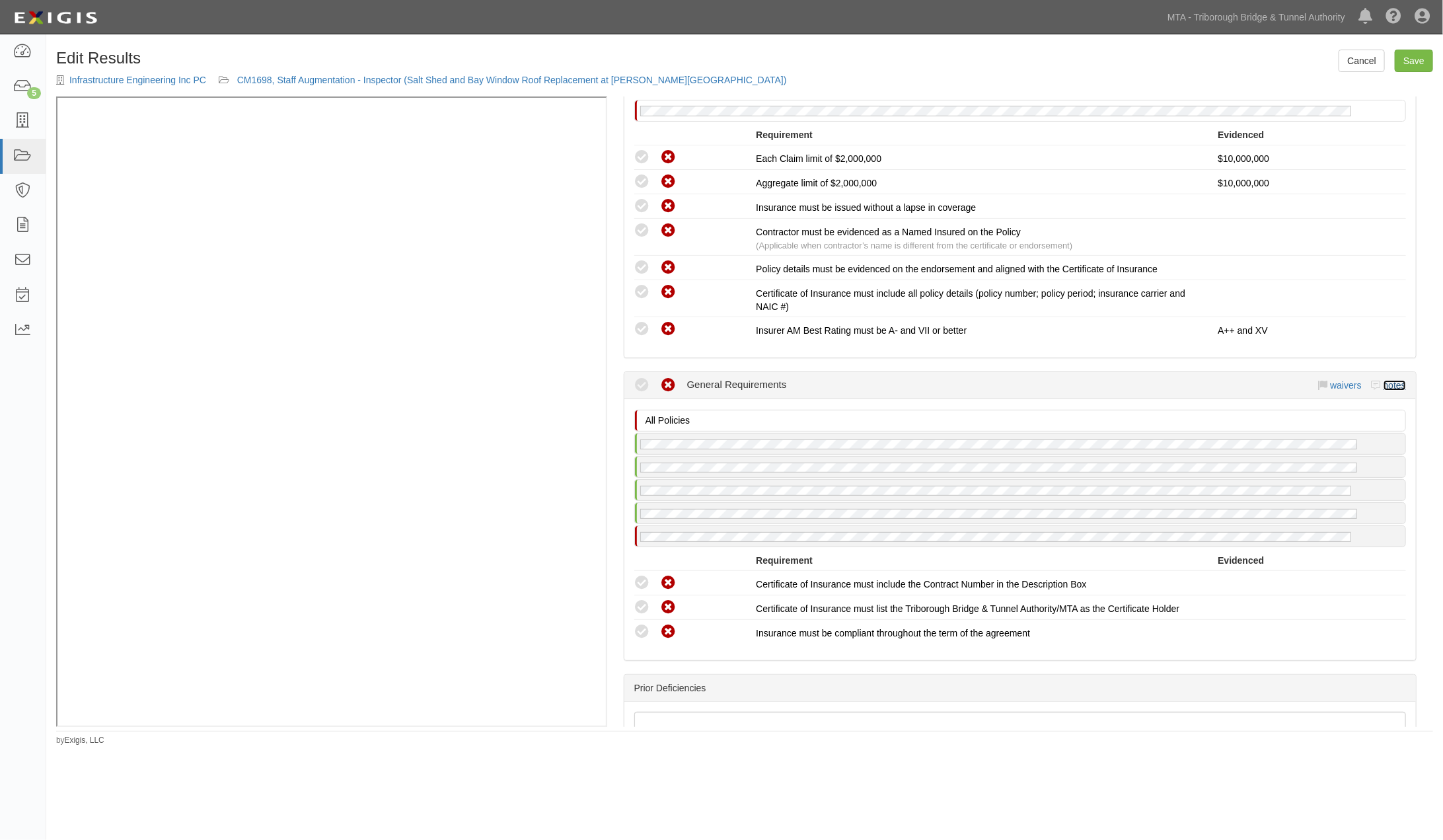
click at [1384, 380] on link "notes" at bounding box center [1395, 385] width 22 height 11
radio input "true"
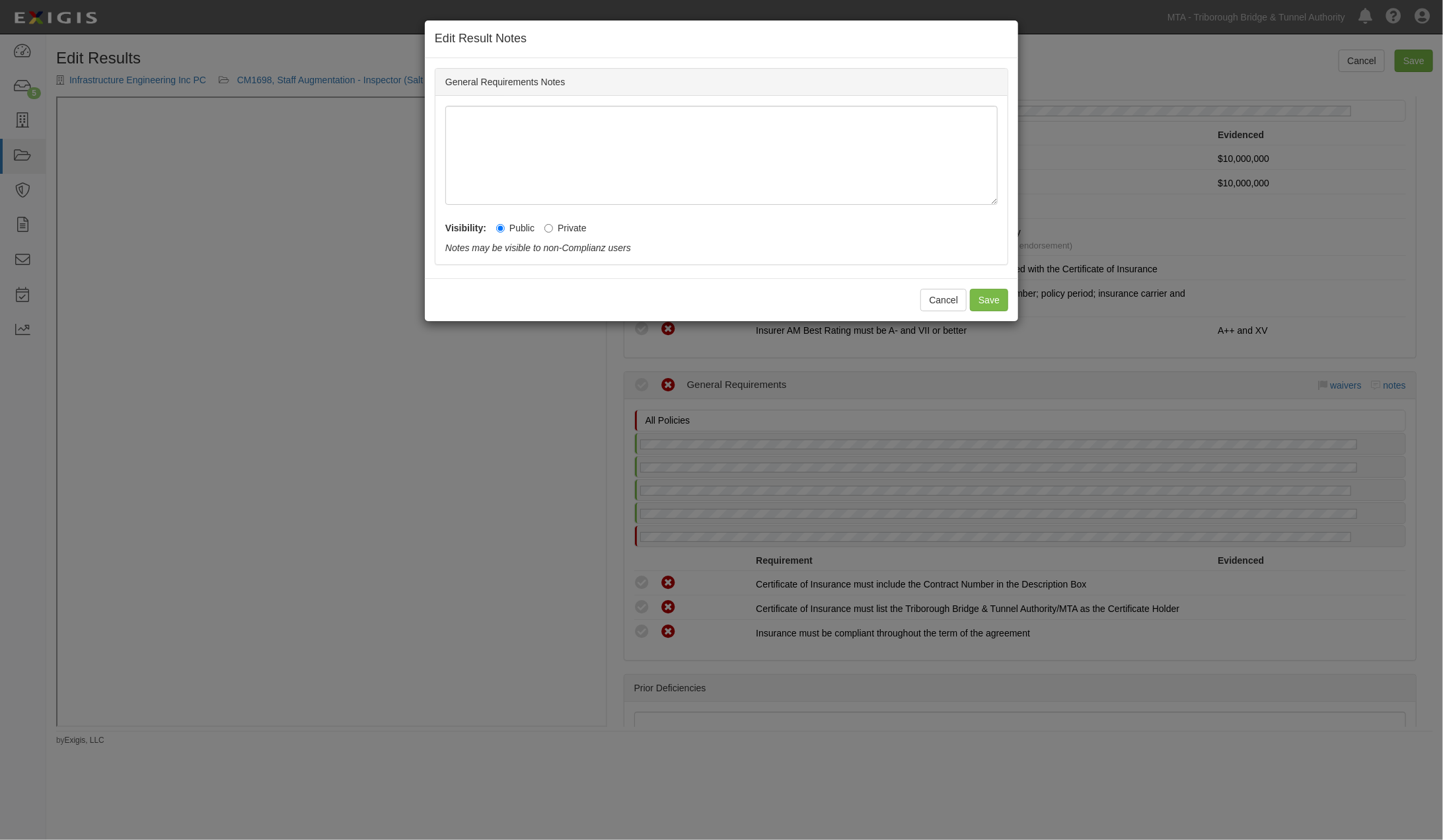
click at [555, 227] on label "Private" at bounding box center [565, 228] width 42 height 13
click at [553, 227] on input "Private" at bounding box center [549, 228] width 9 height 9
radio input "true"
click at [976, 298] on button "Save" at bounding box center [989, 300] width 38 height 22
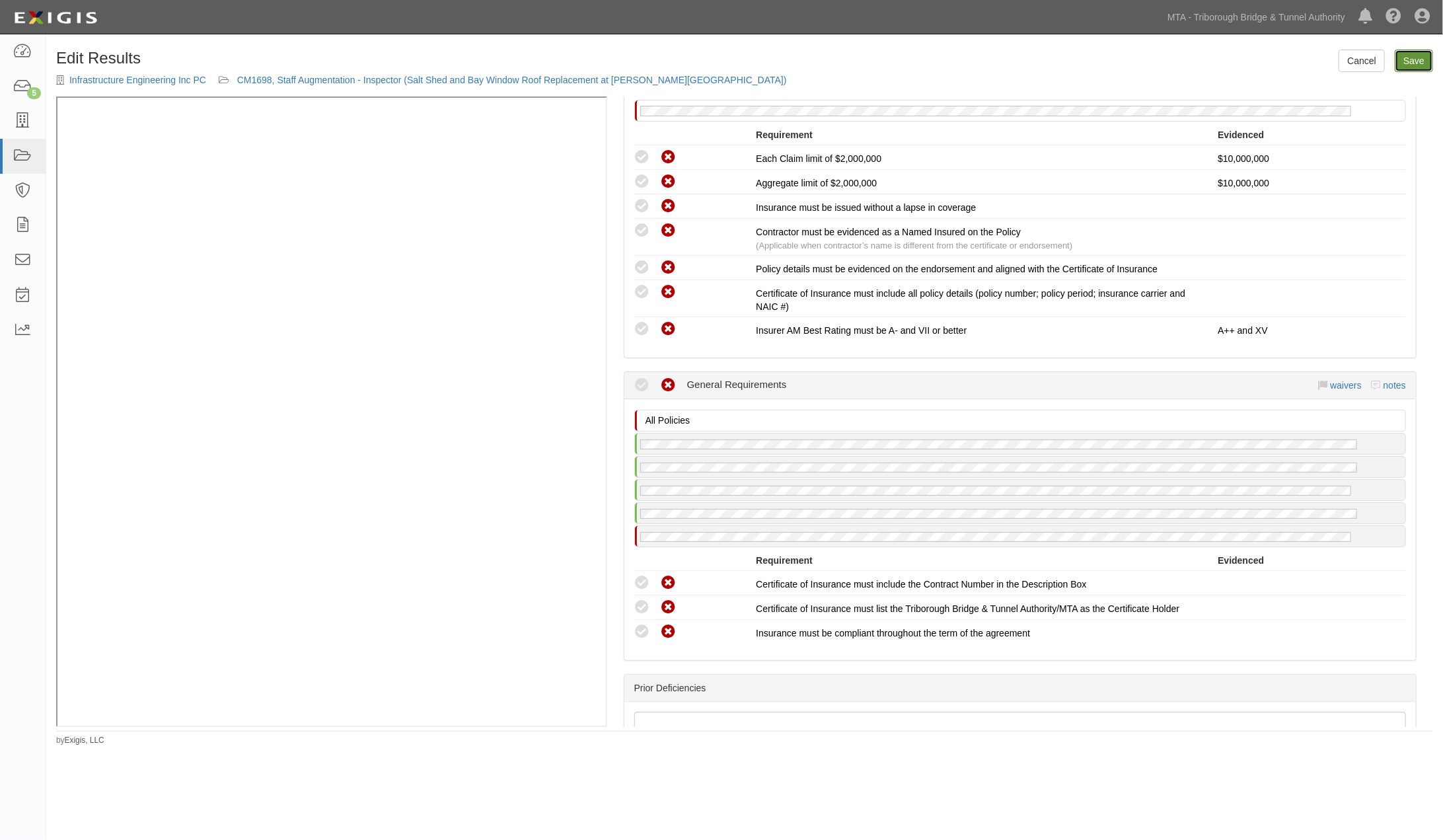
click at [1415, 69] on link "Save" at bounding box center [1413, 61] width 38 height 22
radio input "true"
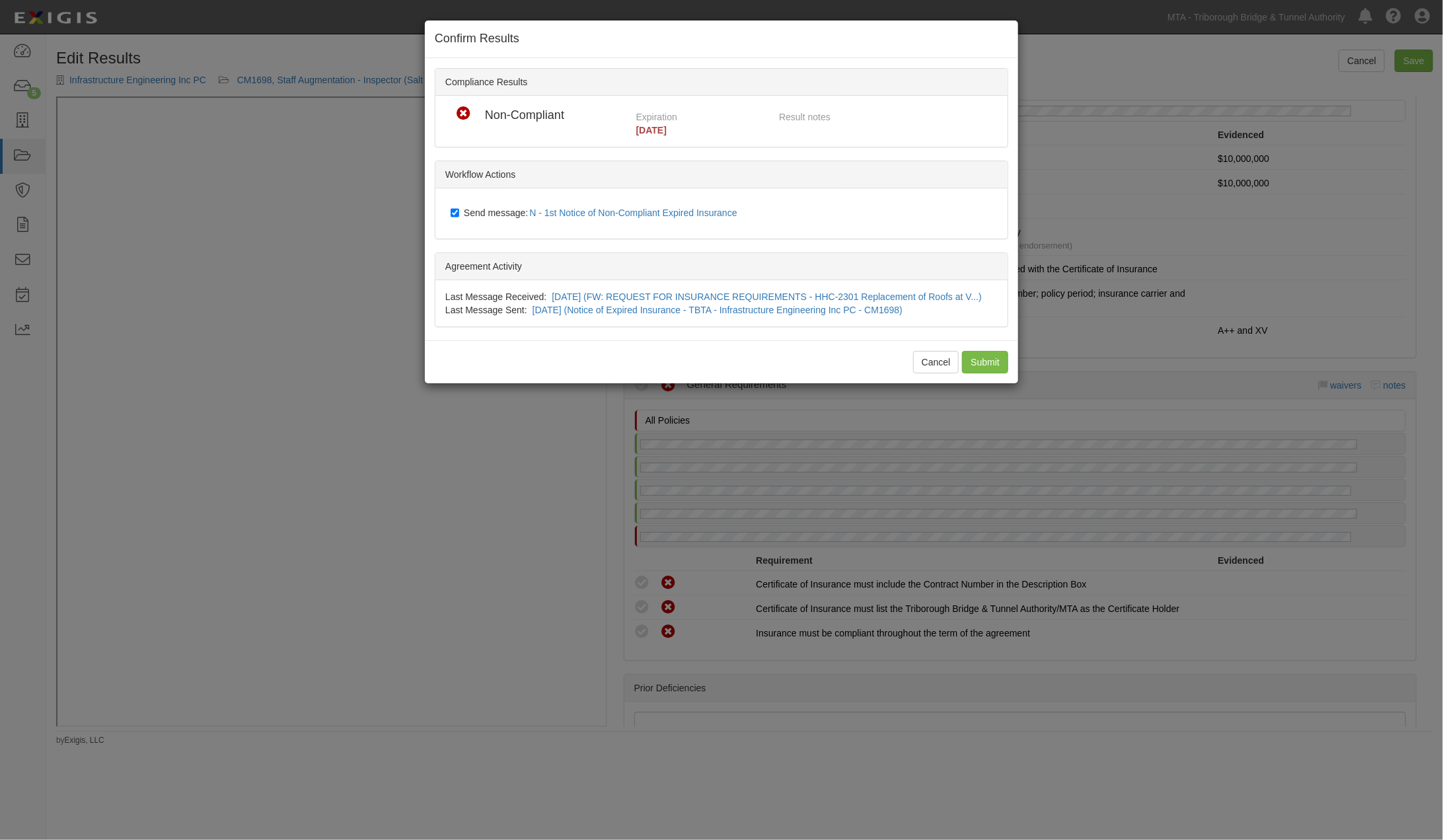
click at [493, 213] on span "Send message: N - 1st Notice of Non-Compliant Expired Insurance" at bounding box center [603, 213] width 279 height 11
click at [459, 213] on input "Send message: N - 1st Notice of Non-Compliant Expired Insurance" at bounding box center [454, 213] width 9 height 11
checkbox input "false"
click at [994, 373] on input "Submit" at bounding box center [985, 361] width 46 height 22
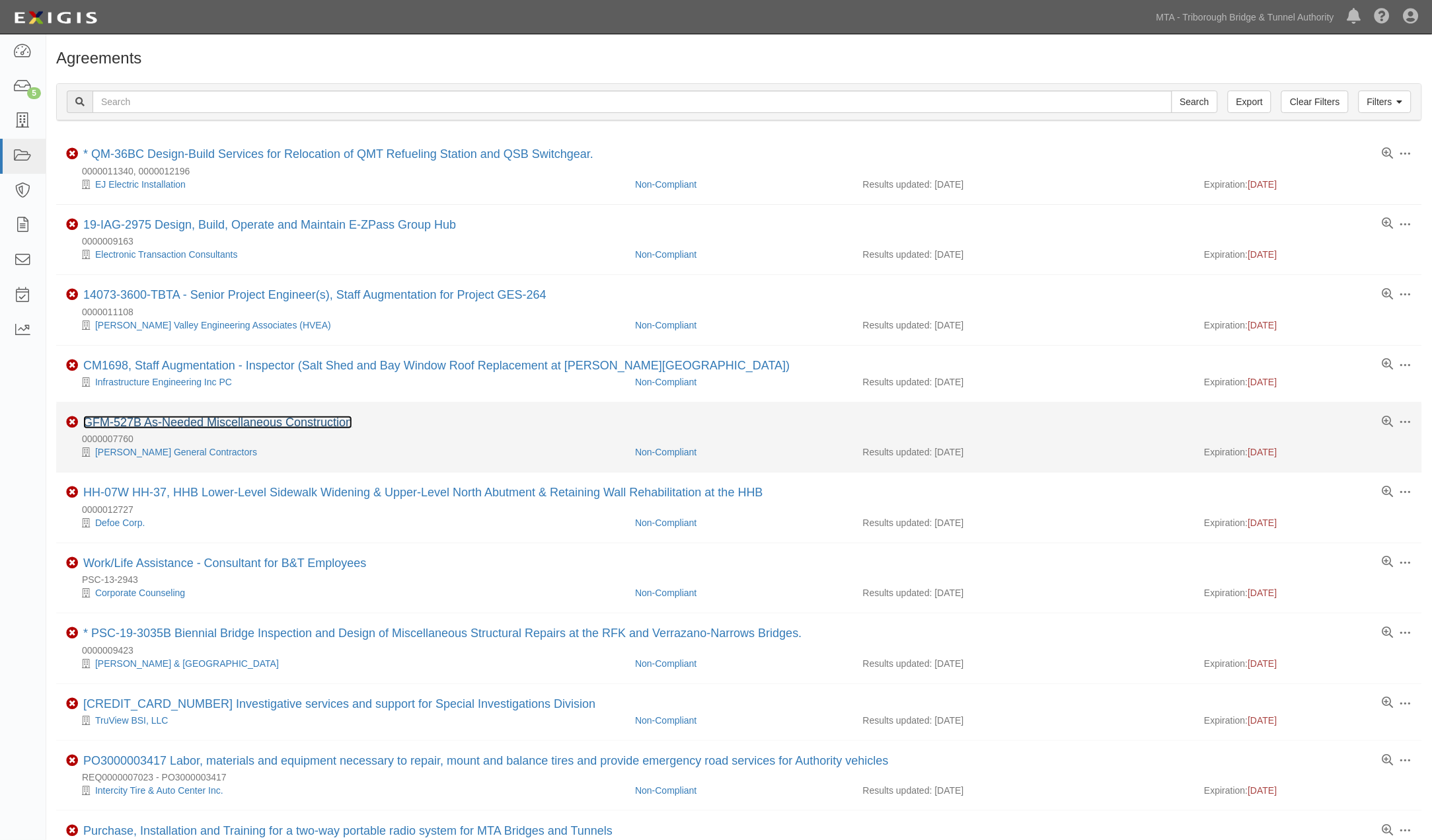
click at [301, 425] on link "GFM-527B As-Needed Miscellaneous Construction" at bounding box center [218, 422] width 269 height 13
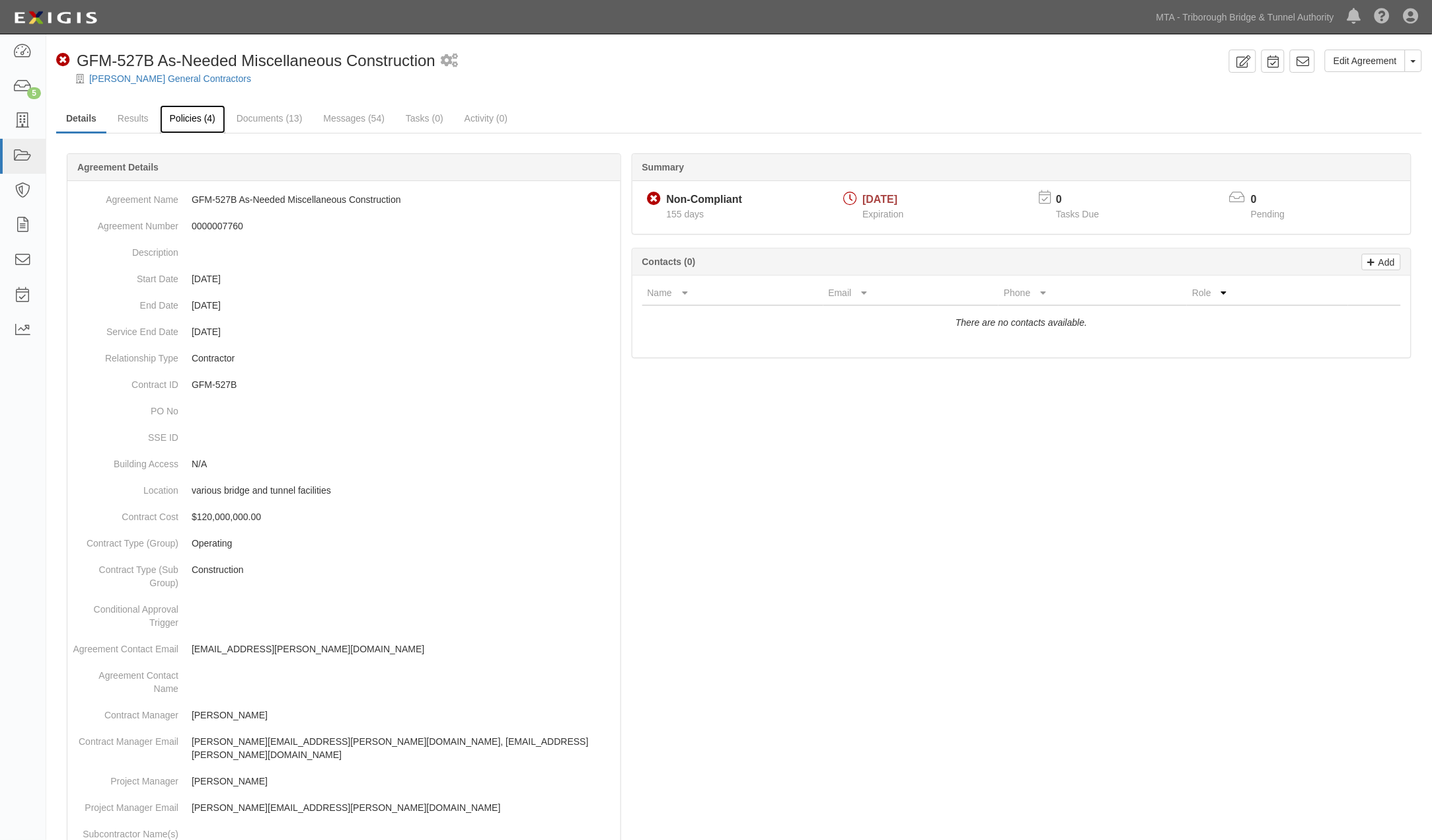
click at [174, 110] on link "Policies (4)" at bounding box center [193, 119] width 65 height 28
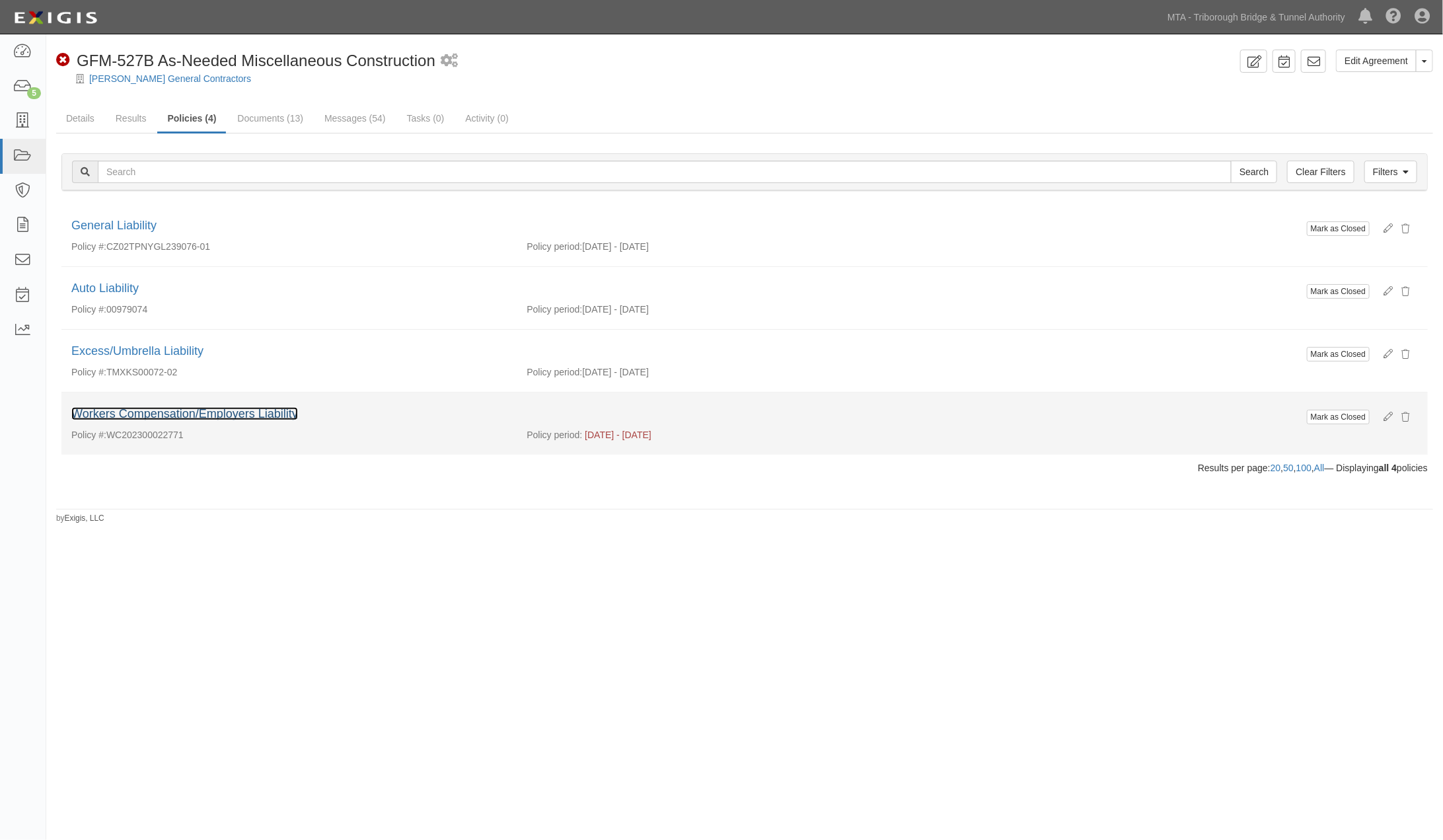
click at [156, 414] on link "Workers Compensation/Employers Liability" at bounding box center [184, 414] width 227 height 13
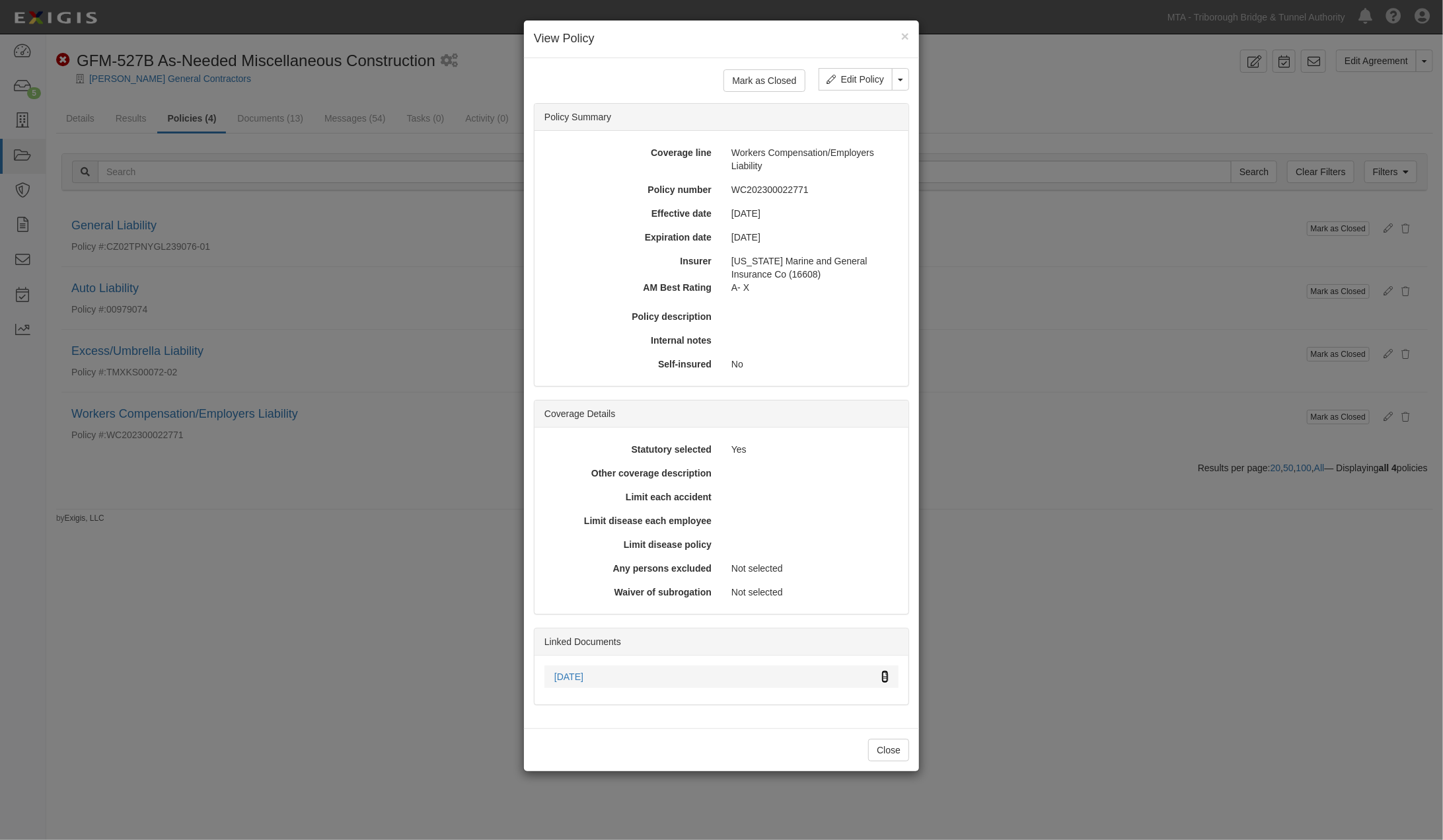
click at [884, 672] on icon at bounding box center [884, 677] width 7 height 9
click at [349, 381] on div "× View Policy Mark as Closed Edit Policy Toggle Dropdown Delete Policy Policy S…" at bounding box center [722, 420] width 1443 height 840
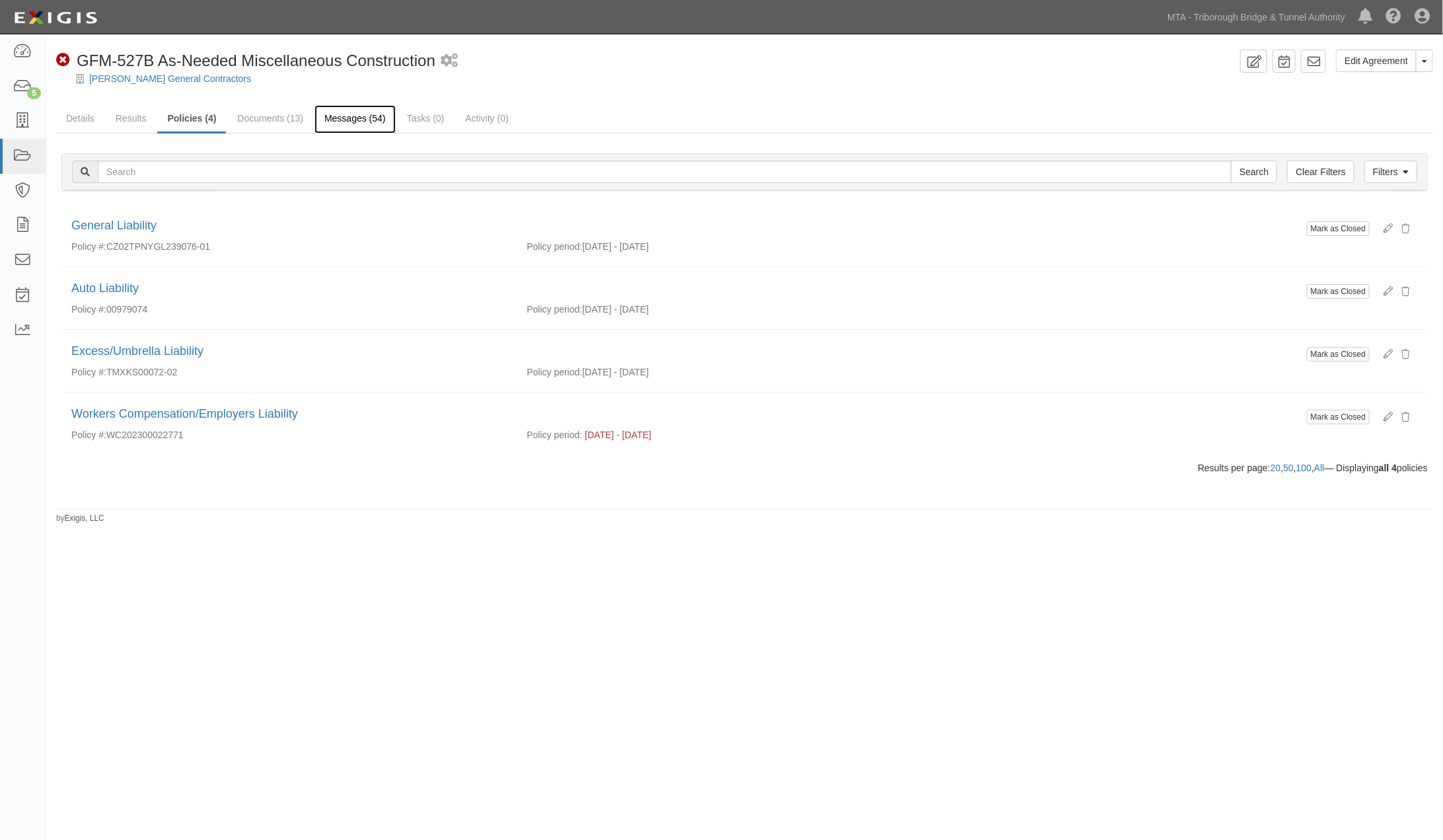
click at [359, 122] on link "Messages (54)" at bounding box center [355, 119] width 81 height 28
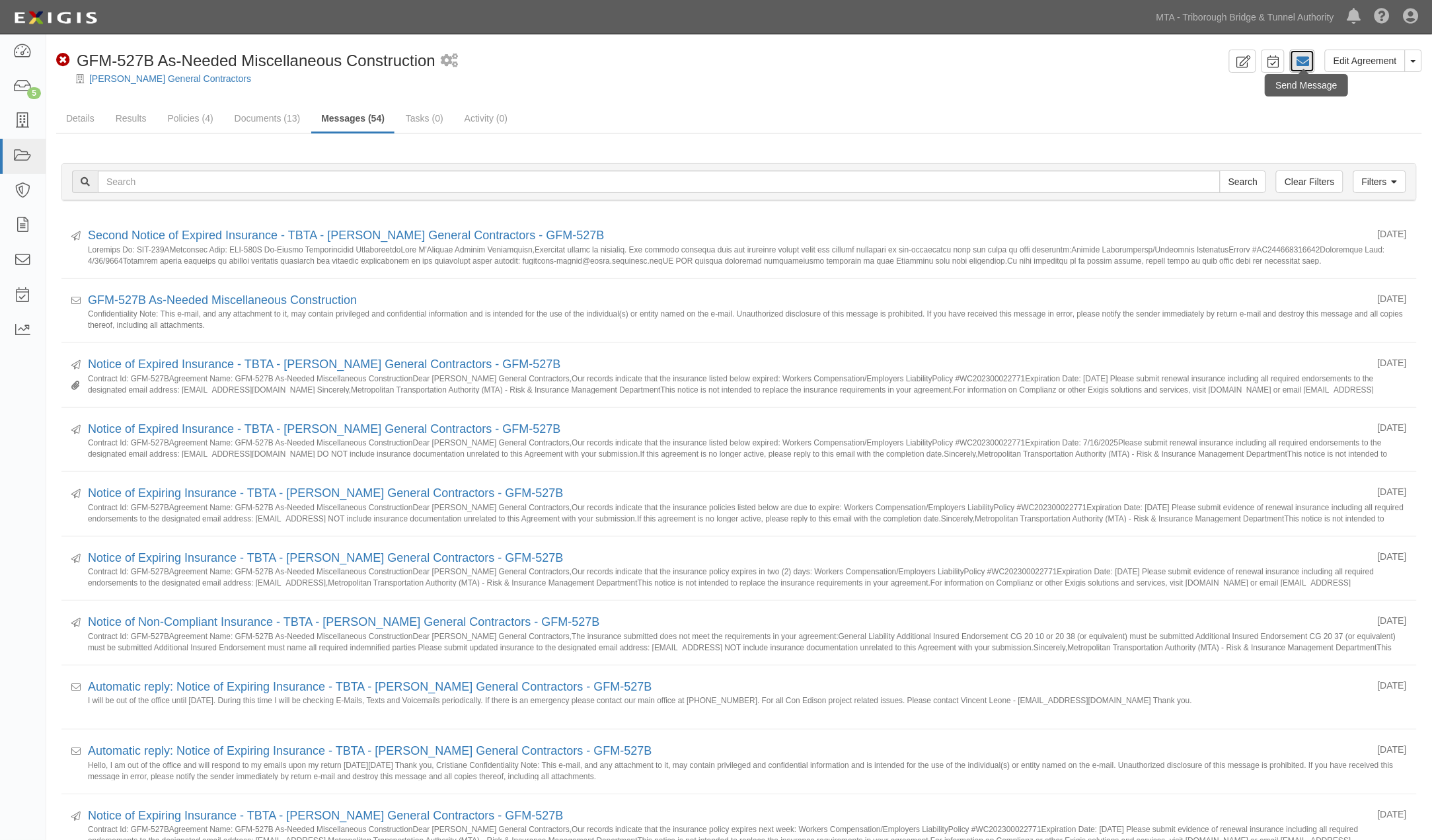
click at [1309, 63] on icon at bounding box center [1303, 61] width 13 height 13
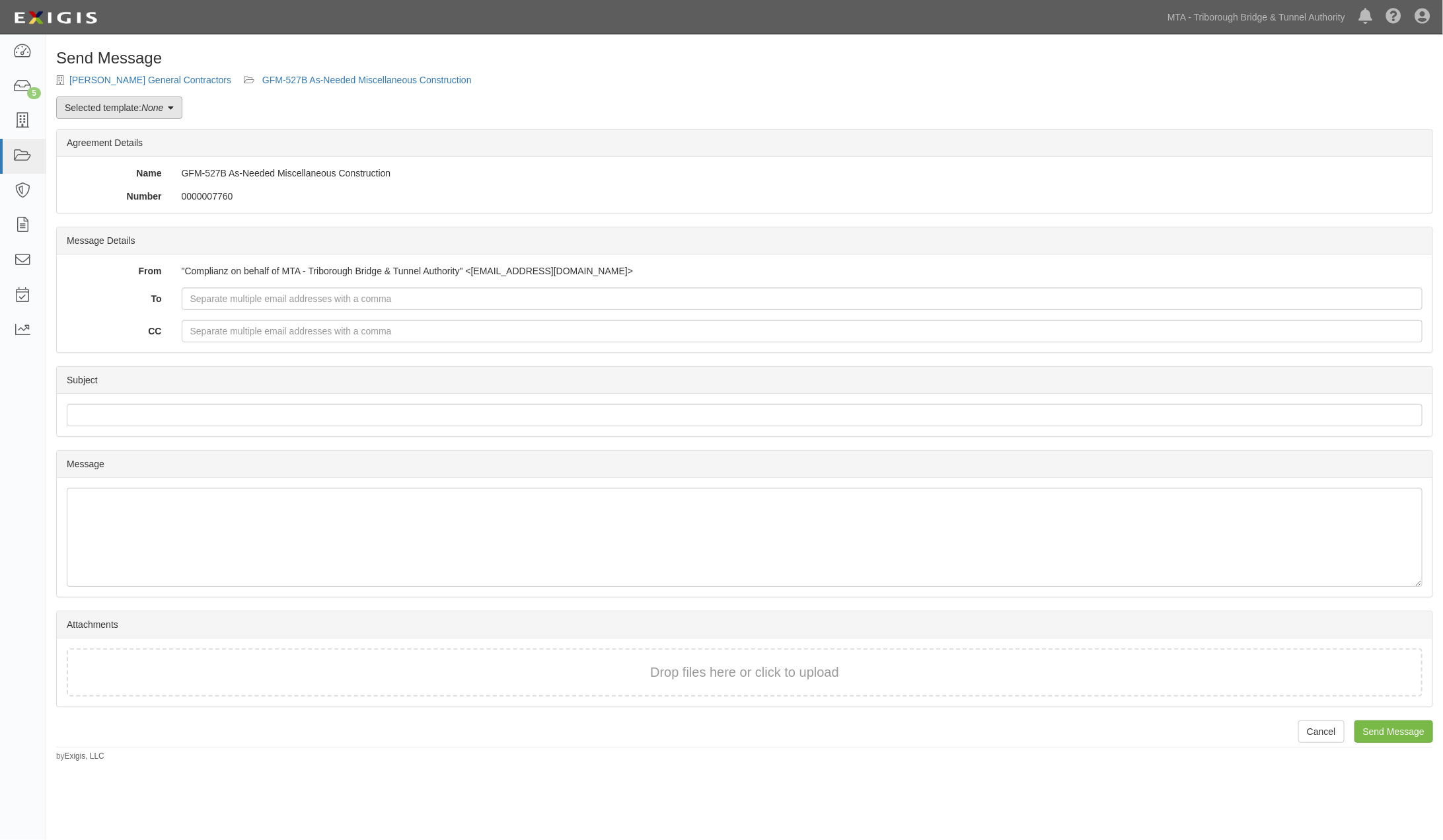
click at [141, 110] on link "Selected template: None" at bounding box center [118, 107] width 126 height 22
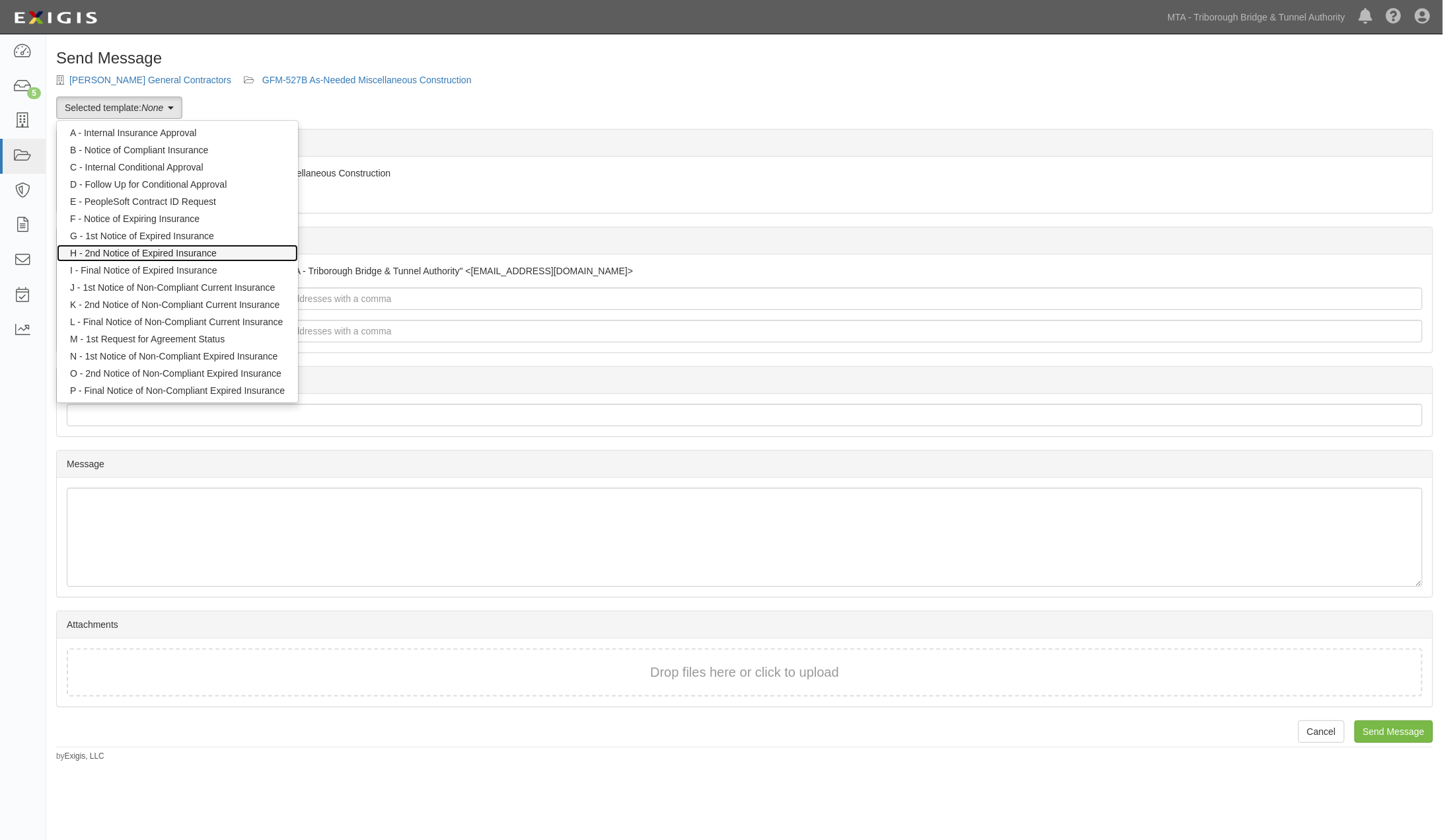
click at [141, 251] on link "H - 2nd Notice of Expired Insurance" at bounding box center [177, 253] width 241 height 18
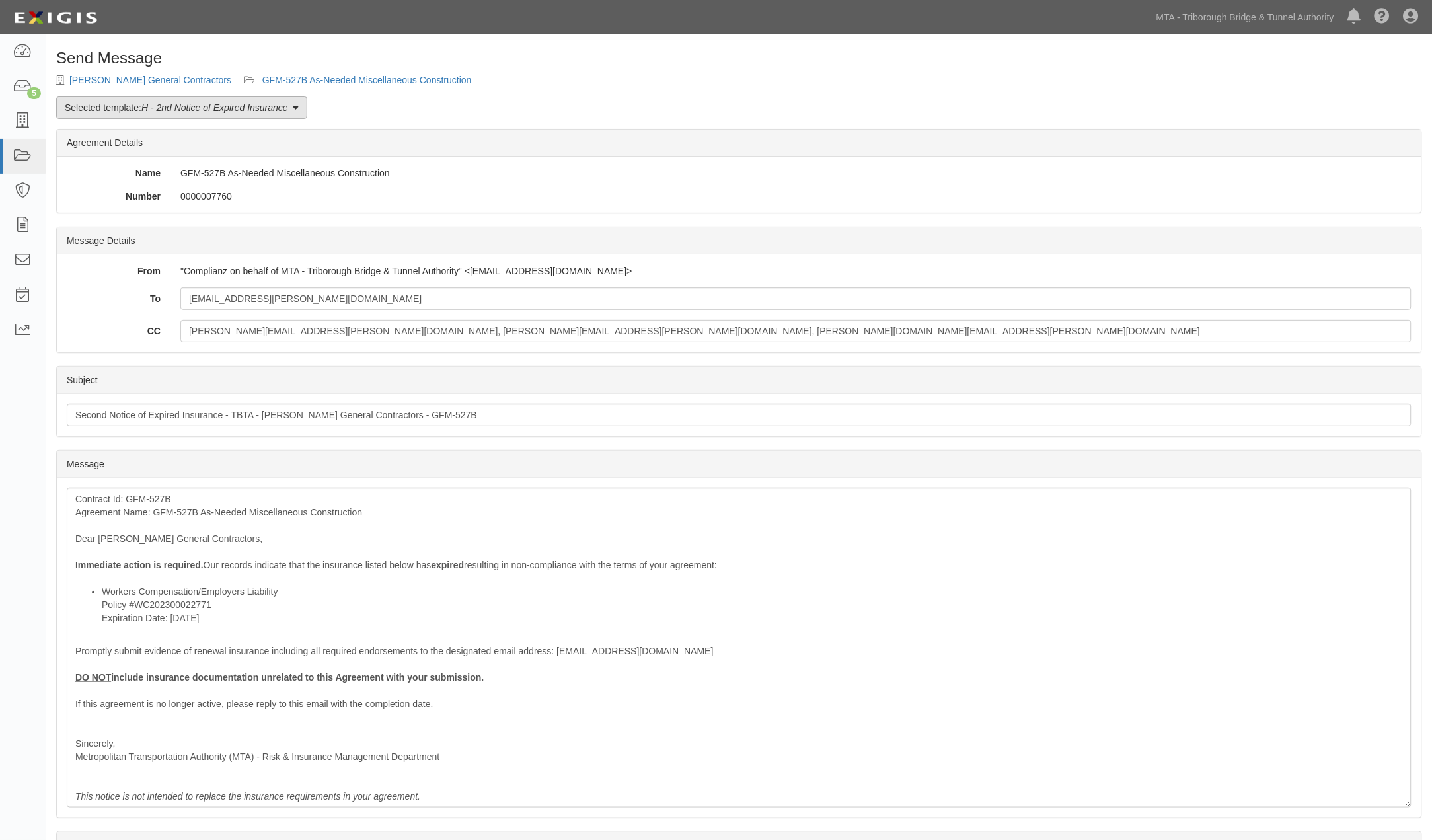
click at [155, 107] on em "H - 2nd Notice of Expired Insurance" at bounding box center [215, 108] width 147 height 11
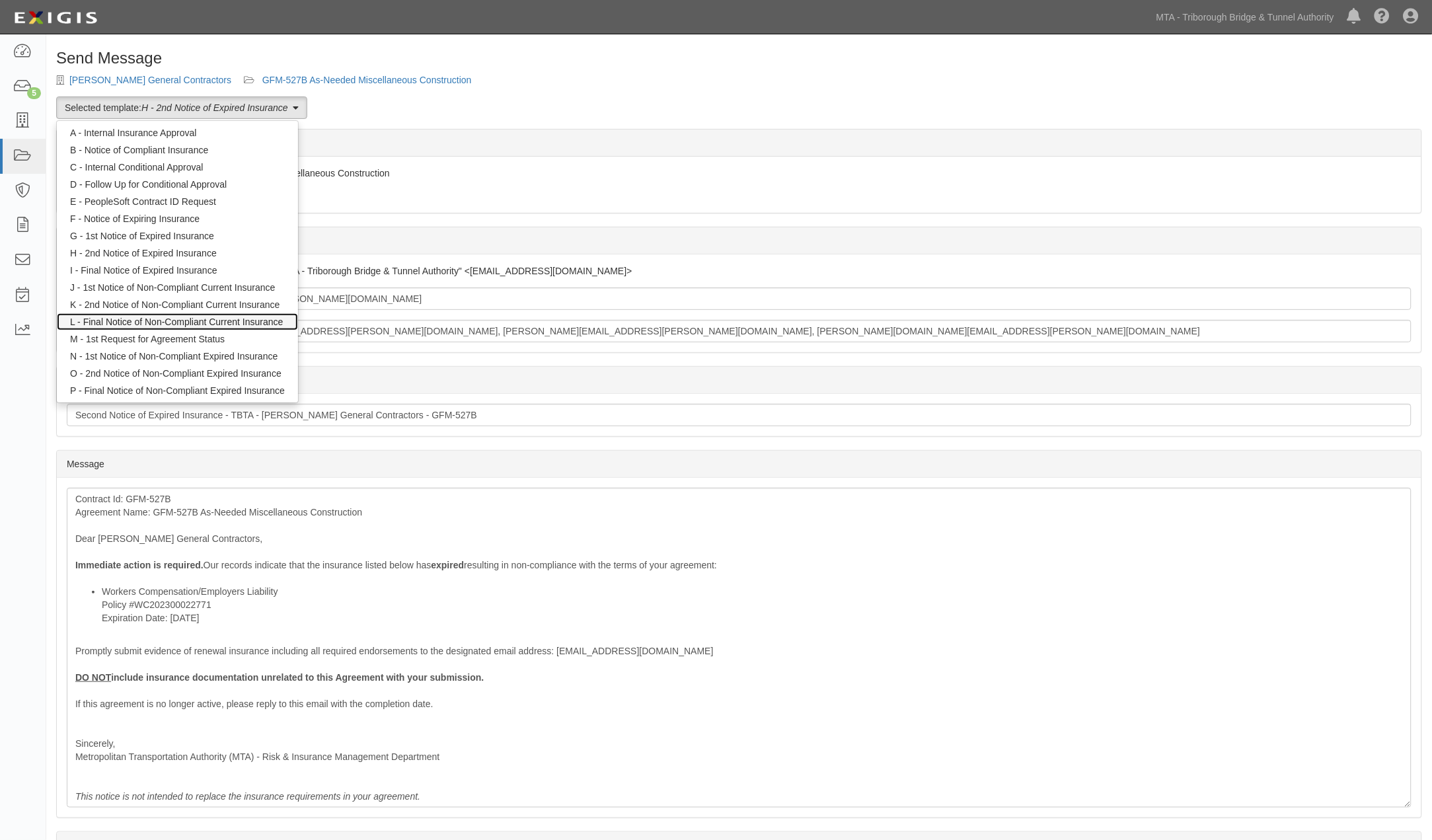
click at [145, 320] on link "L - Final Notice of Non-Compliant Current Insurance" at bounding box center [177, 322] width 241 height 18
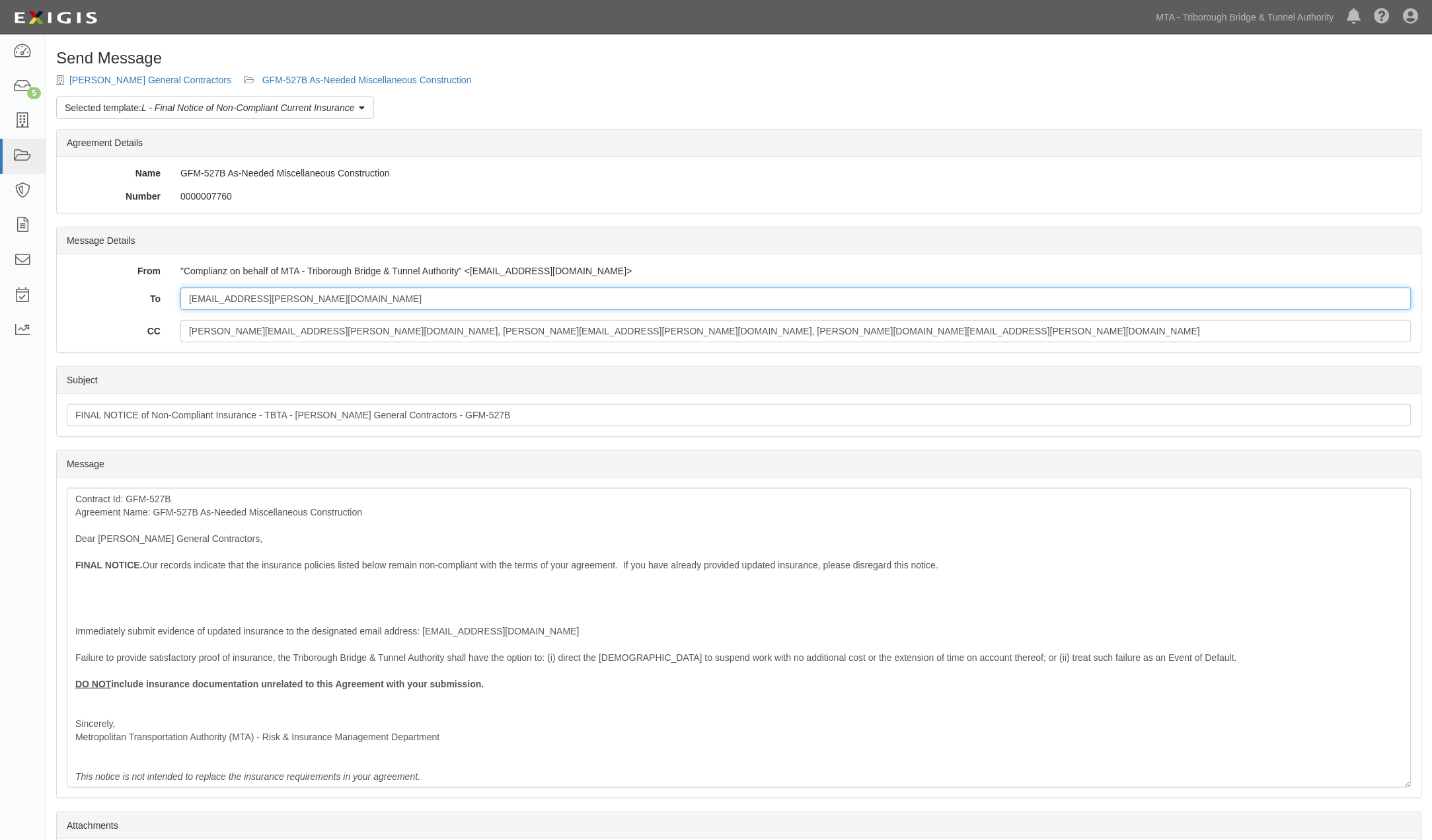
click at [425, 302] on input "[EMAIL_ADDRESS][PERSON_NAME][DOMAIN_NAME]" at bounding box center [796, 298] width 1231 height 22
paste input "Cmacari@nibony.com"
type input "ray.denaro@donofriogc.com; Cmacari@nibony.com"
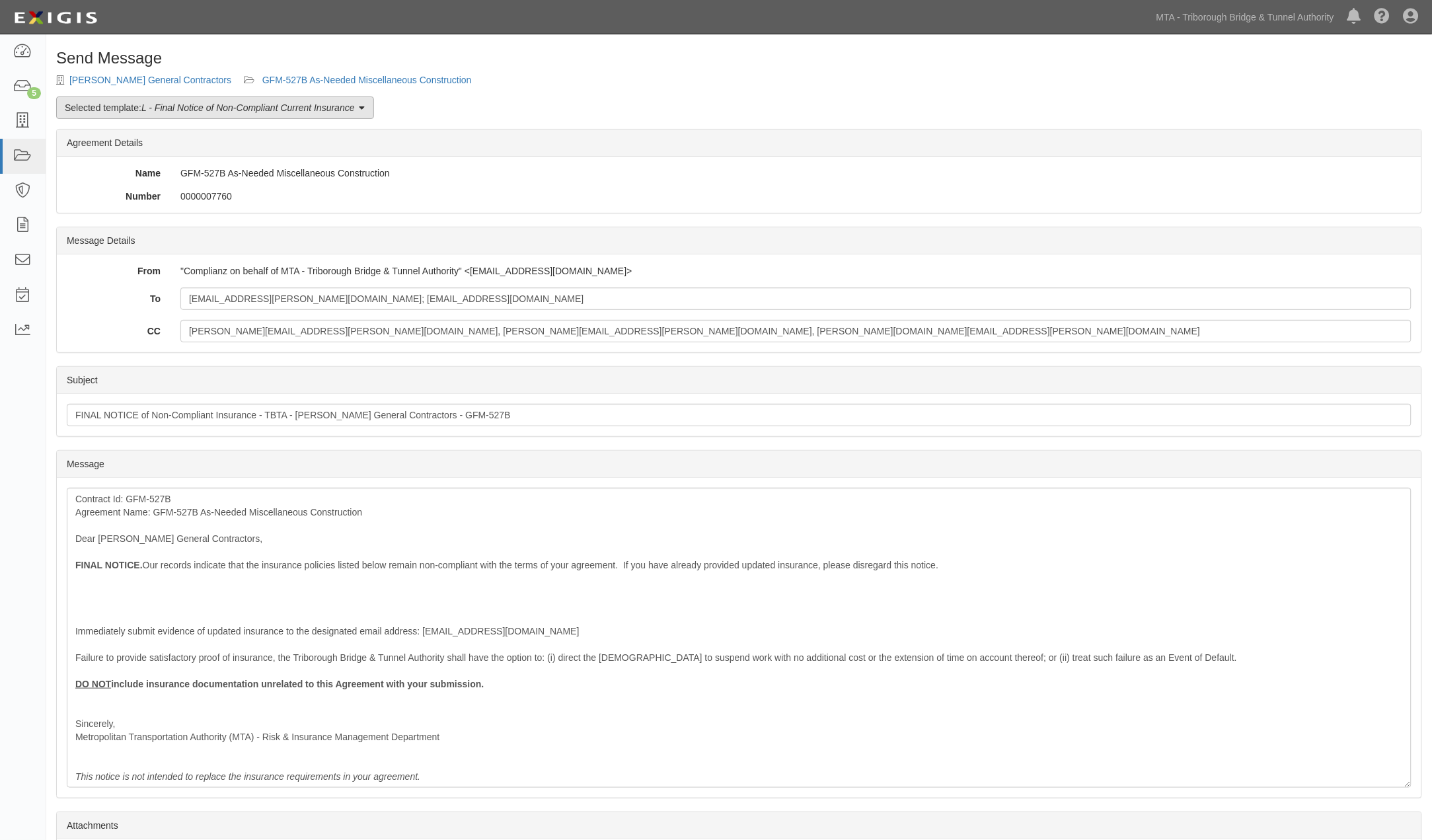
click at [263, 106] on em "L - Final Notice of Non-Compliant Current Insurance" at bounding box center [248, 108] width 213 height 11
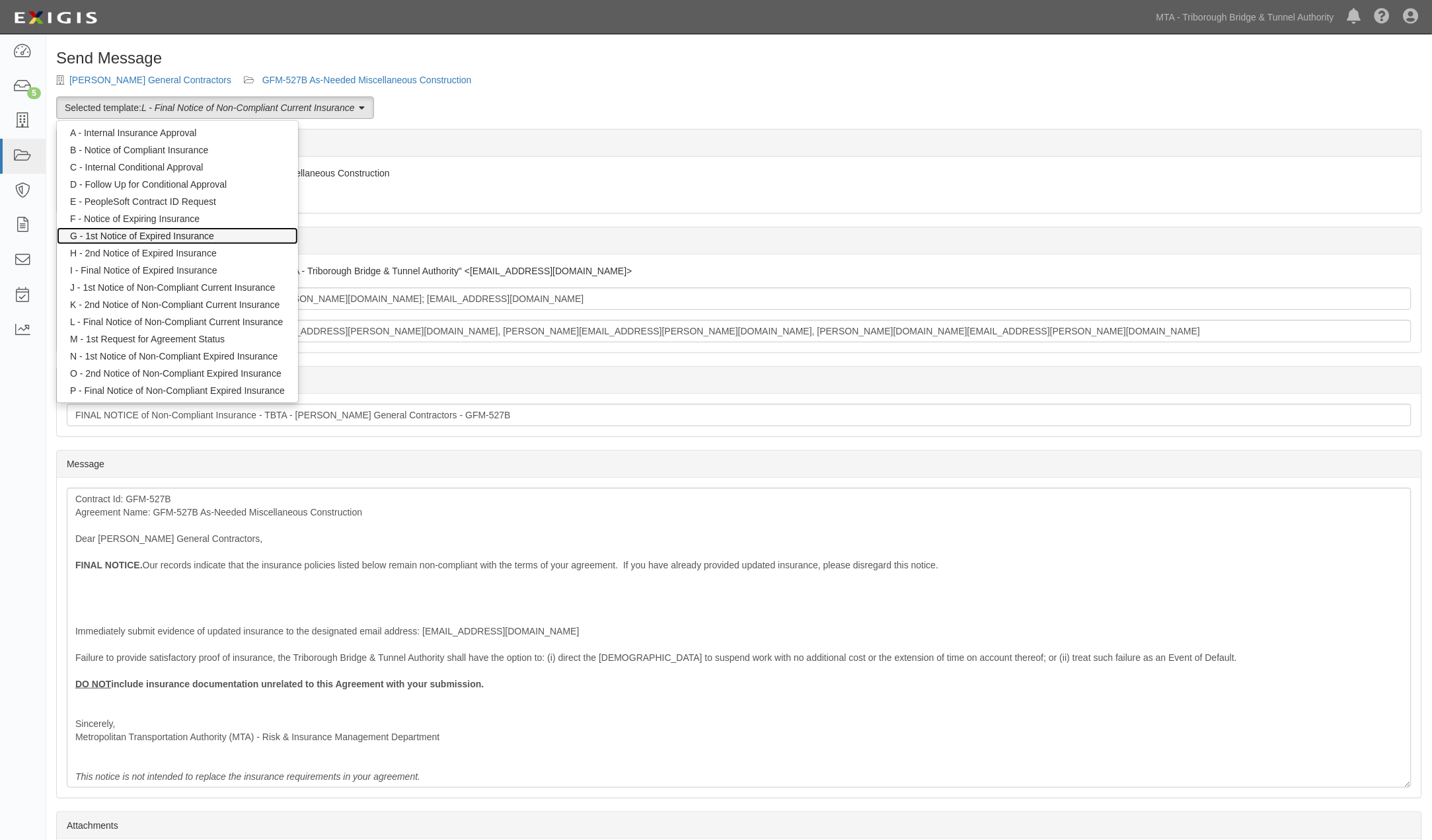
click at [182, 235] on link "G - 1st Notice of Expired Insurance" at bounding box center [177, 236] width 241 height 18
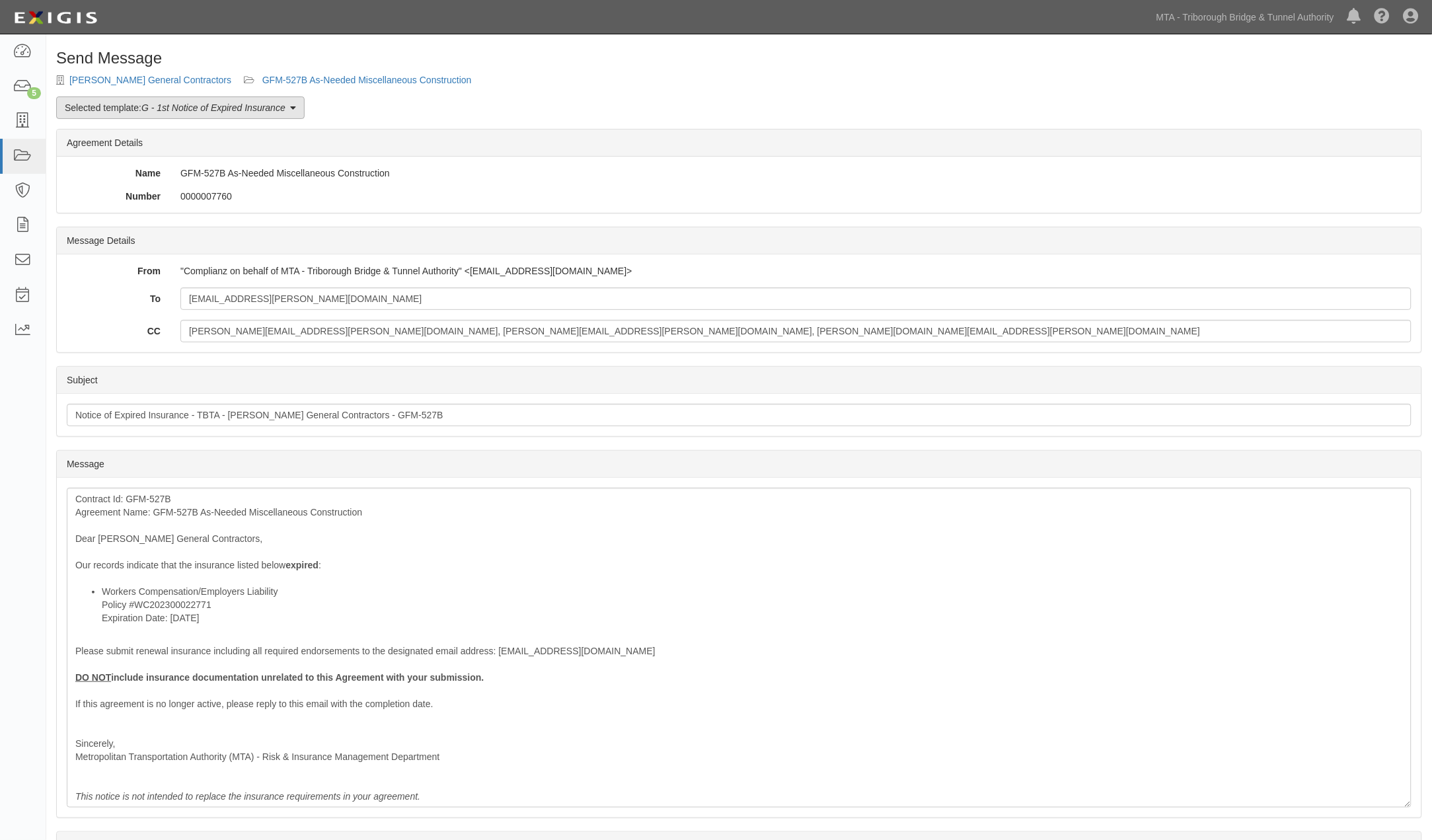
click at [223, 103] on em "G - 1st Notice of Expired Insurance" at bounding box center [213, 108] width 144 height 11
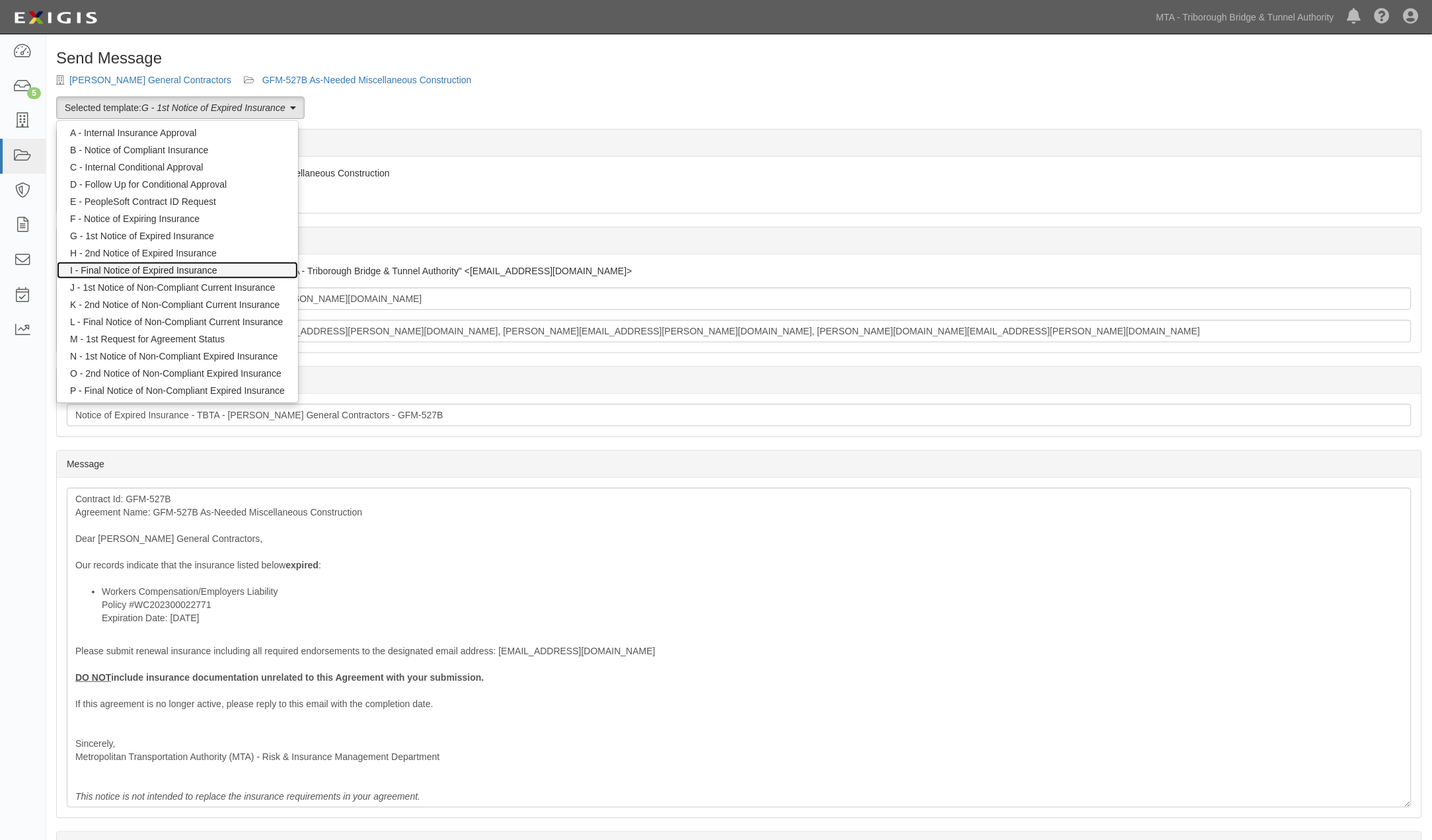
click at [146, 267] on link "I - Final Notice of Expired Insurance" at bounding box center [177, 271] width 241 height 18
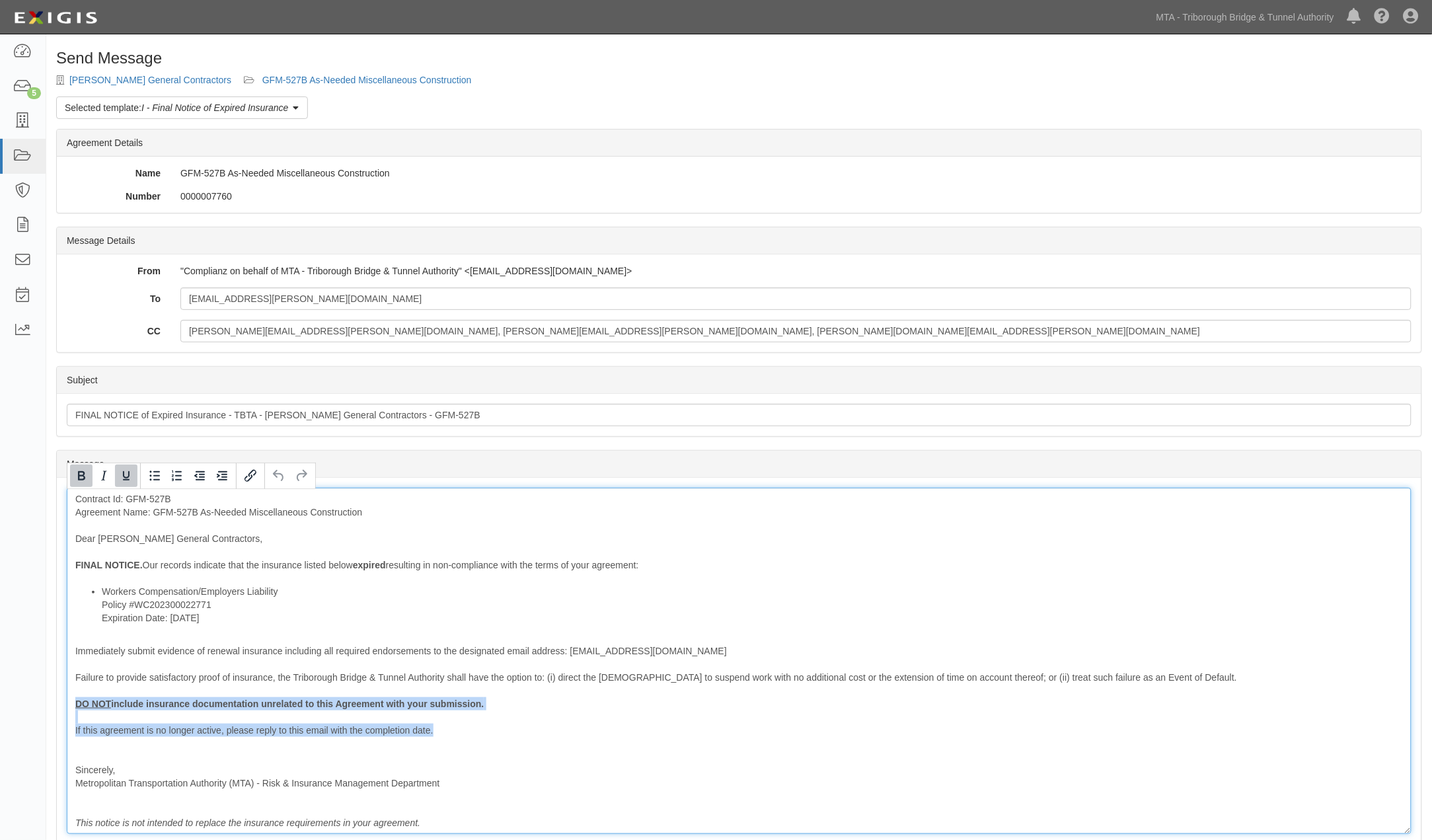
drag, startPoint x: 450, startPoint y: 735, endPoint x: 44, endPoint y: 707, distance: 407.0
click at [44, 707] on body "Toggle navigation Dashboard 5 Inbox Parties Agreements Coverages Documents Mess…" at bounding box center [716, 504] width 1432 height 1009
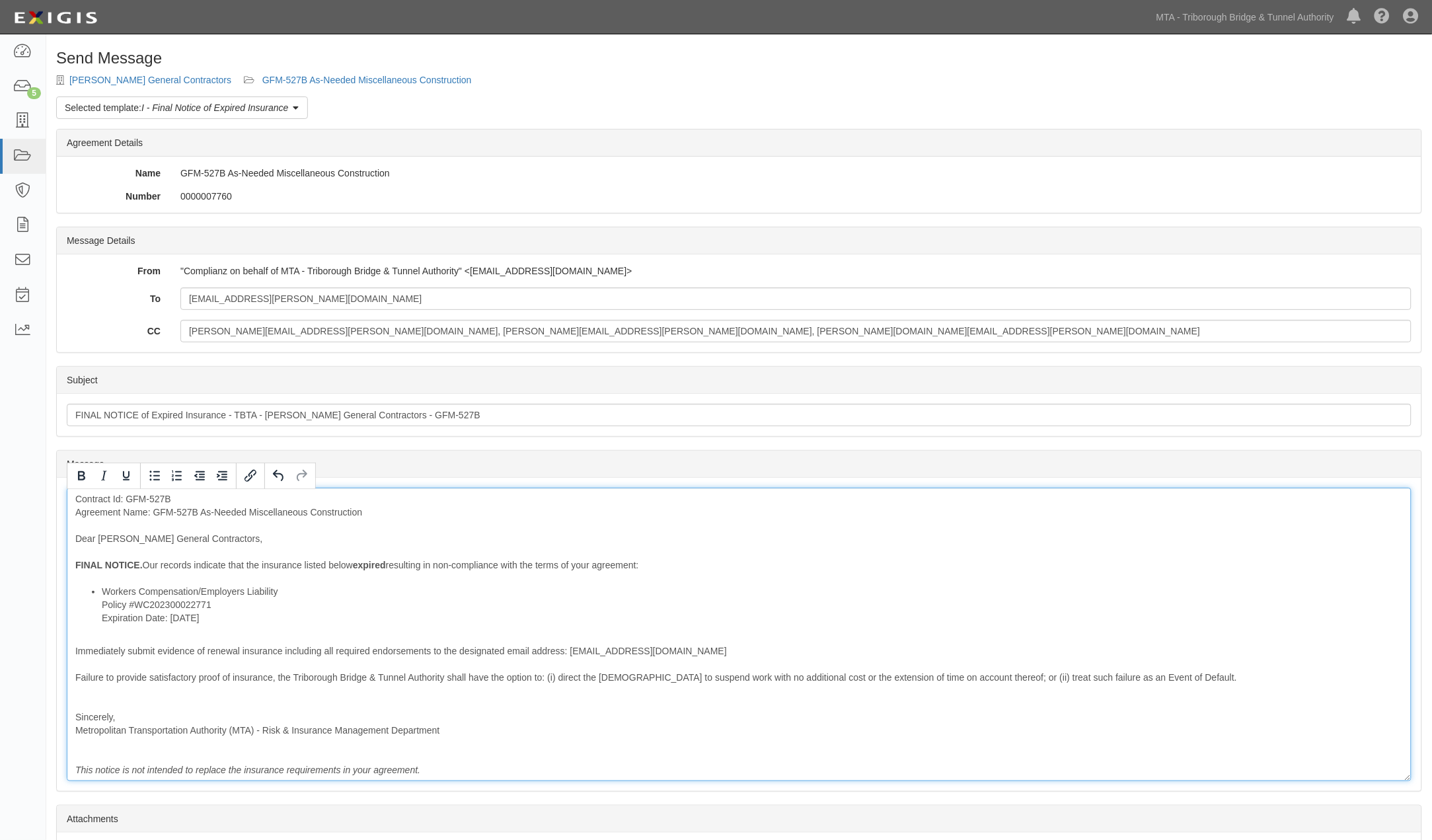
click at [170, 701] on div "Contract Id: GFM-527B Agreement Name: GFM-527B As-Needed Miscellaneous Construc…" at bounding box center [739, 634] width 1345 height 293
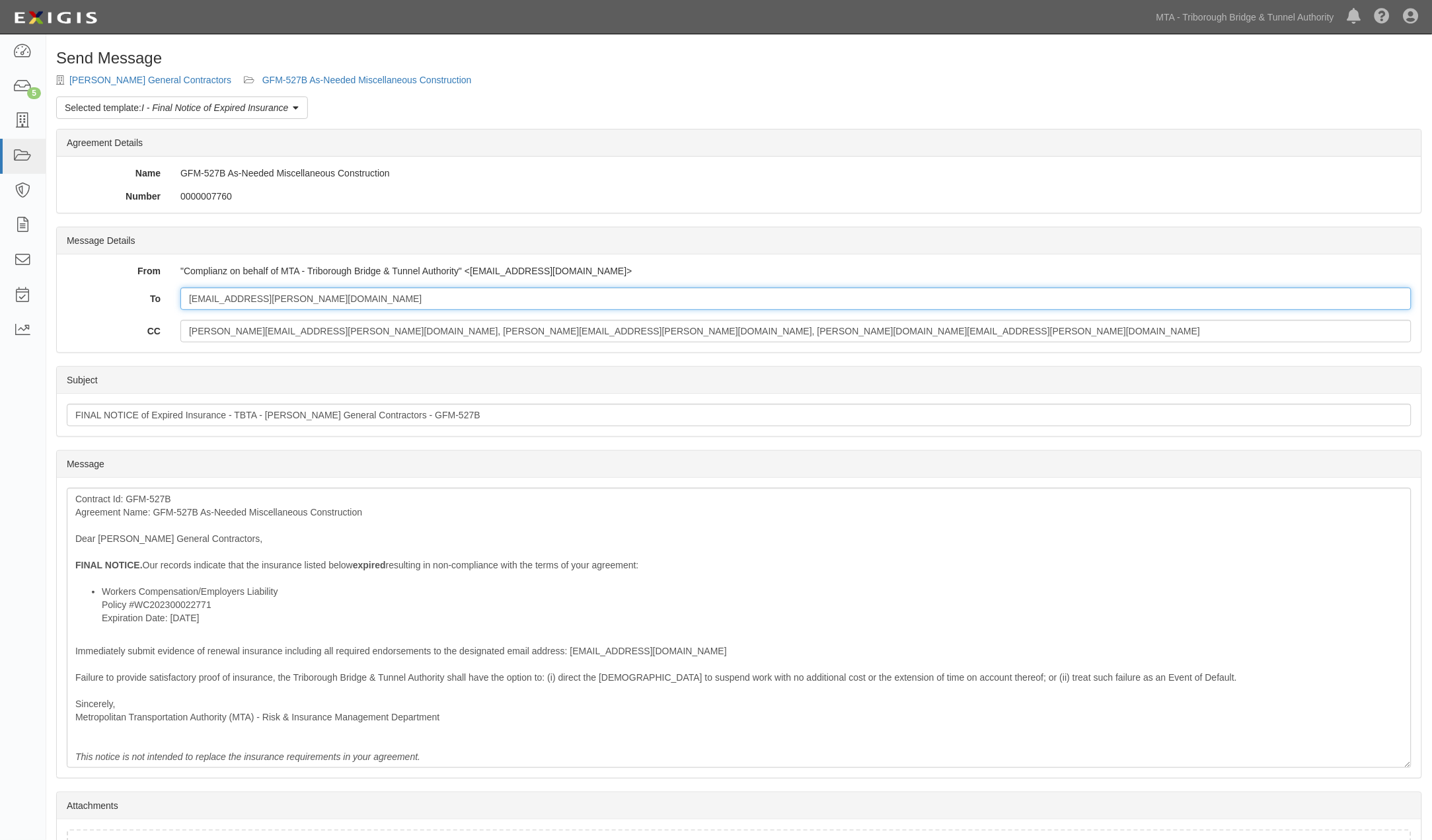
click at [347, 300] on input "[EMAIL_ADDRESS][PERSON_NAME][DOMAIN_NAME]" at bounding box center [796, 298] width 1231 height 22
paste input "Cmacari@nibony.com"
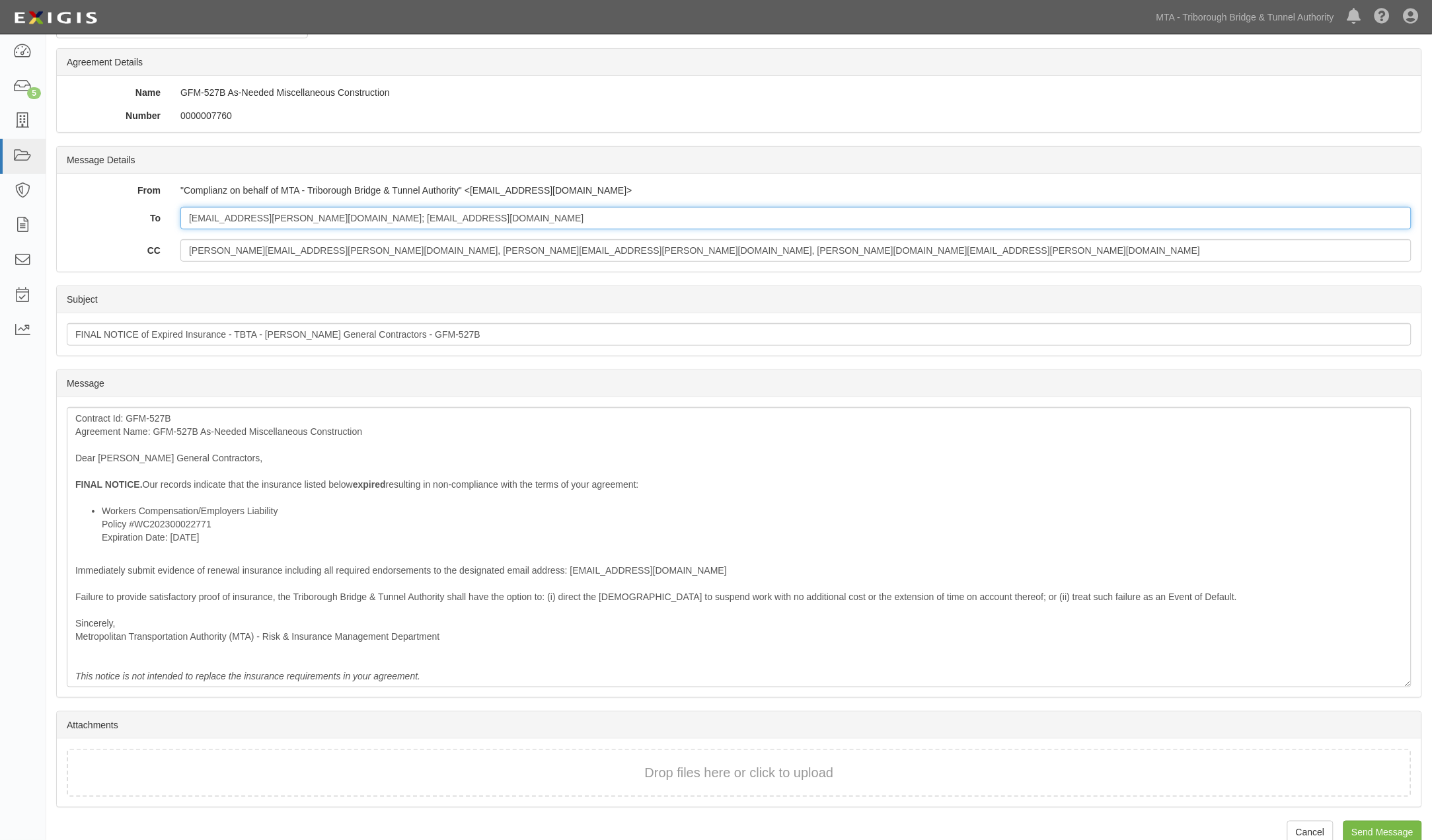
scroll to position [102, 0]
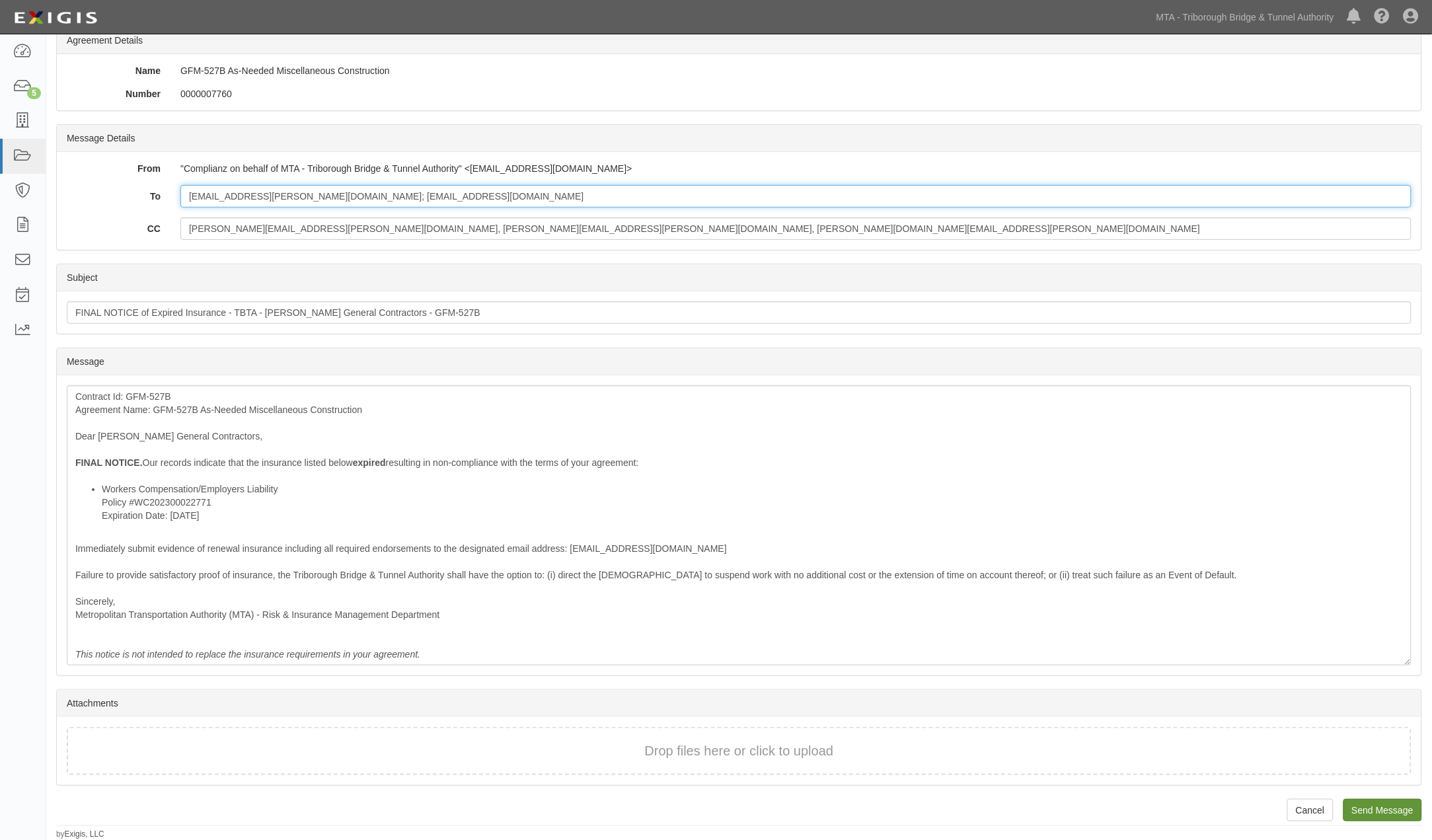
type input "ray.denaro@donofriogc.com; Cmacari@nibony.com"
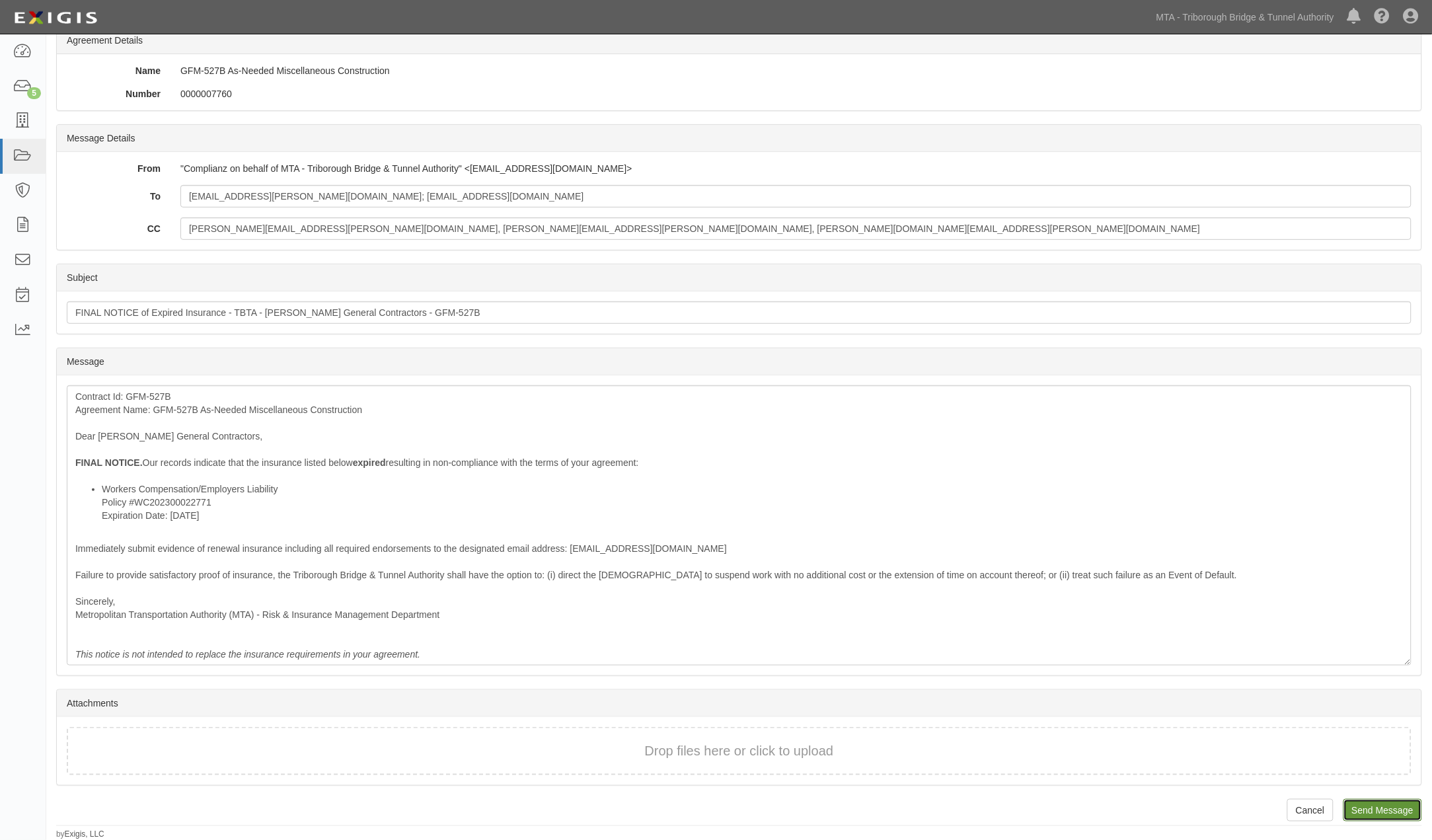
click at [1385, 816] on input "Send Message" at bounding box center [1383, 810] width 79 height 22
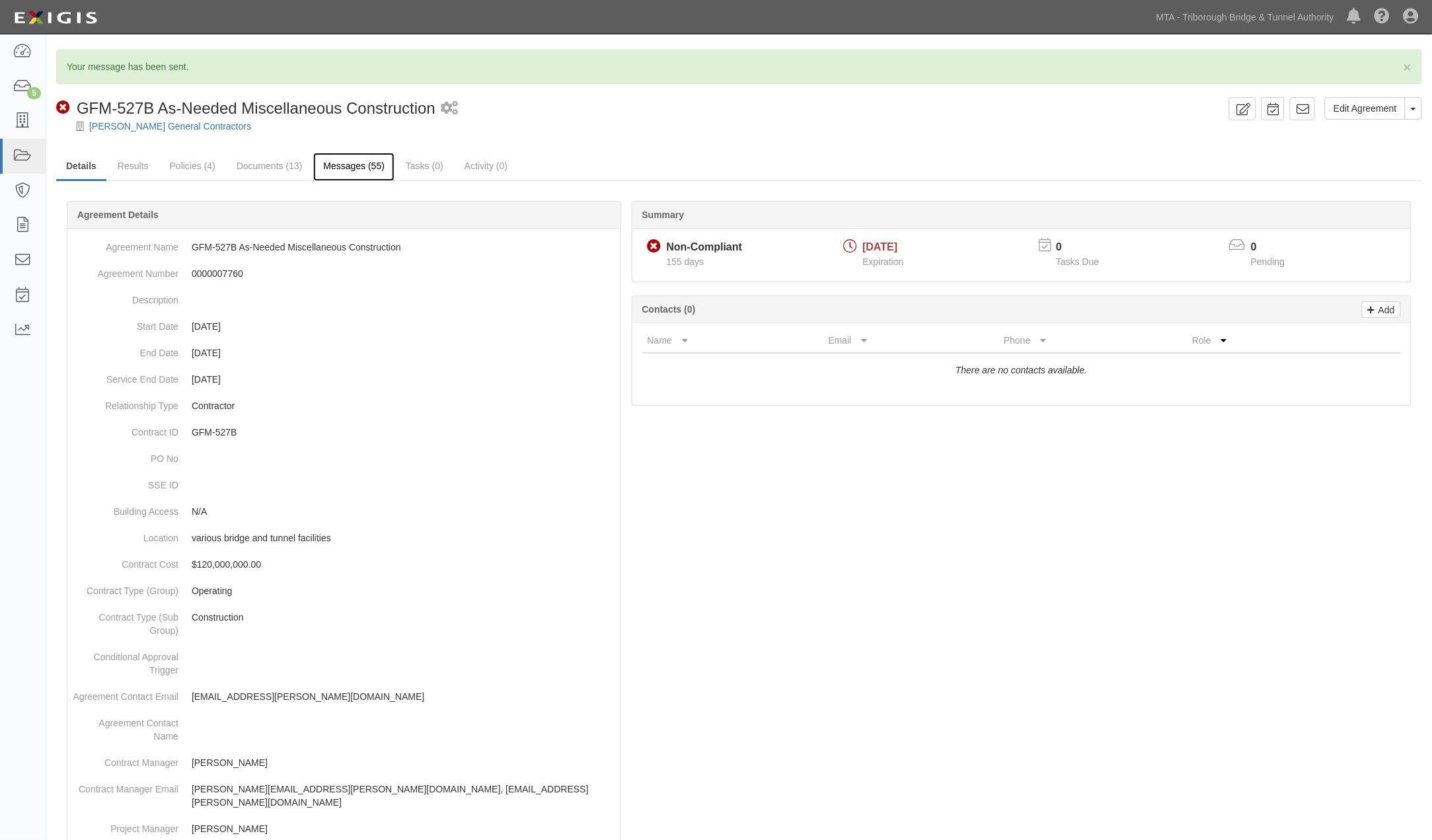
click at [337, 166] on link "Messages (55)" at bounding box center [353, 167] width 81 height 28
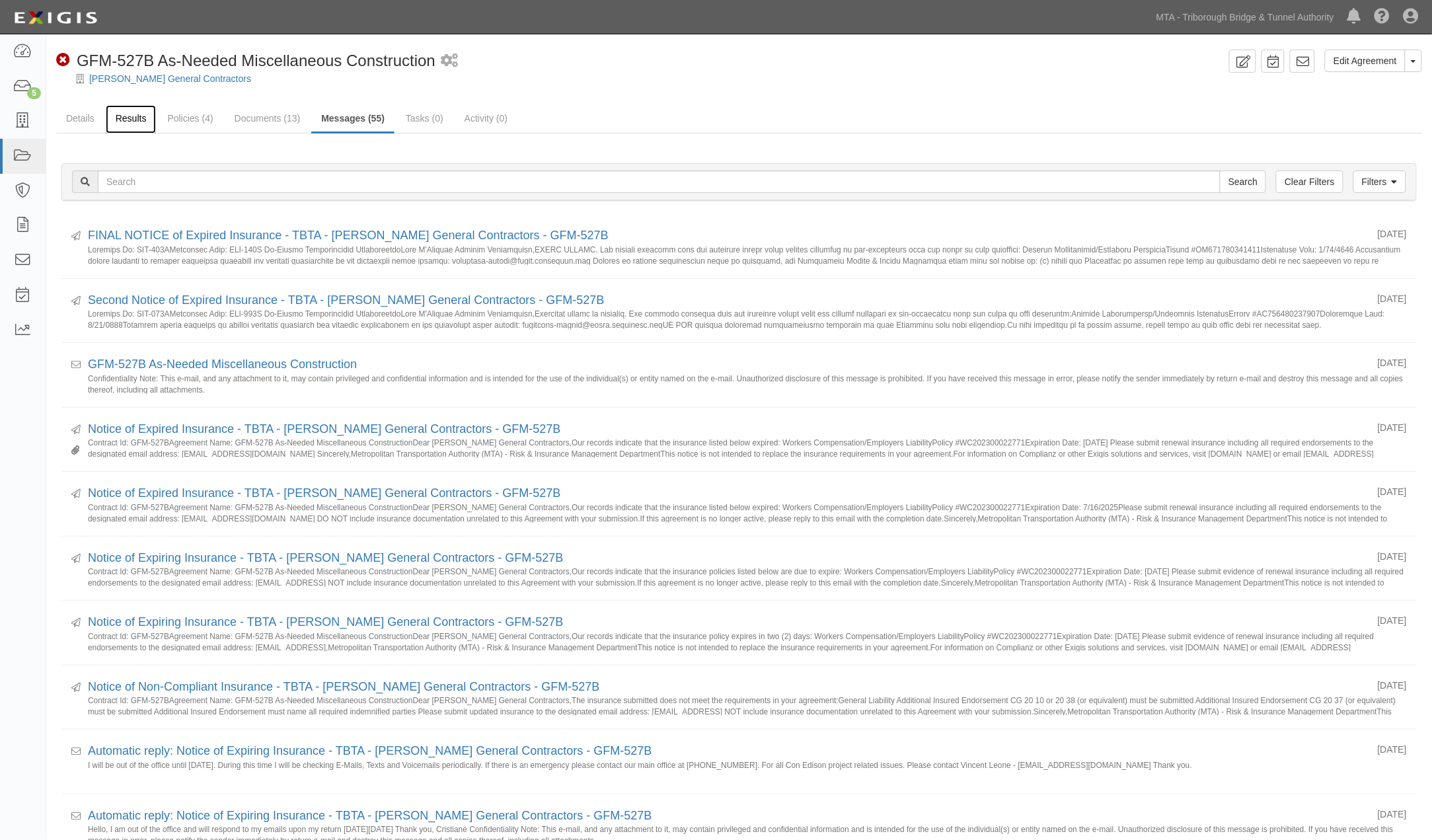
click at [133, 116] on link "Results" at bounding box center [131, 119] width 51 height 28
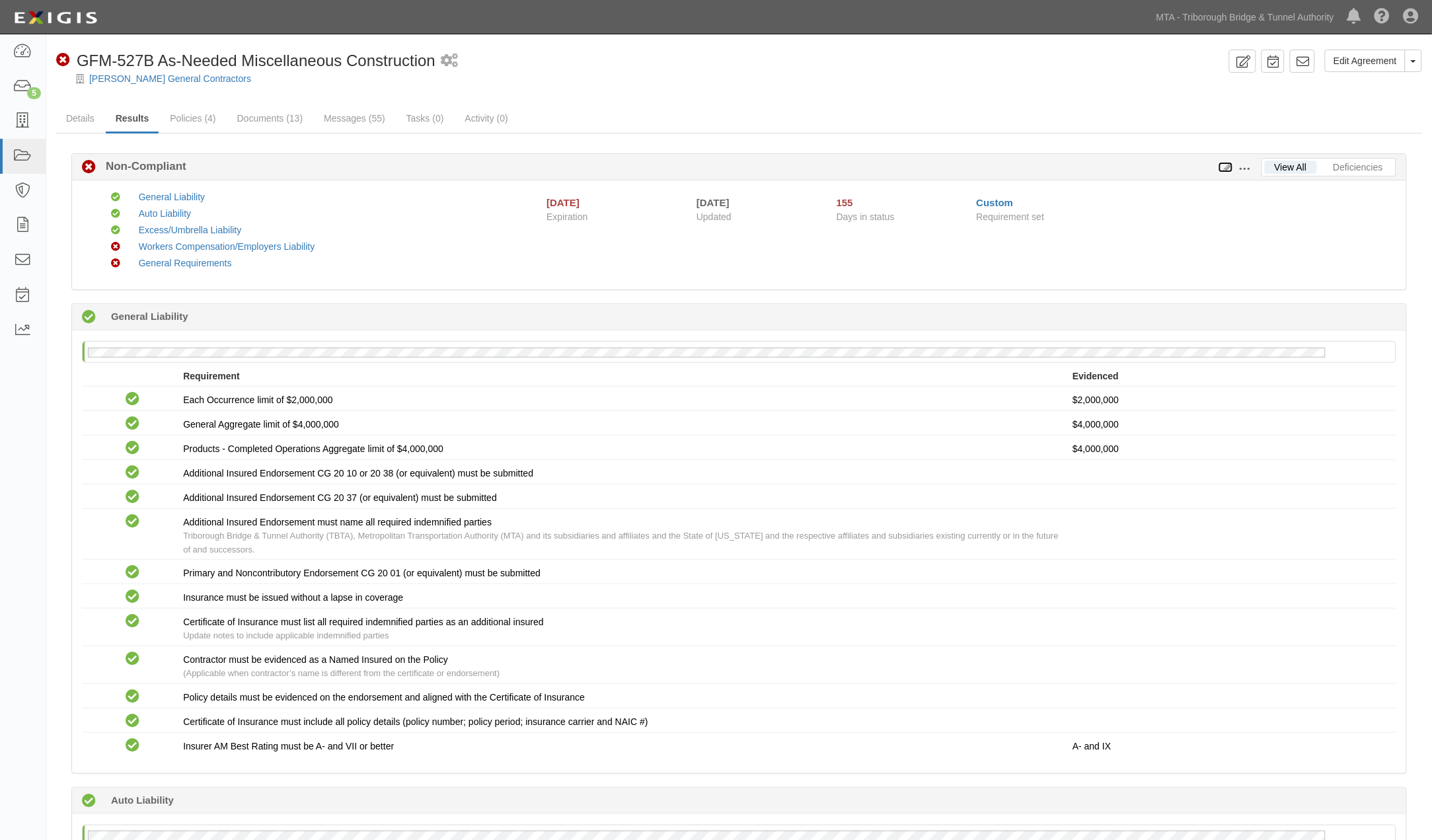
click at [1225, 165] on icon at bounding box center [1226, 168] width 15 height 9
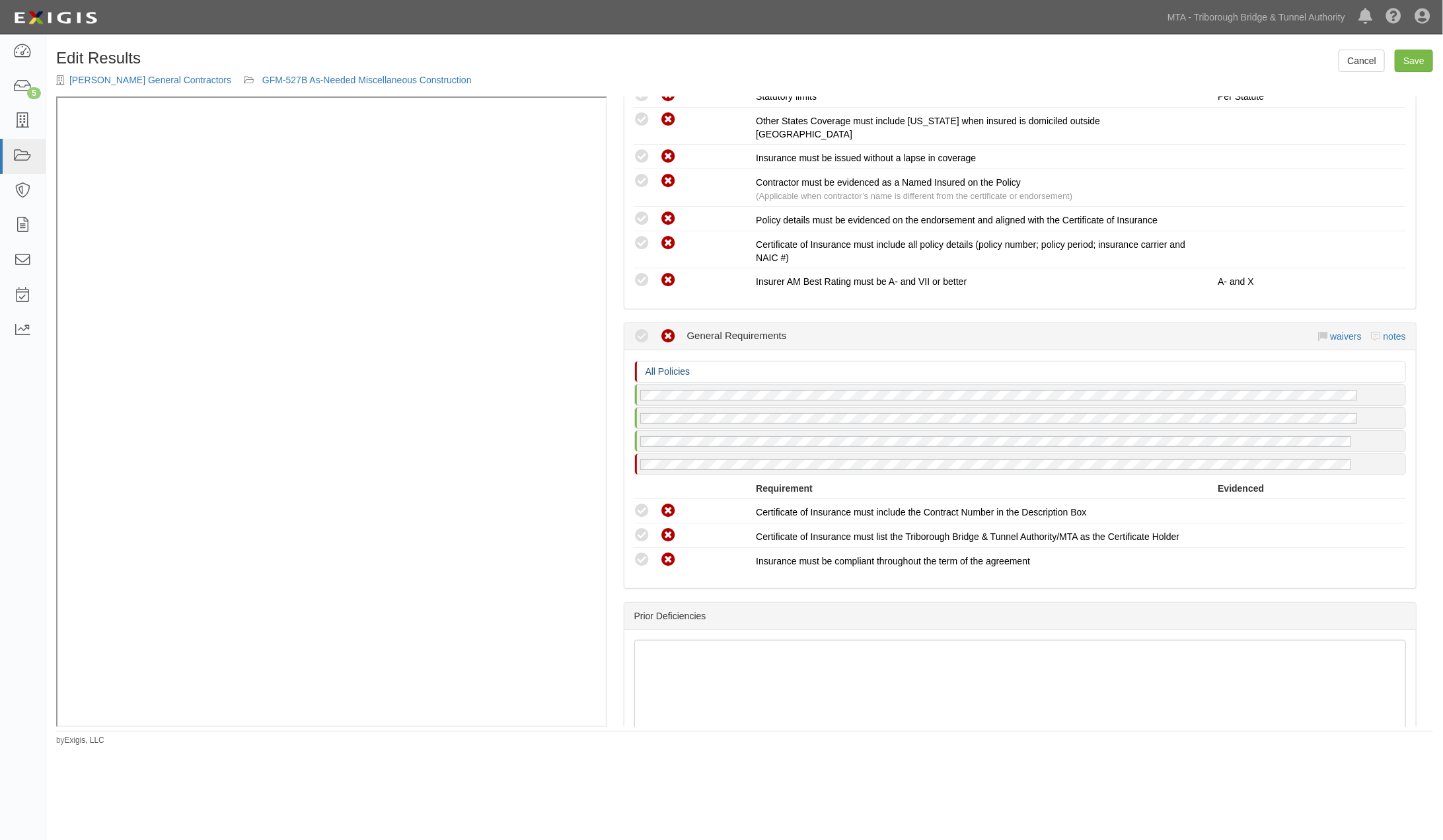
scroll to position [1530, 0]
click at [1391, 332] on link "notes" at bounding box center [1395, 337] width 22 height 11
radio input "true"
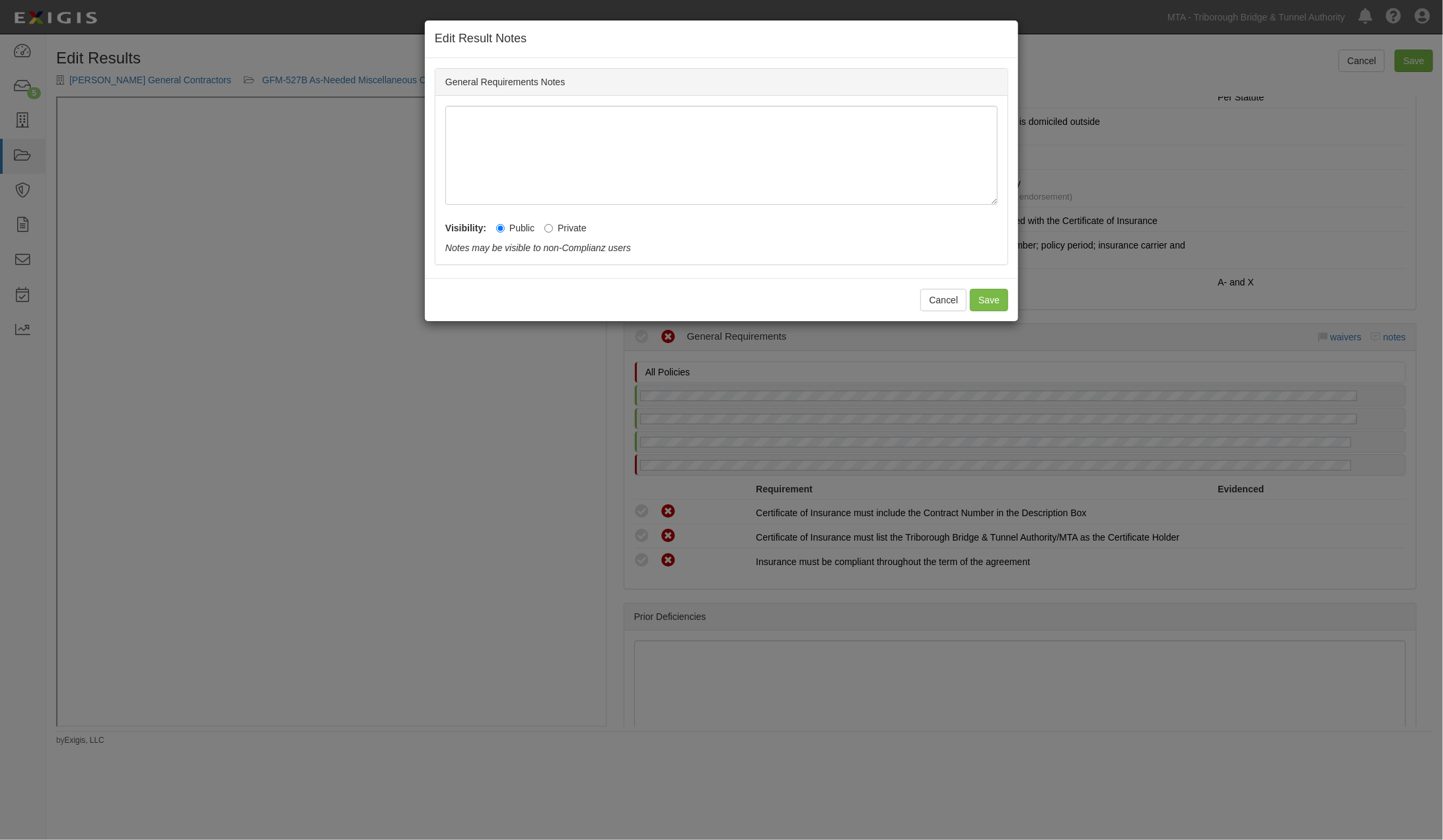
click at [570, 230] on label "Private" at bounding box center [565, 228] width 42 height 13
click at [553, 230] on input "Private" at bounding box center [549, 228] width 9 height 9
radio input "true"
click at [981, 306] on button "Save" at bounding box center [989, 300] width 38 height 22
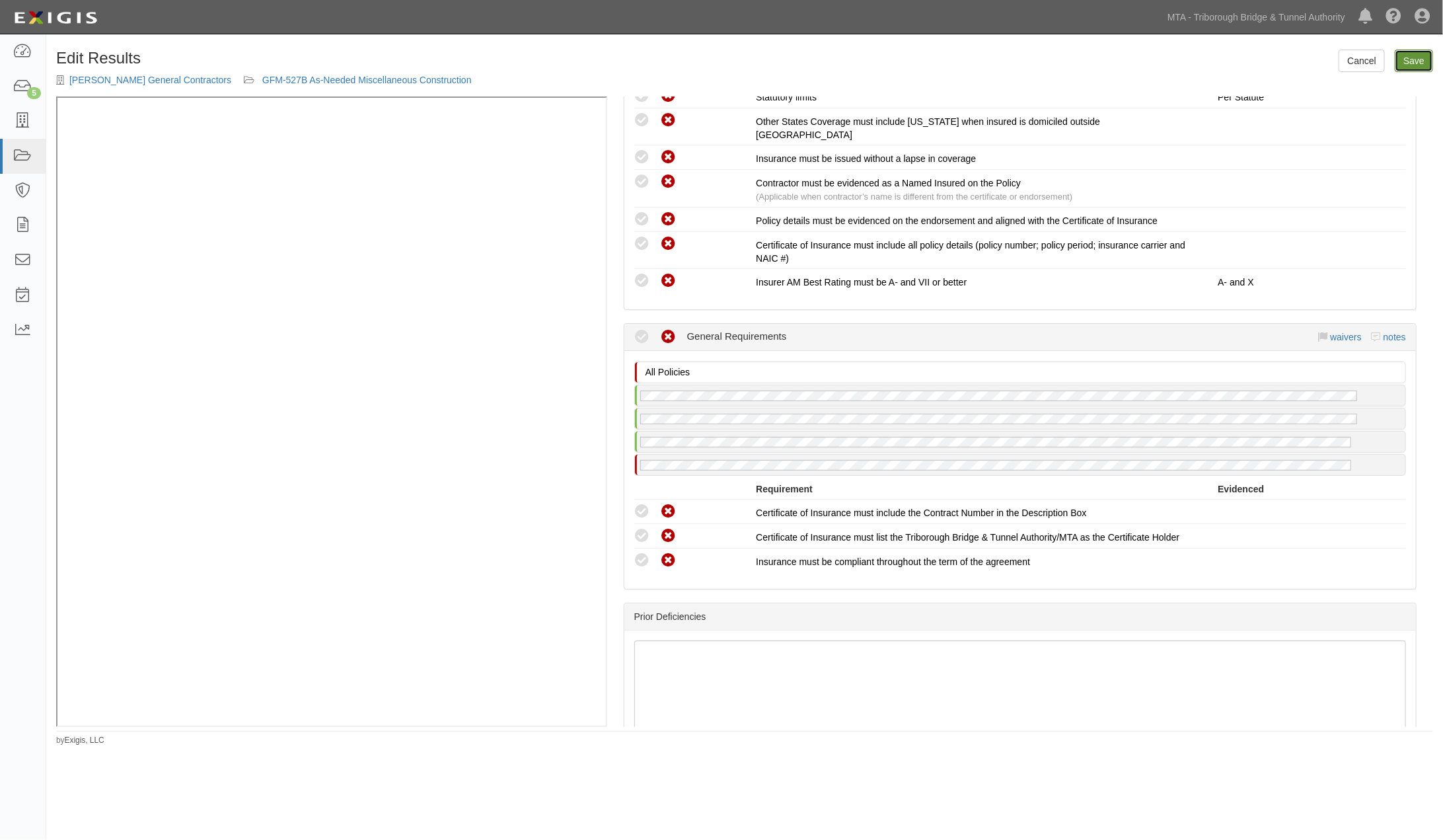
click at [1407, 60] on link "Save" at bounding box center [1413, 61] width 38 height 22
radio input "true"
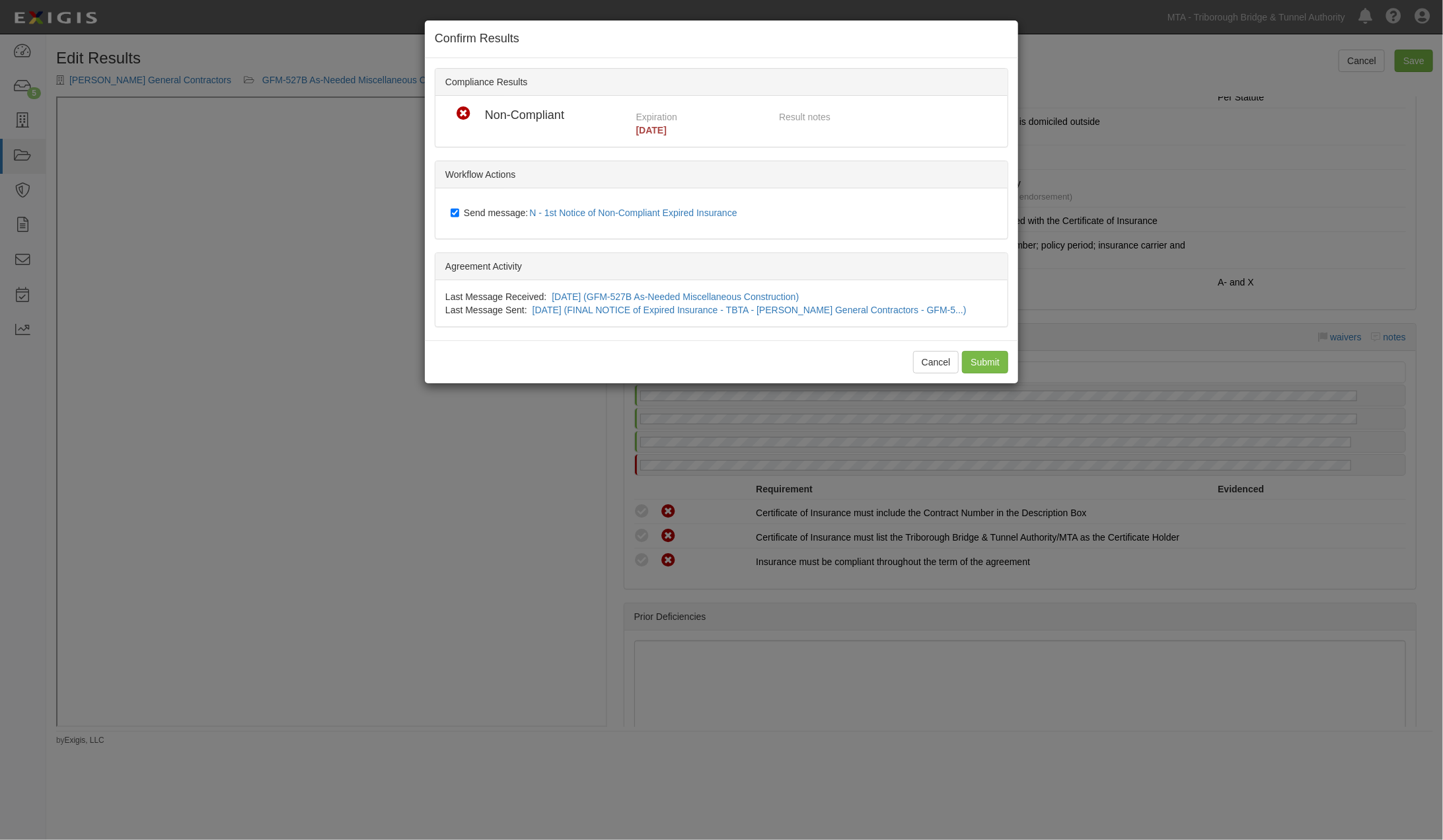
click at [516, 215] on span "Send message: N - 1st Notice of Non-Compliant Expired Insurance" at bounding box center [603, 213] width 279 height 11
click at [459, 215] on input "Send message: N - 1st Notice of Non-Compliant Expired Insurance" at bounding box center [454, 213] width 9 height 11
checkbox input "false"
click at [988, 361] on input "Submit" at bounding box center [985, 361] width 46 height 22
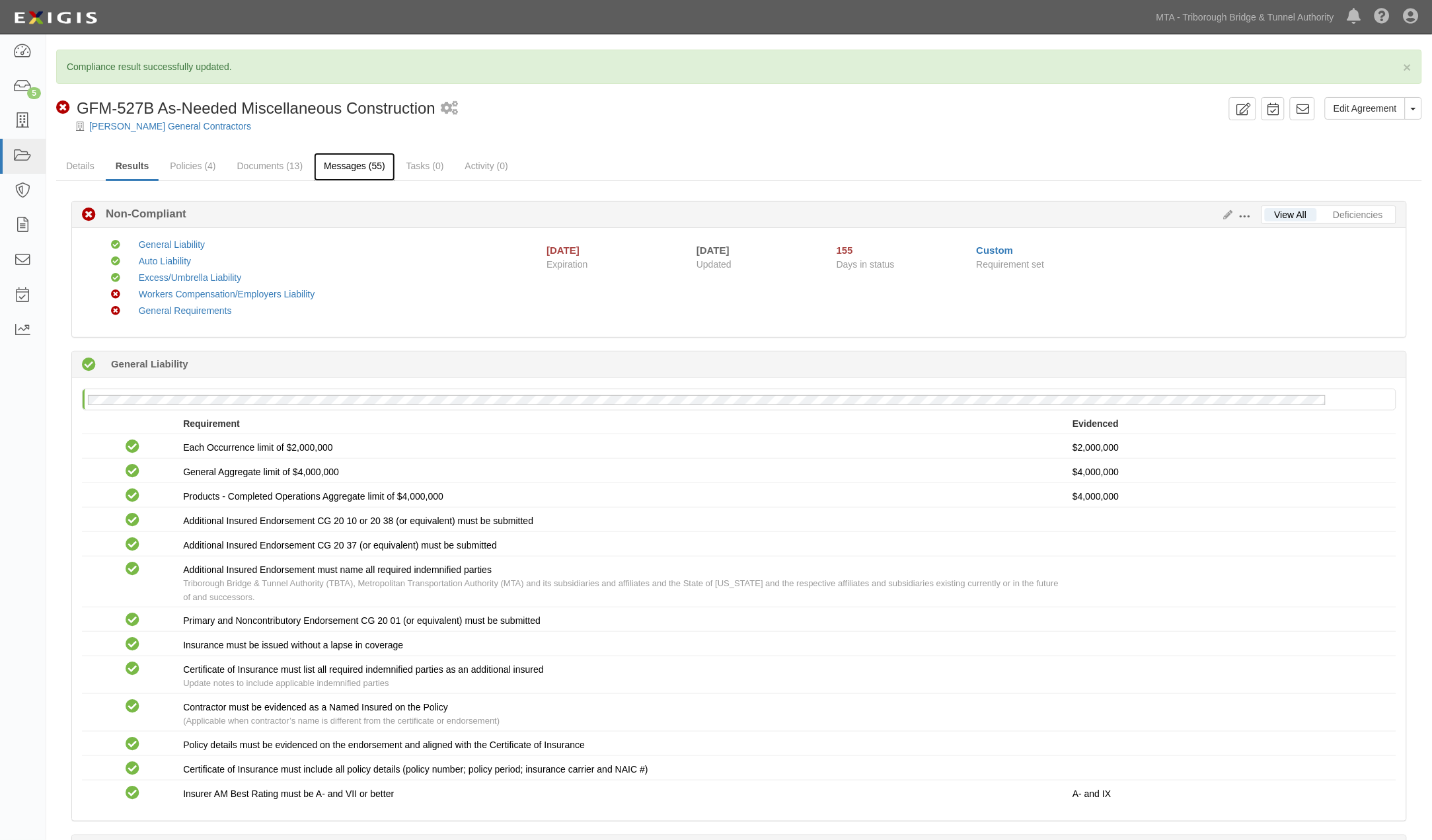
click at [348, 163] on link "Messages (55)" at bounding box center [354, 167] width 81 height 28
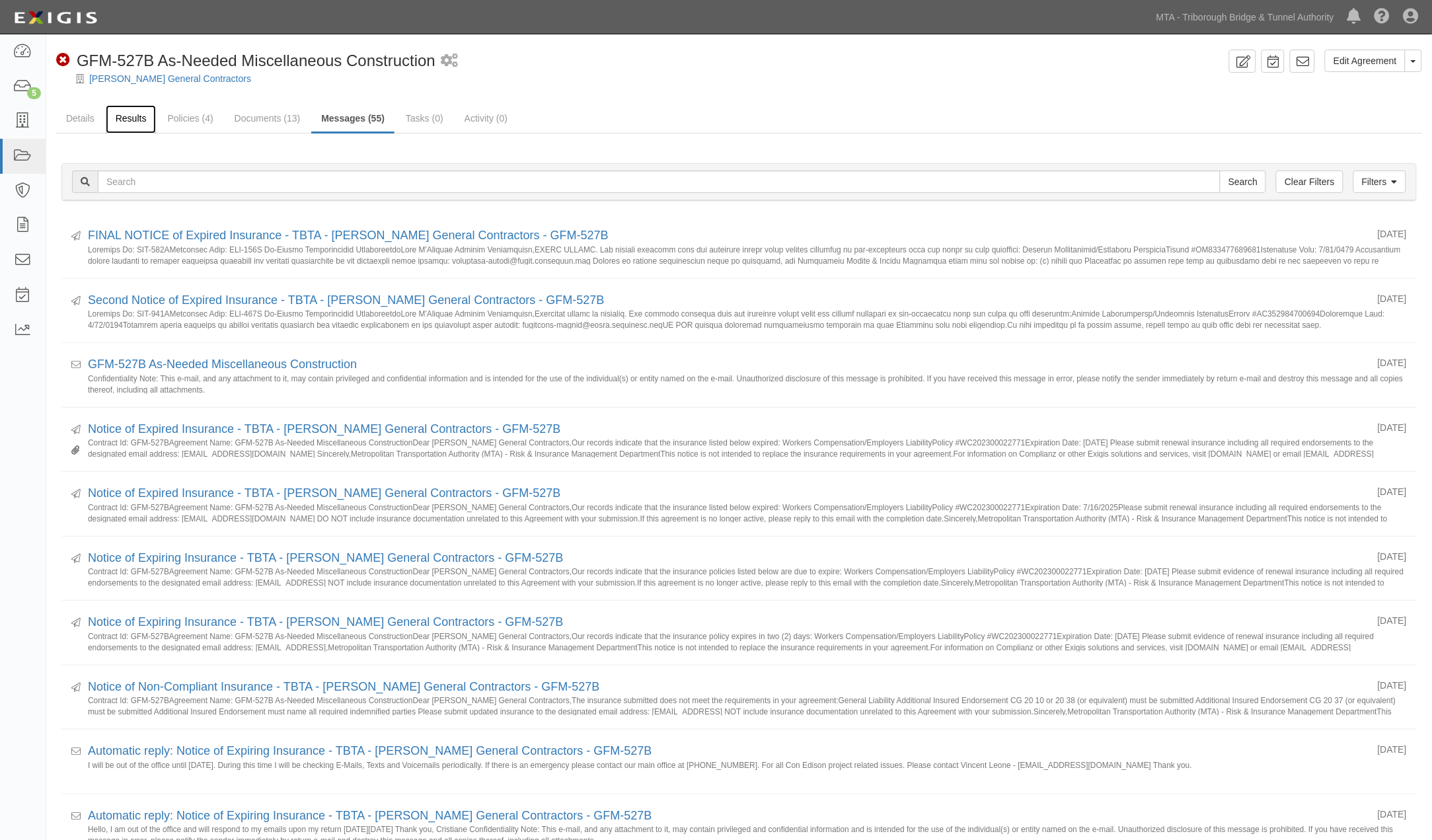
click at [126, 114] on link "Results" at bounding box center [131, 119] width 51 height 28
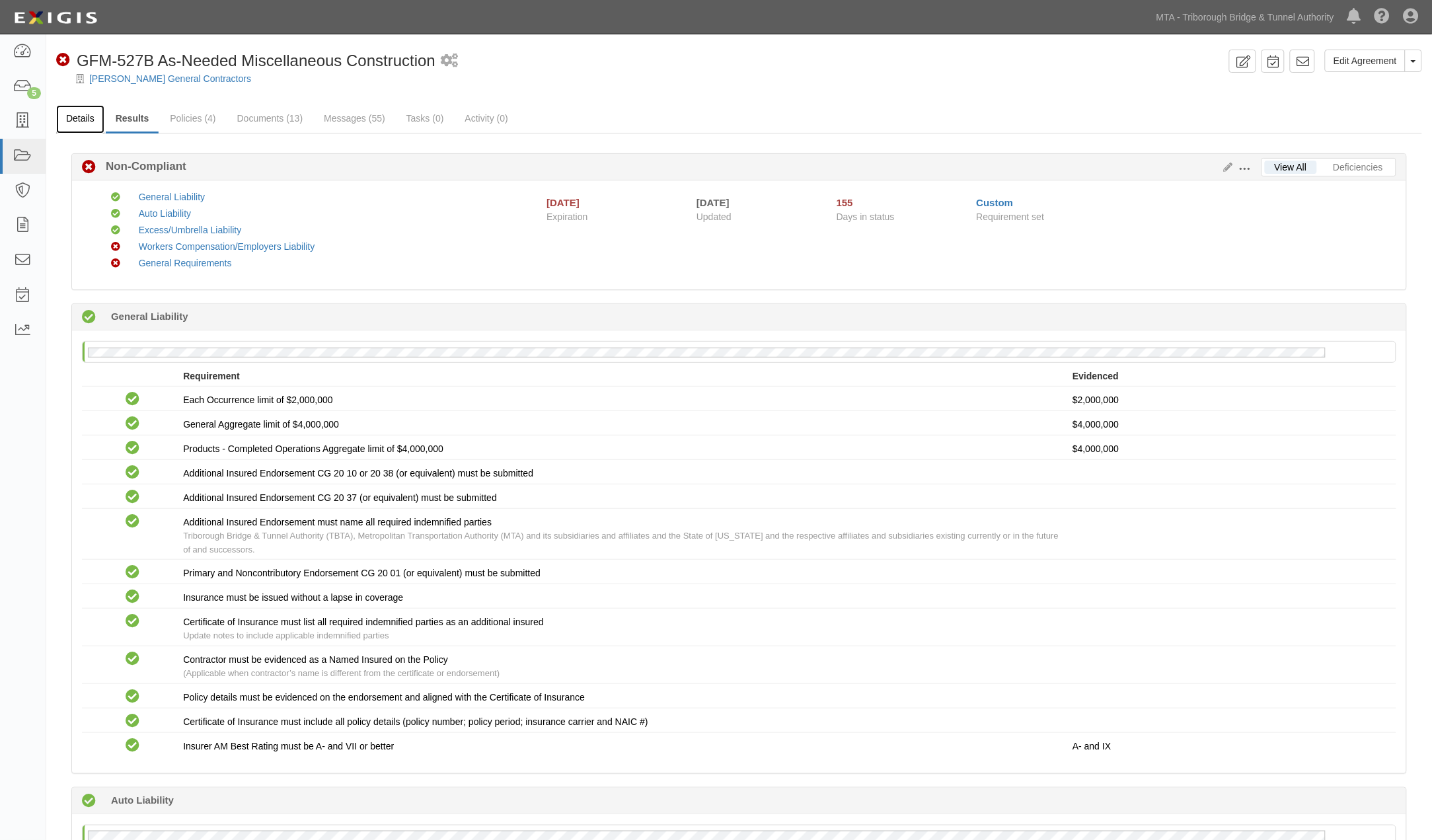
click at [77, 111] on link "Details" at bounding box center [80, 119] width 48 height 28
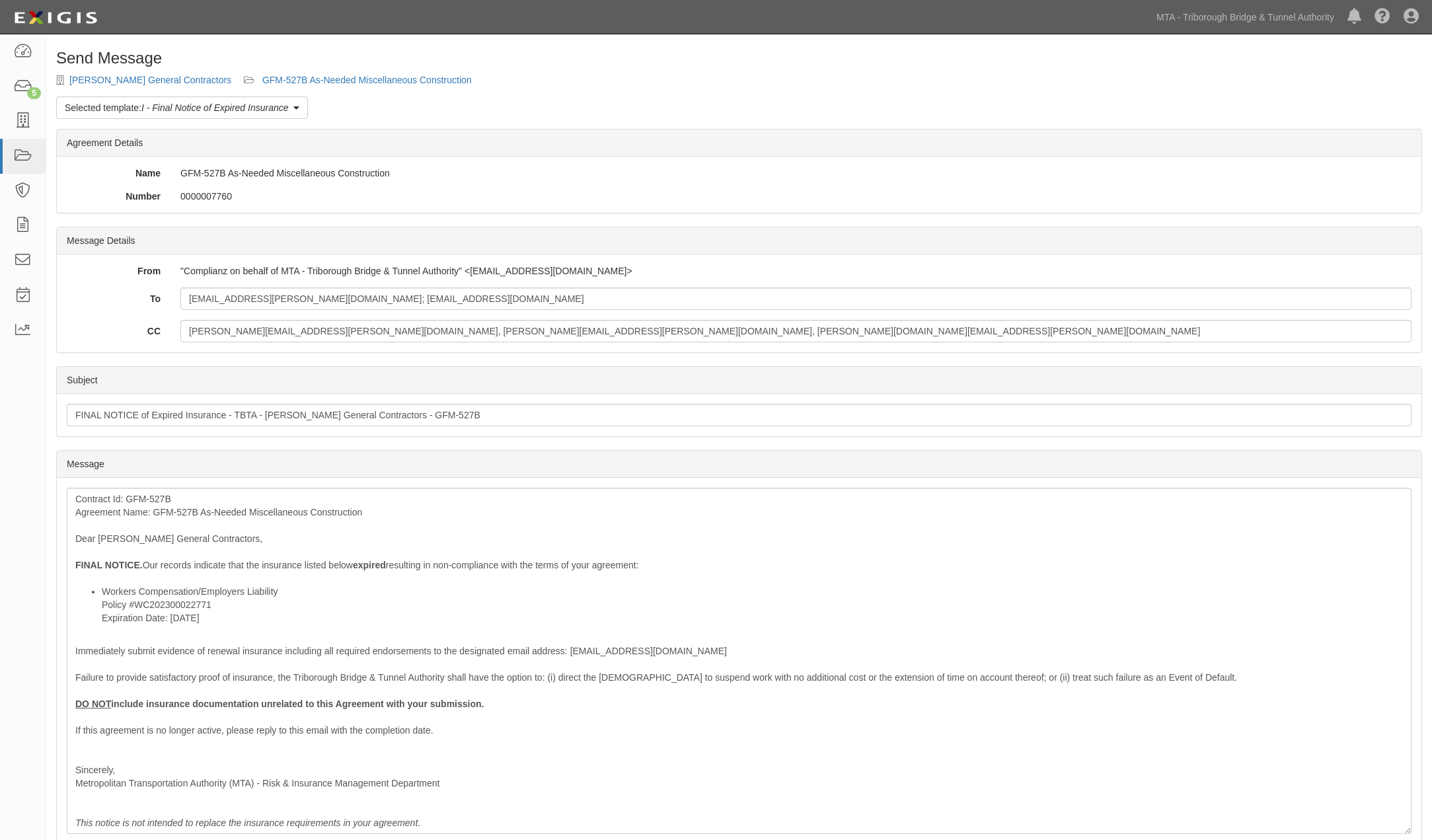
scroll to position [102, 0]
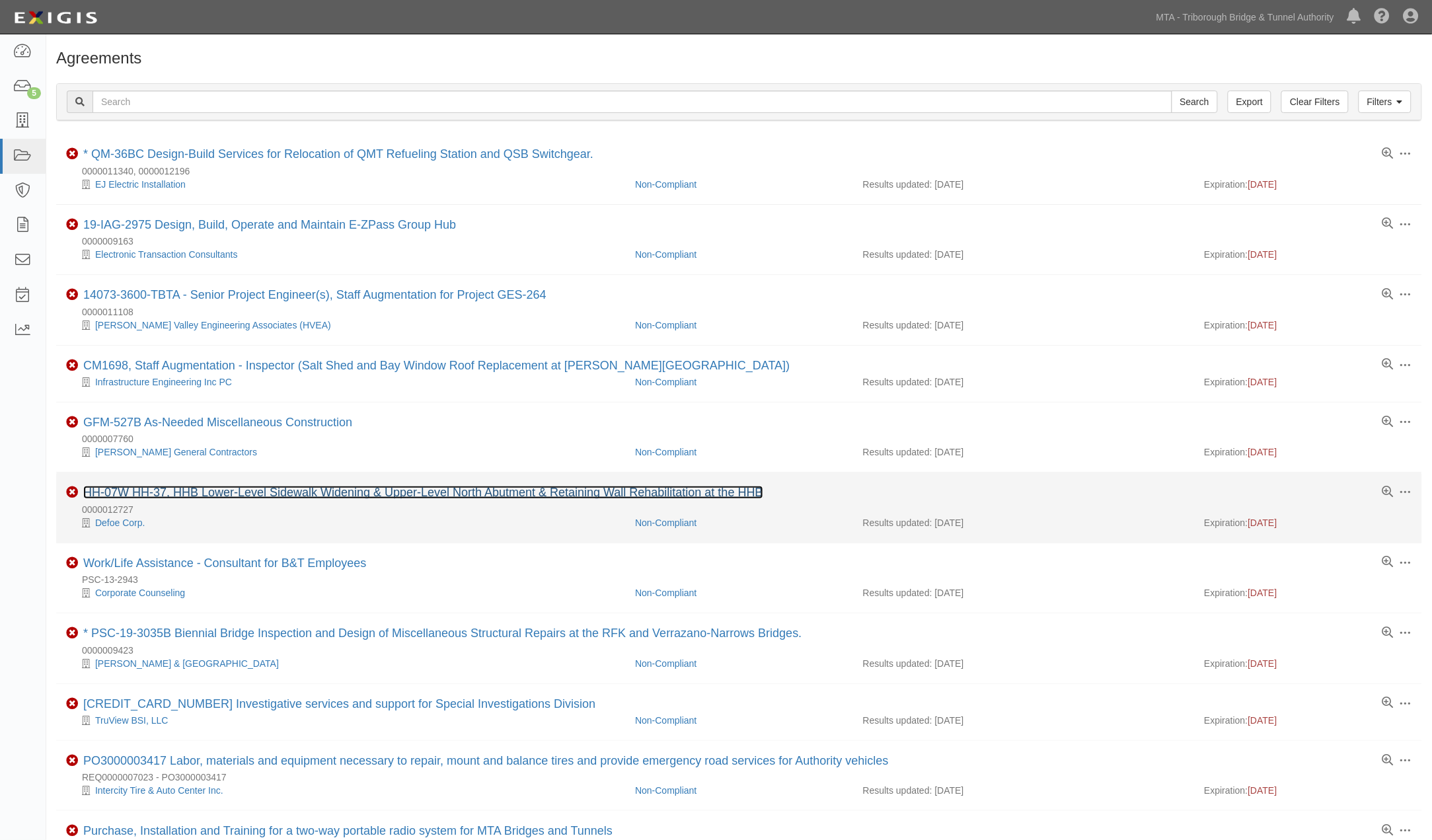
click at [470, 496] on link "HH-07W HH-37, HHB Lower-Level Sidewalk Widening & Upper-Level North Abutment & …" at bounding box center [423, 492] width 680 height 13
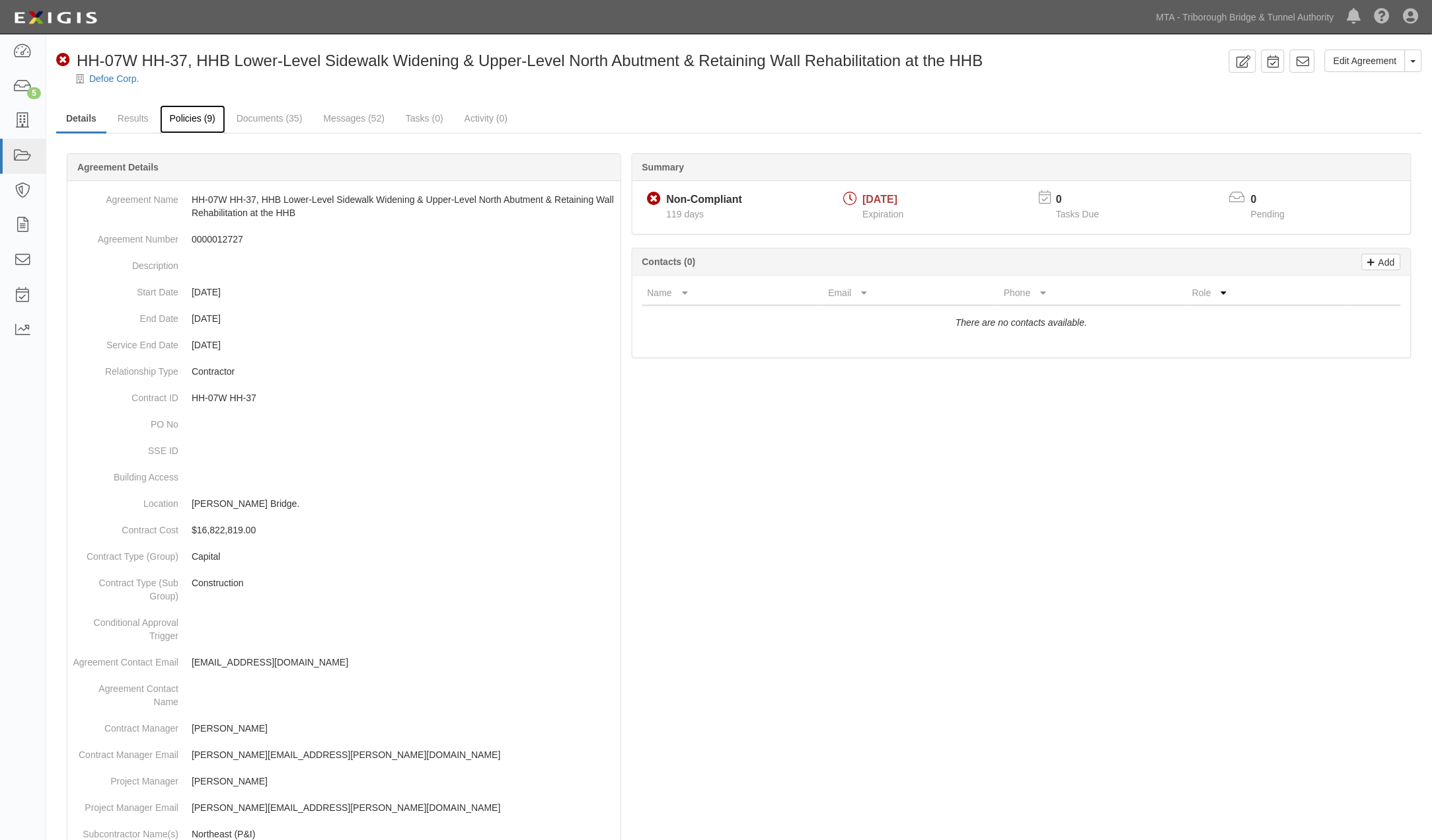
click at [186, 117] on link "Policies (9)" at bounding box center [193, 119] width 65 height 28
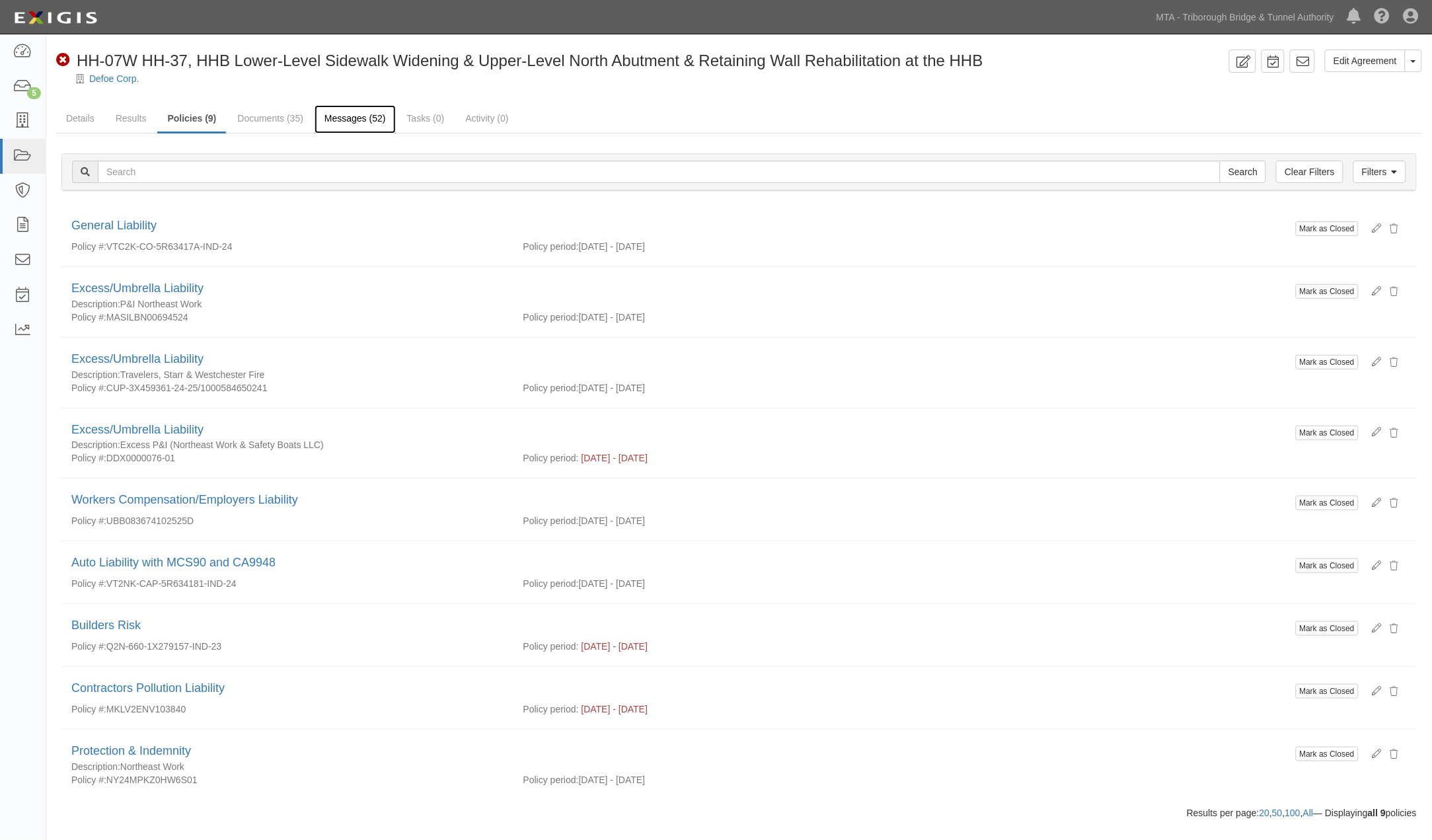
click at [358, 114] on link "Messages (52)" at bounding box center [355, 119] width 81 height 28
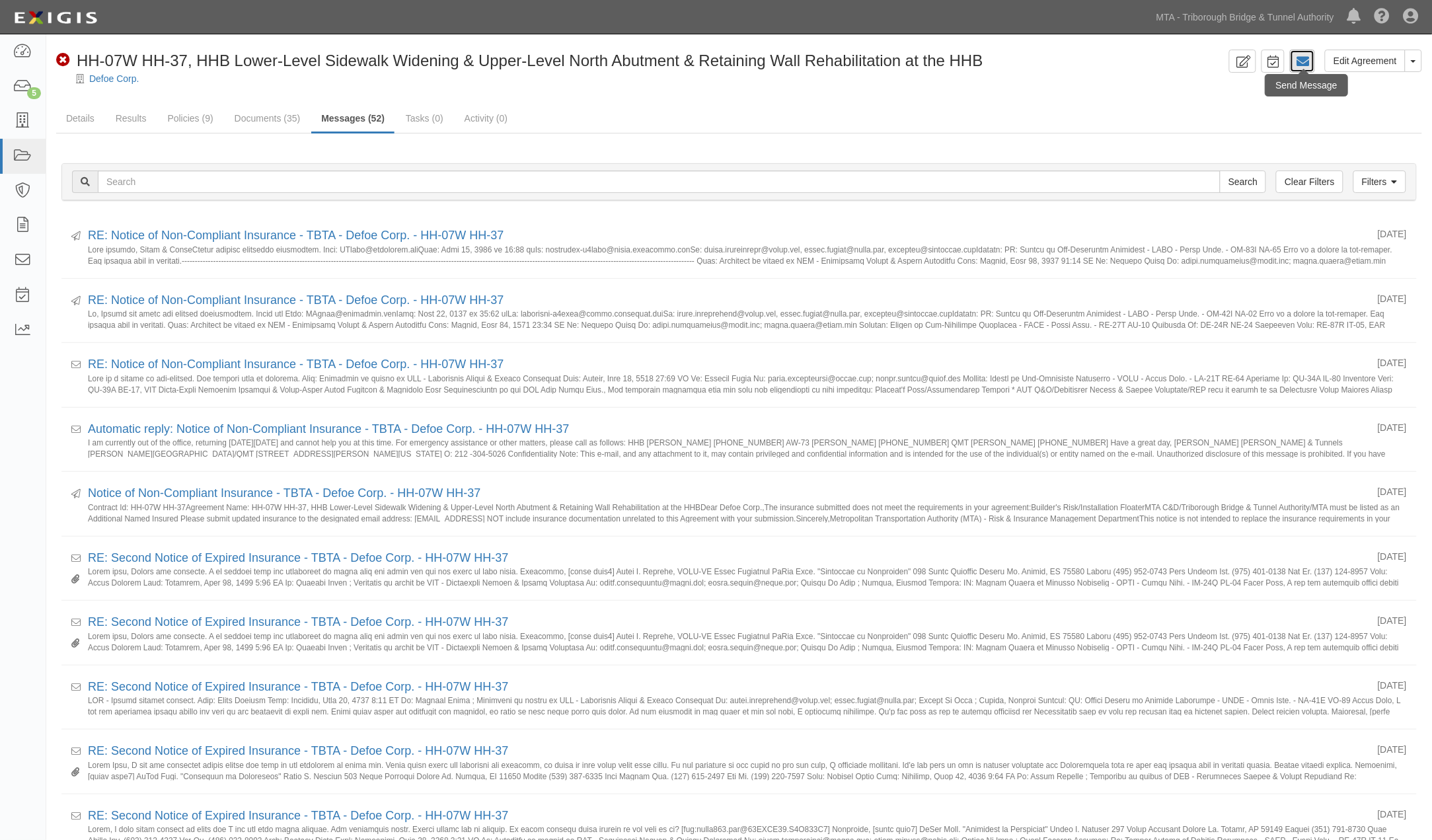
click at [1307, 55] on icon at bounding box center [1303, 61] width 13 height 13
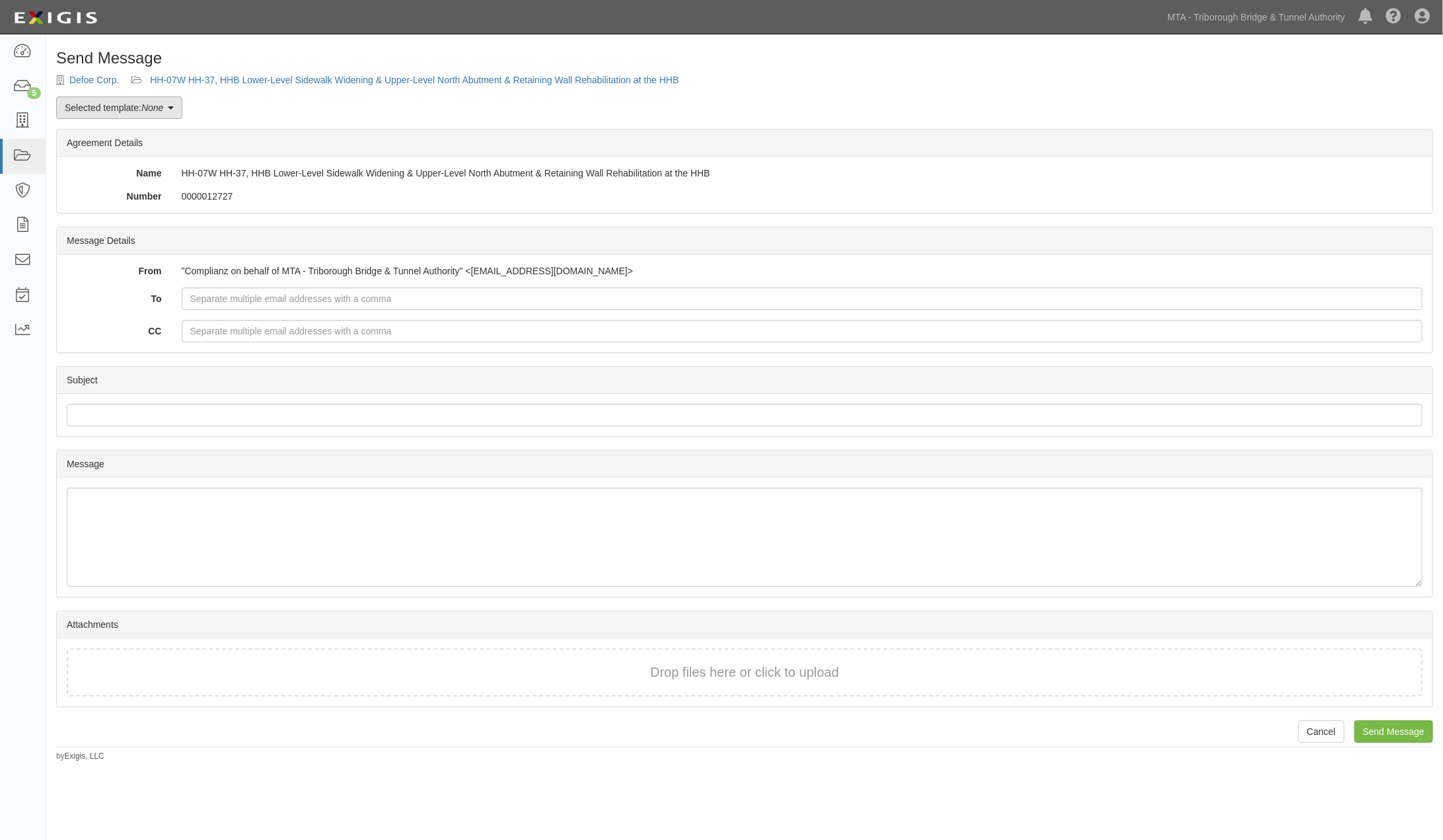
click at [170, 112] on link "Selected template: None" at bounding box center [118, 107] width 126 height 22
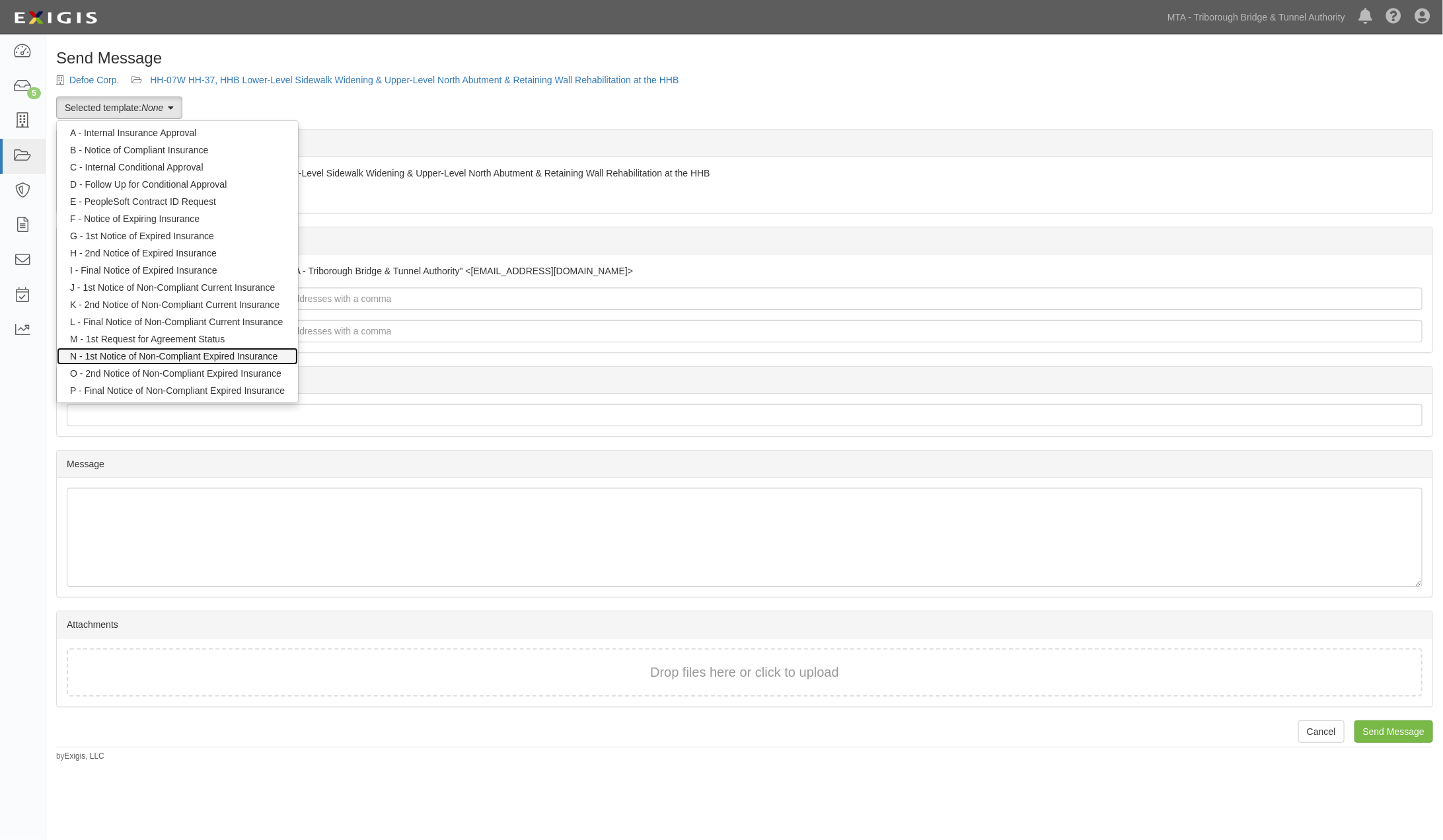
click at [160, 354] on link "N - 1st Notice of Non-Compliant Expired Insurance" at bounding box center [177, 356] width 241 height 18
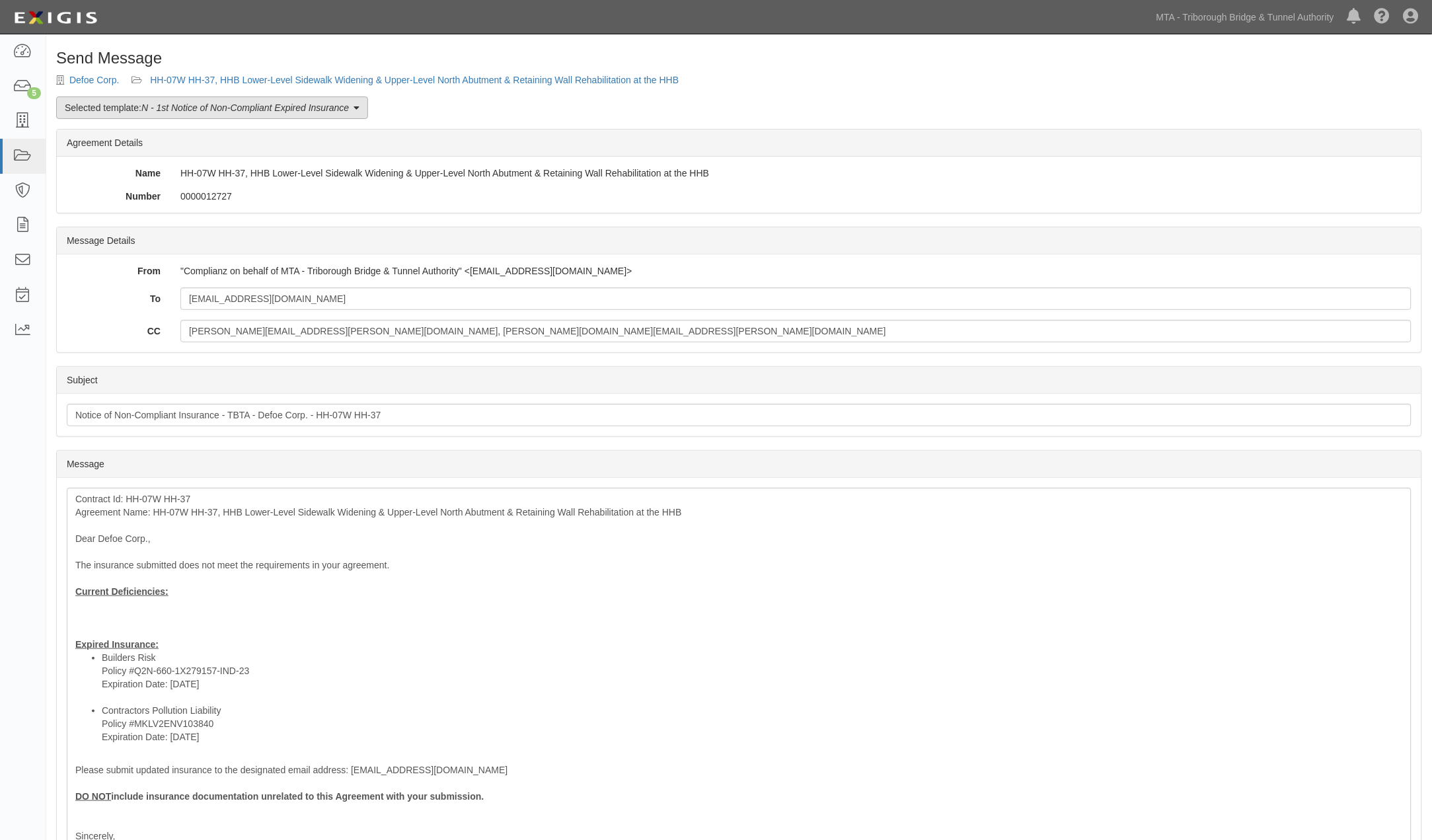
click at [148, 106] on em "N - 1st Notice of Non-Compliant Expired Insurance" at bounding box center [245, 108] width 207 height 11
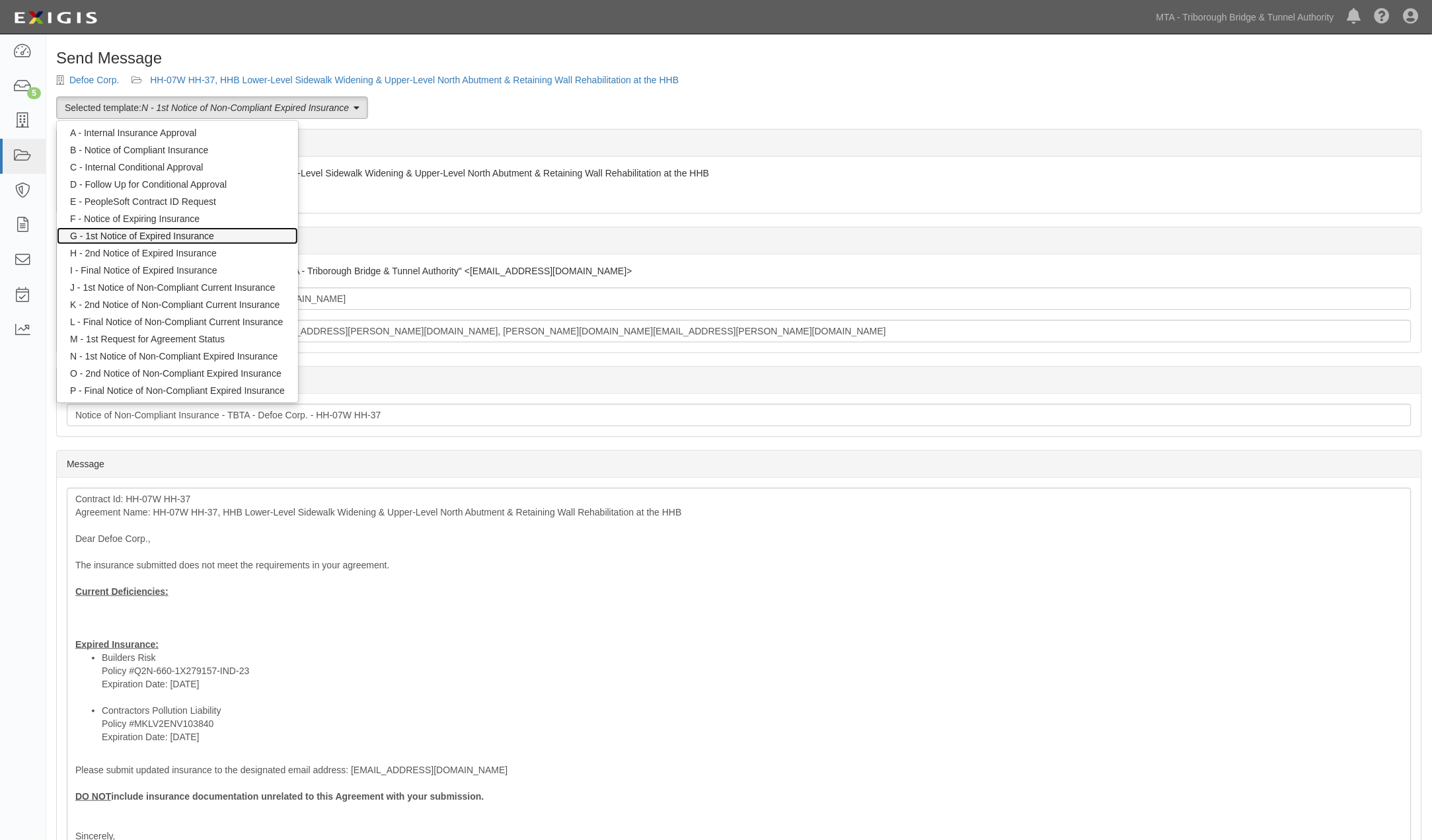
click at [131, 236] on link "G - 1st Notice of Expired Insurance" at bounding box center [177, 236] width 241 height 18
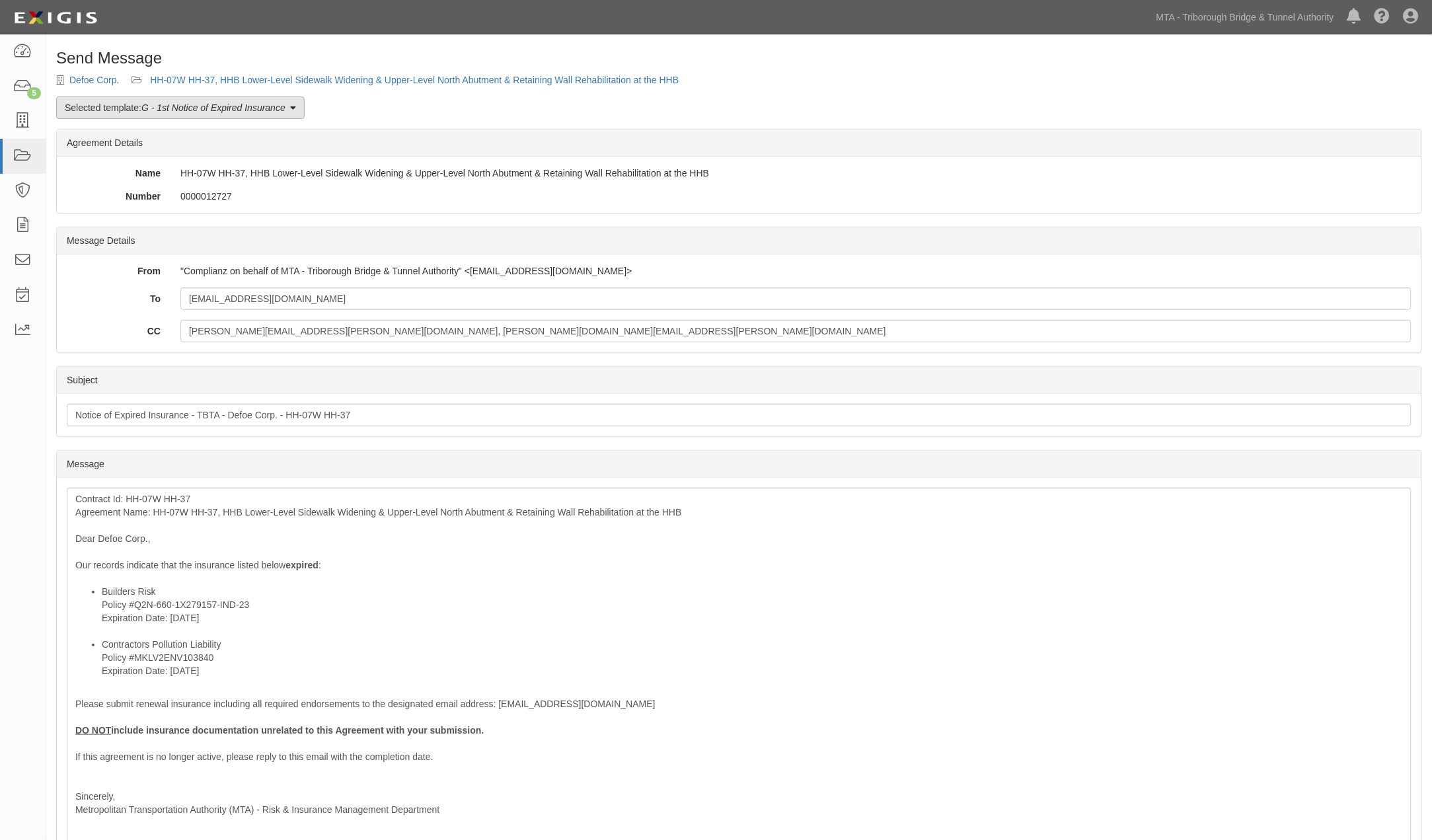
click at [179, 110] on em "G - 1st Notice of Expired Insurance" at bounding box center [213, 108] width 144 height 11
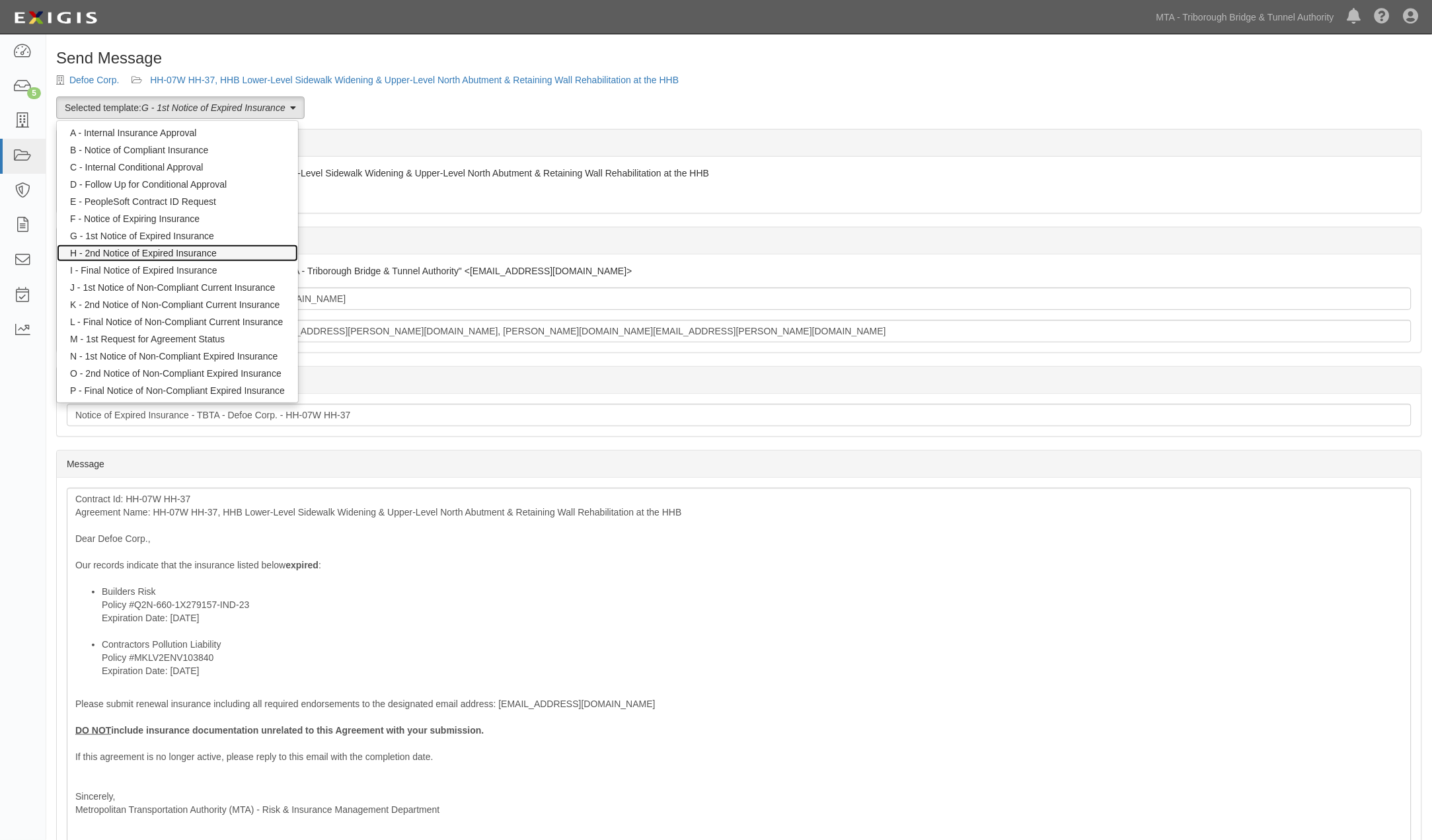
click at [113, 248] on link "H - 2nd Notice of Expired Insurance" at bounding box center [177, 253] width 241 height 18
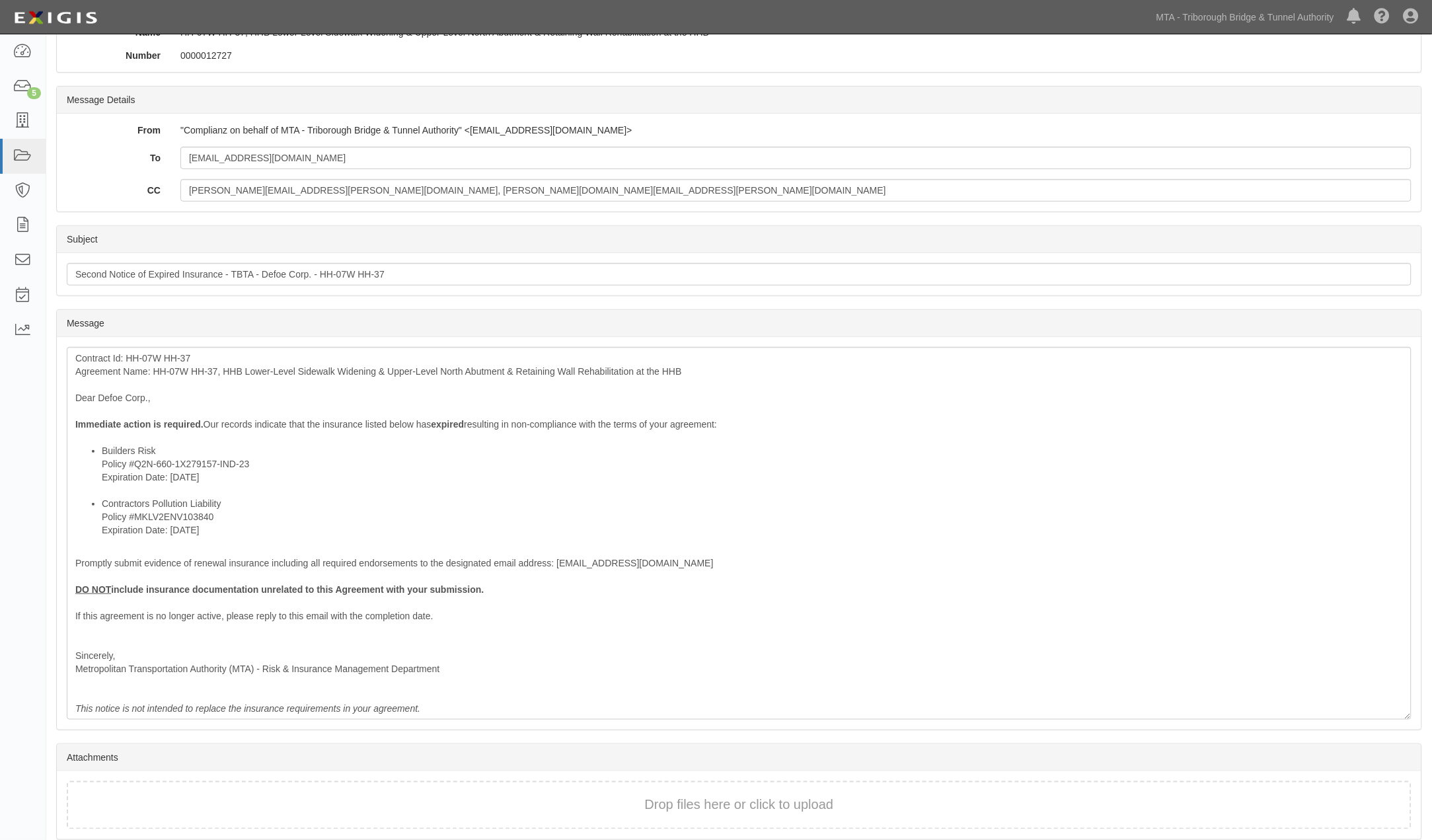
scroll to position [195, 0]
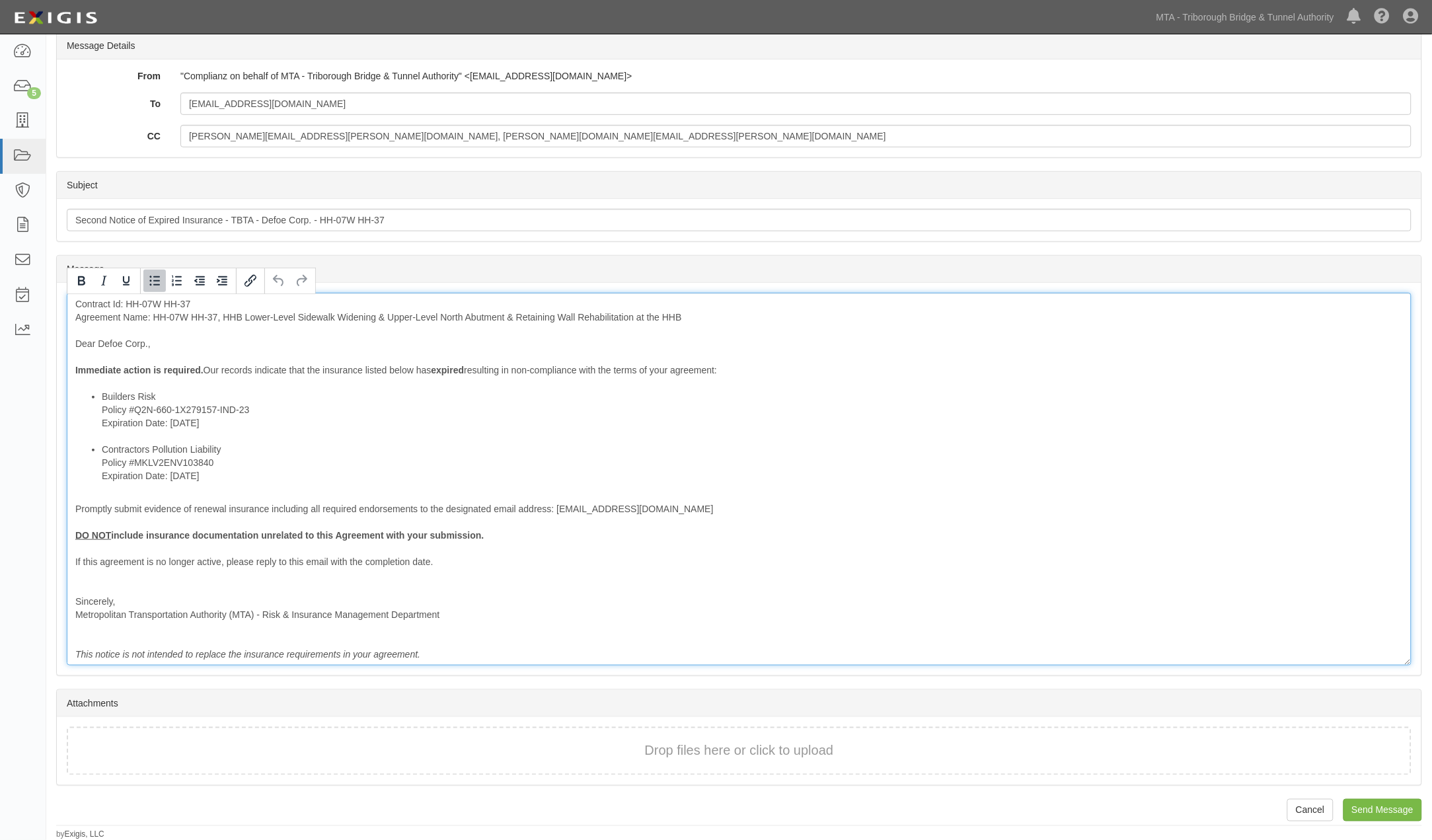
click at [209, 391] on li "Builders Risk Policy #Q2N-660-1X279157-IND-23 Expiration Date: [DATE]" at bounding box center [752, 416] width 1301 height 53
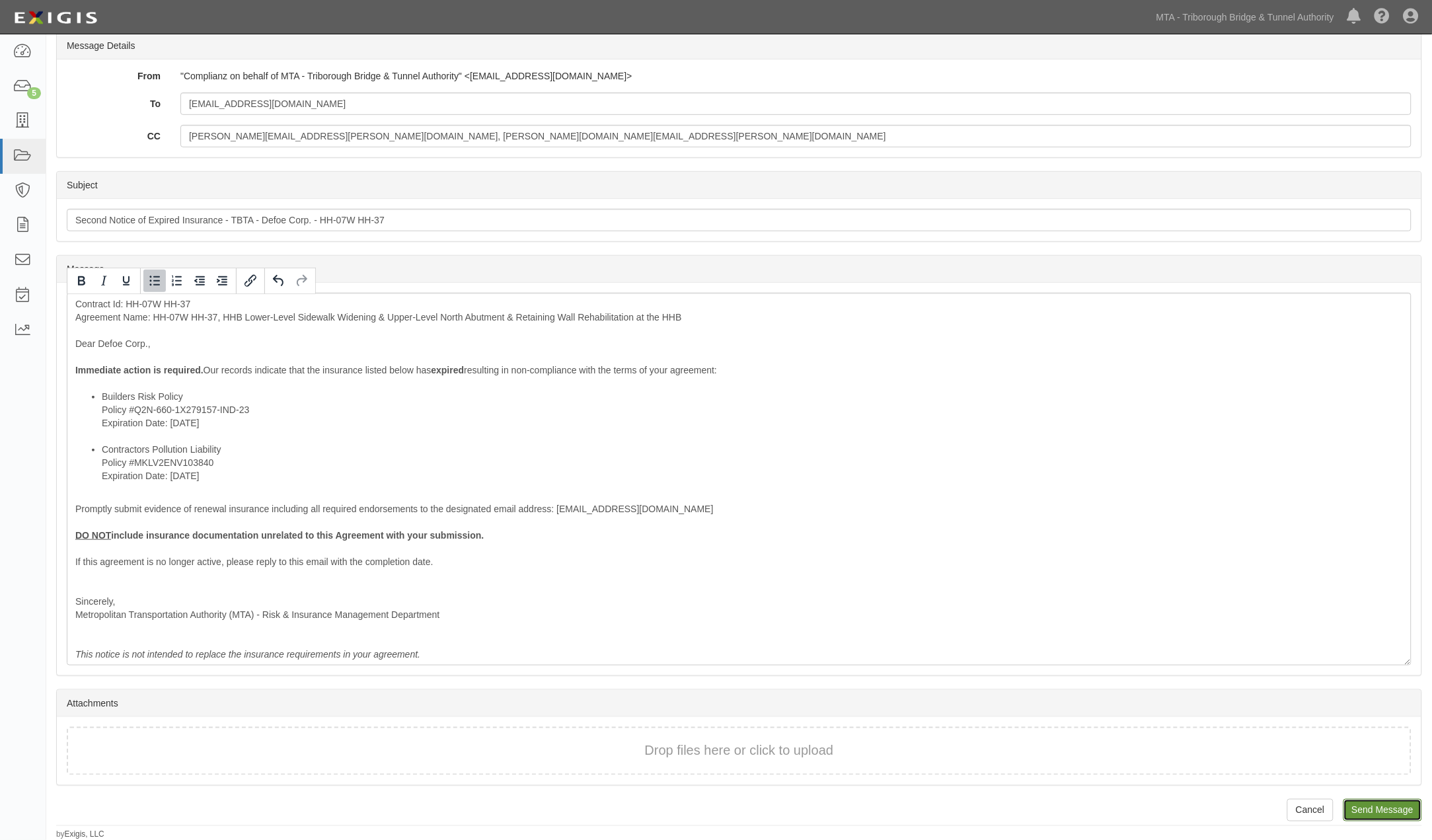
click at [1386, 808] on input "Send Message" at bounding box center [1383, 810] width 79 height 22
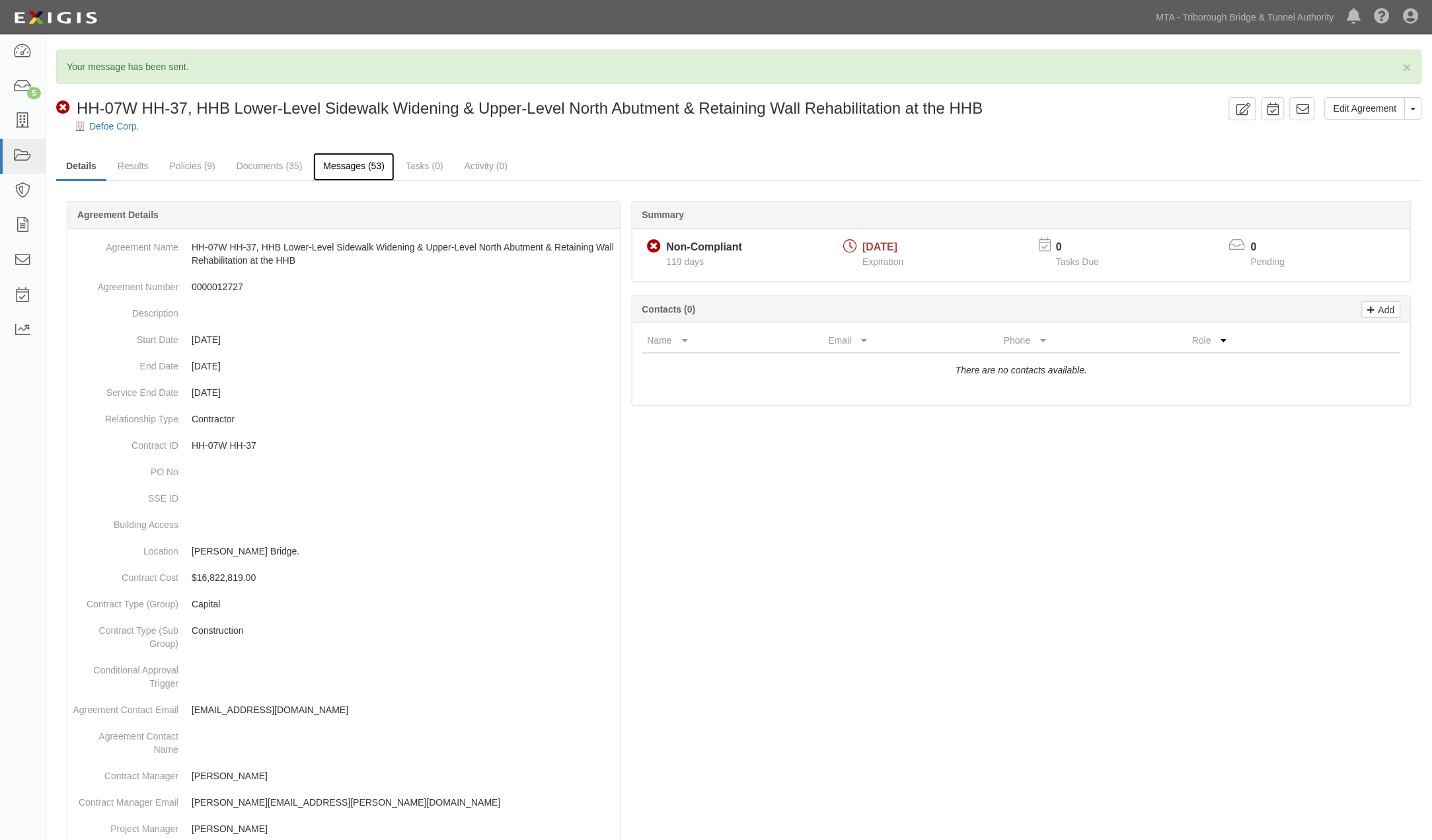
click at [359, 170] on link "Messages (53)" at bounding box center [353, 167] width 81 height 28
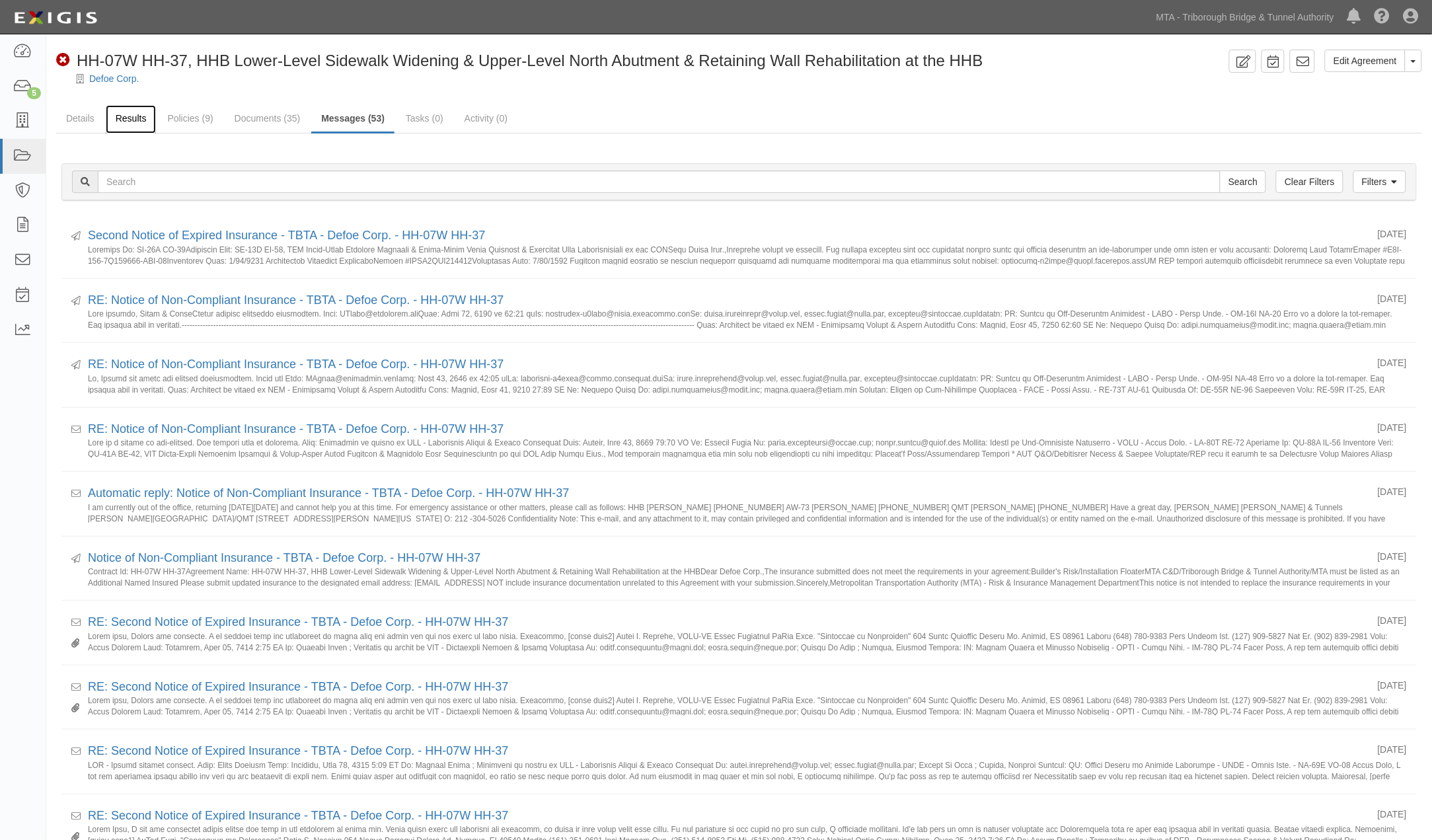
click at [131, 116] on link "Results" at bounding box center [131, 119] width 51 height 28
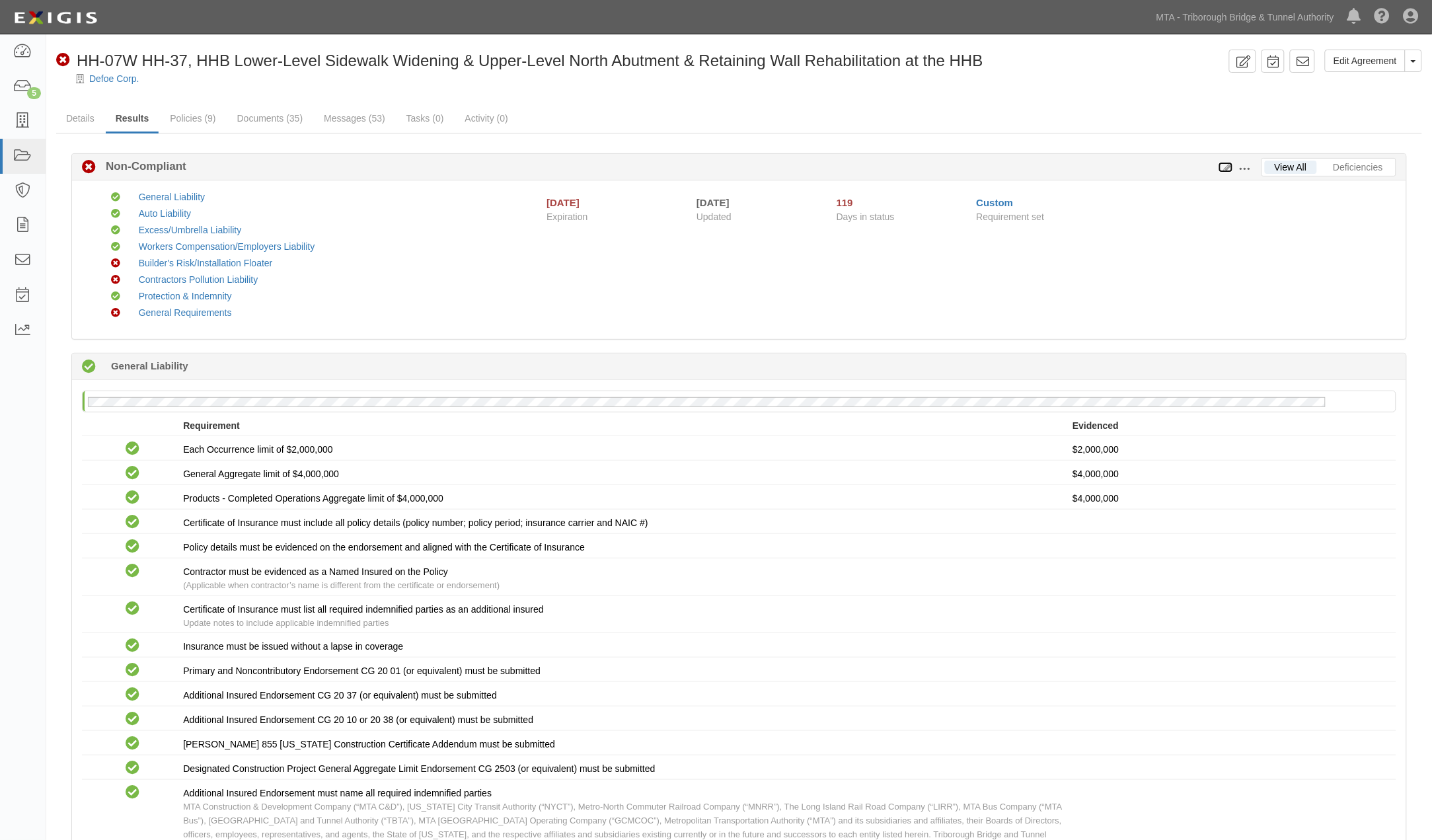
click at [1225, 166] on icon at bounding box center [1226, 168] width 15 height 9
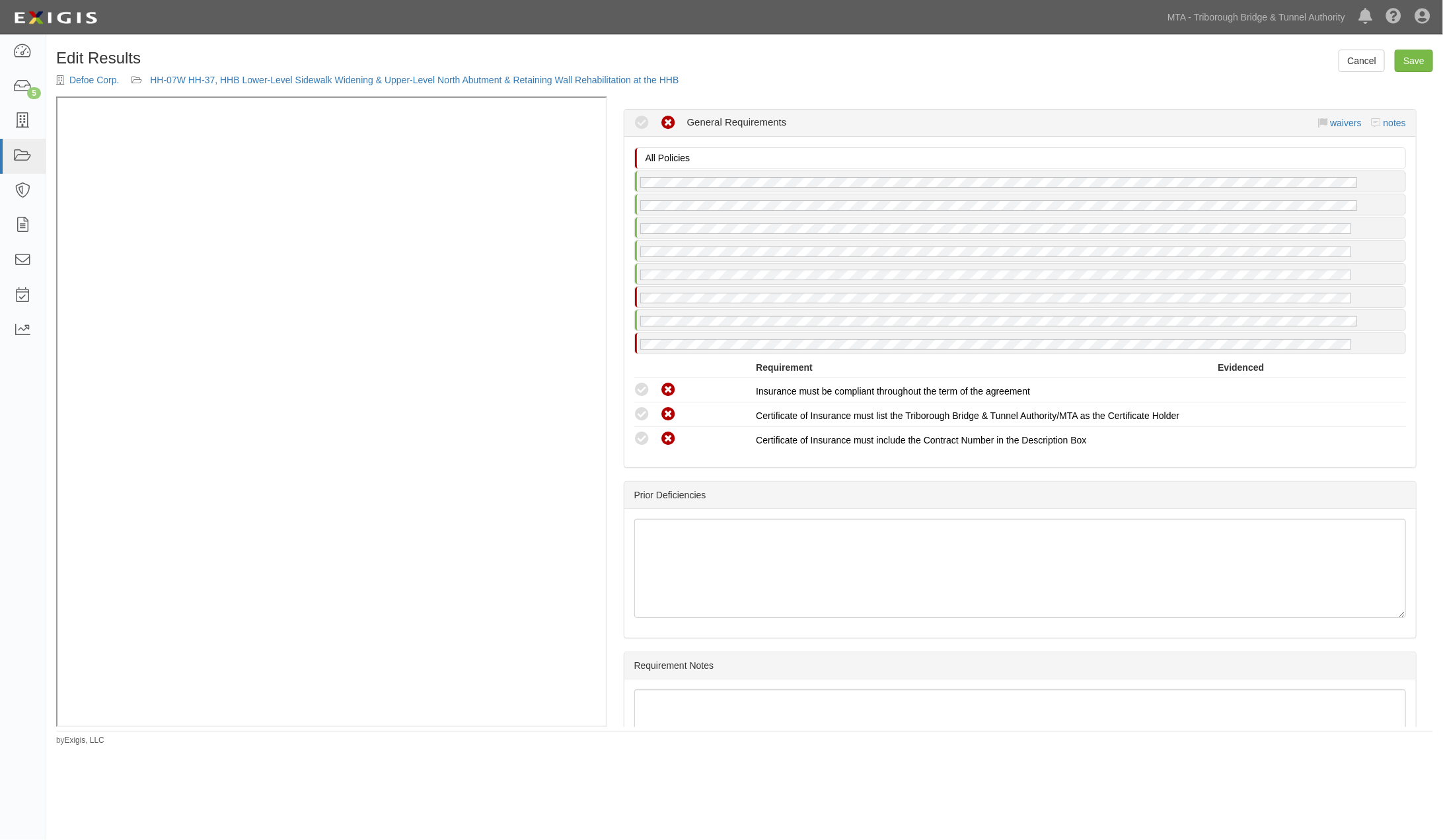
scroll to position [3423, 0]
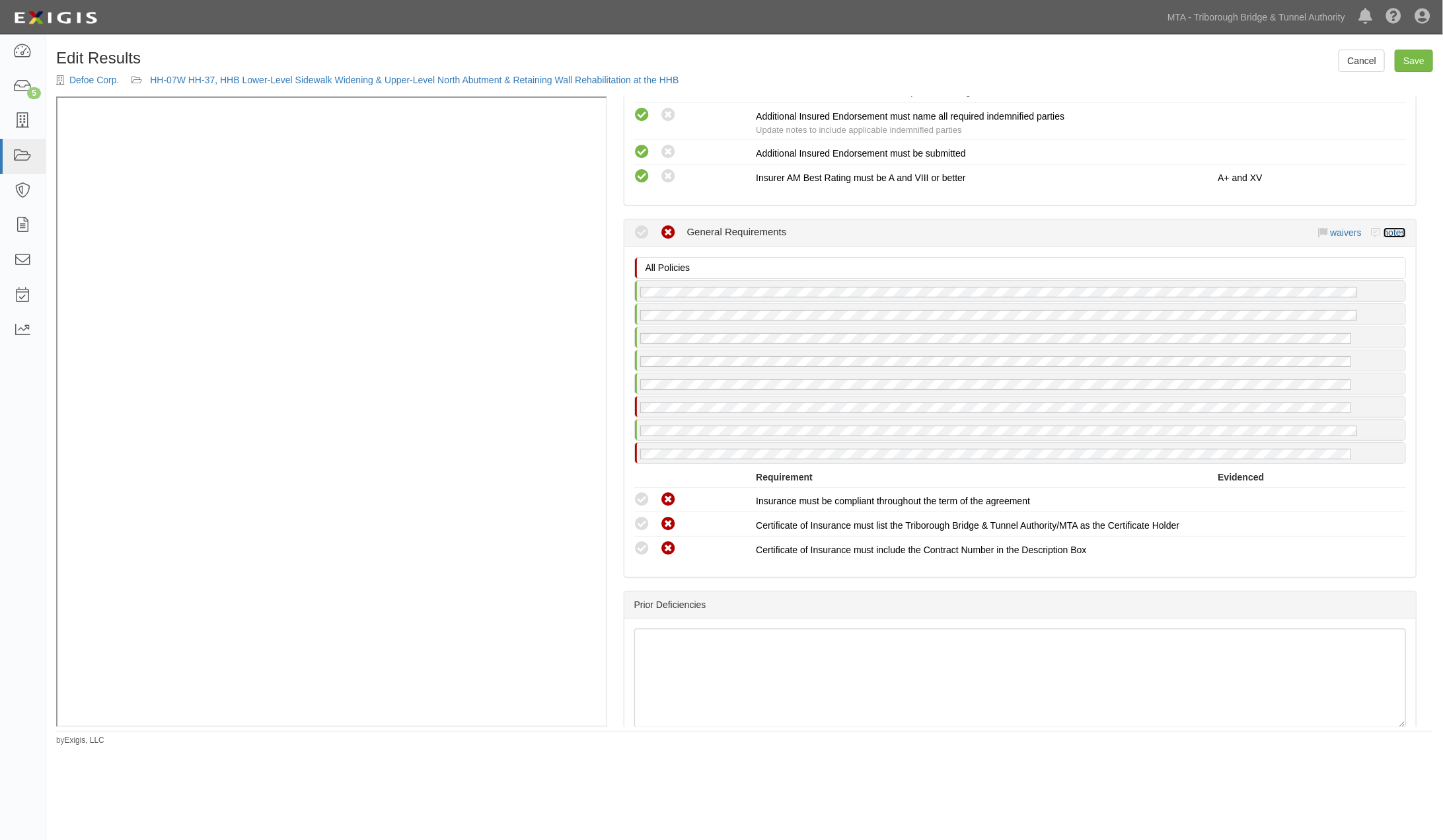
click at [1389, 238] on link "notes" at bounding box center [1395, 233] width 22 height 11
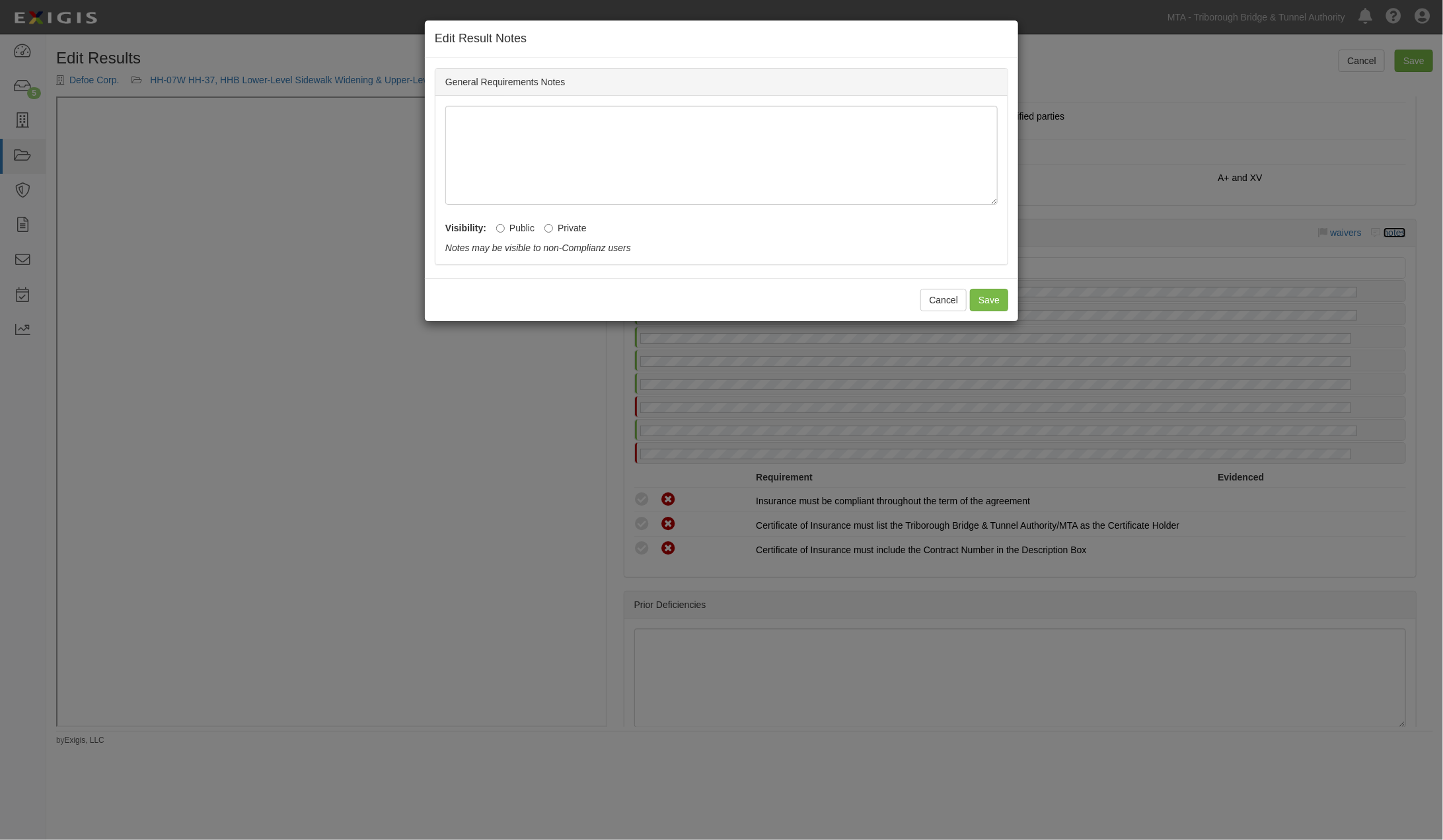
radio input "true"
click at [579, 223] on label "Private" at bounding box center [565, 228] width 42 height 13
click at [553, 224] on input "Private" at bounding box center [549, 228] width 9 height 9
radio input "true"
click at [987, 299] on button "Save" at bounding box center [989, 300] width 38 height 22
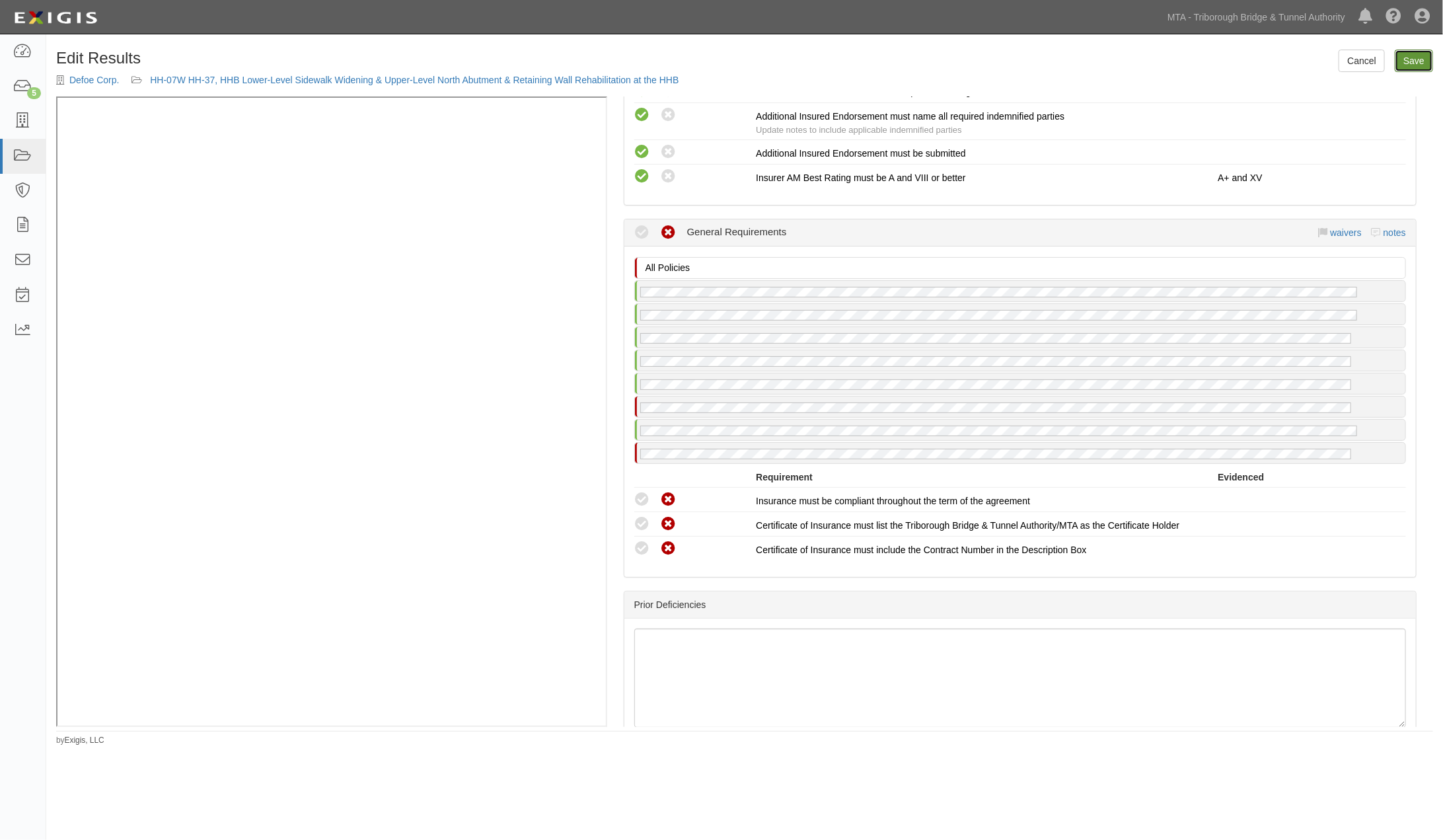
click at [1415, 57] on link "Save" at bounding box center [1413, 61] width 38 height 22
radio input "true"
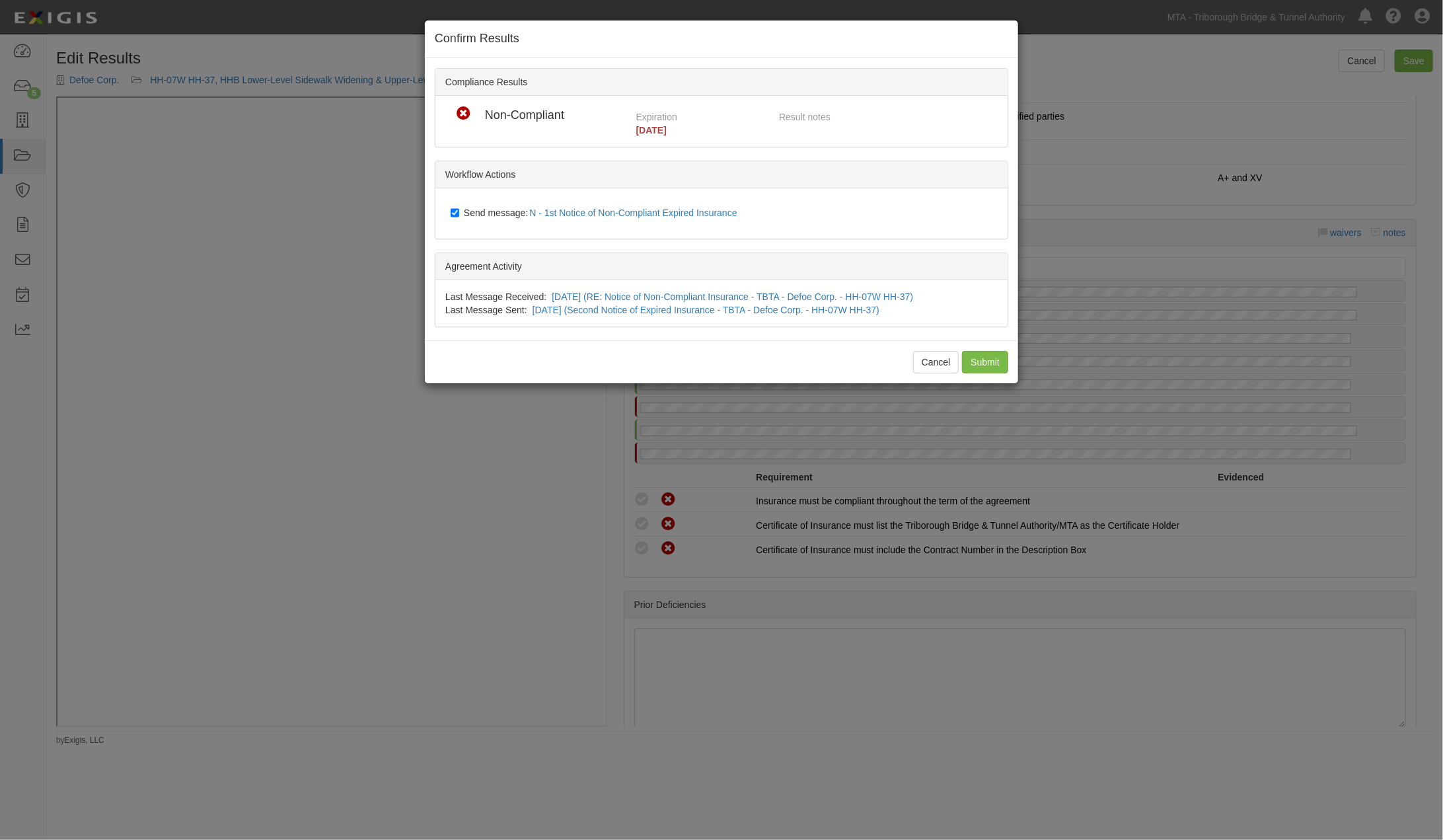
click at [491, 209] on span "Send message: N - 1st Notice of Non-Compliant Expired Insurance" at bounding box center [603, 213] width 279 height 11
click at [459, 209] on input "Send message: N - 1st Notice of Non-Compliant Expired Insurance" at bounding box center [454, 213] width 9 height 11
checkbox input "false"
click at [993, 361] on input "Submit" at bounding box center [985, 361] width 46 height 22
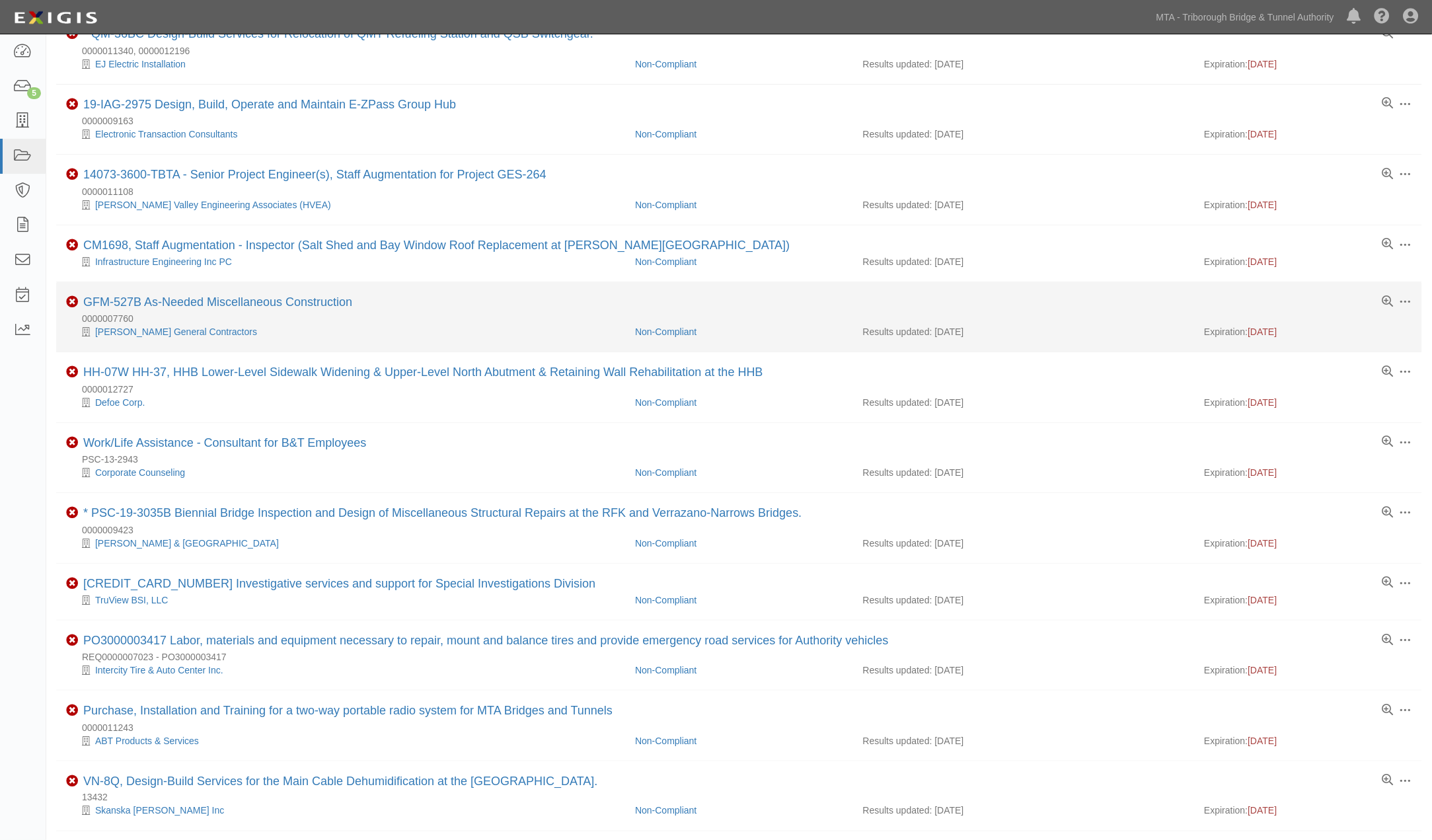
scroll to position [147, 0]
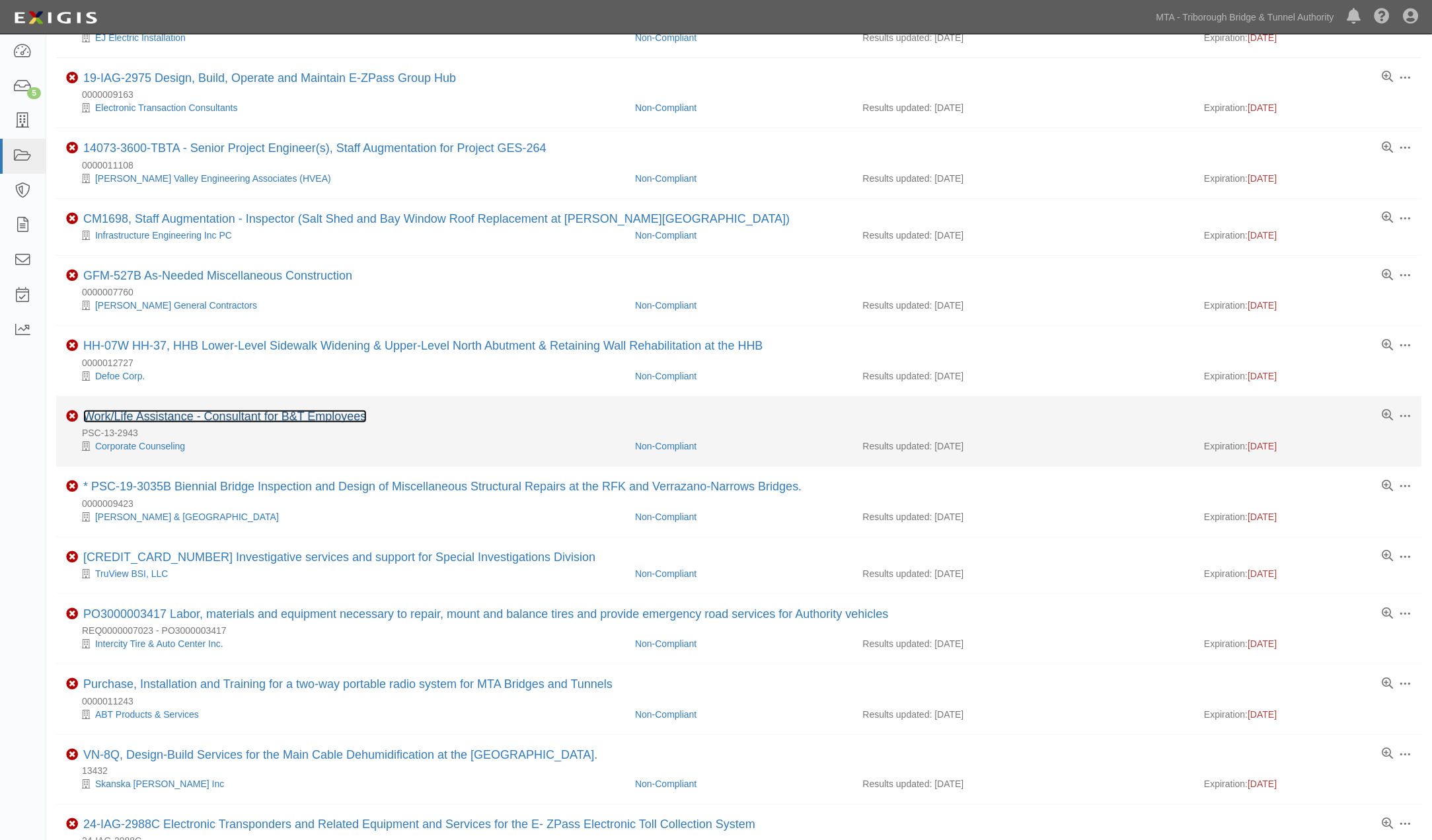
click at [288, 418] on link "Work/Life Assistance - Consultant for B&T Employees" at bounding box center [225, 417] width 283 height 13
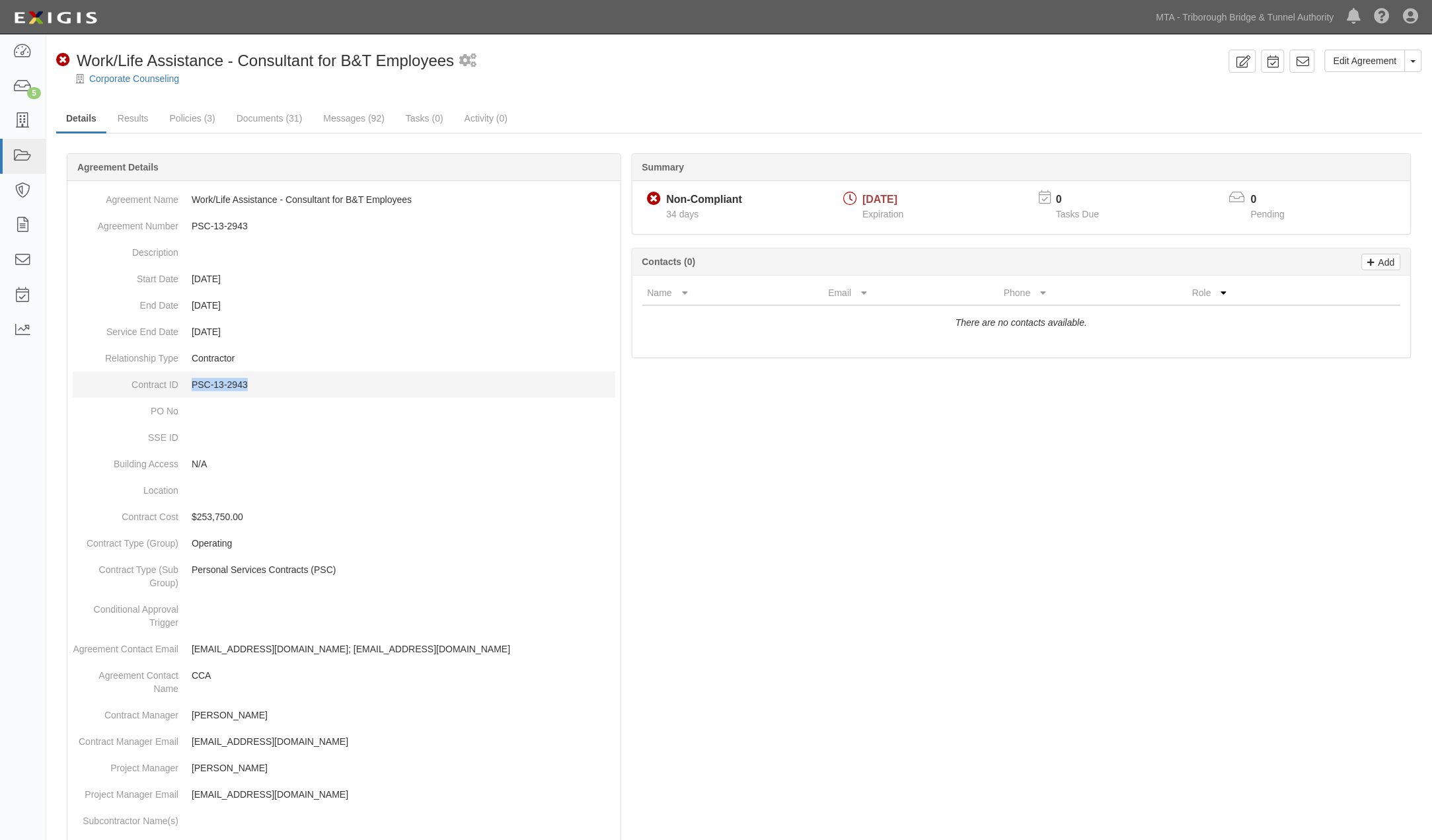
drag, startPoint x: 248, startPoint y: 384, endPoint x: 191, endPoint y: 386, distance: 57.0
click at [191, 386] on dd "PSC-13-2943" at bounding box center [344, 384] width 543 height 26
copy p "PSC-13-2943"
click at [178, 115] on link "Policies (3)" at bounding box center [193, 119] width 65 height 28
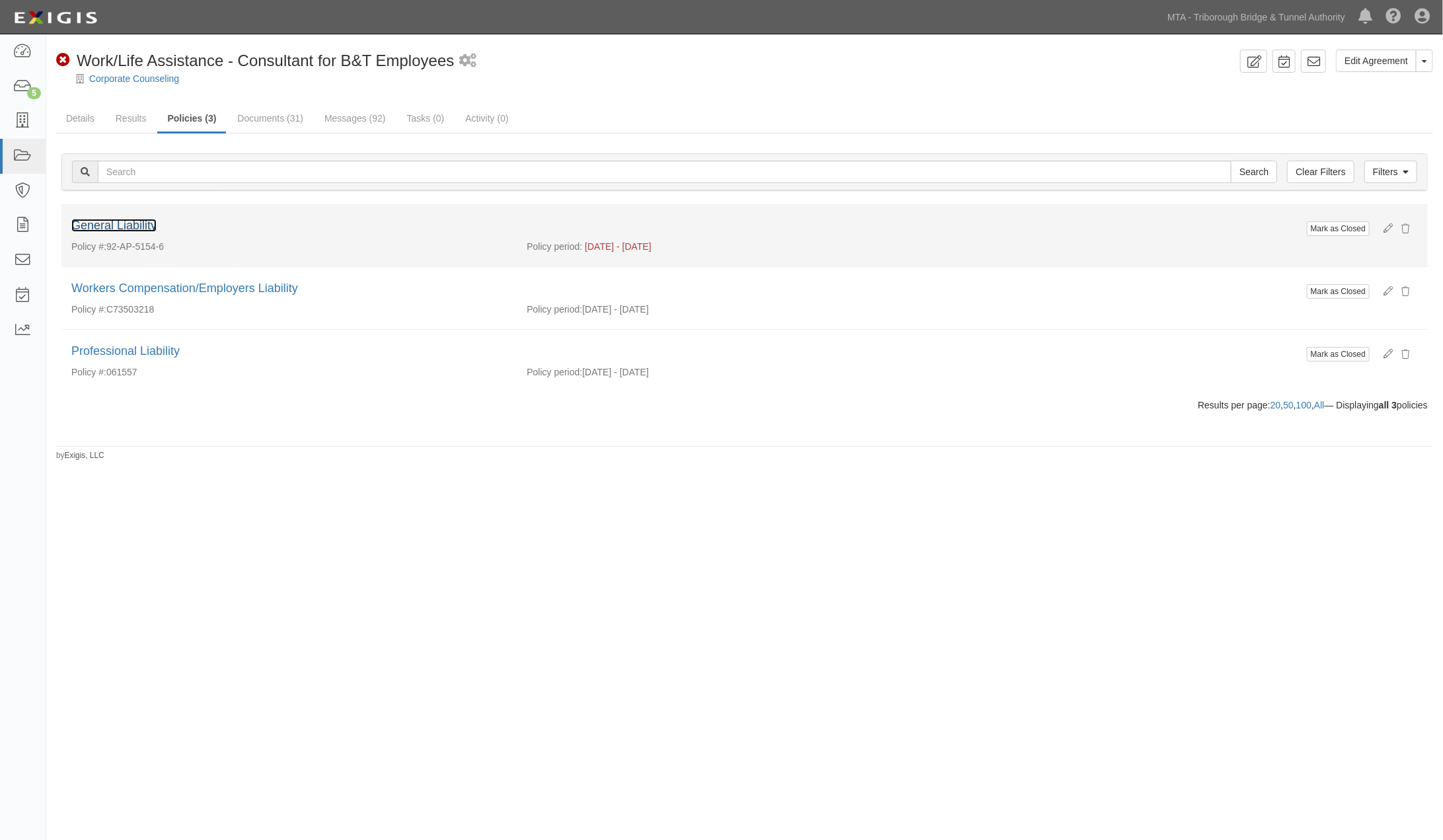
click at [140, 221] on link "General Liability" at bounding box center [114, 225] width 85 height 13
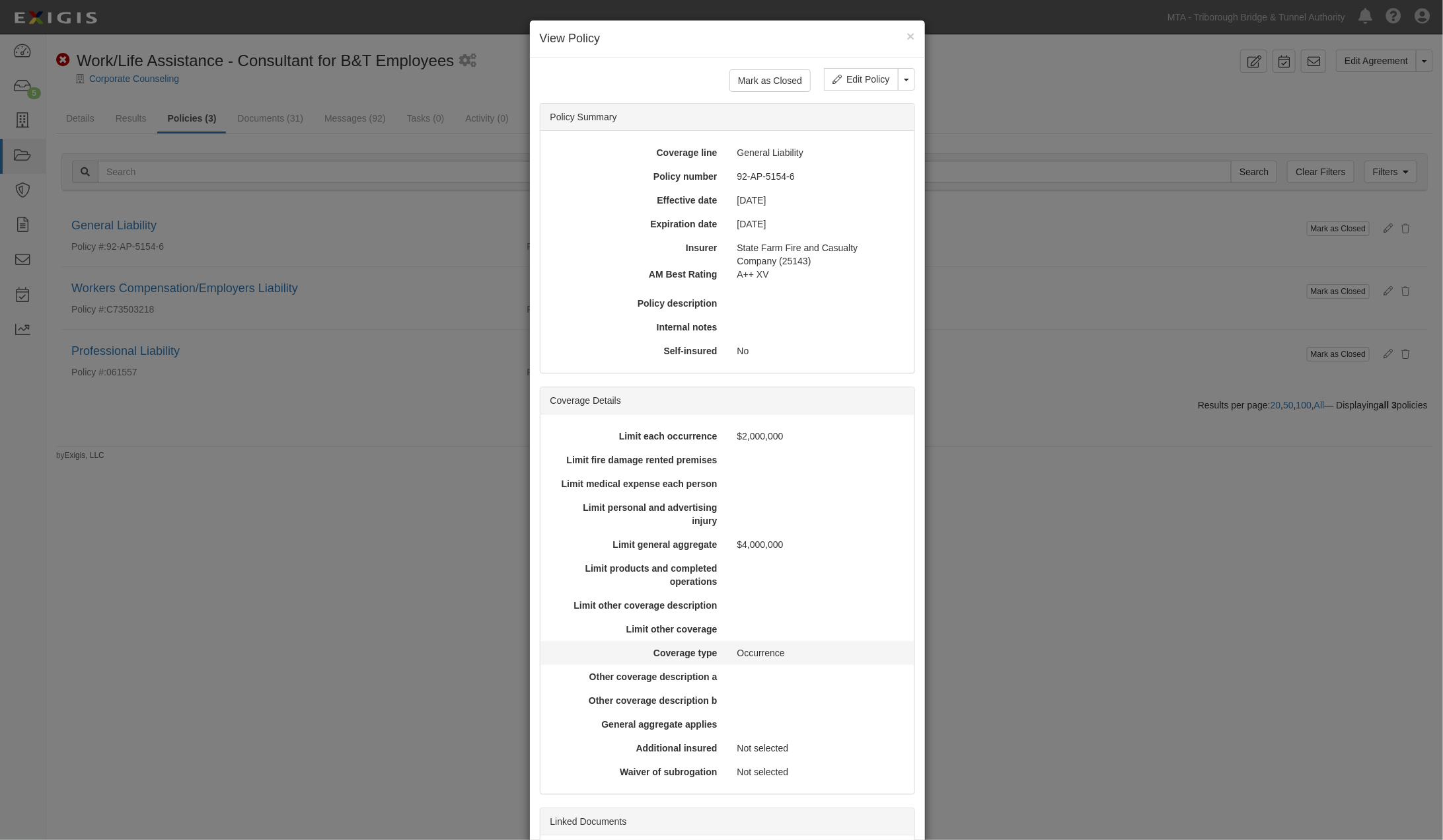
scroll to position [132, 0]
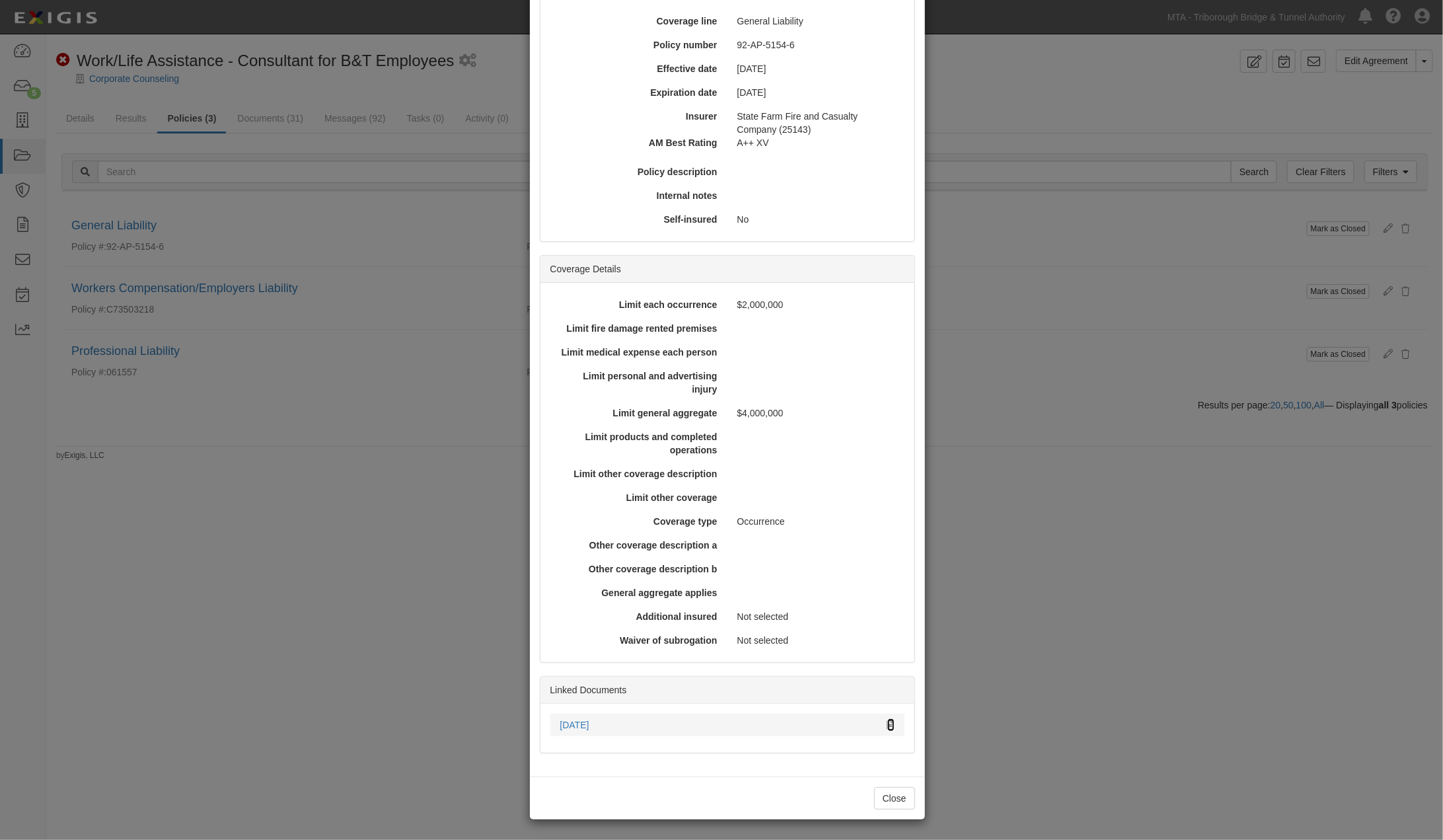
click at [887, 722] on icon at bounding box center [890, 726] width 7 height 9
click at [1200, 547] on div "× View Policy Mark as Closed Edit Policy Toggle Dropdown Delete Policy Policy S…" at bounding box center [722, 420] width 1443 height 840
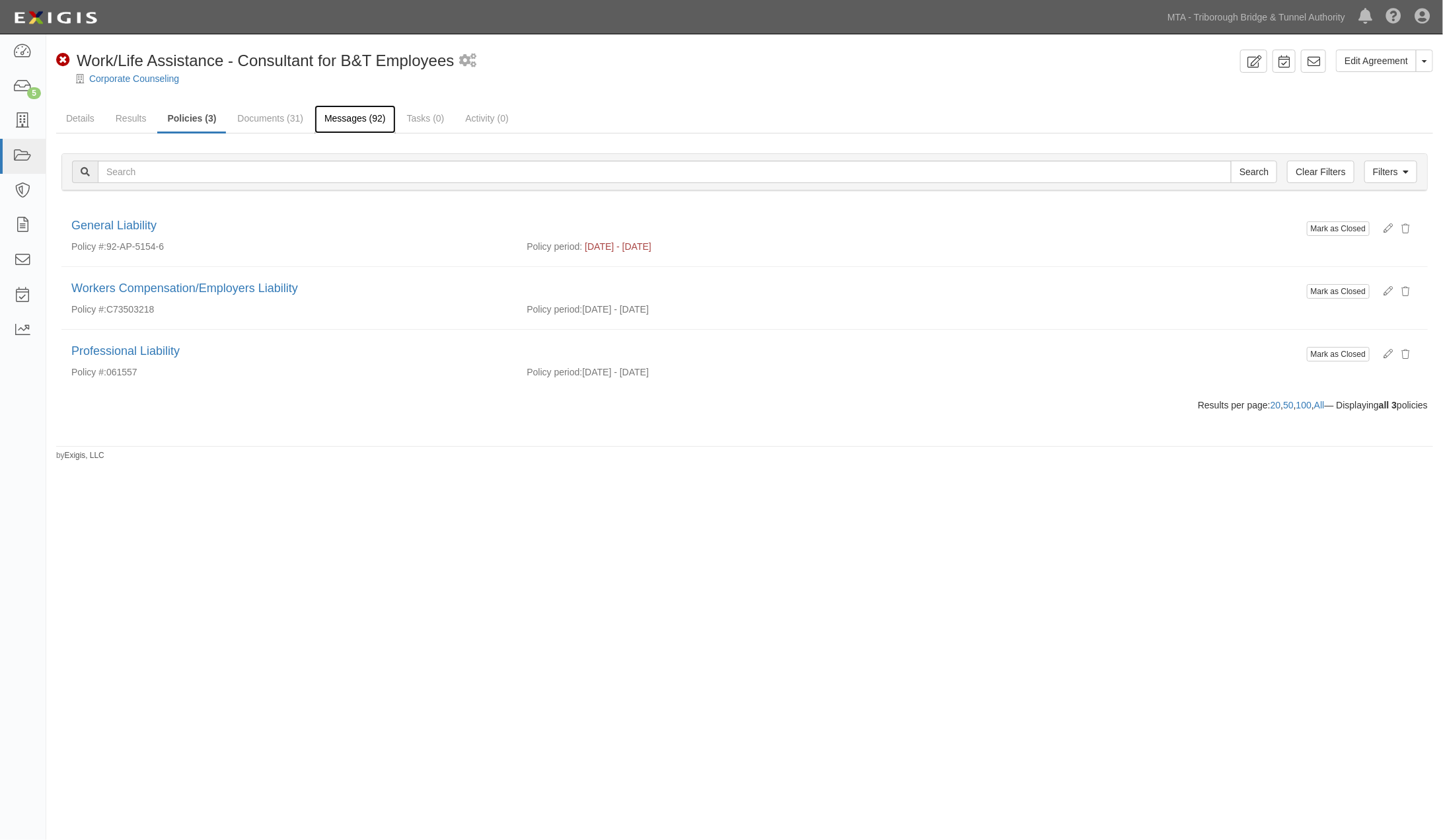
click at [339, 118] on link "Messages (92)" at bounding box center [355, 119] width 81 height 28
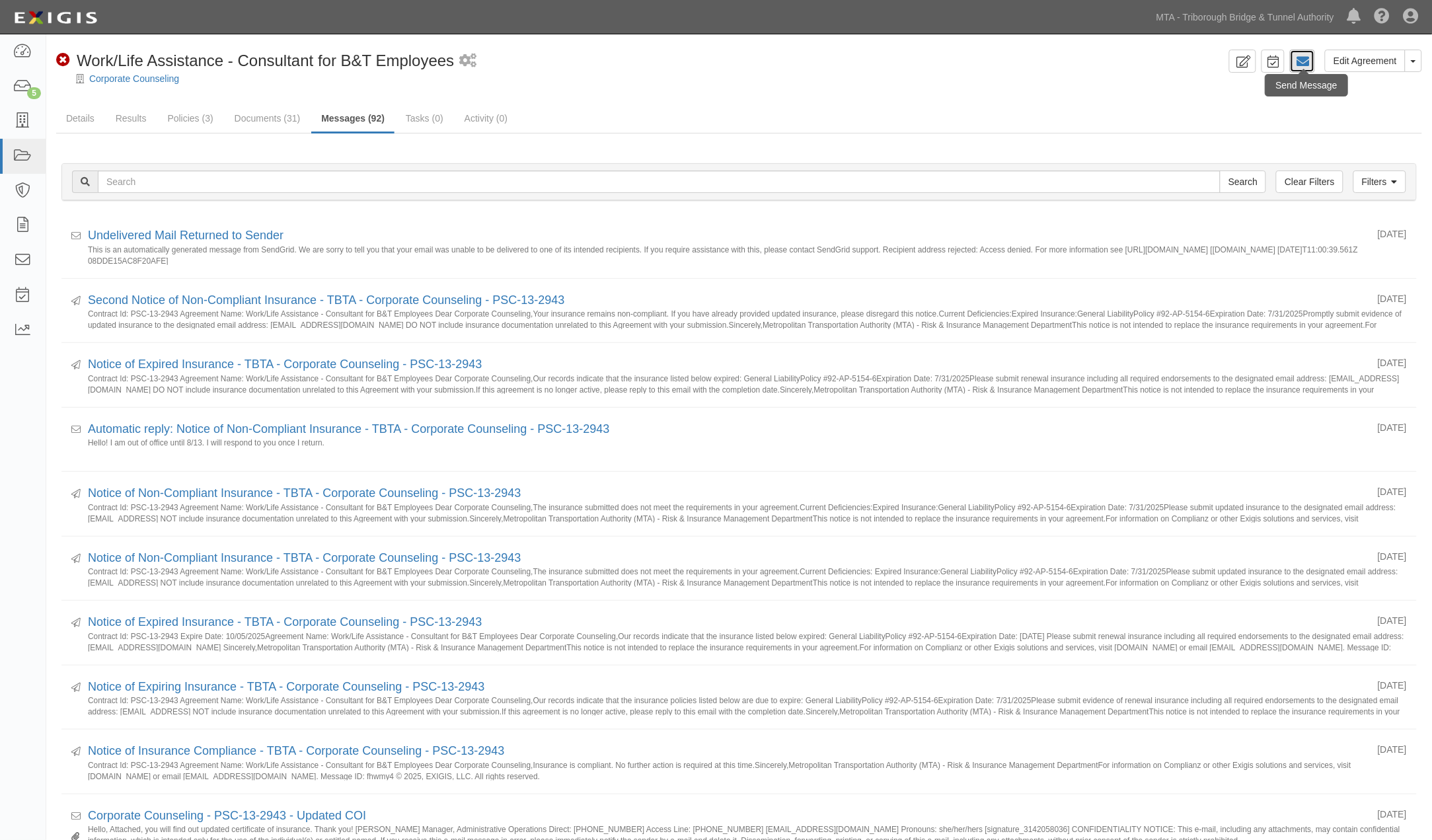
click at [1311, 57] on link at bounding box center [1302, 61] width 25 height 23
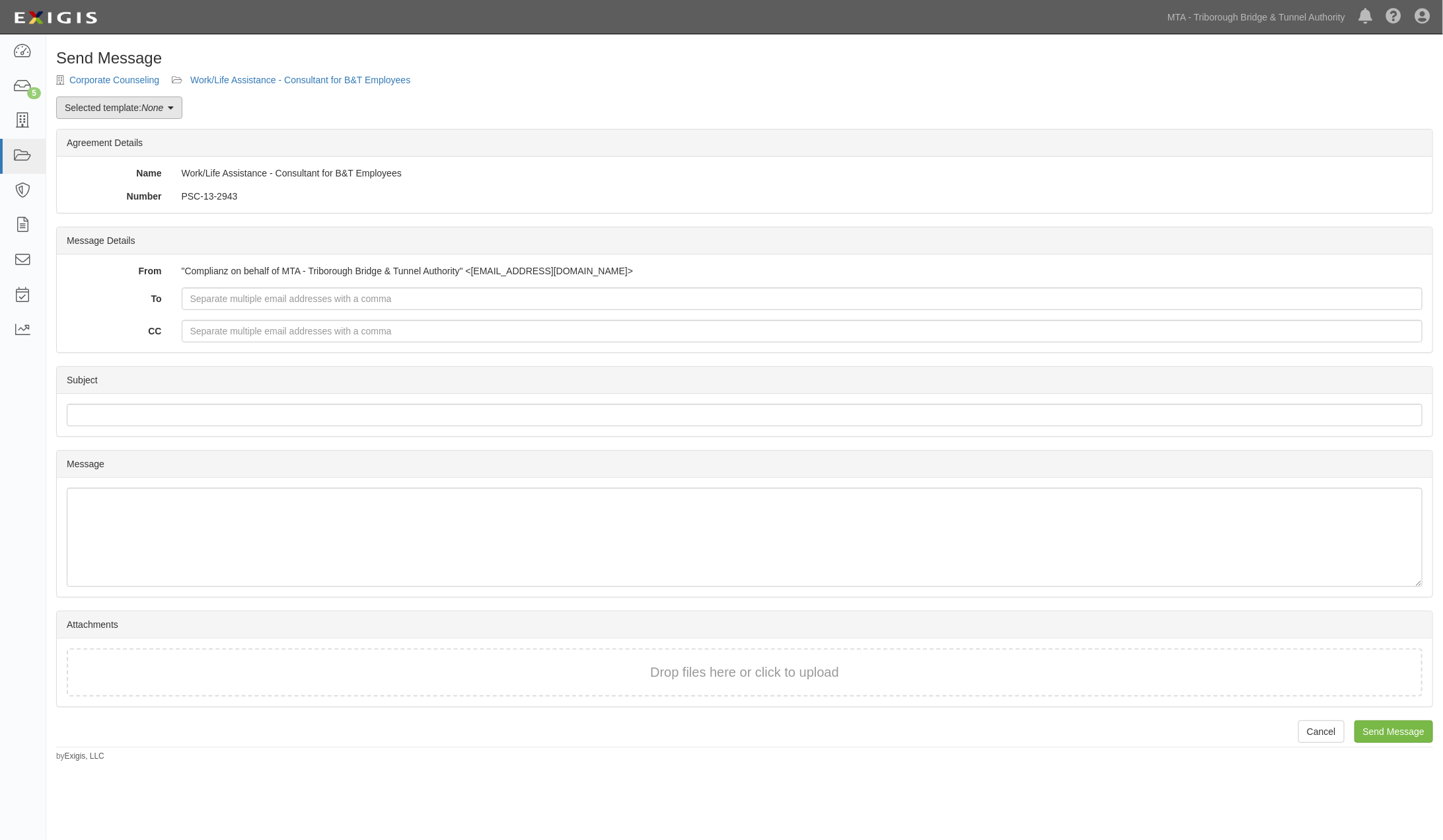
click at [122, 109] on link "Selected template: None" at bounding box center [118, 107] width 126 height 22
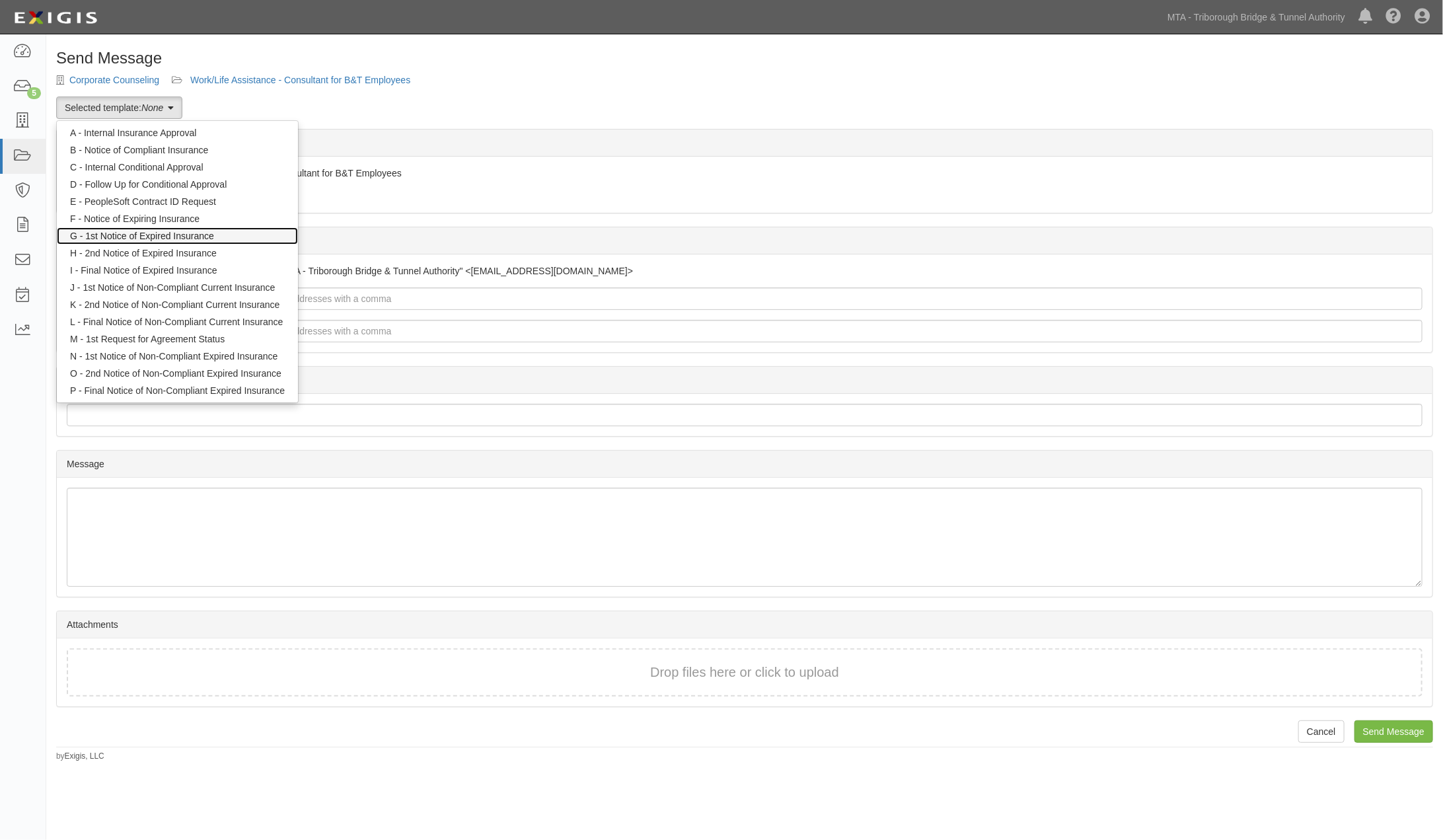
click at [137, 238] on link "G - 1st Notice of Expired Insurance" at bounding box center [177, 236] width 241 height 18
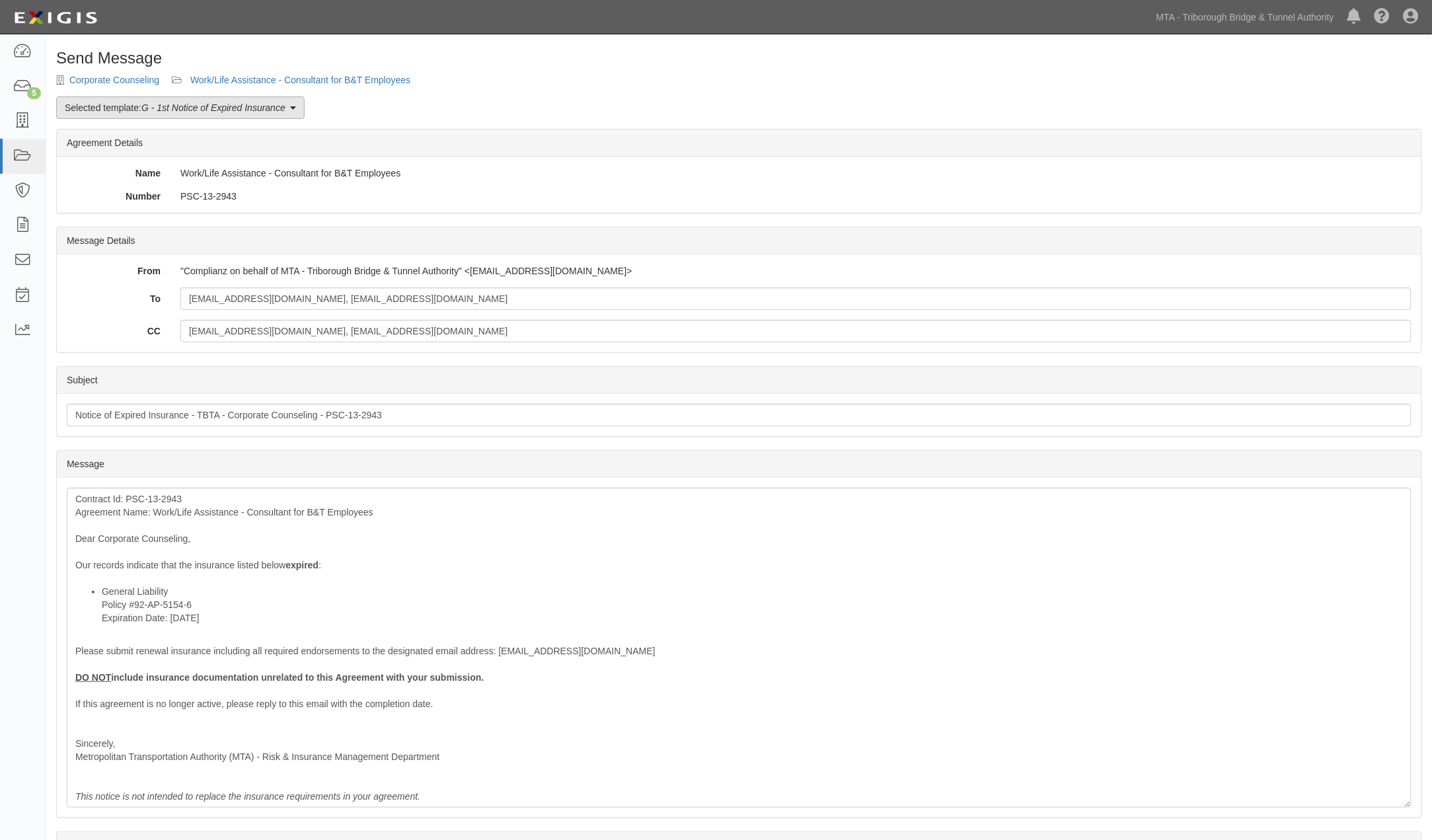
click at [260, 110] on em "G - 1st Notice of Expired Insurance" at bounding box center [213, 108] width 144 height 11
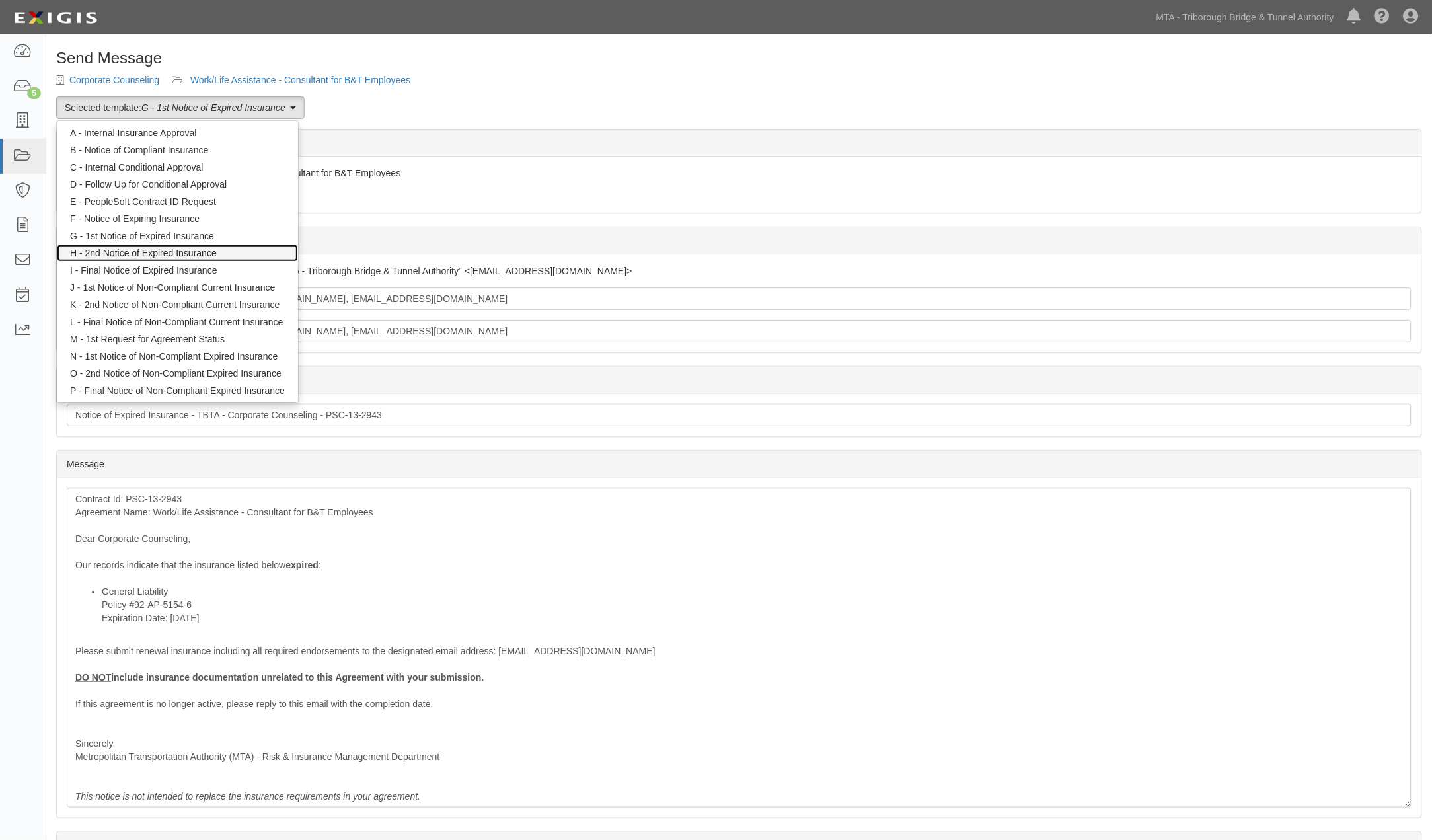
click at [163, 244] on link "H - 2nd Notice of Expired Insurance" at bounding box center [177, 253] width 241 height 18
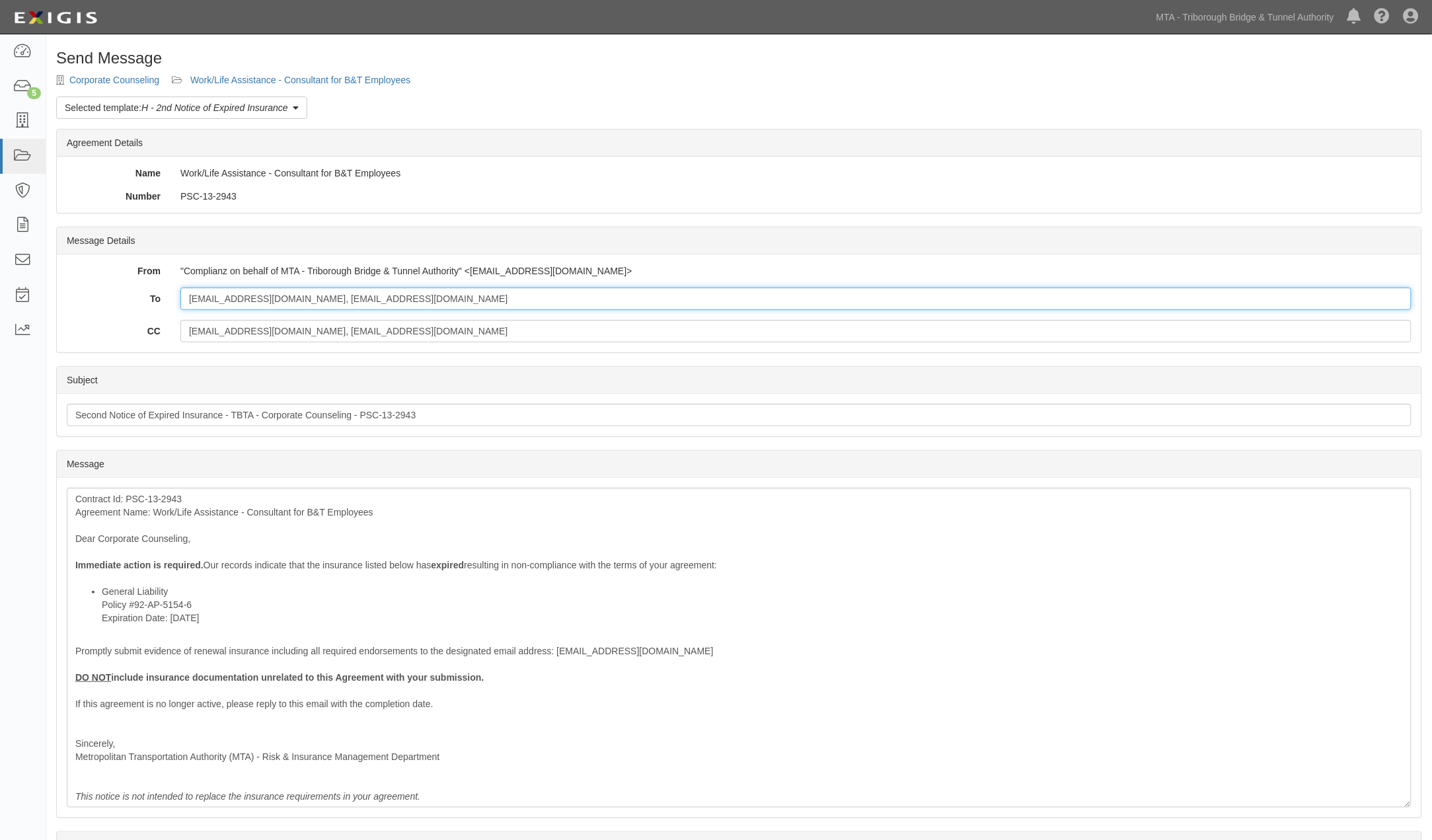
drag, startPoint x: 430, startPoint y: 294, endPoint x: 160, endPoint y: 293, distance: 270.0
click at [160, 293] on div "To [EMAIL_ADDRESS][DOMAIN_NAME], [EMAIL_ADDRESS][DOMAIN_NAME]" at bounding box center [739, 298] width 1365 height 22
drag, startPoint x: 282, startPoint y: 333, endPoint x: 152, endPoint y: 331, distance: 130.0
click at [152, 331] on div "CC Rgolubow@mtabt.org, Rgolubow@mtabt.org" at bounding box center [739, 330] width 1365 height 22
click at [209, 304] on input "To" at bounding box center [796, 298] width 1231 height 22
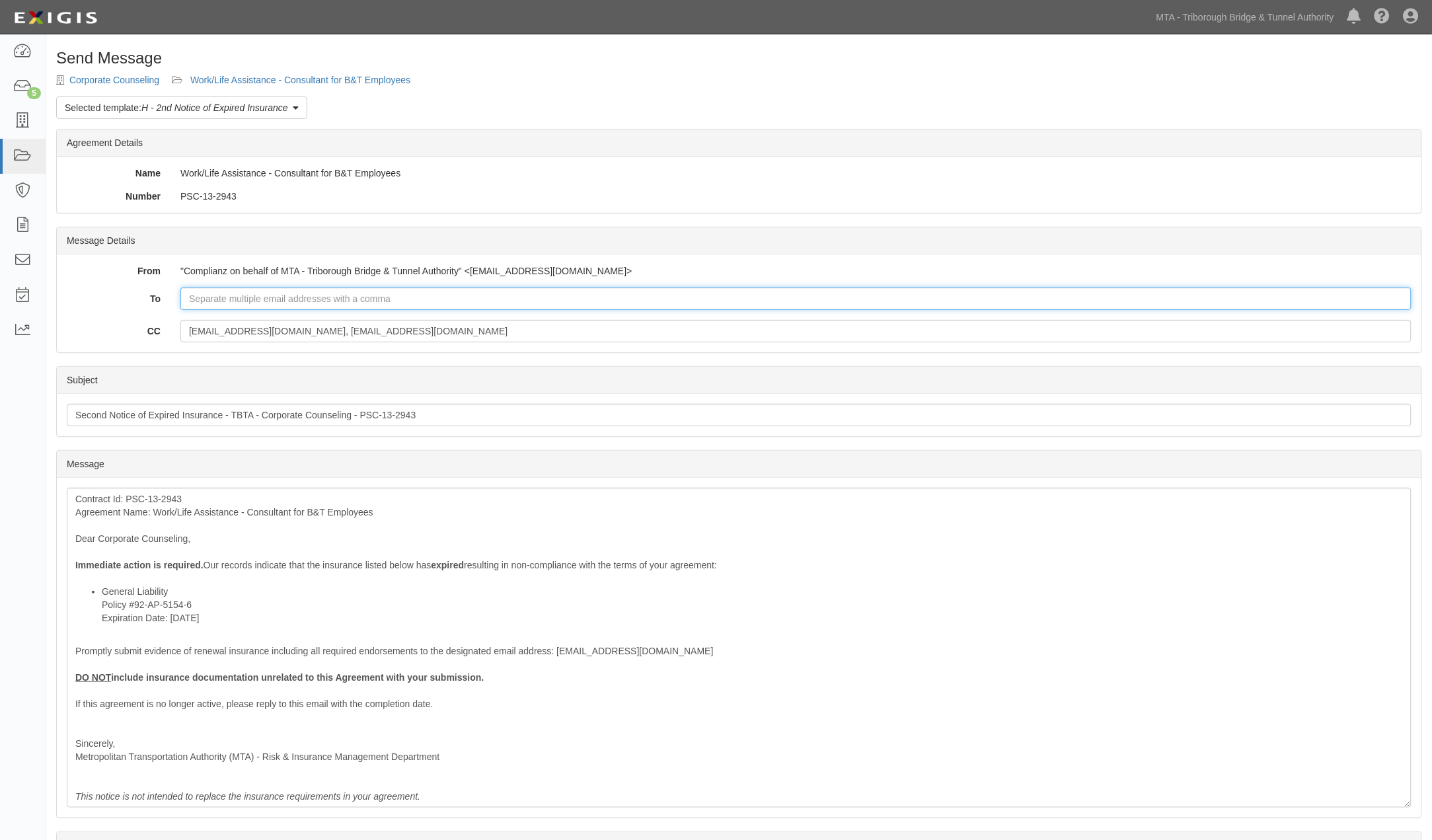
paste input "Rgolubow@mtabt.org,"
type input "Rgolubow@mtabt.org"
drag, startPoint x: 428, startPoint y: 332, endPoint x: 279, endPoint y: 330, distance: 149.0
click at [279, 330] on input "Rgolubow@mtabt.org, Rgolubow@mtabt.org" at bounding box center [796, 330] width 1231 height 22
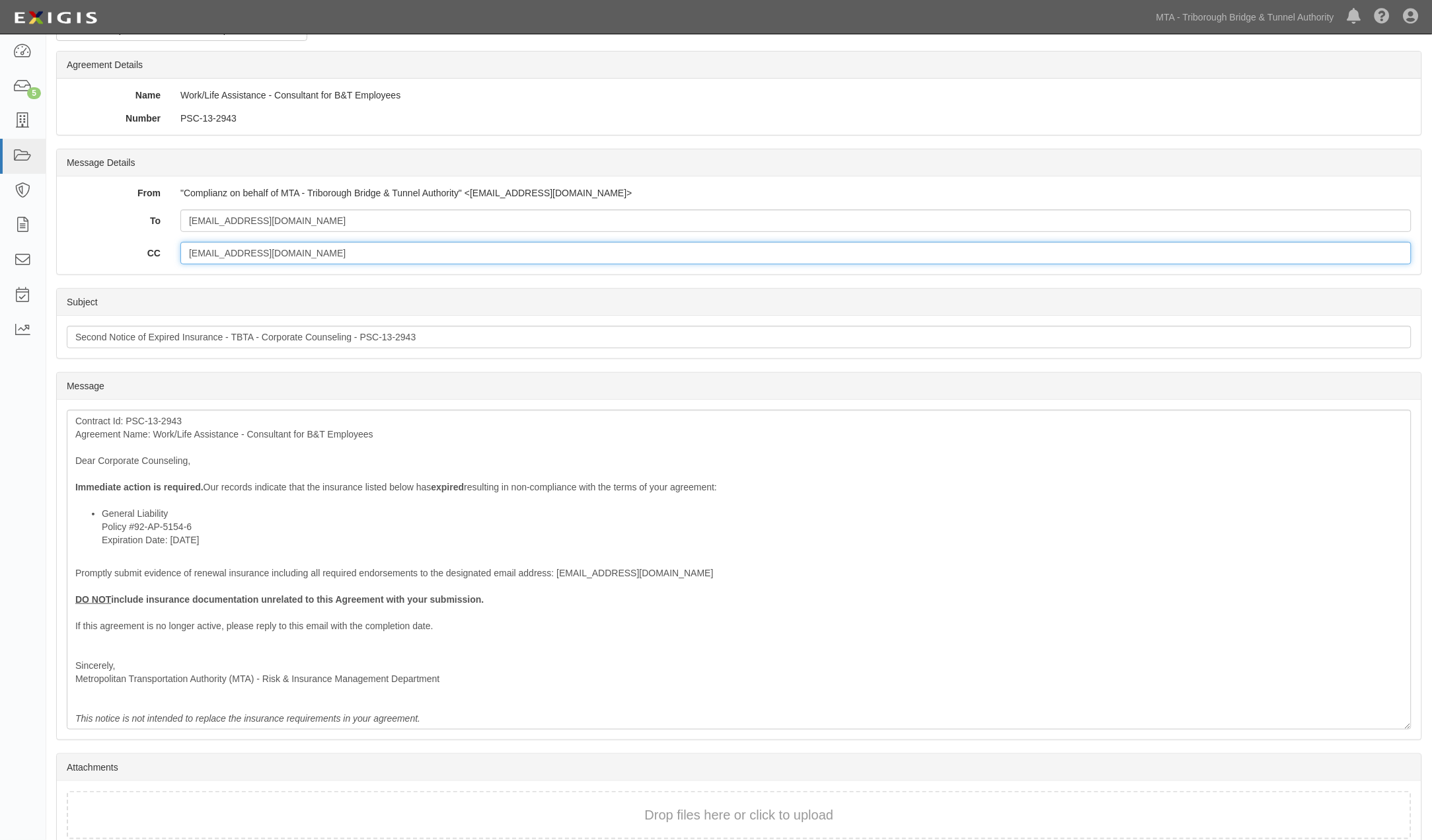
scroll to position [142, 0]
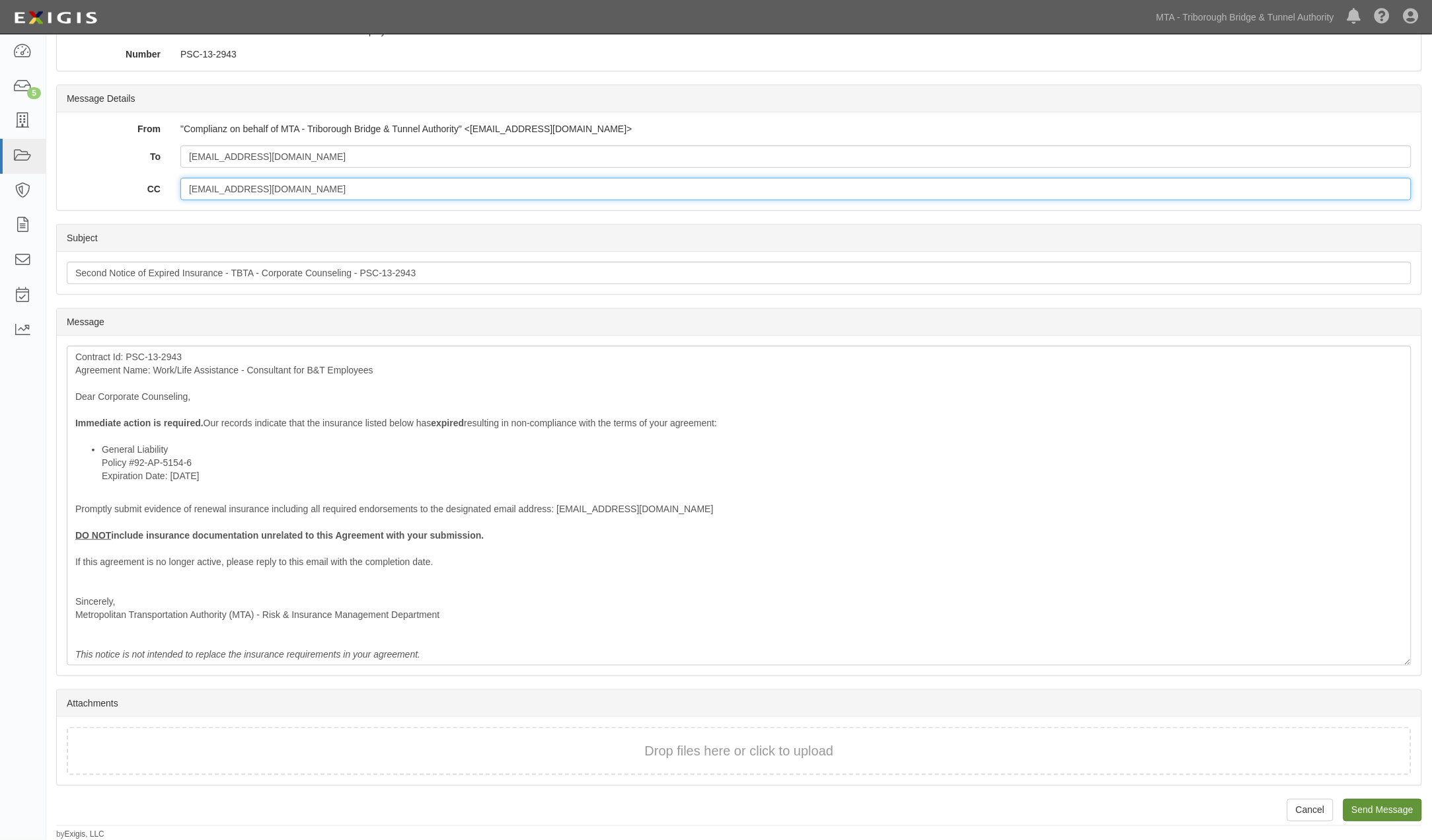
type input "Rgolubow@mtabt.org"
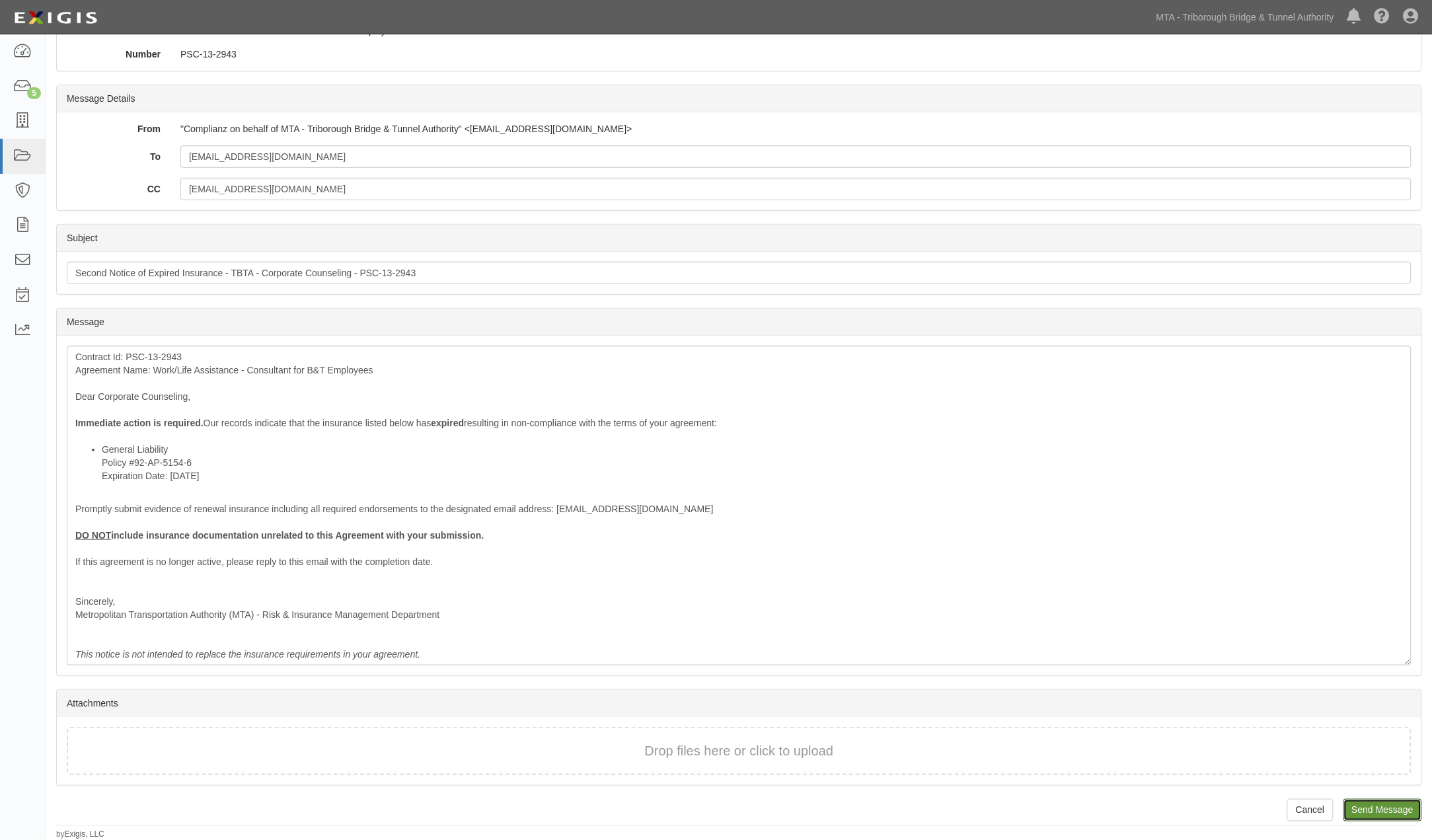
drag, startPoint x: 1382, startPoint y: 808, endPoint x: 787, endPoint y: 54, distance: 960.5
click at [1382, 809] on input "Send Message" at bounding box center [1383, 810] width 79 height 22
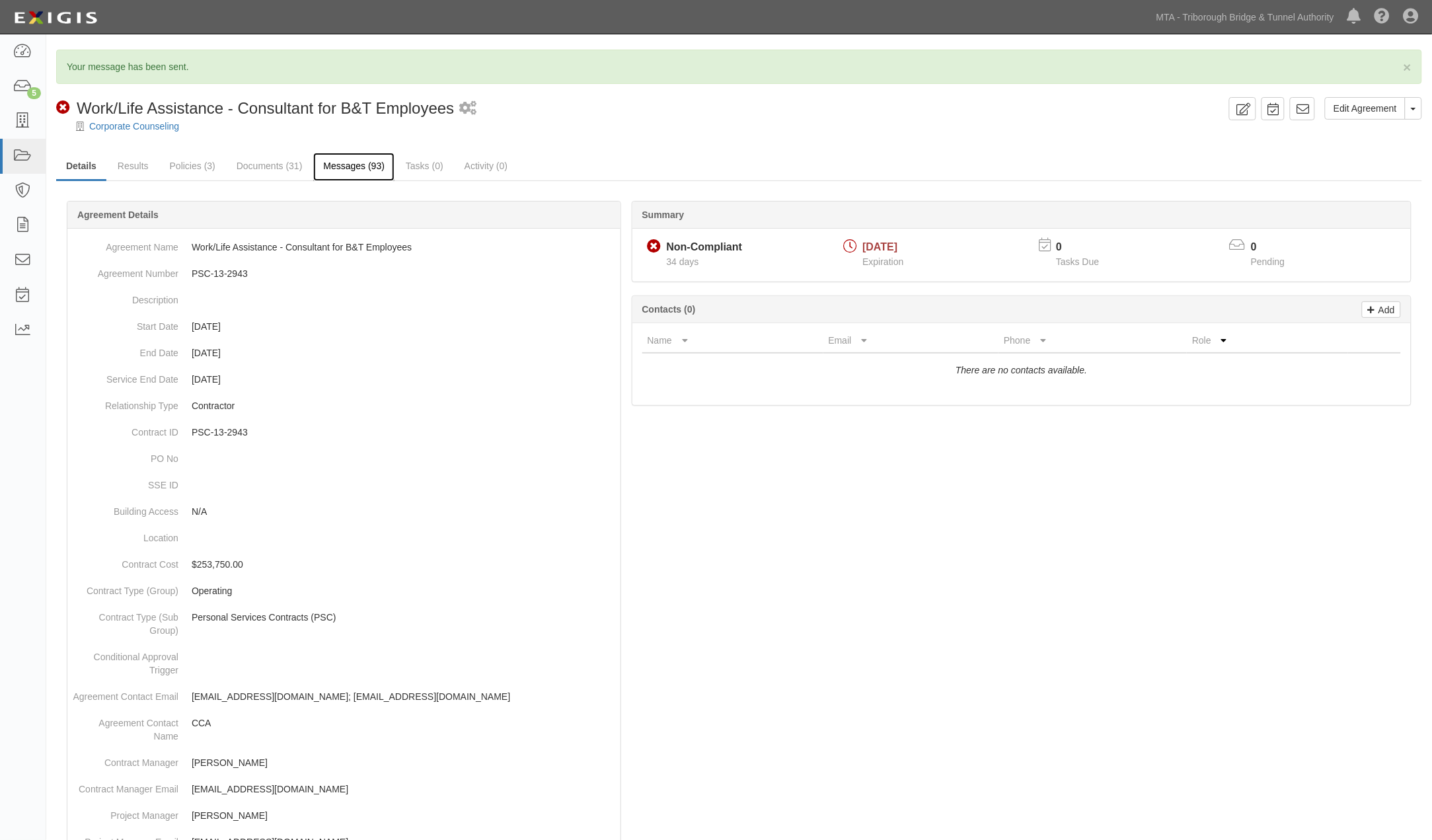
click at [368, 170] on link "Messages (93)" at bounding box center [353, 167] width 81 height 28
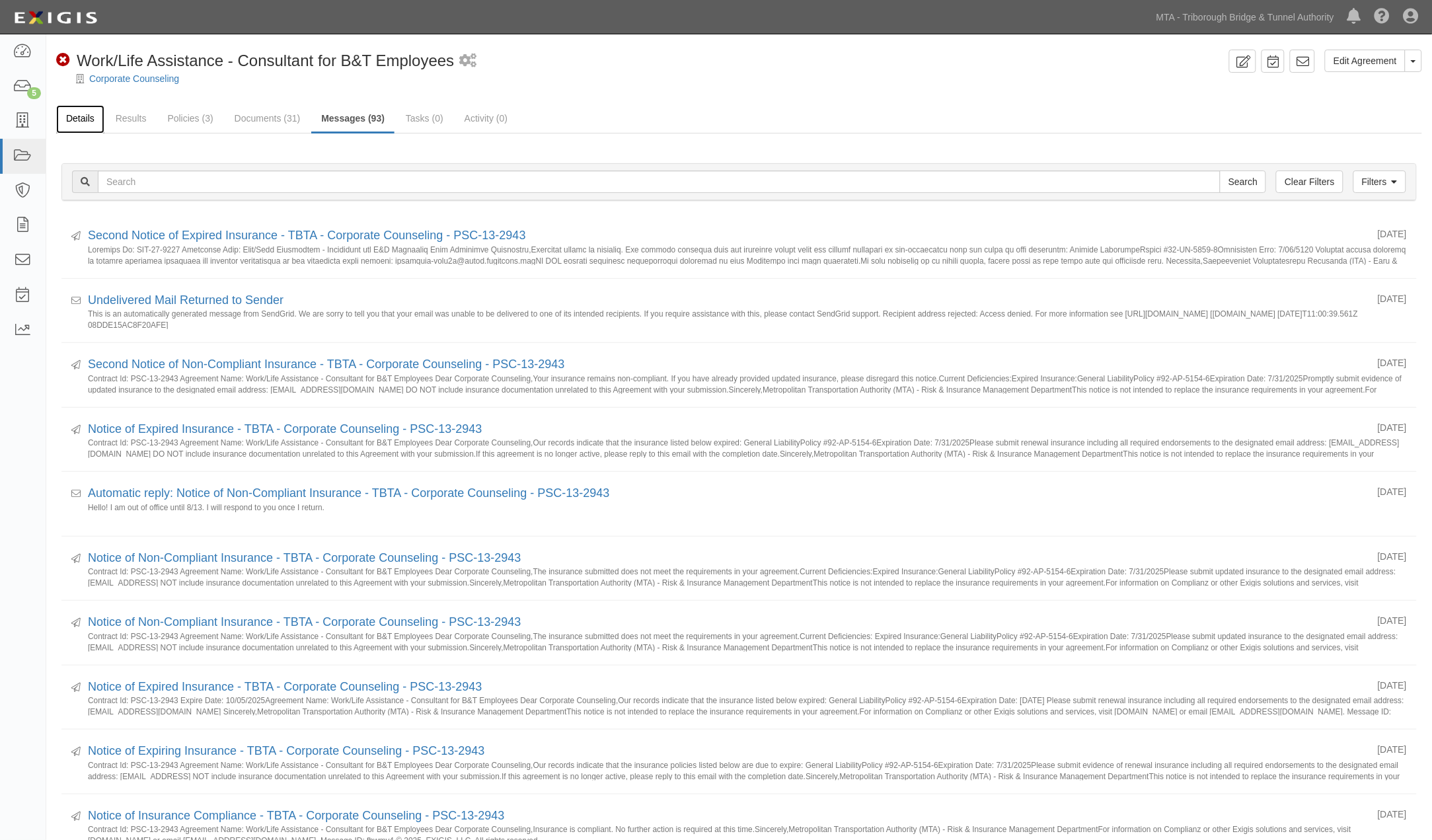
click at [79, 117] on link "Details" at bounding box center [80, 119] width 48 height 28
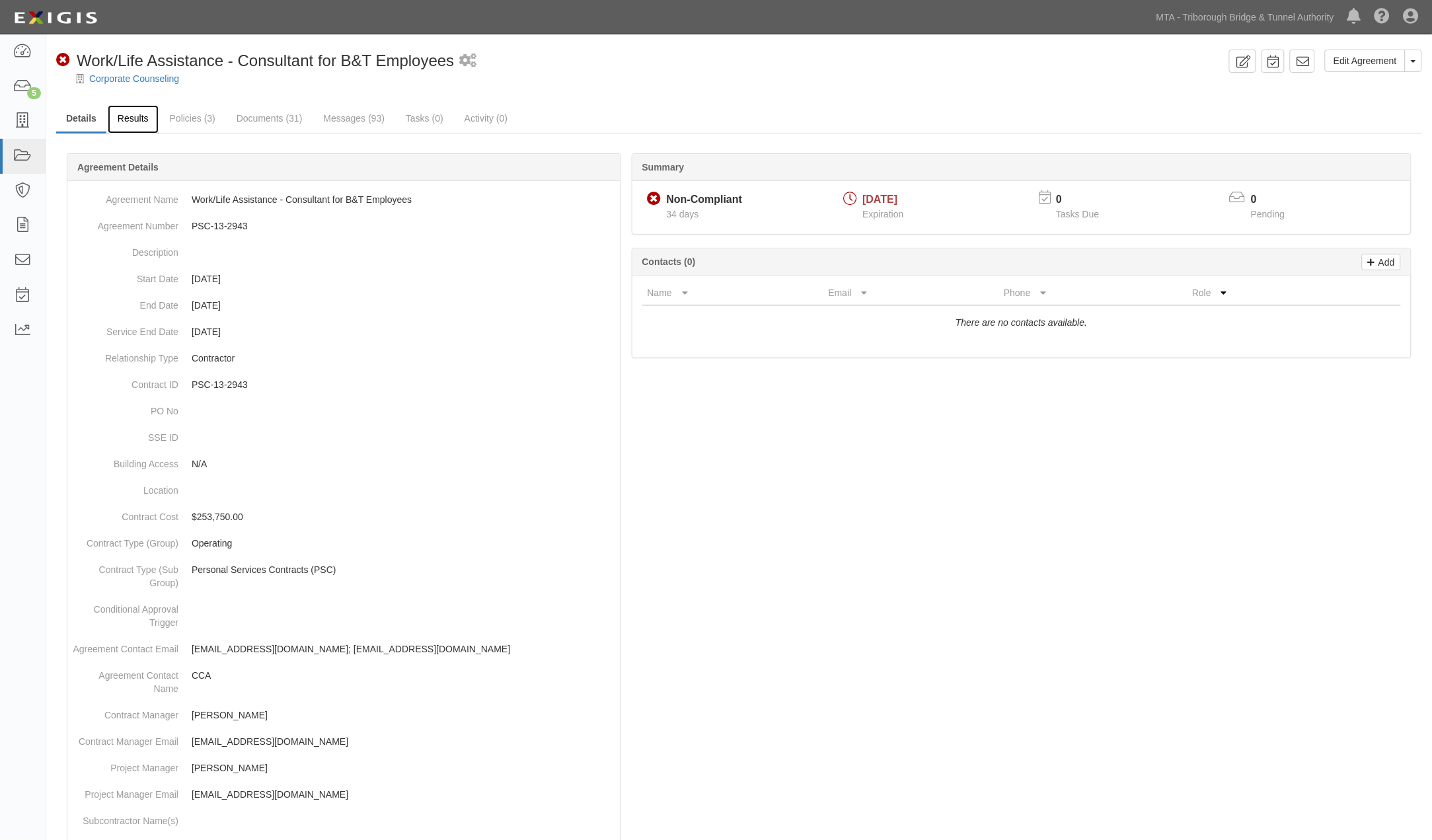
click at [135, 115] on link "Results" at bounding box center [133, 119] width 51 height 28
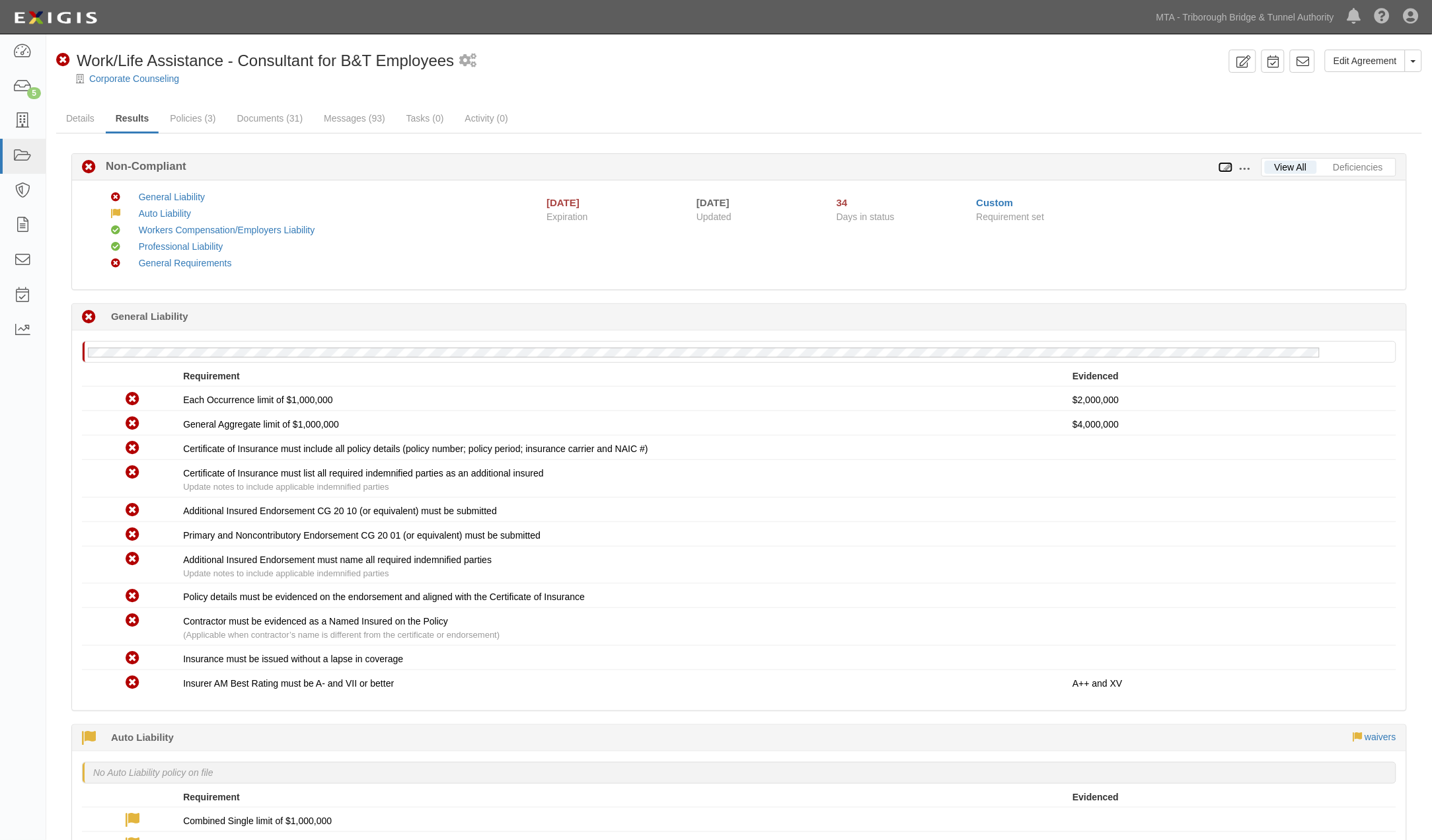
click at [1225, 166] on icon at bounding box center [1226, 168] width 15 height 9
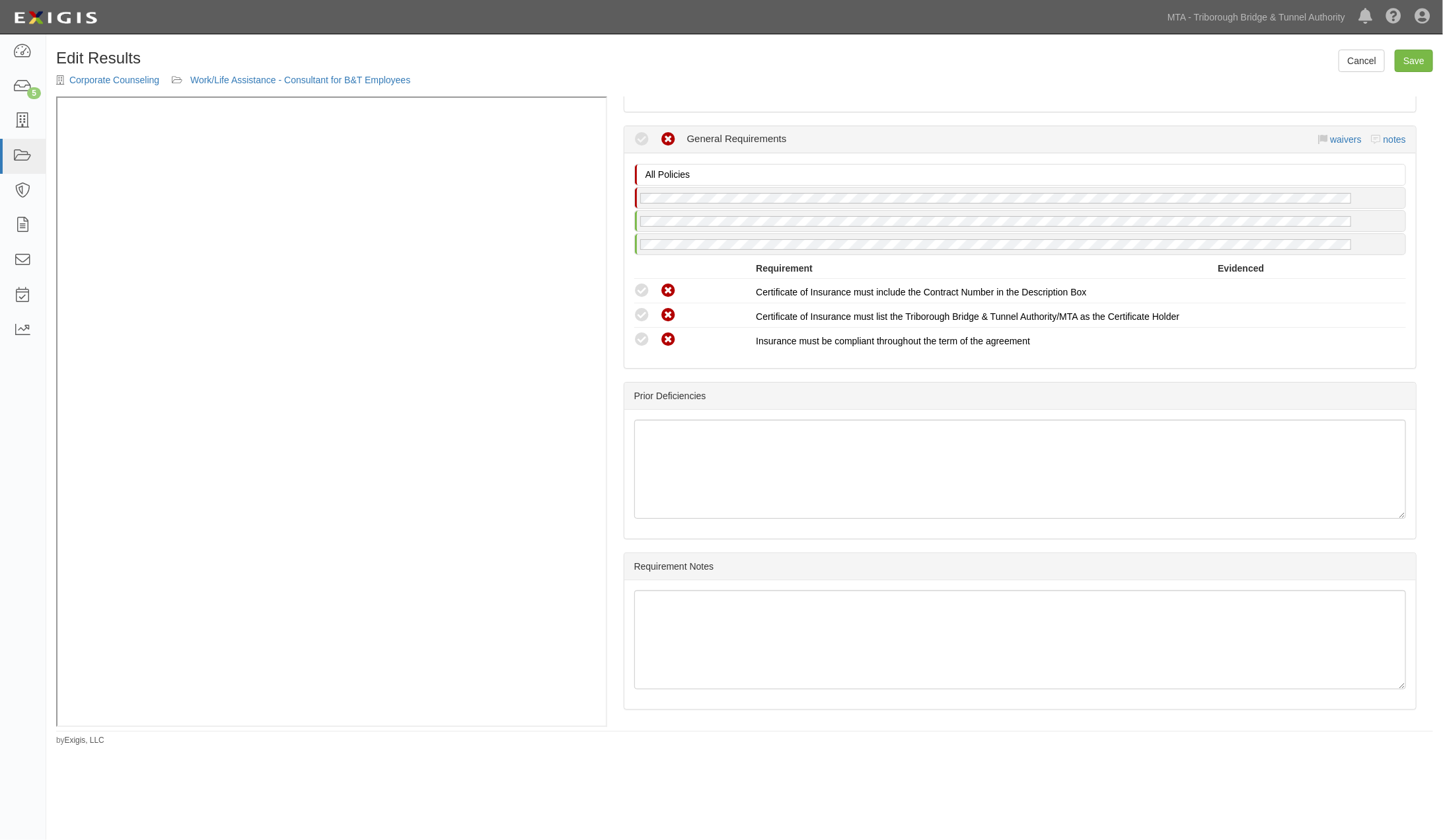
scroll to position [1478, 0]
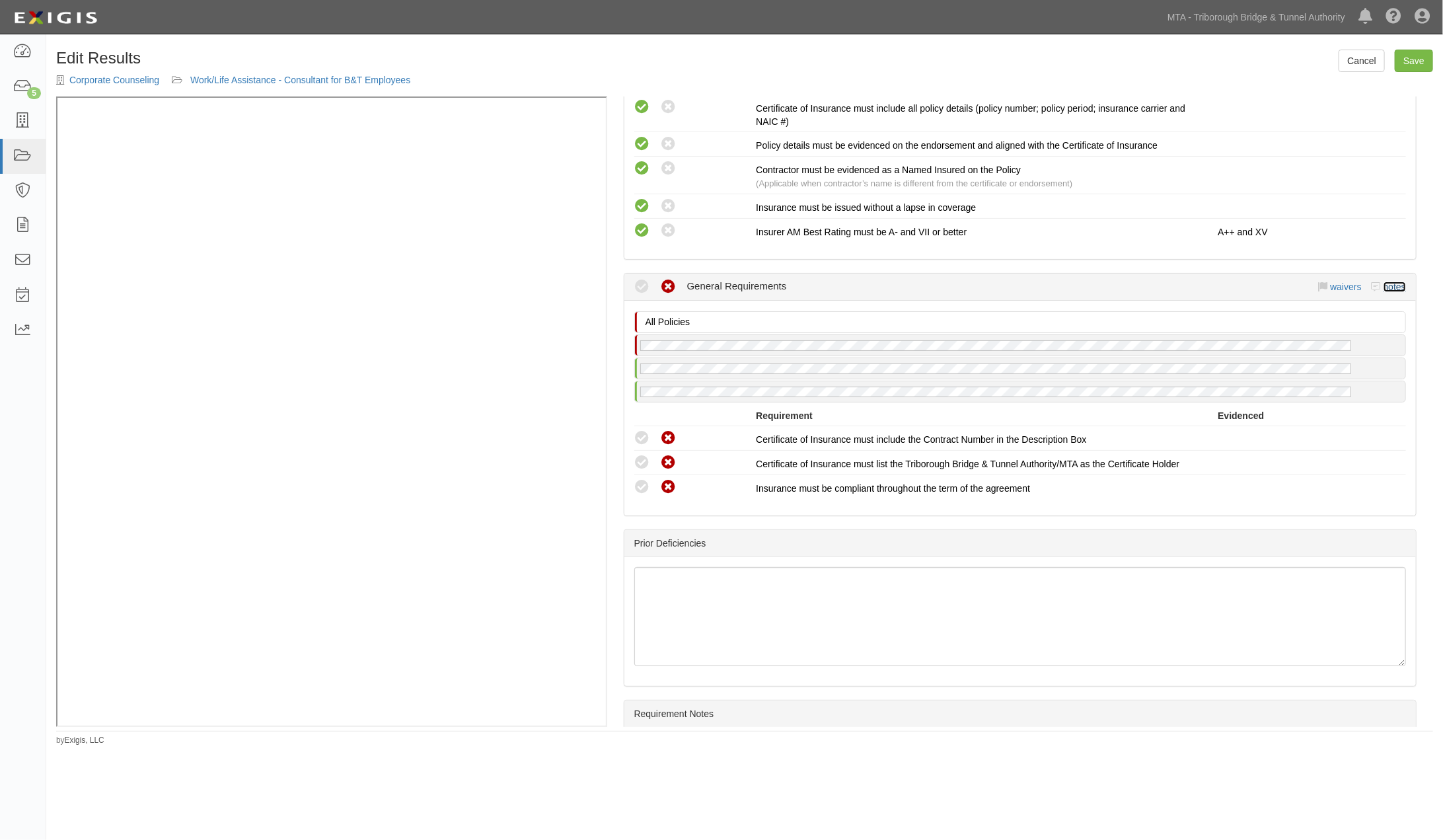
click at [1384, 281] on link "notes" at bounding box center [1395, 287] width 22 height 11
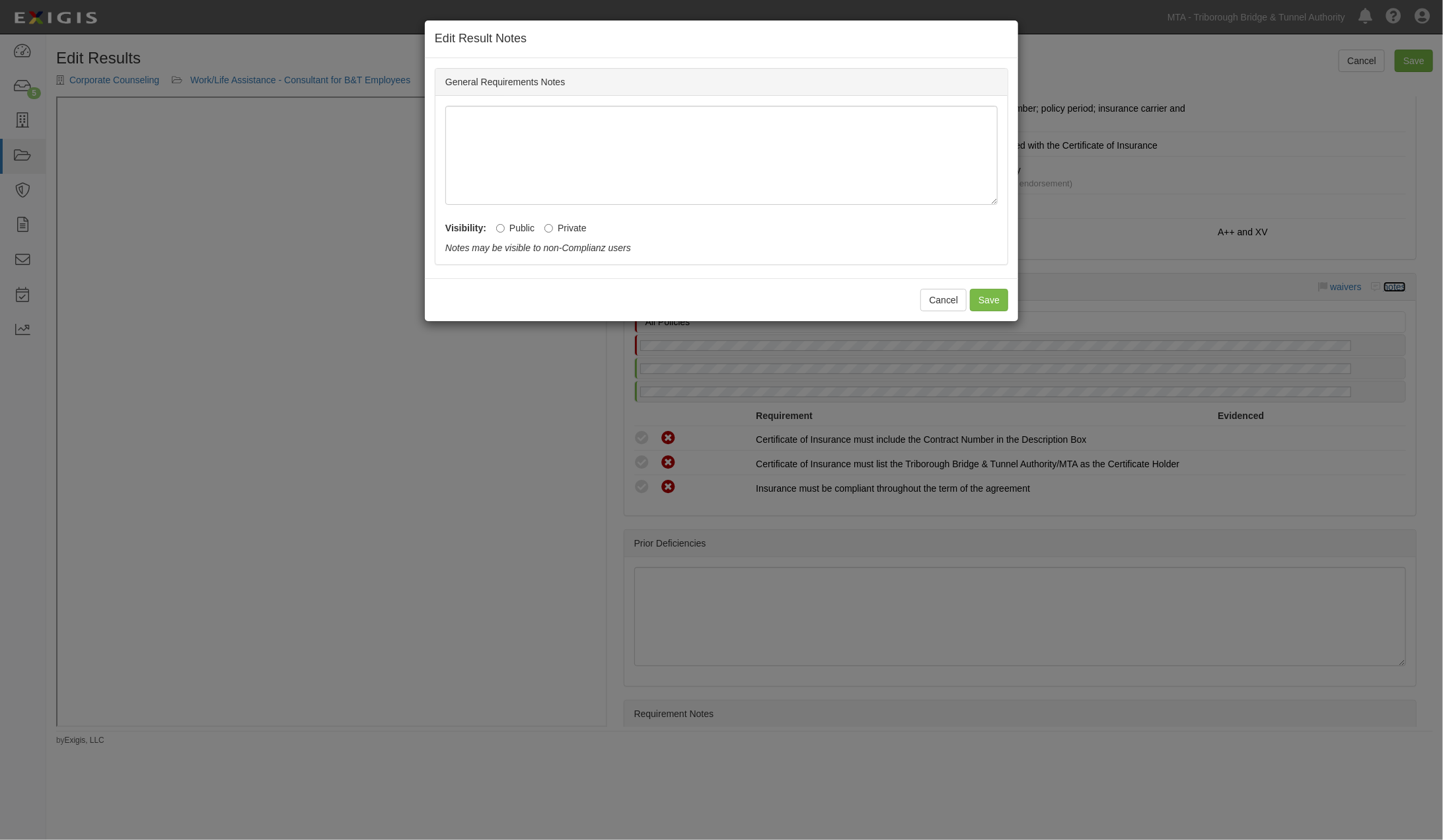
radio input "true"
click at [557, 229] on label "Private" at bounding box center [565, 228] width 42 height 13
click at [553, 229] on input "Private" at bounding box center [549, 228] width 9 height 9
radio input "true"
click at [987, 298] on button "Save" at bounding box center [989, 300] width 38 height 22
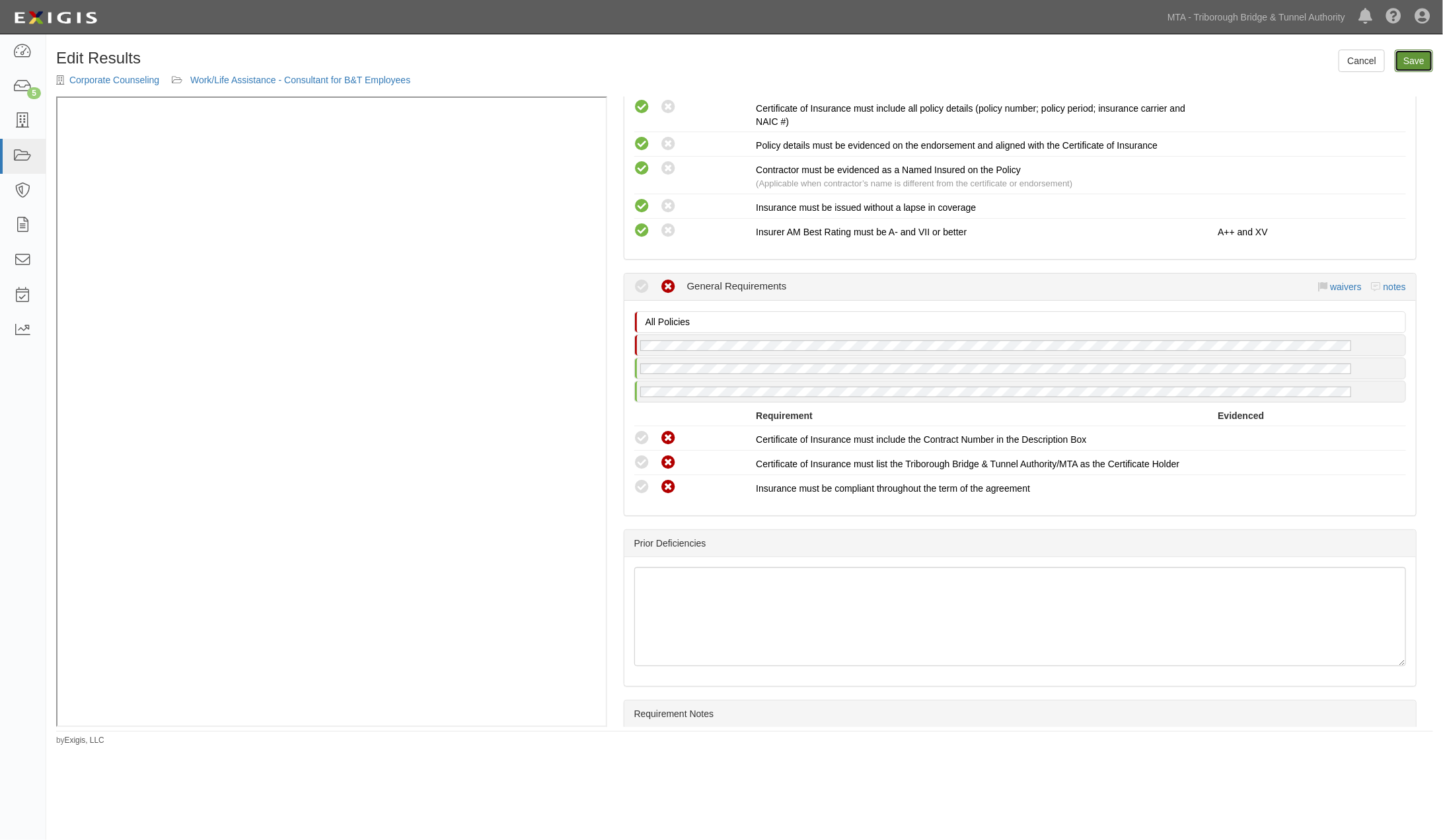
click at [1421, 63] on link "Save" at bounding box center [1413, 61] width 38 height 22
radio input "true"
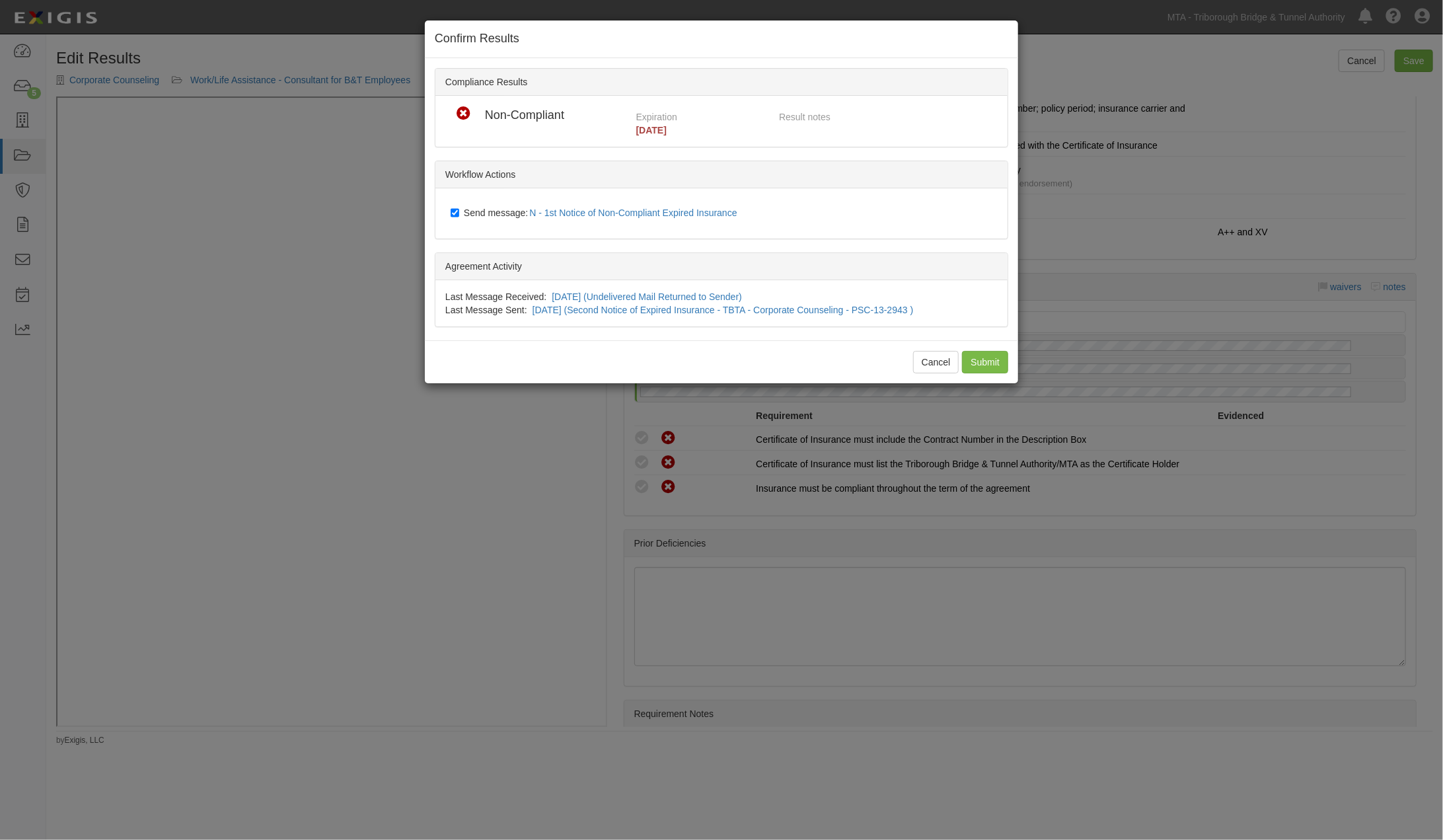
click at [499, 210] on span "Send message: N - 1st Notice of Non-Compliant Expired Insurance" at bounding box center [603, 213] width 279 height 11
click at [459, 210] on input "Send message: N - 1st Notice of Non-Compliant Expired Insurance" at bounding box center [454, 213] width 9 height 11
checkbox input "false"
click at [980, 358] on input "Submit" at bounding box center [985, 361] width 46 height 22
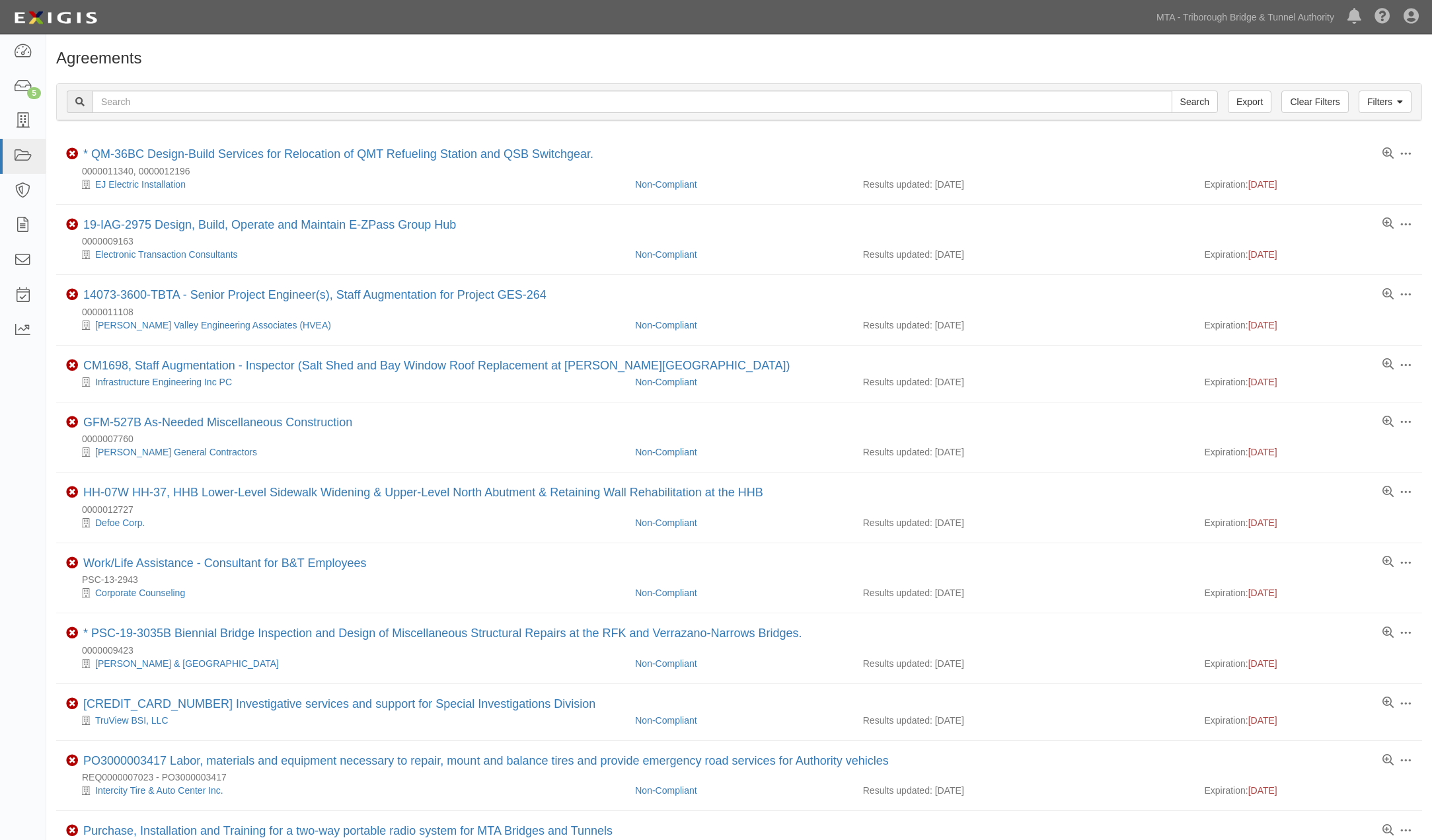
scroll to position [147, 0]
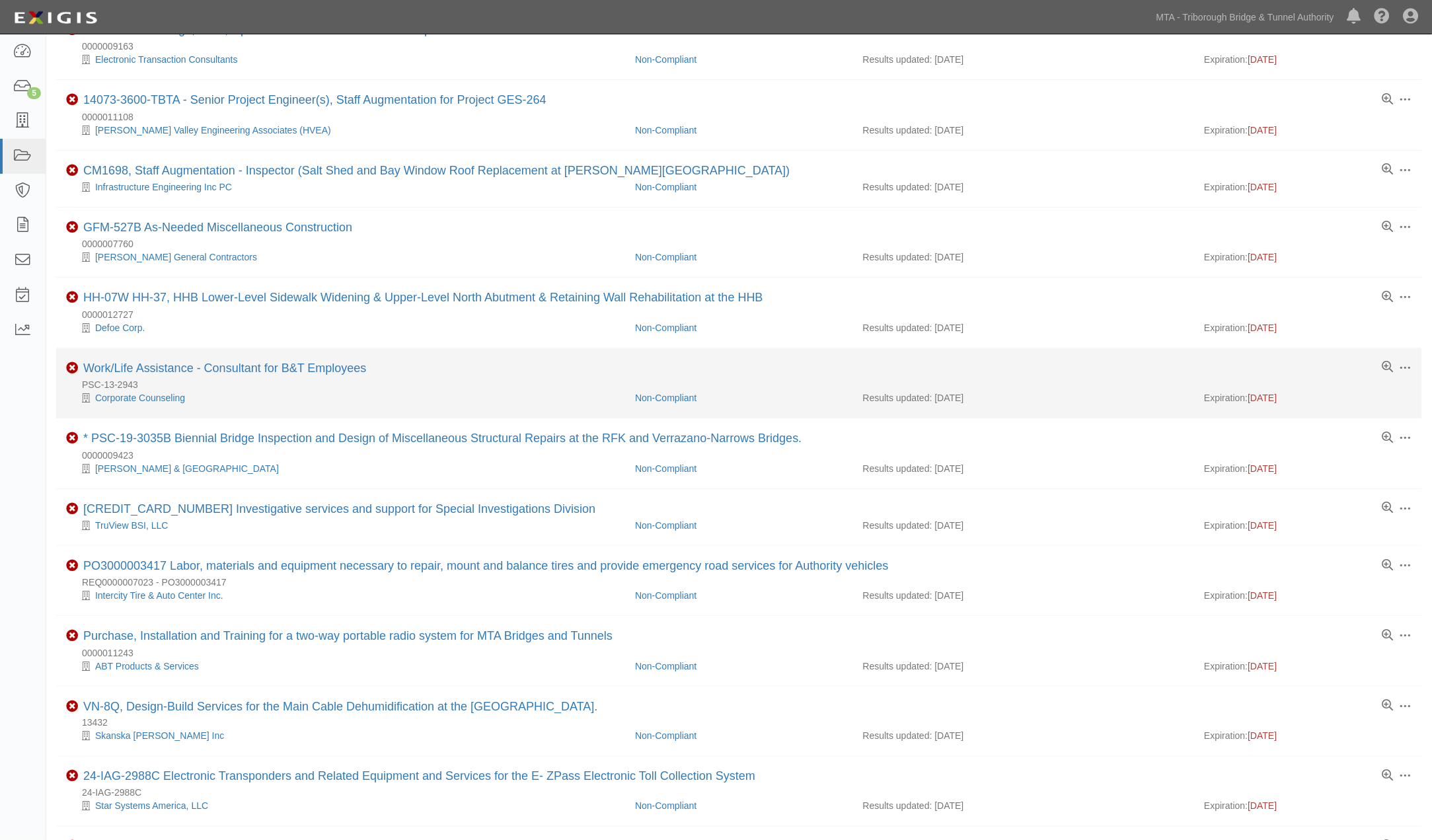
scroll to position [220, 0]
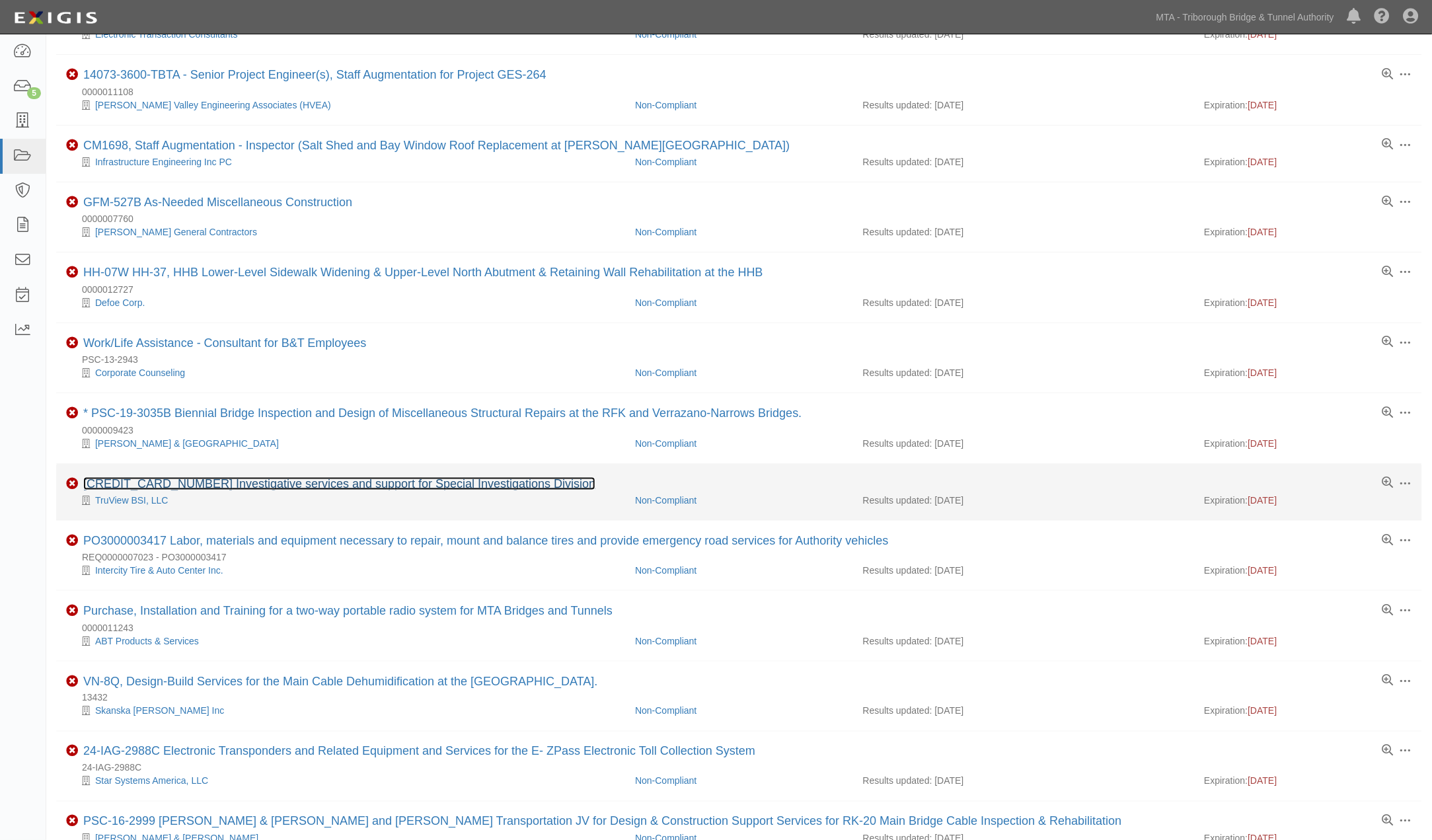
click at [388, 487] on link "[CREDIT_CARD_NUMBER] Investigative services and support for Special Investigati…" at bounding box center [339, 484] width 512 height 13
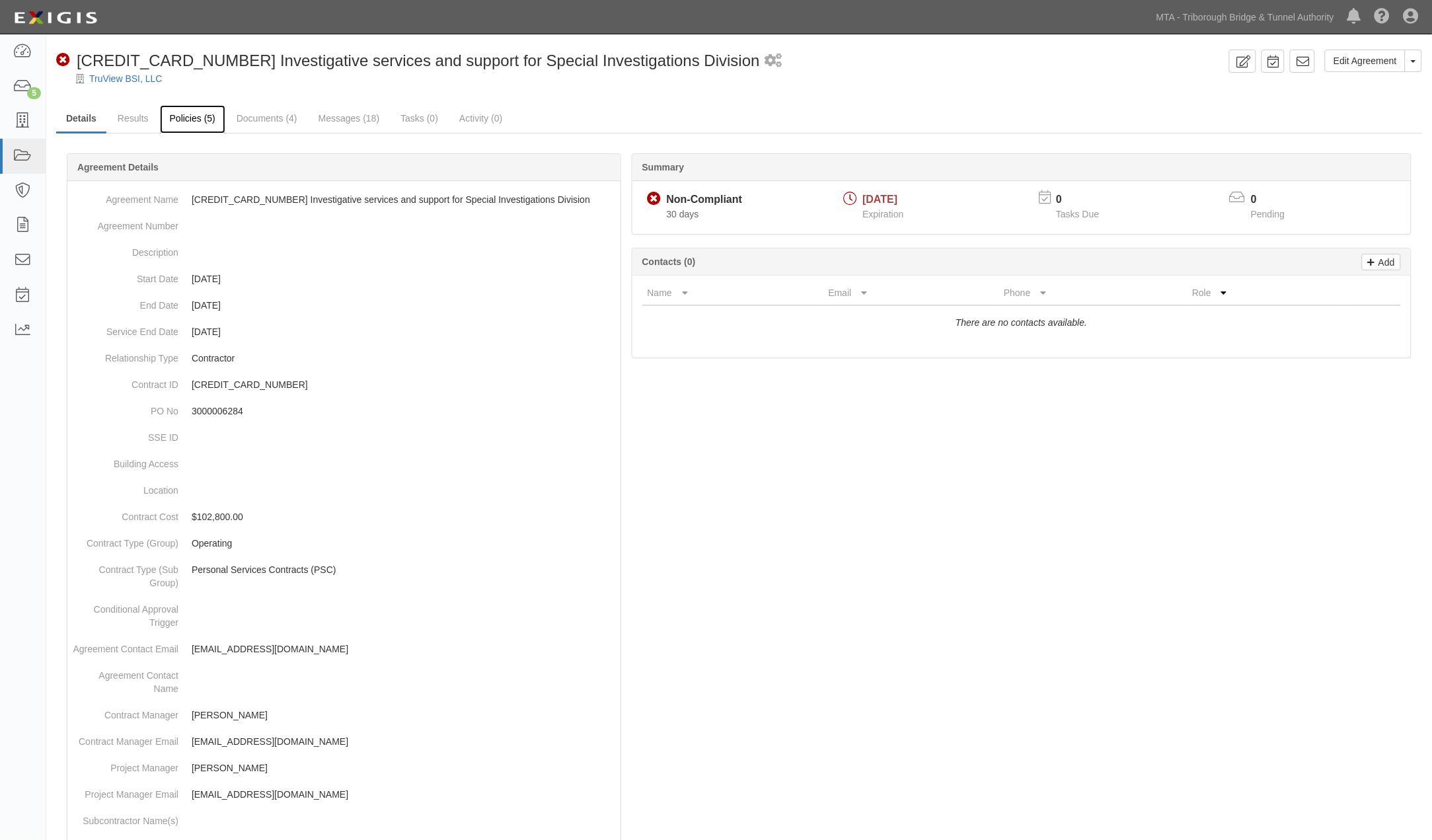
click at [197, 118] on link "Policies (5)" at bounding box center [193, 119] width 65 height 28
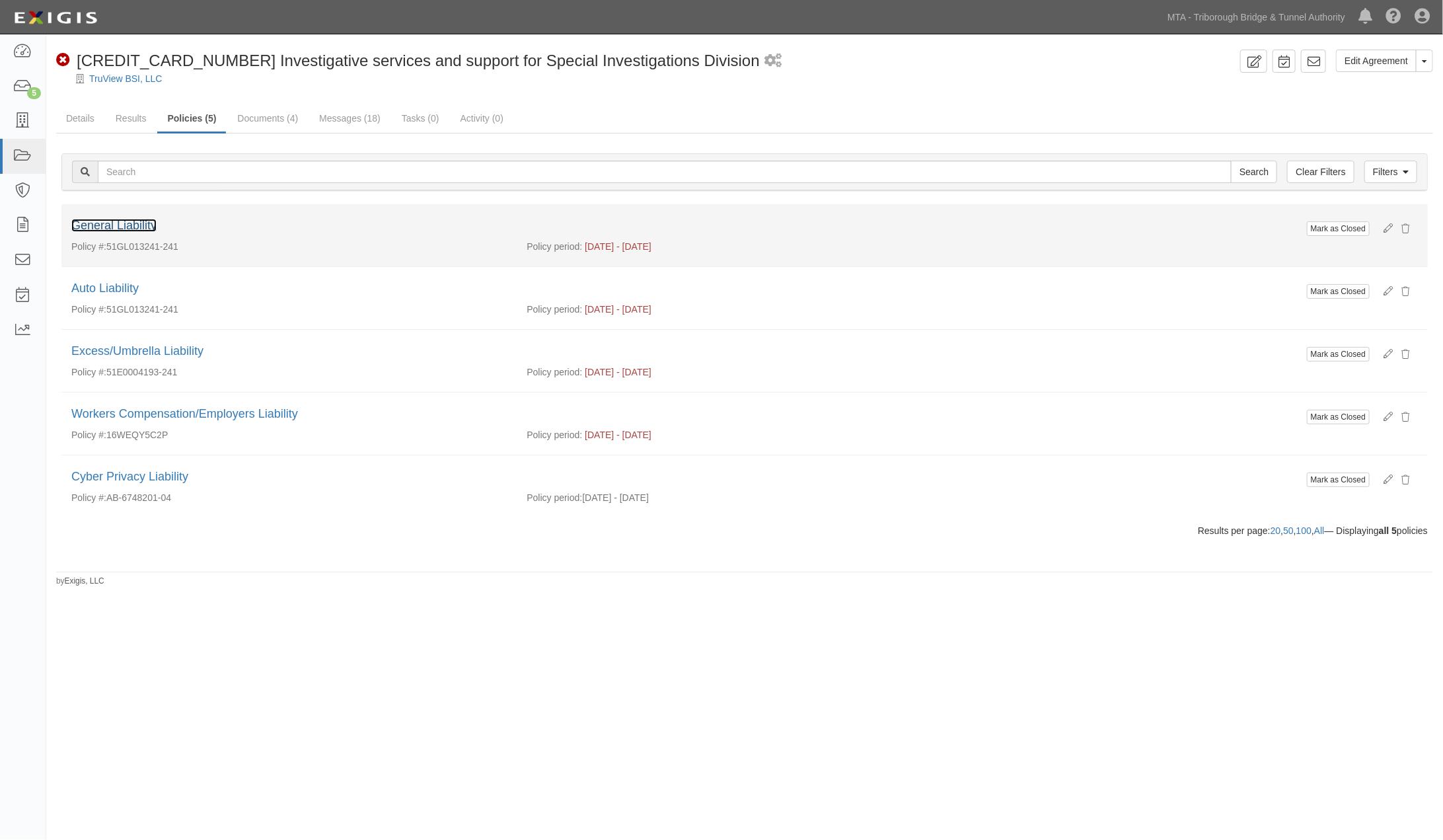
click at [144, 225] on link "General Liability" at bounding box center [114, 225] width 85 height 13
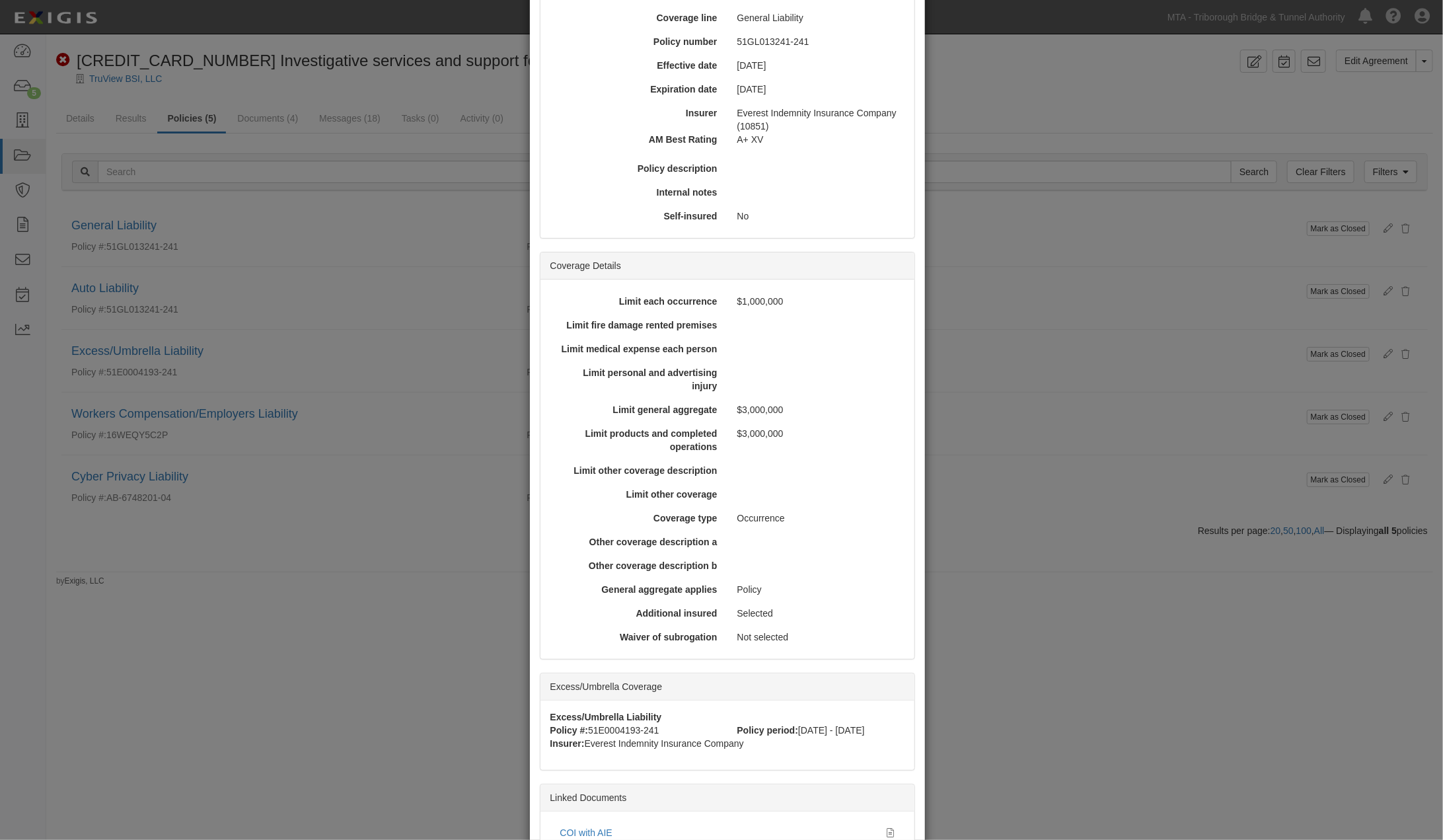
scroll to position [242, 0]
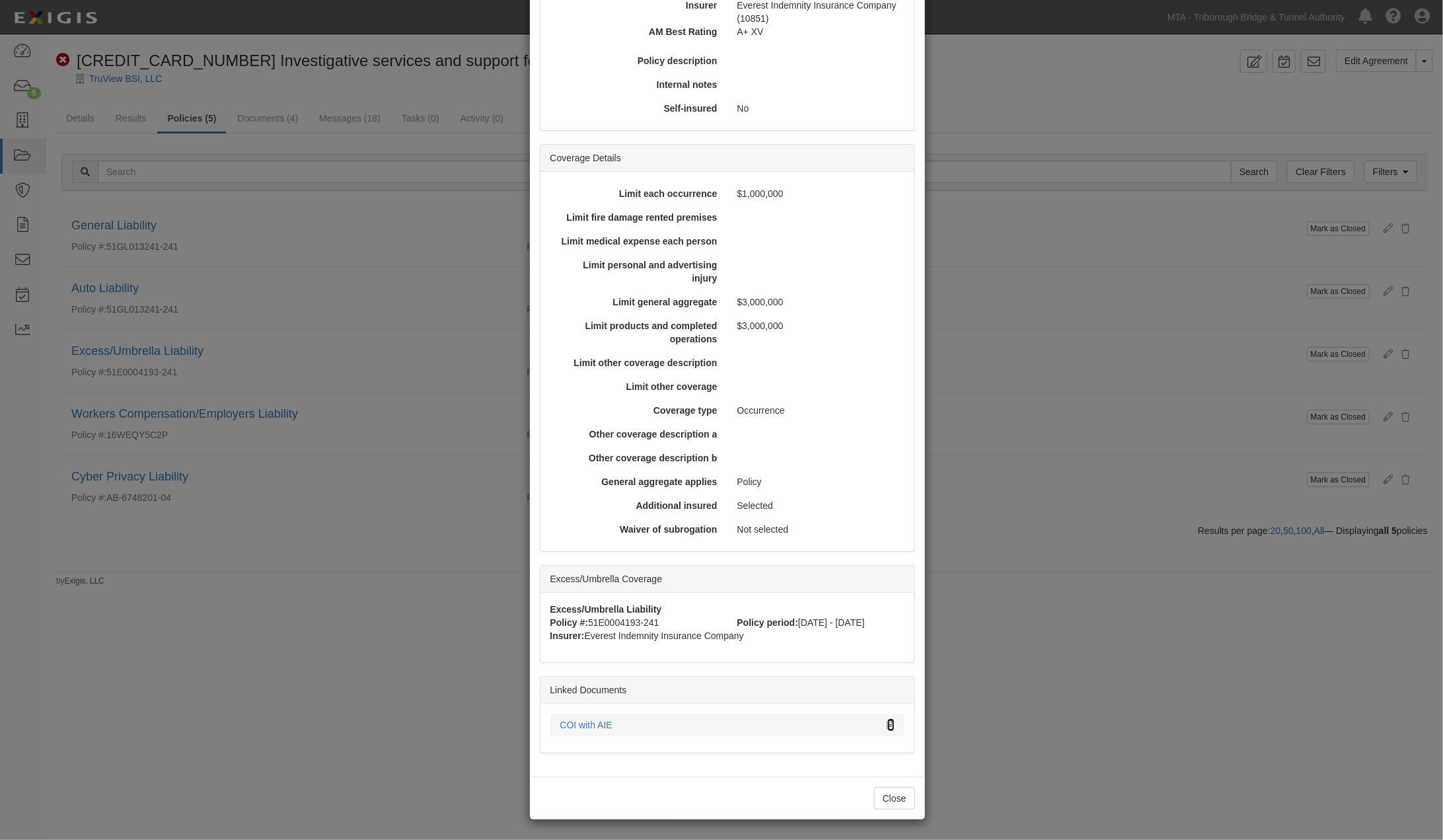
click at [887, 724] on icon at bounding box center [890, 726] width 7 height 9
click at [324, 734] on div "× View Policy Mark as Closed Edit Policy Toggle Dropdown Delete Policy Policy S…" at bounding box center [722, 420] width 1443 height 840
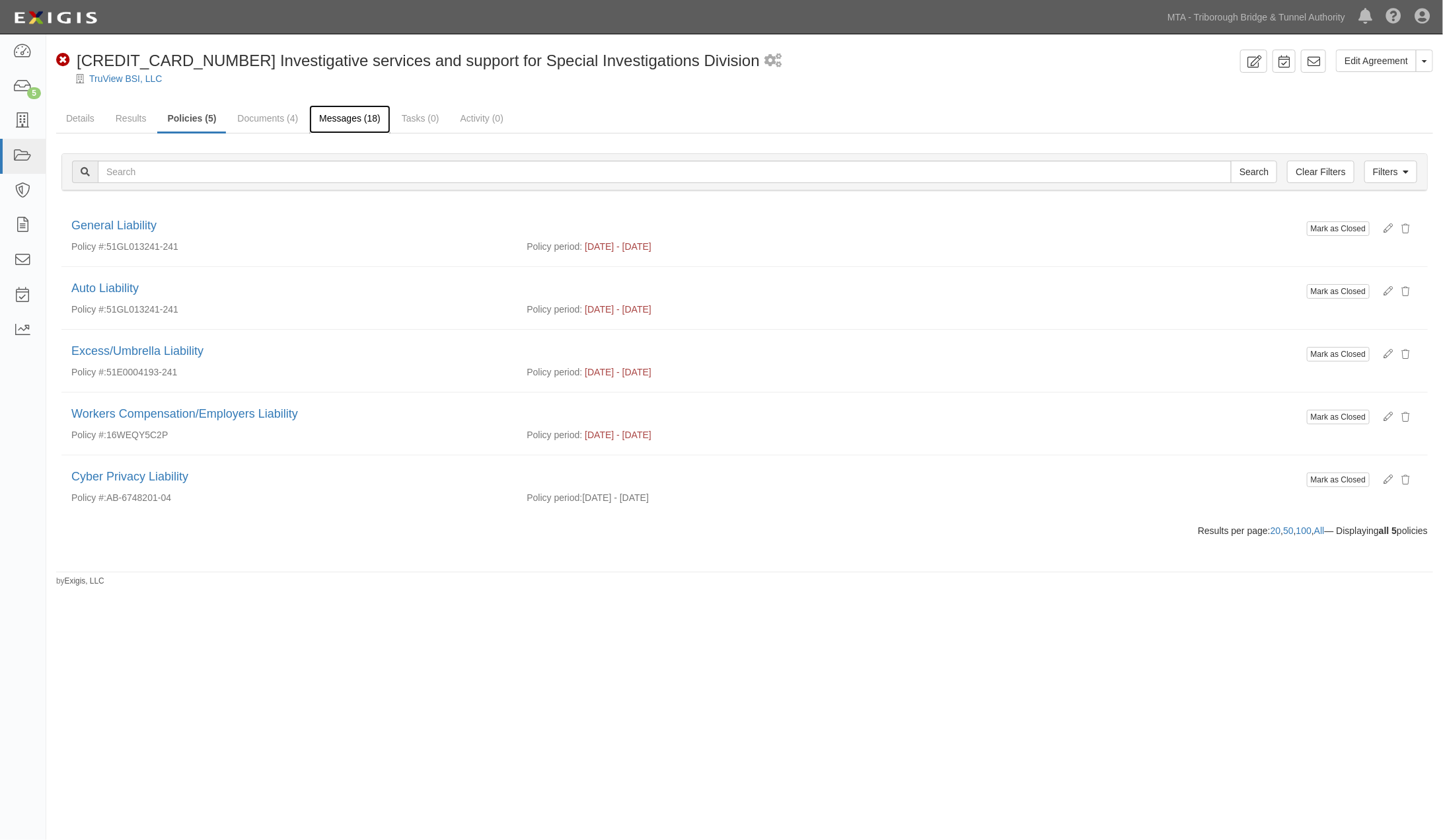
click at [359, 116] on link "Messages (18)" at bounding box center [349, 119] width 81 height 28
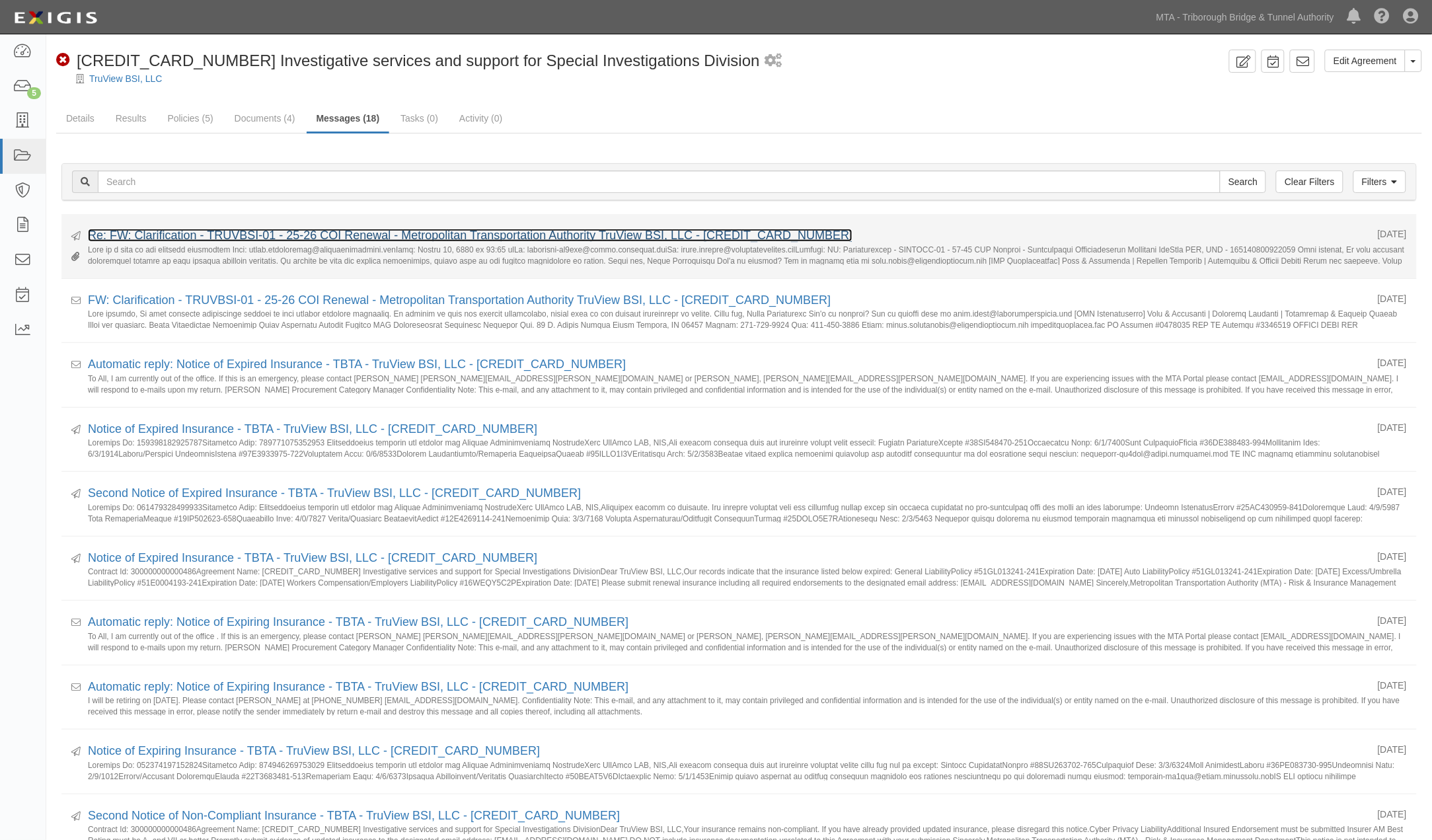
click at [287, 229] on link "Re: FW: Clarification - TRUVBSI-01 - 25-26 COI Renewal - Metropolitan Transport…" at bounding box center [471, 236] width 765 height 13
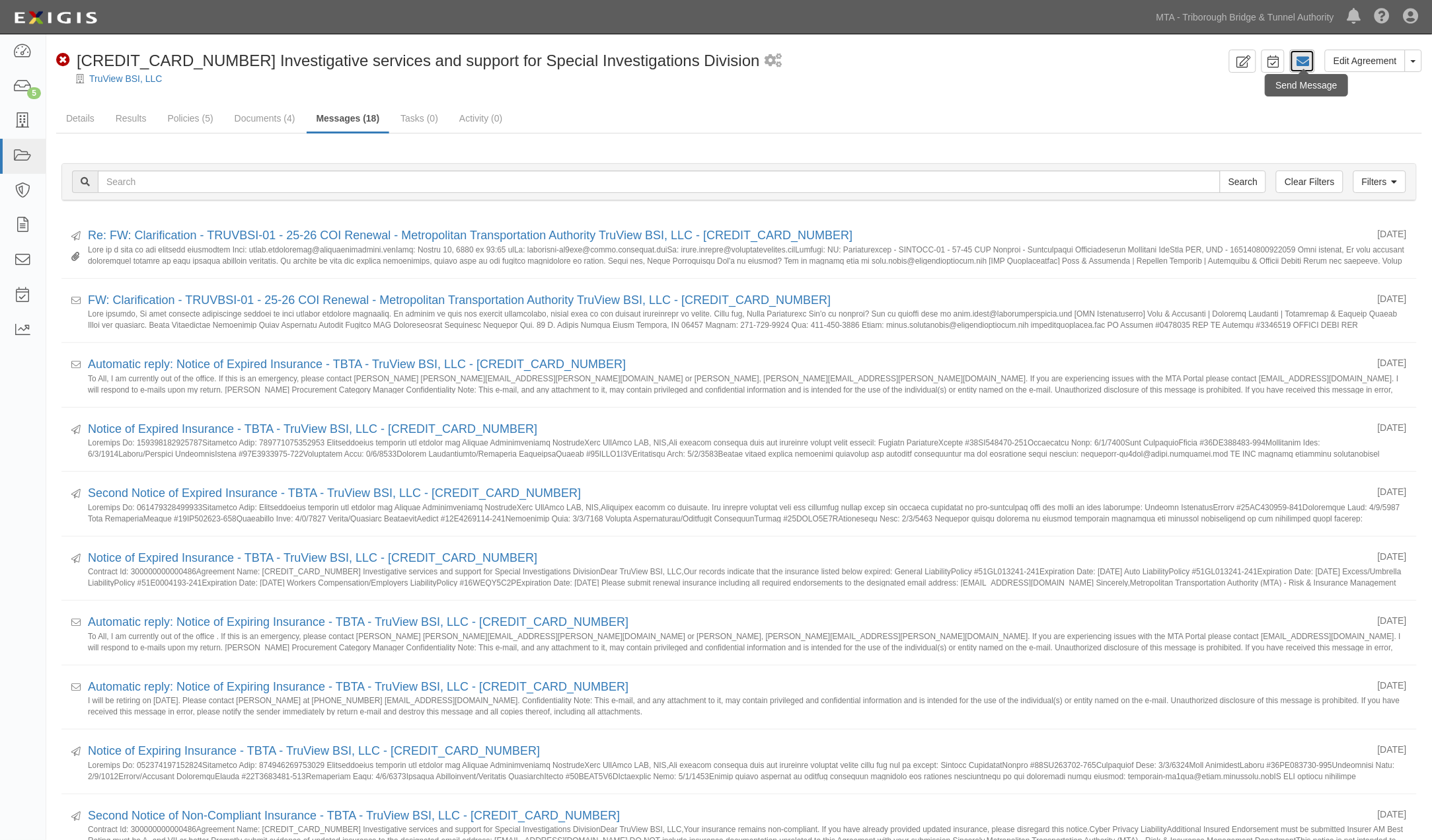
click at [1301, 58] on icon at bounding box center [1303, 61] width 13 height 13
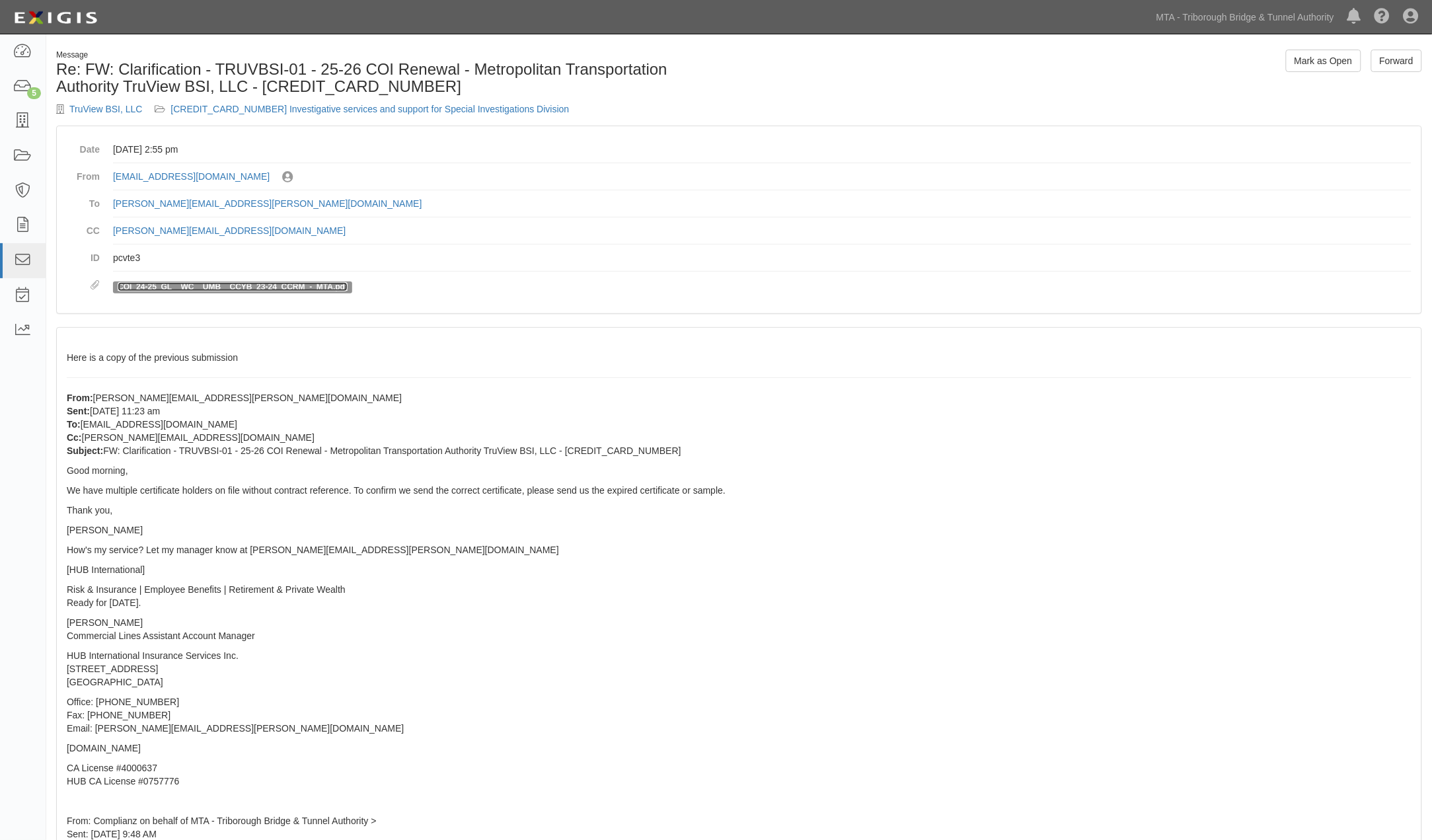
click at [267, 284] on link "COI_24-25_GL__WC__UMB__CCYB_23-24_CCRM_-_MTA.pdf" at bounding box center [233, 287] width 230 height 9
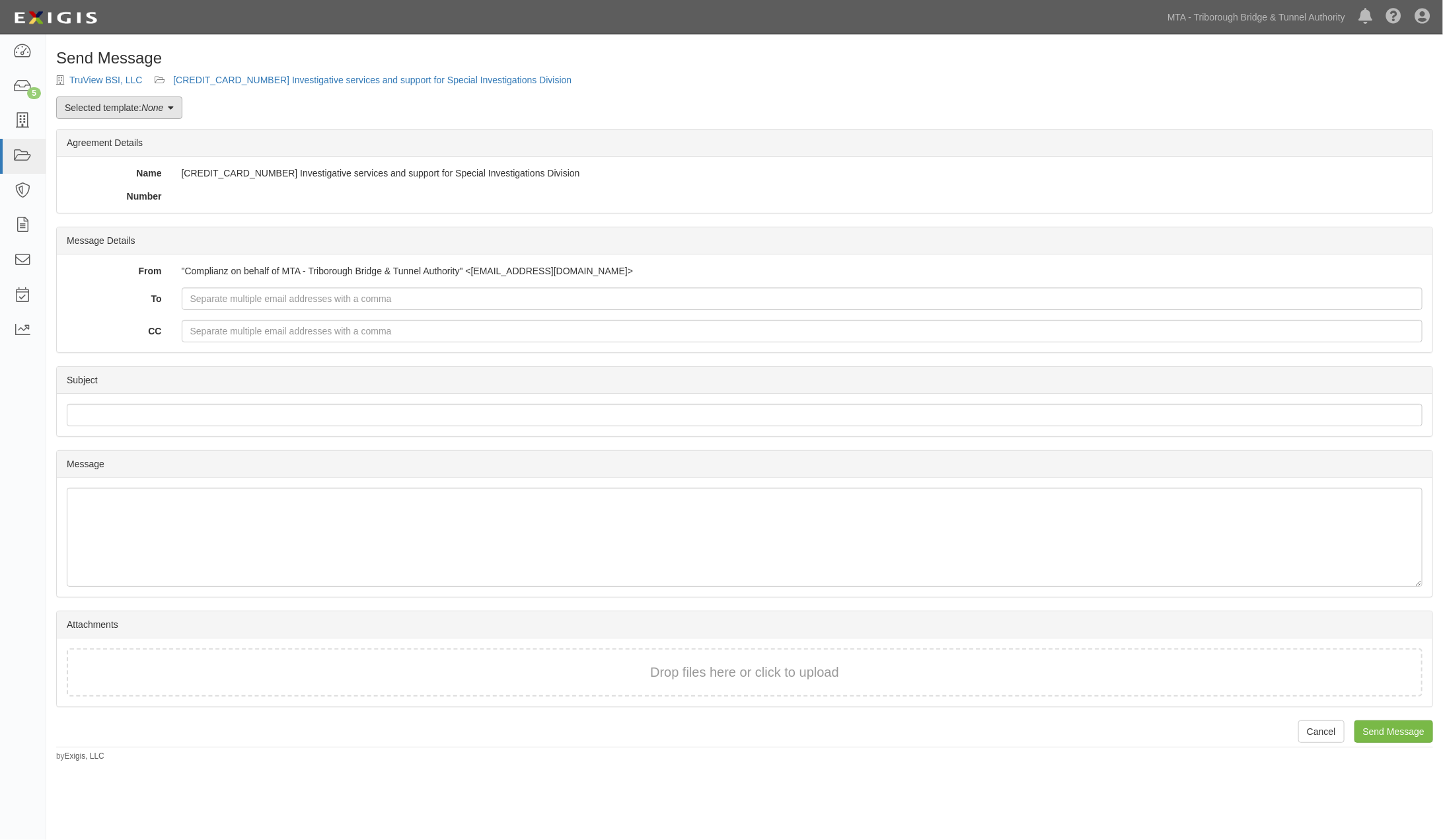
click at [152, 104] on em "None" at bounding box center [152, 108] width 22 height 11
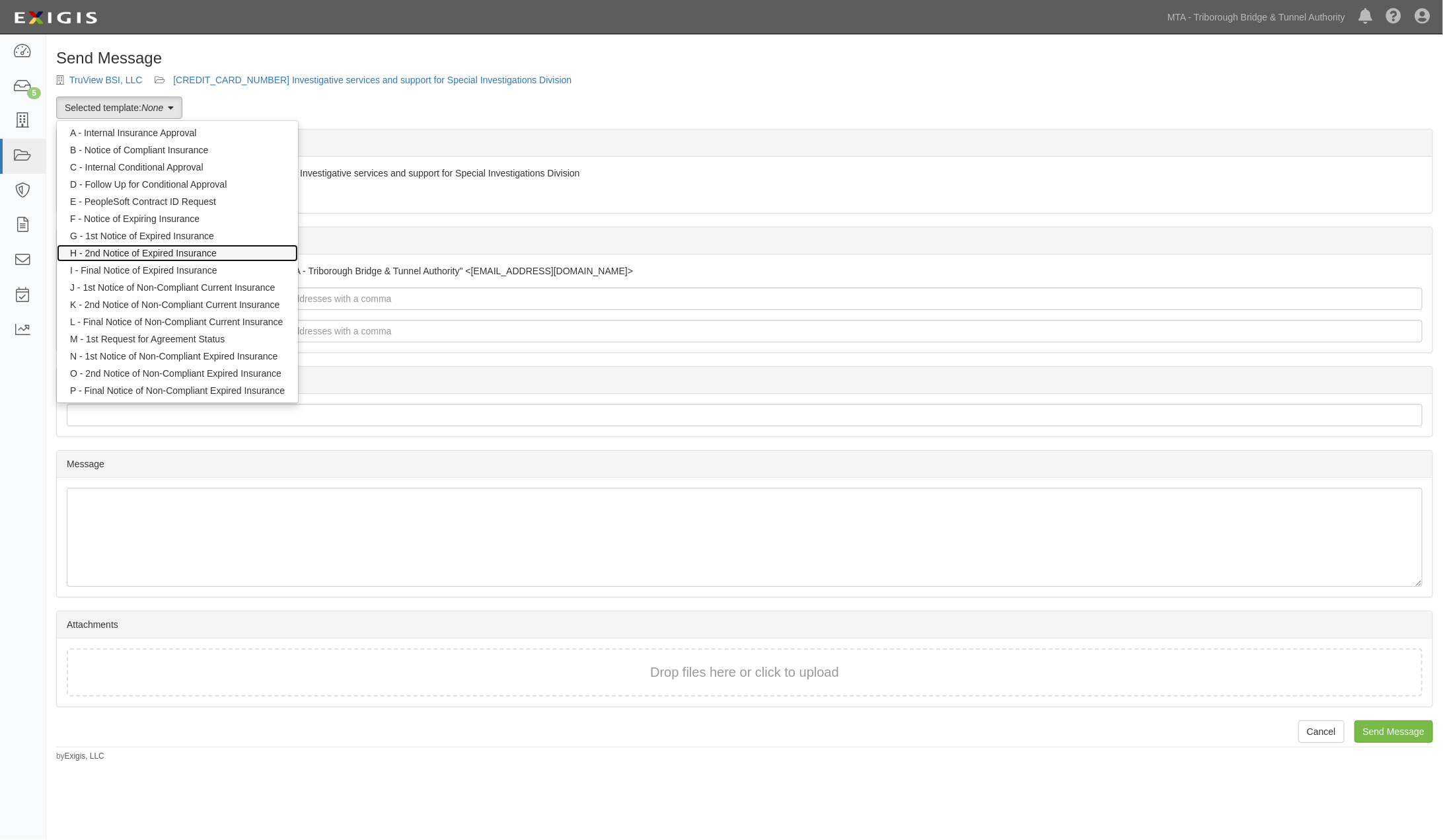
click at [182, 251] on link "H - 2nd Notice of Expired Insurance" at bounding box center [177, 253] width 241 height 18
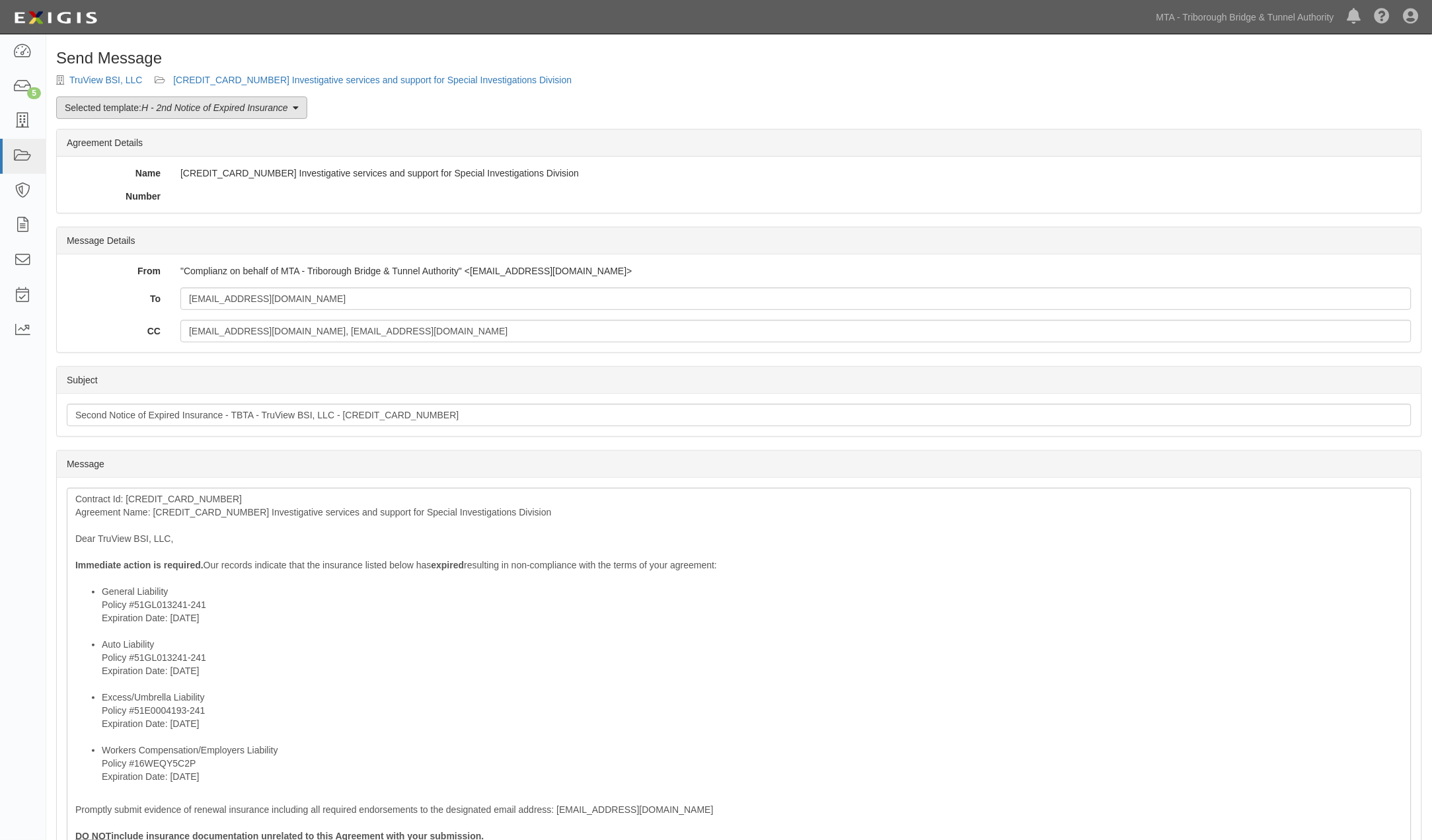
click at [197, 108] on em "H - 2nd Notice of Expired Insurance" at bounding box center [215, 108] width 147 height 11
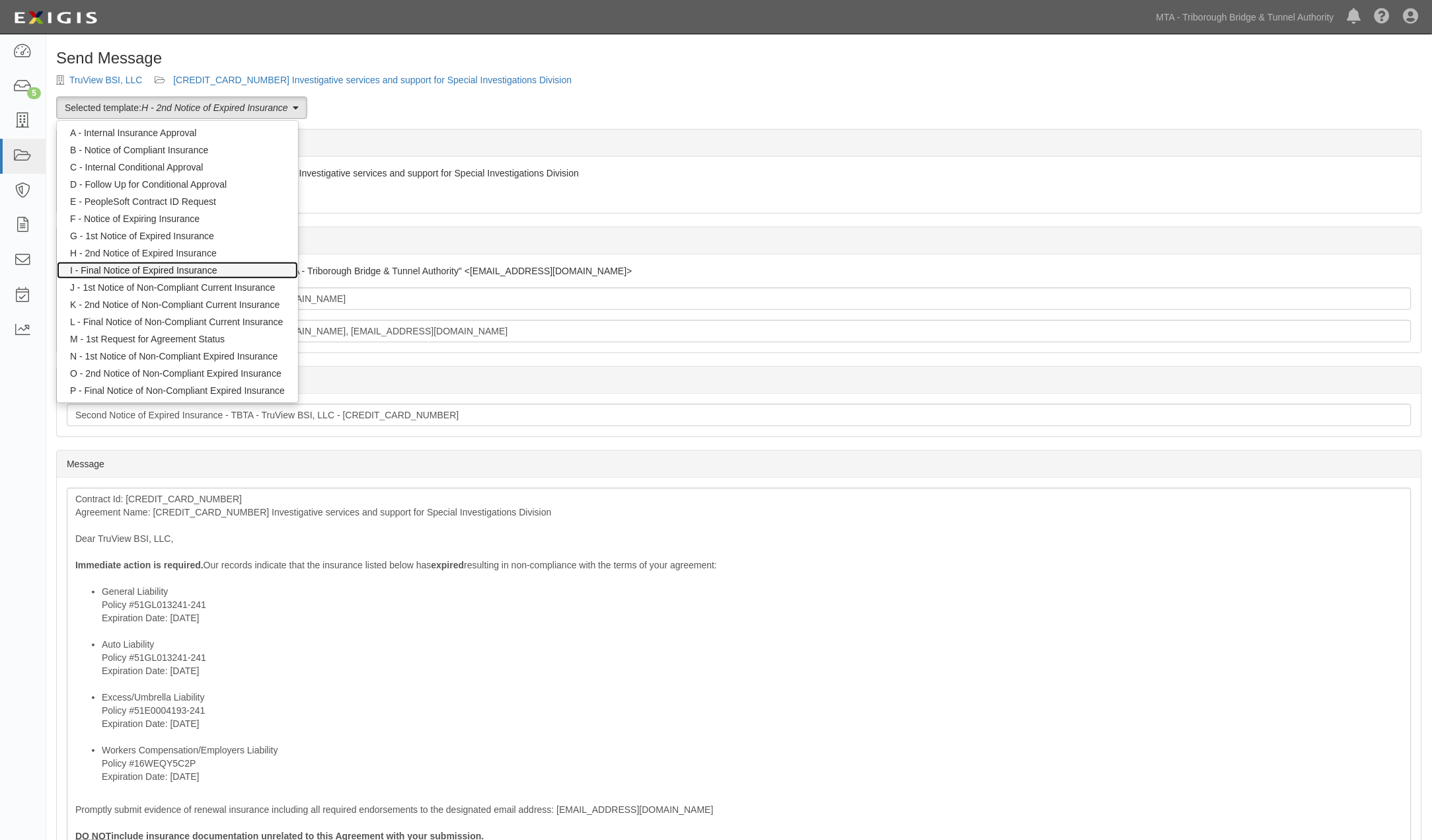
click at [178, 267] on link "I - Final Notice of Expired Insurance" at bounding box center [177, 271] width 241 height 18
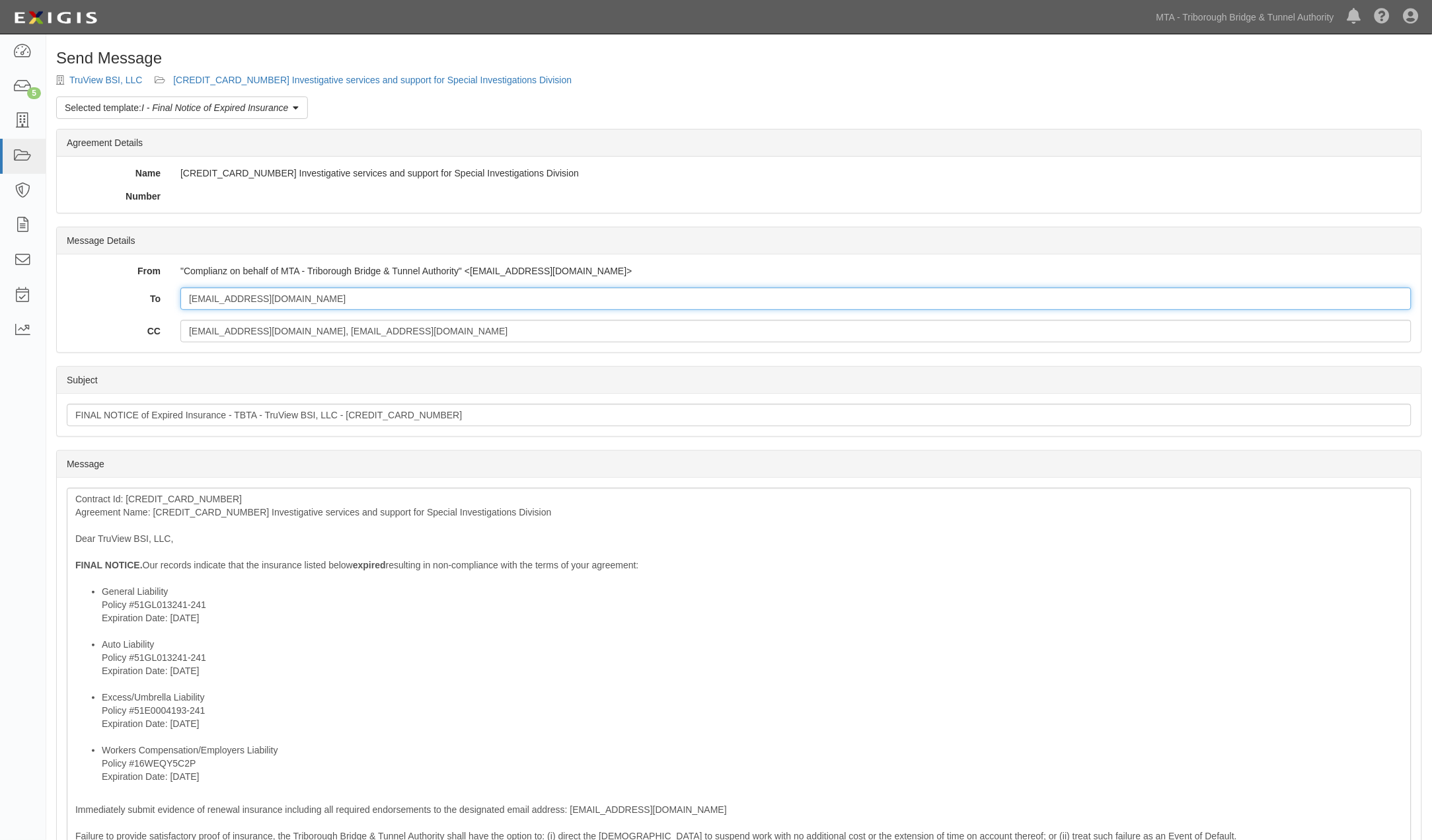
click at [305, 305] on input "[EMAIL_ADDRESS][DOMAIN_NAME]" at bounding box center [796, 298] width 1231 height 22
paste input "amanda.duke@hubinternational.com"
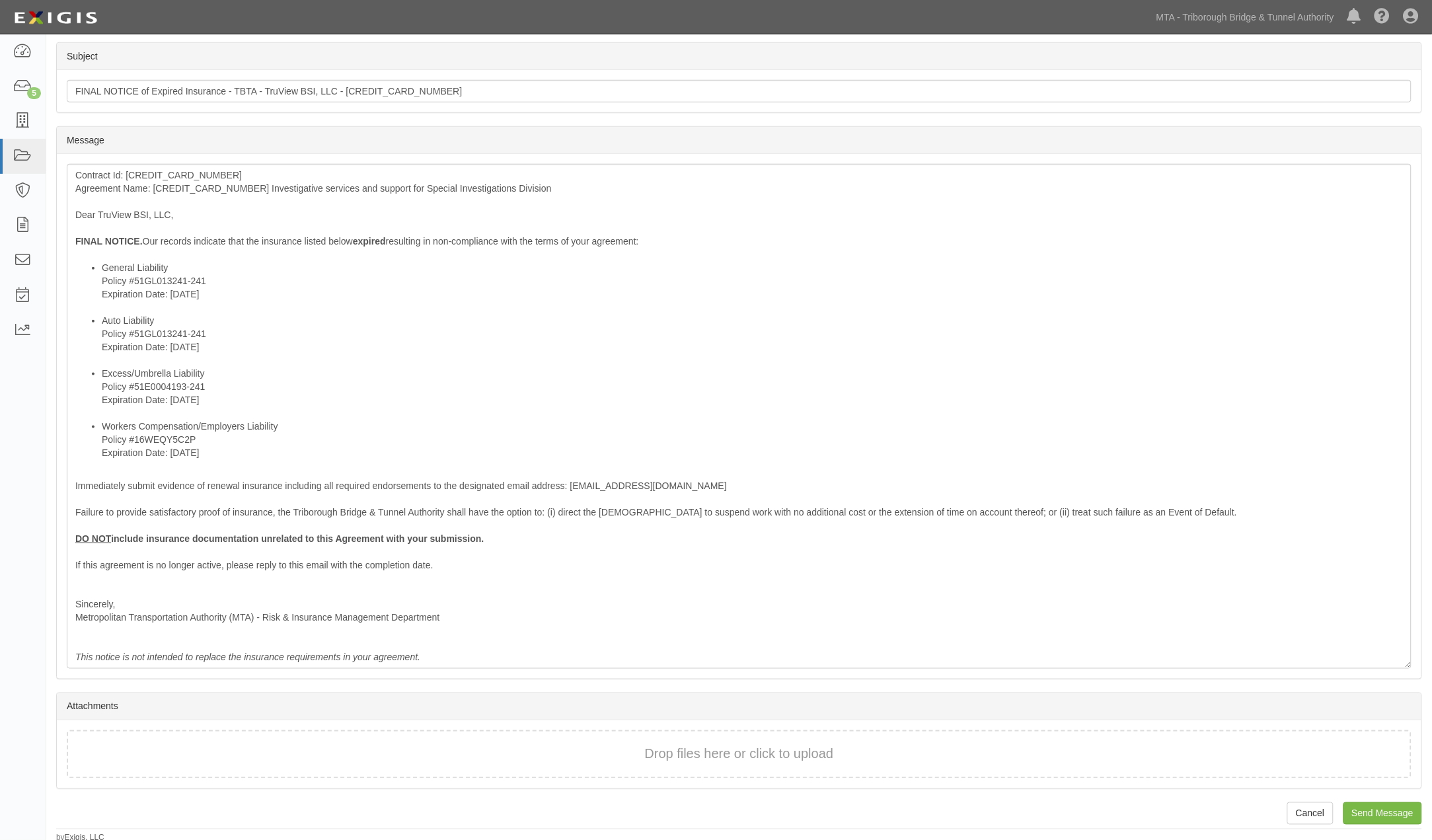
scroll to position [327, 0]
type input "nmauletta@truviewbsi.com; amanda.duke@hubinternational.com"
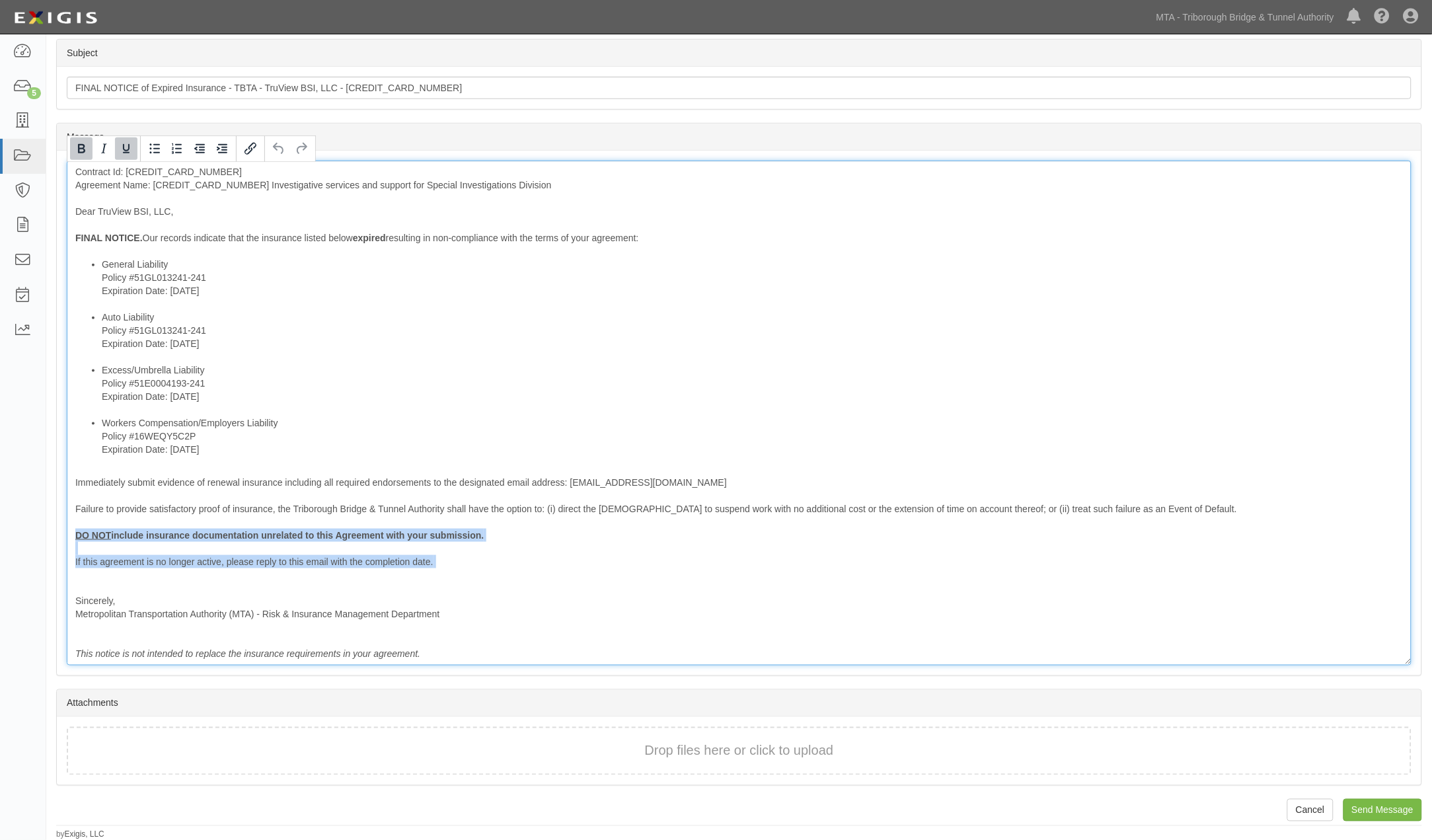
drag, startPoint x: 467, startPoint y: 575, endPoint x: 22, endPoint y: 536, distance: 446.7
click at [22, 536] on body "Toggle navigation Dashboard 5 Inbox Parties Agreements Coverages Documents Mess…" at bounding box center [716, 256] width 1432 height 1168
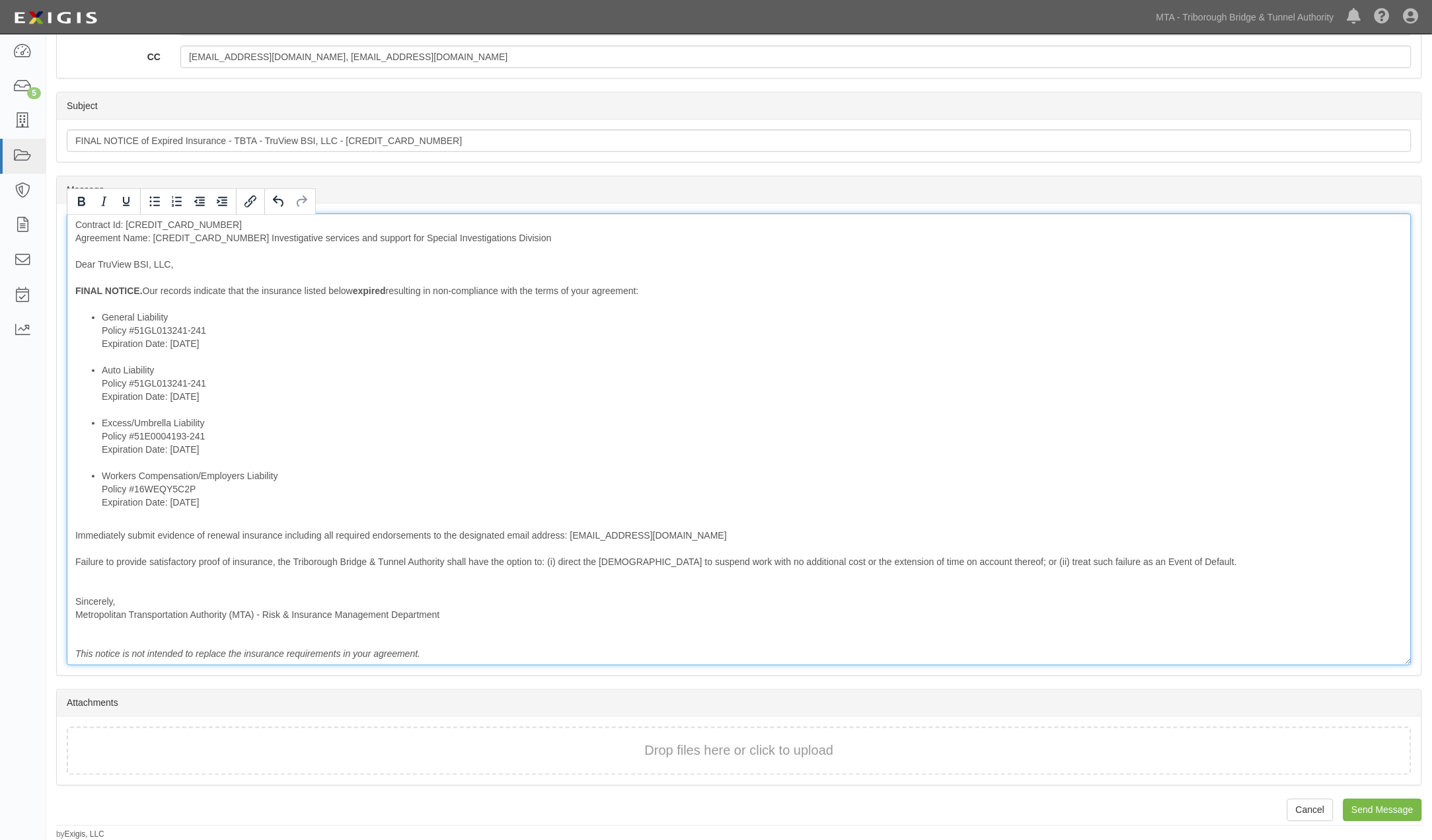
scroll to position [261, 0]
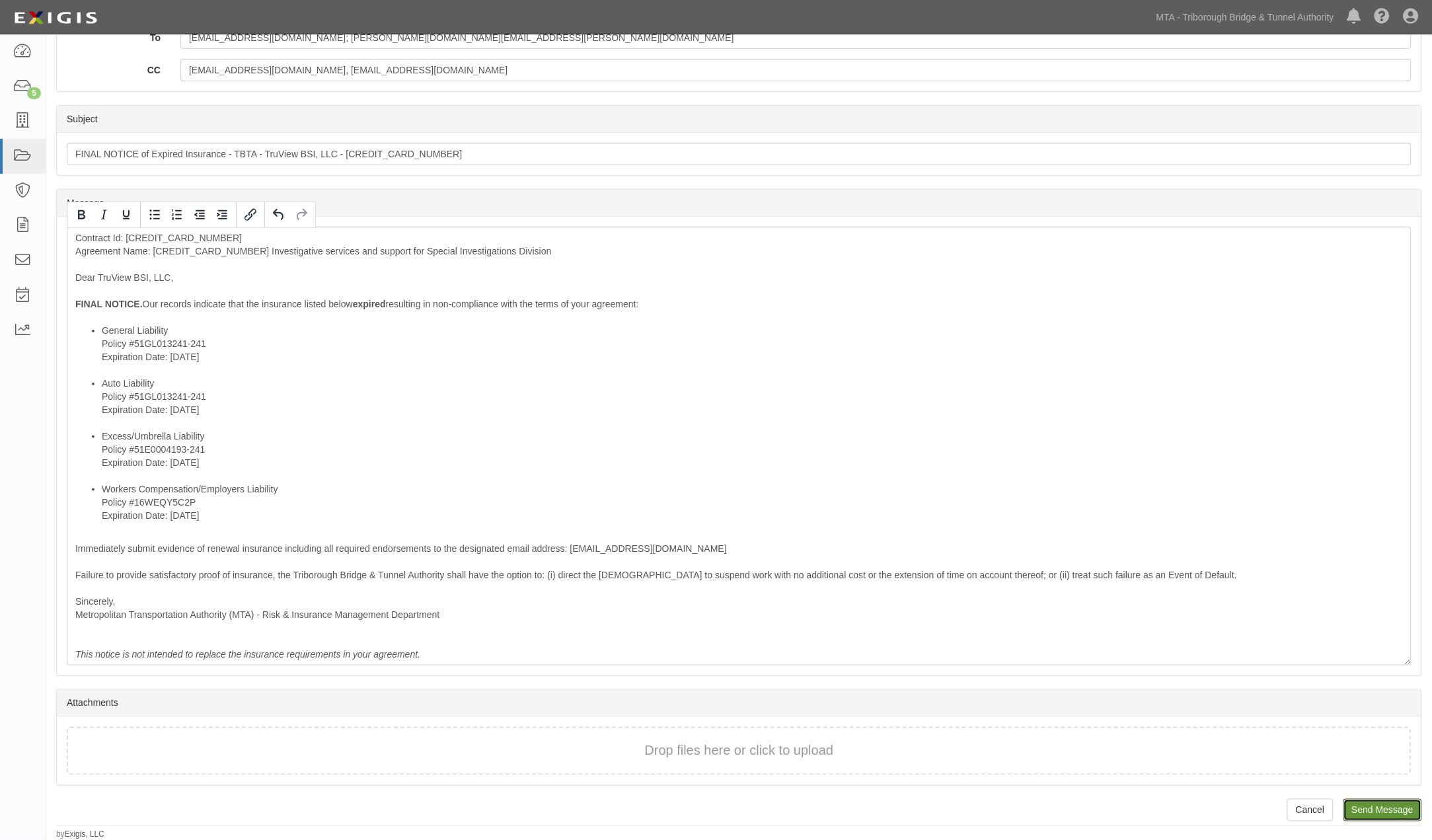
drag, startPoint x: 1382, startPoint y: 808, endPoint x: 783, endPoint y: 57, distance: 960.6
click at [1380, 809] on input "Send Message" at bounding box center [1383, 810] width 79 height 22
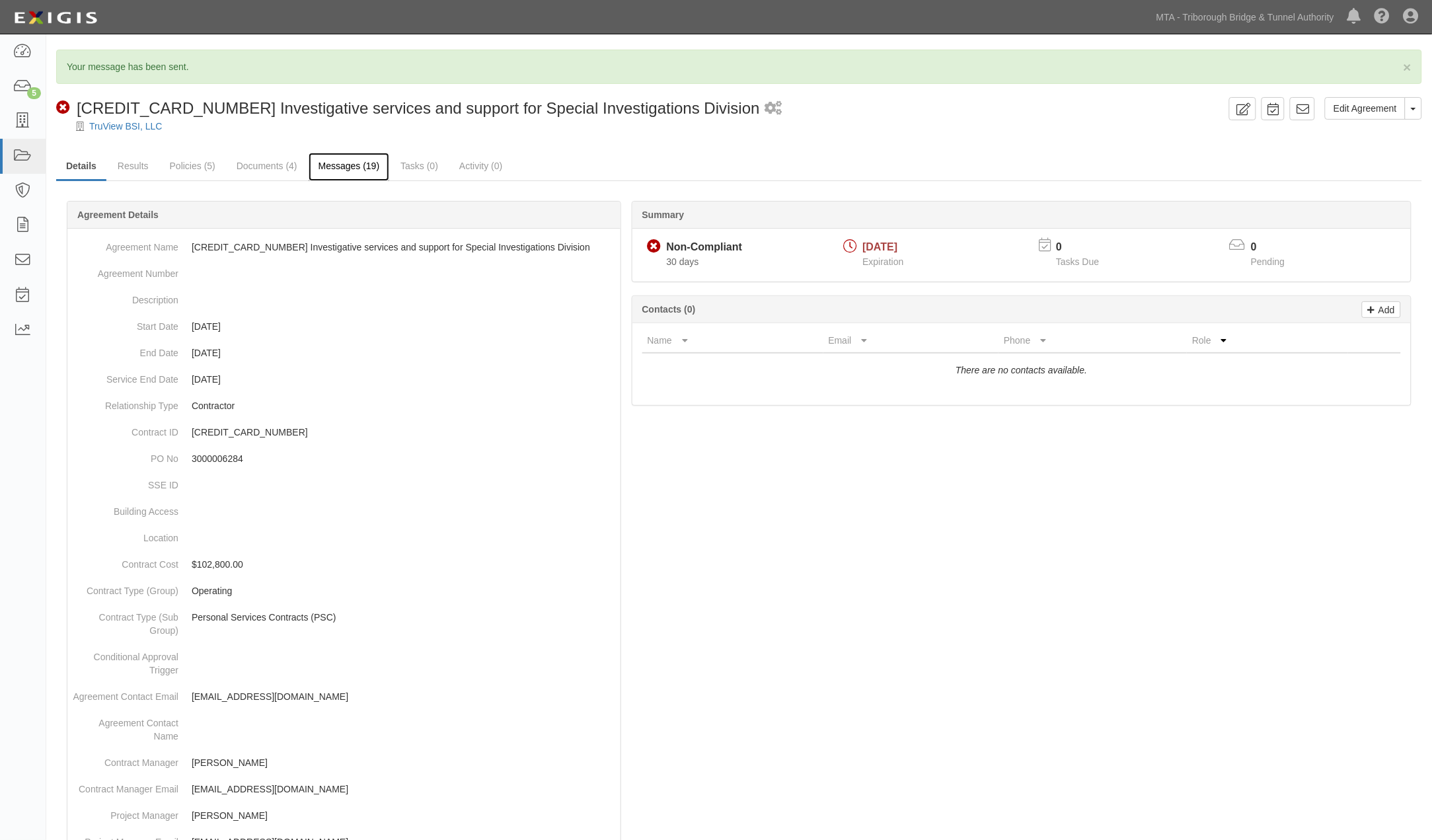
click at [362, 162] on link "Messages (19)" at bounding box center [349, 167] width 81 height 28
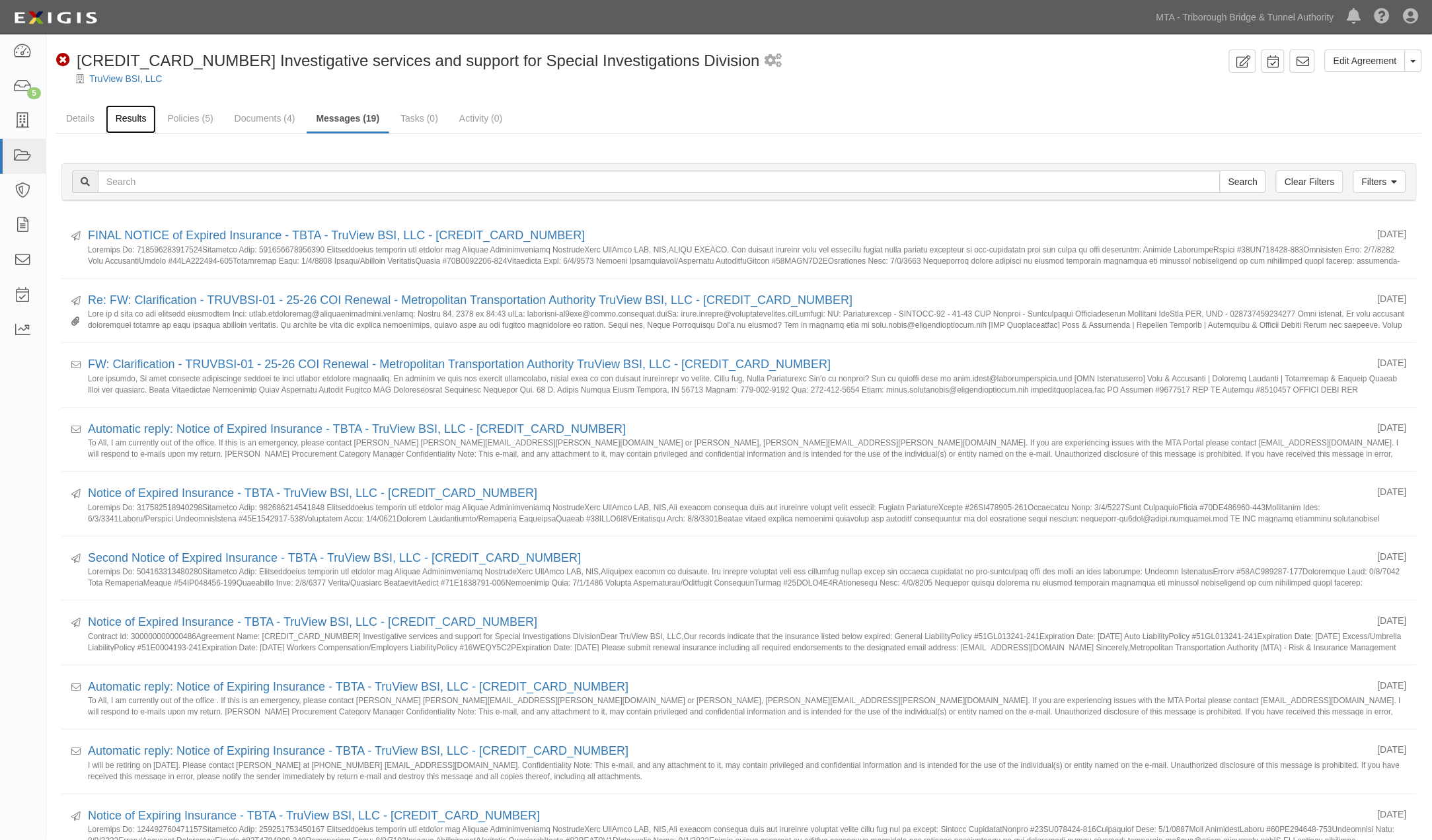
click at [133, 118] on link "Results" at bounding box center [131, 119] width 51 height 28
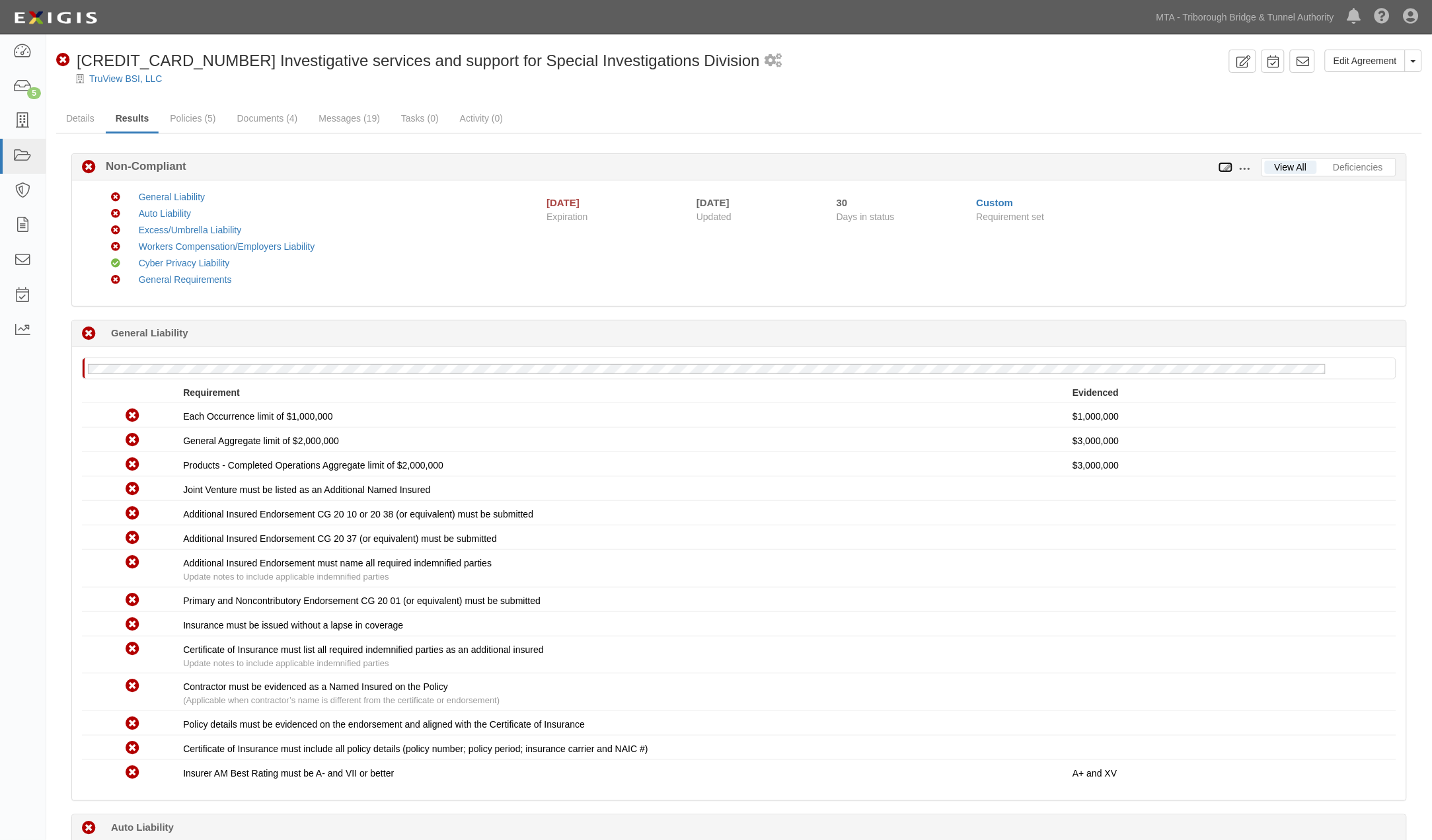
click at [1226, 165] on icon at bounding box center [1226, 168] width 15 height 9
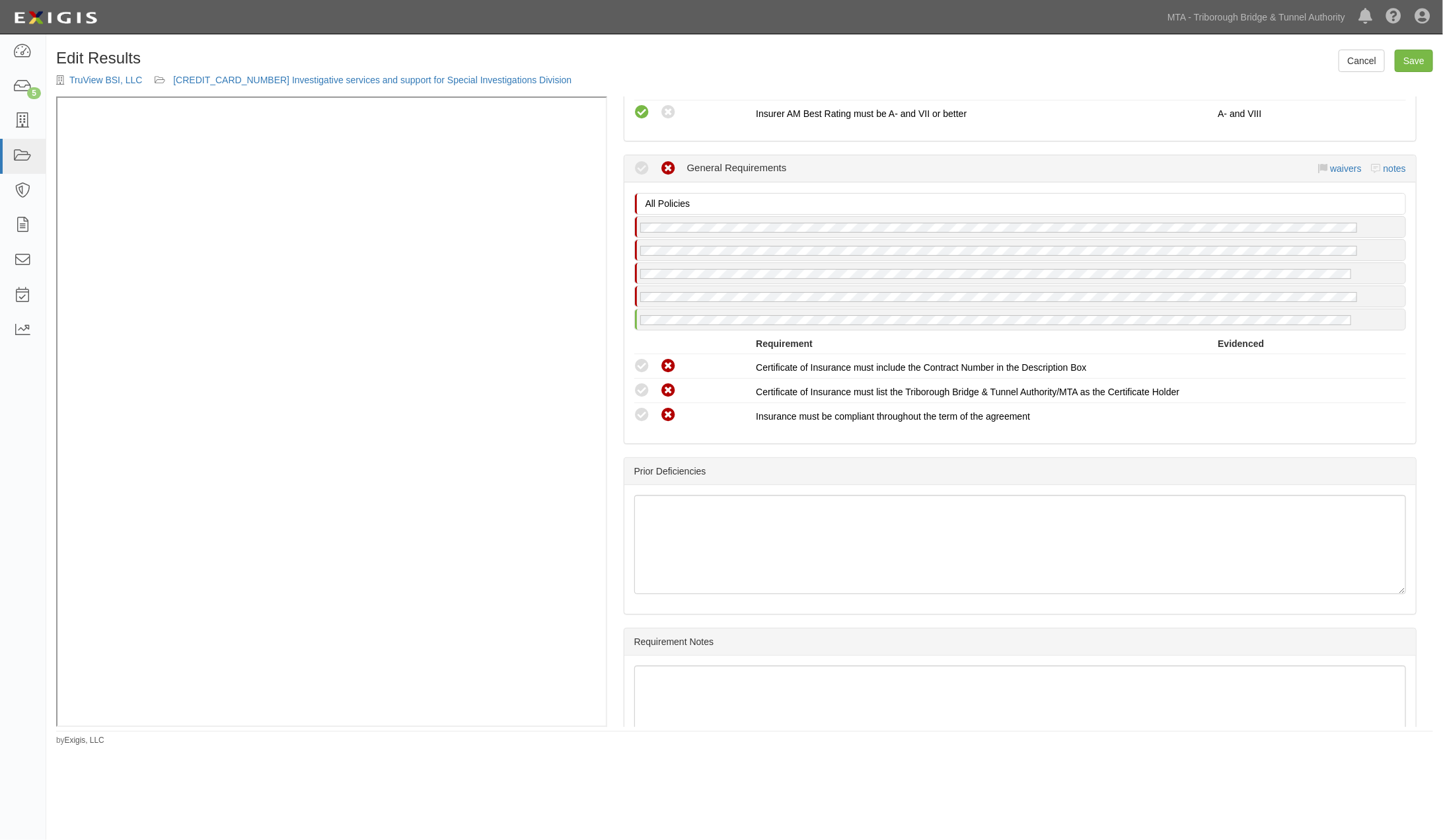
scroll to position [1930, 0]
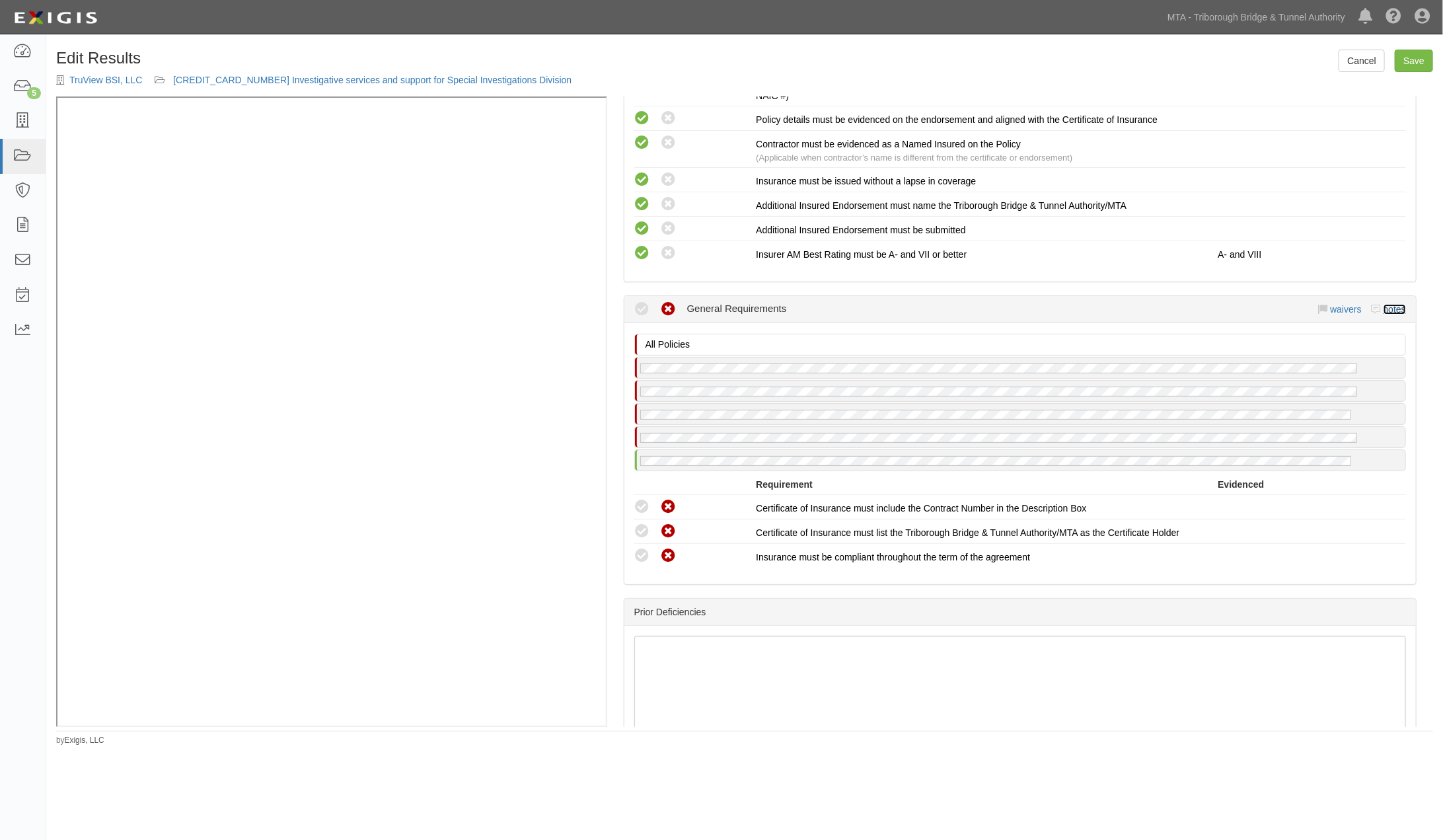
click at [1384, 311] on link "notes" at bounding box center [1395, 310] width 22 height 11
radio input "true"
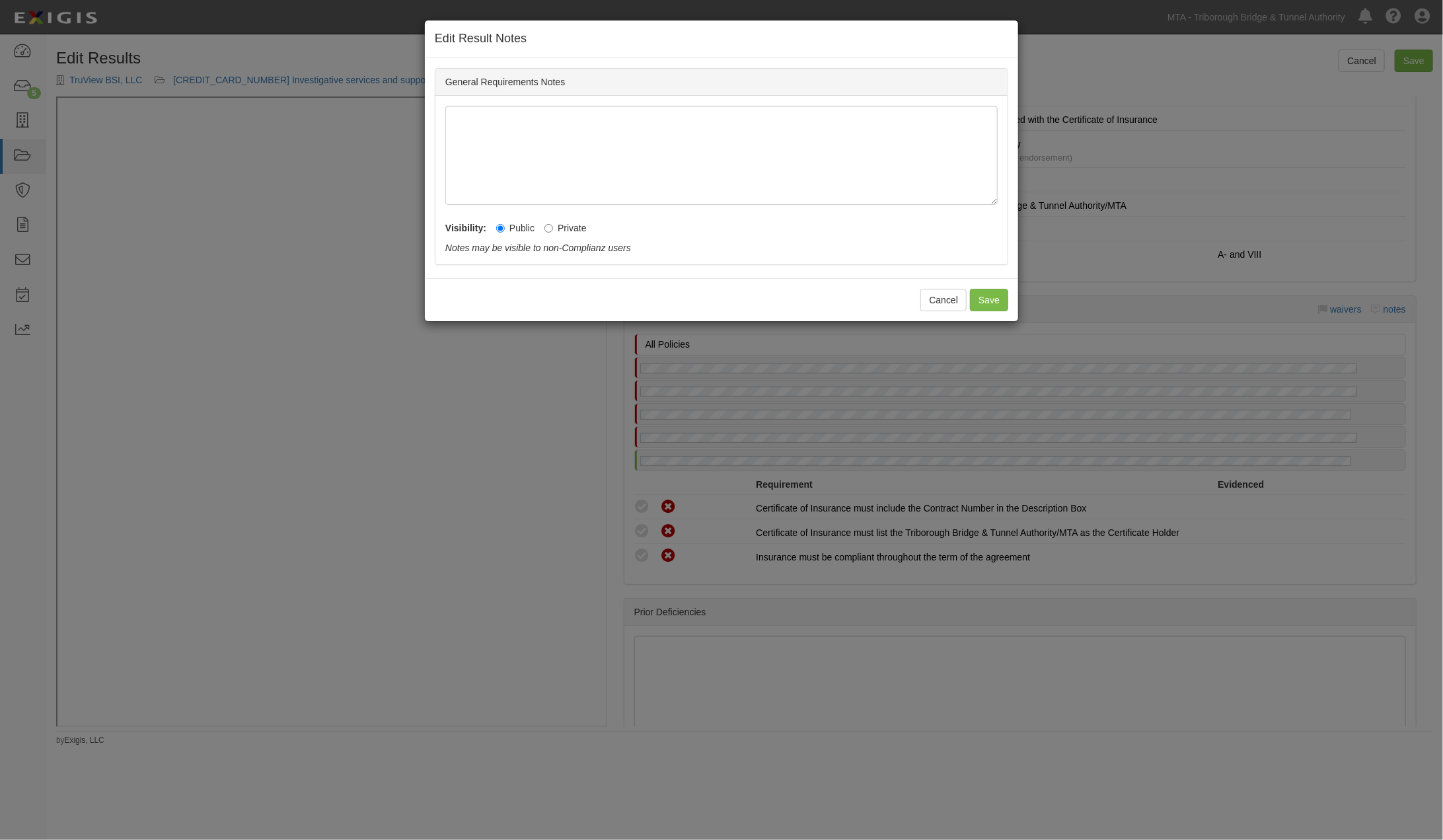
click at [557, 230] on label "Private" at bounding box center [565, 228] width 42 height 13
click at [553, 230] on input "Private" at bounding box center [549, 228] width 9 height 9
radio input "true"
click at [987, 300] on button "Save" at bounding box center [989, 300] width 38 height 22
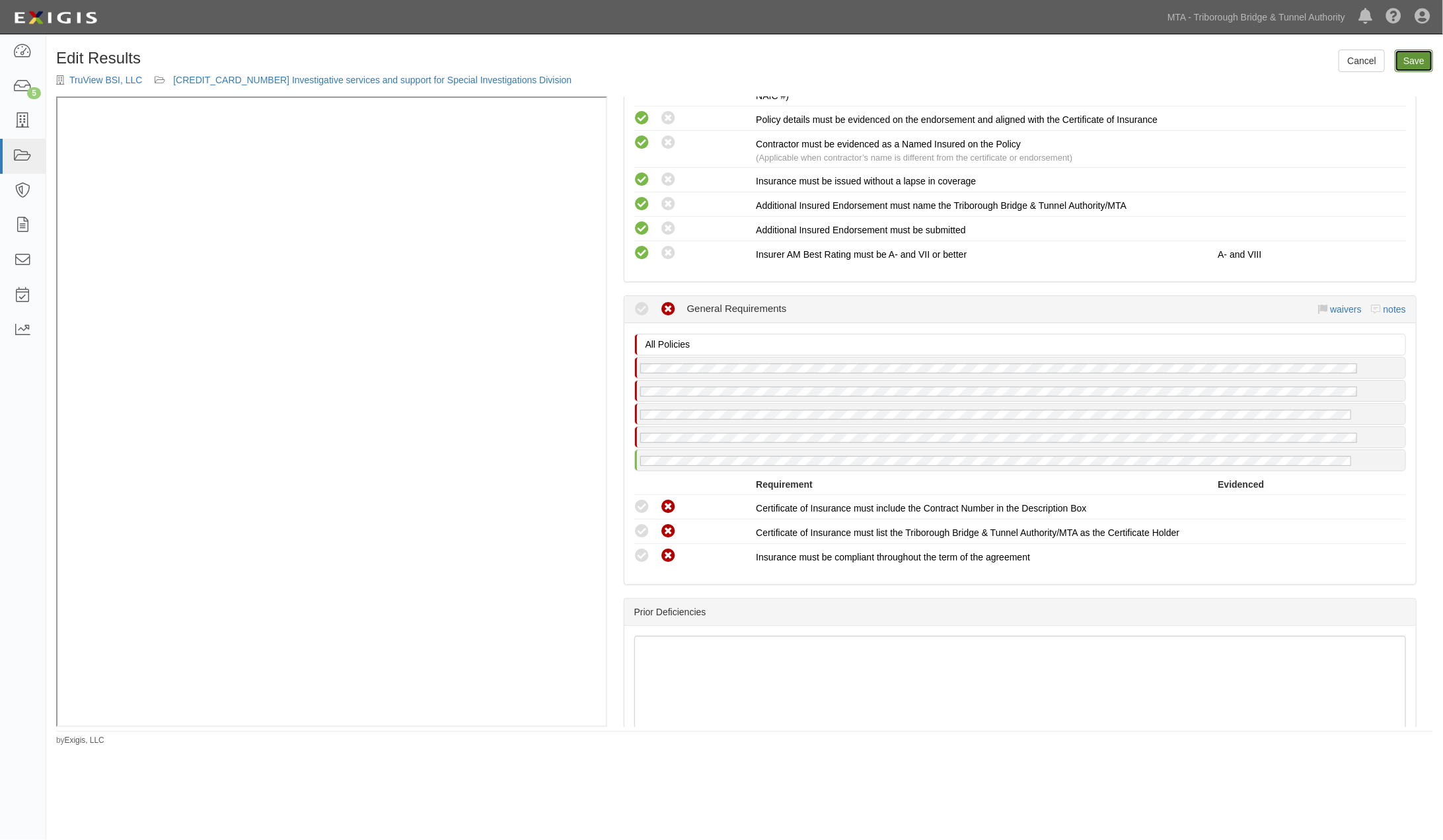
click at [1405, 62] on link "Save" at bounding box center [1413, 61] width 38 height 22
radio input "true"
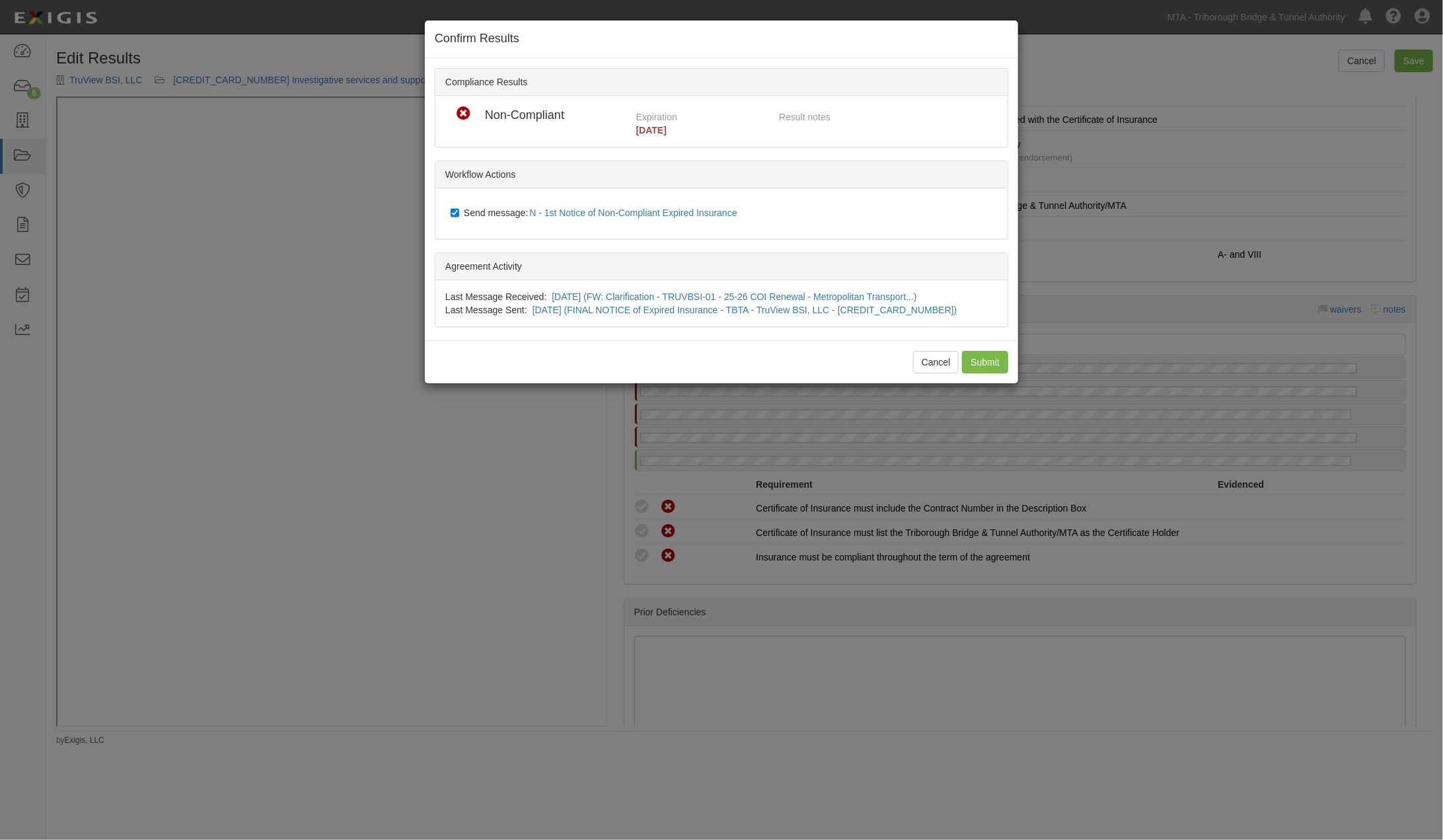
click at [446, 213] on div "Send message: N - 1st Notice of Non-Compliant Expired Insurance" at bounding box center [724, 213] width 567 height 30
click at [452, 211] on input "Send message: N - 1st Notice of Non-Compliant Expired Insurance" at bounding box center [454, 213] width 9 height 11
checkbox input "false"
click at [993, 361] on input "Submit" at bounding box center [985, 361] width 46 height 22
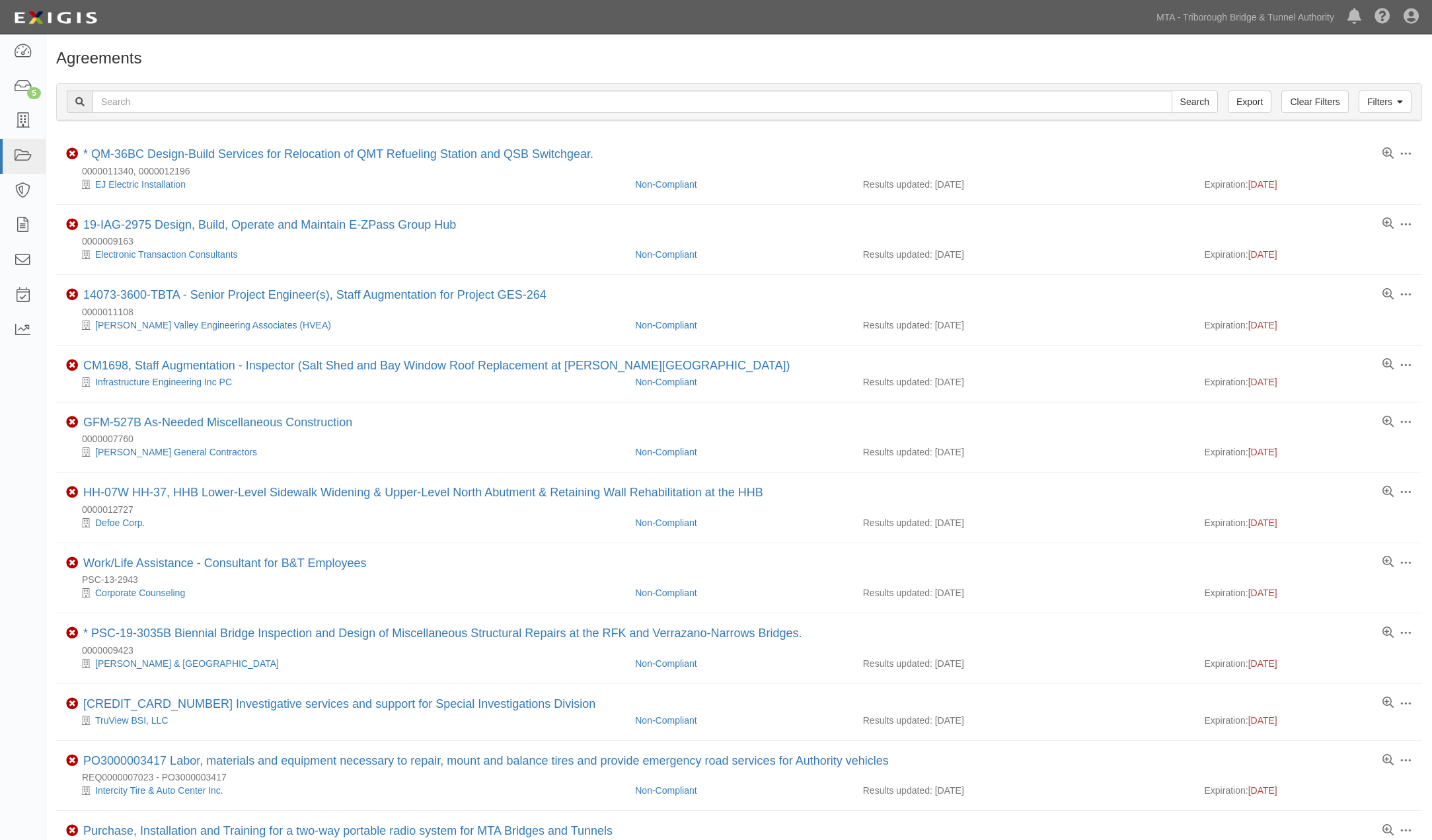
scroll to position [220, 0]
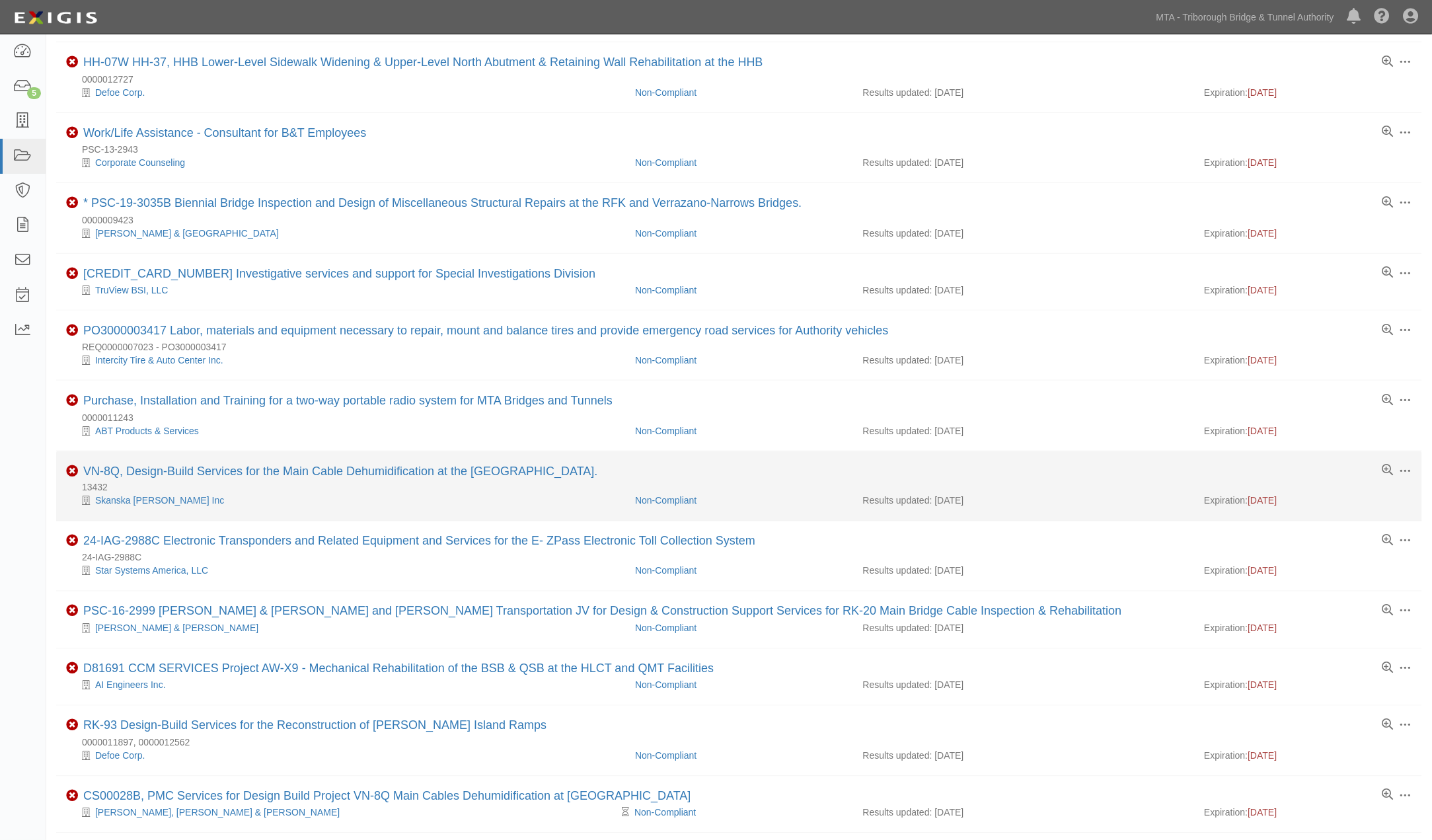
scroll to position [440, 0]
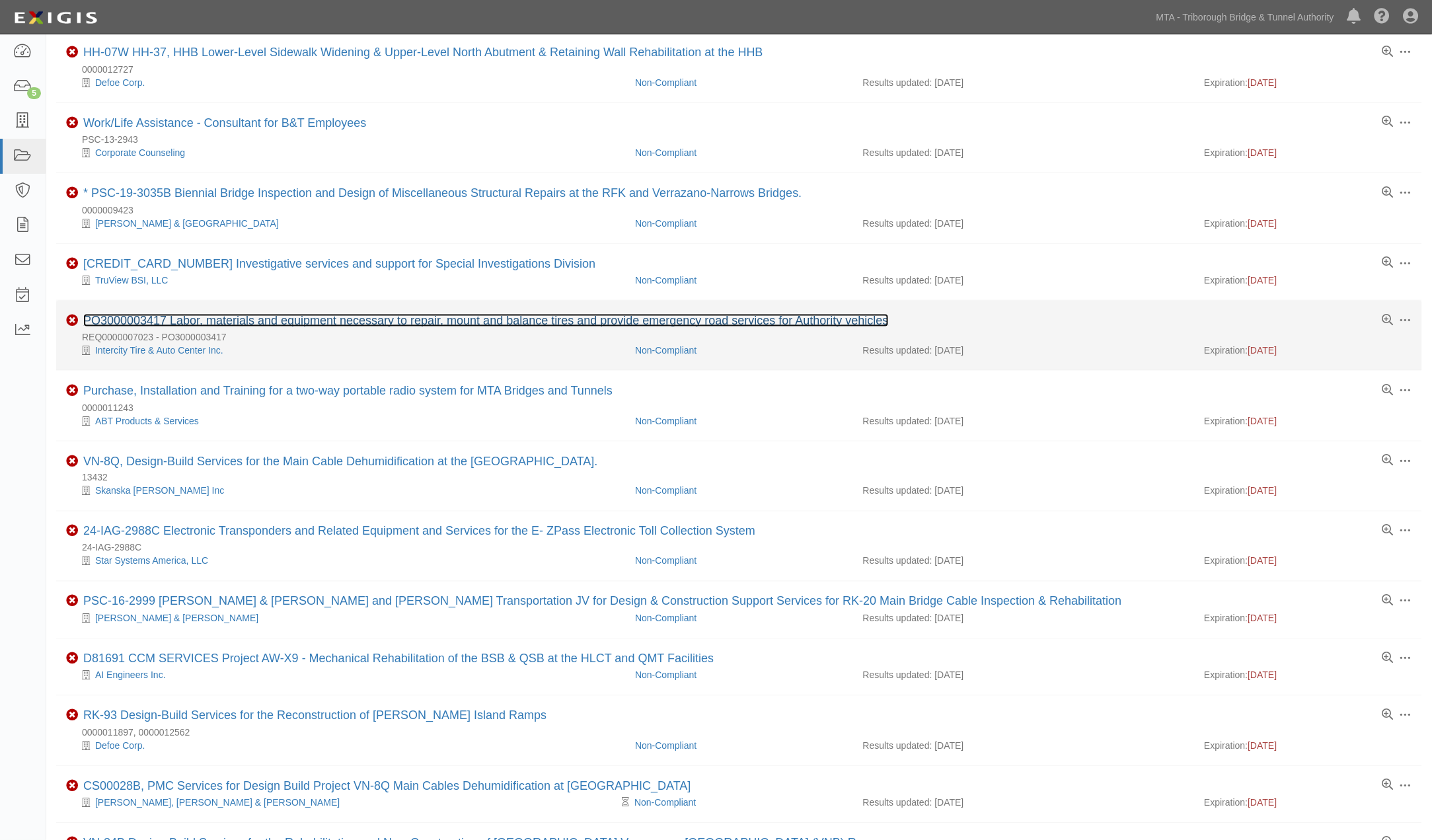
click at [350, 324] on link "PO3000003417 Labor, materials and equipment necessary to repair, mount and bala…" at bounding box center [486, 320] width 806 height 13
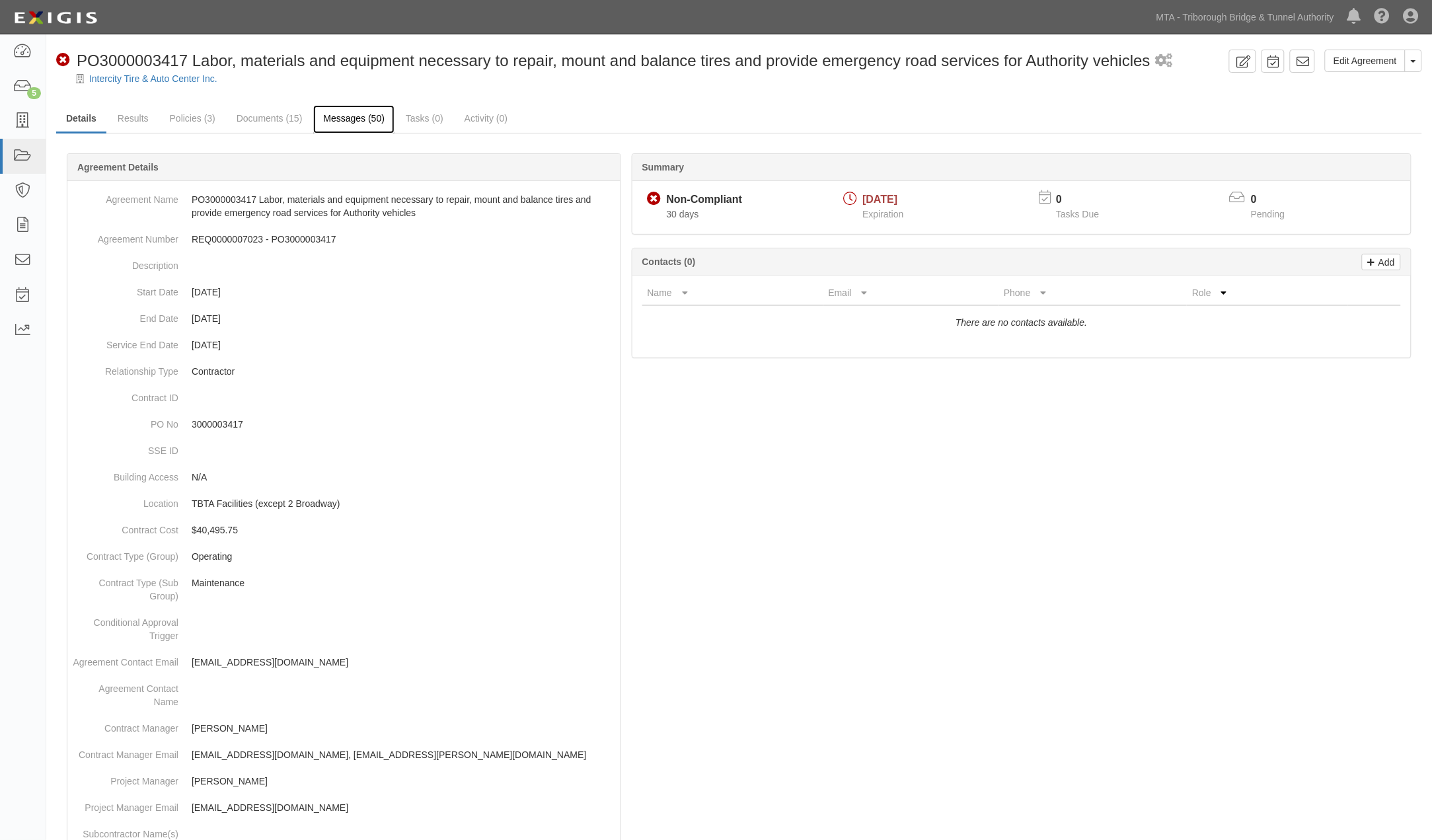
click at [335, 124] on link "Messages (50)" at bounding box center [353, 119] width 81 height 28
click at [181, 119] on link "Policies (3)" at bounding box center [193, 119] width 65 height 28
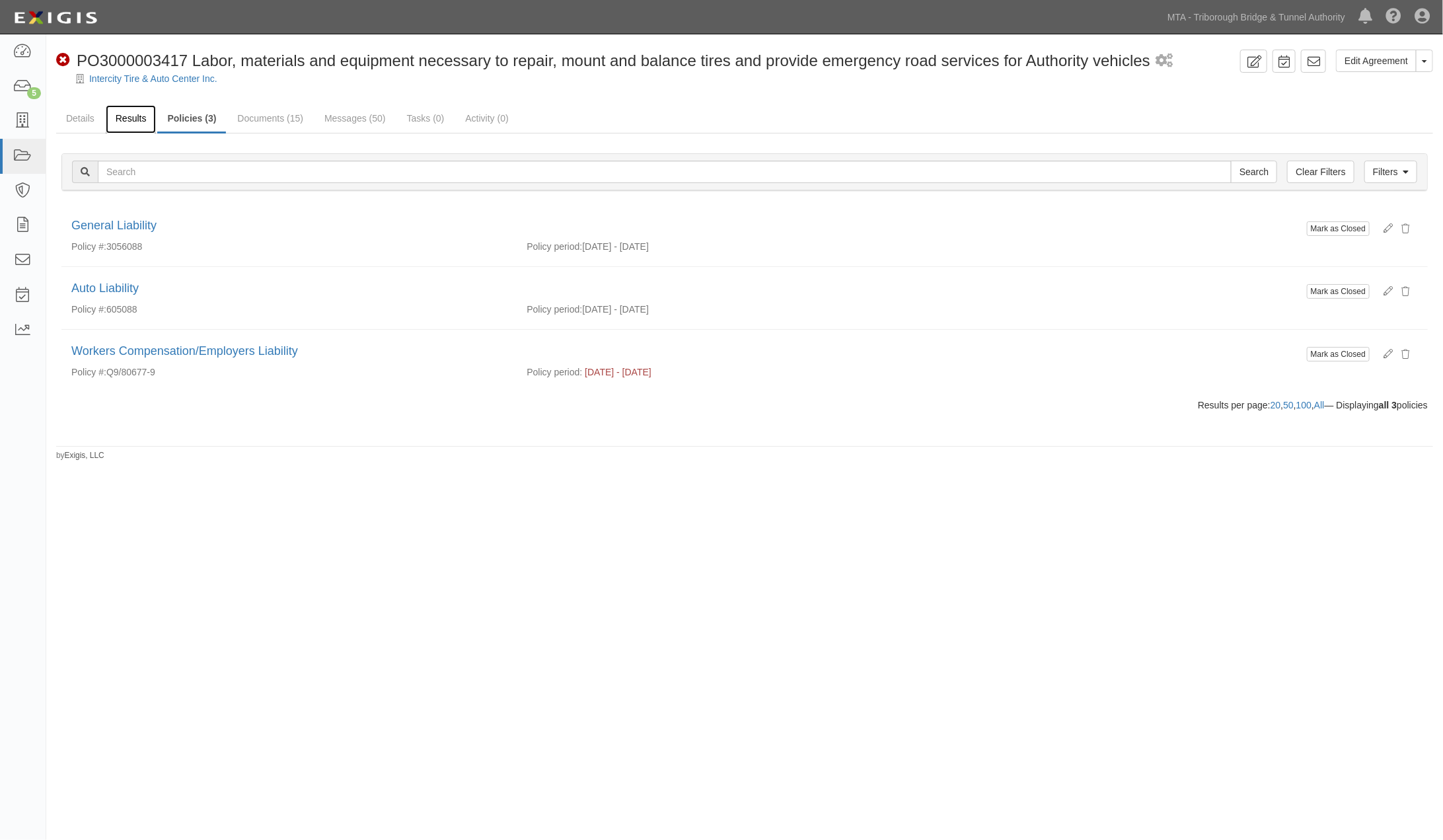
click at [131, 117] on link "Results" at bounding box center [131, 119] width 51 height 28
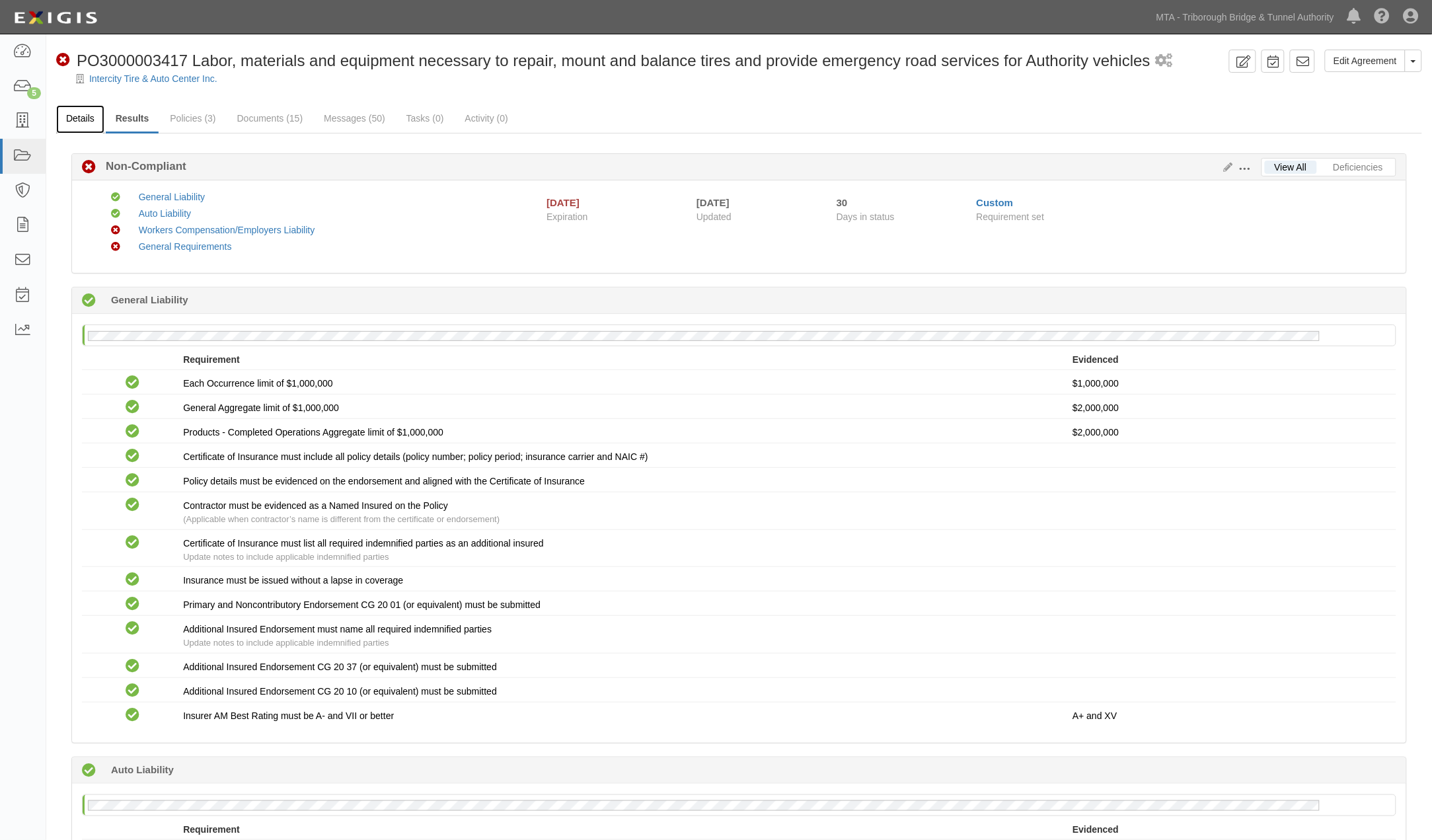
click at [73, 118] on link "Details" at bounding box center [80, 119] width 48 height 28
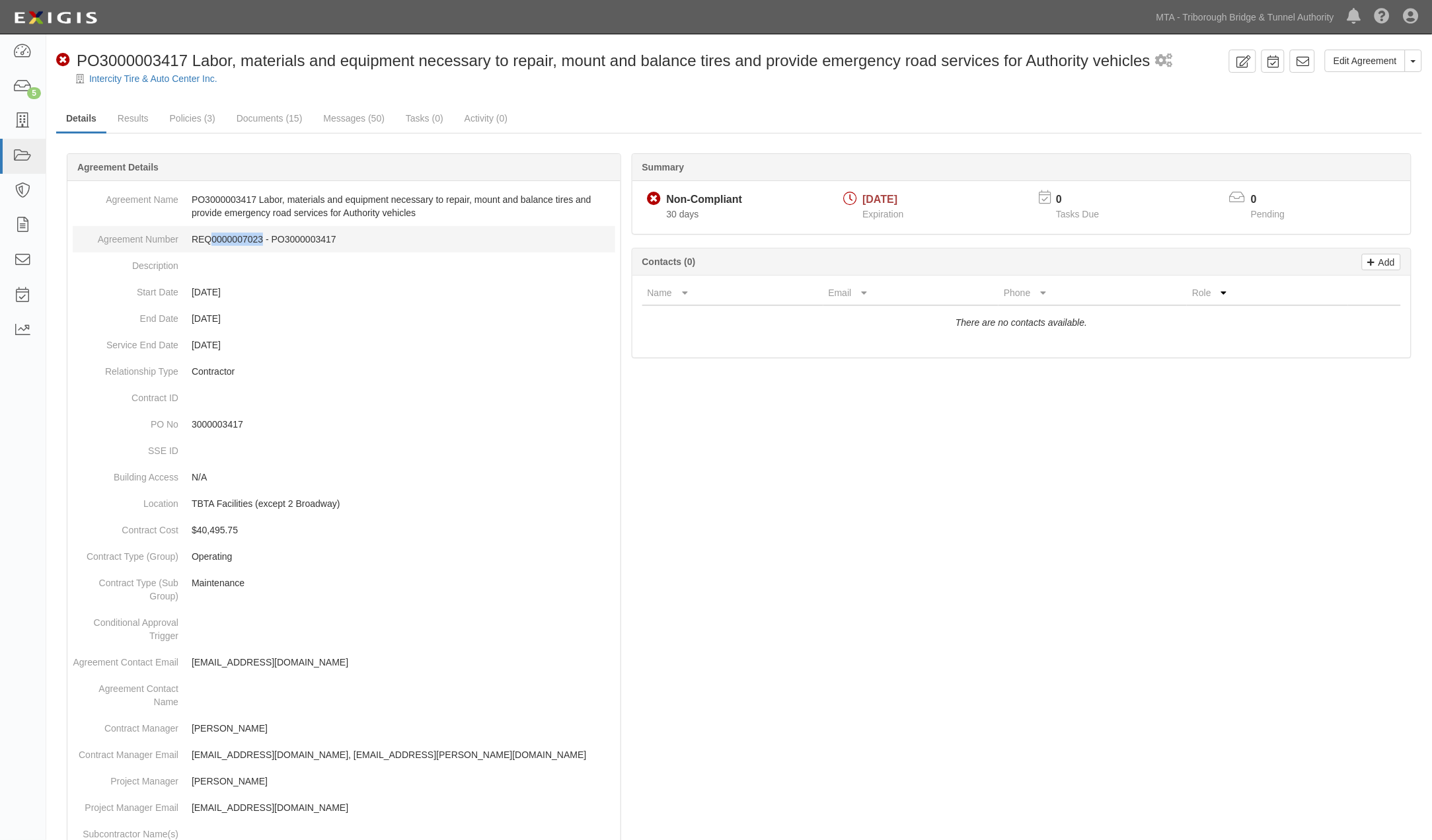
drag, startPoint x: 263, startPoint y: 238, endPoint x: 213, endPoint y: 236, distance: 50.0
click at [213, 236] on dd "REQ0000007023 - PO3000003417" at bounding box center [344, 239] width 543 height 26
copy dd "0000007023"
drag, startPoint x: 795, startPoint y: 577, endPoint x: 644, endPoint y: 509, distance: 165.6
click at [794, 578] on div at bounding box center [739, 723] width 1366 height 1100
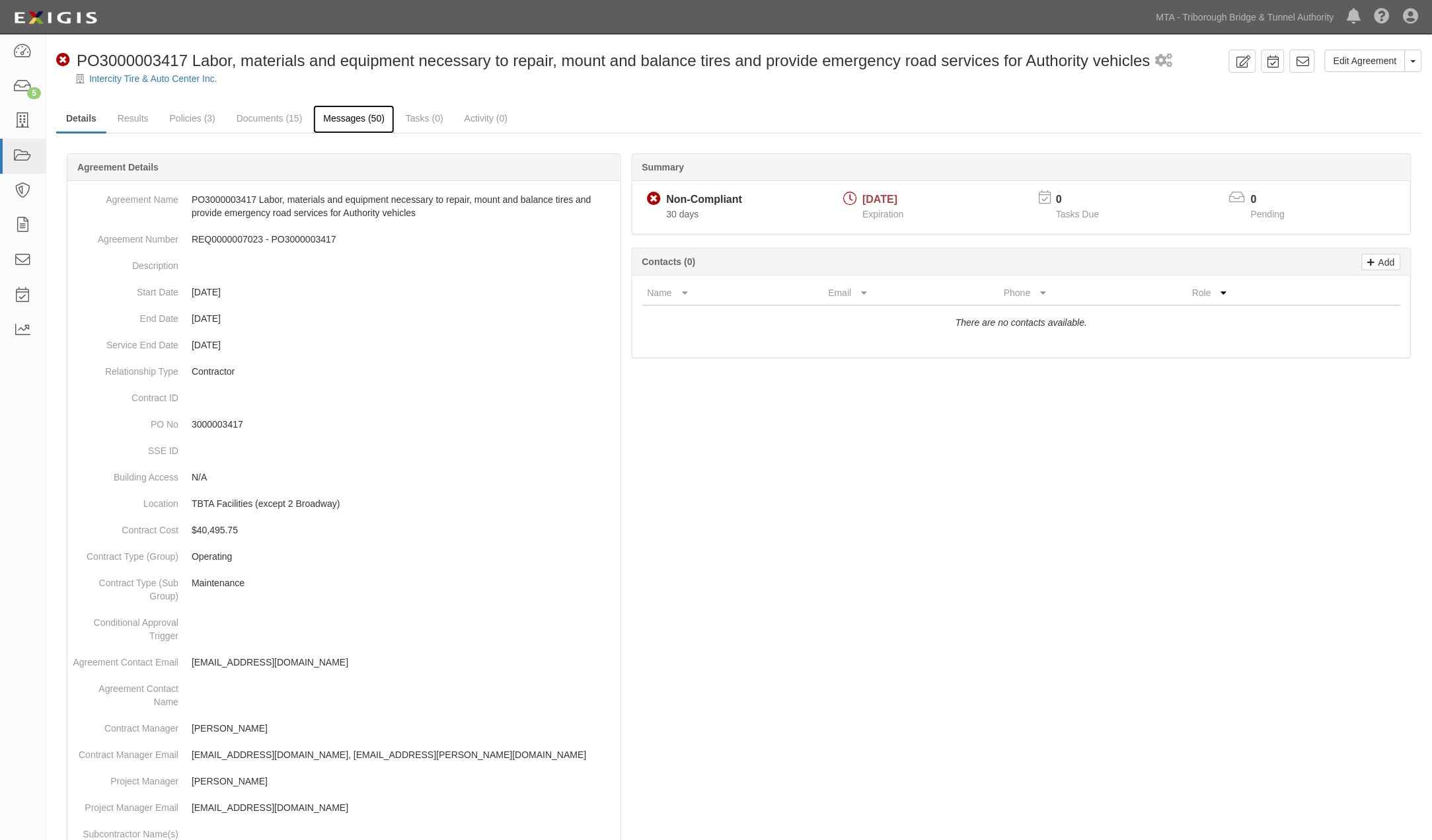
click at [341, 114] on link "Messages (50)" at bounding box center [353, 119] width 81 height 28
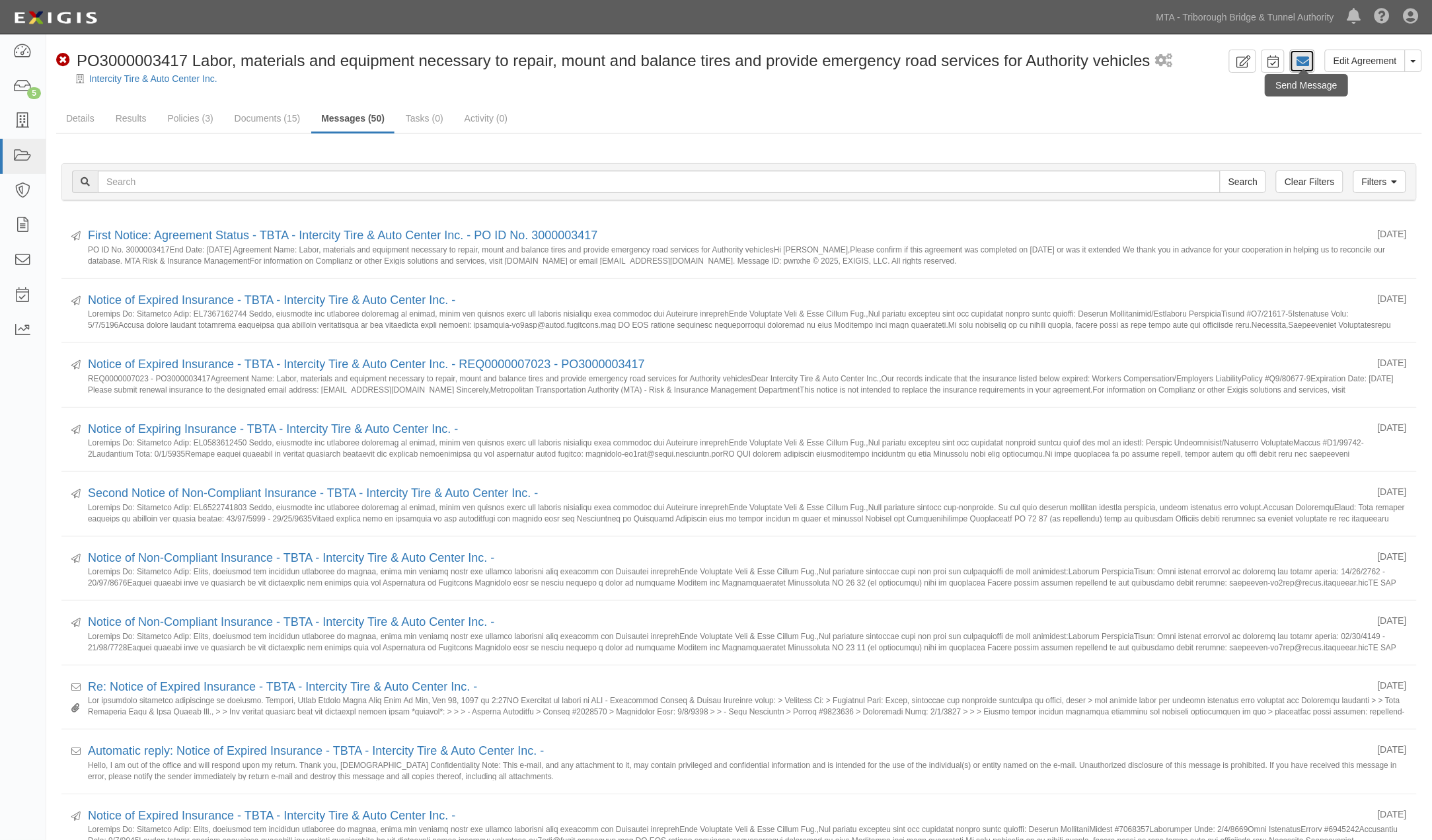
click at [1300, 51] on link at bounding box center [1302, 61] width 25 height 23
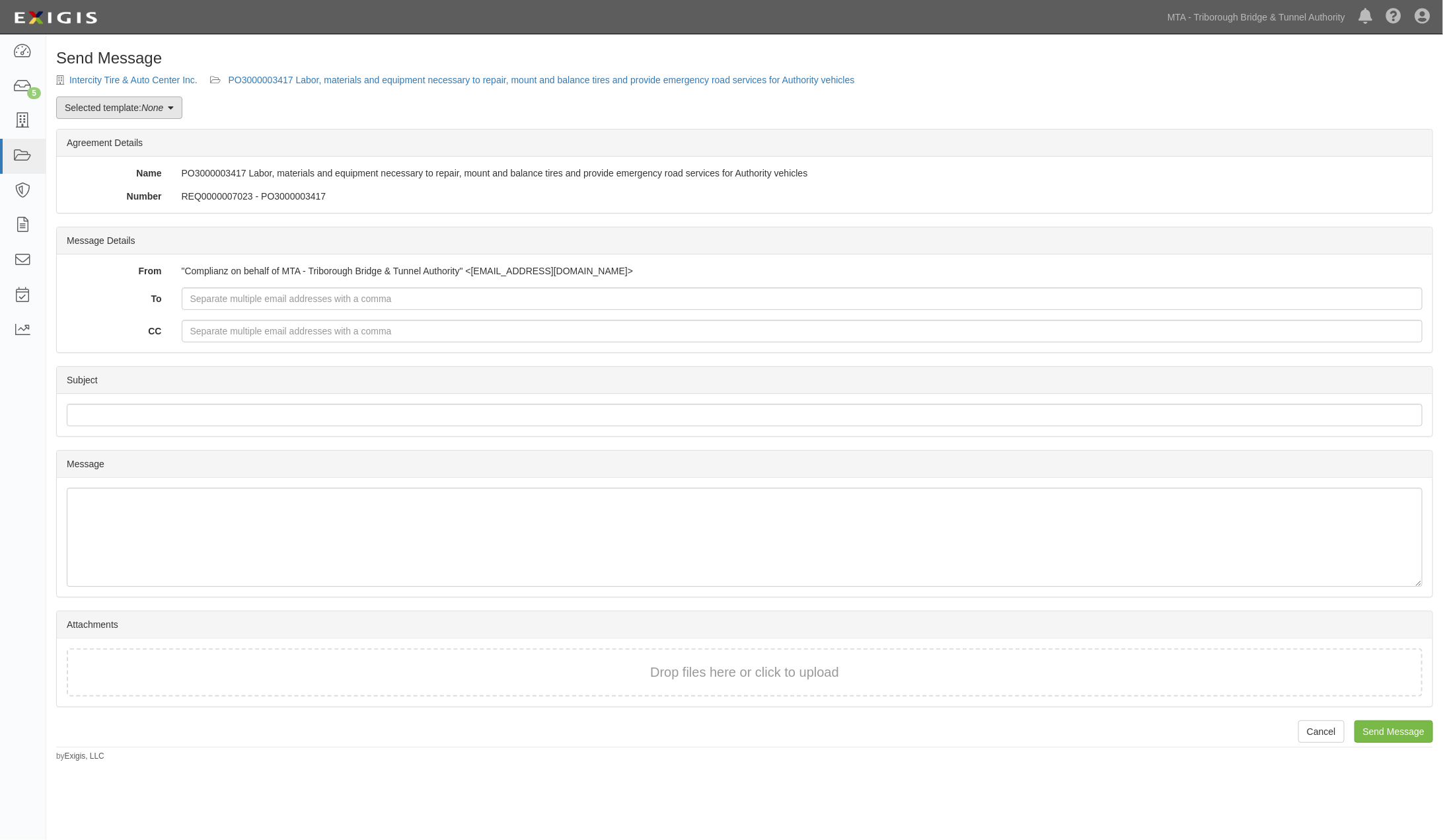
click at [129, 110] on link "Selected template: None" at bounding box center [118, 107] width 126 height 22
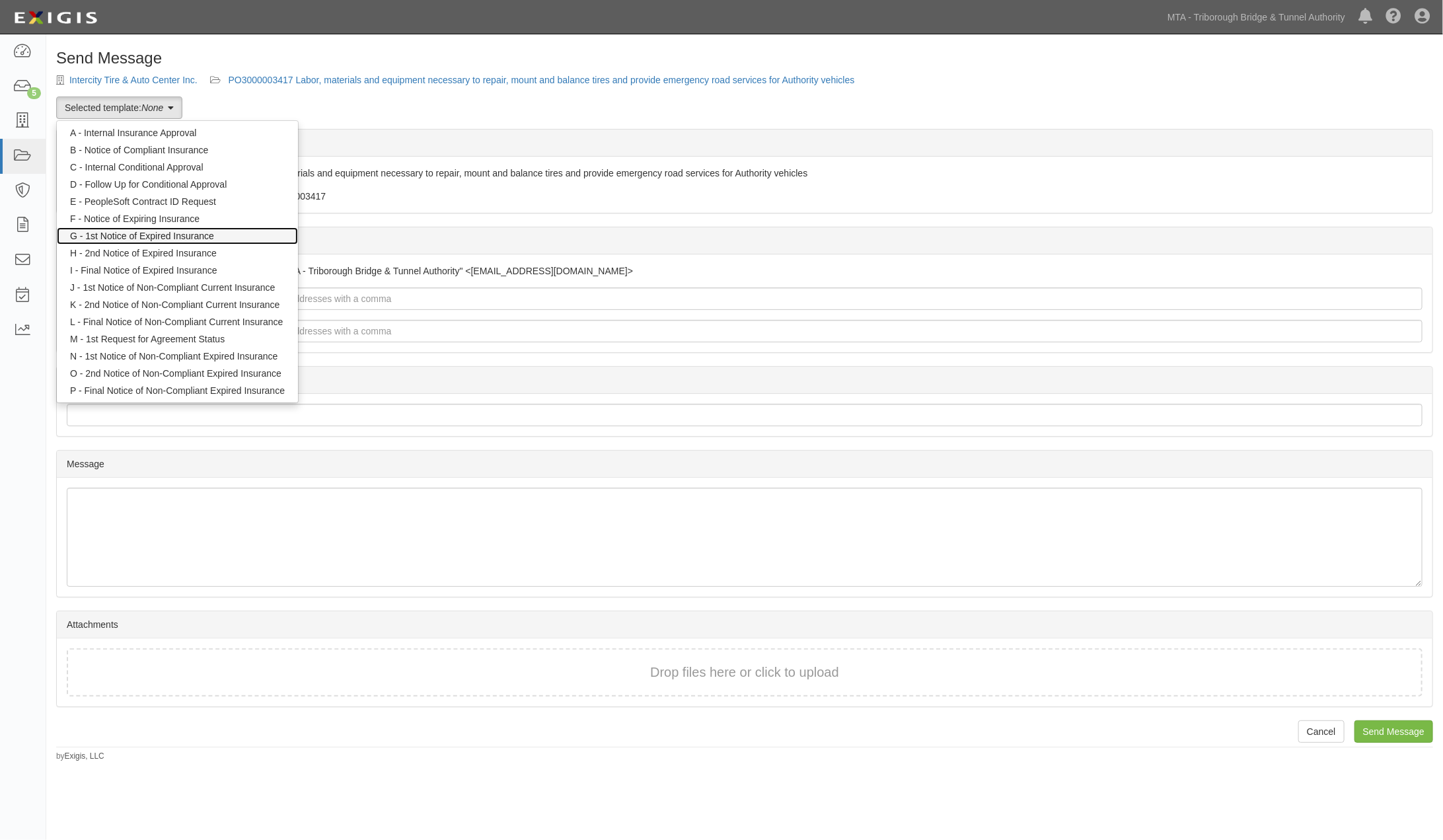
click at [168, 235] on link "G - 1st Notice of Expired Insurance" at bounding box center [177, 236] width 241 height 18
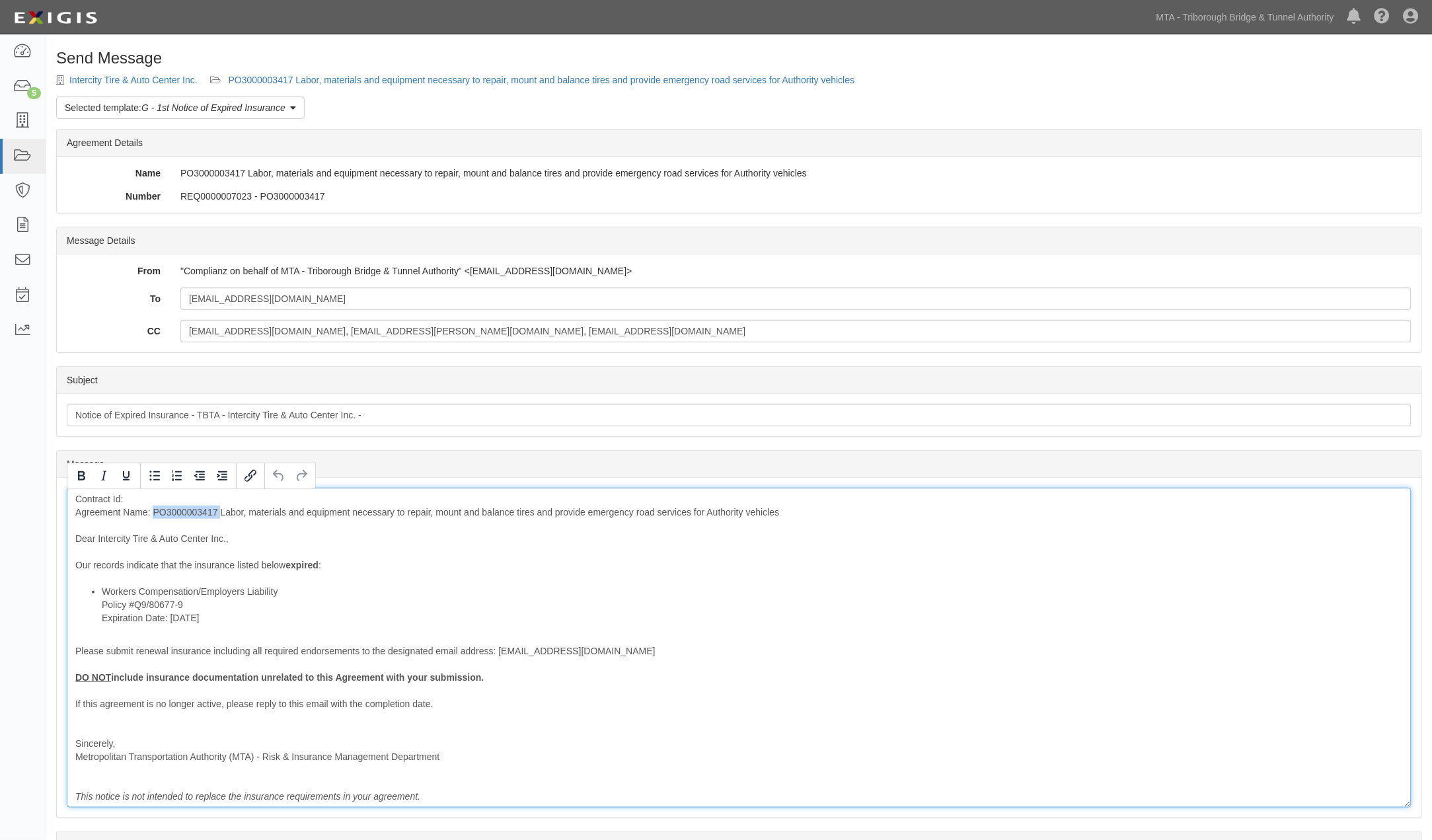
drag, startPoint x: 219, startPoint y: 511, endPoint x: 153, endPoint y: 510, distance: 66.0
click at [153, 510] on div "Contract Id: Agreement Name: PO3000003417 Labor, materials and equipment necess…" at bounding box center [739, 647] width 1345 height 320
copy div "PO3000003417"
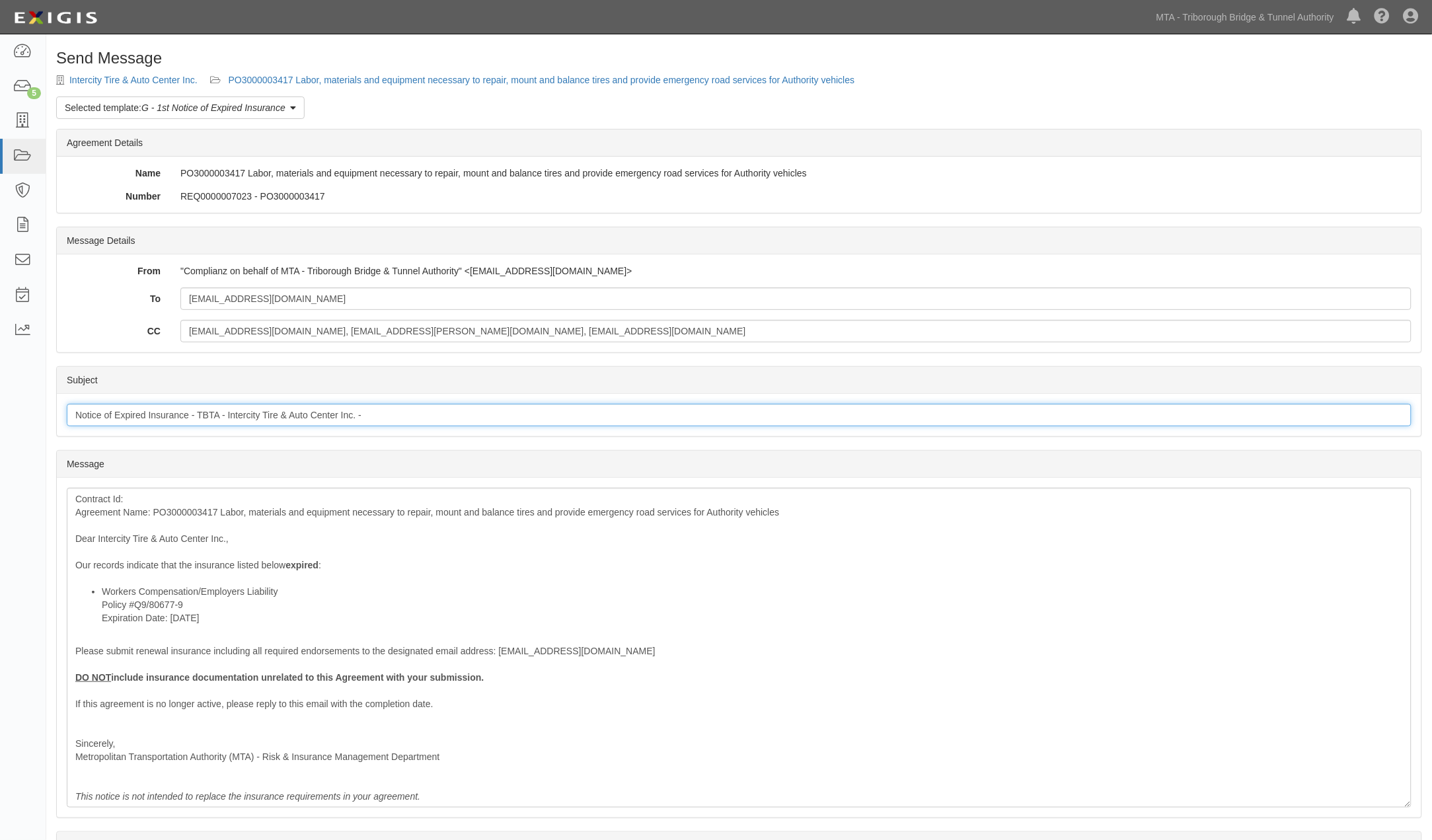
click at [390, 417] on input "Notice of Expired Insurance - TBTA - Intercity Tire & Auto Center Inc. -" at bounding box center [739, 415] width 1345 height 22
paste input "PO3000003417"
type input "Notice of Expired Insurance - TBTA - Intercity Tire & Auto Center Inc. - PO3000…"
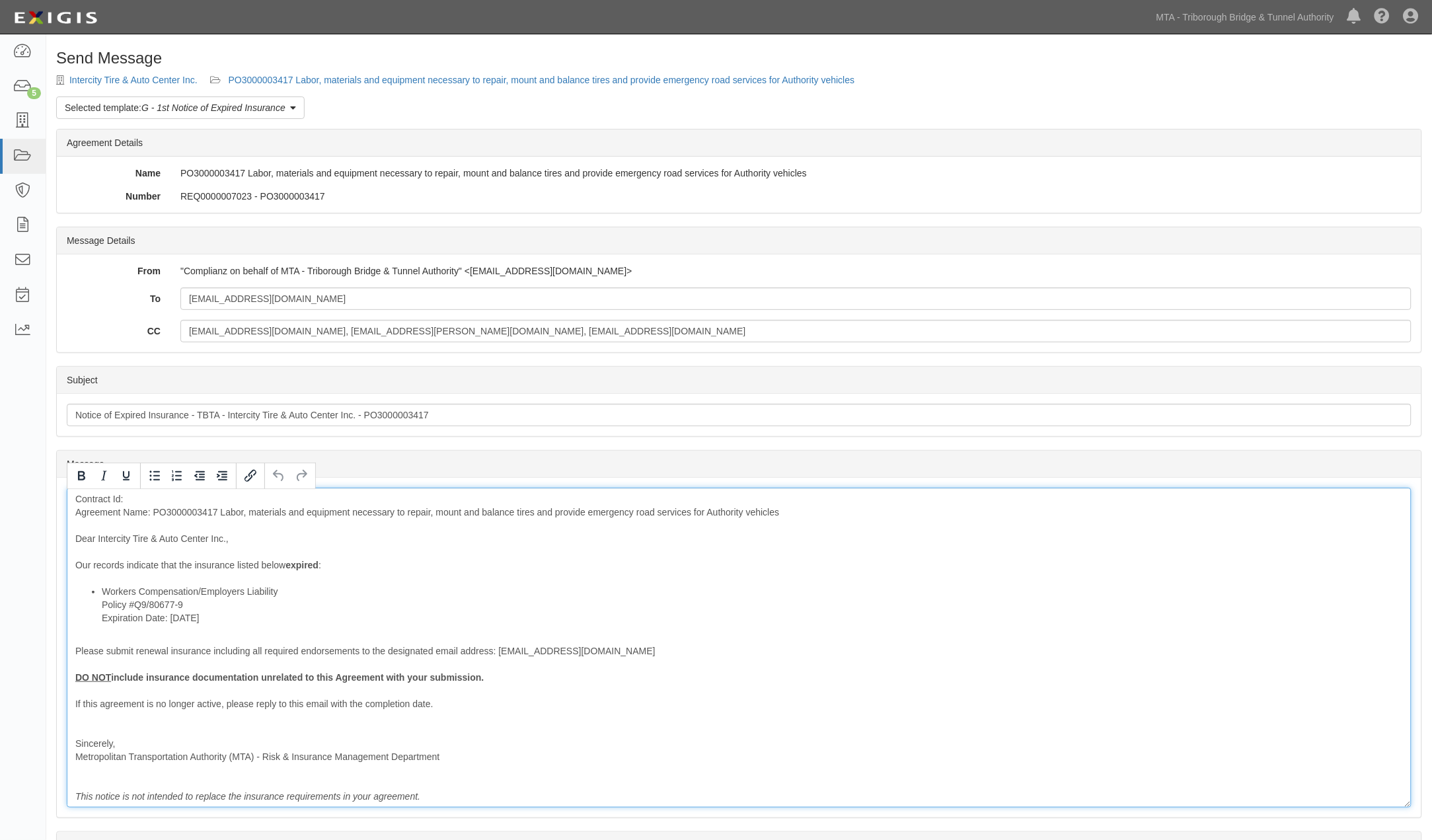
click at [139, 502] on div "Contract Id: Agreement Name: PO3000003417 Labor, materials and equipment necess…" at bounding box center [739, 647] width 1345 height 320
drag, startPoint x: 219, startPoint y: 511, endPoint x: 154, endPoint y: 507, distance: 65.1
click at [154, 507] on div "Contract Id: PO3000003417 Agreement Name: PO3000003417 Labor, materials and equ…" at bounding box center [739, 647] width 1345 height 320
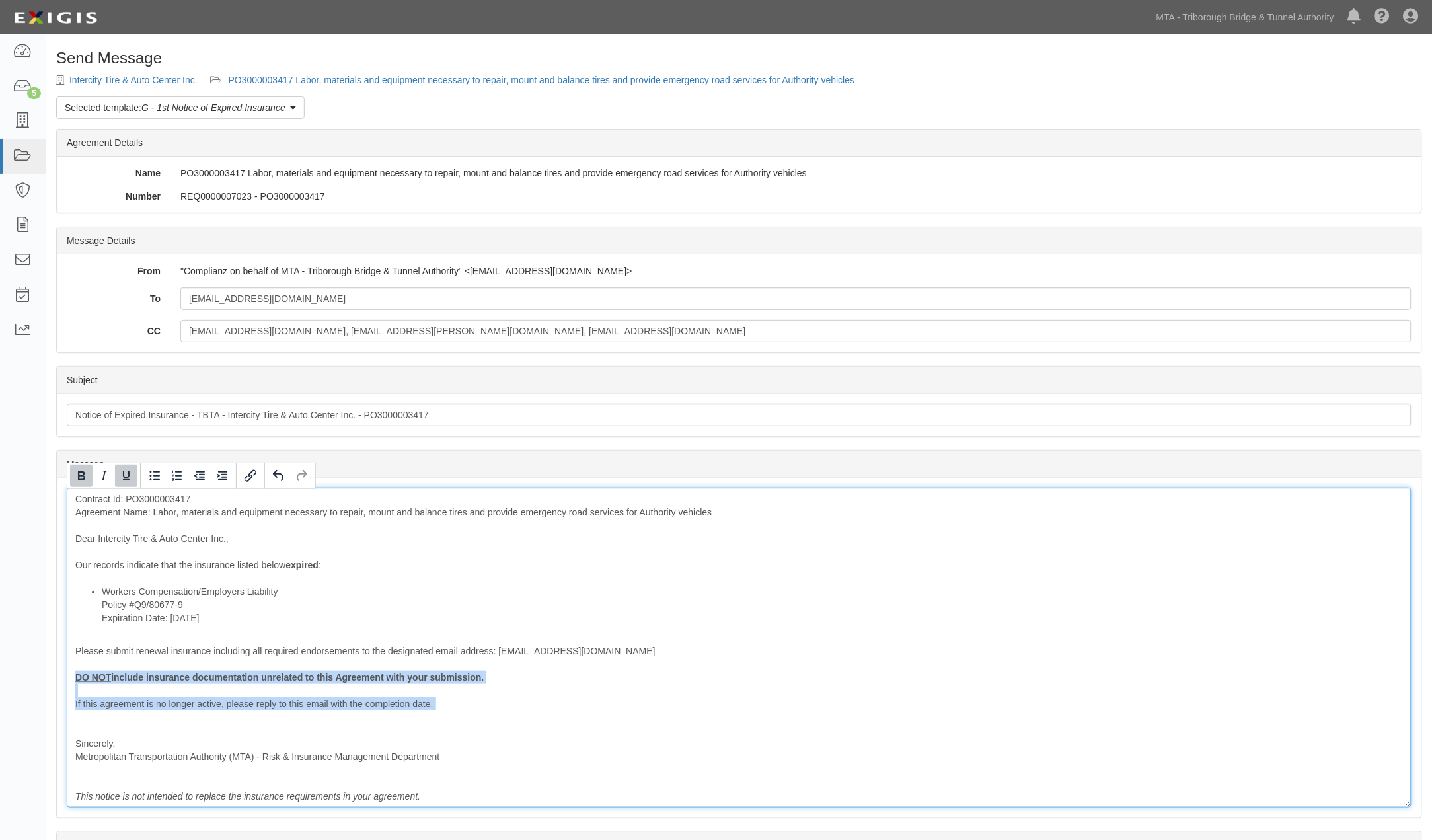
drag, startPoint x: 405, startPoint y: 718, endPoint x: 54, endPoint y: 676, distance: 353.5
click at [54, 676] on div "Send Message Intercity Tire & Auto Center Inc. PO3000003417 Labor, materials an…" at bounding box center [739, 516] width 1386 height 933
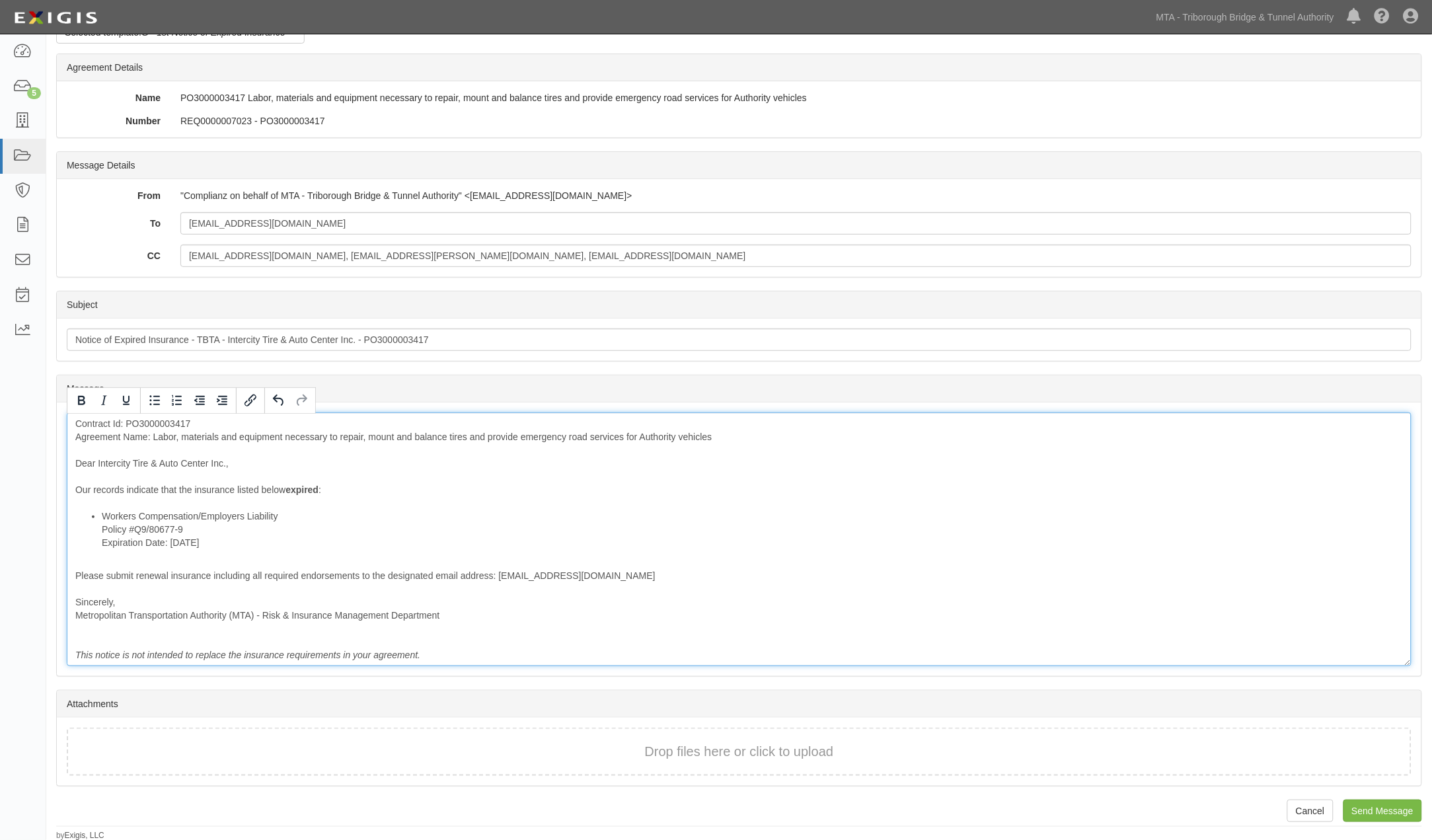
scroll to position [76, 0]
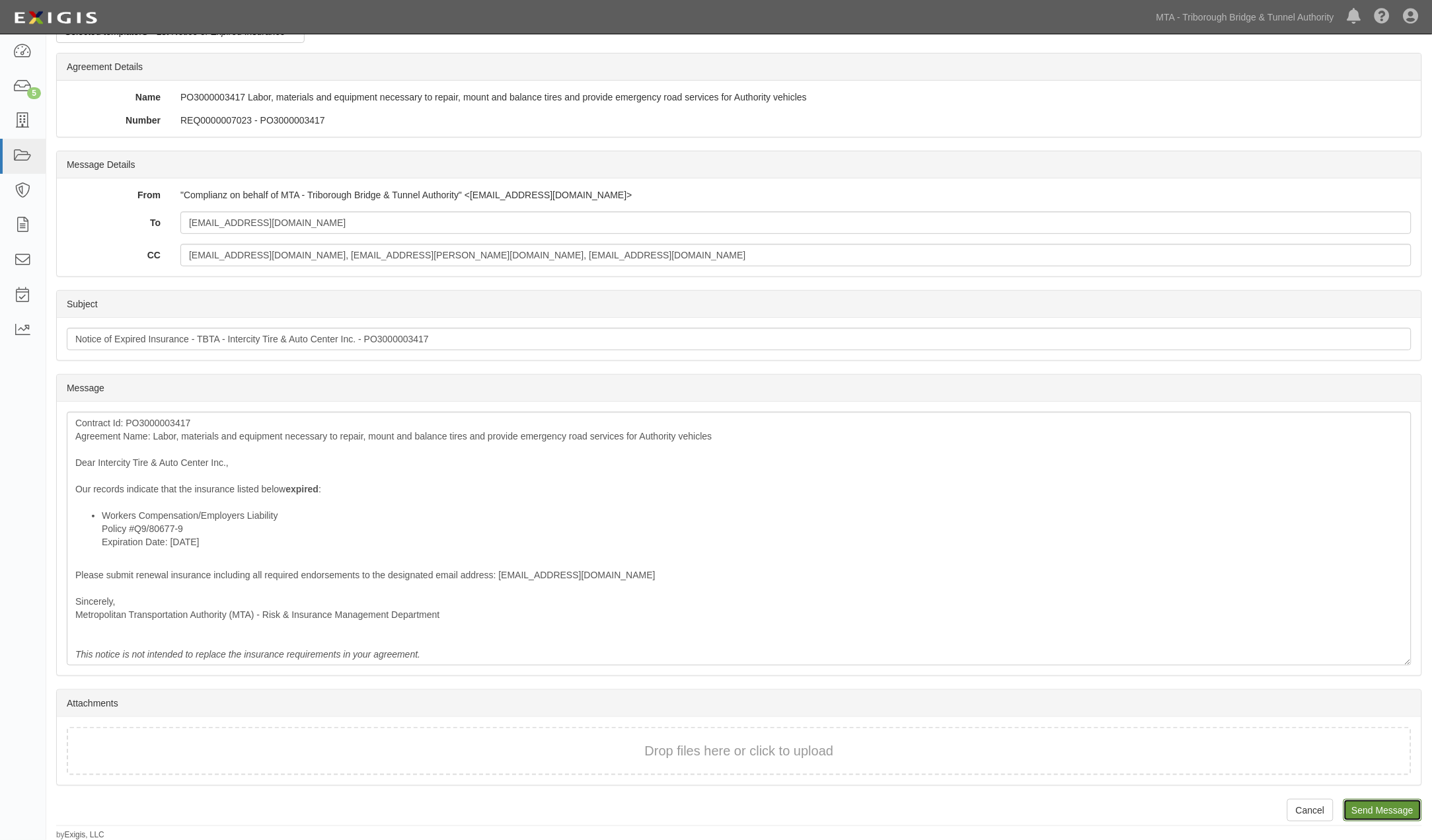
click at [1378, 816] on input "Send Message" at bounding box center [1383, 810] width 79 height 22
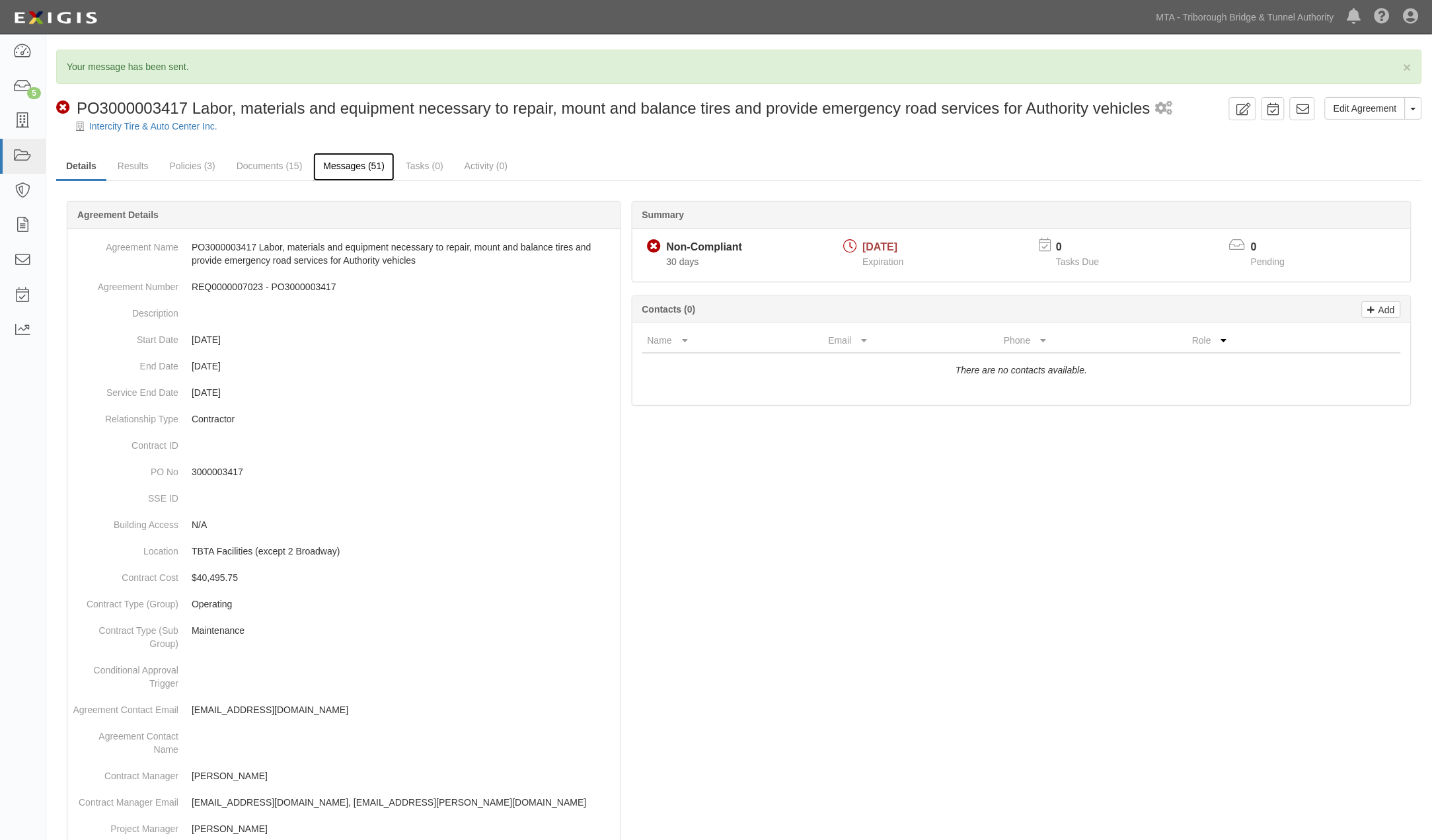
click at [361, 166] on link "Messages (51)" at bounding box center [353, 167] width 81 height 28
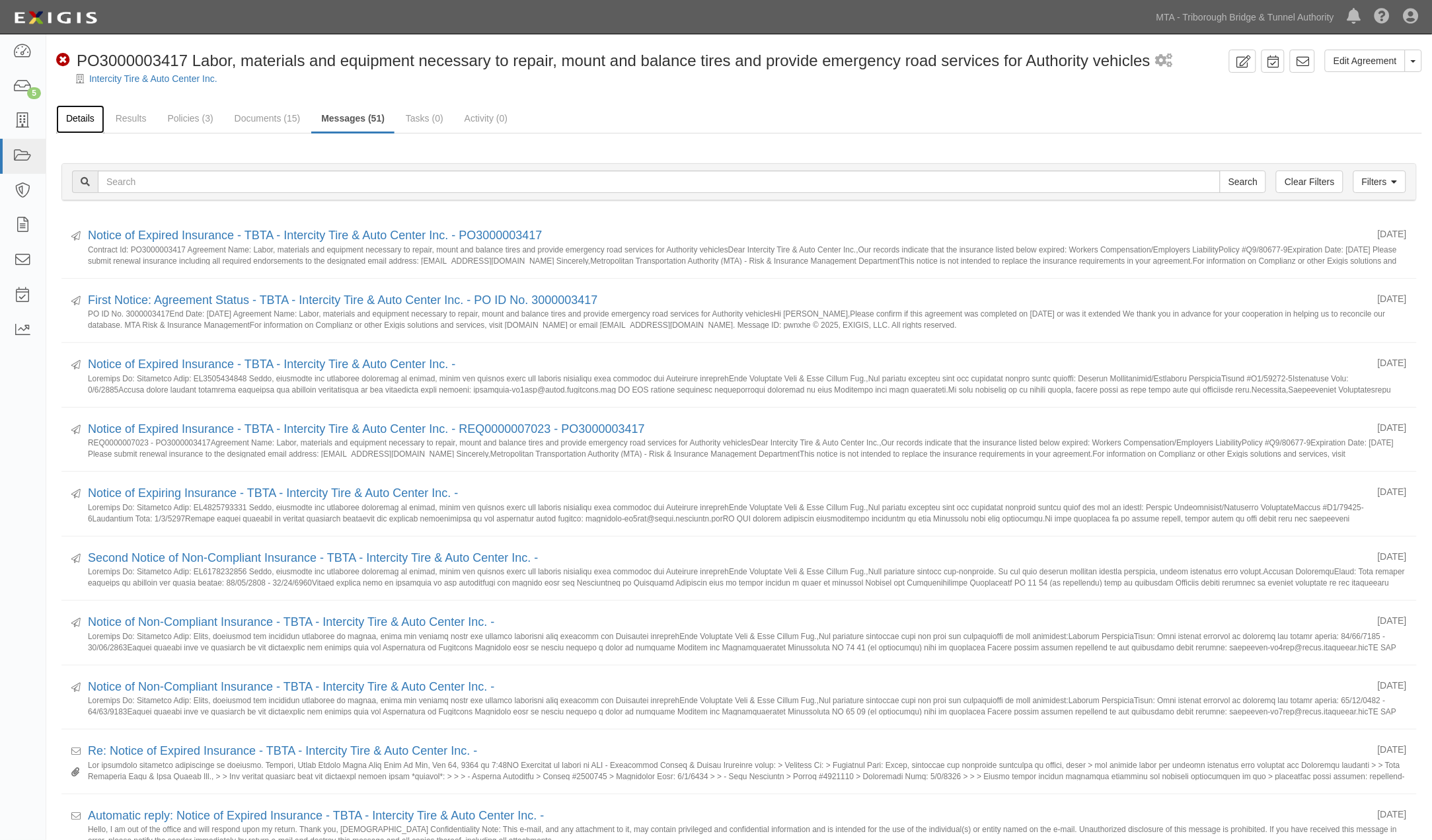
click at [88, 113] on link "Details" at bounding box center [80, 119] width 48 height 28
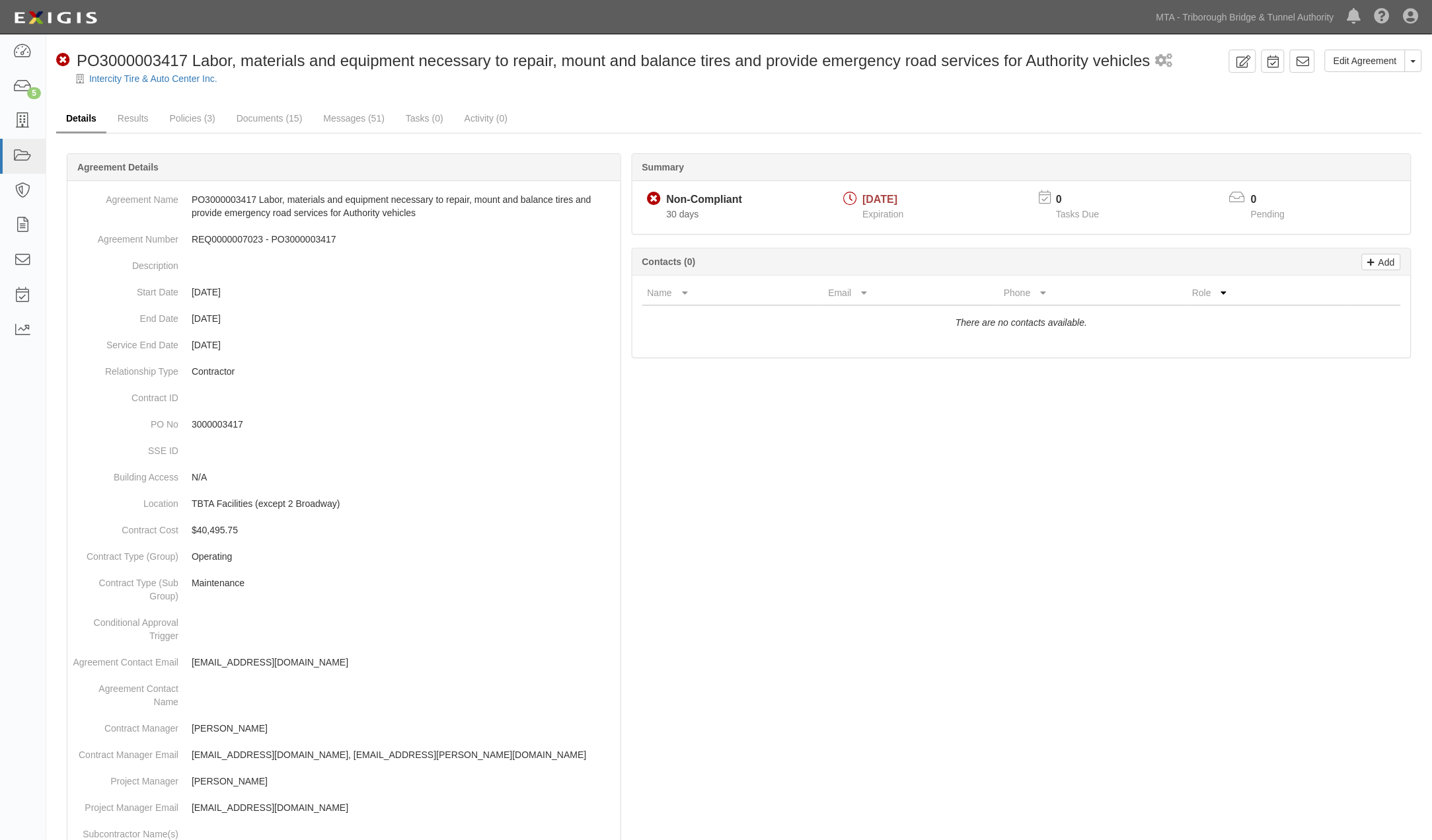
click at [83, 116] on link "Details" at bounding box center [81, 119] width 50 height 28
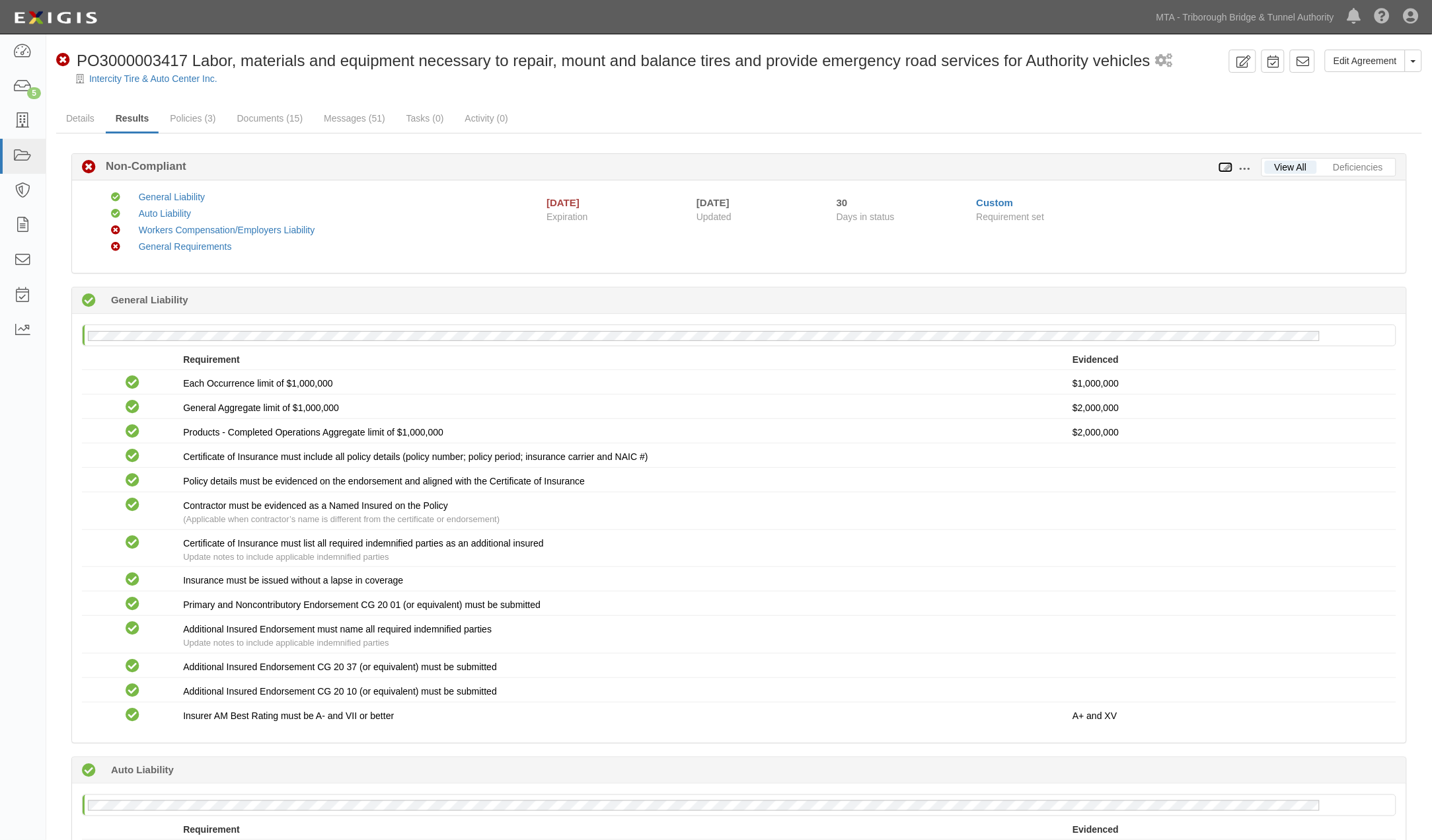
click at [1227, 164] on icon at bounding box center [1226, 168] width 15 height 9
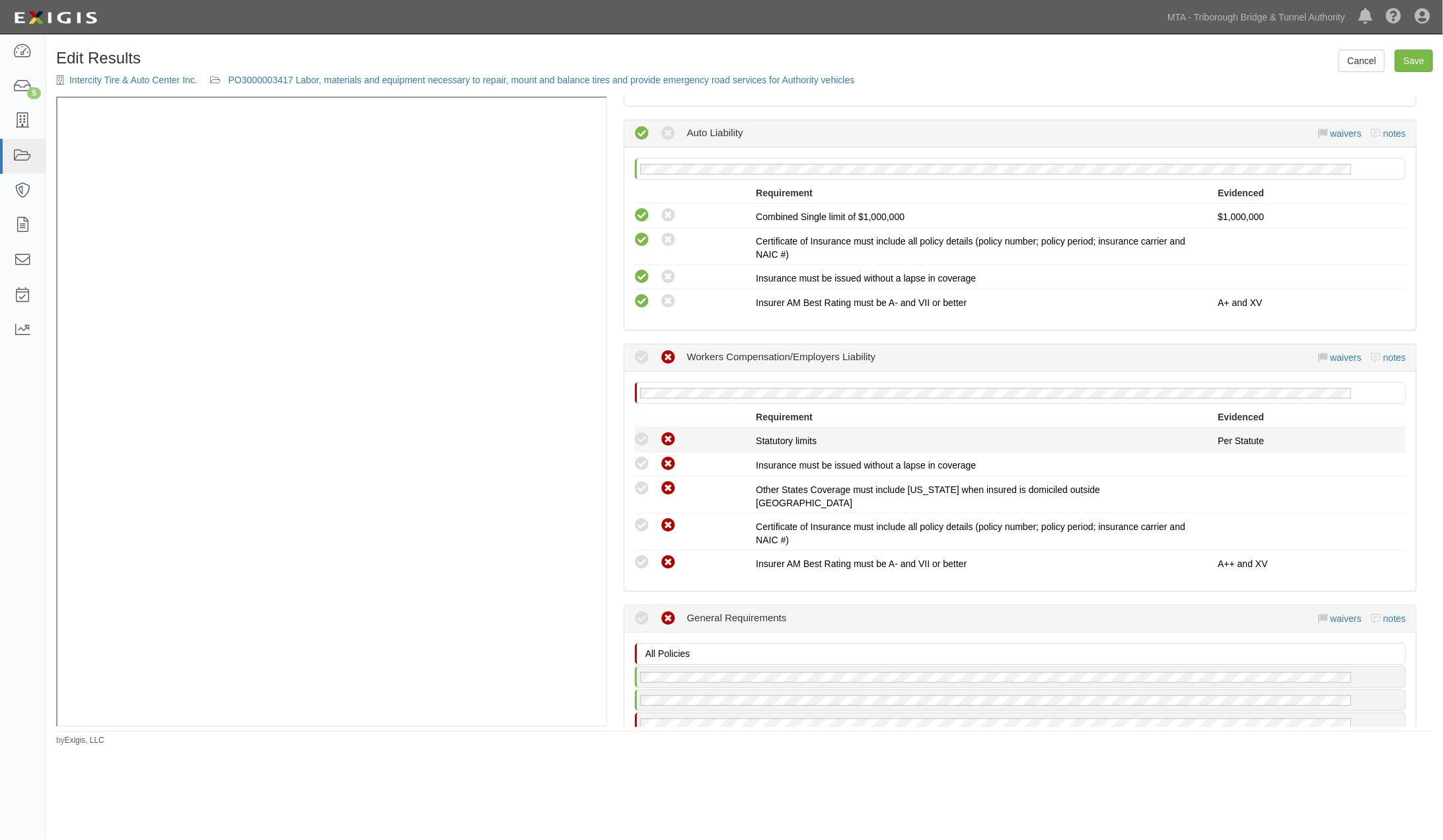
scroll to position [1174, 0]
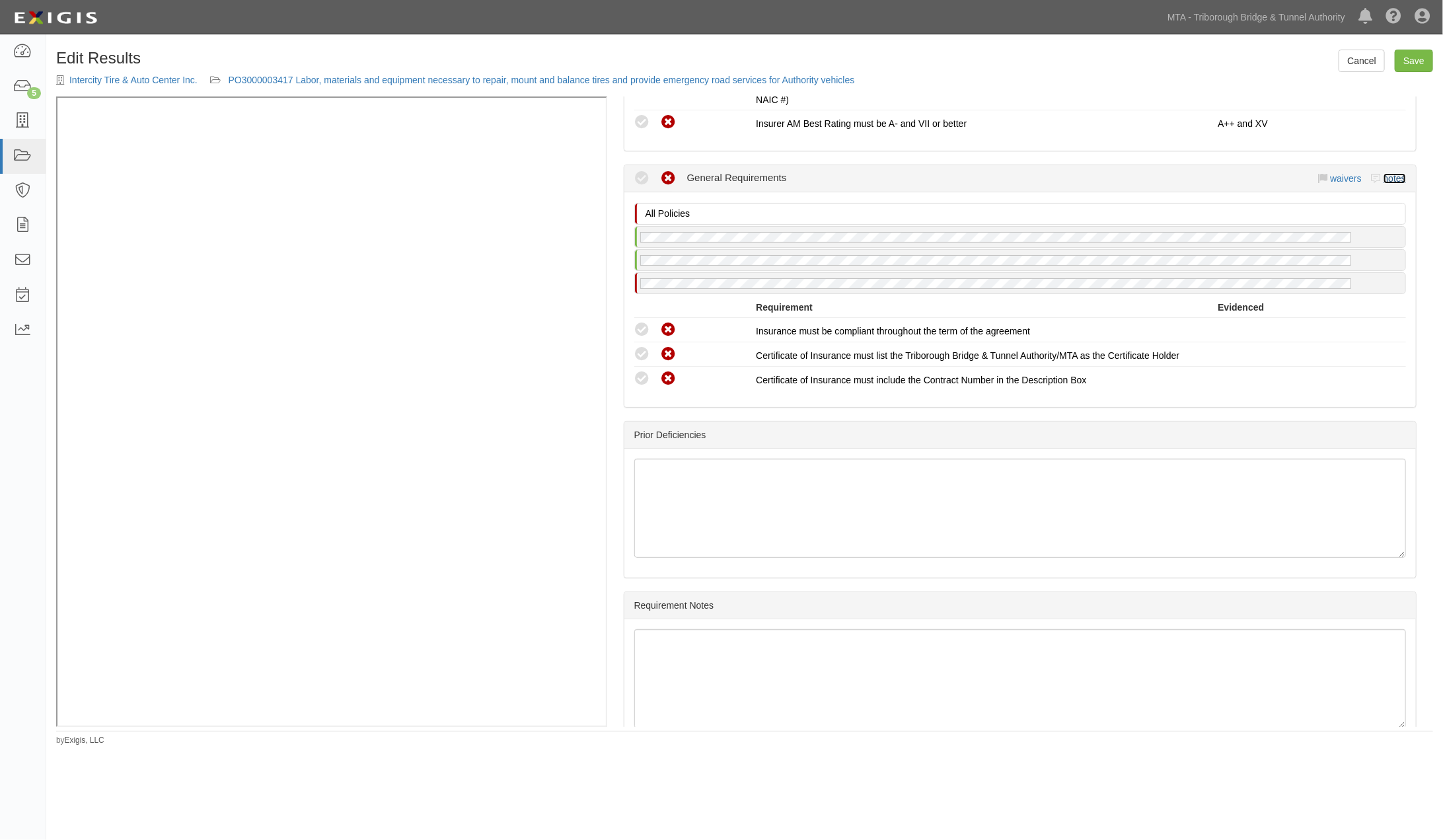
click at [1390, 173] on link "notes" at bounding box center [1395, 178] width 22 height 11
radio input "true"
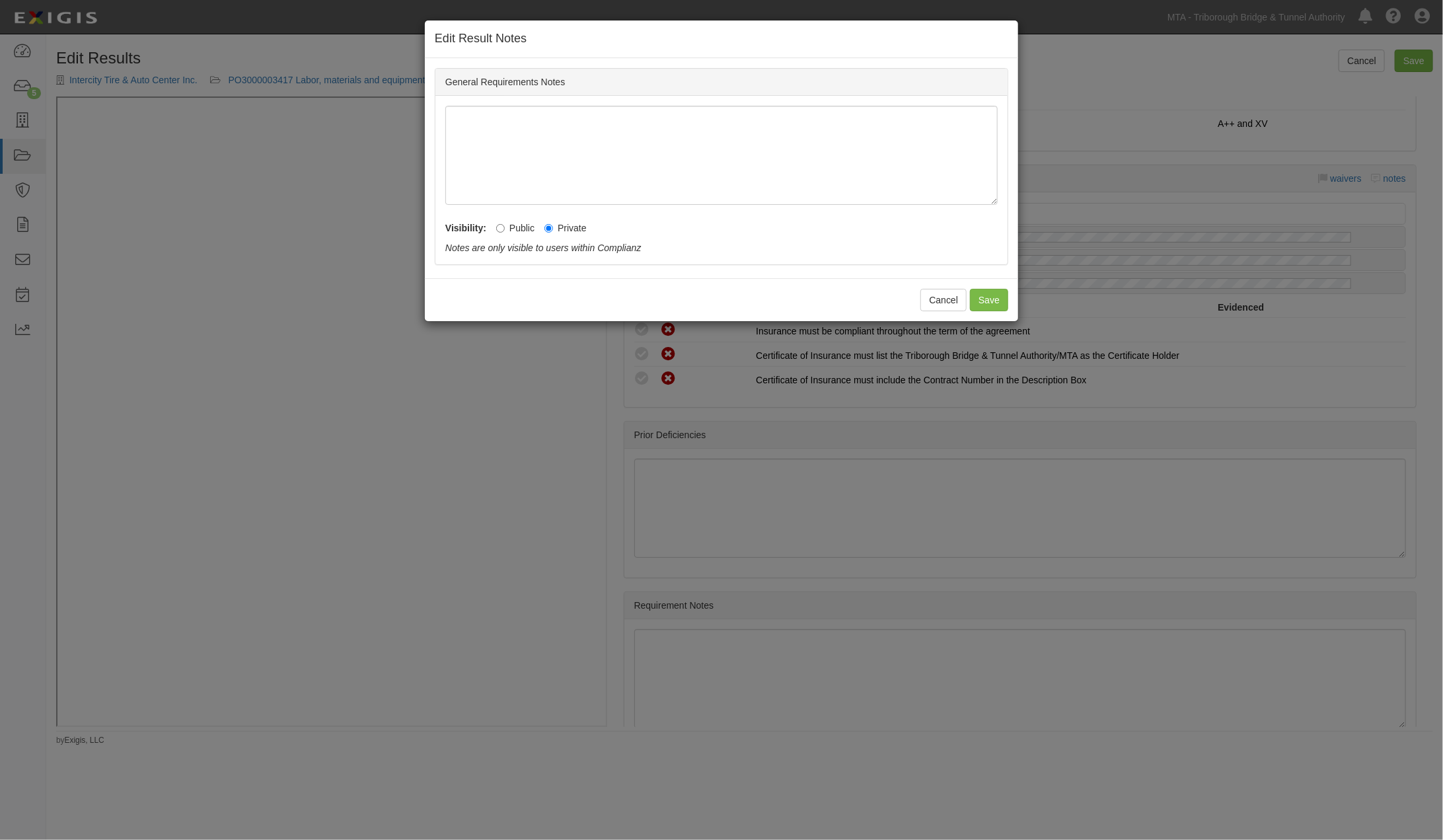
click at [522, 221] on label "Public" at bounding box center [515, 228] width 38 height 13
click at [505, 224] on input "Public" at bounding box center [500, 228] width 9 height 9
radio input "true"
click at [985, 295] on button "Save" at bounding box center [989, 300] width 38 height 22
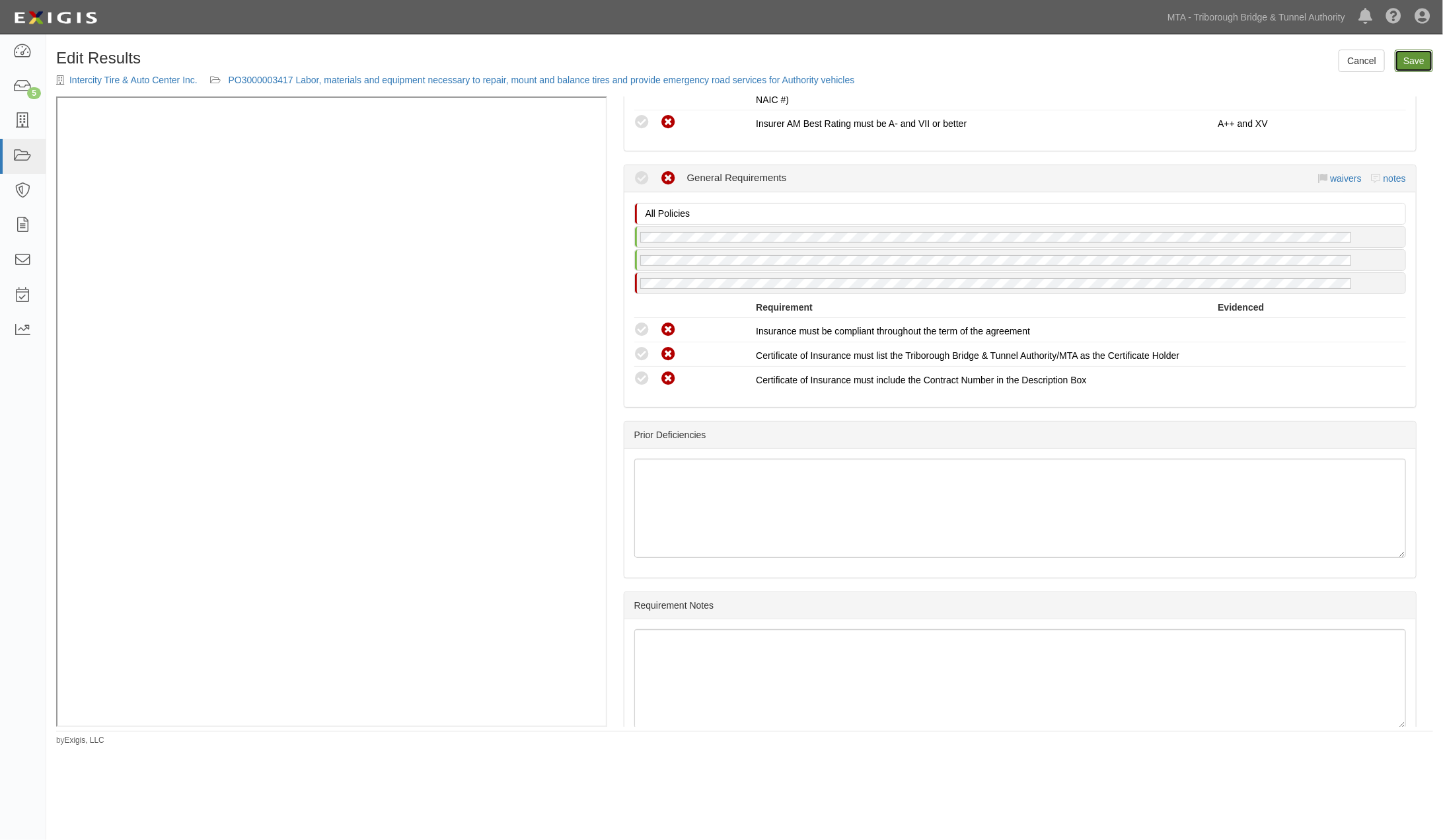
click at [1404, 66] on link "Save" at bounding box center [1413, 61] width 38 height 22
radio input "true"
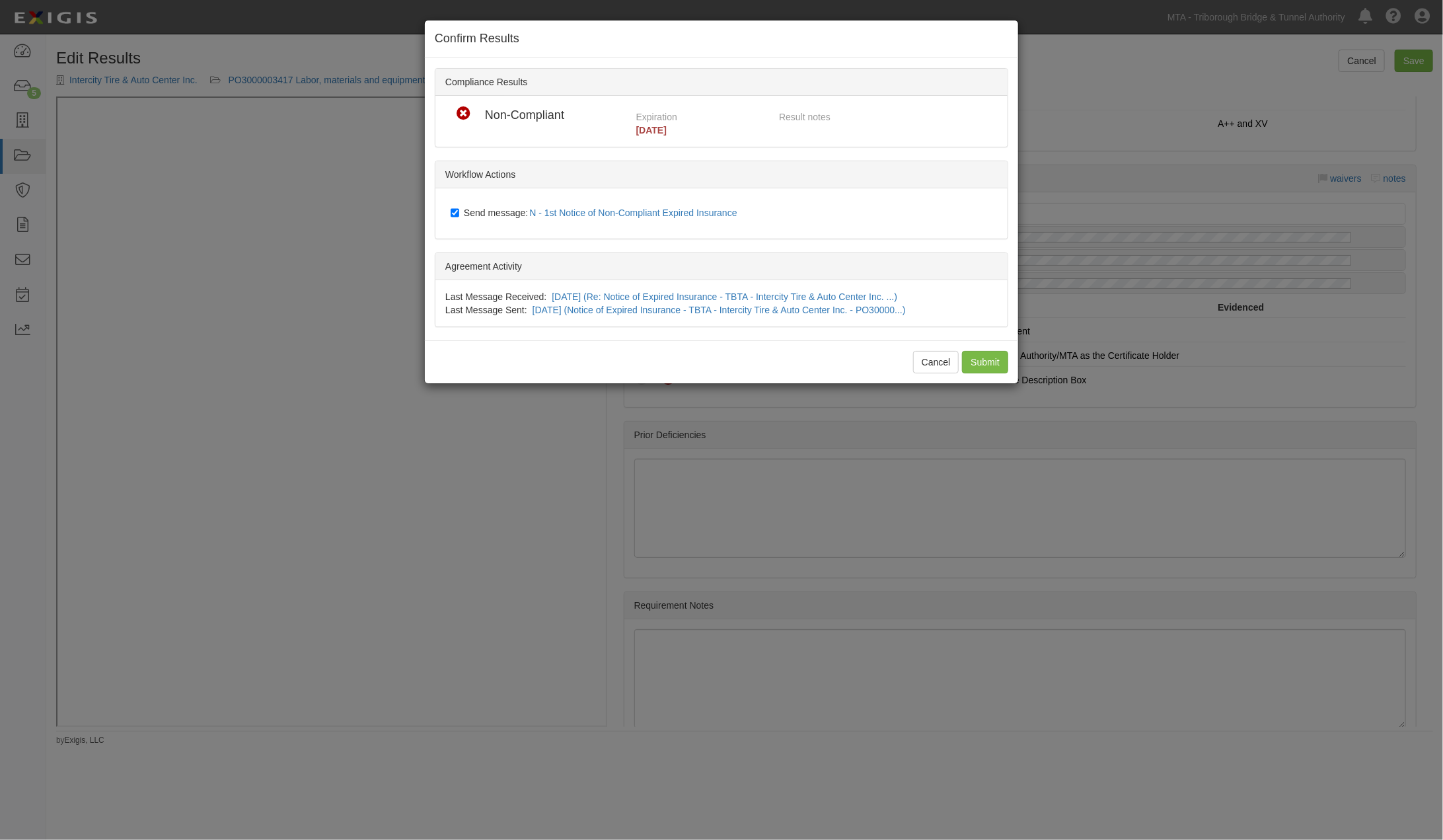
click at [489, 207] on span "Send message: N - 1st Notice of Non-Compliant Expired Insurance" at bounding box center [603, 213] width 279 height 11
click at [459, 207] on input "Send message: N - 1st Notice of Non-Compliant Expired Insurance" at bounding box center [454, 213] width 9 height 11
checkbox input "false"
click at [977, 358] on input "Submit" at bounding box center [985, 361] width 46 height 22
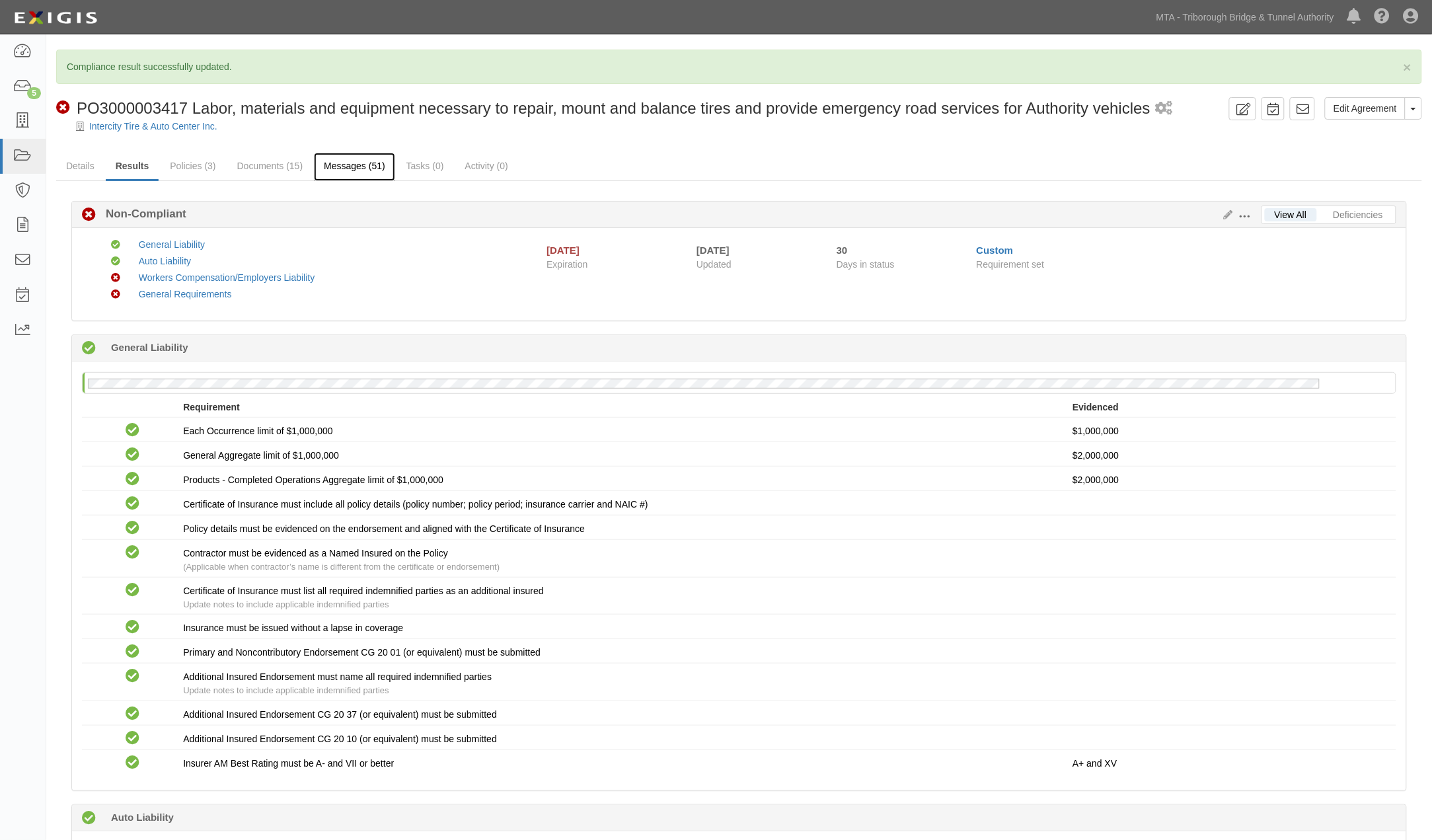
click at [348, 169] on link "Messages (51)" at bounding box center [354, 167] width 81 height 28
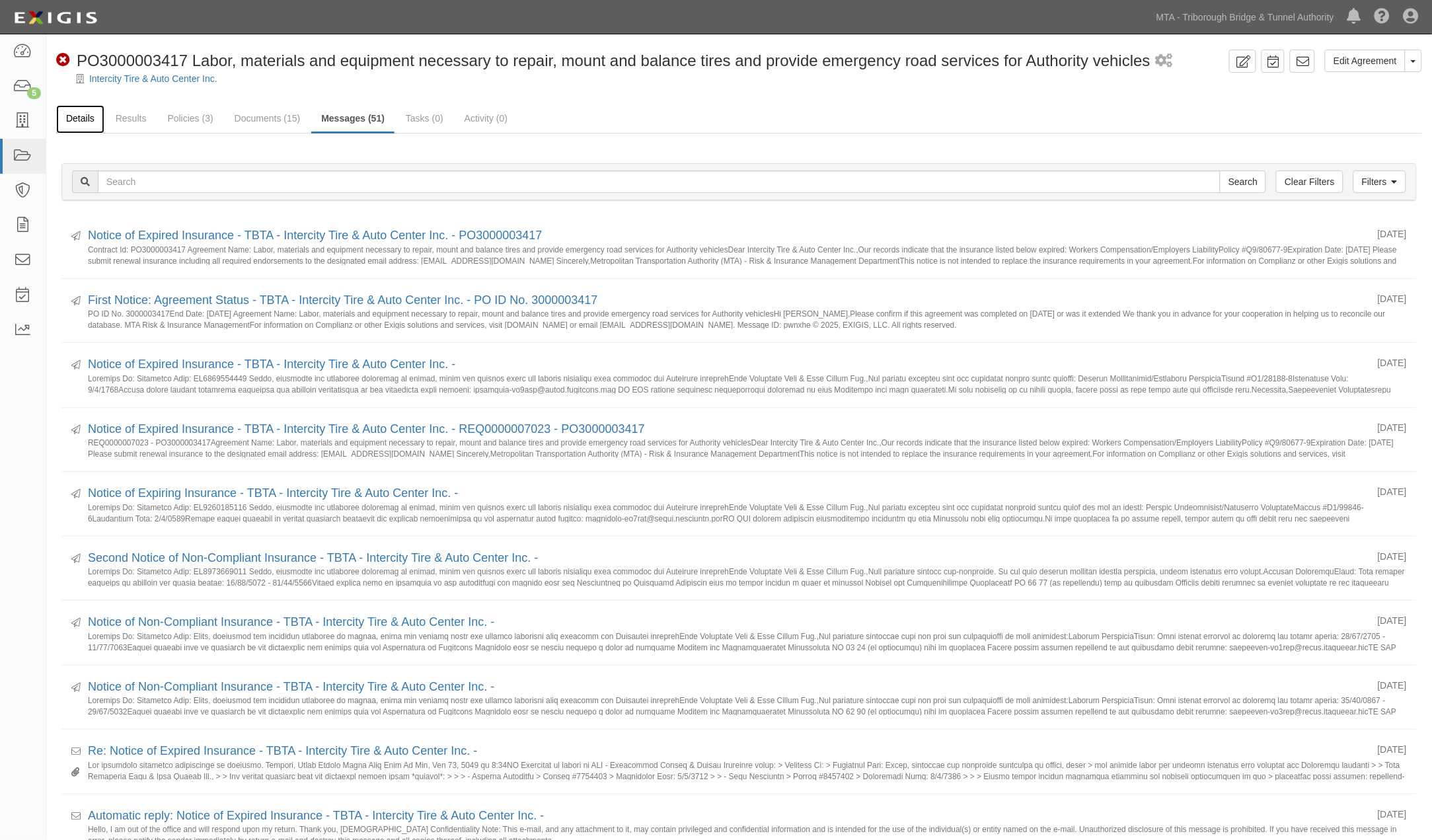
click at [88, 114] on link "Details" at bounding box center [80, 119] width 48 height 28
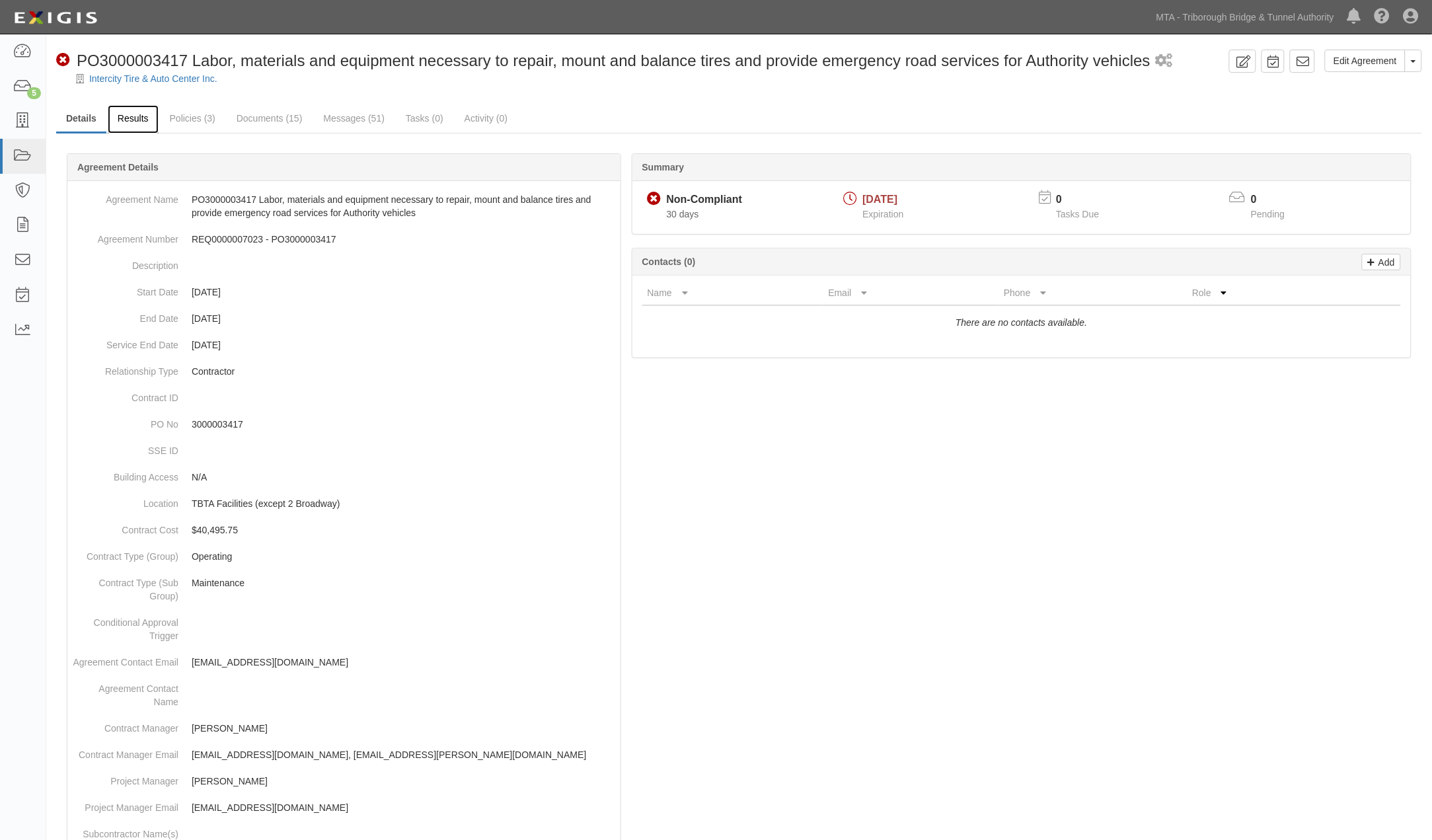
click at [154, 114] on link "Results" at bounding box center [133, 119] width 51 height 28
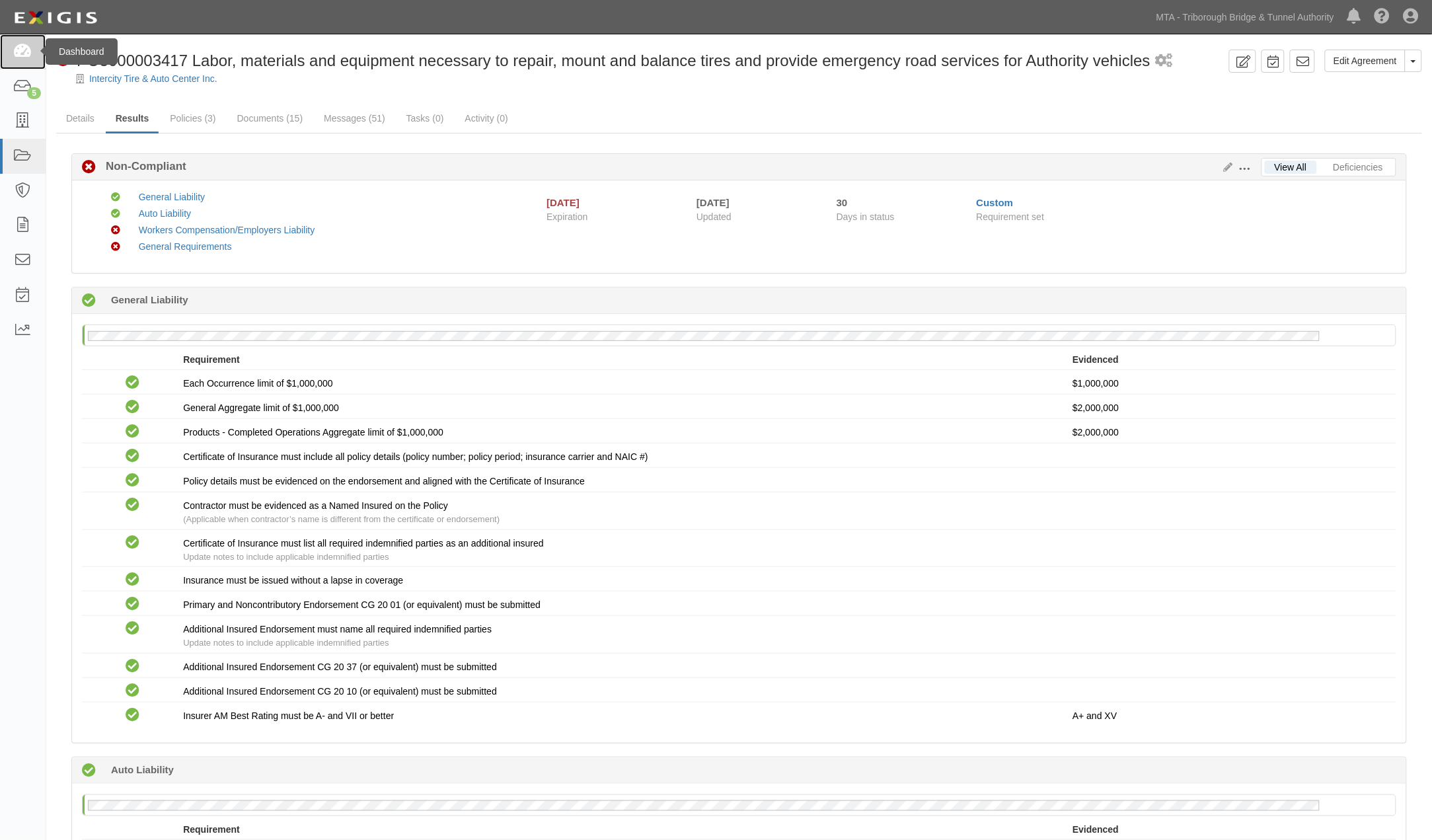
click at [22, 50] on icon at bounding box center [22, 52] width 18 height 15
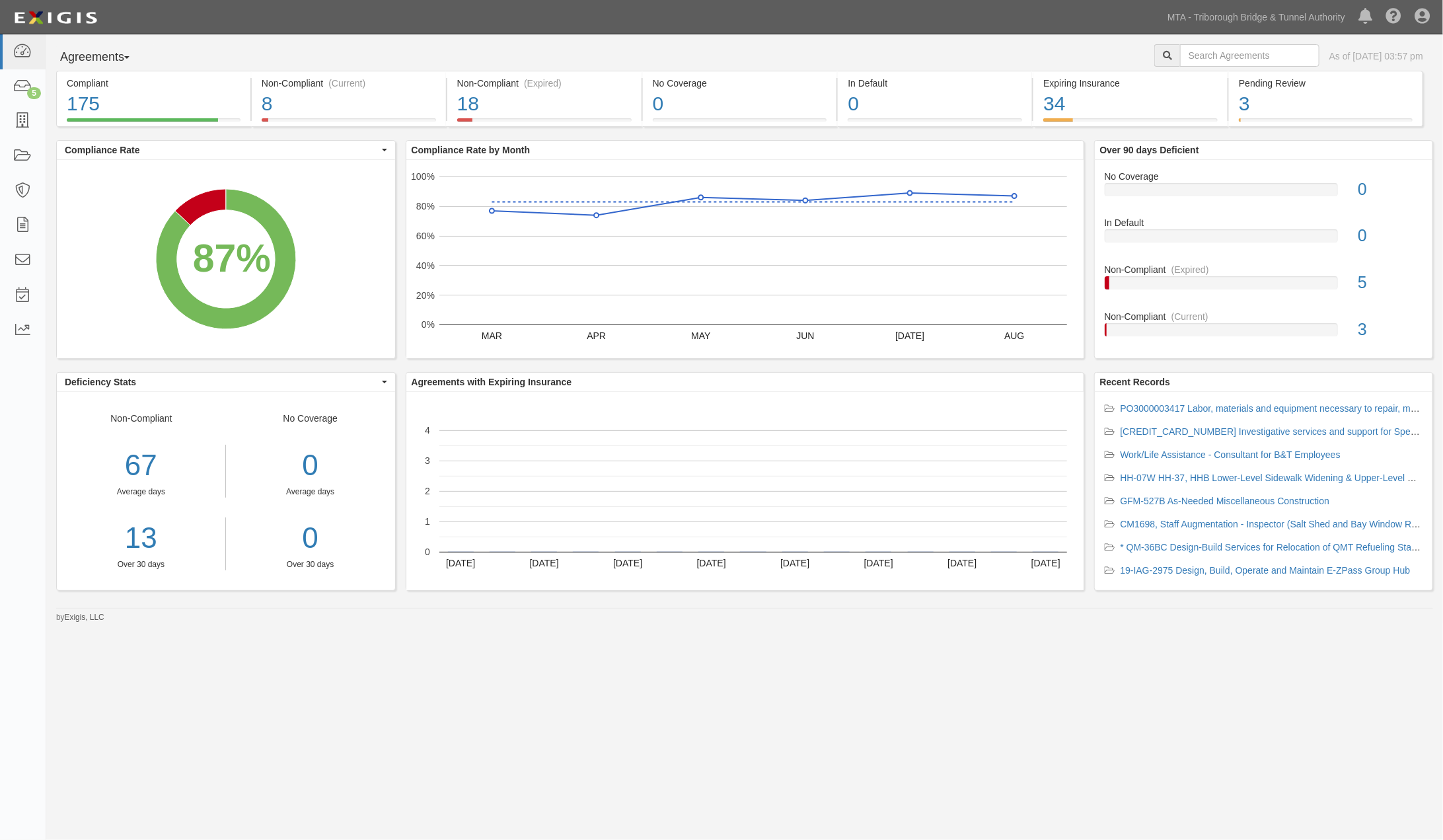
click at [248, 690] on div "Agreements Parties Agreements Coverages As of [DATE] 03:57 pm Compliant 175 87%…" at bounding box center [722, 412] width 1443 height 756
click at [1323, 15] on link "MTA - Triborough Bridge & Tunnel Authority" at bounding box center [1257, 17] width 191 height 26
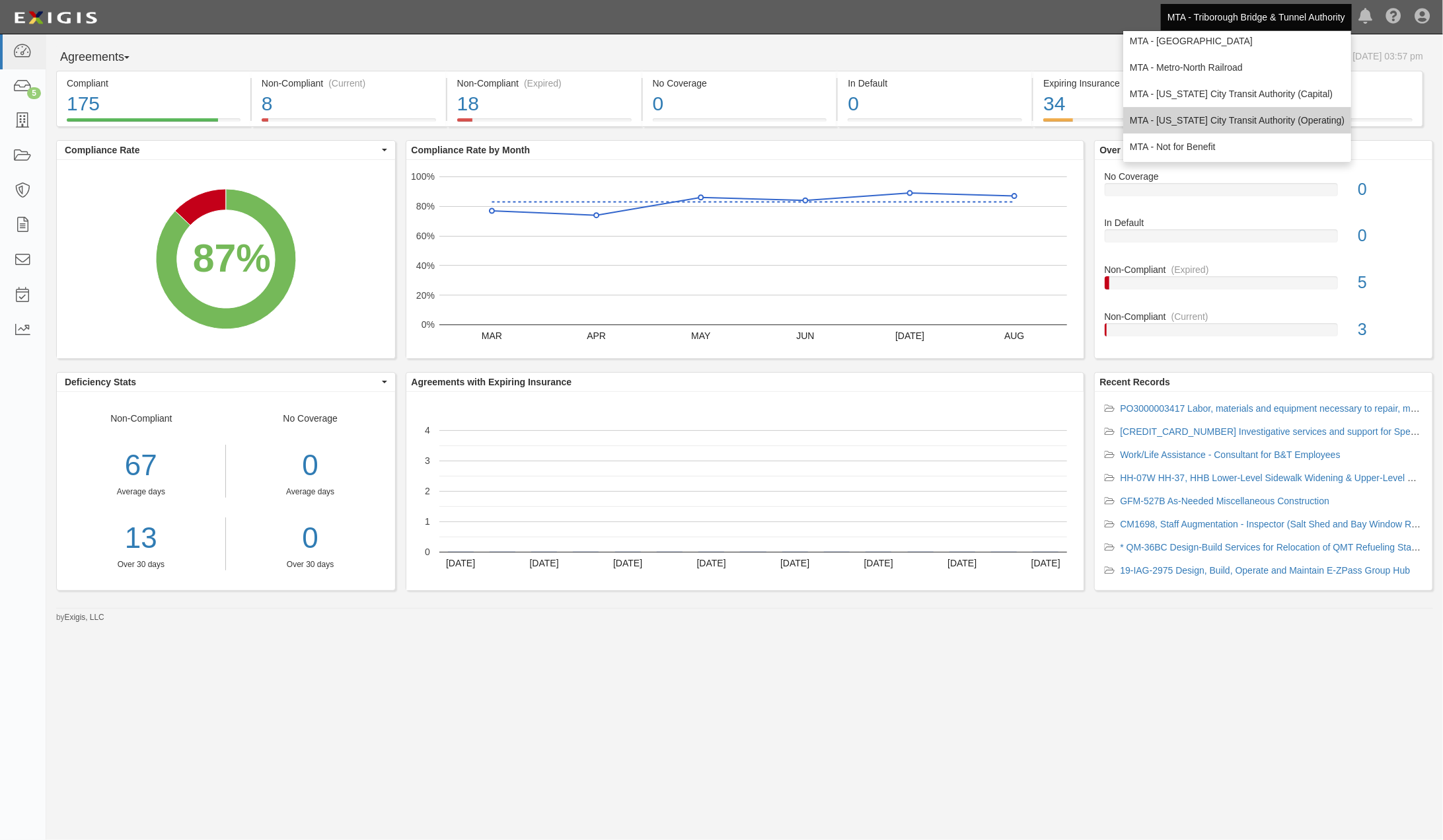
scroll to position [88, 0]
click at [1196, 125] on link "MTA - [US_STATE] City Transit Authority (Operating)" at bounding box center [1237, 118] width 228 height 26
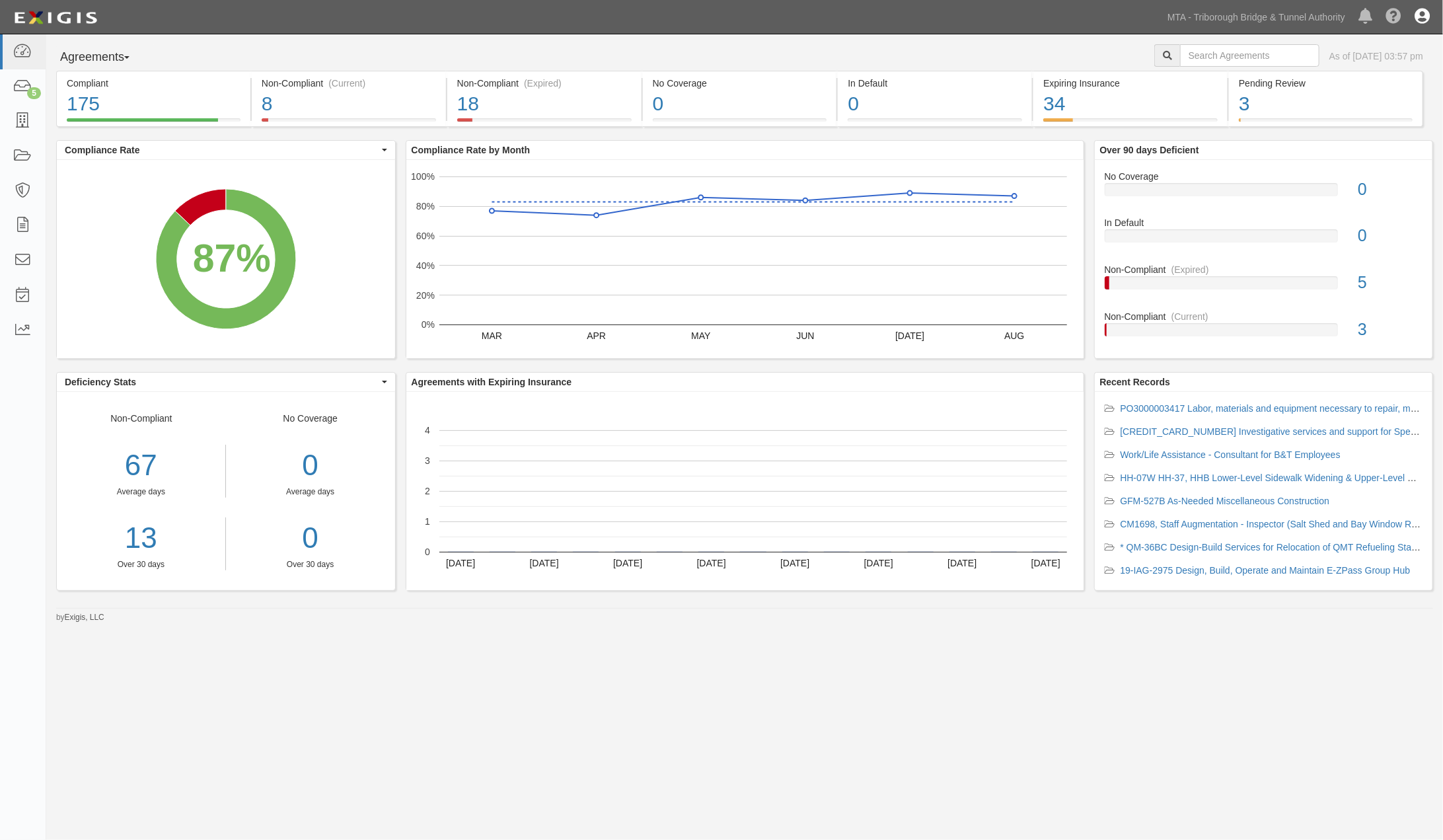
click at [1426, 16] on icon at bounding box center [1422, 18] width 15 height 16
click at [1341, 74] on link "Sign Out" at bounding box center [1383, 77] width 104 height 26
